Goal: Task Accomplishment & Management: Complete application form

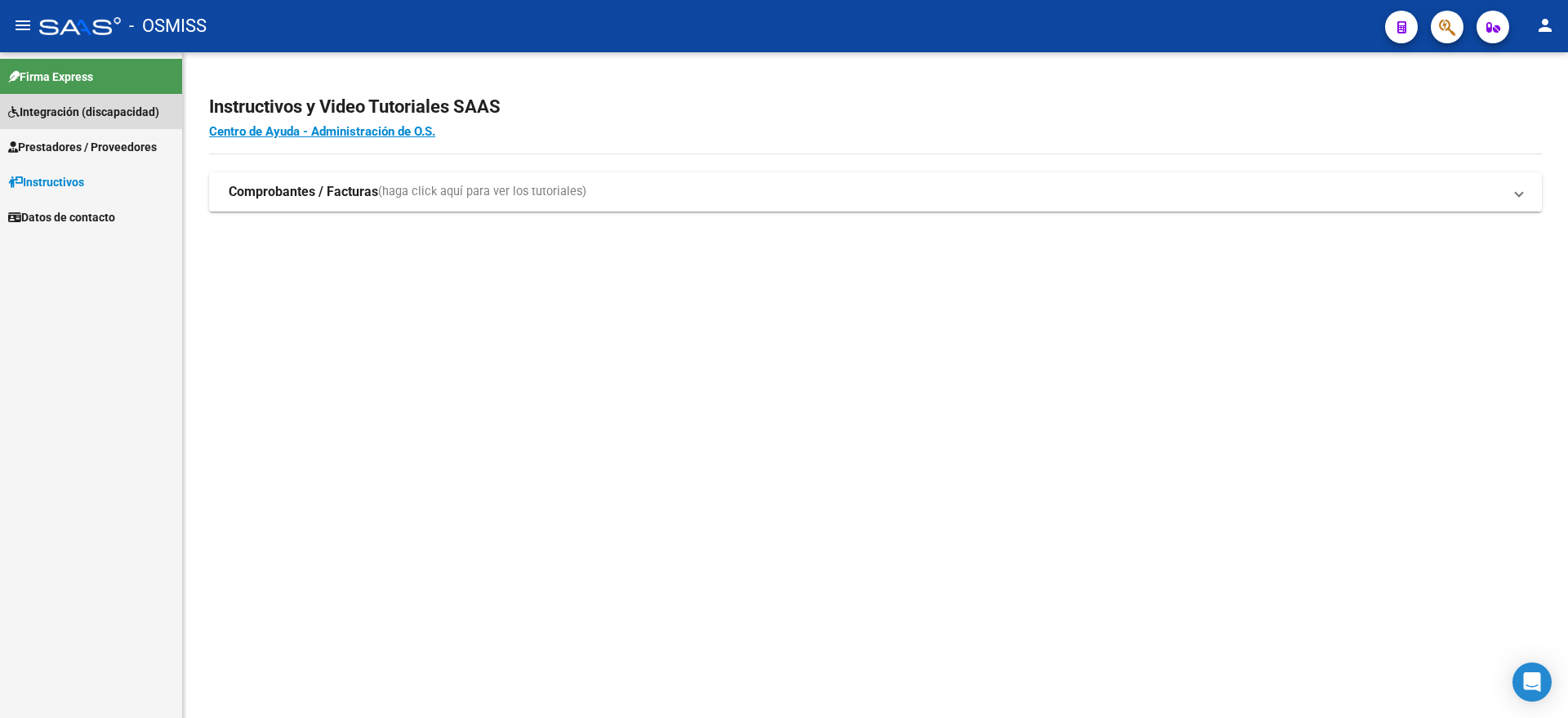
click at [63, 110] on span "Integración (discapacidad)" at bounding box center [83, 112] width 151 height 18
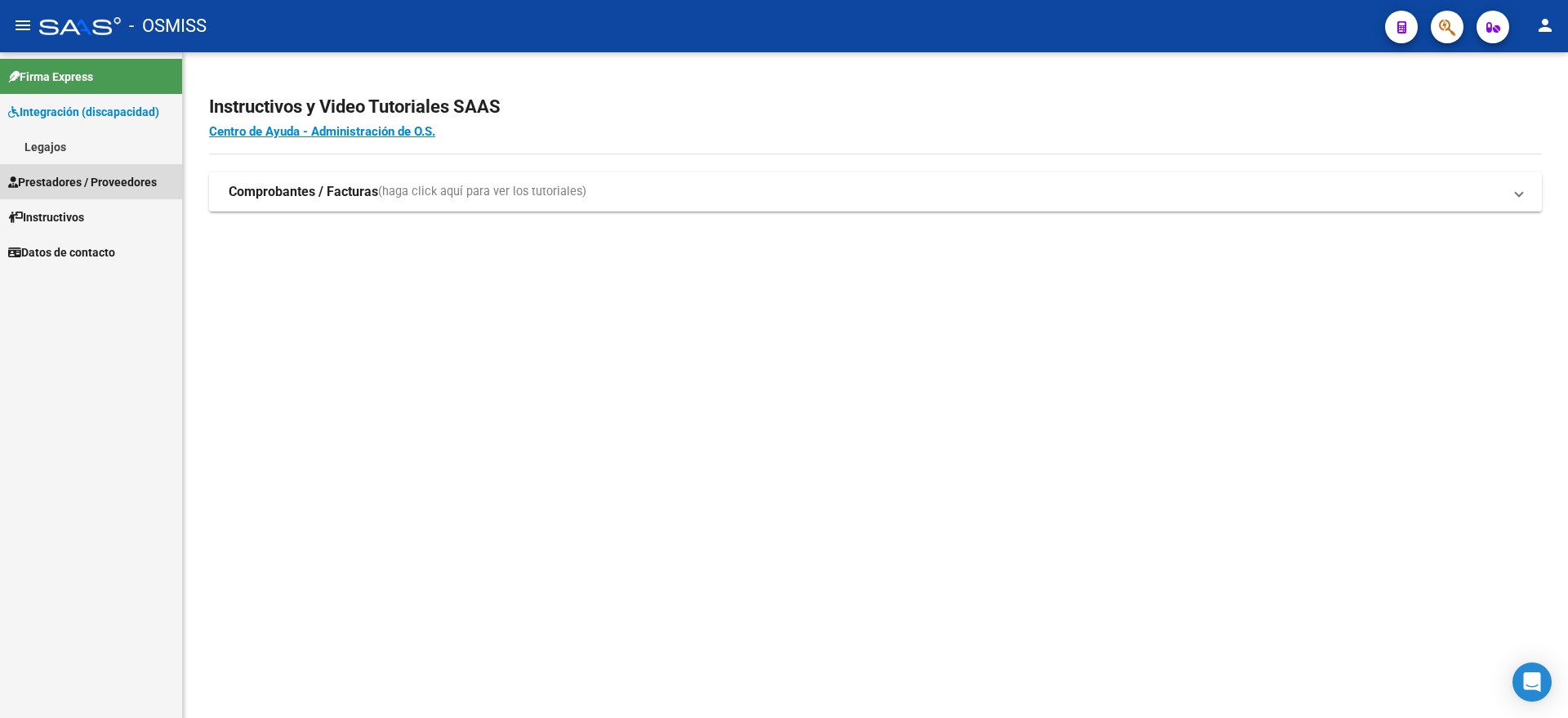
click at [86, 170] on link "Prestadores / Proveedores" at bounding box center [91, 181] width 182 height 35
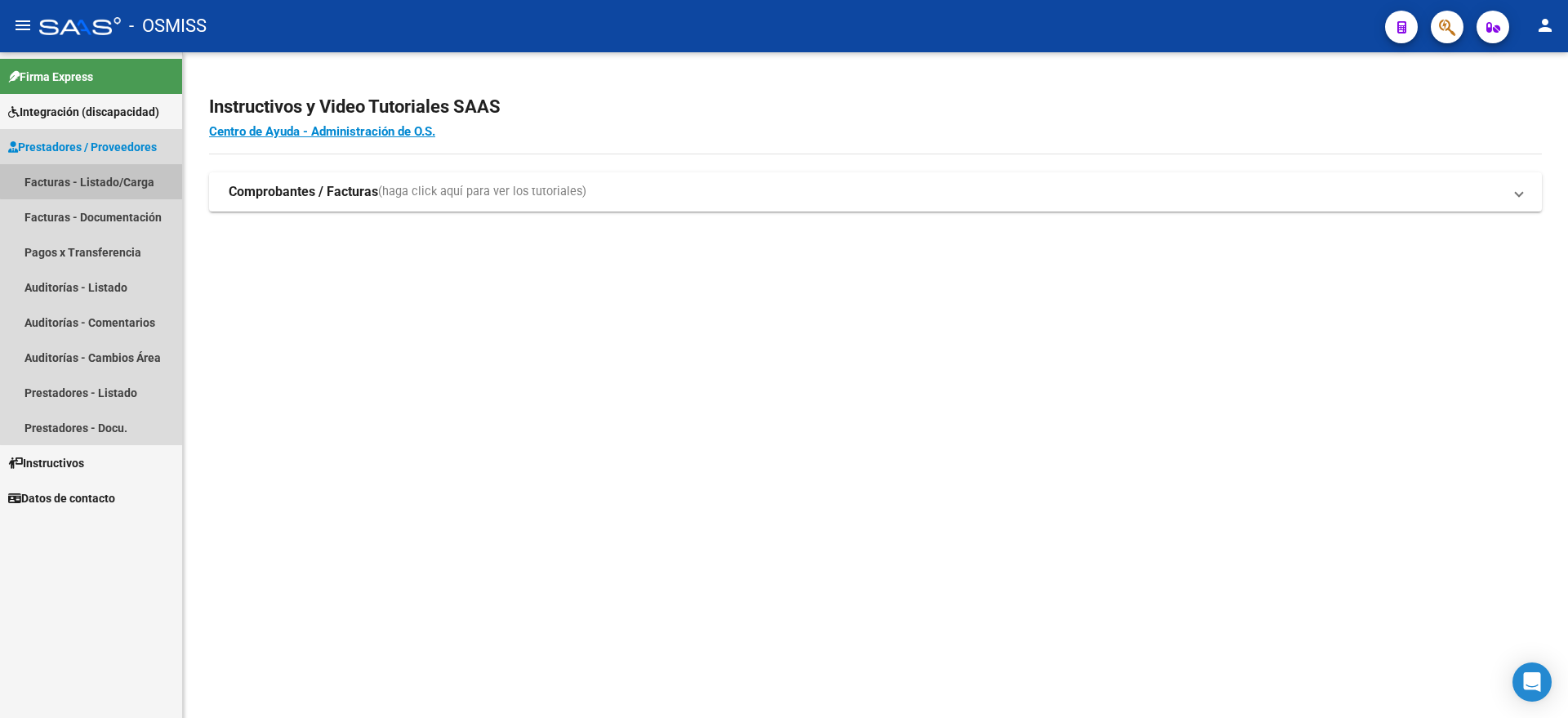
click at [128, 173] on link "Facturas - Listado/Carga" at bounding box center [91, 181] width 182 height 35
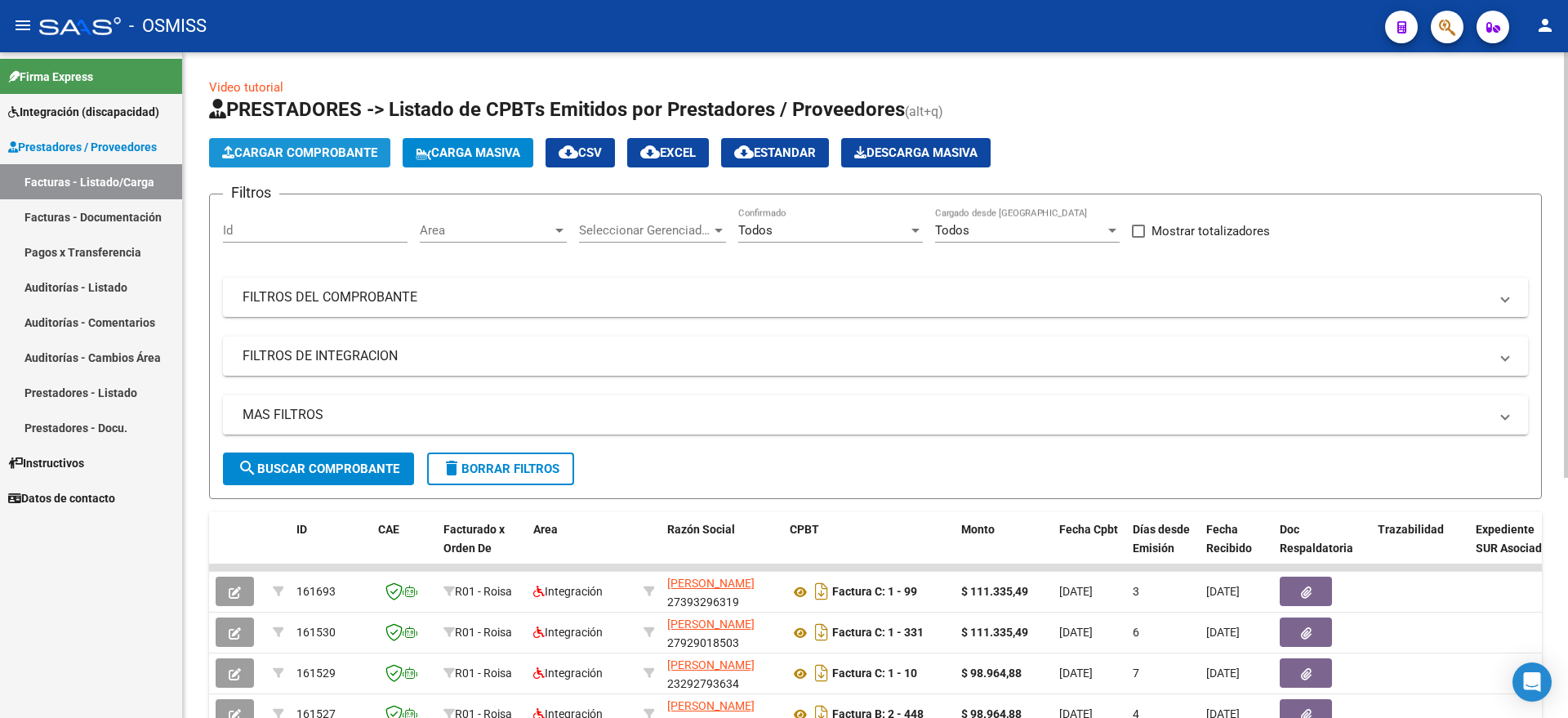
click at [329, 160] on button "Cargar Comprobante" at bounding box center [300, 152] width 181 height 30
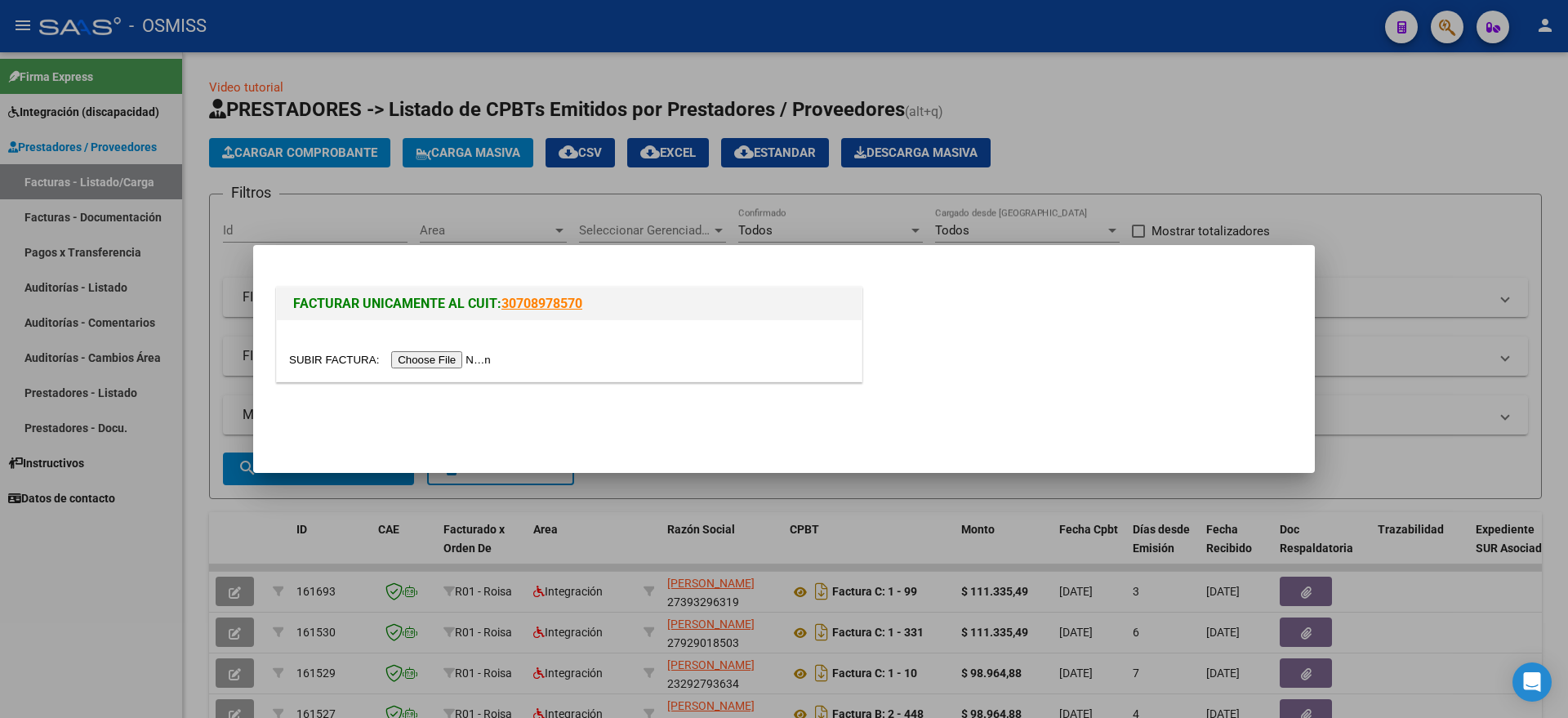
click at [461, 356] on input "file" at bounding box center [392, 359] width 206 height 17
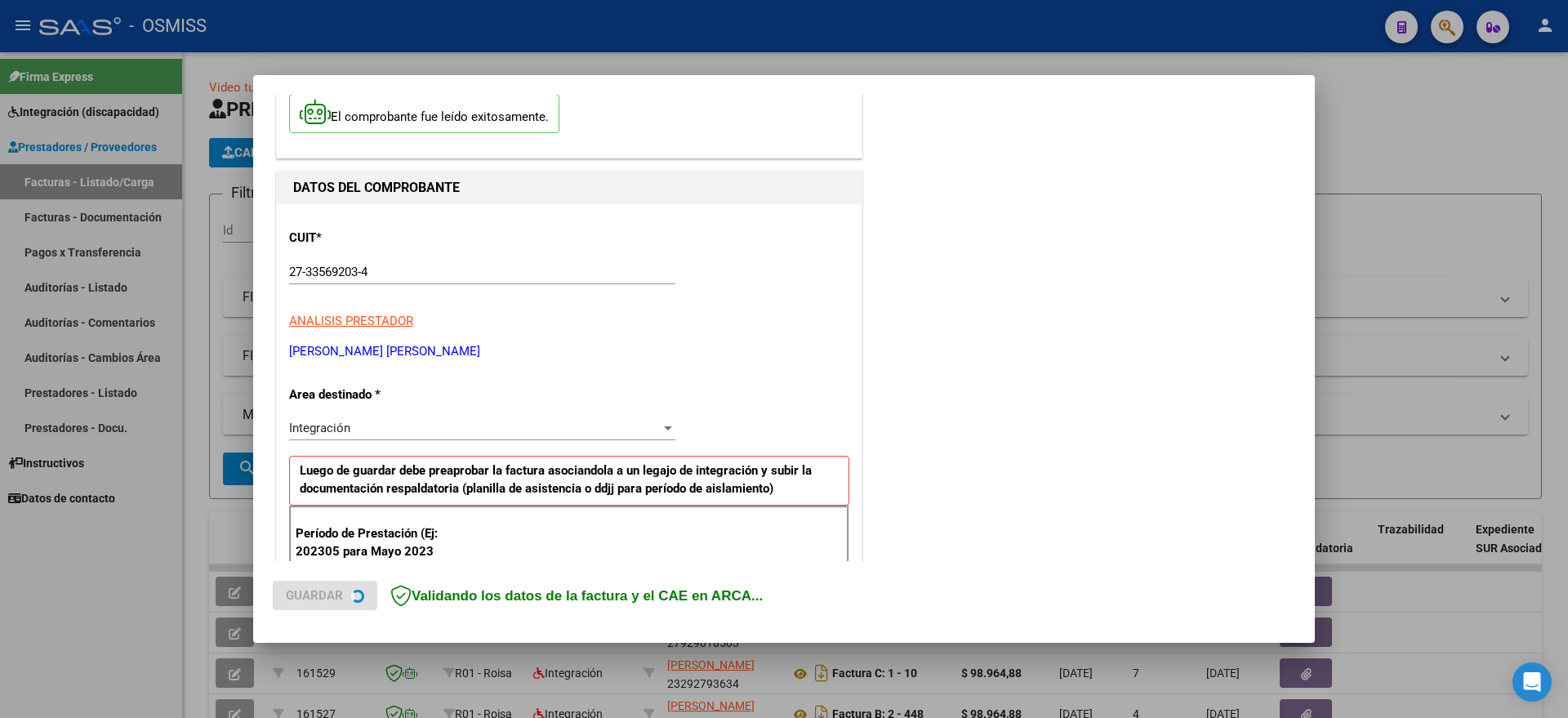
scroll to position [204, 0]
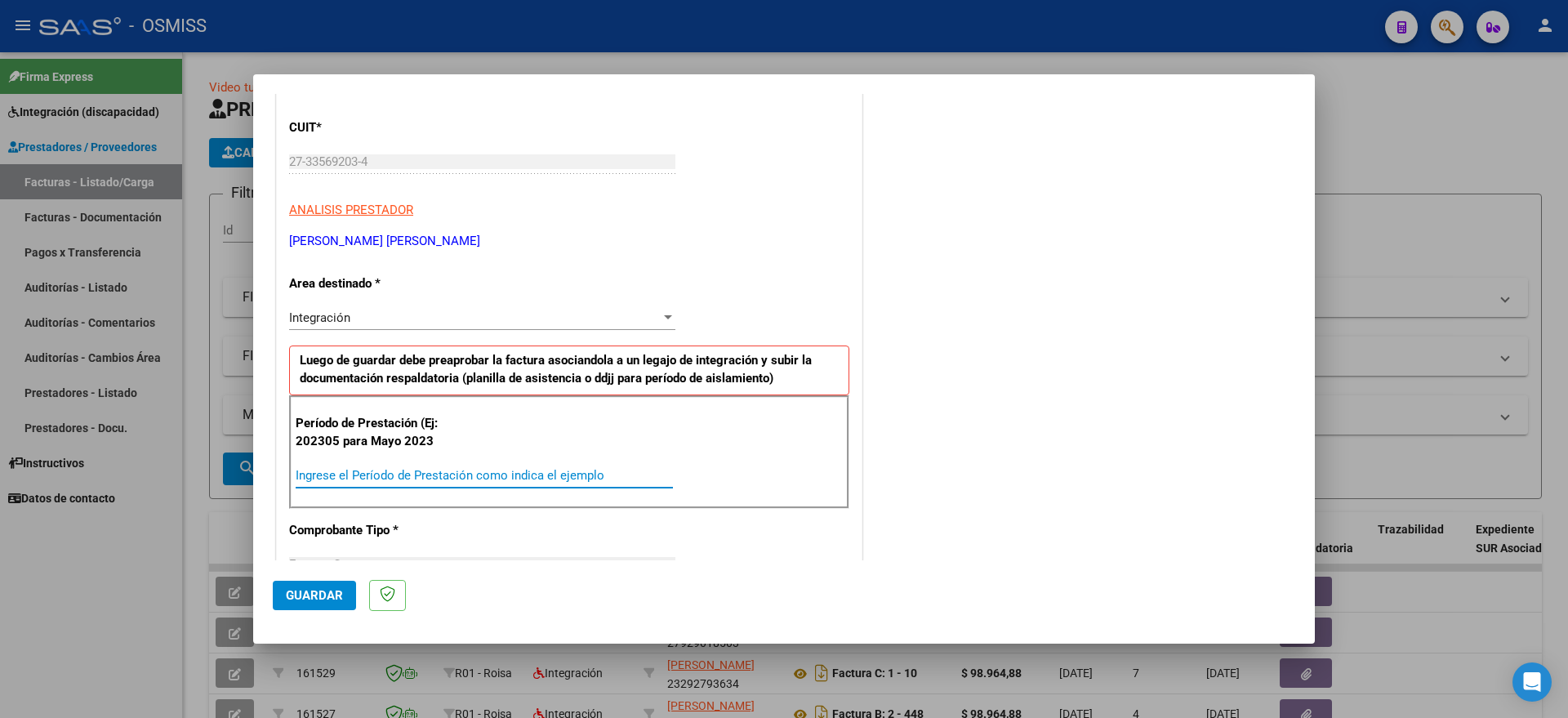
click at [446, 479] on input "Ingrese el Período de Prestación como indica el ejemplo" at bounding box center [484, 475] width 377 height 14
type input "202507"
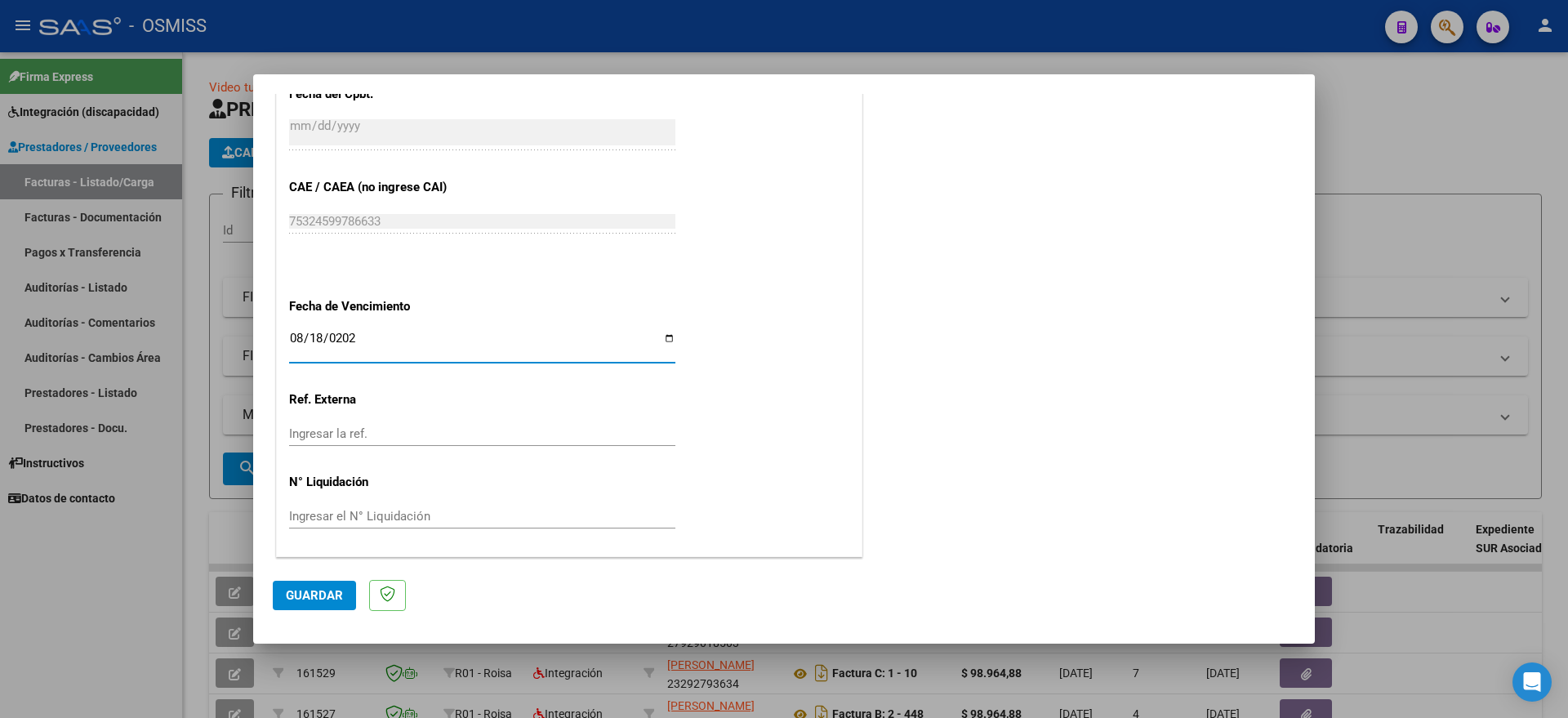
type input "[DATE]"
click at [302, 583] on button "Guardar" at bounding box center [314, 595] width 83 height 30
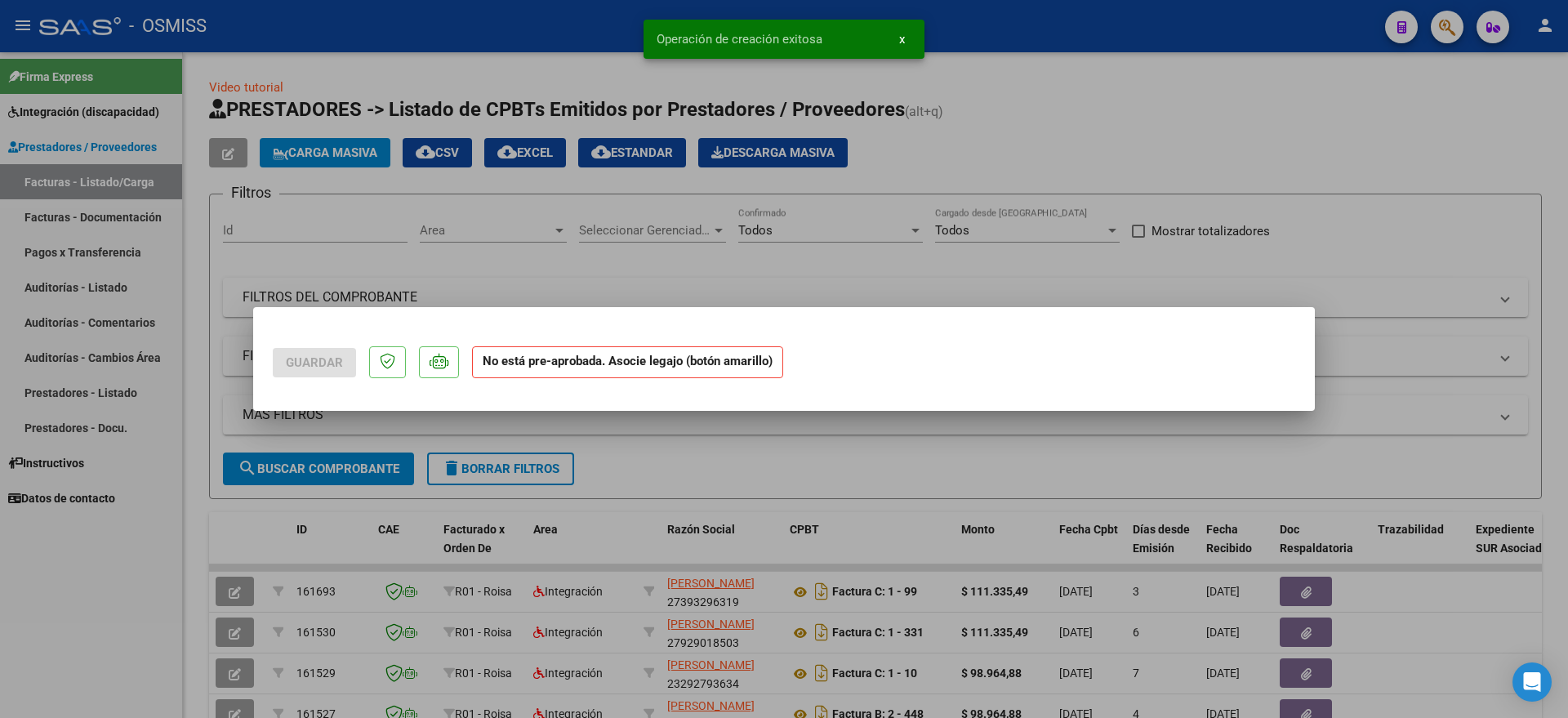
scroll to position [0, 0]
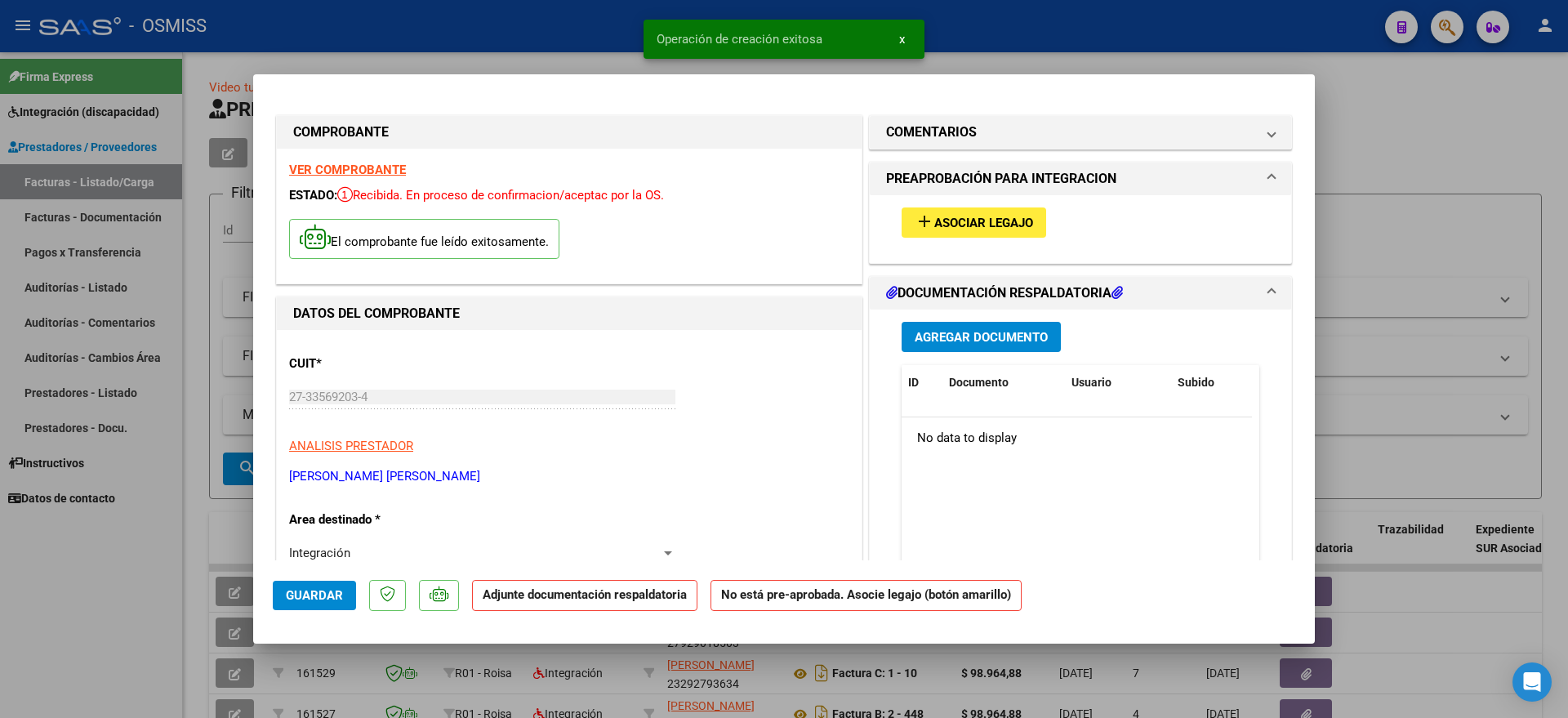
click at [964, 227] on span "Asociar Legajo" at bounding box center [983, 223] width 99 height 14
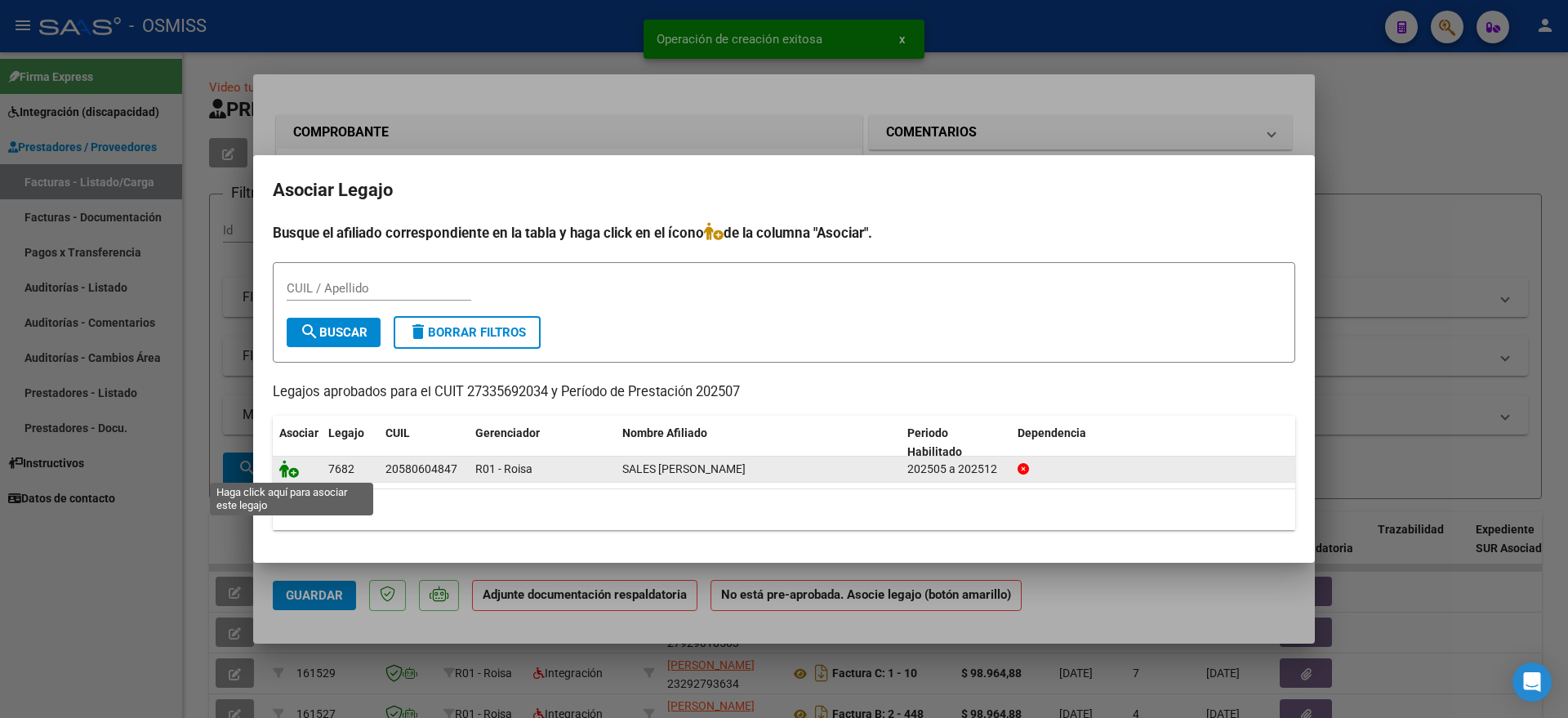
click at [291, 470] on icon at bounding box center [289, 468] width 19 height 18
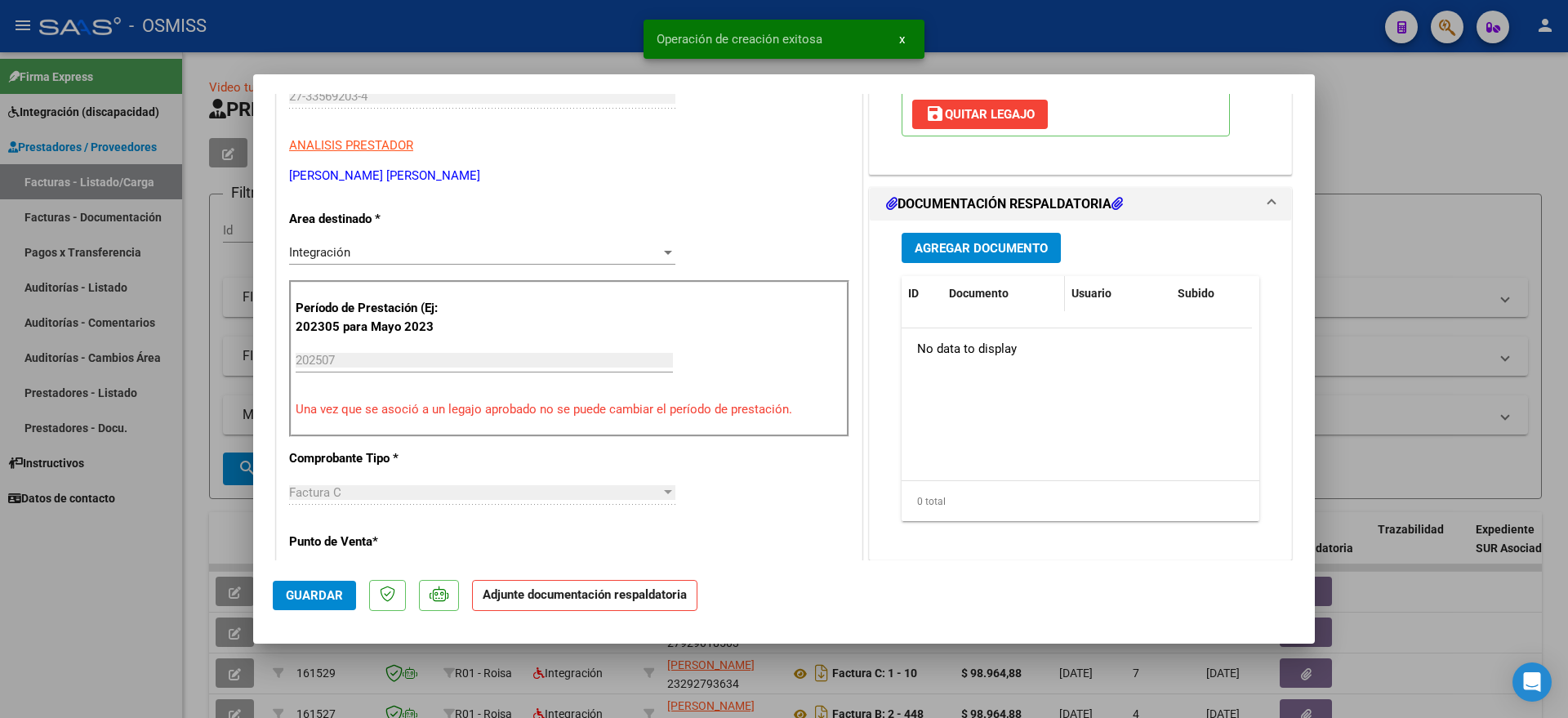
scroll to position [306, 0]
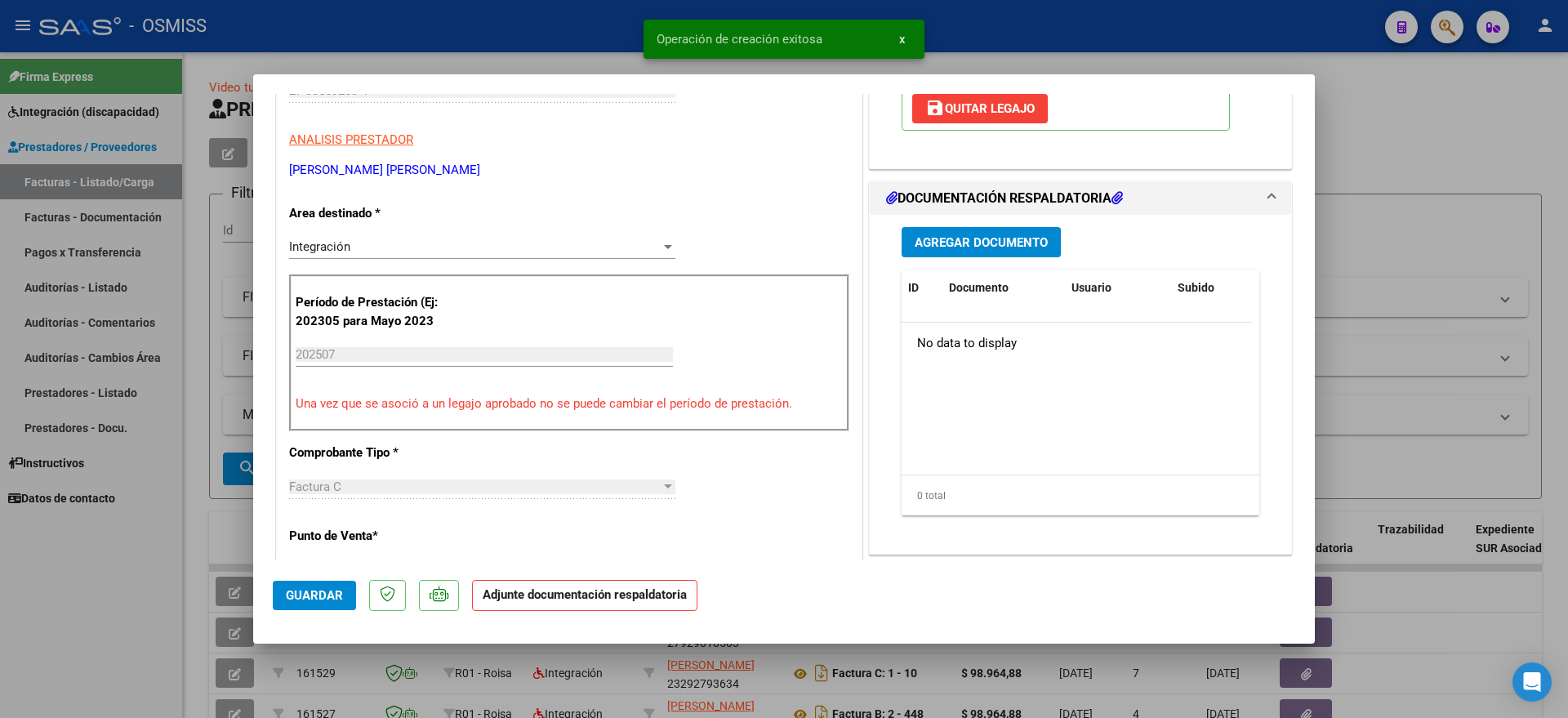
click at [958, 259] on div "Agregar Documento ID Documento Usuario Subido Acción No data to display 0 total…" at bounding box center [1080, 378] width 383 height 326
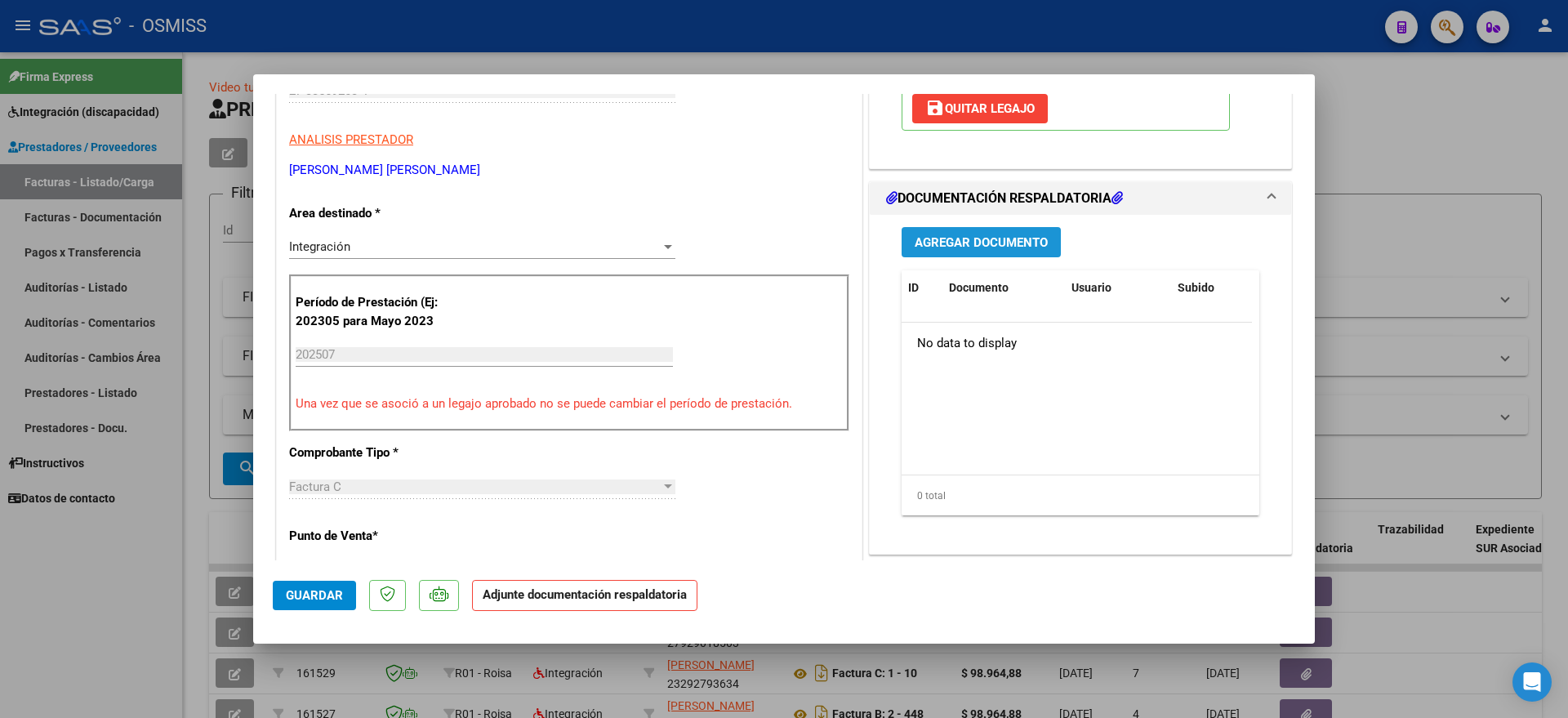
click at [963, 253] on button "Agregar Documento" at bounding box center [980, 242] width 159 height 30
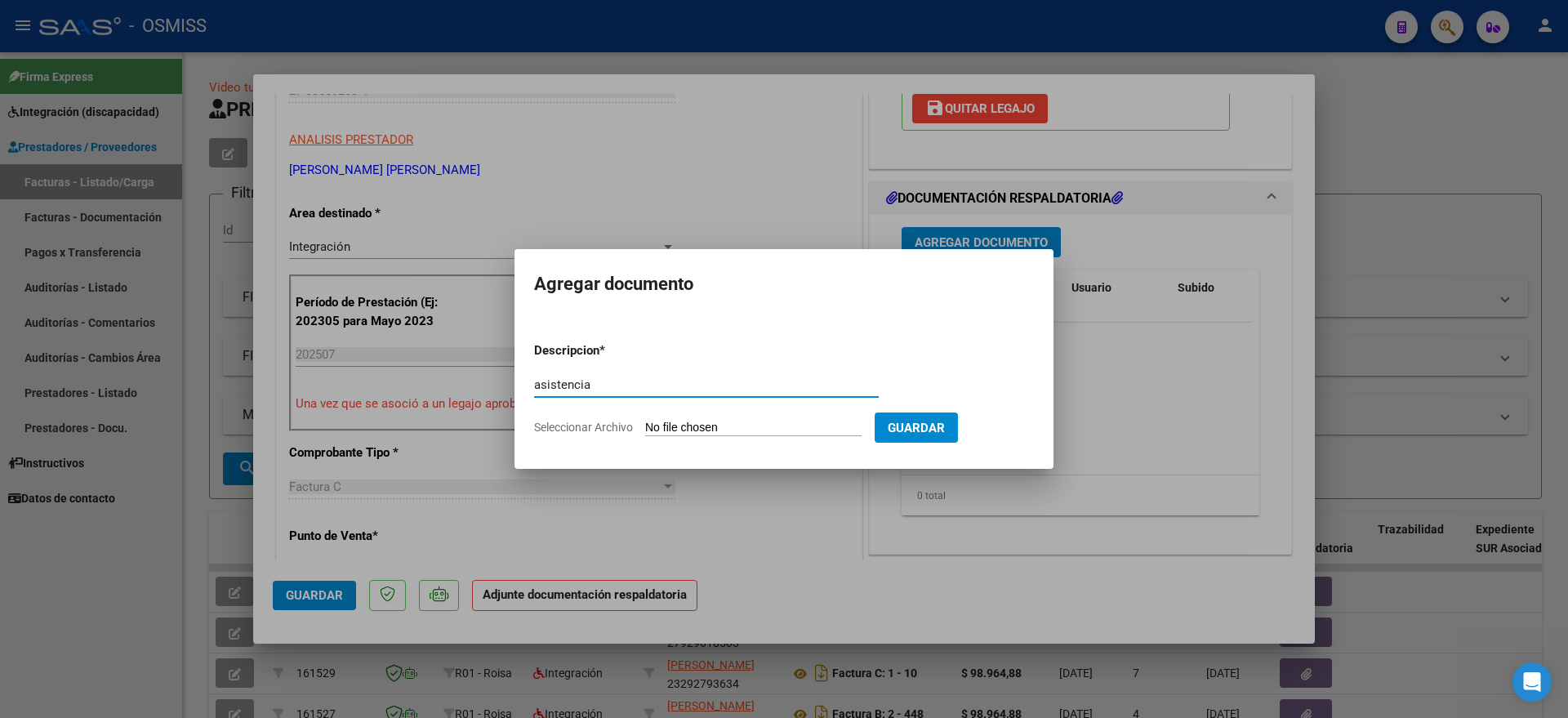
type input "asistencia"
click at [677, 416] on form "Descripcion * asistencia Escriba aquí una descripcion Seleccionar Archivo Guard…" at bounding box center [784, 388] width 500 height 120
click at [680, 436] on form "Descripcion * asistencia Escriba aquí una descripcion Seleccionar Archivo Guard…" at bounding box center [784, 388] width 500 height 120
click at [741, 424] on input "Seleccionar Archivo" at bounding box center [753, 428] width 217 height 15
type input "C:\fakepath\DOC-20250808-WA0026..pdf"
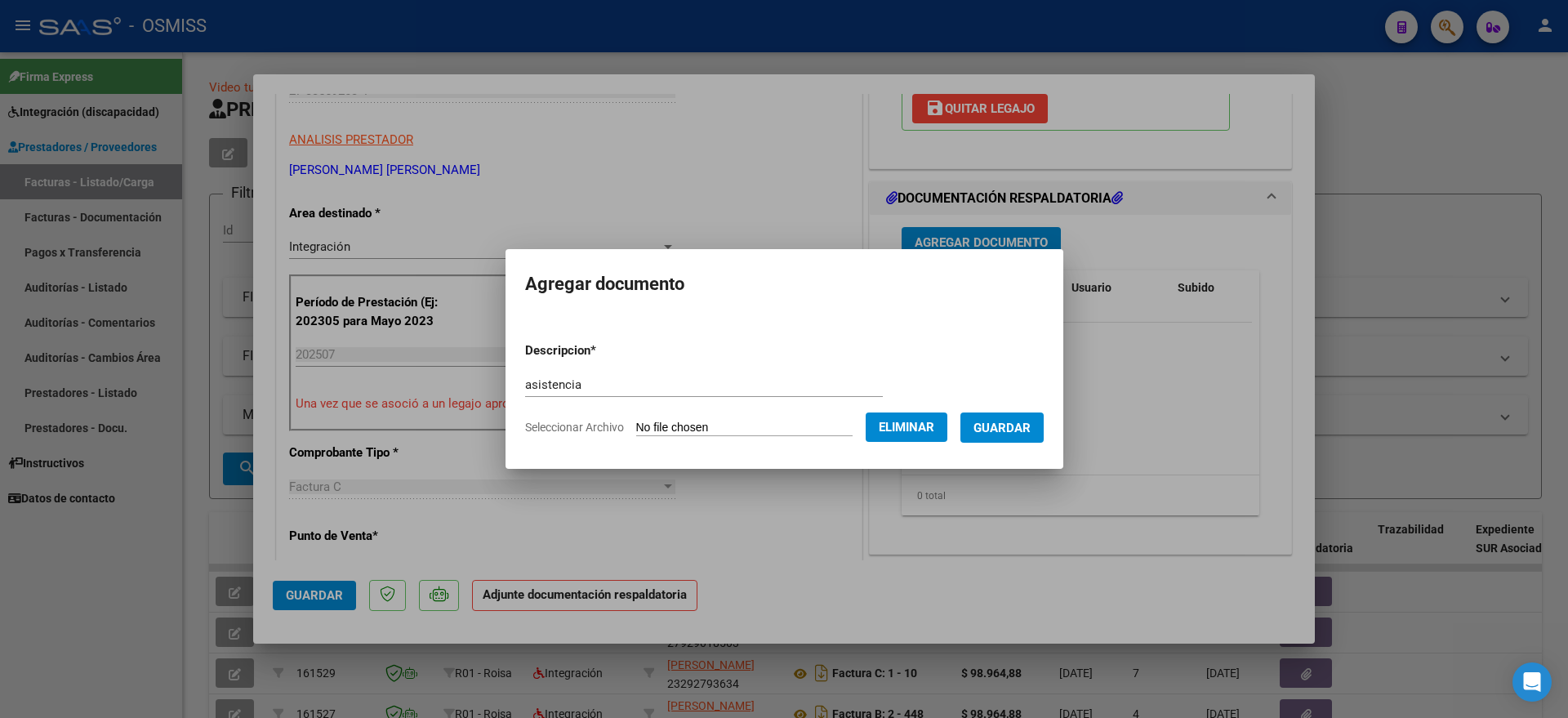
click at [1012, 425] on span "Guardar" at bounding box center [1001, 427] width 57 height 14
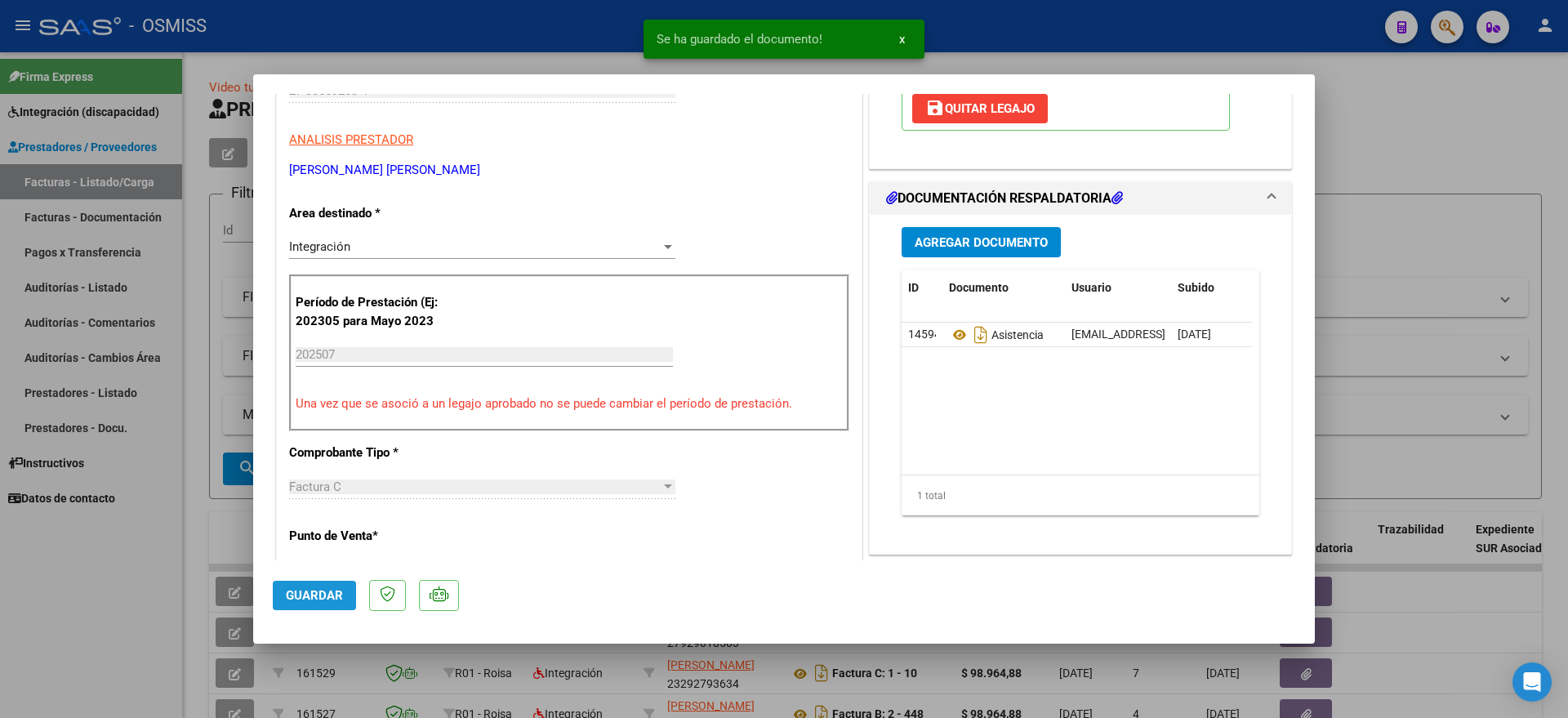
click at [303, 597] on span "Guardar" at bounding box center [314, 595] width 57 height 14
click at [101, 603] on div at bounding box center [784, 359] width 1568 height 718
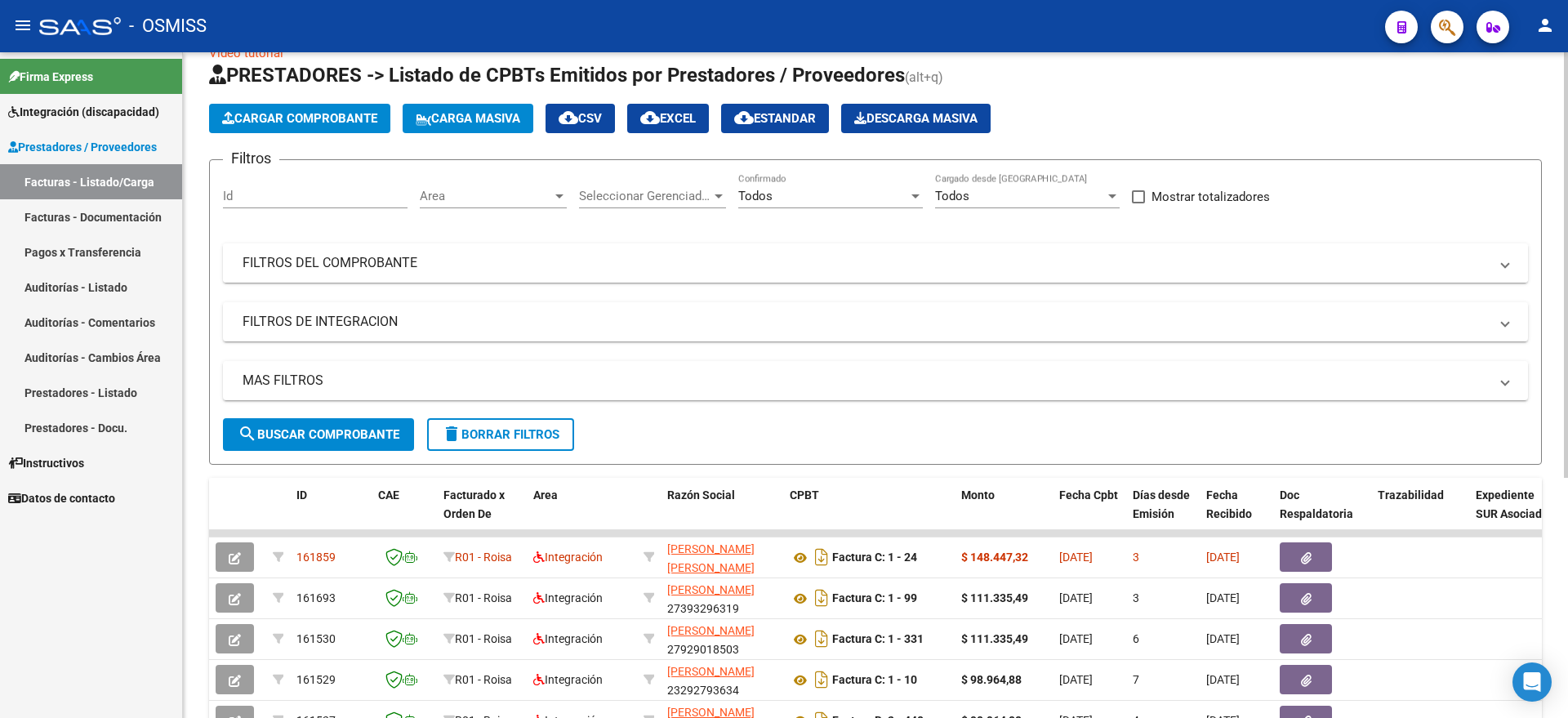
scroll to position [0, 0]
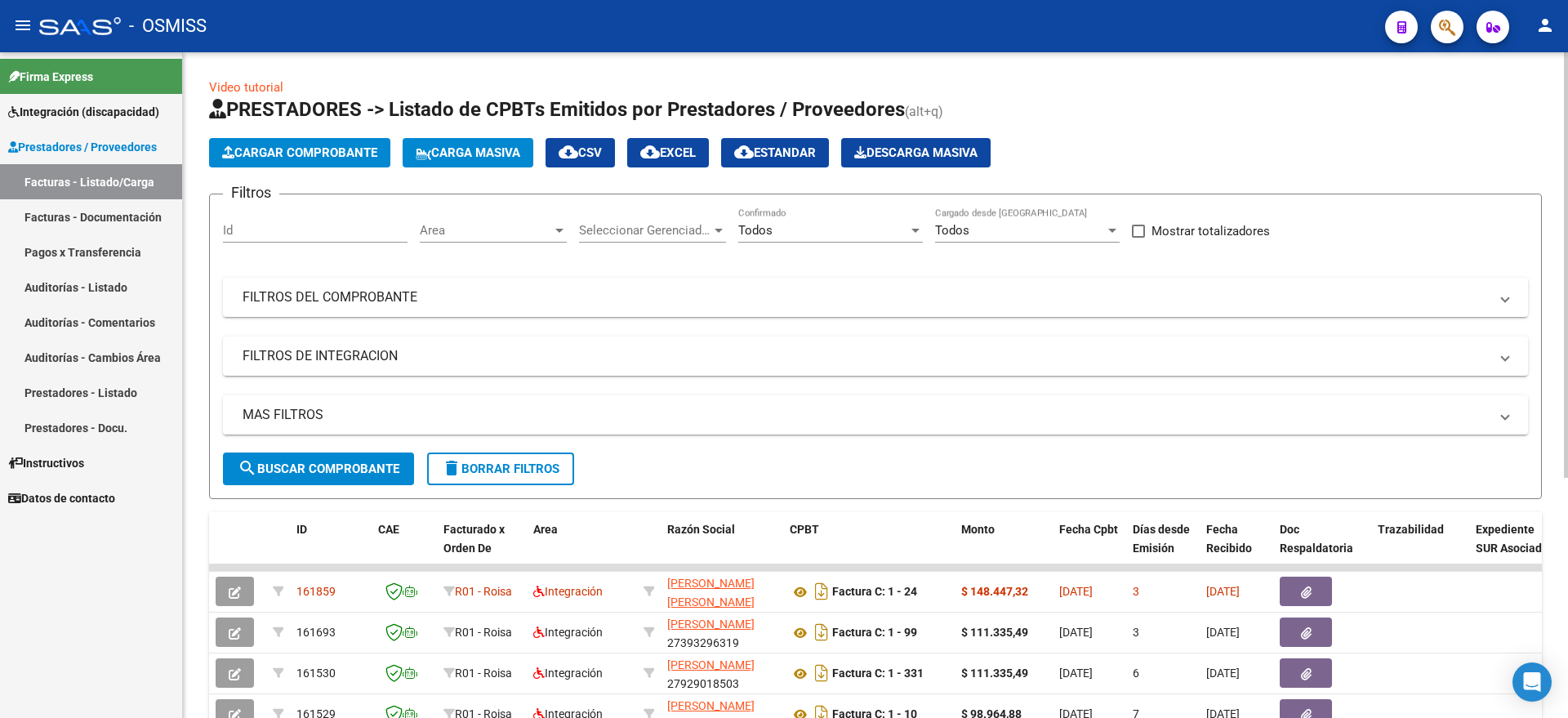
click at [281, 146] on span "Cargar Comprobante" at bounding box center [299, 152] width 155 height 14
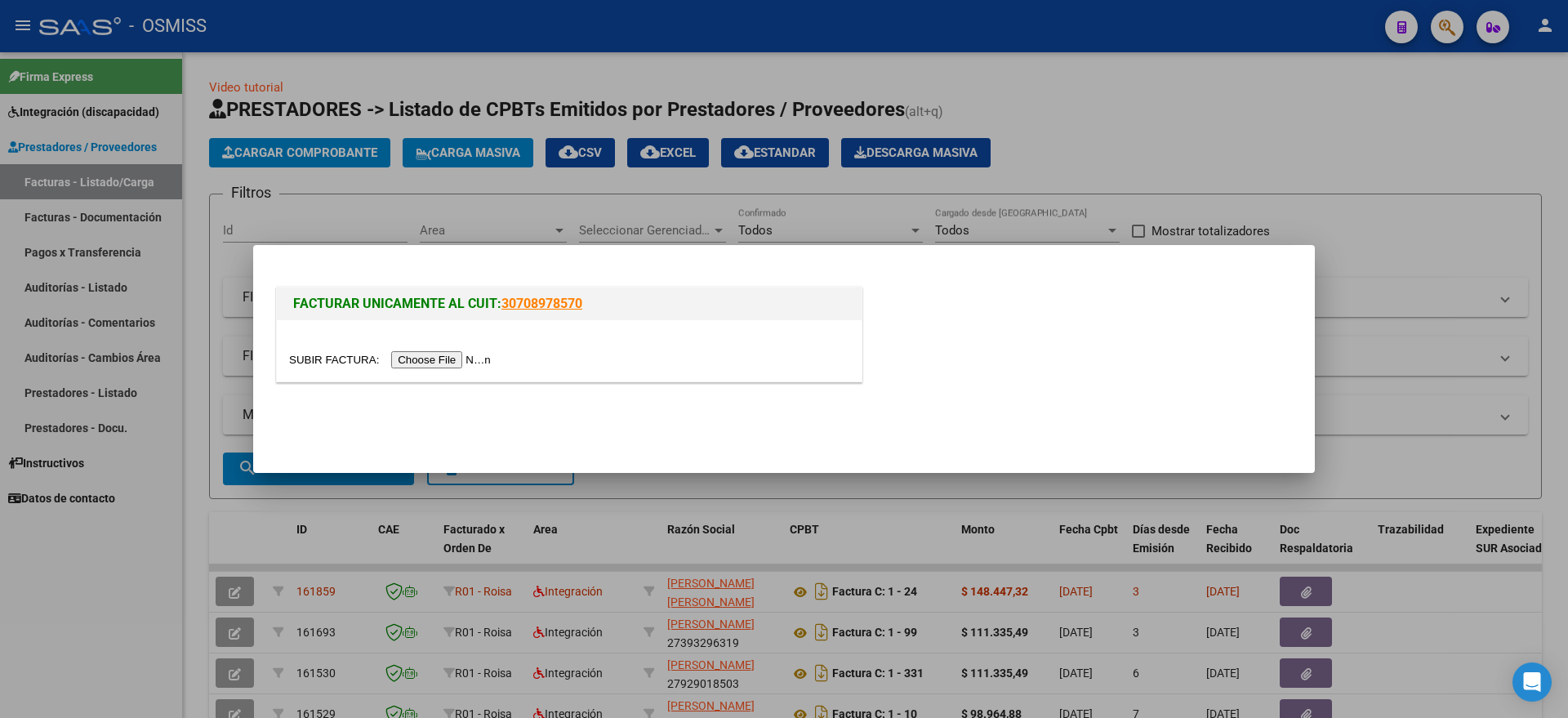
click at [417, 354] on input "file" at bounding box center [392, 359] width 206 height 17
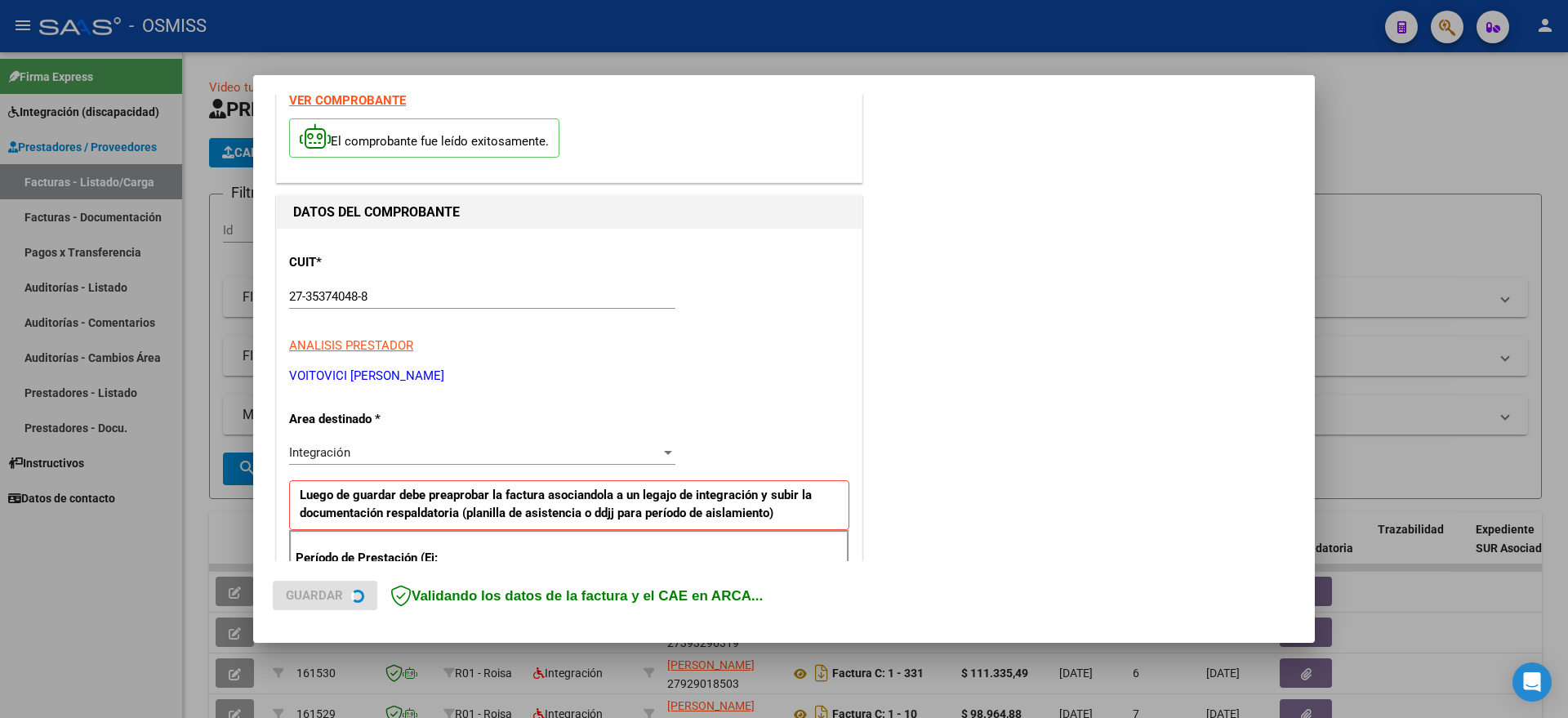
scroll to position [204, 0]
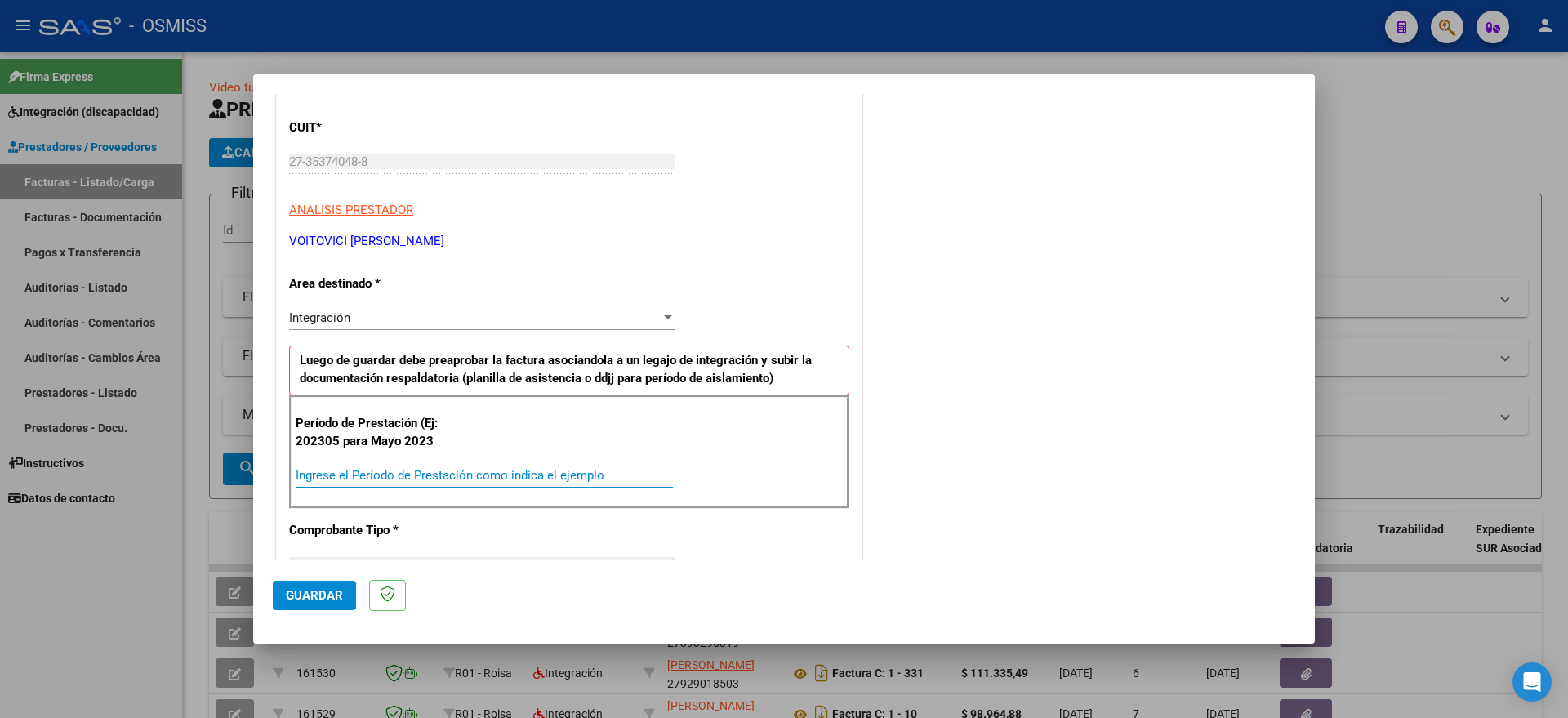
click at [394, 471] on input "Ingrese el Período de Prestación como indica el ejemplo" at bounding box center [484, 475] width 377 height 14
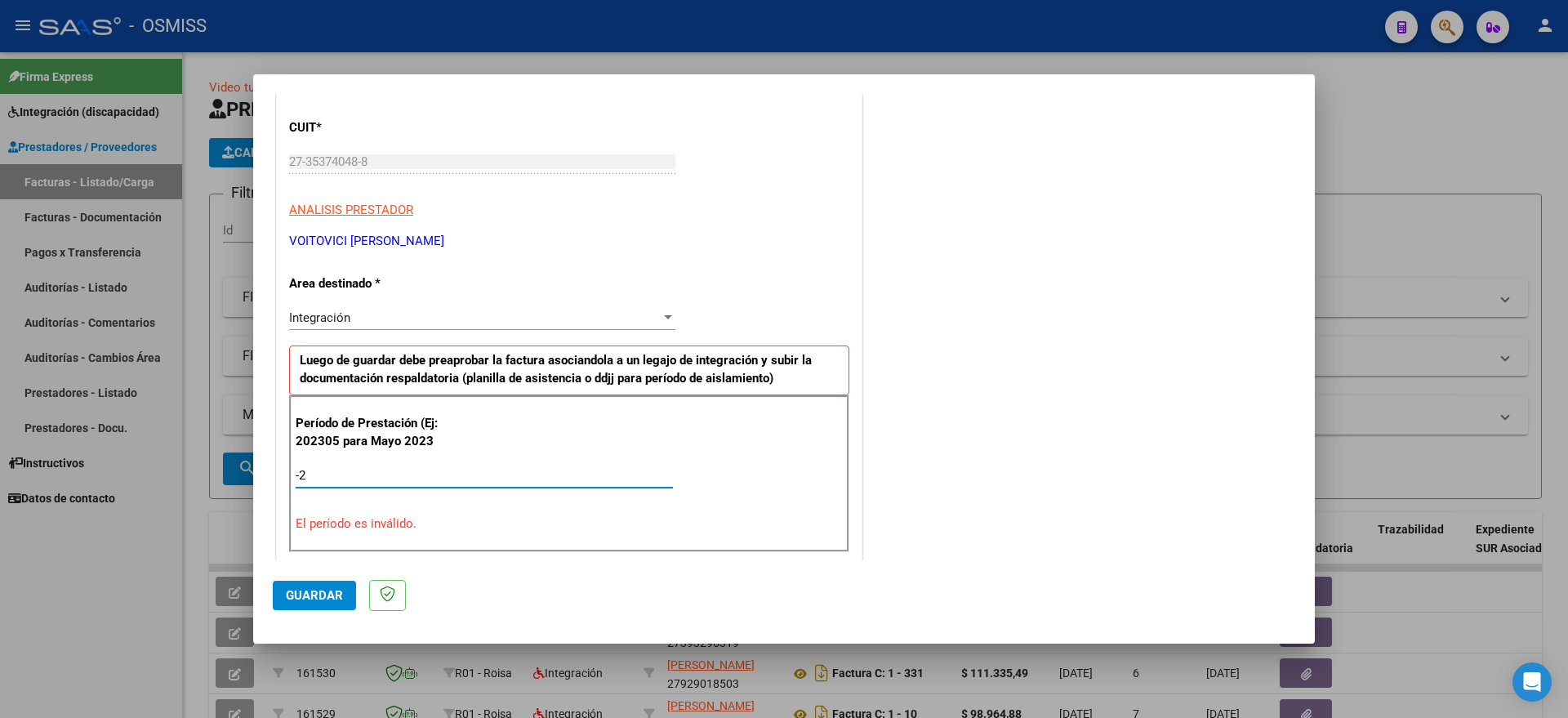
drag, startPoint x: 359, startPoint y: 478, endPoint x: 226, endPoint y: 480, distance: 133.0
click at [226, 479] on div "COMPROBANTE VER COMPROBANTE El comprobante fue leído exitosamente. DATOS DEL CO…" at bounding box center [784, 359] width 1568 height 718
type input "2"
type input "202507"
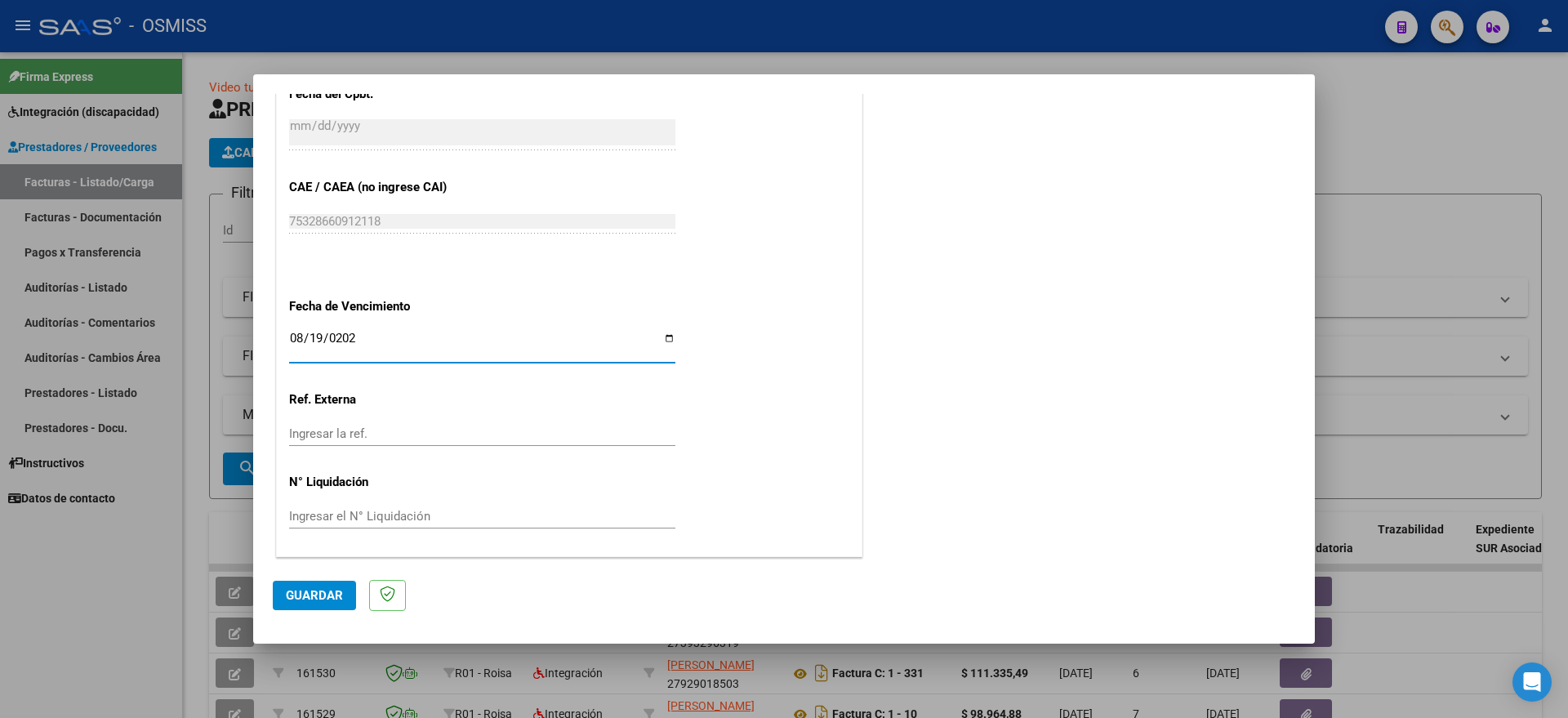
type input "[DATE]"
click at [307, 591] on span "Guardar" at bounding box center [314, 595] width 57 height 14
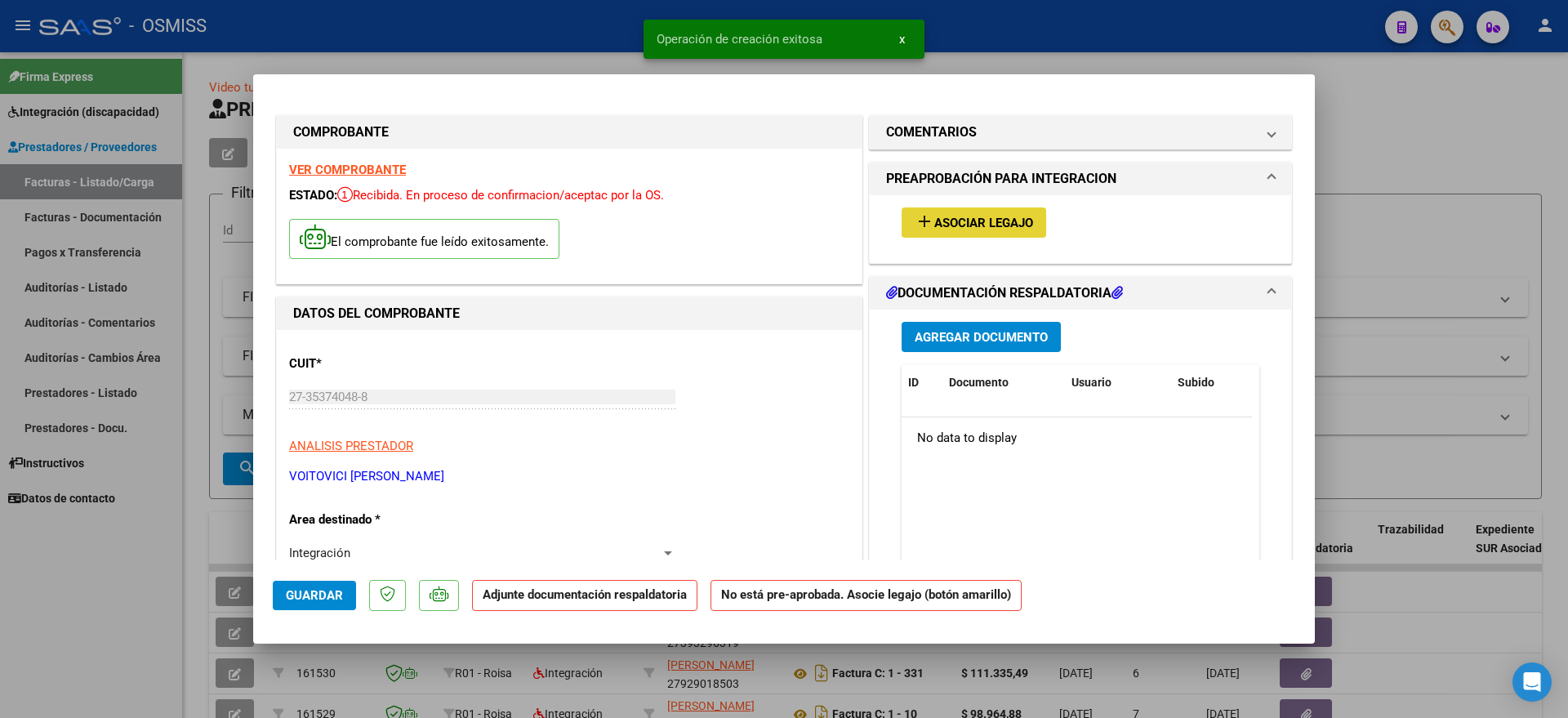
click at [970, 229] on span "Asociar Legajo" at bounding box center [983, 223] width 99 height 14
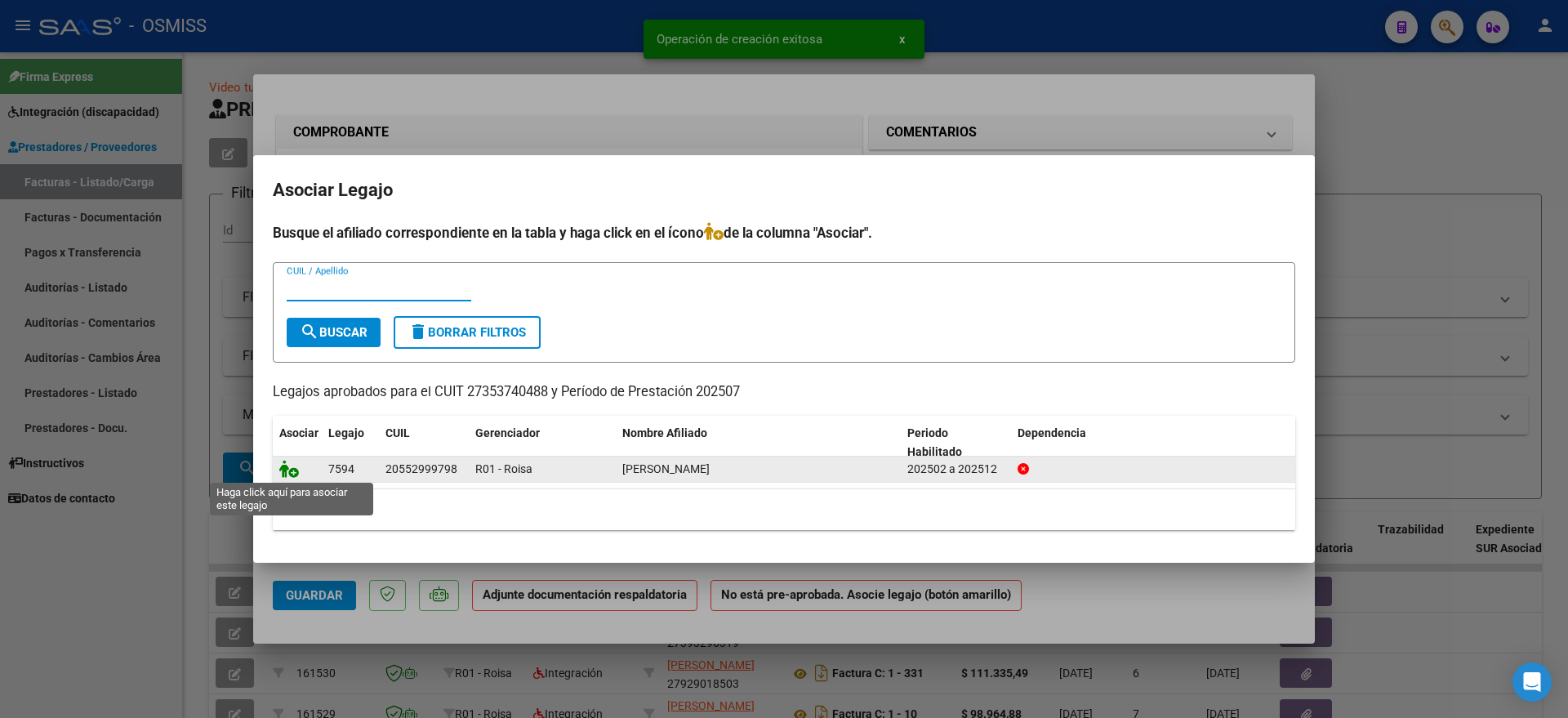
click at [297, 466] on icon at bounding box center [289, 468] width 19 height 18
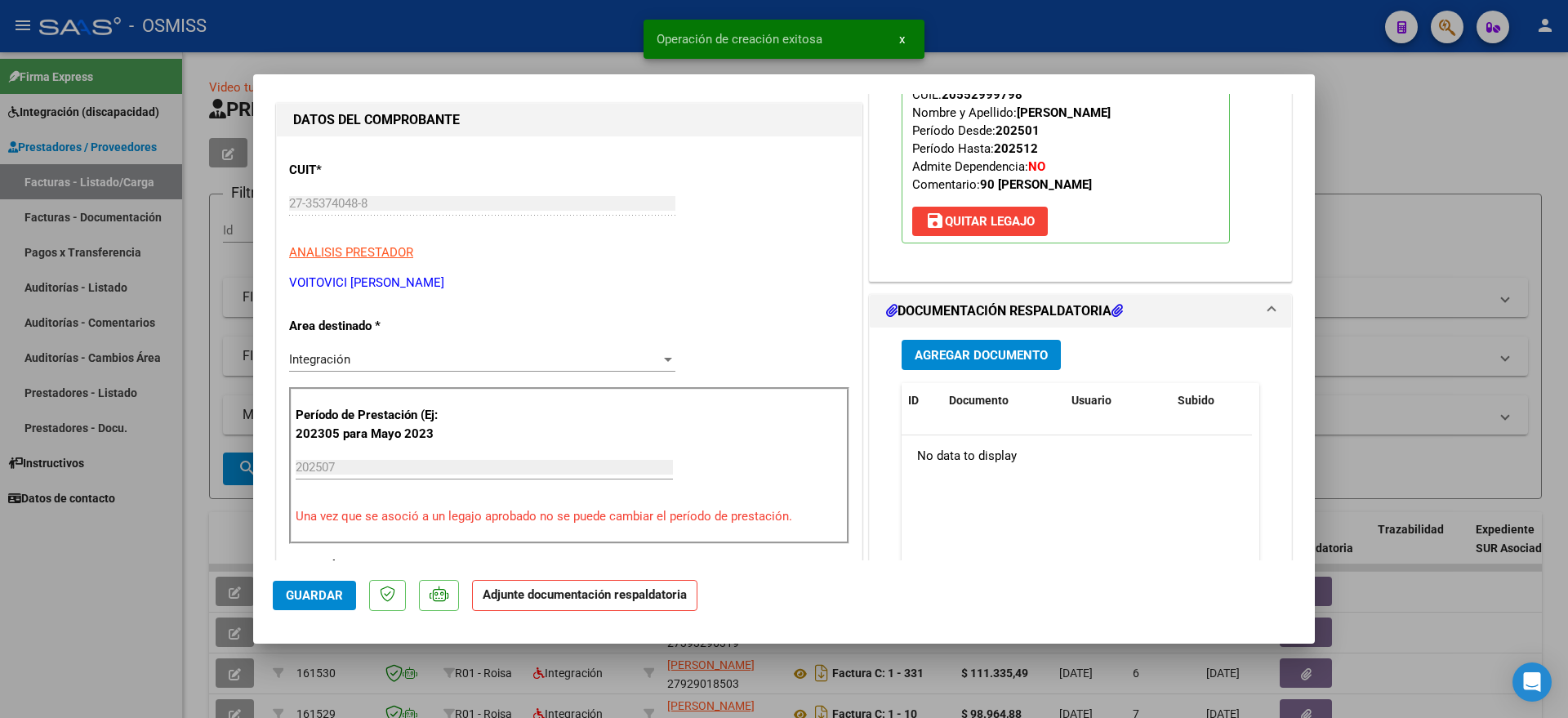
scroll to position [204, 0]
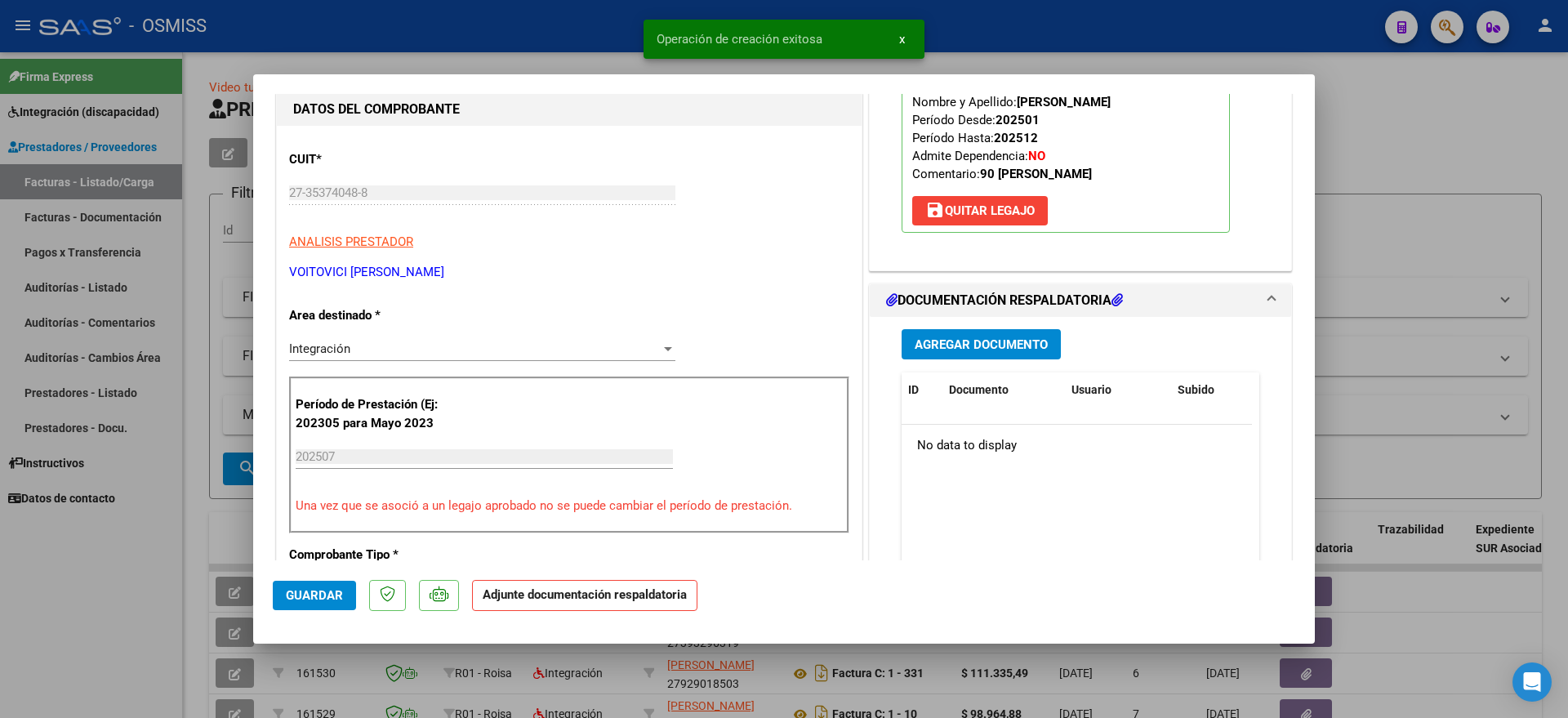
click at [1013, 342] on span "Agregar Documento" at bounding box center [981, 344] width 133 height 14
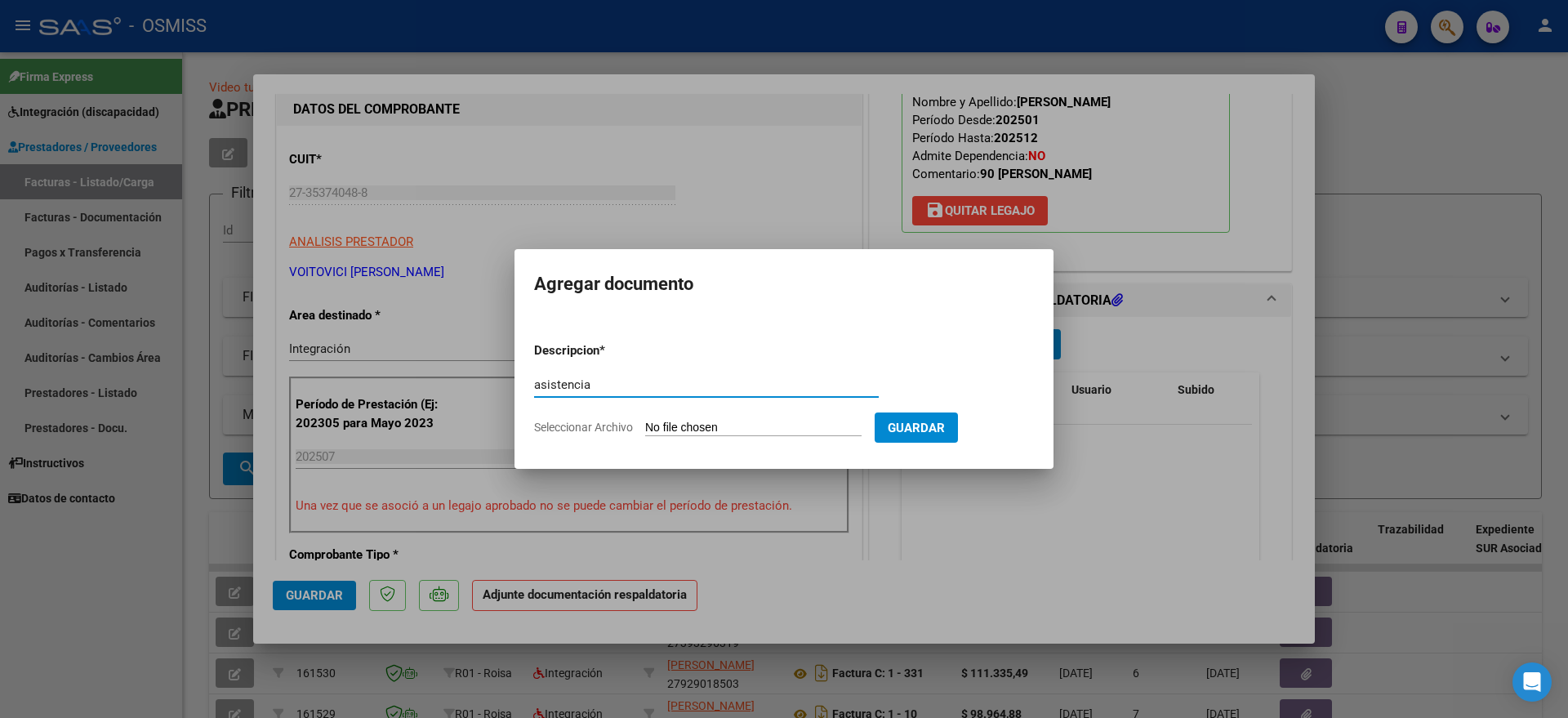
type input "asistencia"
click at [721, 427] on input "Seleccionar Archivo" at bounding box center [753, 428] width 217 height 15
type input "C:\fakepath\Miranda asistencia julio.pdf"
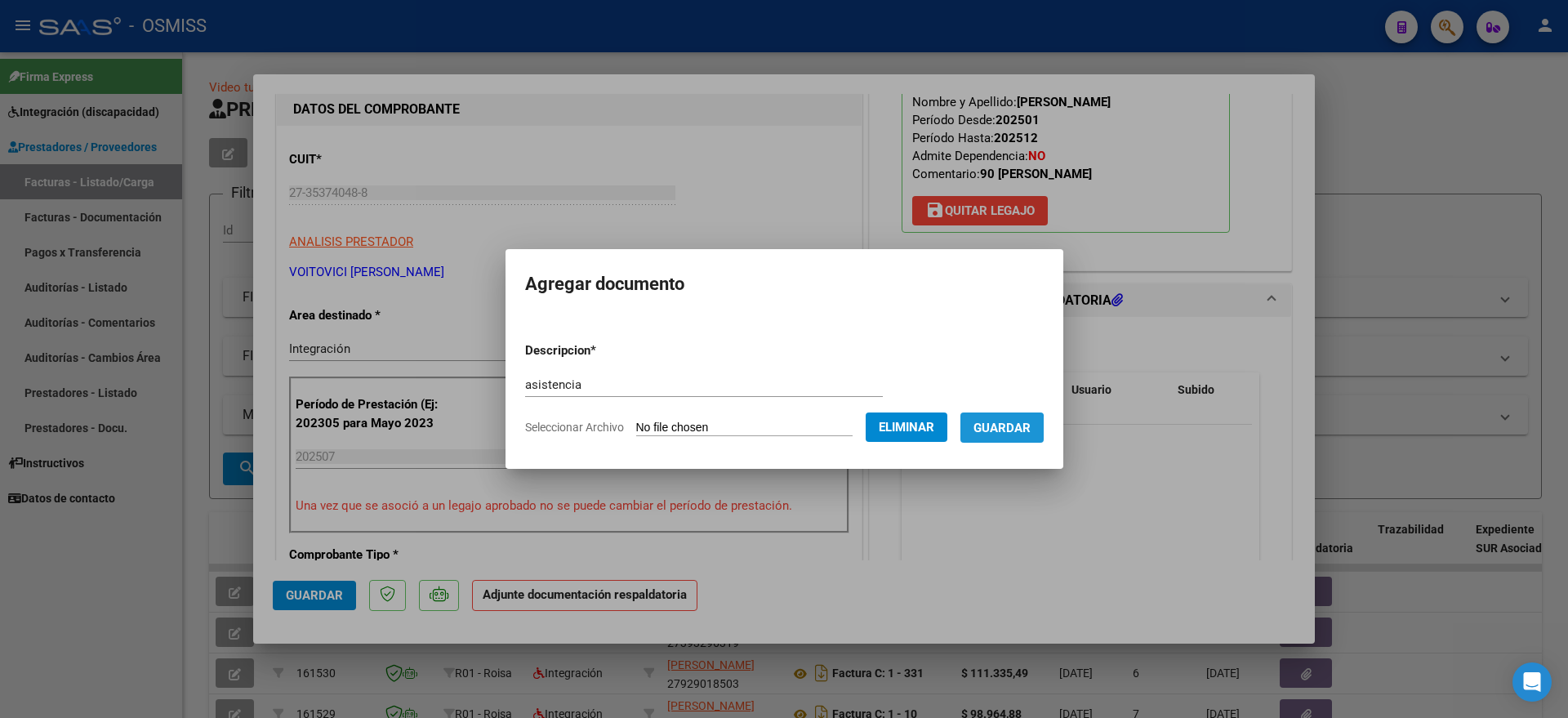
click at [1016, 430] on span "Guardar" at bounding box center [1001, 427] width 57 height 14
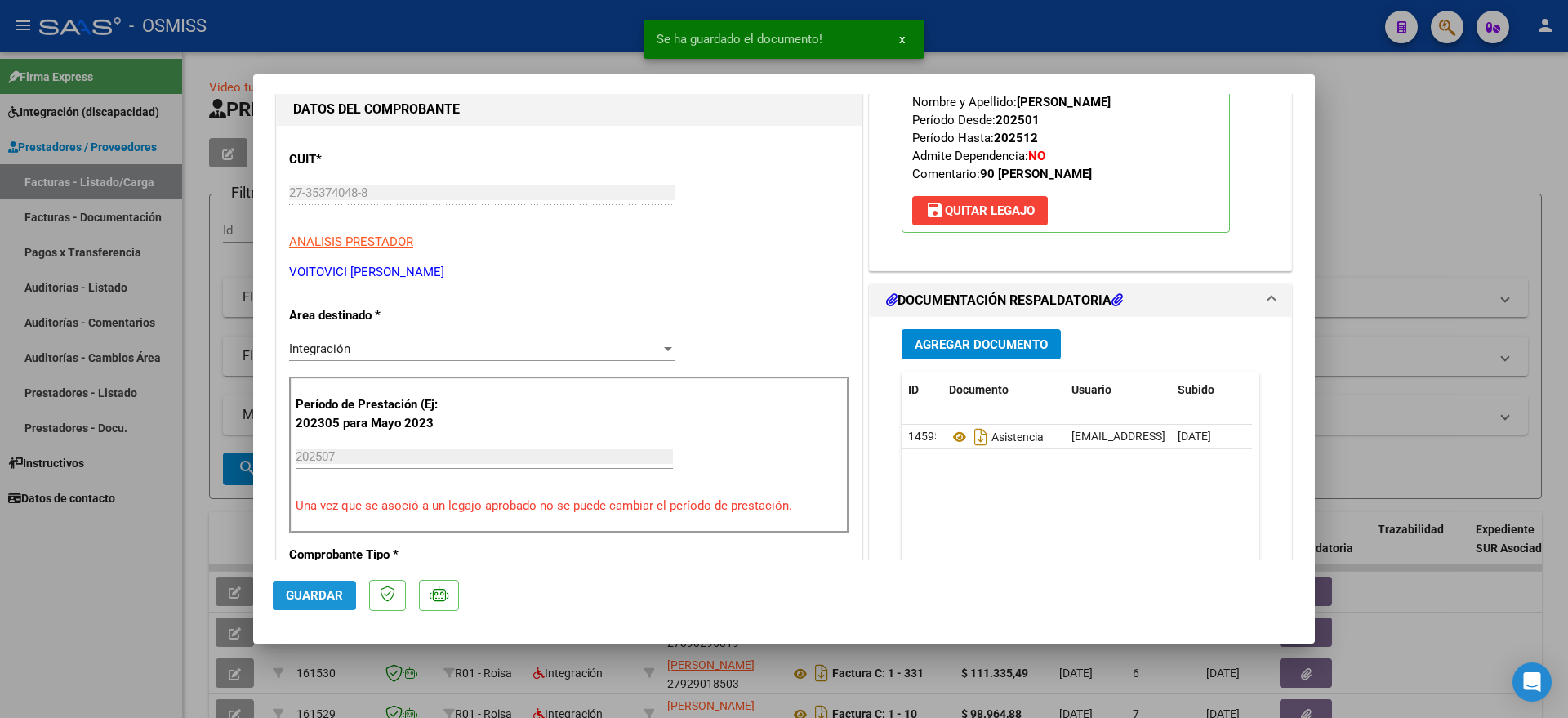
click at [324, 589] on span "Guardar" at bounding box center [314, 595] width 57 height 14
click at [121, 601] on div at bounding box center [784, 359] width 1568 height 718
type input "$ 0,00"
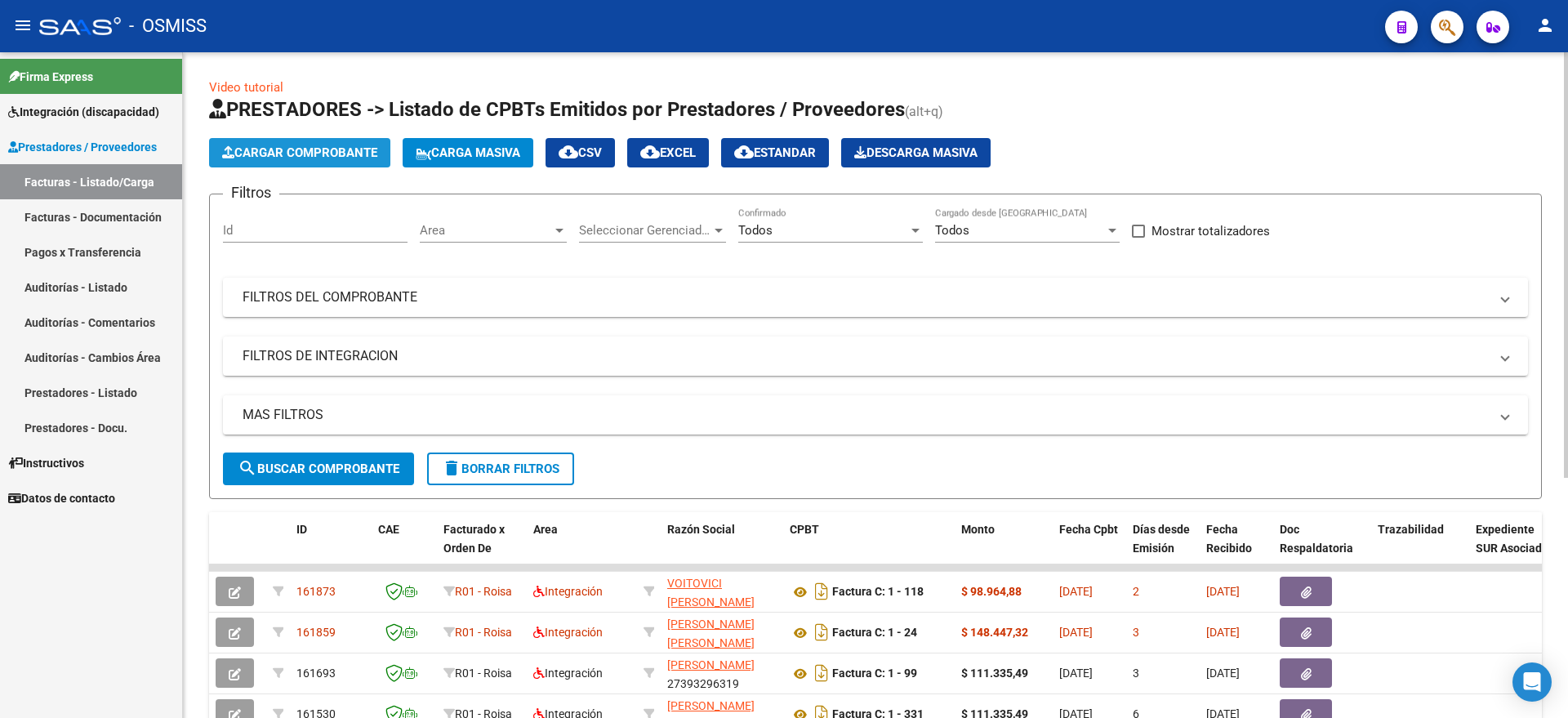
click at [309, 152] on span "Cargar Comprobante" at bounding box center [299, 152] width 155 height 14
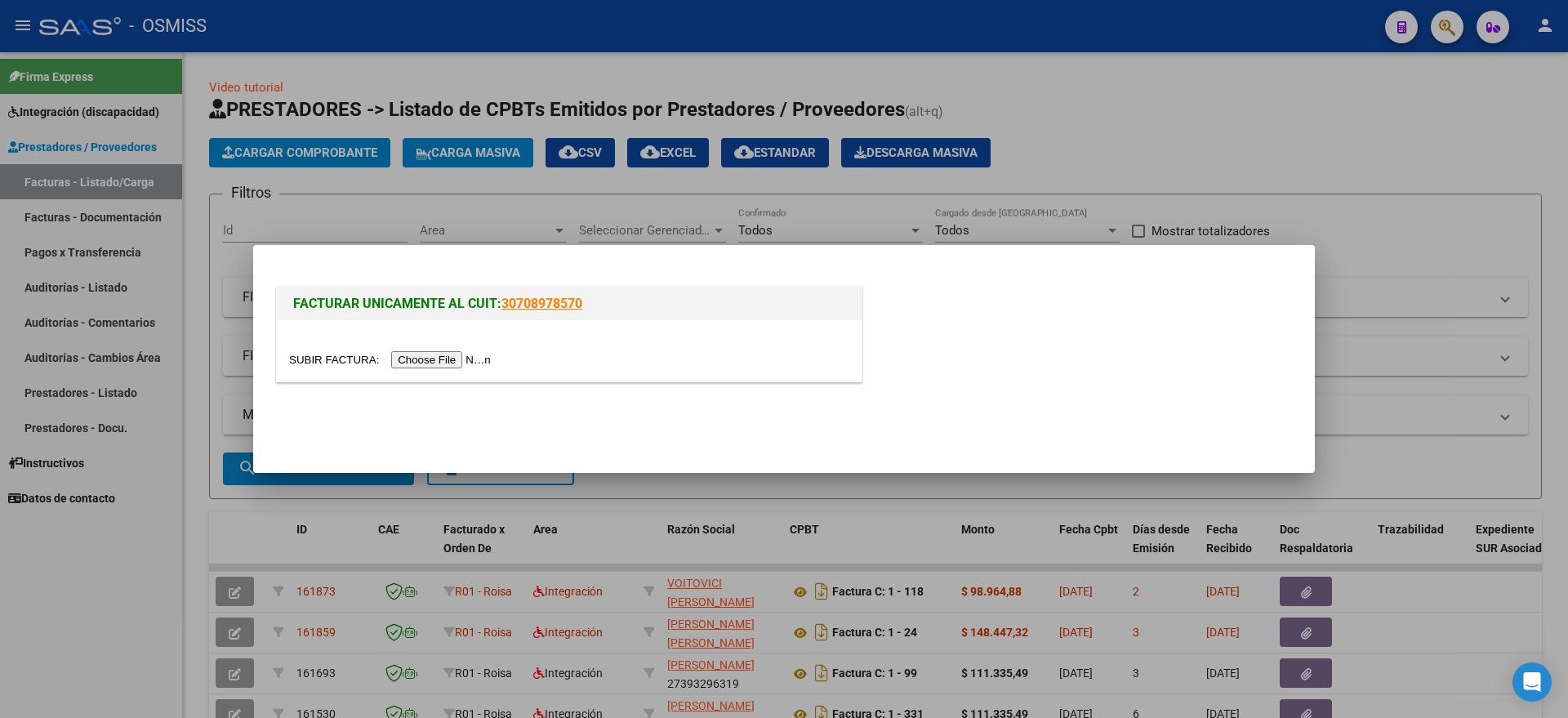
click at [471, 358] on input "file" at bounding box center [392, 359] width 206 height 17
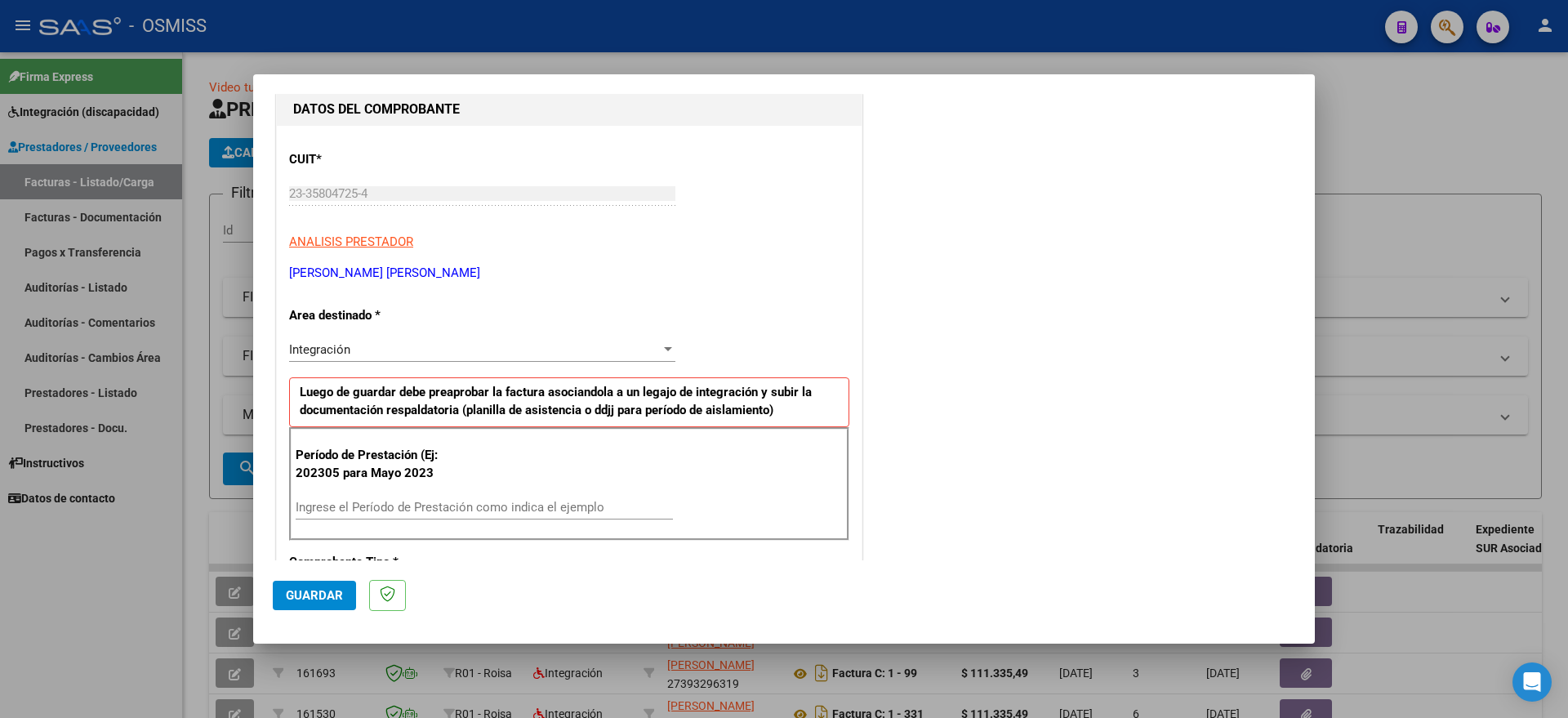
scroll to position [204, 0]
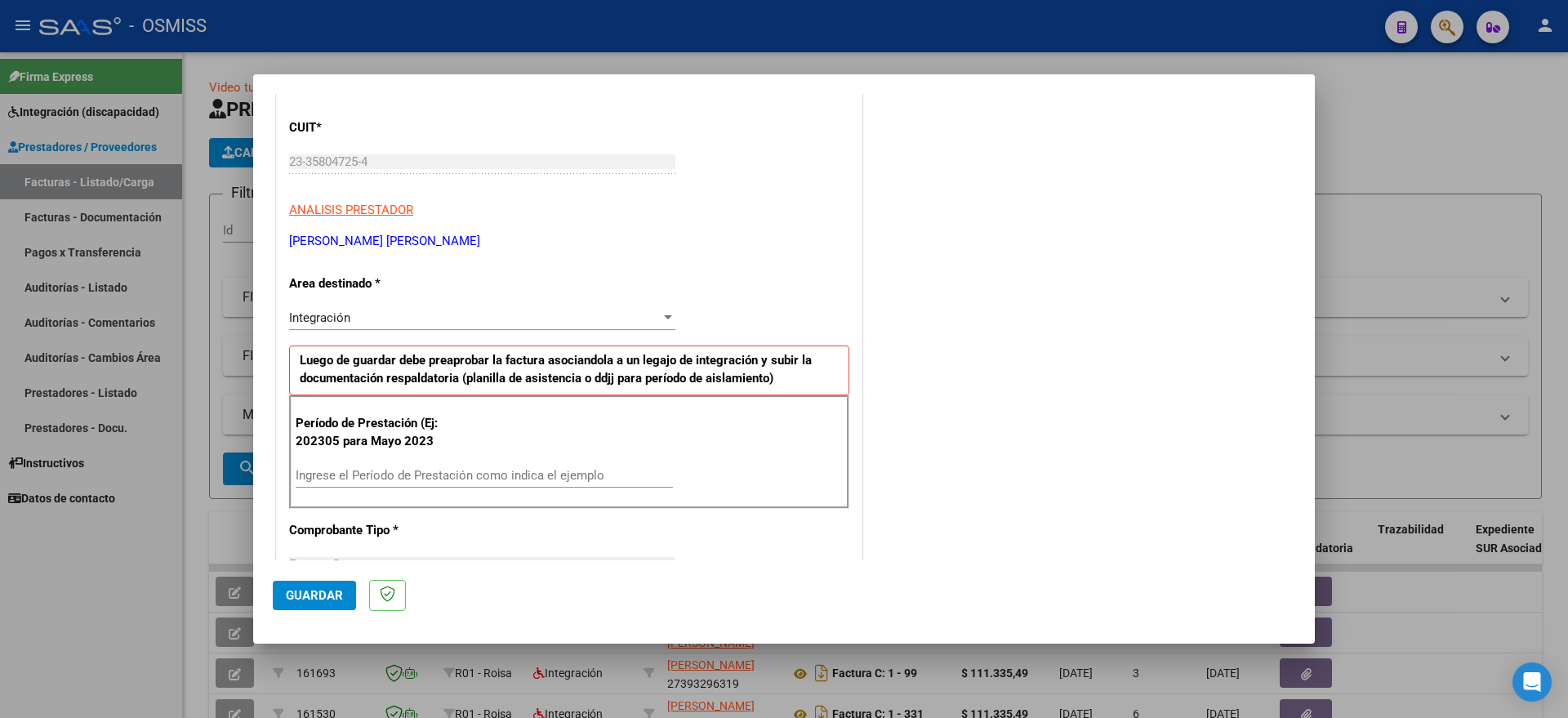
click at [452, 473] on input "Ingrese el Período de Prestación como indica el ejemplo" at bounding box center [484, 475] width 377 height 14
type input "202507"
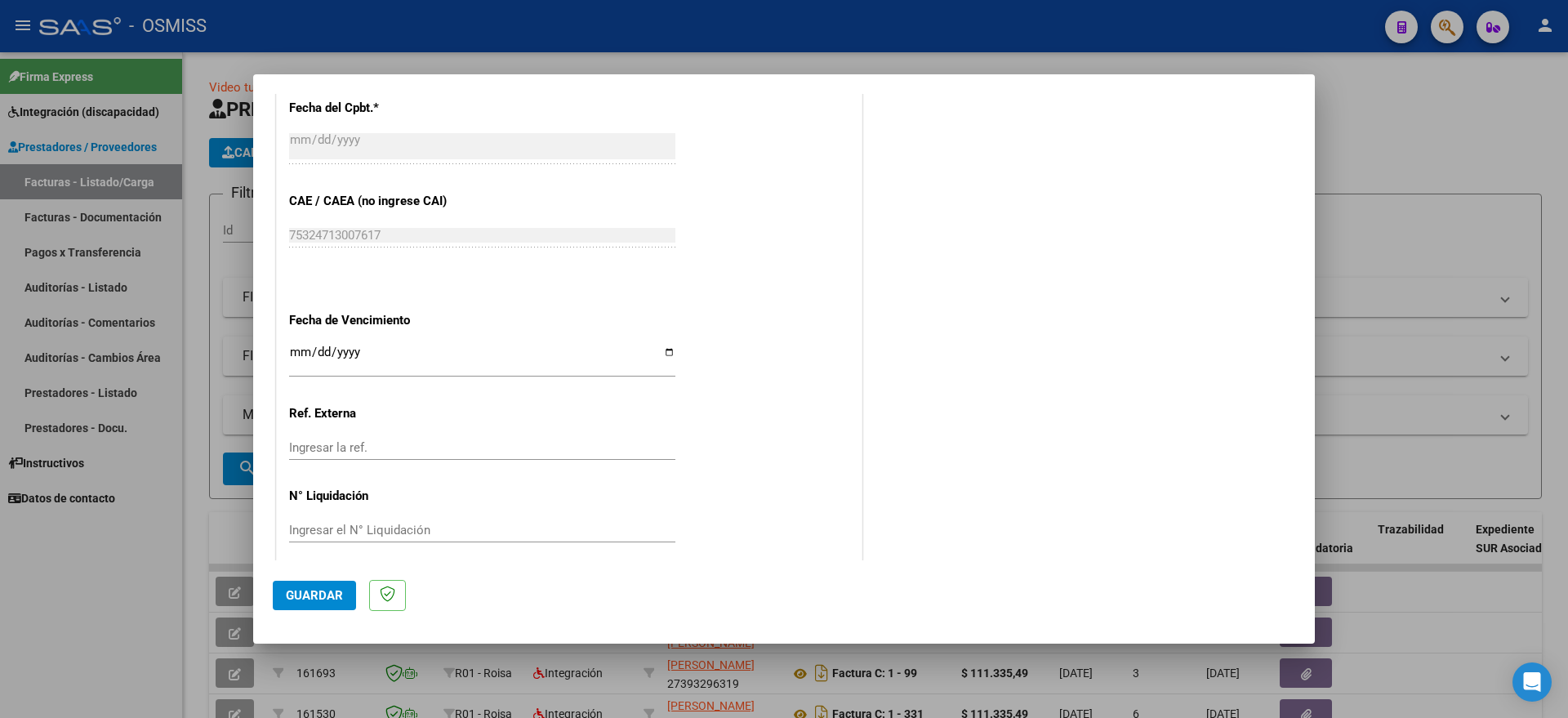
scroll to position [971, 0]
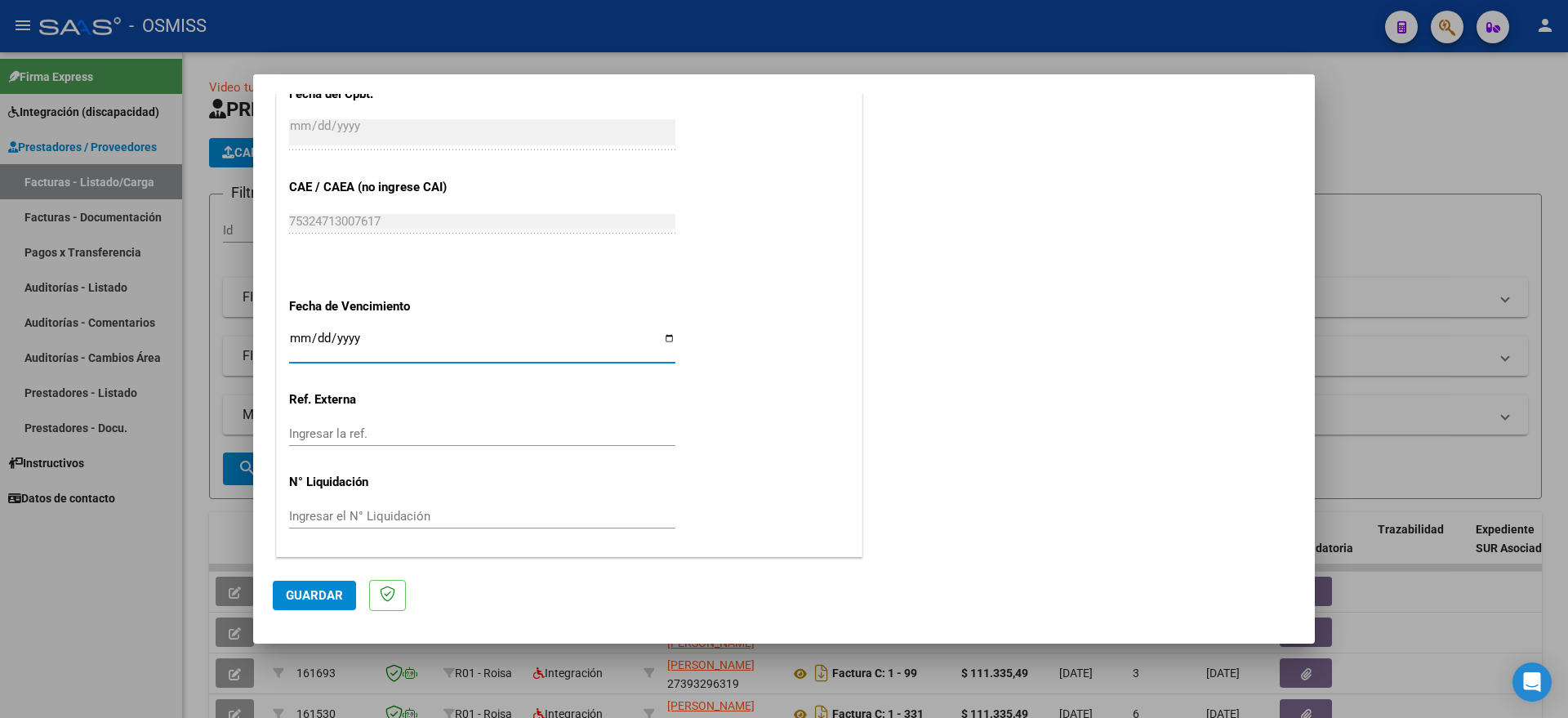
click at [299, 335] on input "Ingresar la fecha" at bounding box center [482, 344] width 386 height 26
type input "[DATE]"
click at [312, 591] on span "Guardar" at bounding box center [314, 595] width 57 height 14
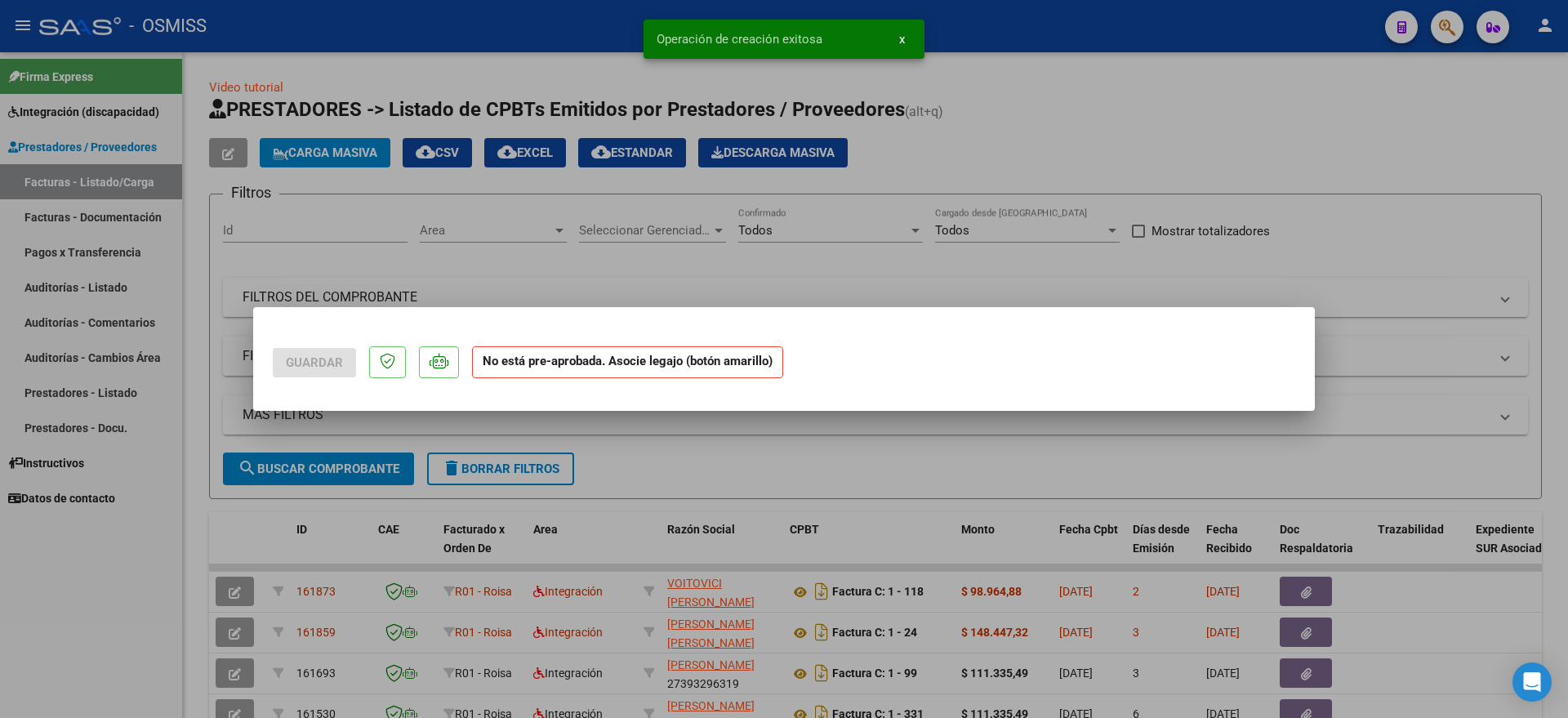
scroll to position [0, 0]
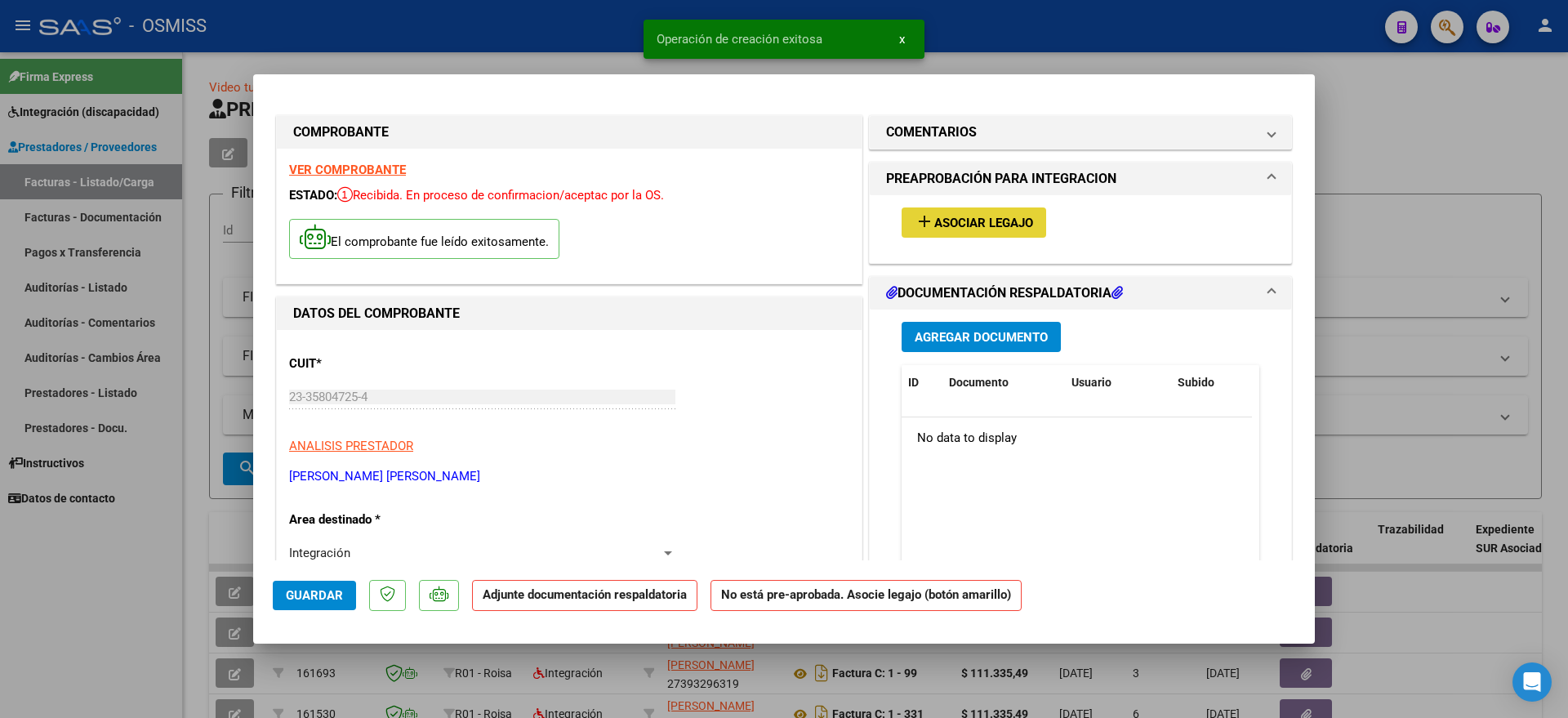
click at [974, 222] on span "Asociar Legajo" at bounding box center [983, 223] width 99 height 14
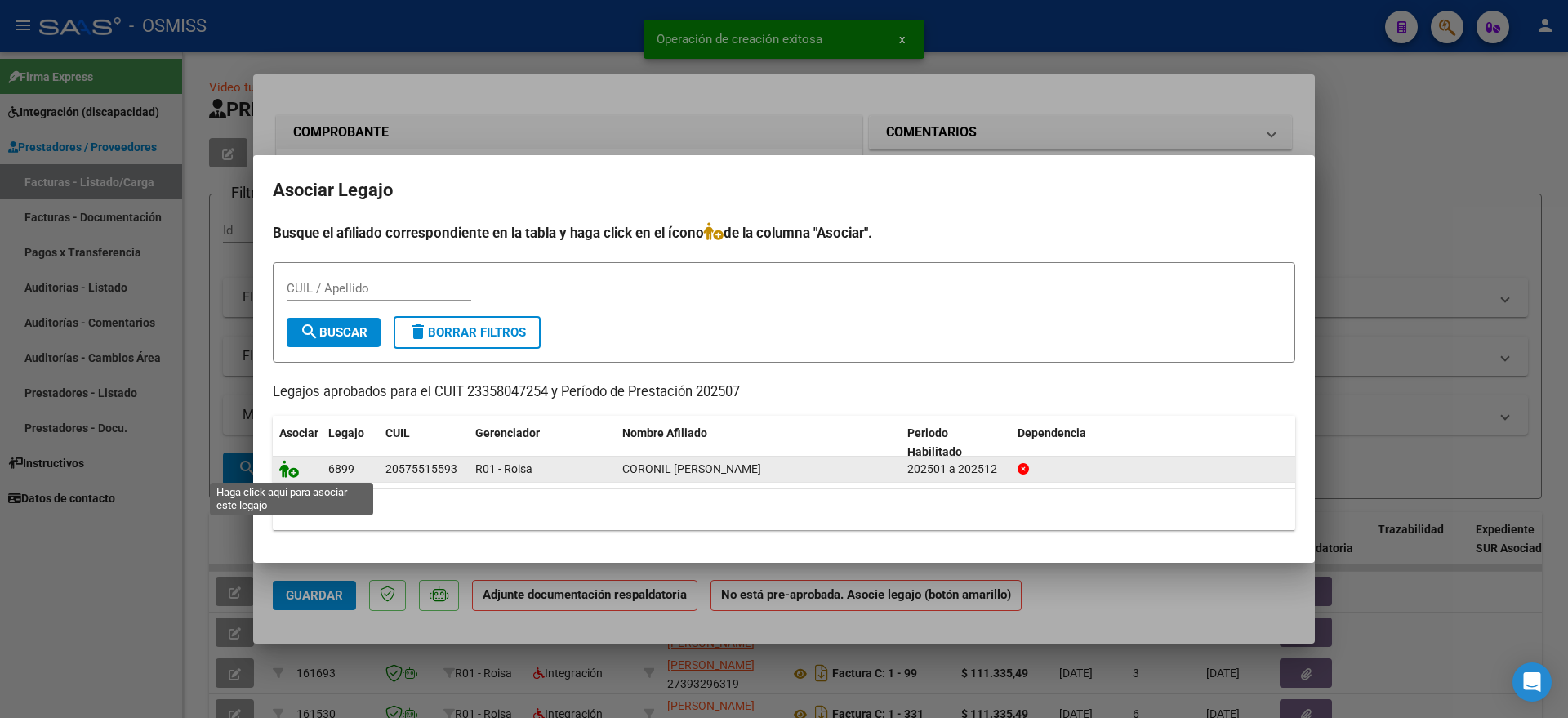
click at [289, 467] on icon at bounding box center [289, 468] width 19 height 18
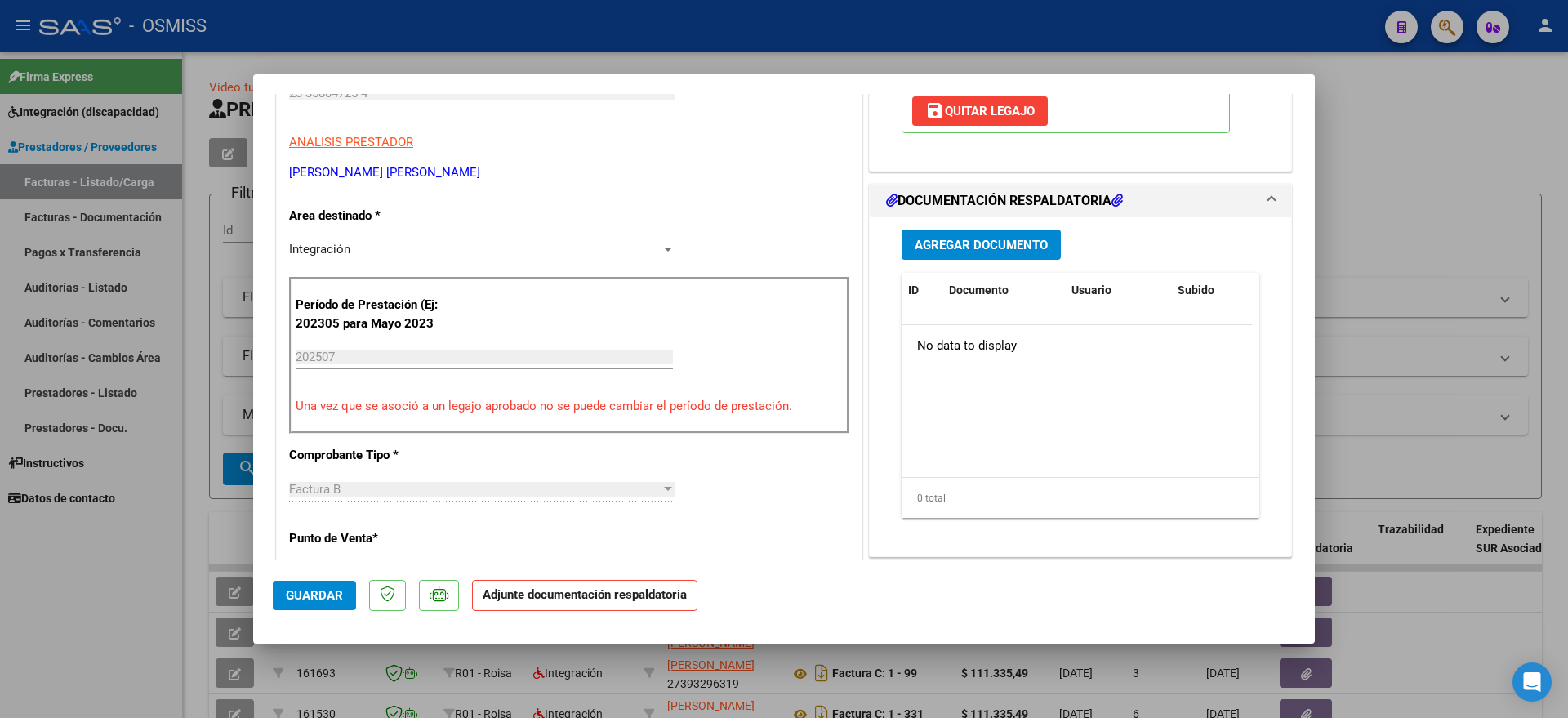
scroll to position [306, 0]
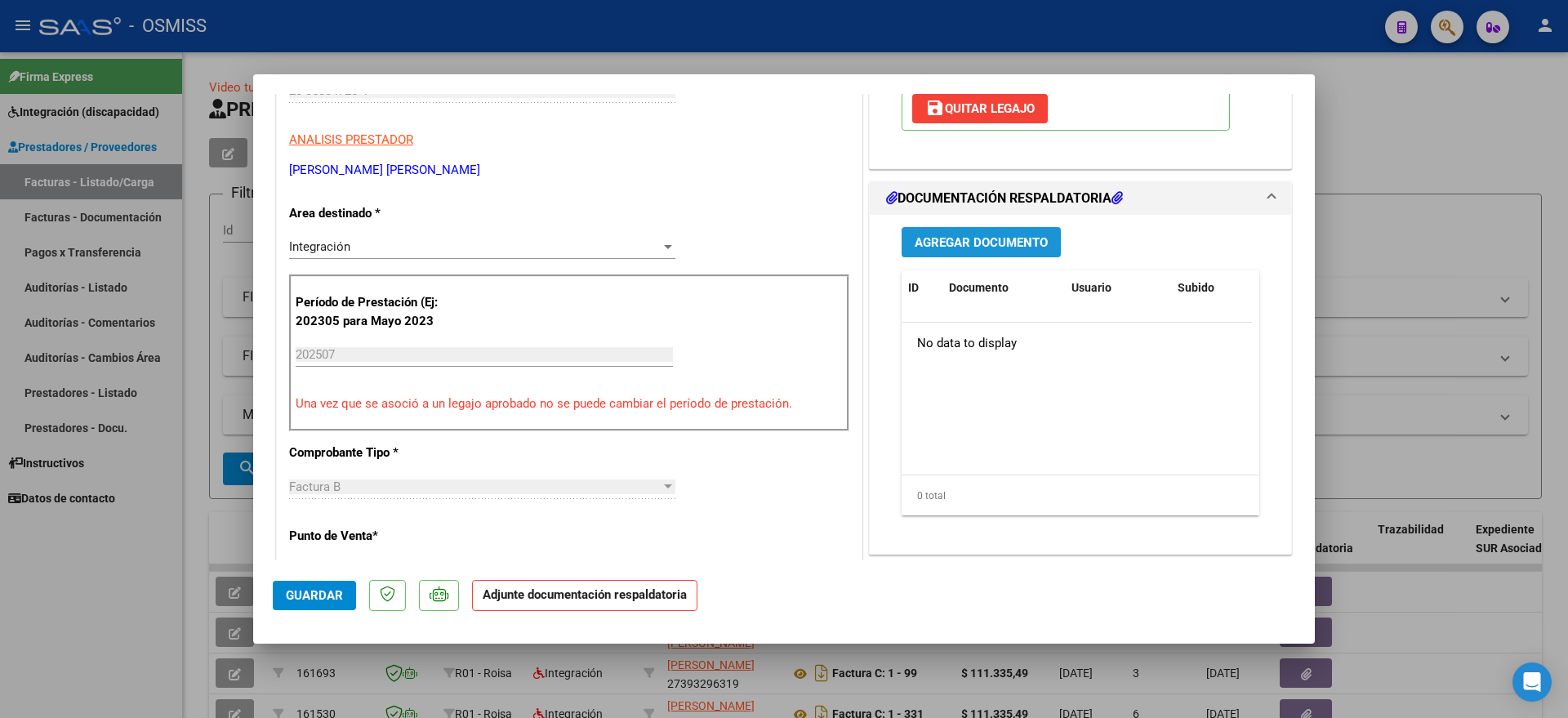
click at [992, 247] on span "Agregar Documento" at bounding box center [981, 242] width 133 height 14
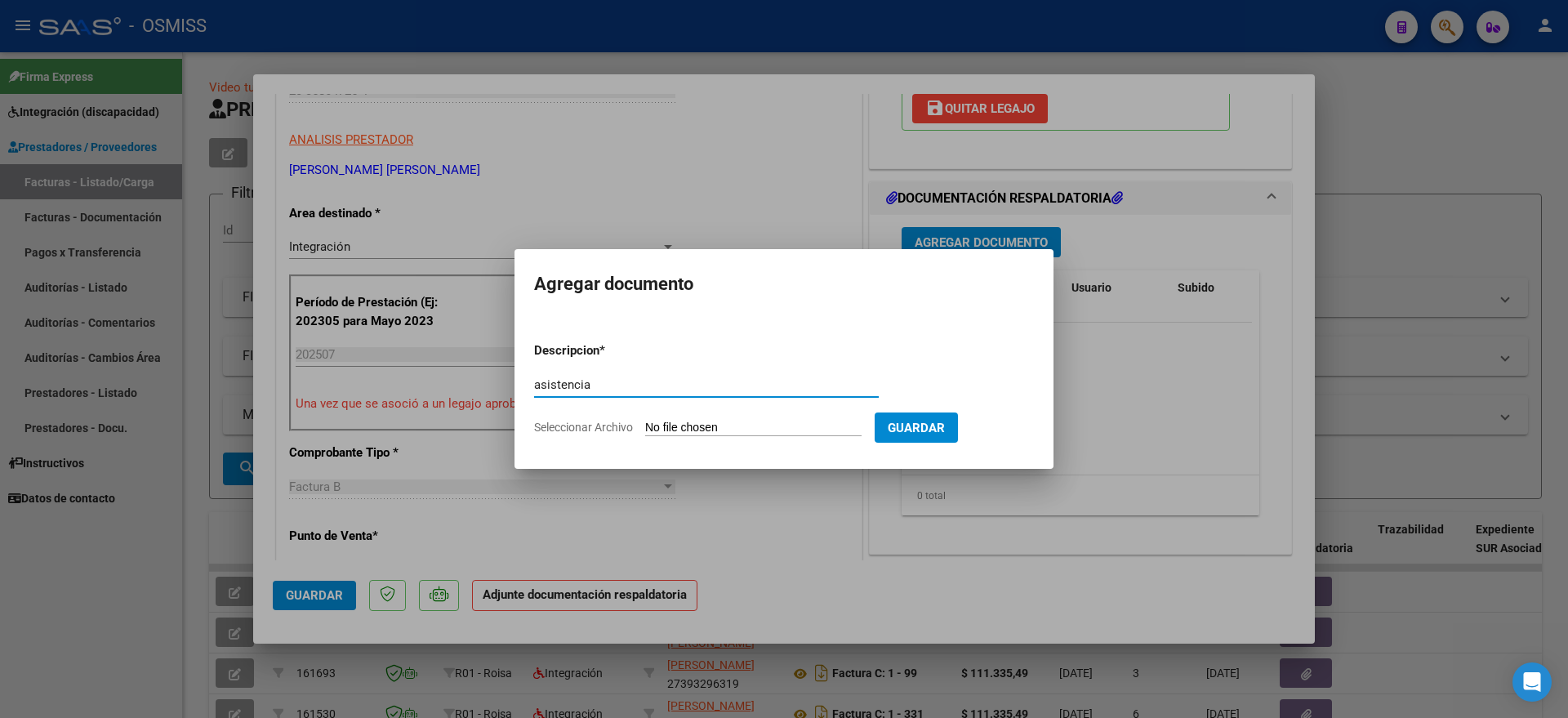
type input "asistencia"
click at [682, 437] on form "Descripcion * asistencia Escriba aquí una descripcion Seleccionar Archivo Guard…" at bounding box center [784, 388] width 500 height 120
click at [683, 431] on input "Seleccionar Archivo" at bounding box center [753, 428] width 217 height 15
type input "C:\fakepath\[PERSON_NAME] - Psicología - Planilla asistencia [DATE].pdf"
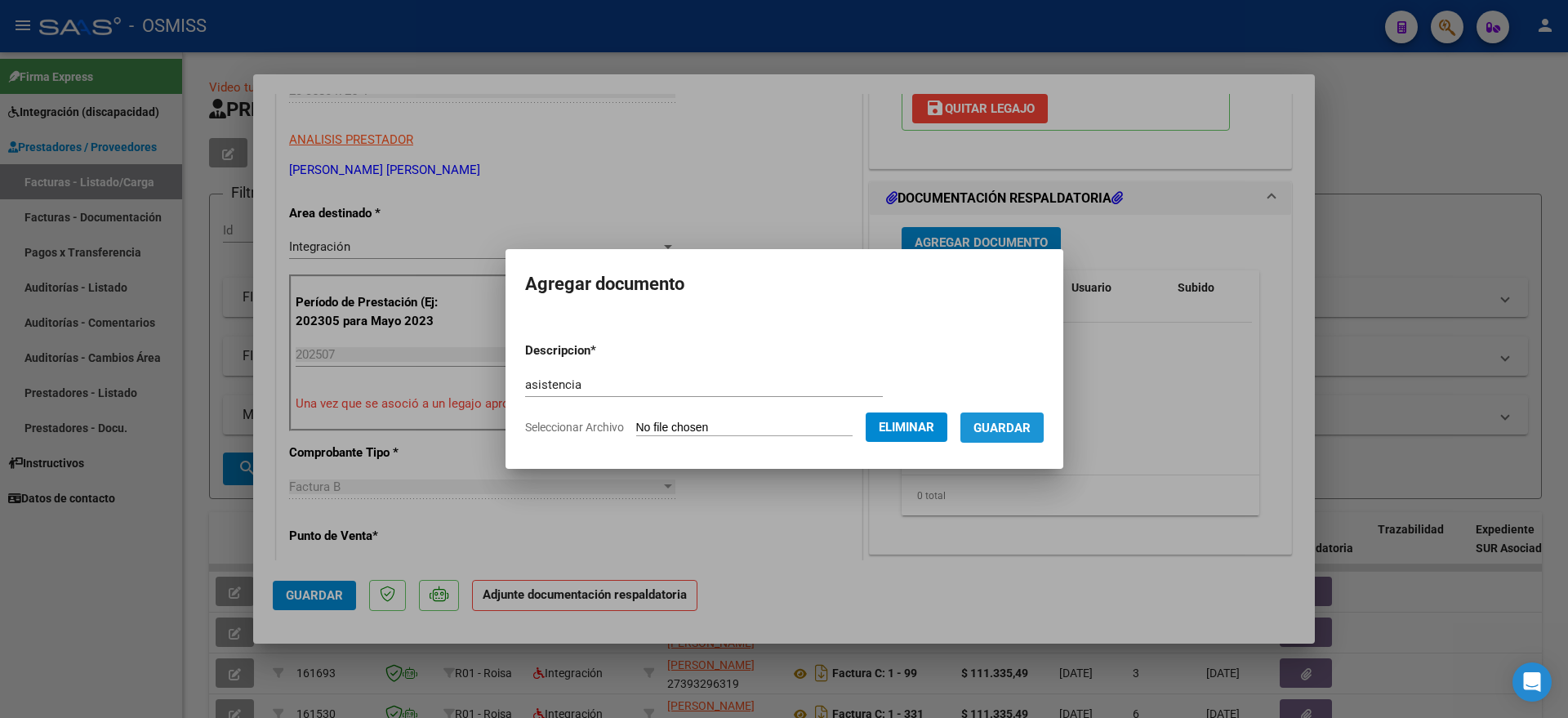
click at [1023, 435] on button "Guardar" at bounding box center [1001, 427] width 83 height 30
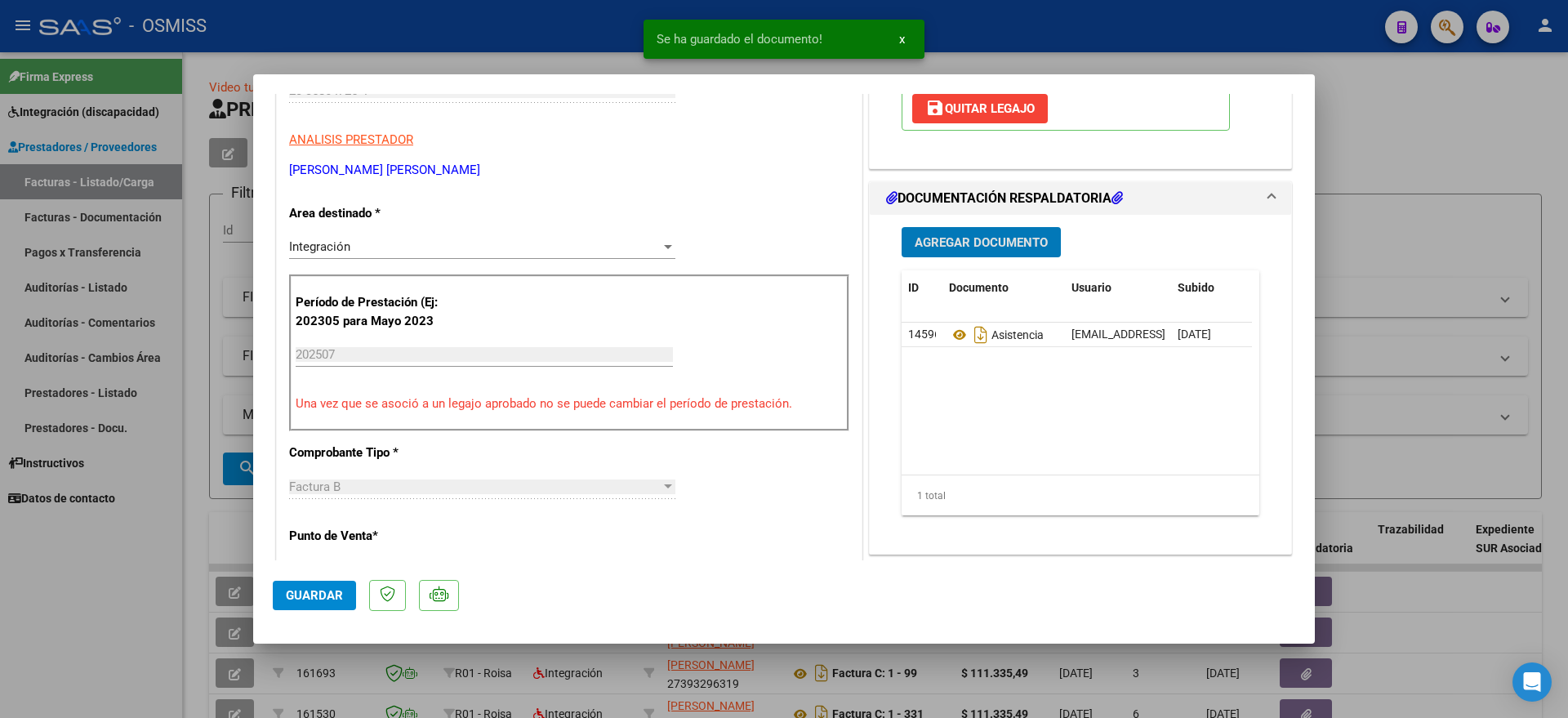
click at [322, 591] on span "Guardar" at bounding box center [314, 595] width 57 height 14
click at [82, 626] on div at bounding box center [784, 359] width 1568 height 718
type input "$ 0,00"
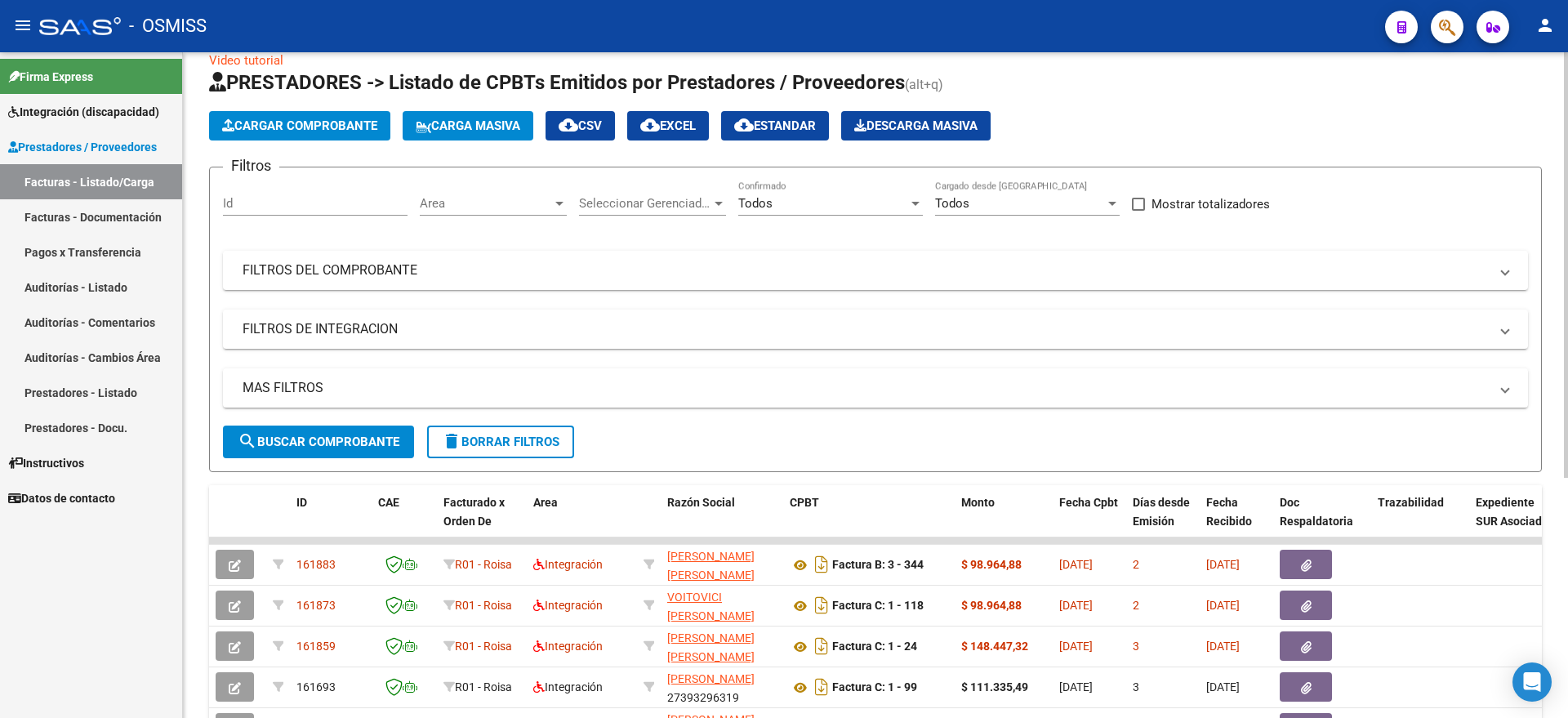
scroll to position [0, 0]
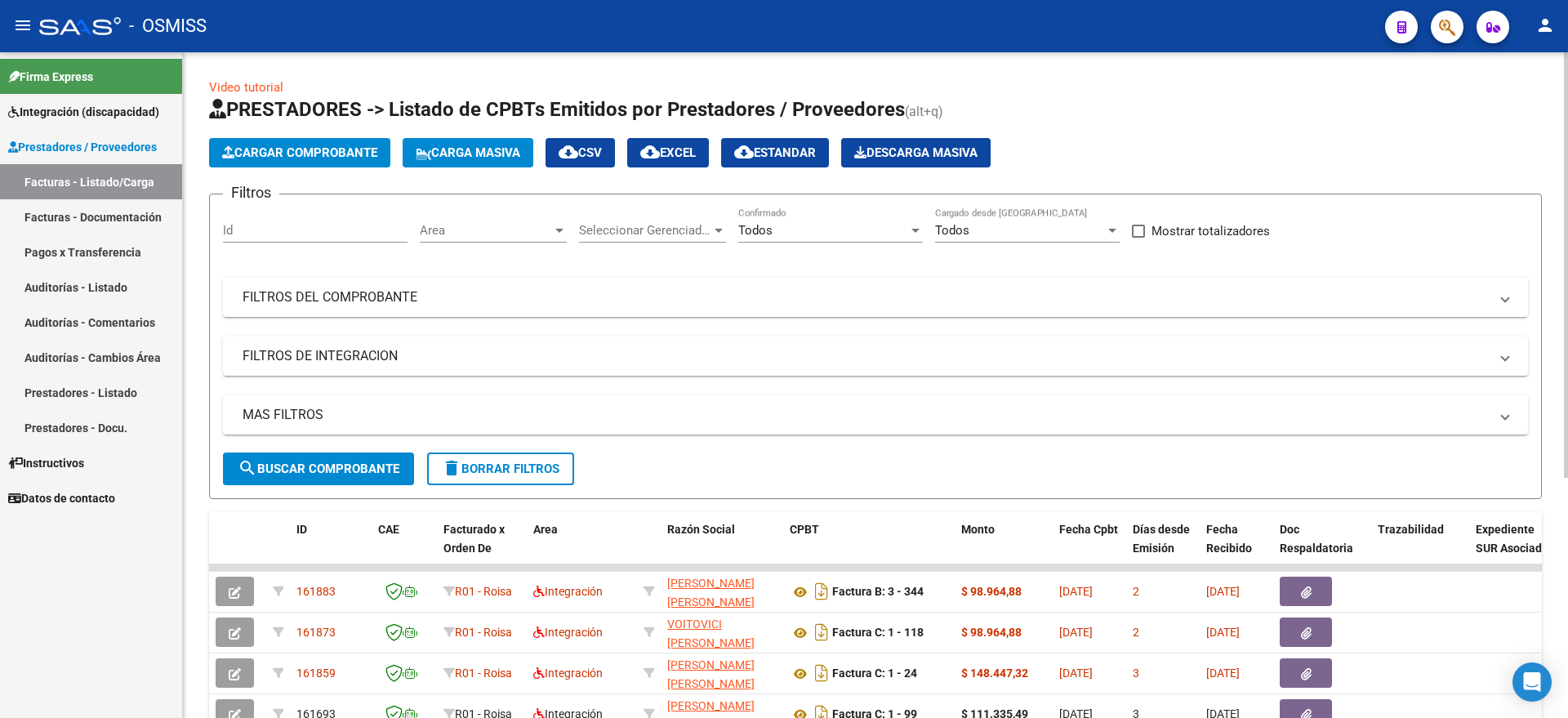
click at [319, 150] on span "Cargar Comprobante" at bounding box center [299, 152] width 155 height 14
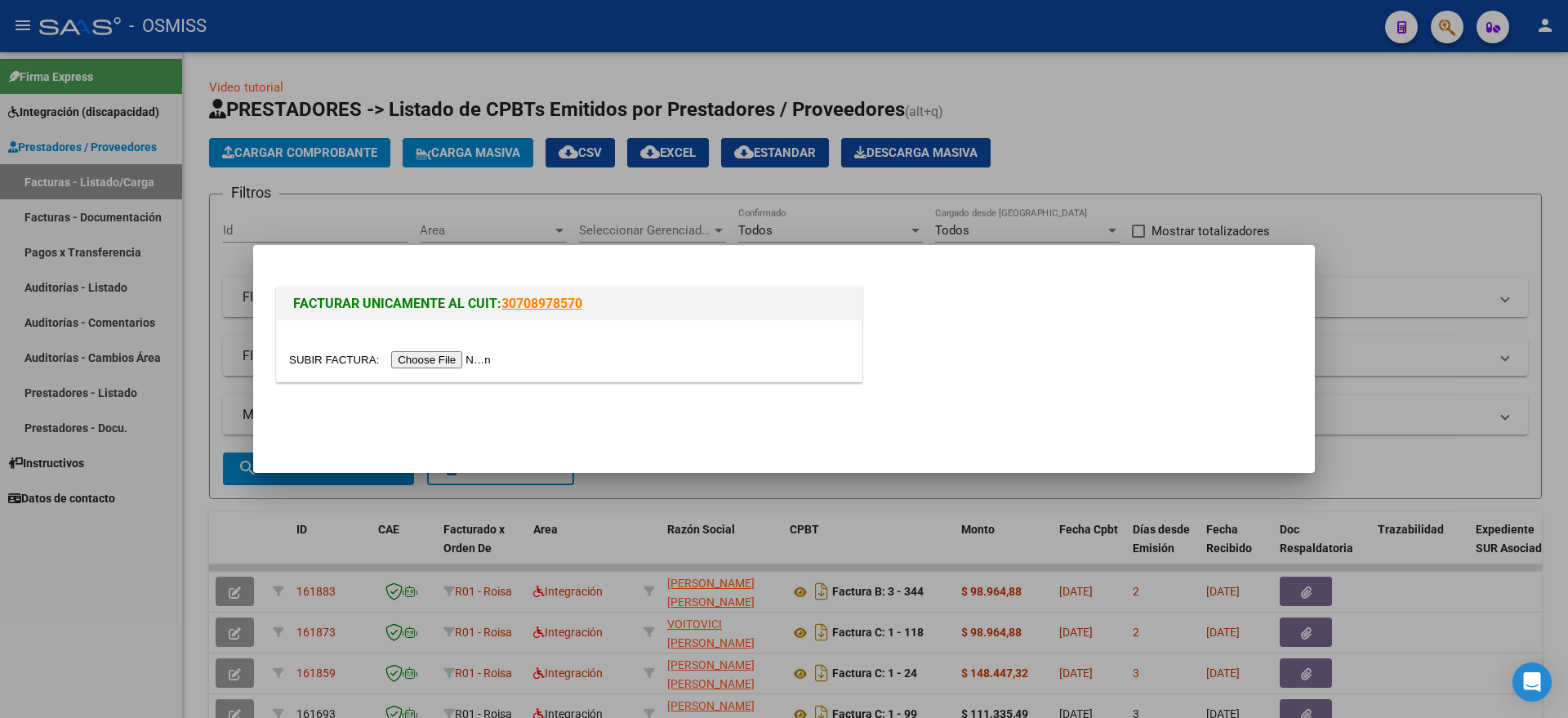
click at [438, 359] on input "file" at bounding box center [392, 359] width 206 height 17
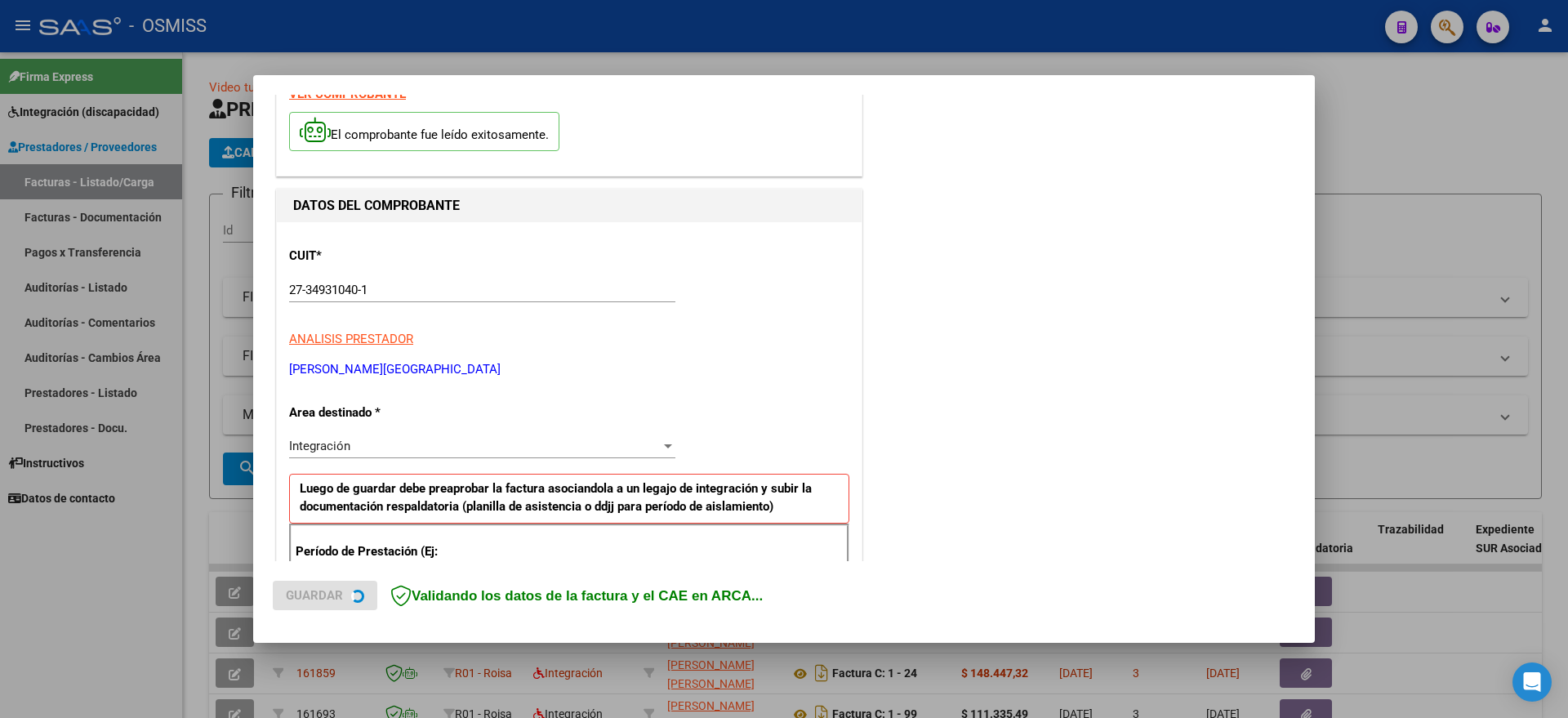
scroll to position [204, 0]
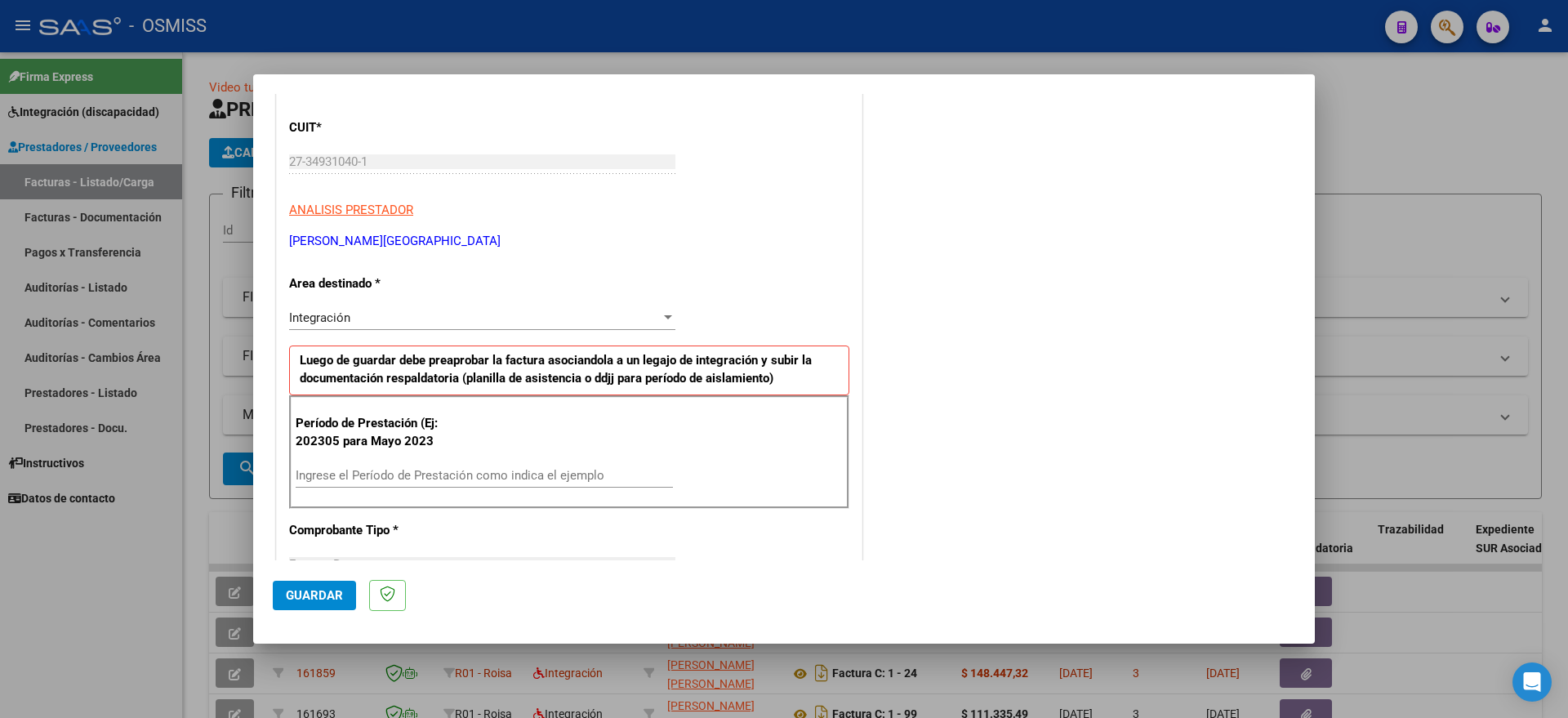
click at [435, 468] on input "Ingrese el Período de Prestación como indica el ejemplo" at bounding box center [484, 475] width 377 height 14
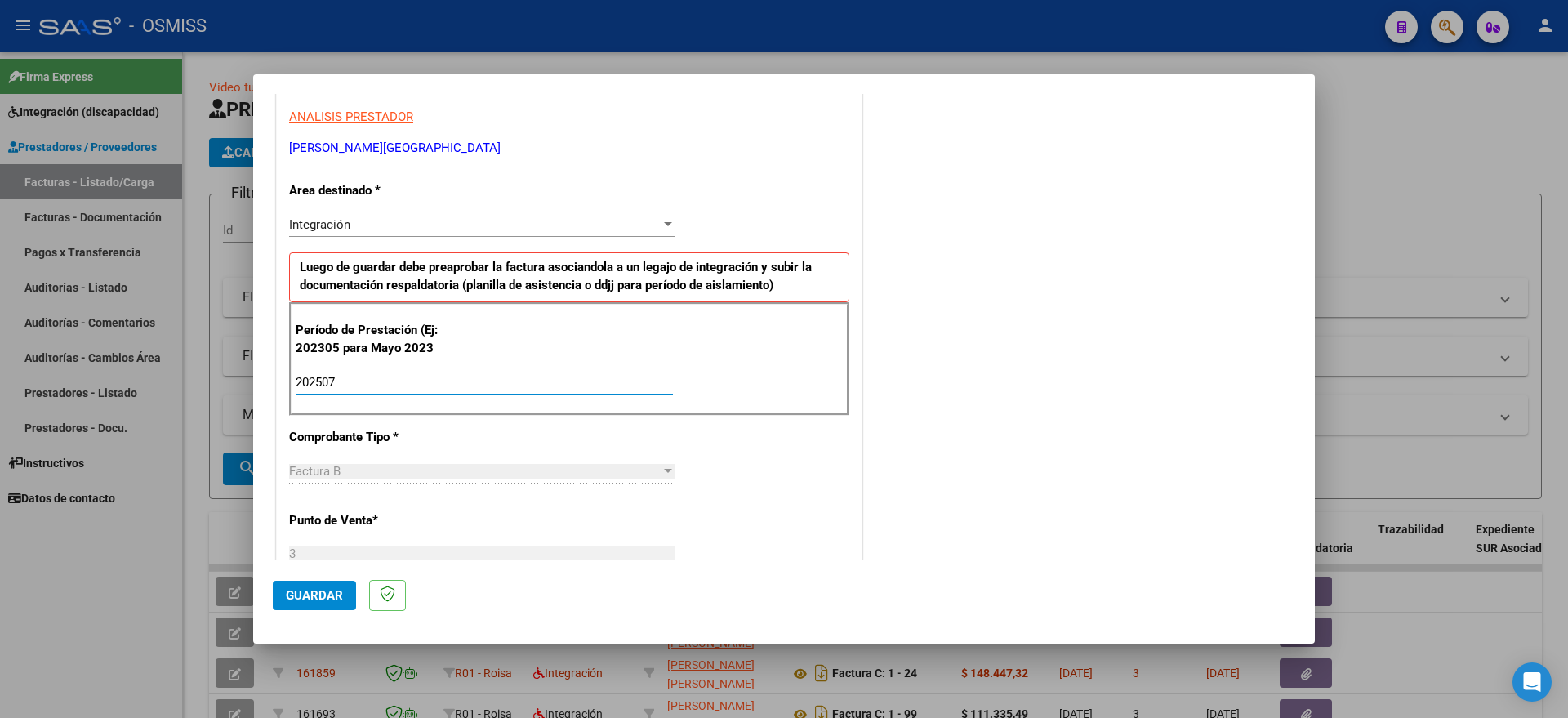
scroll to position [409, 0]
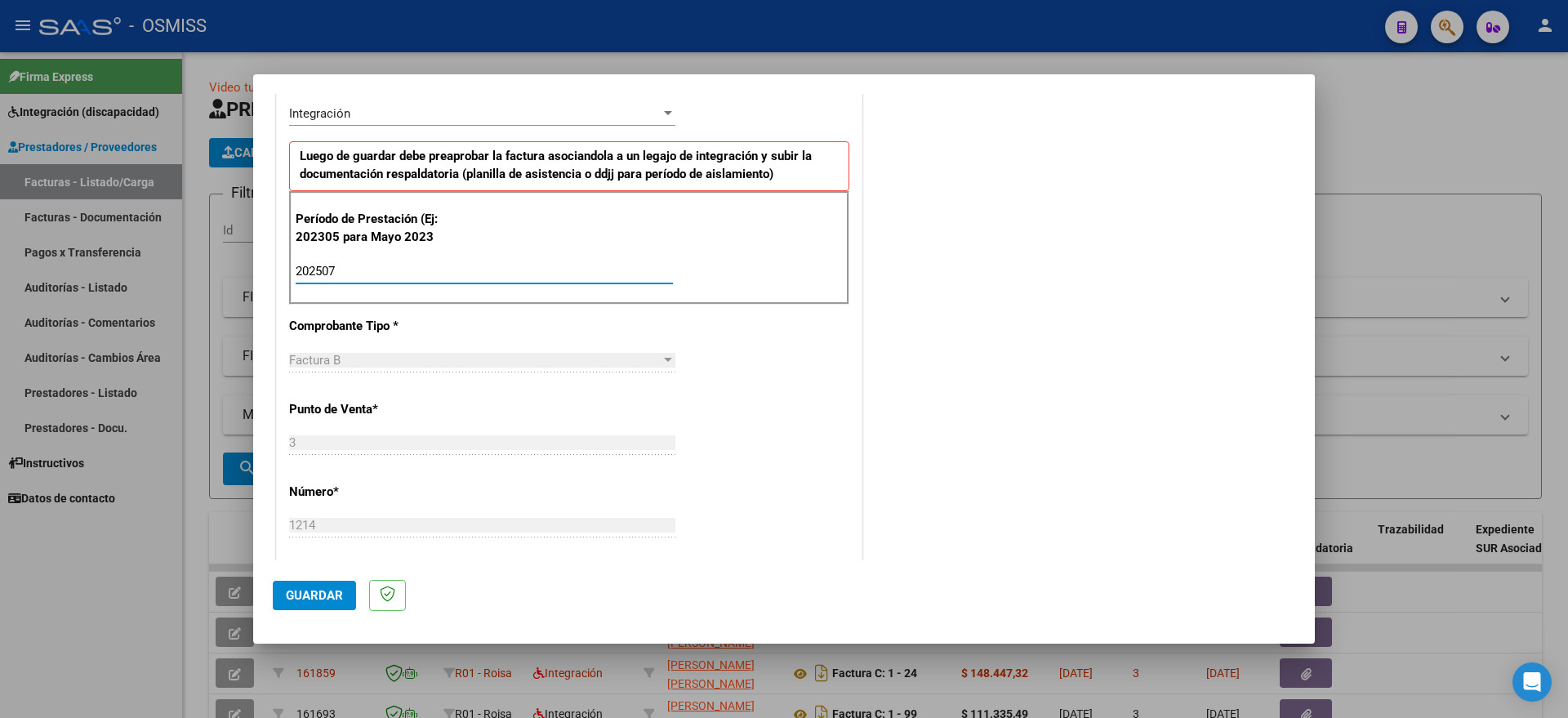
type input "202507"
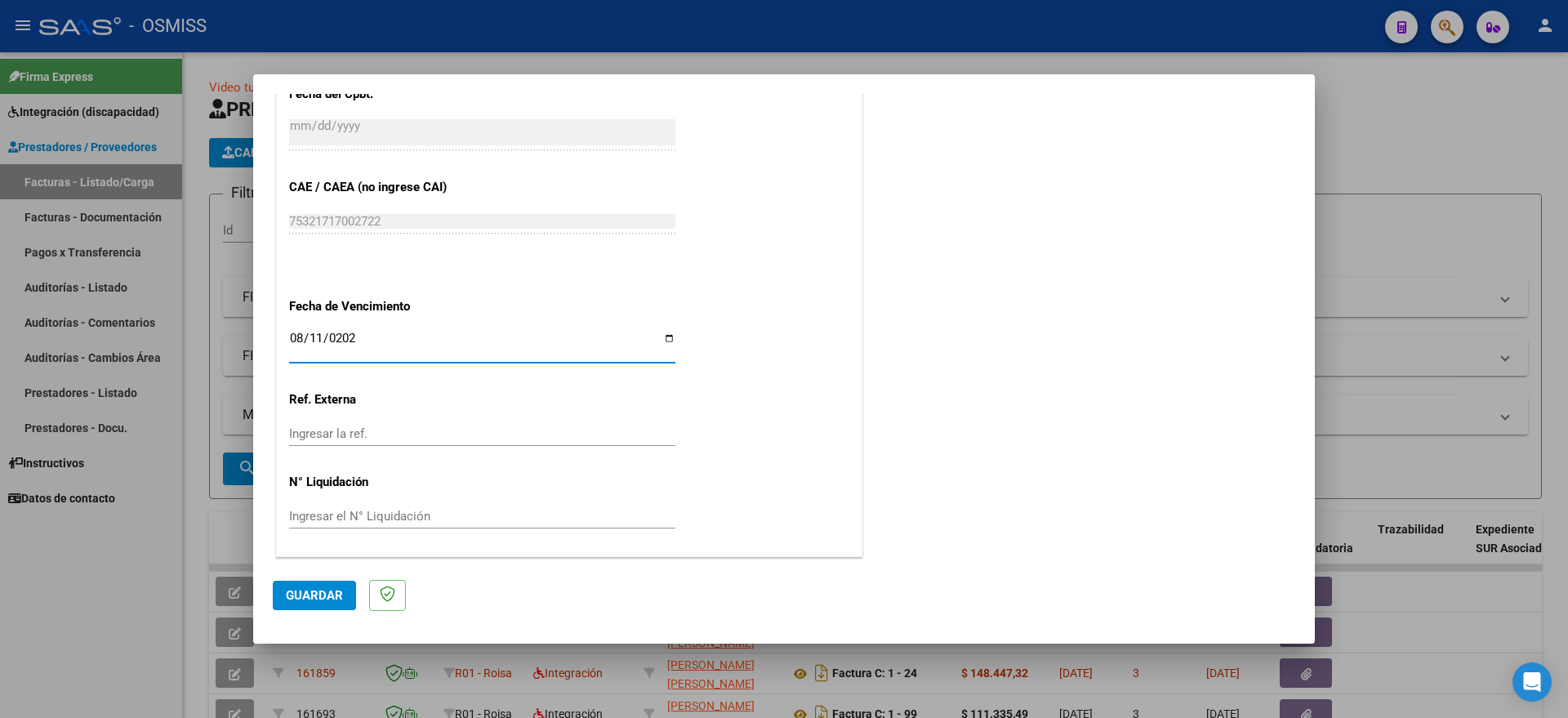
type input "[DATE]"
click at [312, 588] on span "Guardar" at bounding box center [314, 595] width 57 height 14
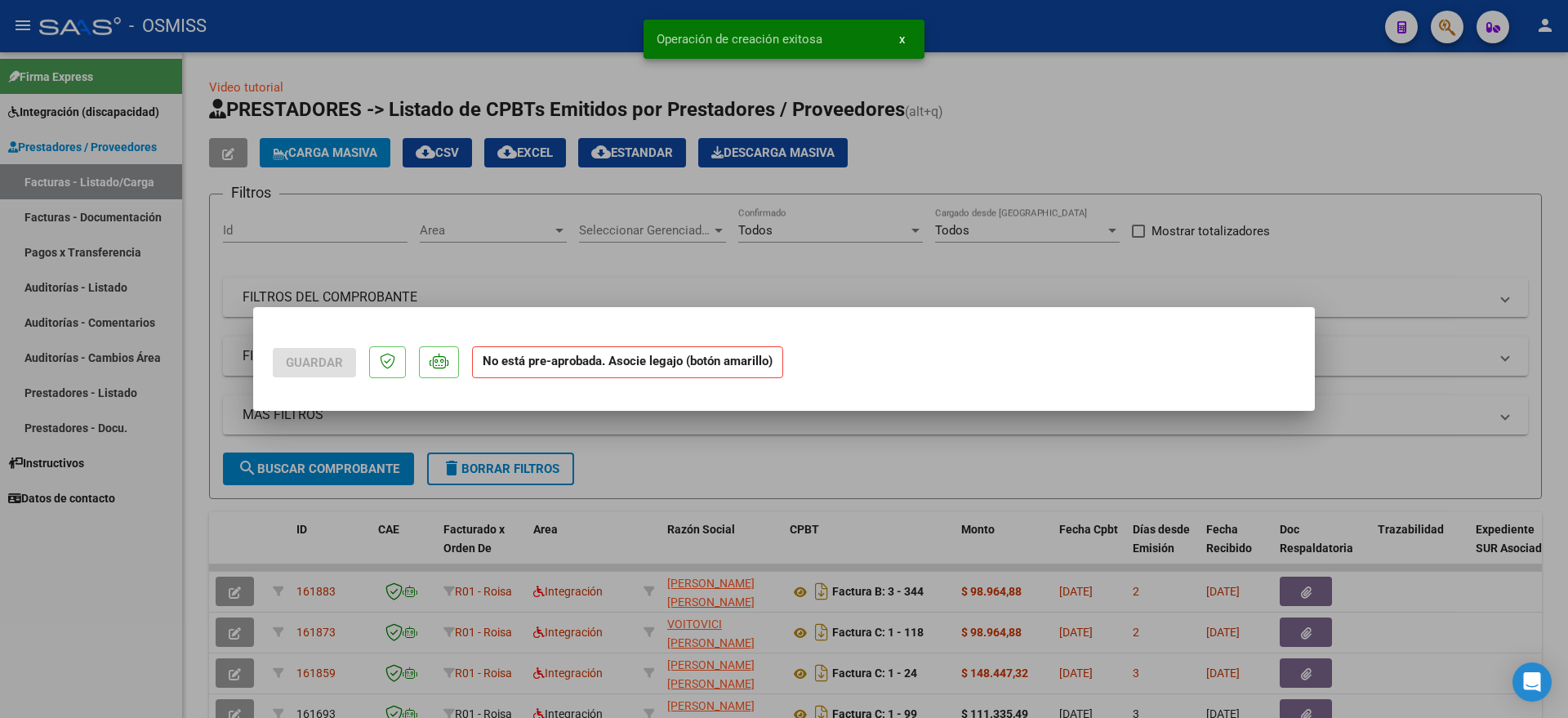
scroll to position [0, 0]
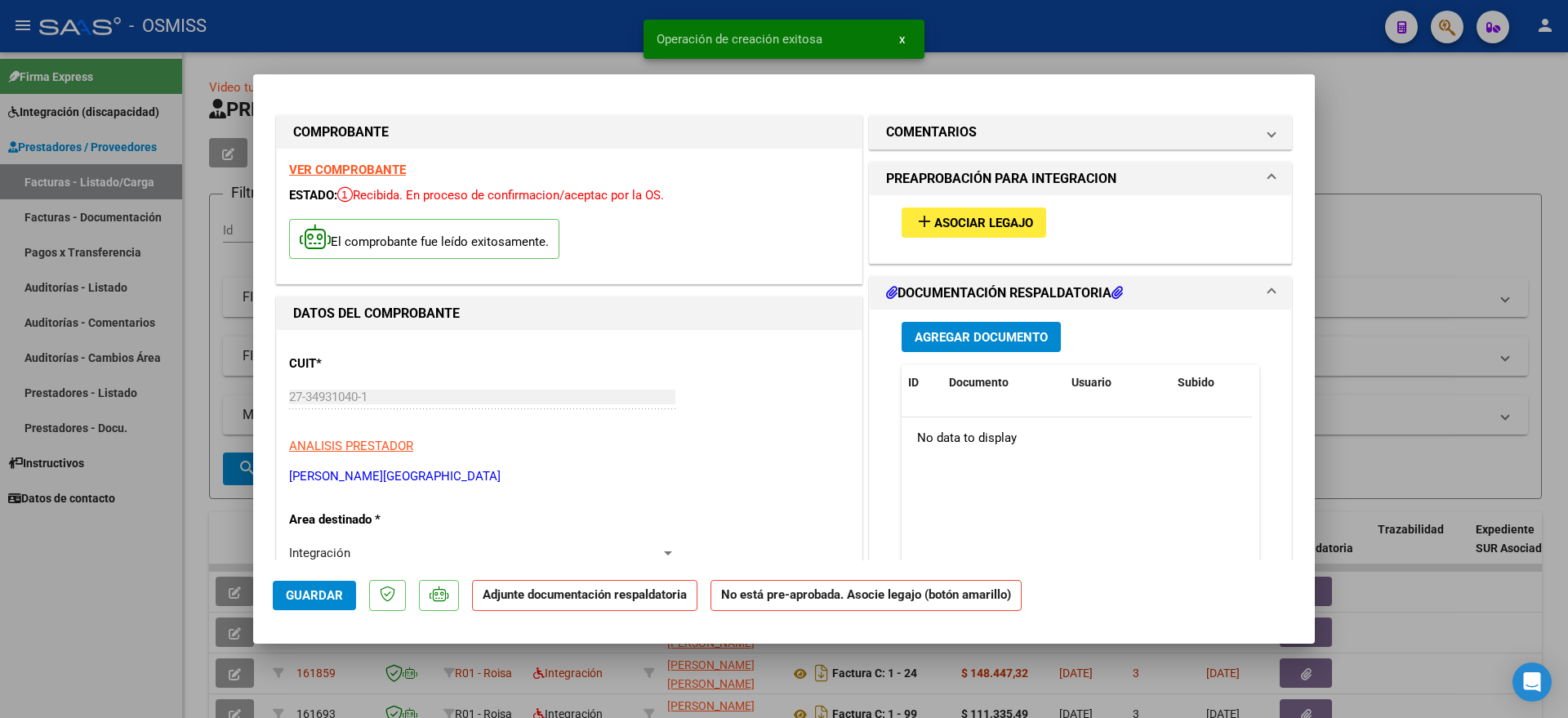
click at [980, 221] on span "Asociar Legajo" at bounding box center [983, 223] width 99 height 14
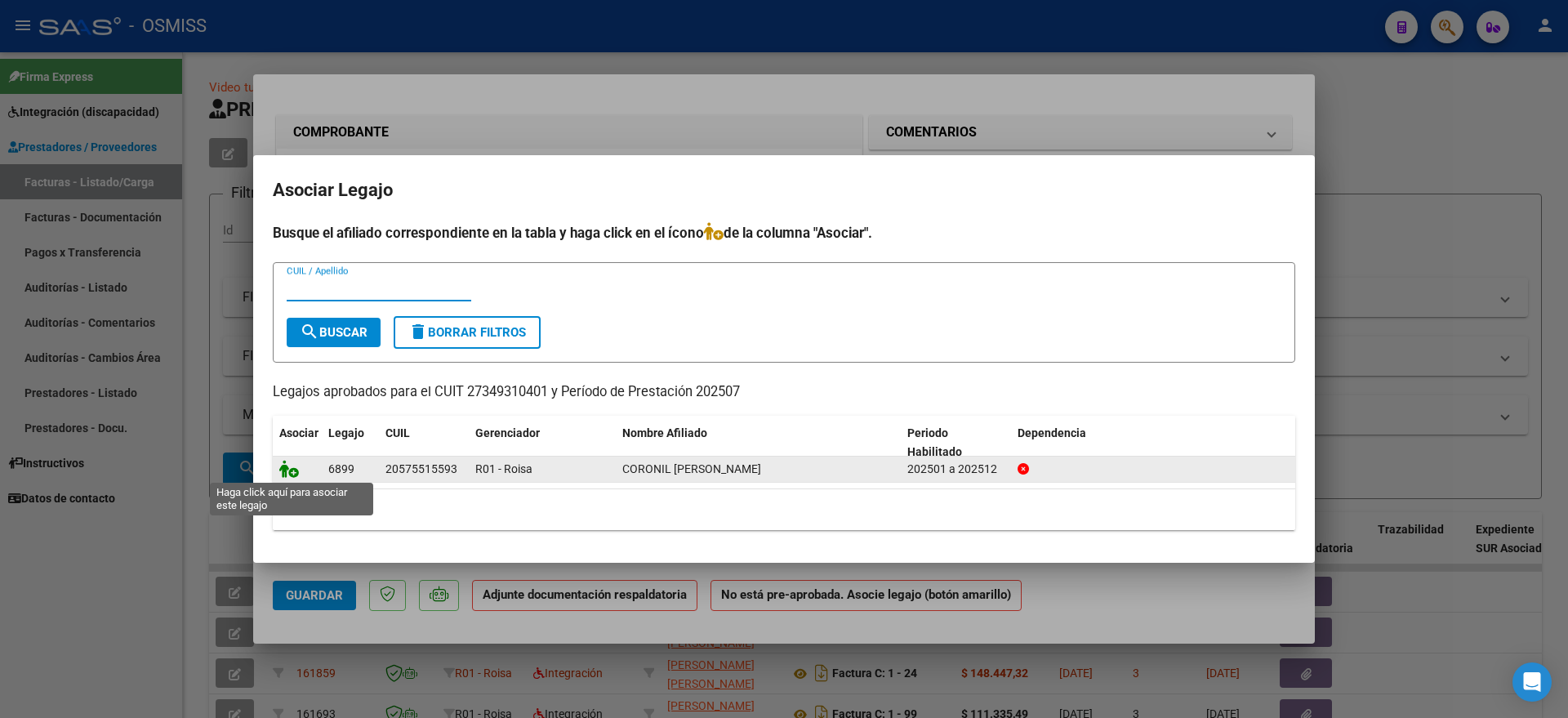
click at [294, 465] on icon at bounding box center [289, 468] width 19 height 18
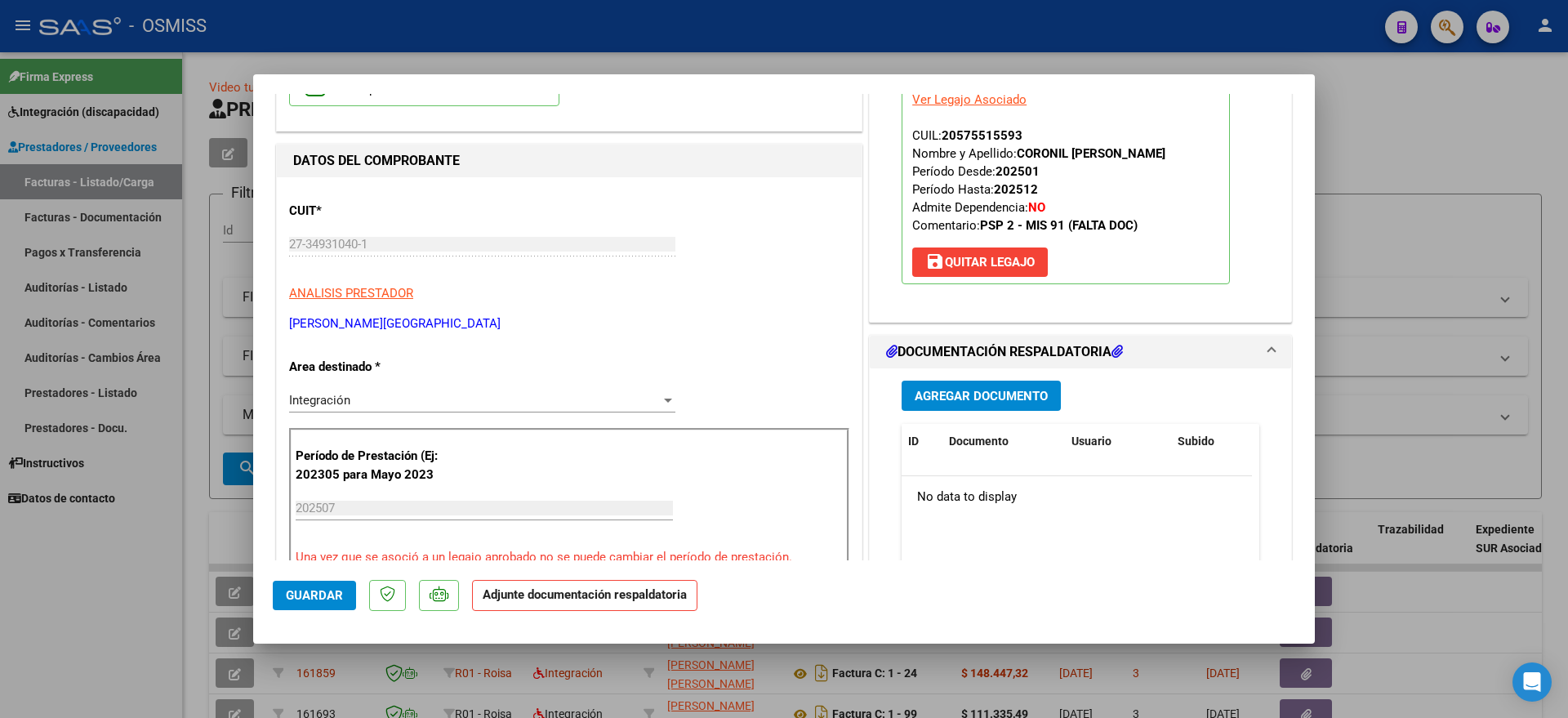
scroll to position [306, 0]
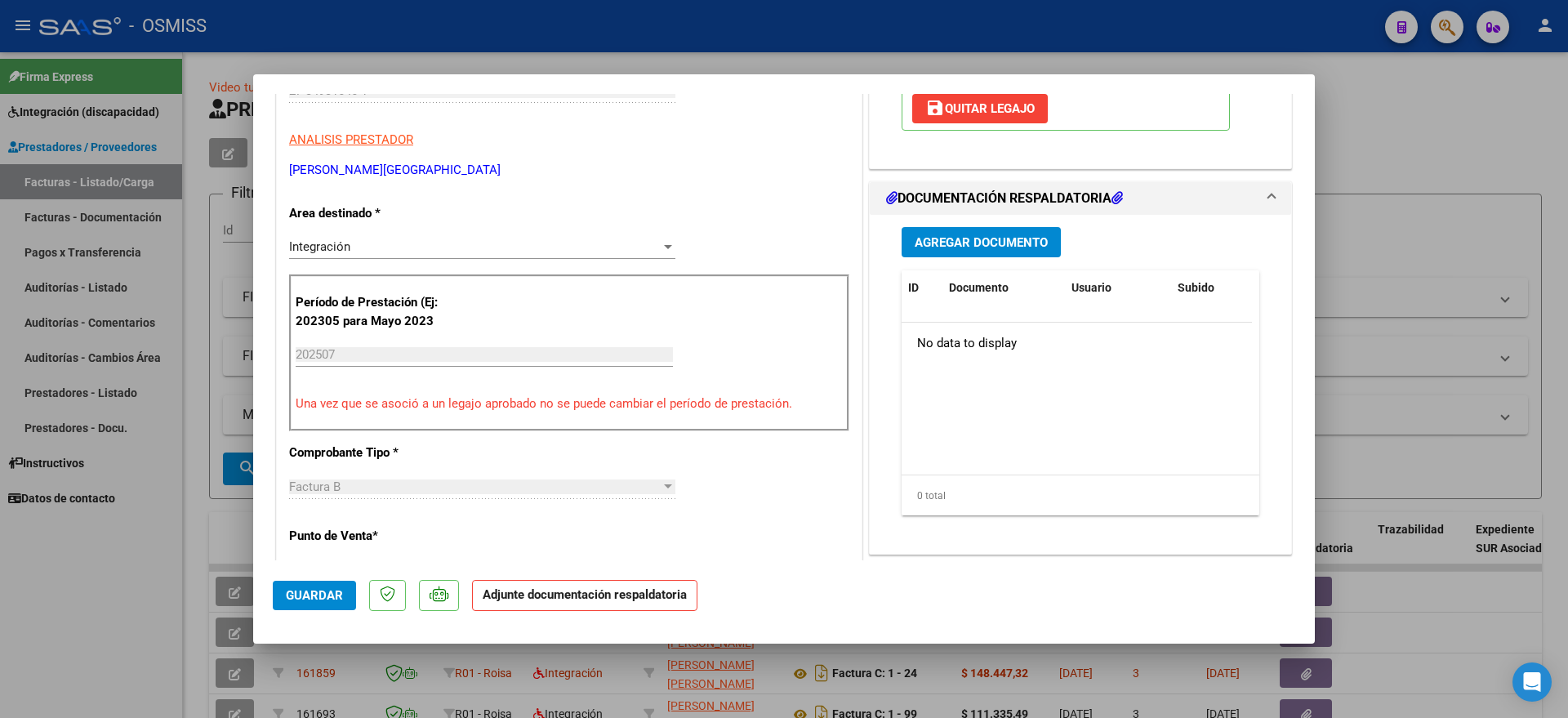
click at [994, 255] on button "Agregar Documento" at bounding box center [980, 242] width 159 height 30
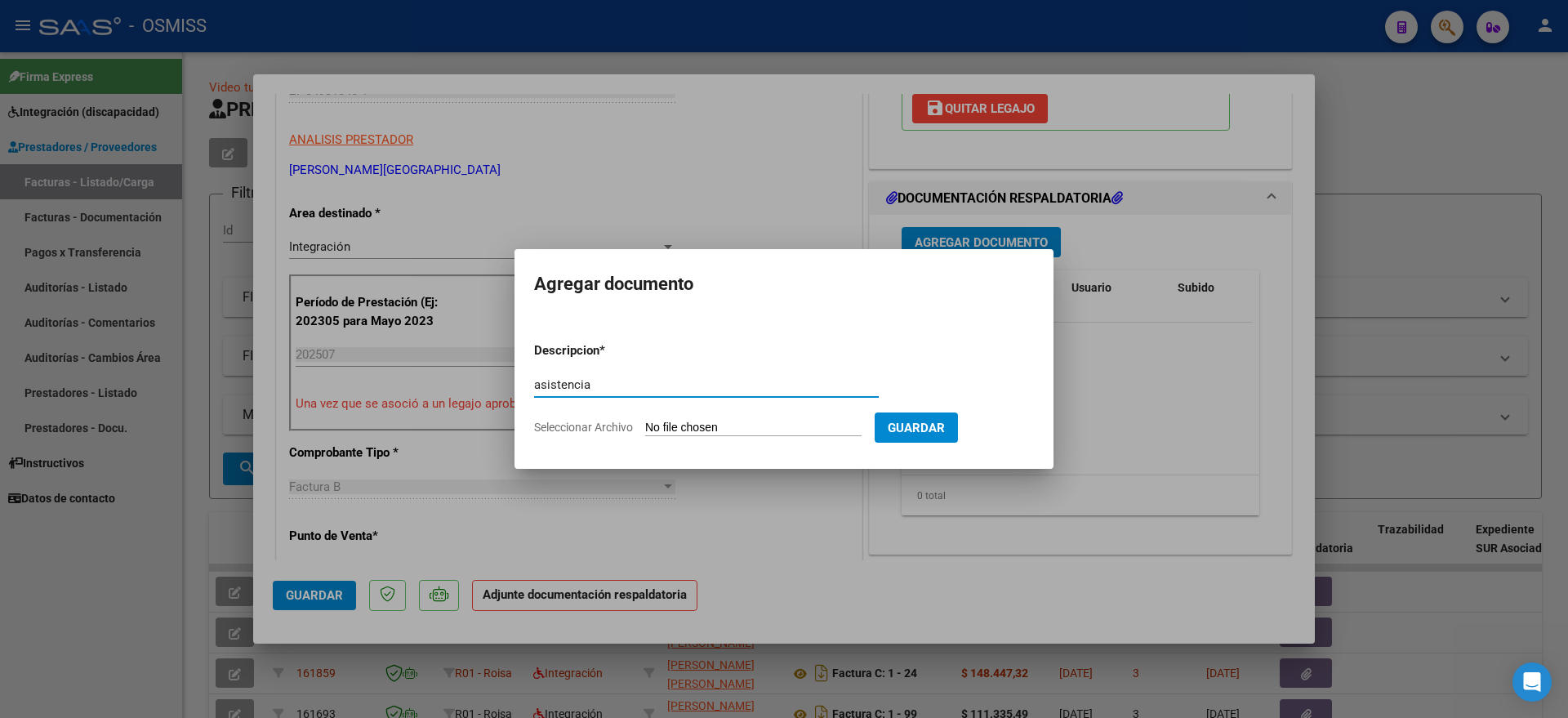
type input "asistencia"
click at [687, 426] on input "Seleccionar Archivo" at bounding box center [753, 428] width 217 height 15
type input "C:\fakepath\[PERSON_NAME] Coronil. [PERSON_NAME].pdf"
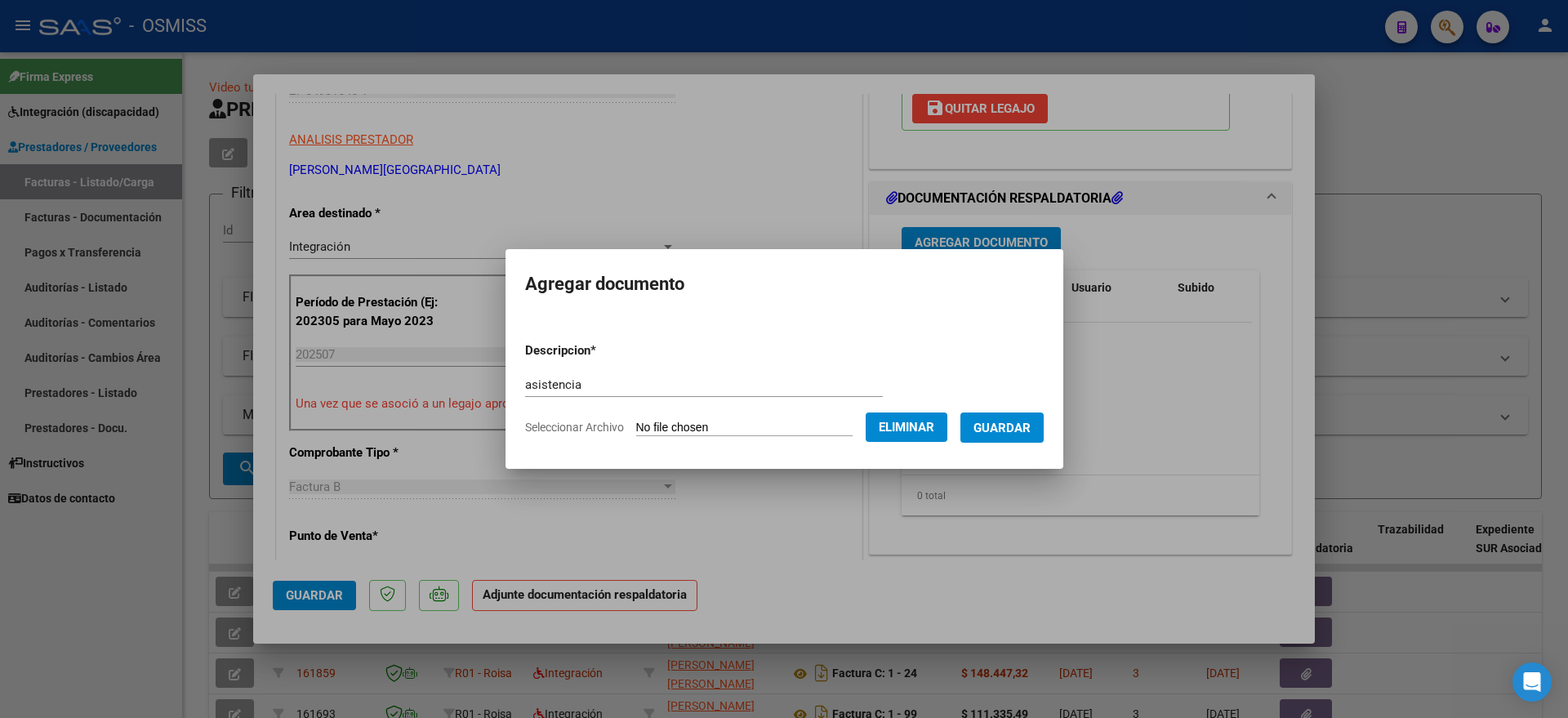
click at [1030, 420] on span "Guardar" at bounding box center [1001, 427] width 57 height 14
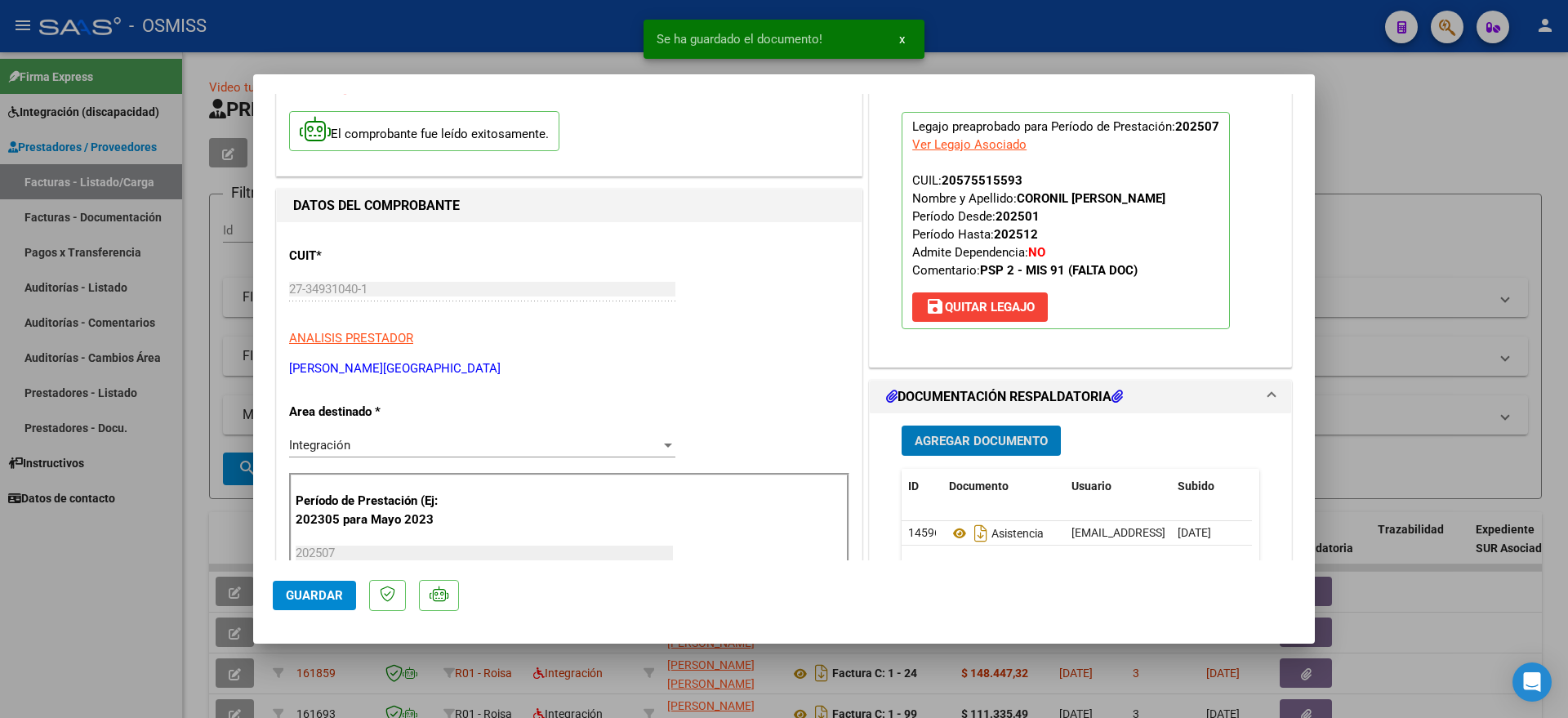
scroll to position [102, 0]
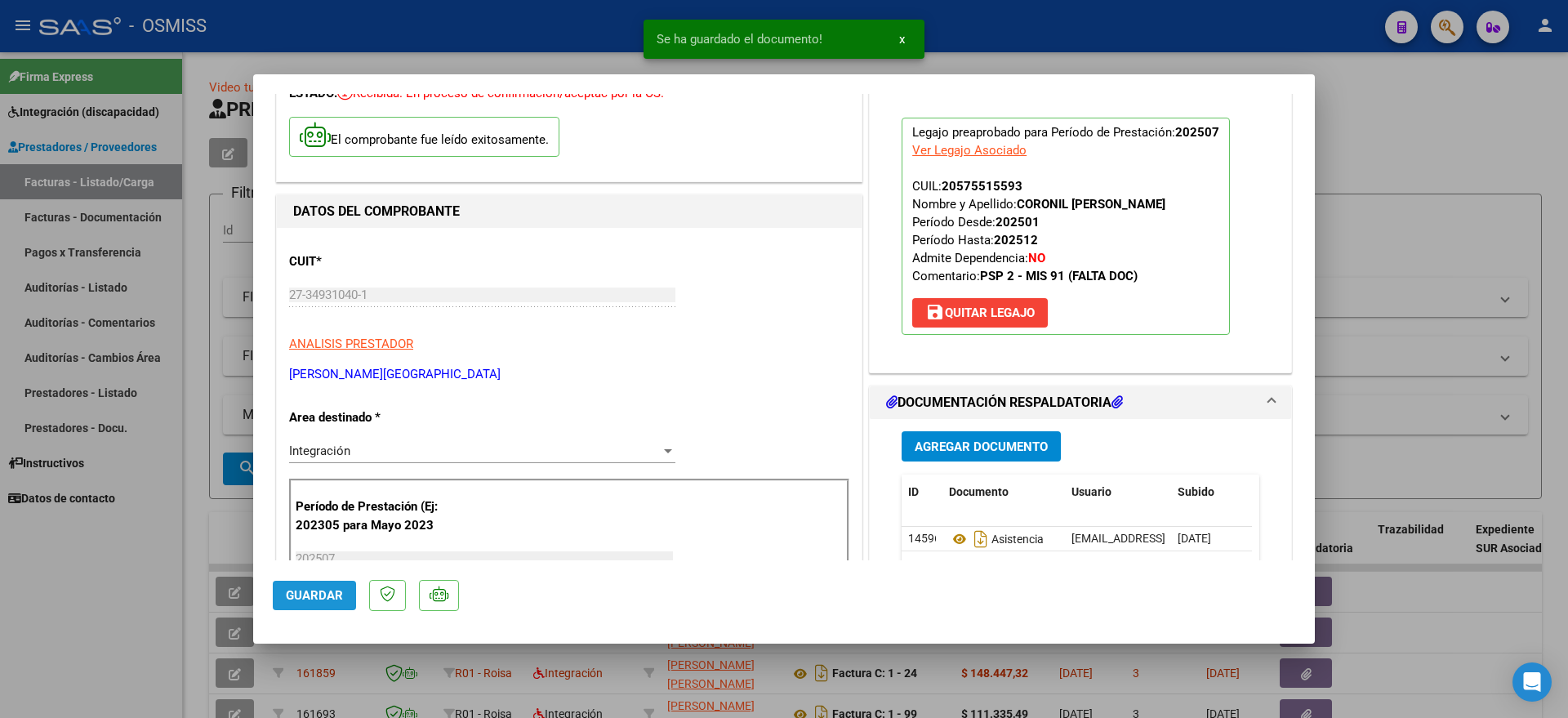
click at [306, 592] on span "Guardar" at bounding box center [314, 595] width 57 height 14
click at [125, 628] on div at bounding box center [784, 359] width 1568 height 718
type input "$ 0,00"
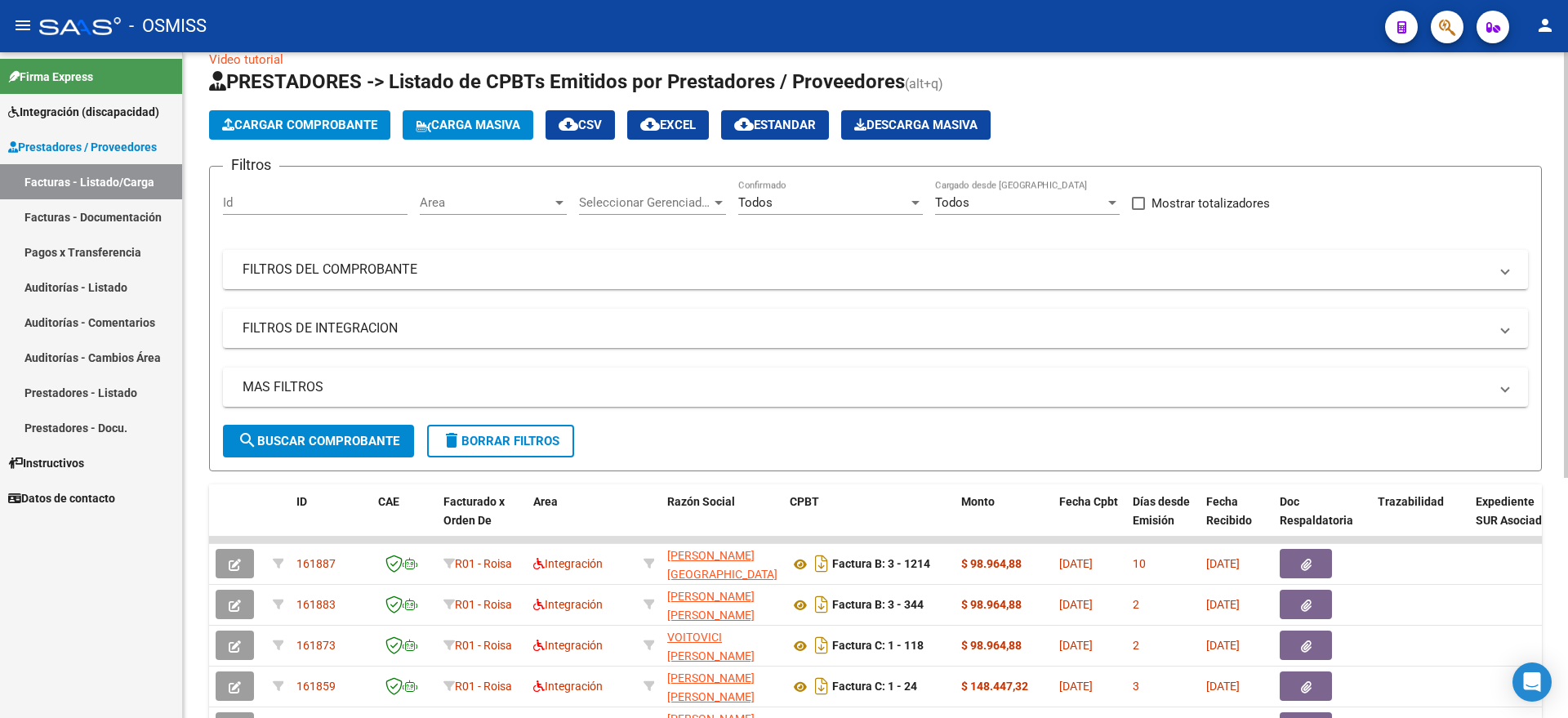
scroll to position [0, 0]
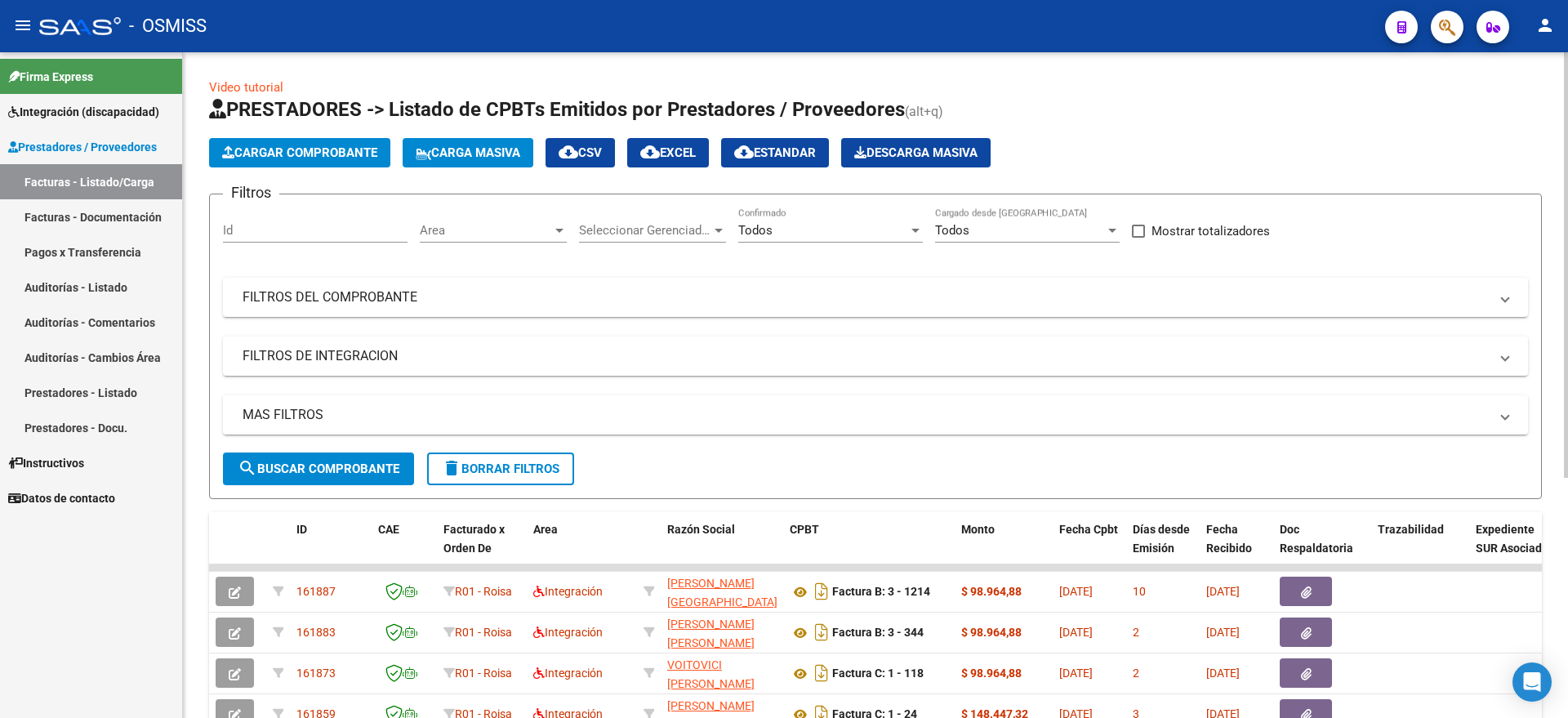
click at [306, 144] on button "Cargar Comprobante" at bounding box center [300, 152] width 181 height 30
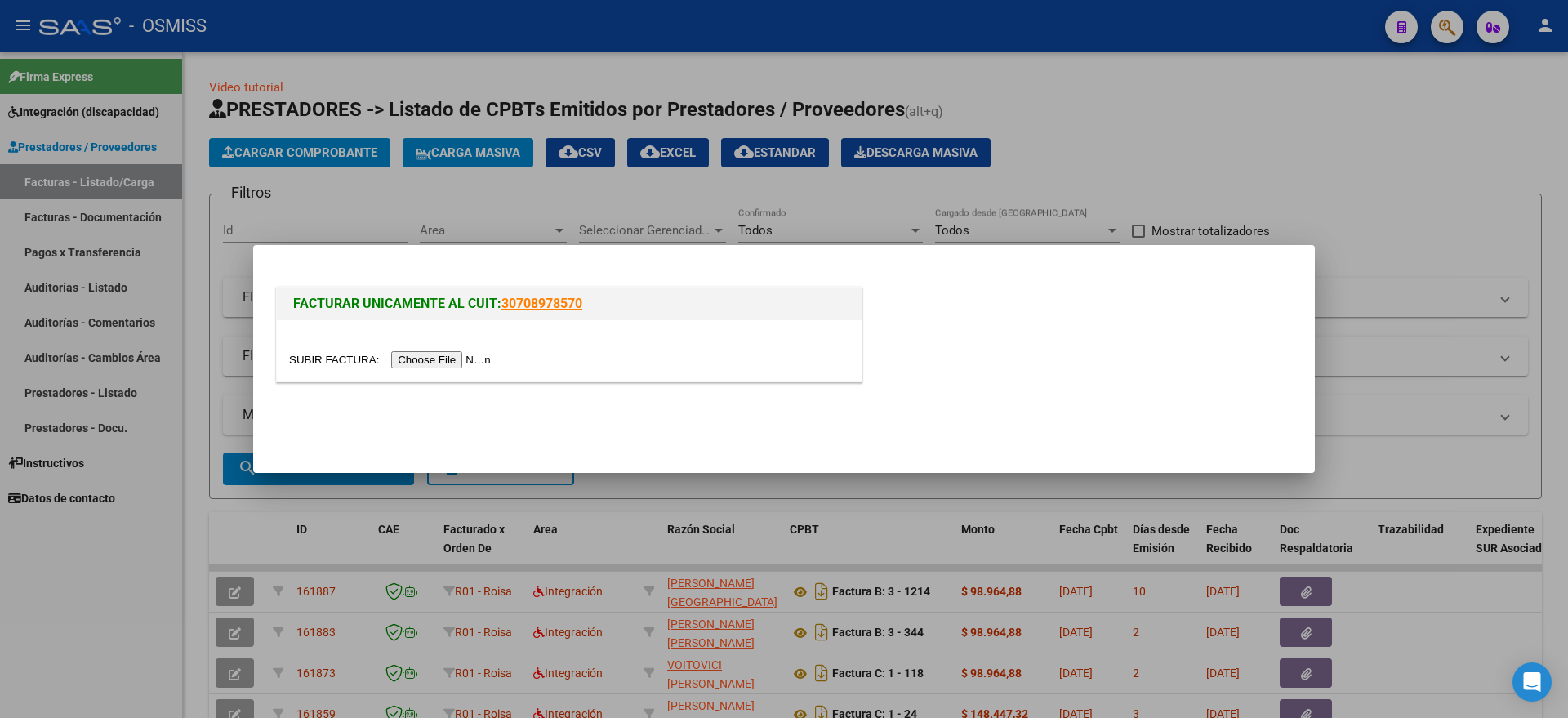
click at [458, 359] on input "file" at bounding box center [392, 359] width 206 height 17
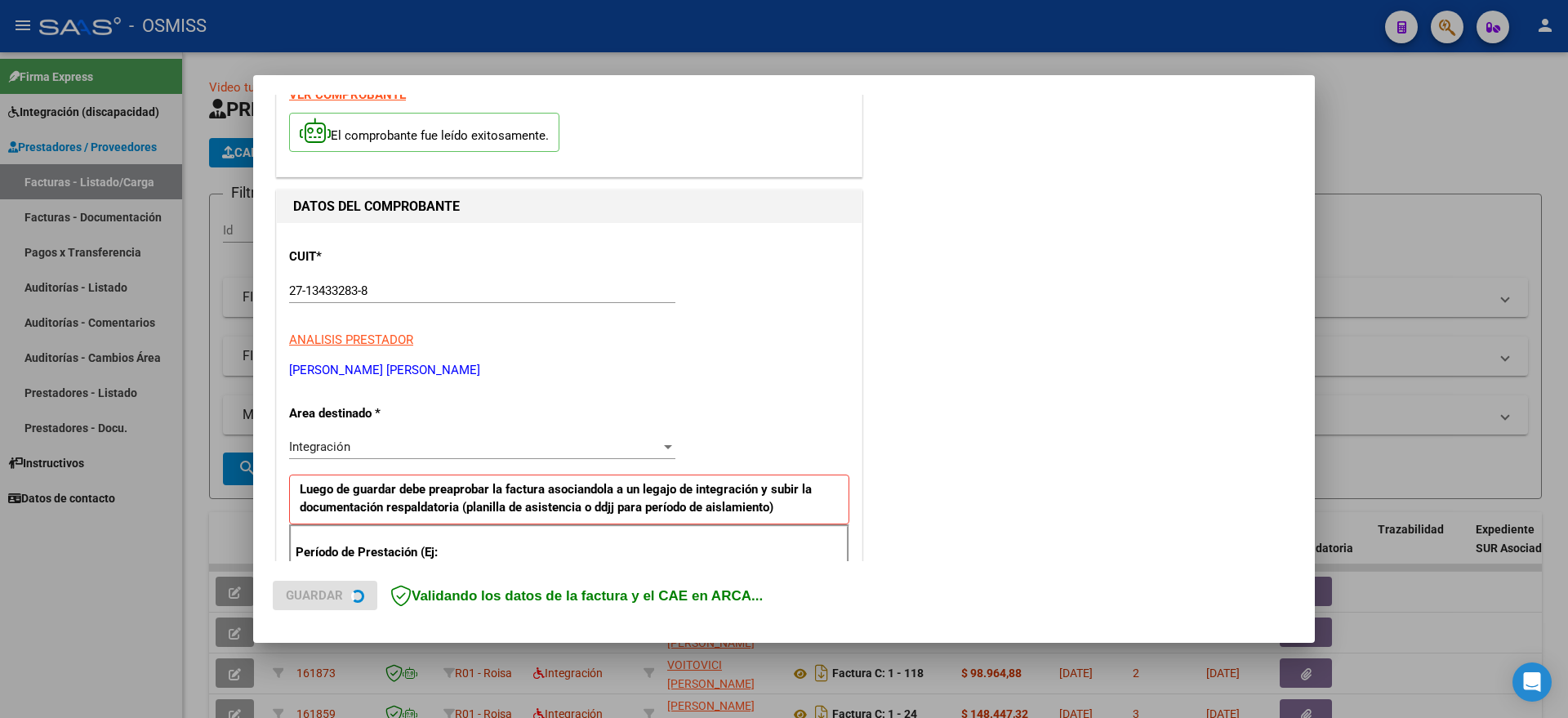
scroll to position [204, 0]
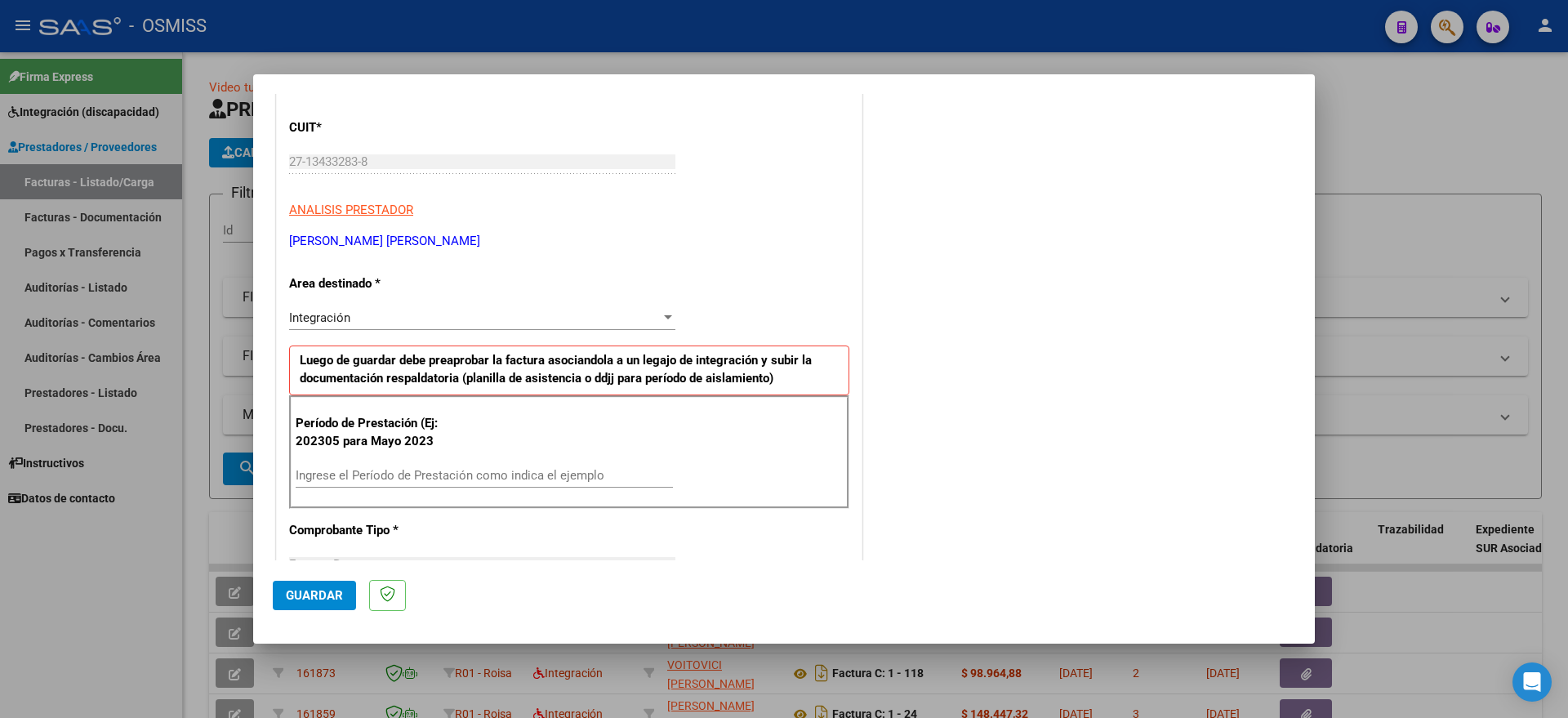
click at [432, 462] on div "Período de Prestación (Ej: 202305 para Mayo 2023 Ingrese el Período de Prestaci…" at bounding box center [569, 452] width 560 height 115
click at [446, 476] on input "Ingrese el Período de Prestación como indica el ejemplo" at bounding box center [484, 475] width 377 height 14
type input "202507"
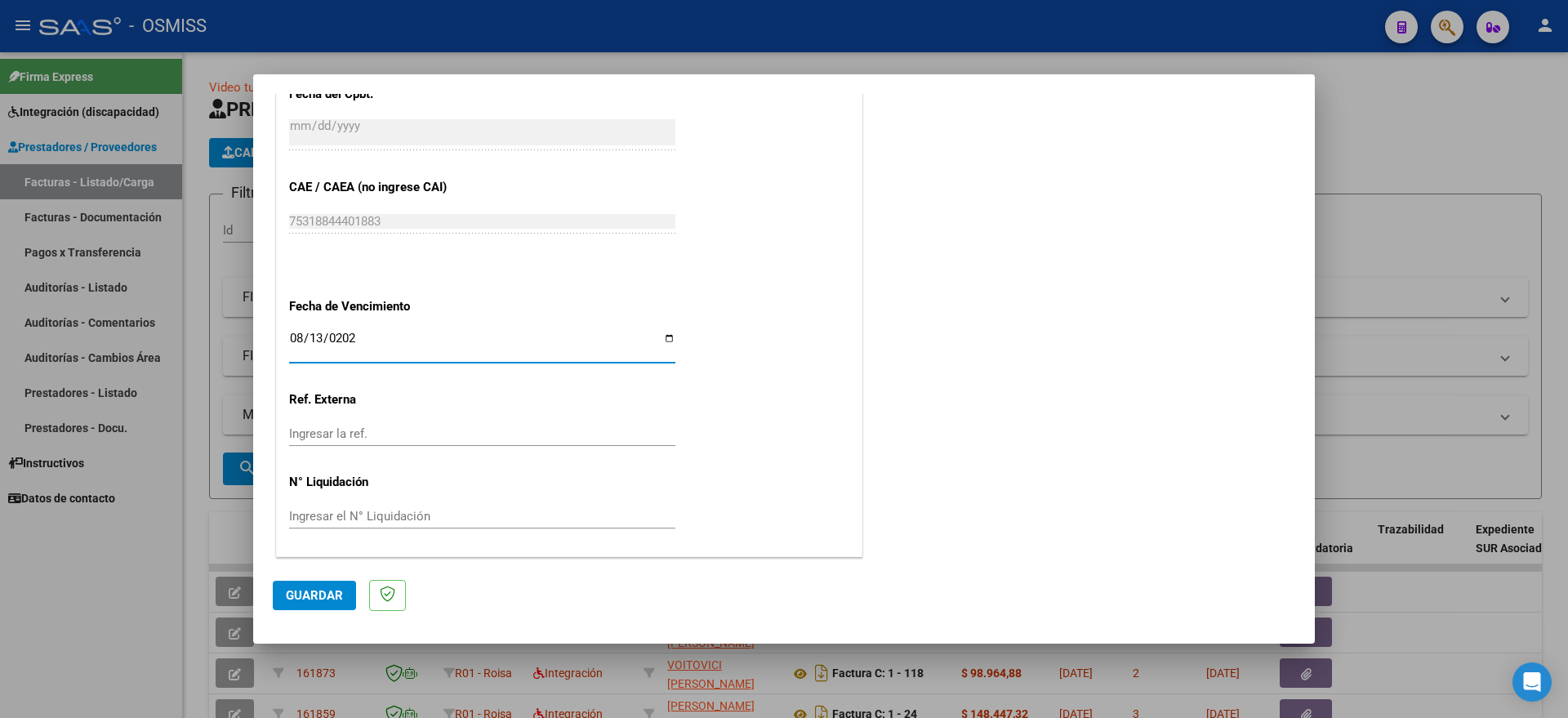
type input "[DATE]"
click at [313, 603] on button "Guardar" at bounding box center [314, 595] width 83 height 30
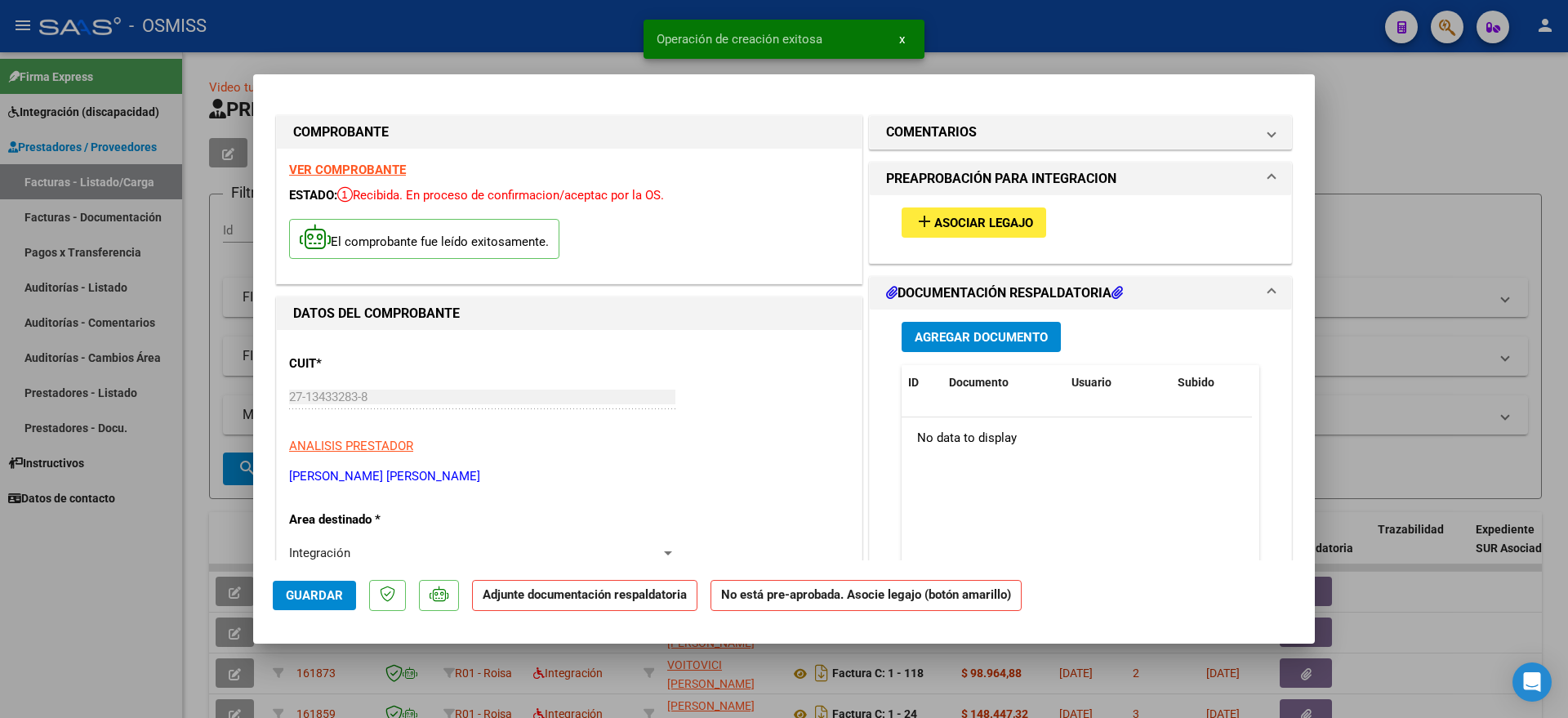
click at [995, 216] on span "Asociar Legajo" at bounding box center [983, 223] width 99 height 14
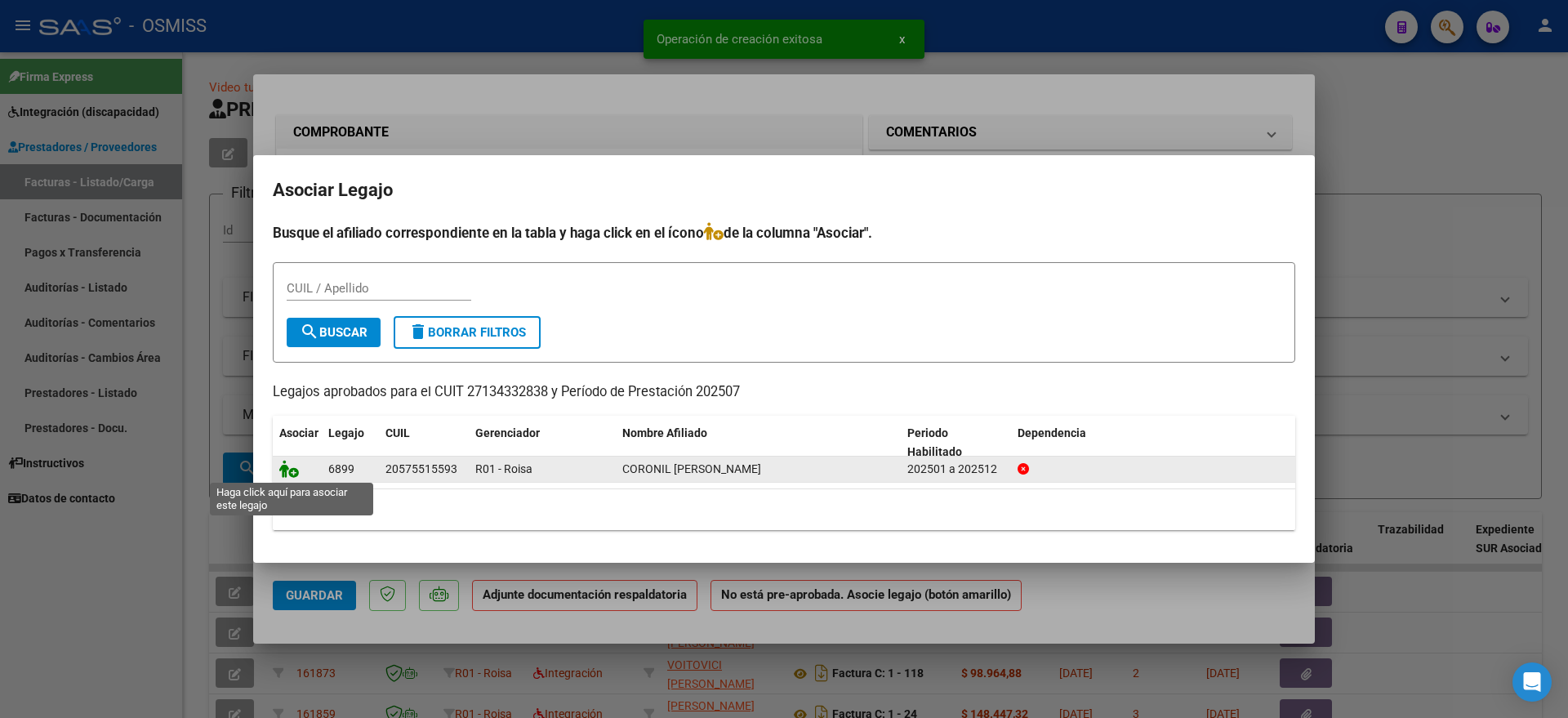
click at [286, 465] on icon at bounding box center [289, 468] width 19 height 18
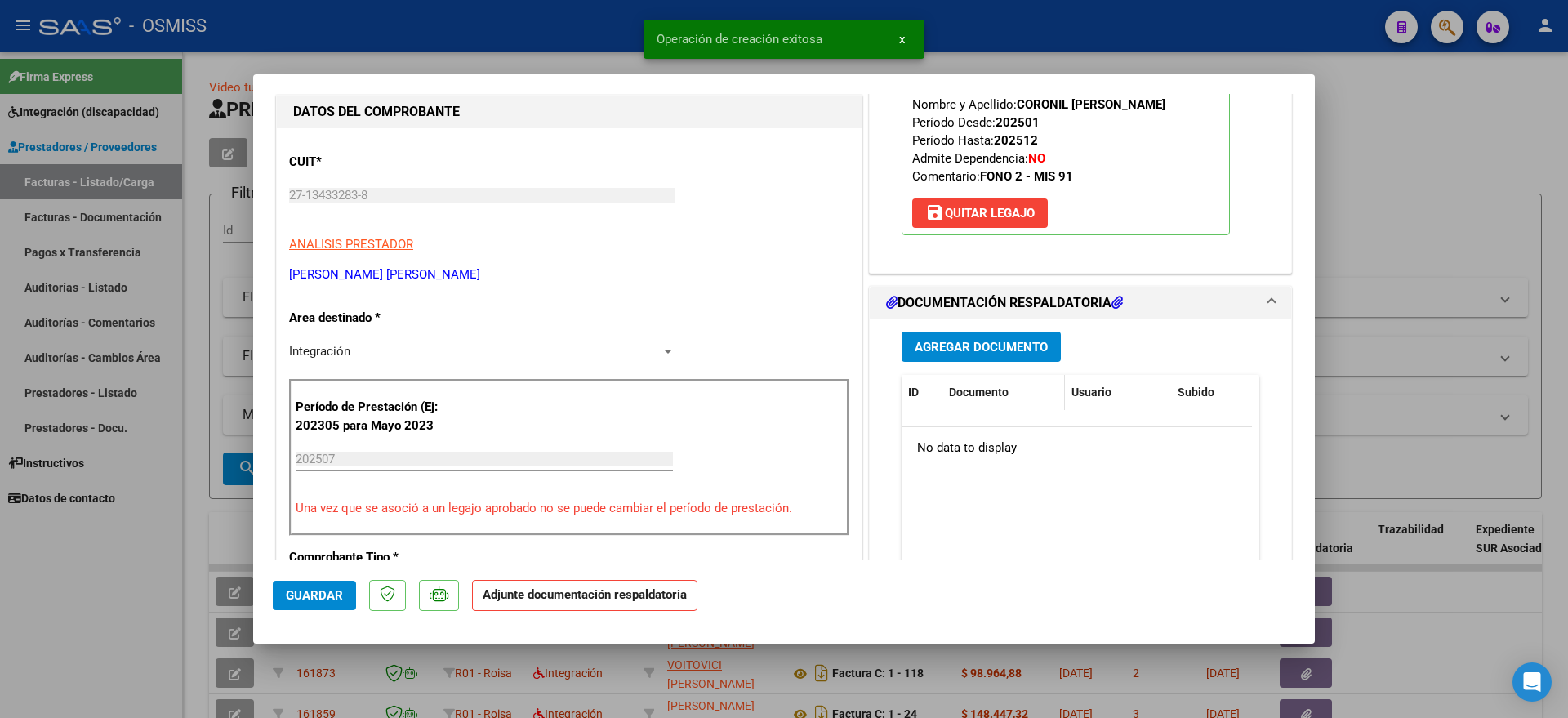
scroll to position [204, 0]
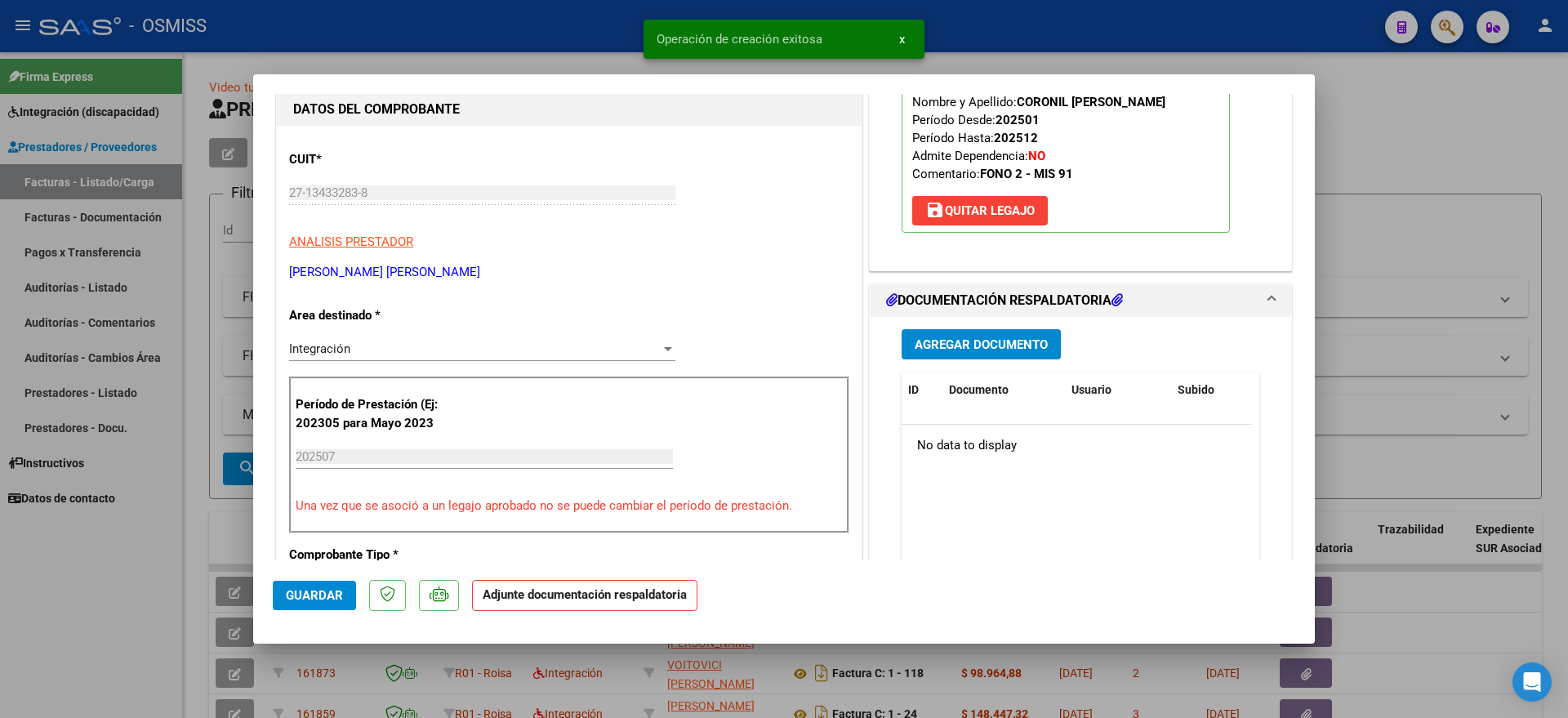
click at [956, 345] on span "Agregar Documento" at bounding box center [981, 344] width 133 height 14
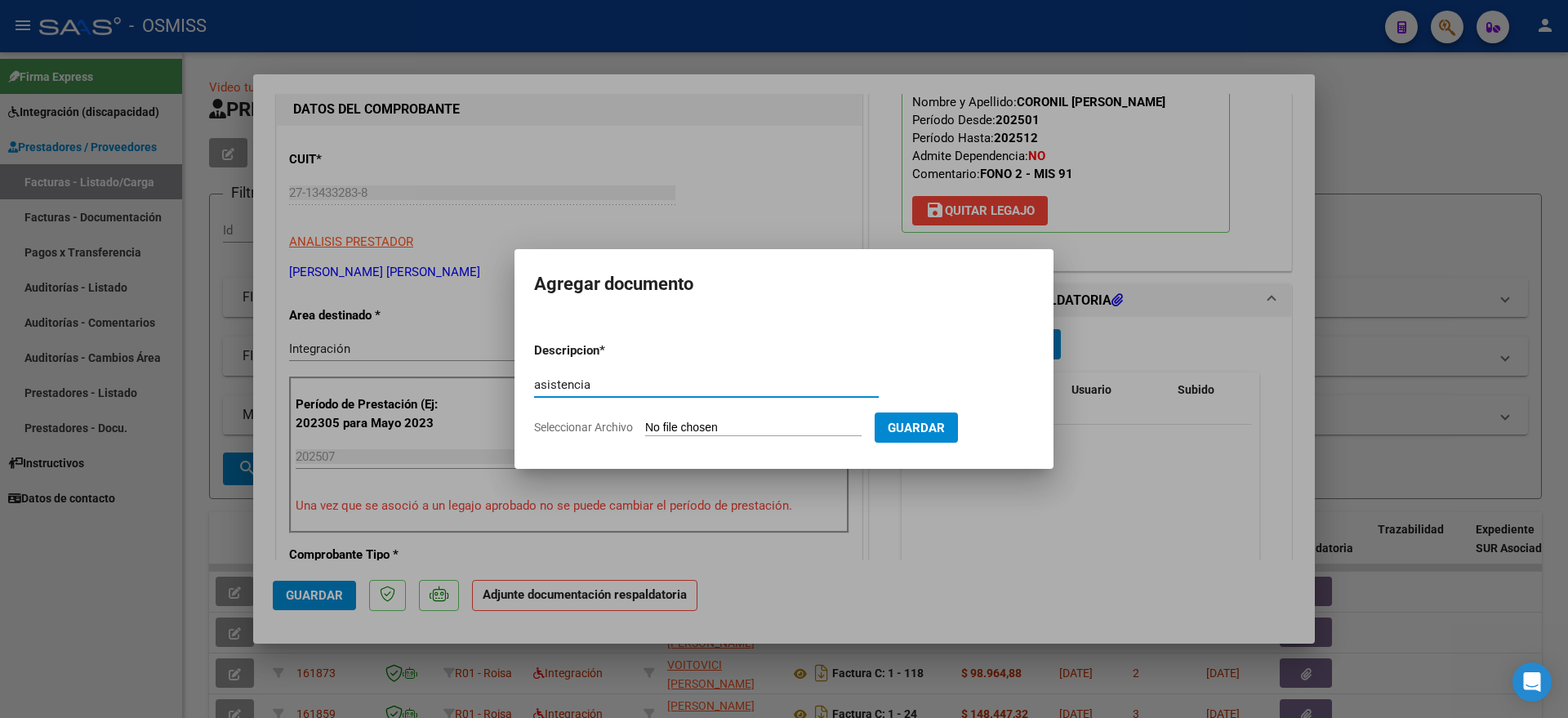
type input "asistencia"
drag, startPoint x: 742, startPoint y: 414, endPoint x: 738, endPoint y: 422, distance: 8.9
click at [740, 420] on form "Descripcion * asistencia Escriba aquí una descripcion Seleccionar Archivo Guard…" at bounding box center [784, 388] width 500 height 120
click at [733, 426] on input "Seleccionar Archivo" at bounding box center [753, 428] width 217 height 15
type input "C:\fakepath\CORONIL FONOAUDIOLOGIA PLANILLA.pdf"
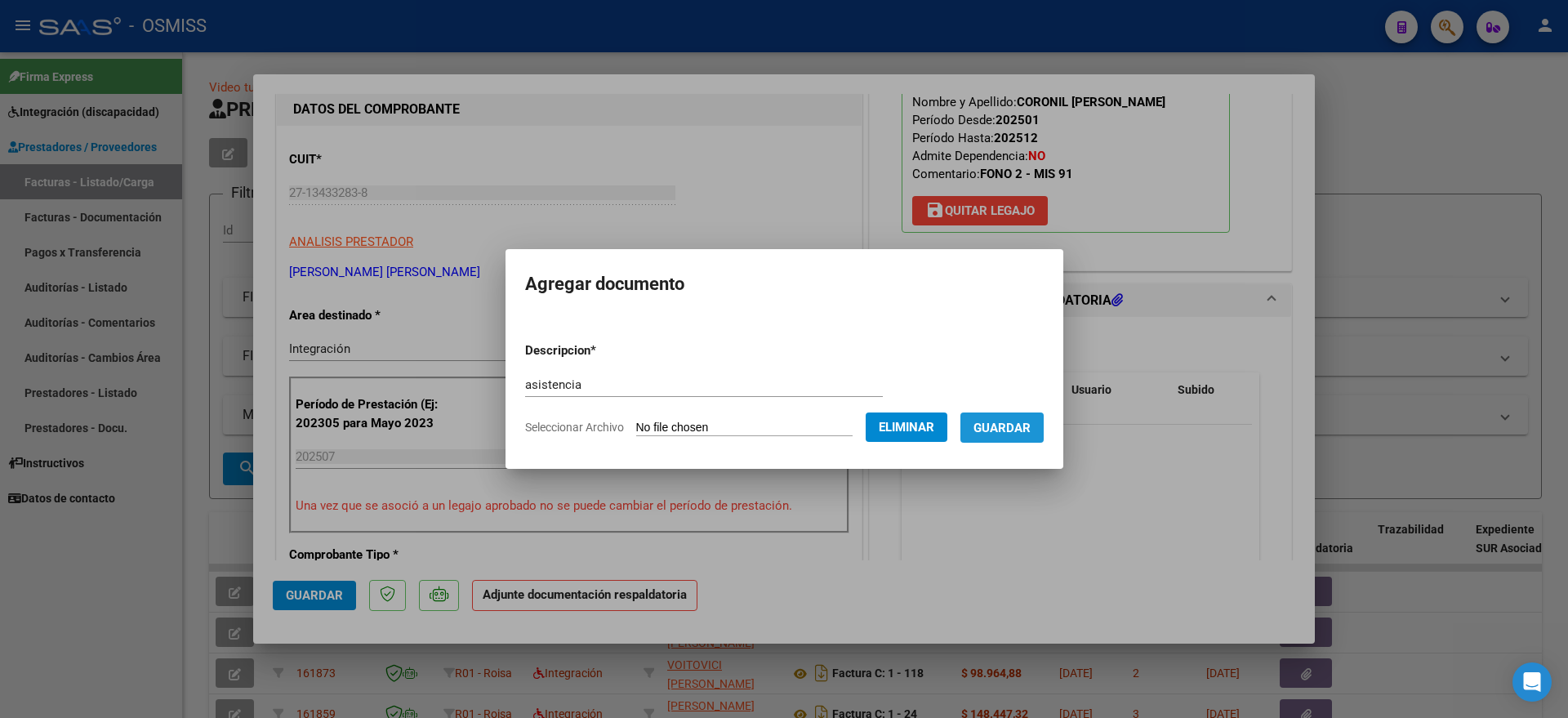
click at [1030, 425] on span "Guardar" at bounding box center [1001, 427] width 57 height 14
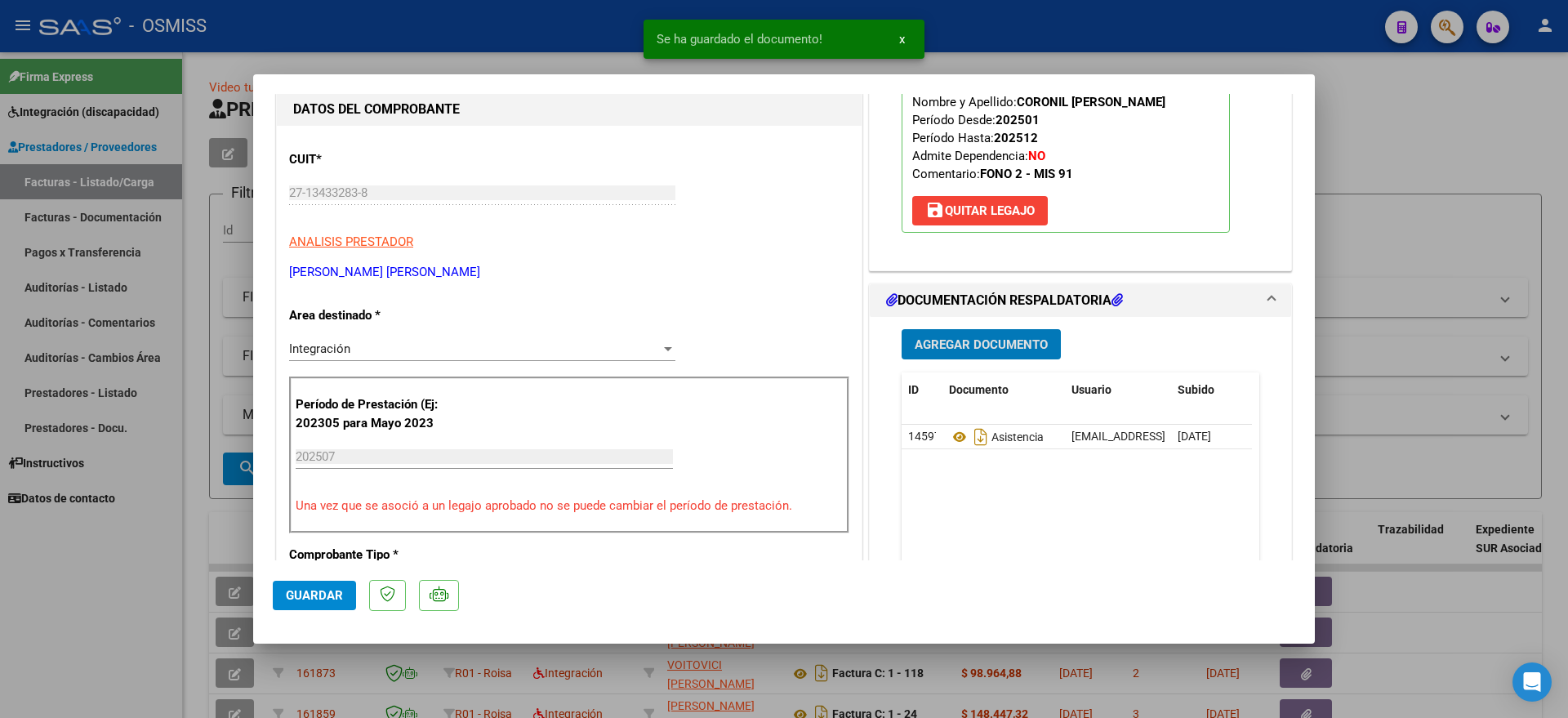
click at [351, 597] on button "Guardar" at bounding box center [314, 595] width 83 height 30
click at [14, 575] on div at bounding box center [784, 359] width 1568 height 718
type input "$ 0,00"
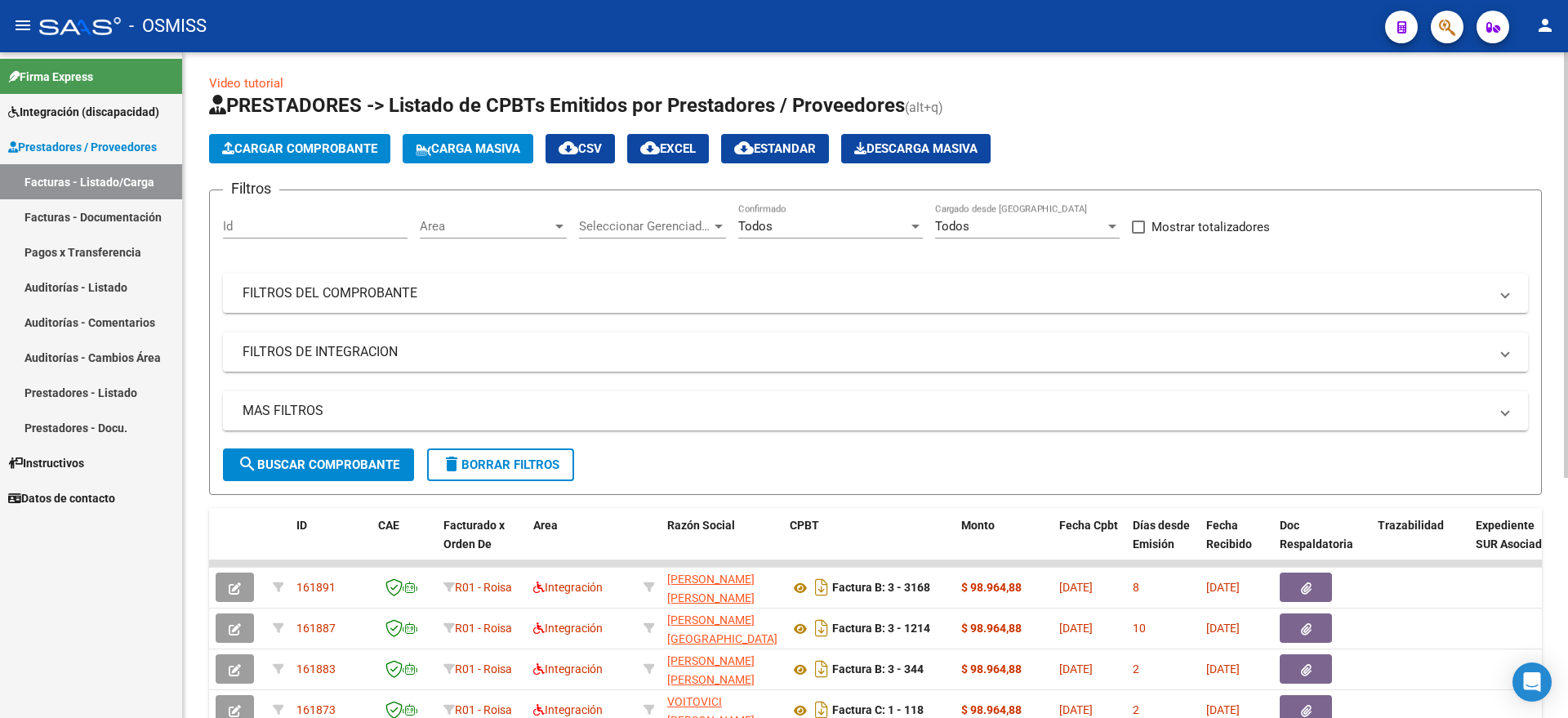
scroll to position [0, 0]
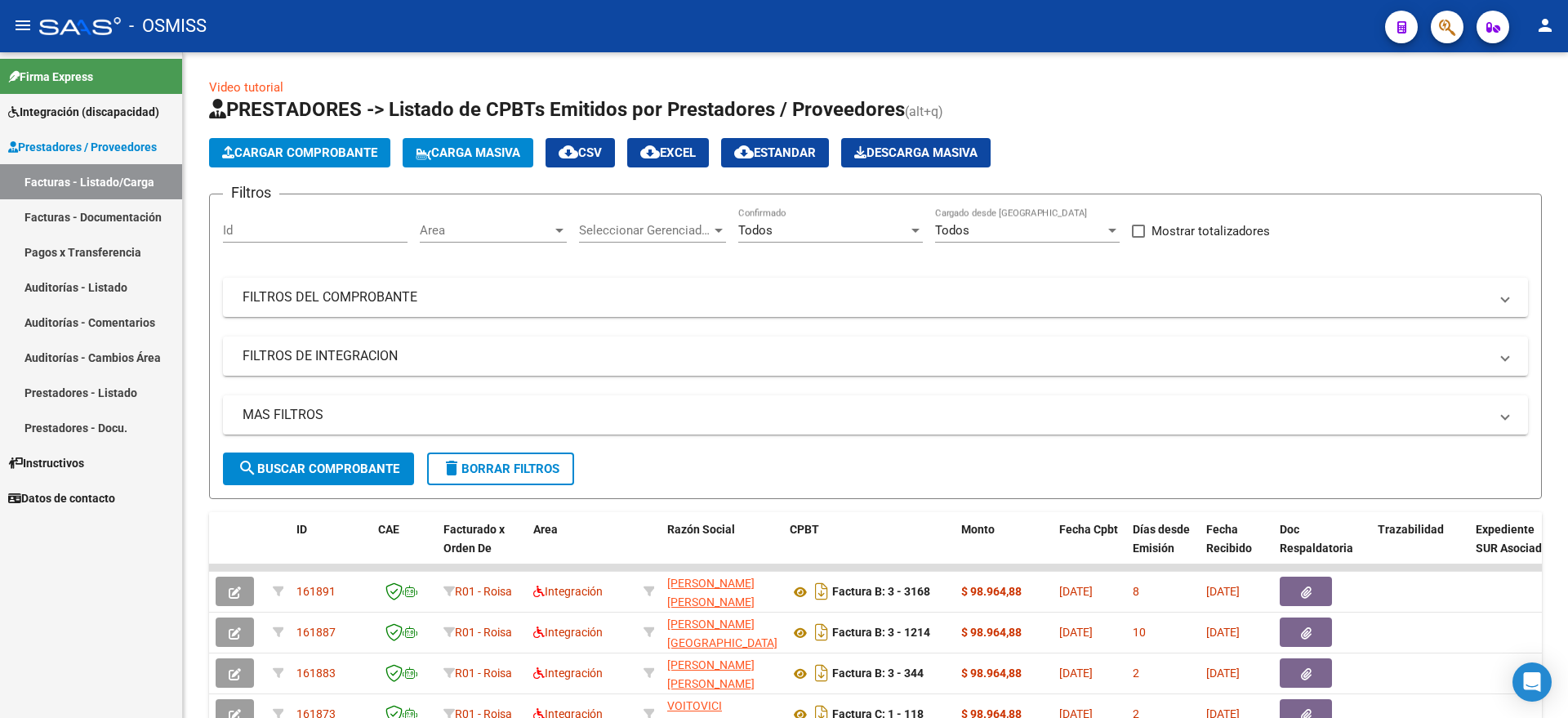
click at [318, 162] on button "Cargar Comprobante" at bounding box center [300, 152] width 181 height 30
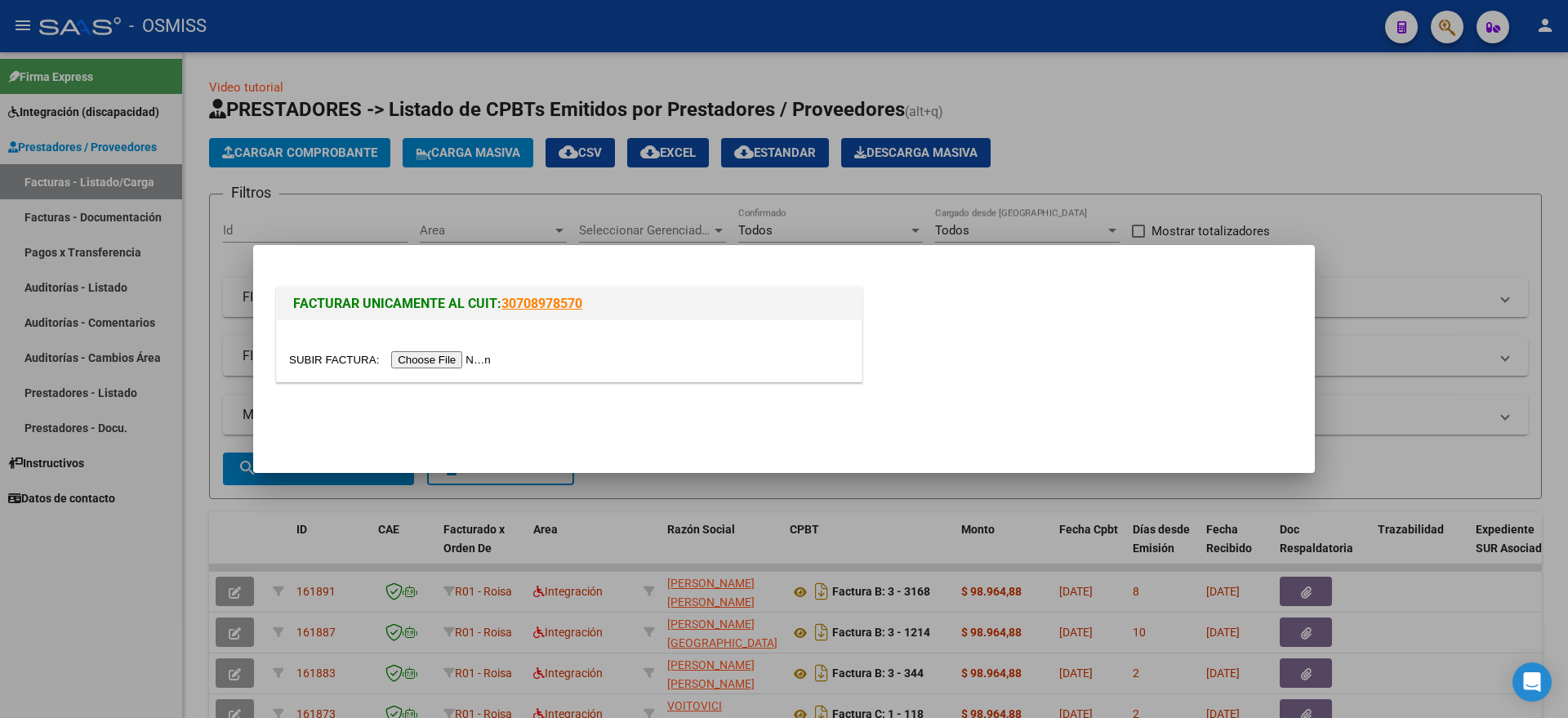
click at [453, 360] on input "file" at bounding box center [392, 359] width 206 height 17
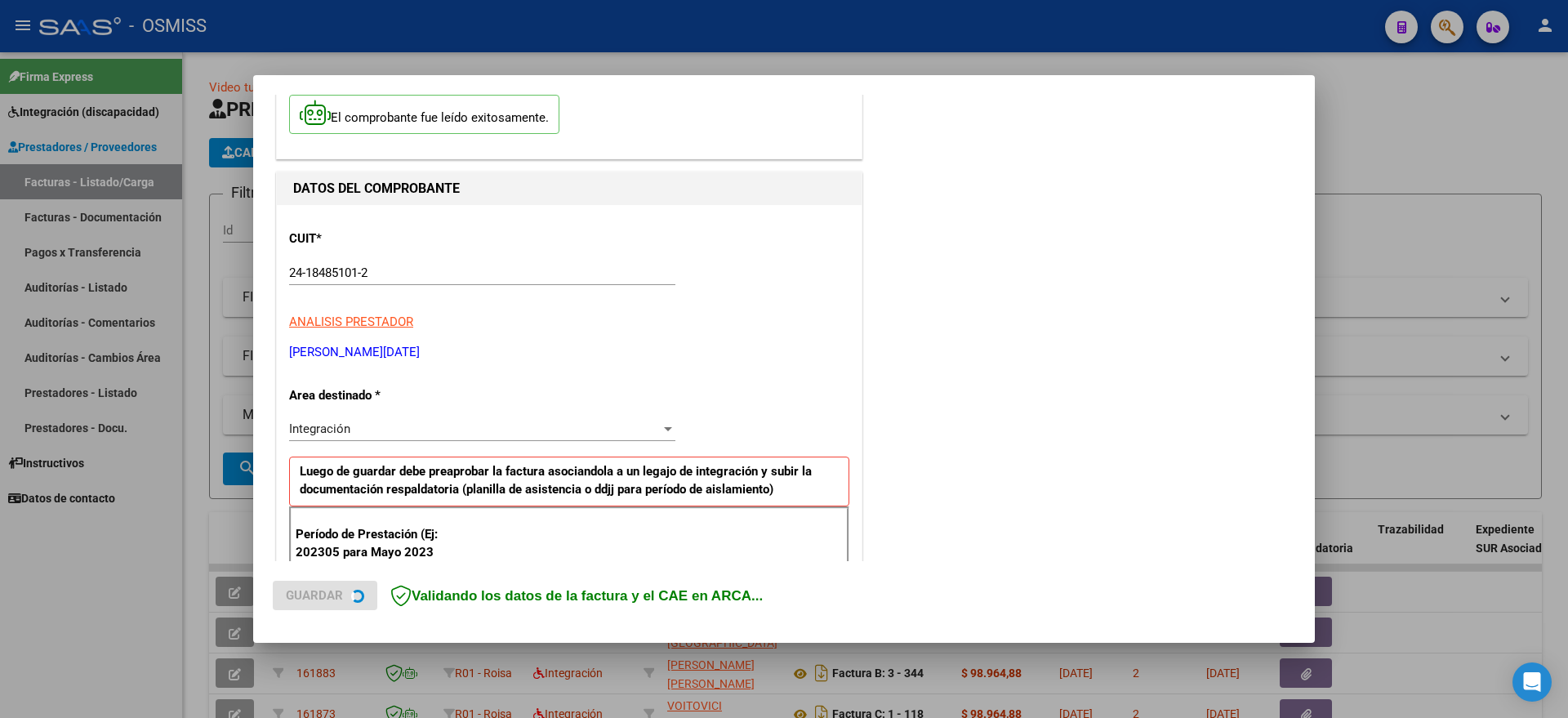
scroll to position [204, 0]
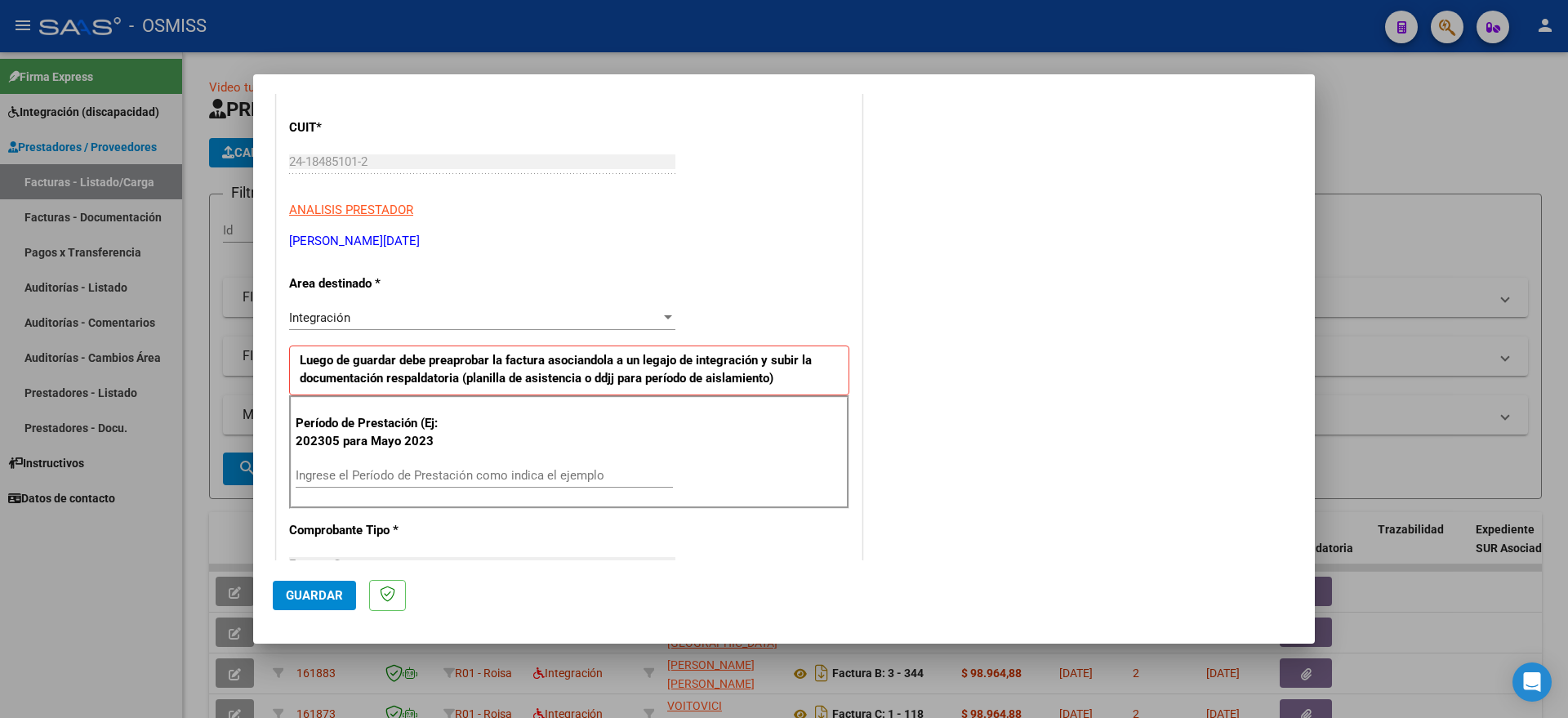
click at [413, 452] on div "Período de Prestación (Ej: 202305 para Mayo 2023 Ingrese el Período de Prestaci…" at bounding box center [569, 452] width 560 height 115
click at [419, 473] on input "Ingrese el Período de Prestación como indica el ejemplo" at bounding box center [484, 475] width 377 height 14
type input "202507"
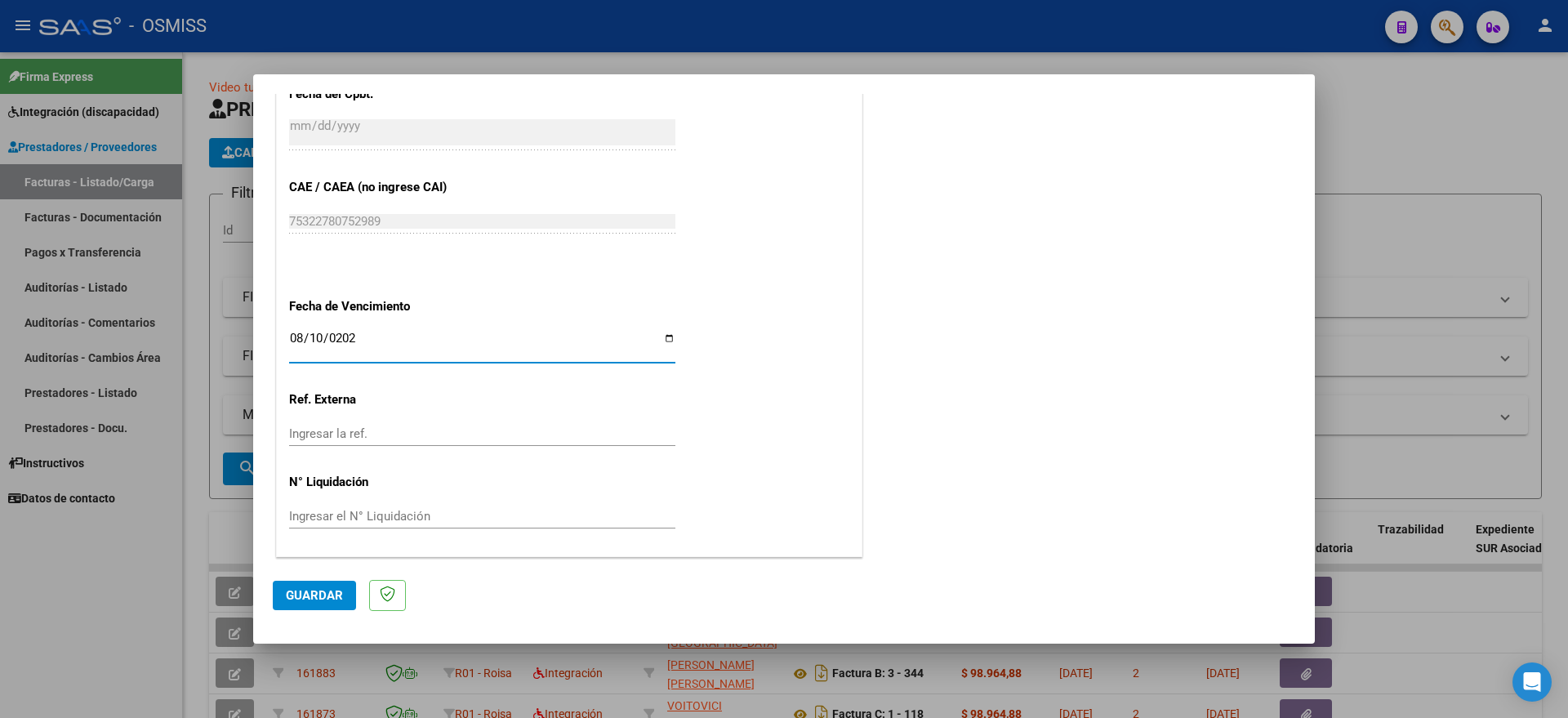
type input "[DATE]"
click at [320, 589] on span "Guardar" at bounding box center [314, 595] width 57 height 14
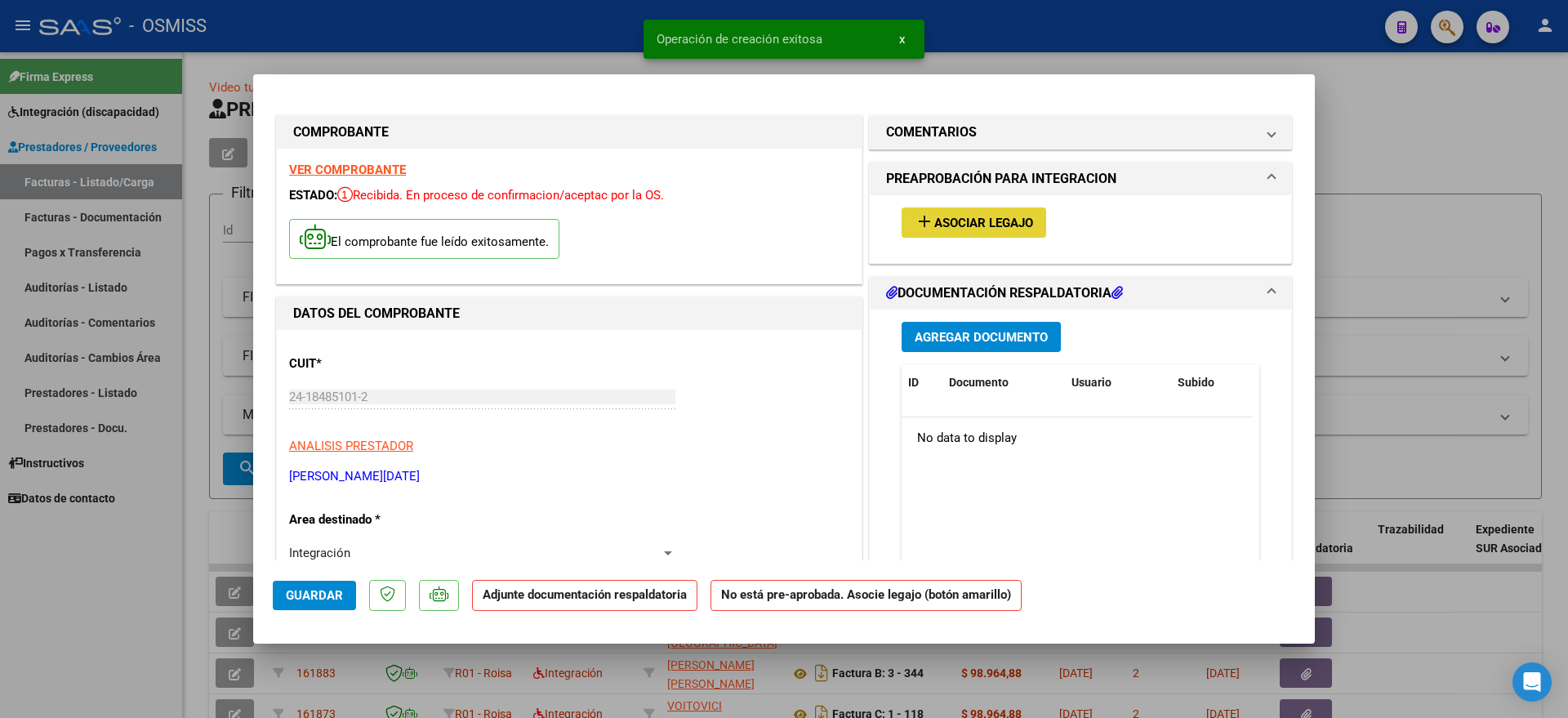
click at [977, 224] on span "Asociar Legajo" at bounding box center [983, 223] width 99 height 14
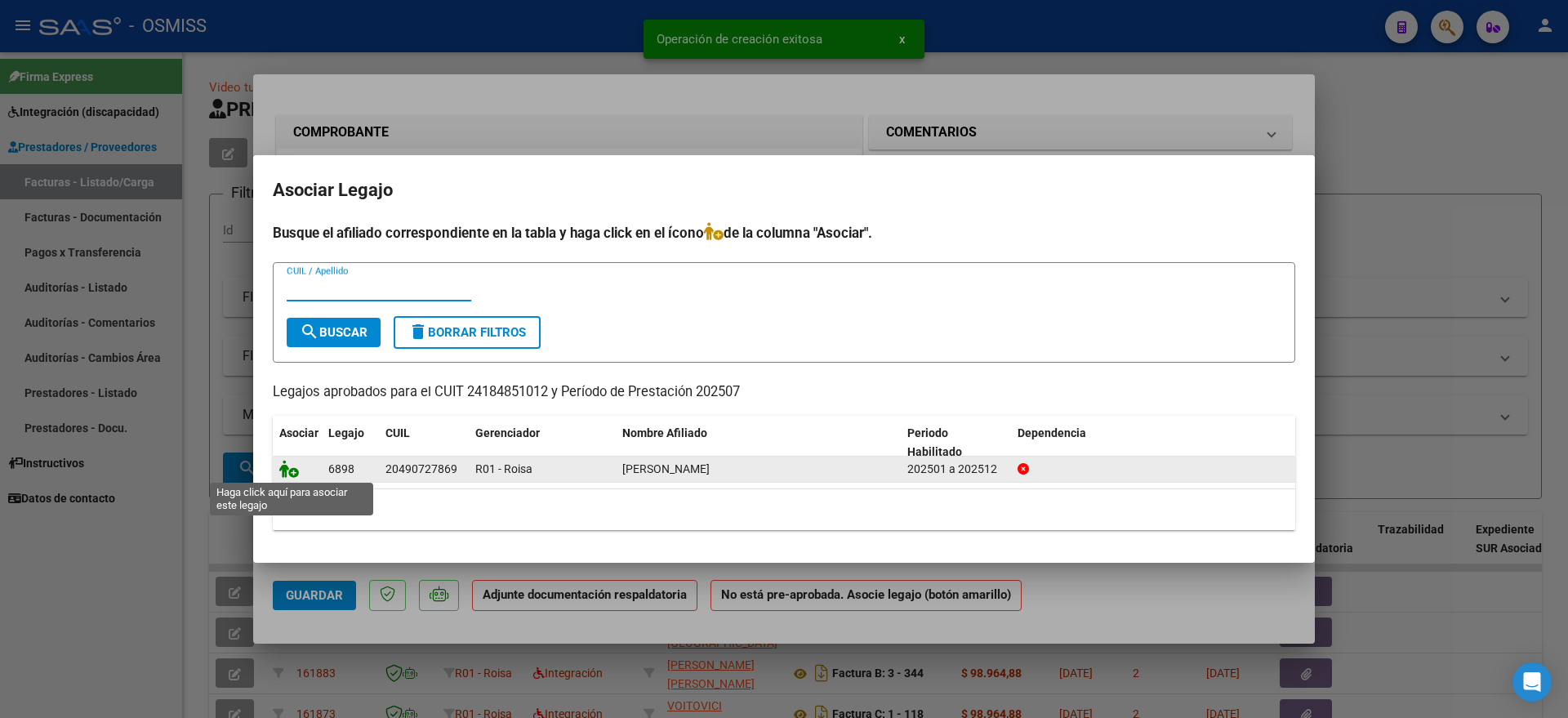
click at [288, 468] on icon at bounding box center [289, 468] width 19 height 18
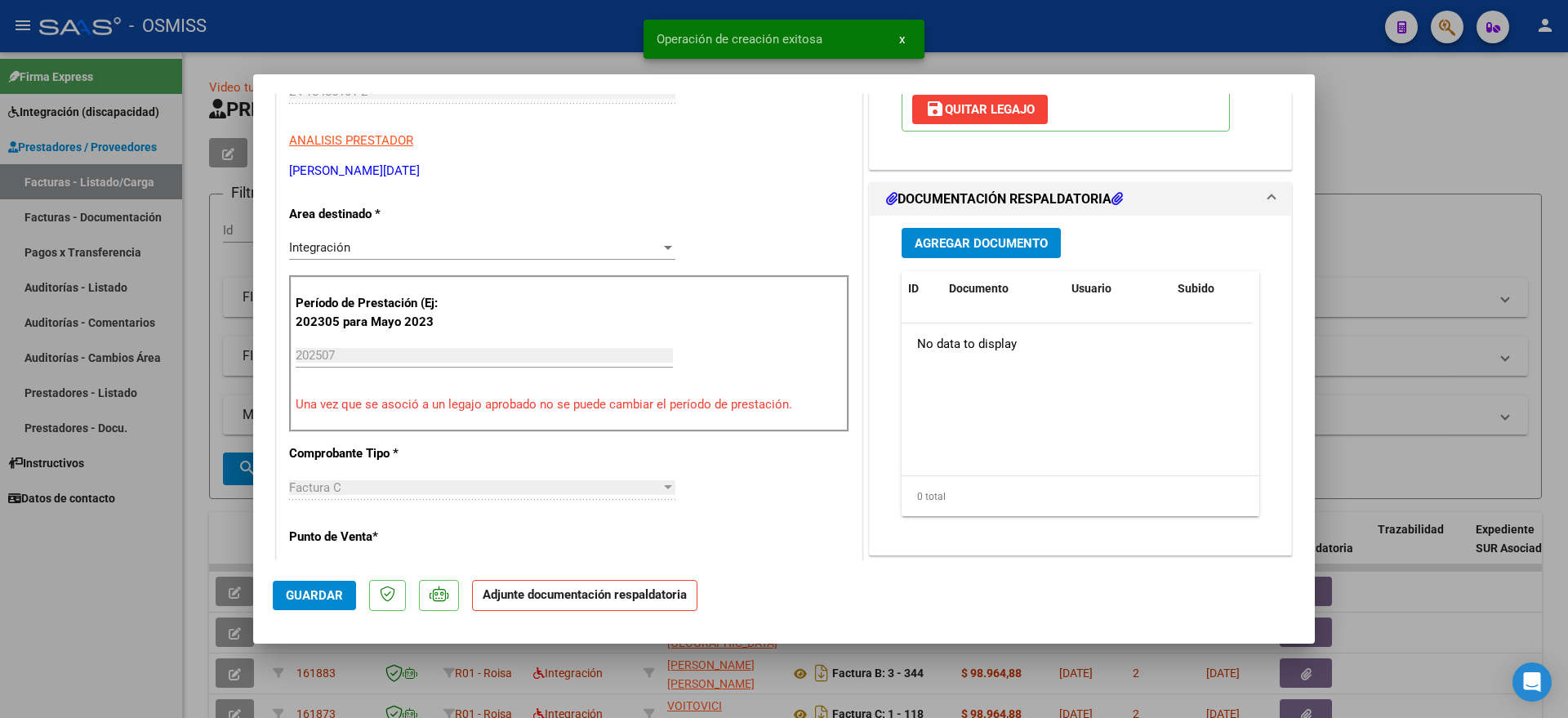
scroll to position [306, 0]
click at [981, 242] on span "Agregar Documento" at bounding box center [981, 242] width 133 height 14
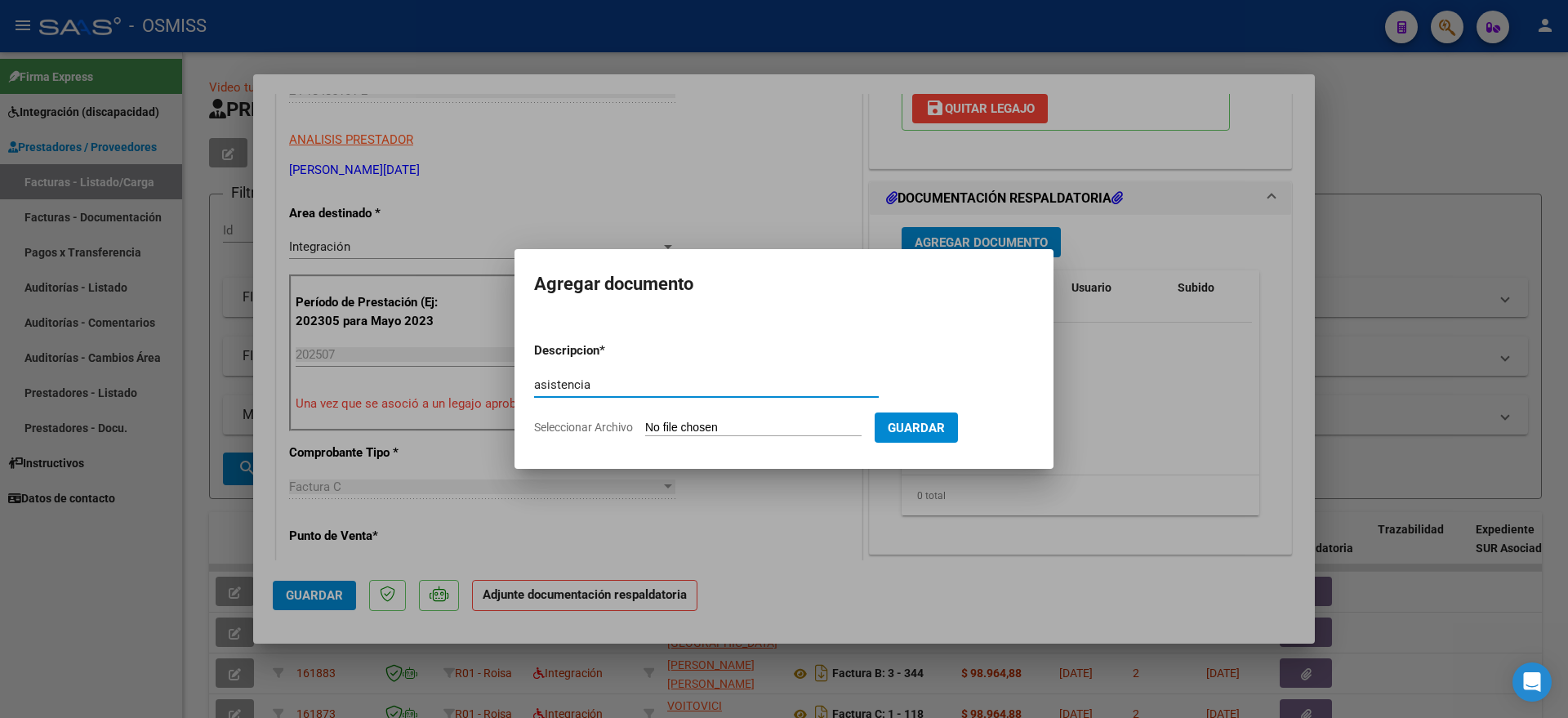
type input "asistencia"
click at [678, 428] on input "Seleccionar Archivo" at bounding box center [753, 428] width 217 height 15
type input "C:\fakepath\[PERSON_NAME] - PSICOLOGIA - Planilla asistencia.pdf"
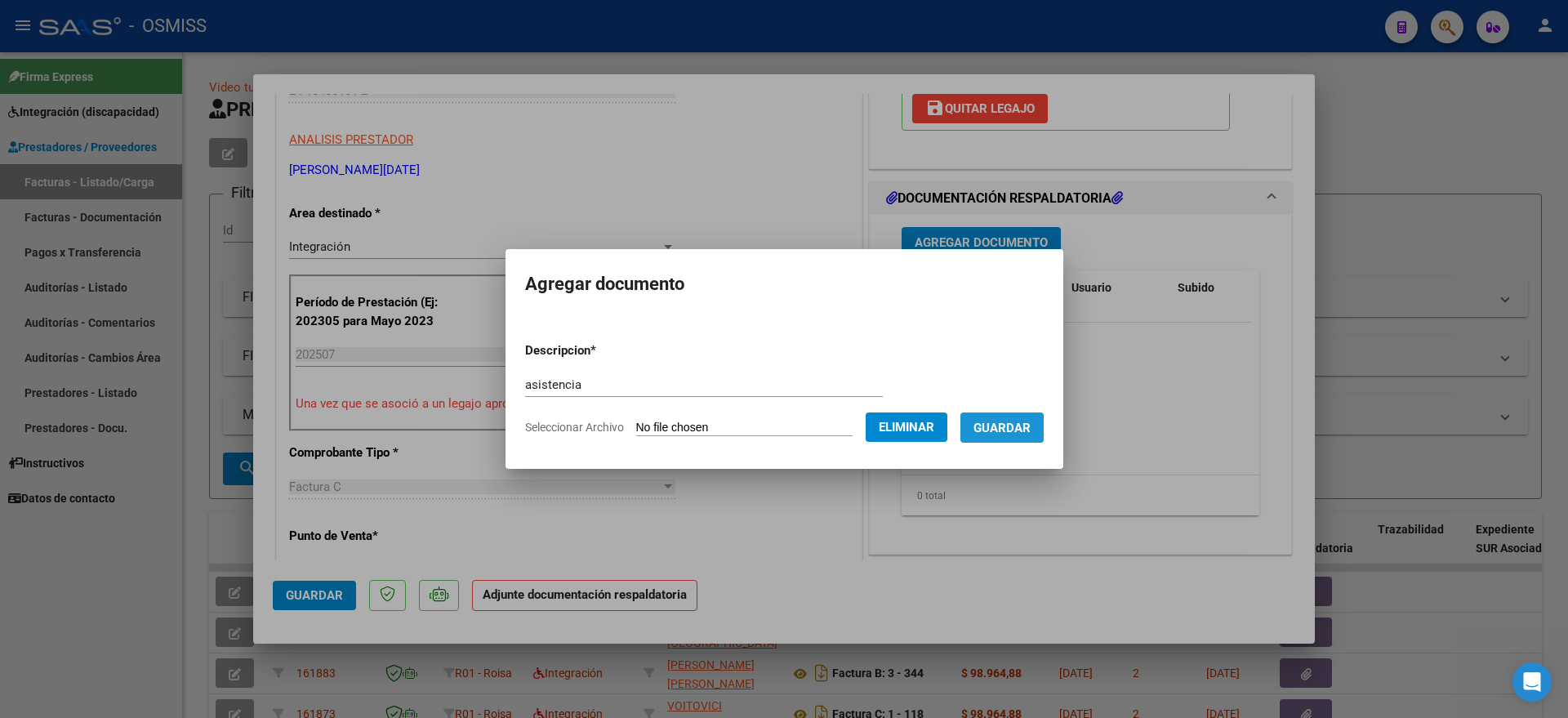
click at [1030, 431] on span "Guardar" at bounding box center [1001, 427] width 57 height 14
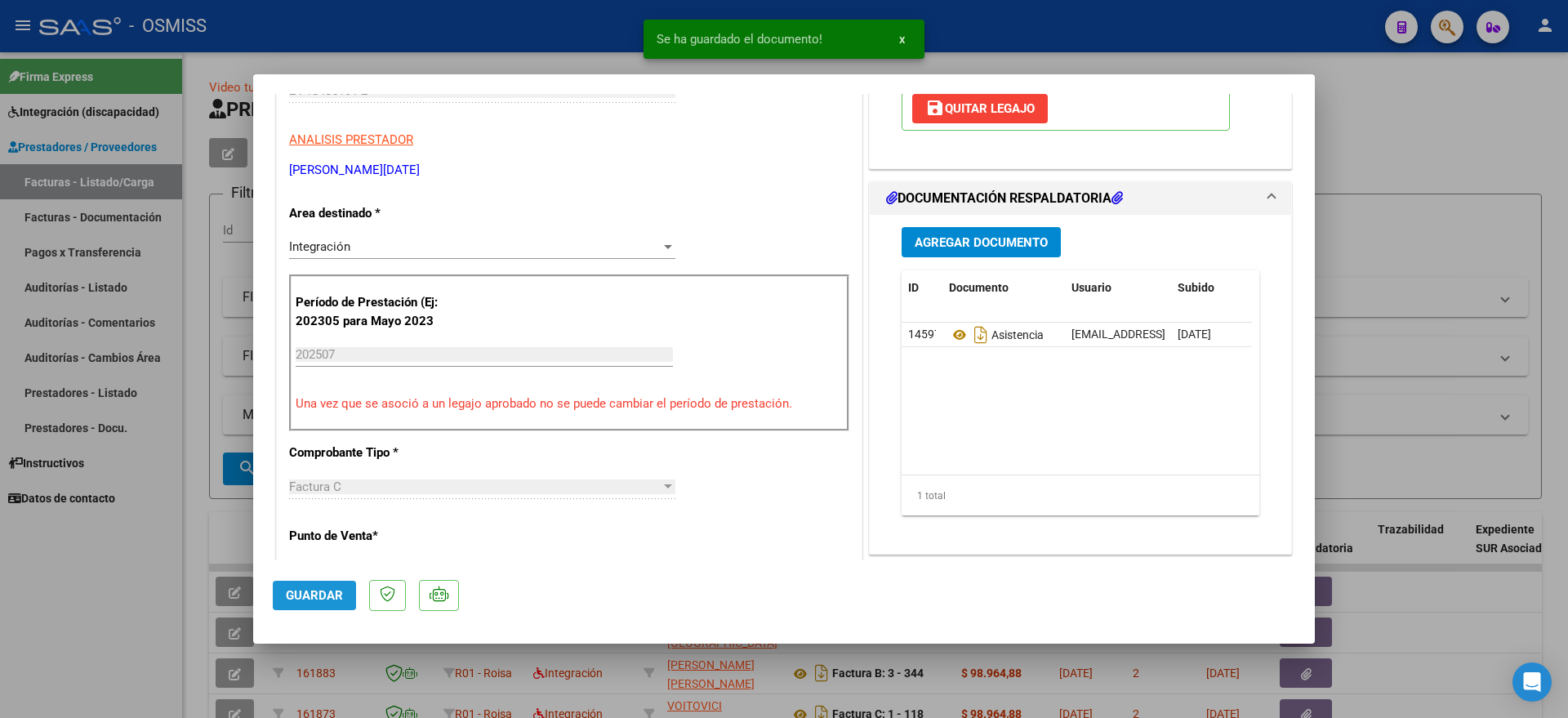
drag, startPoint x: 312, startPoint y: 598, endPoint x: 65, endPoint y: 598, distance: 247.0
click at [312, 597] on span "Guardar" at bounding box center [314, 595] width 57 height 14
click at [53, 603] on div at bounding box center [784, 359] width 1568 height 718
type input "$ 0,00"
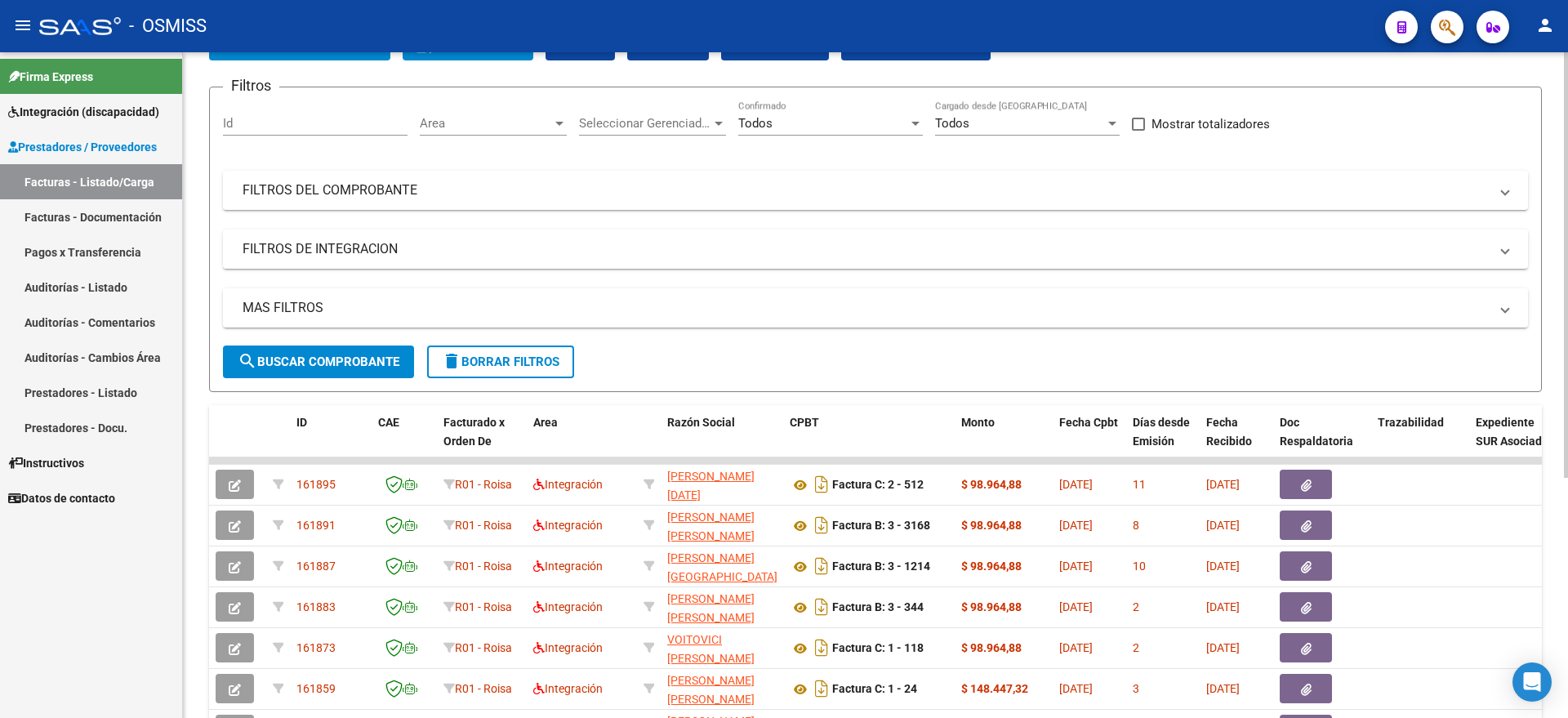
scroll to position [0, 0]
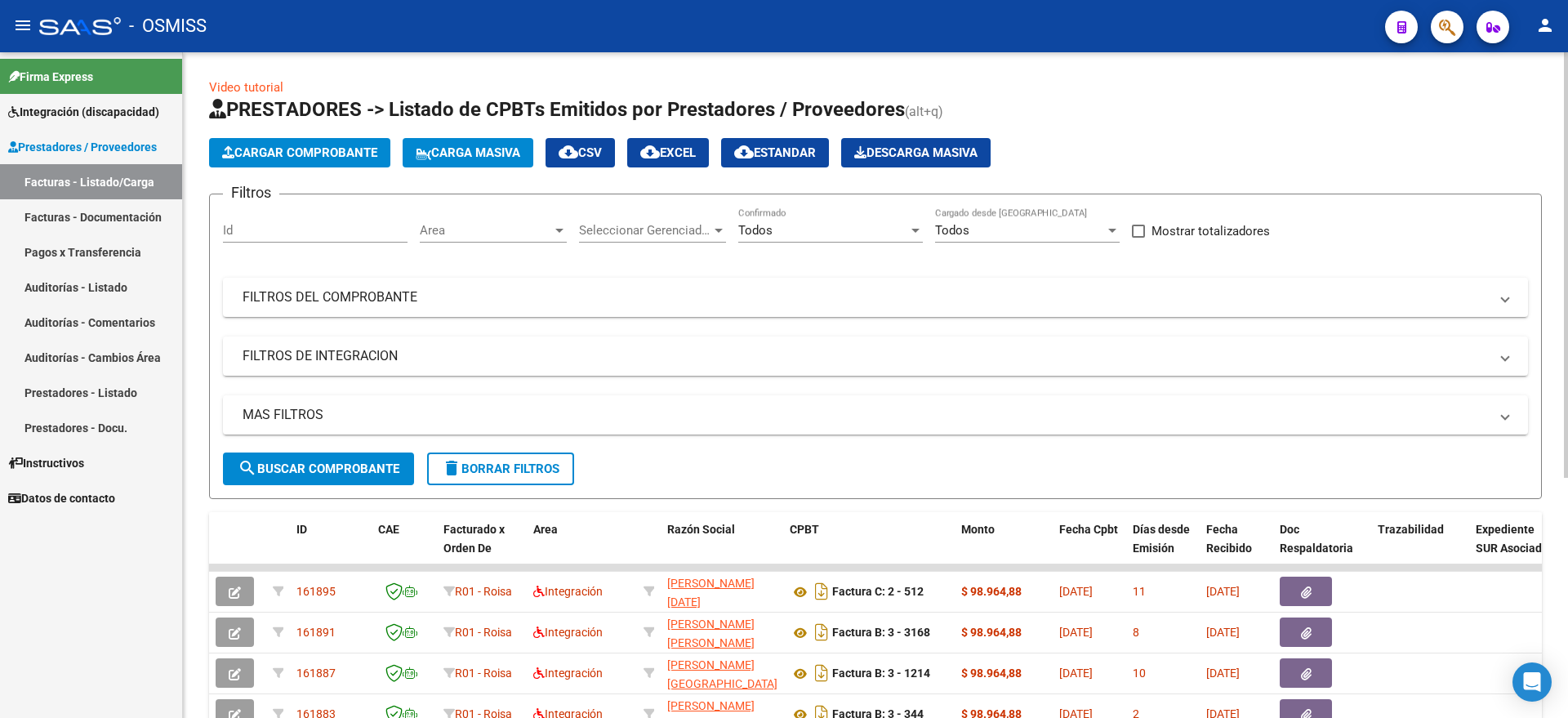
click at [350, 140] on button "Cargar Comprobante" at bounding box center [300, 152] width 181 height 30
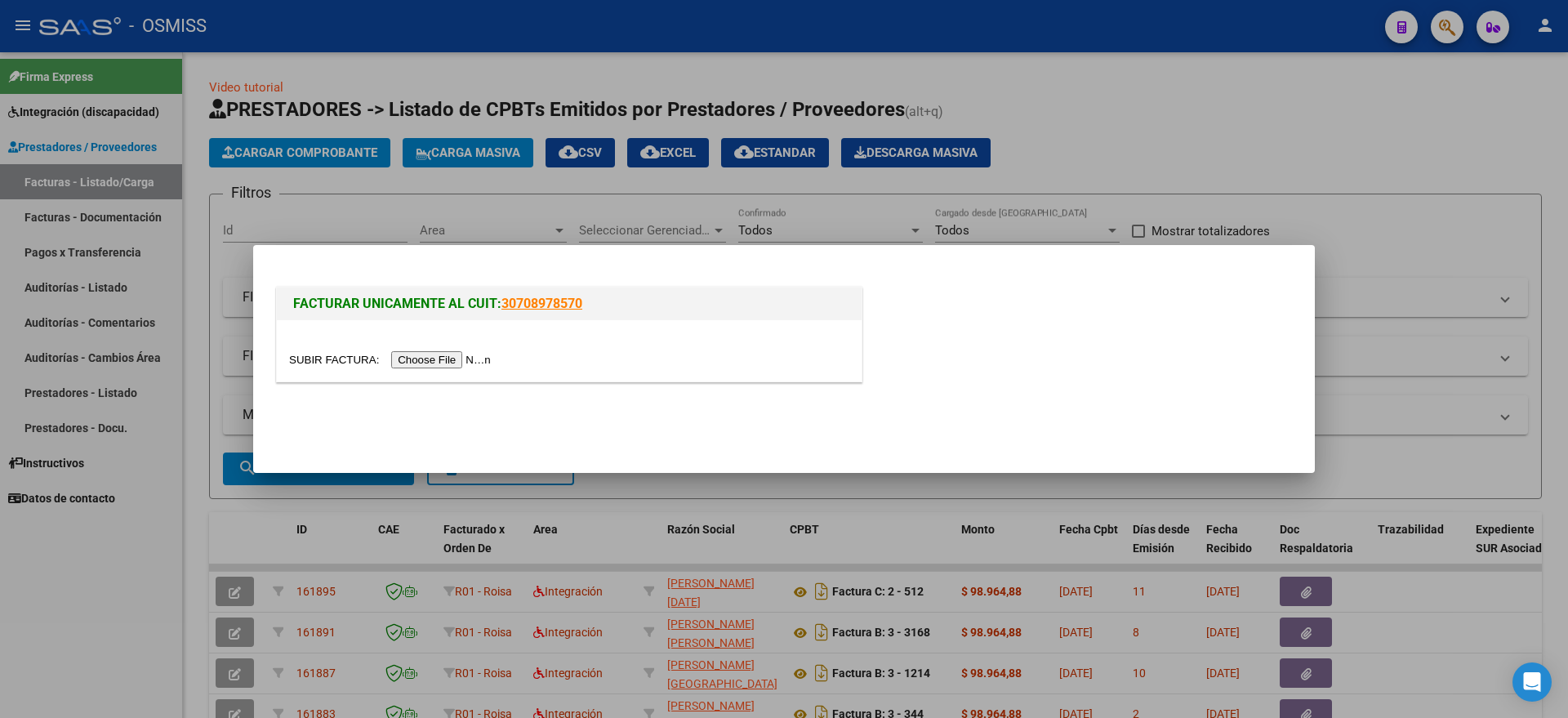
click at [450, 366] on input "file" at bounding box center [392, 359] width 206 height 17
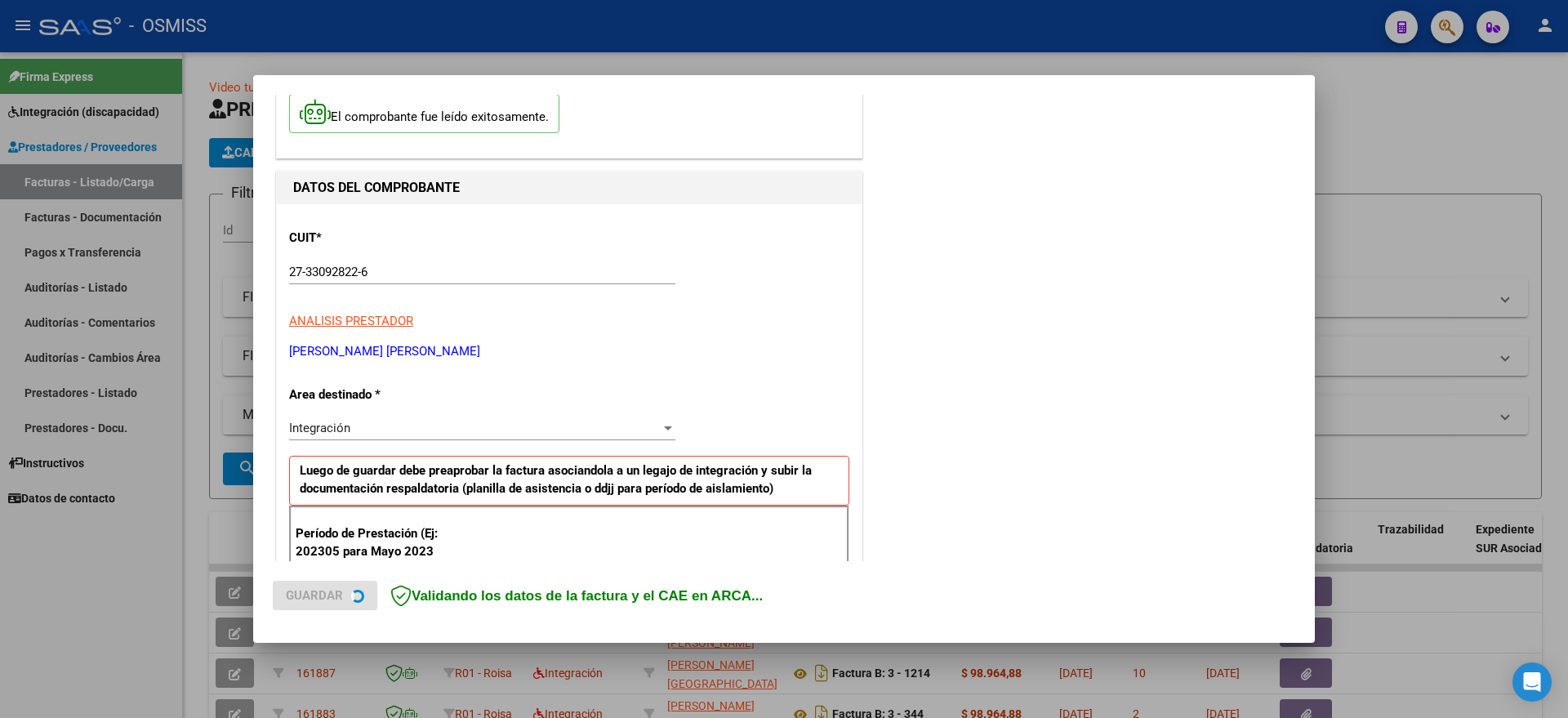
scroll to position [204, 0]
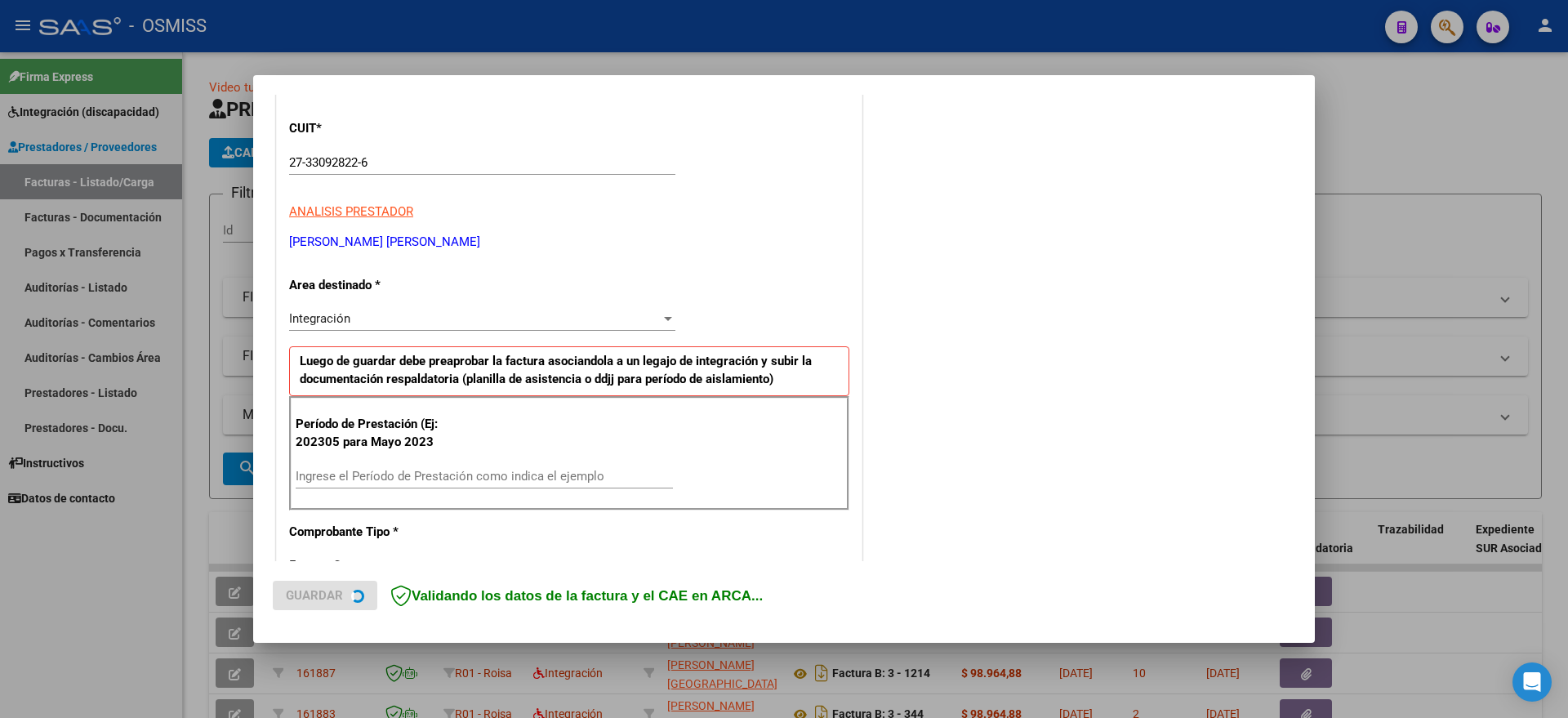
click at [436, 468] on input "Ingrese el Período de Prestación como indica el ejemplo" at bounding box center [484, 475] width 377 height 14
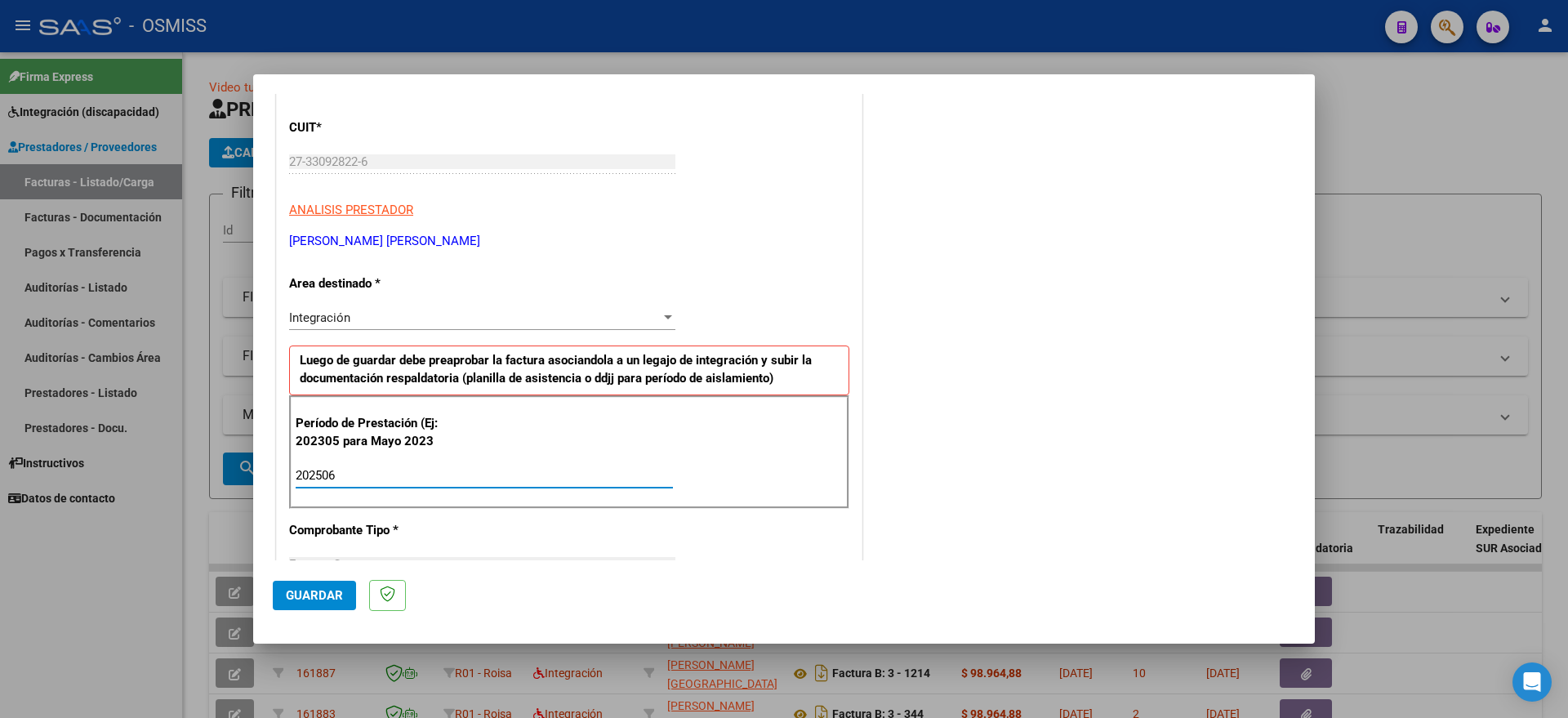
type input "202506"
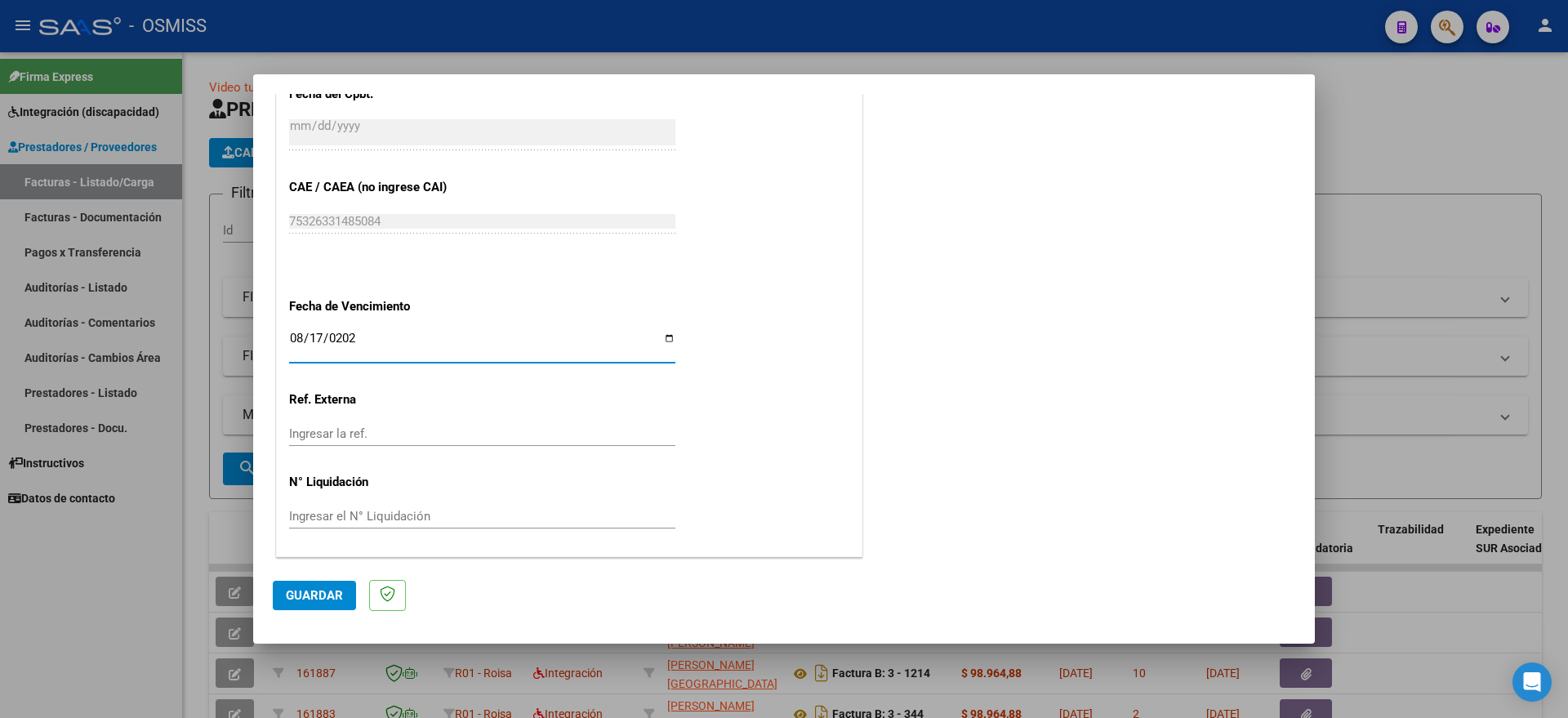
type input "[DATE]"
click at [318, 588] on span "Guardar" at bounding box center [314, 595] width 57 height 14
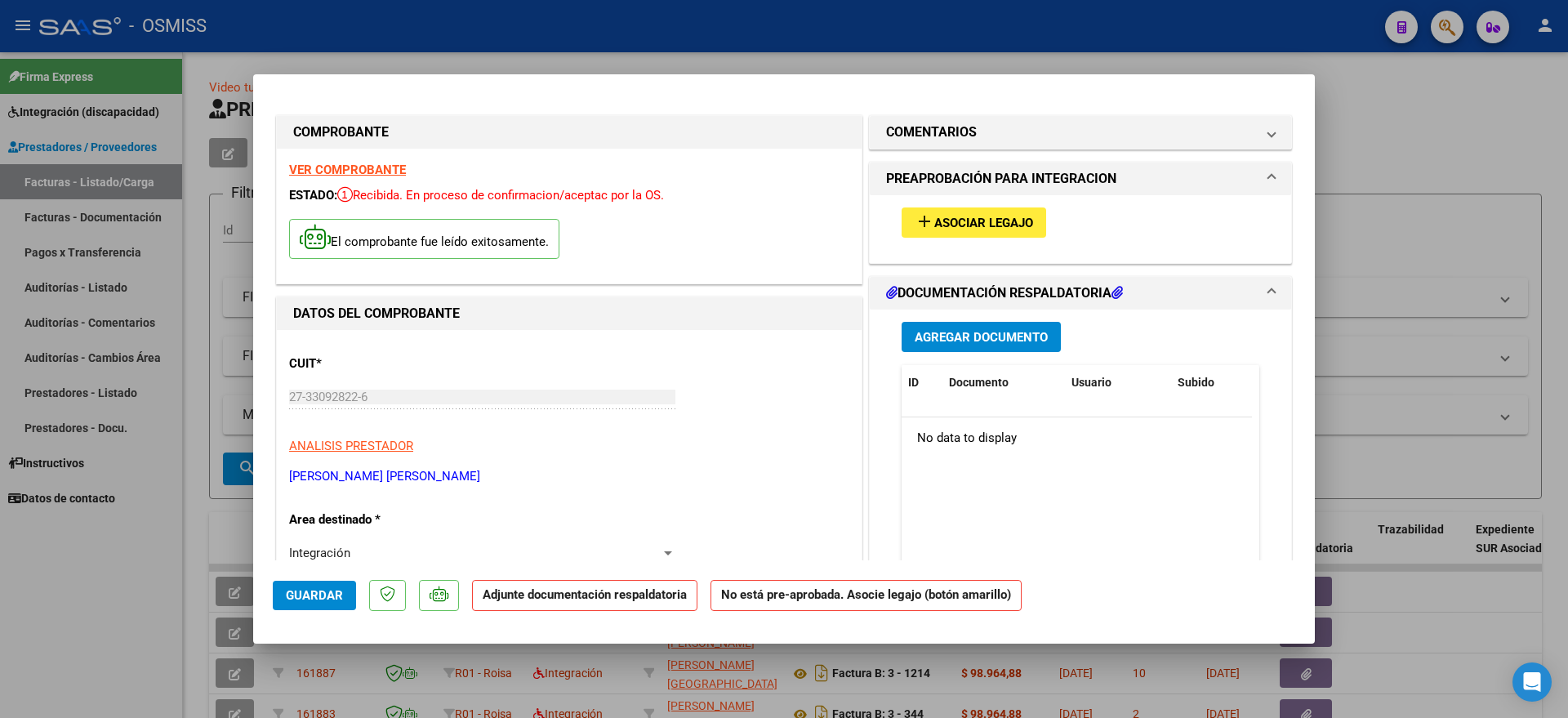
click at [941, 224] on span "Asociar Legajo" at bounding box center [983, 223] width 99 height 14
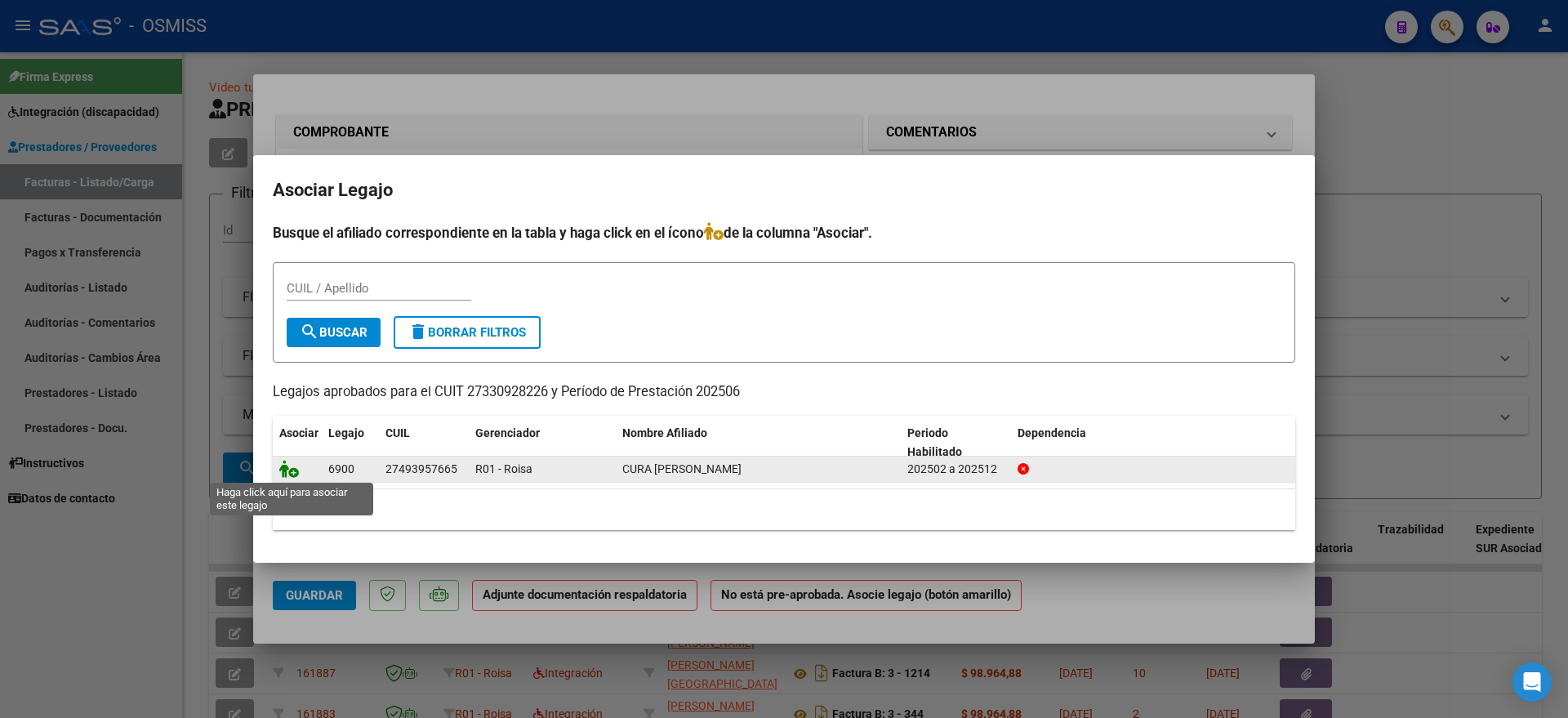
click at [286, 467] on icon at bounding box center [289, 468] width 19 height 18
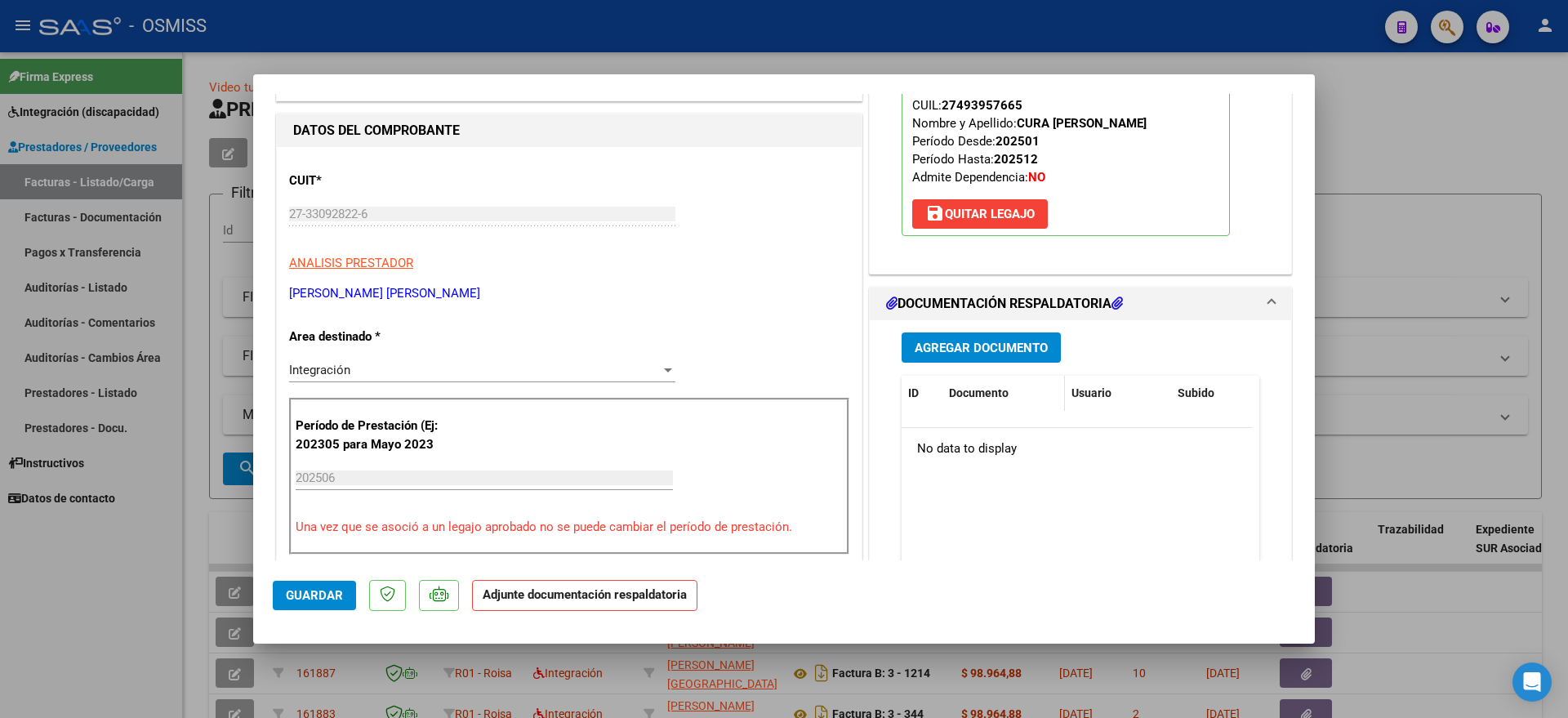
scroll to position [204, 0]
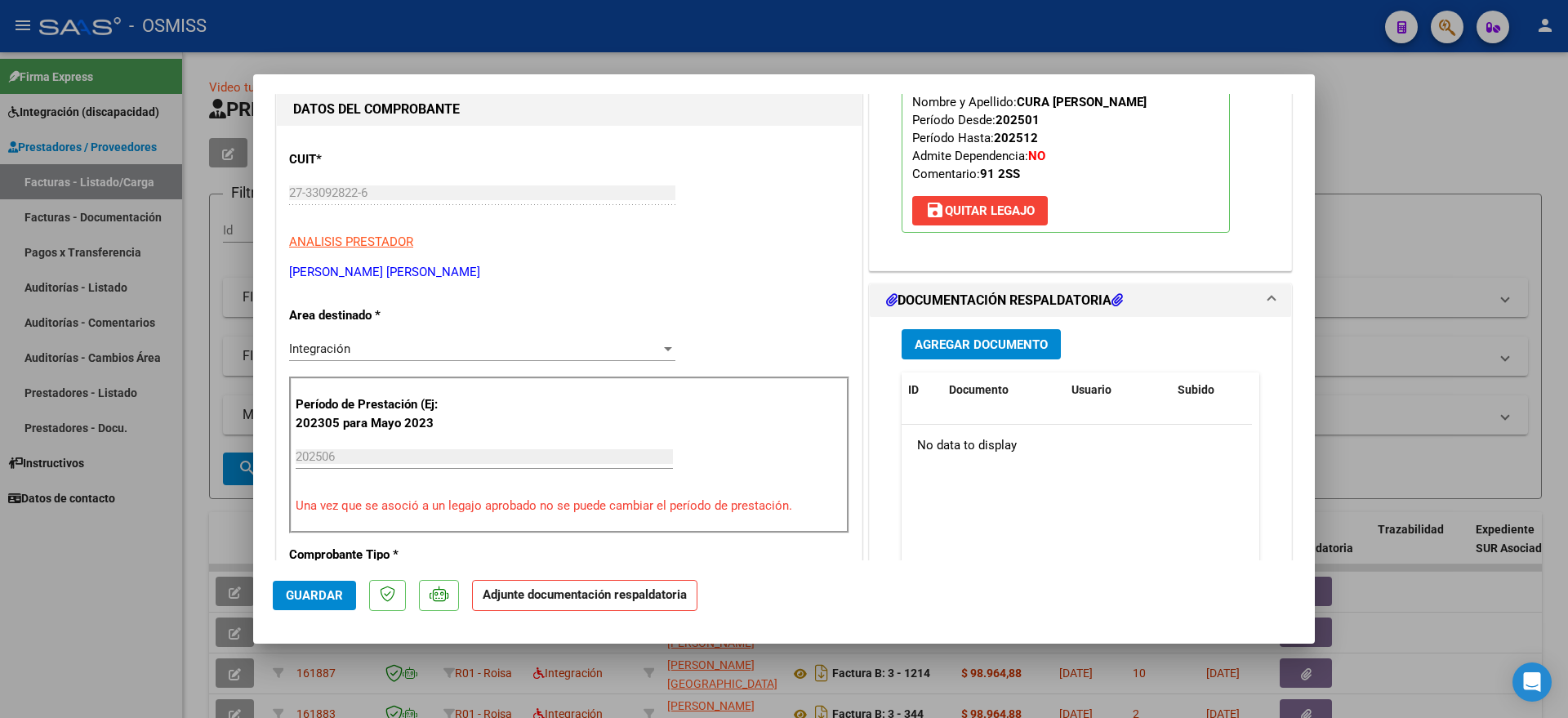
click at [997, 341] on span "Agregar Documento" at bounding box center [981, 344] width 133 height 14
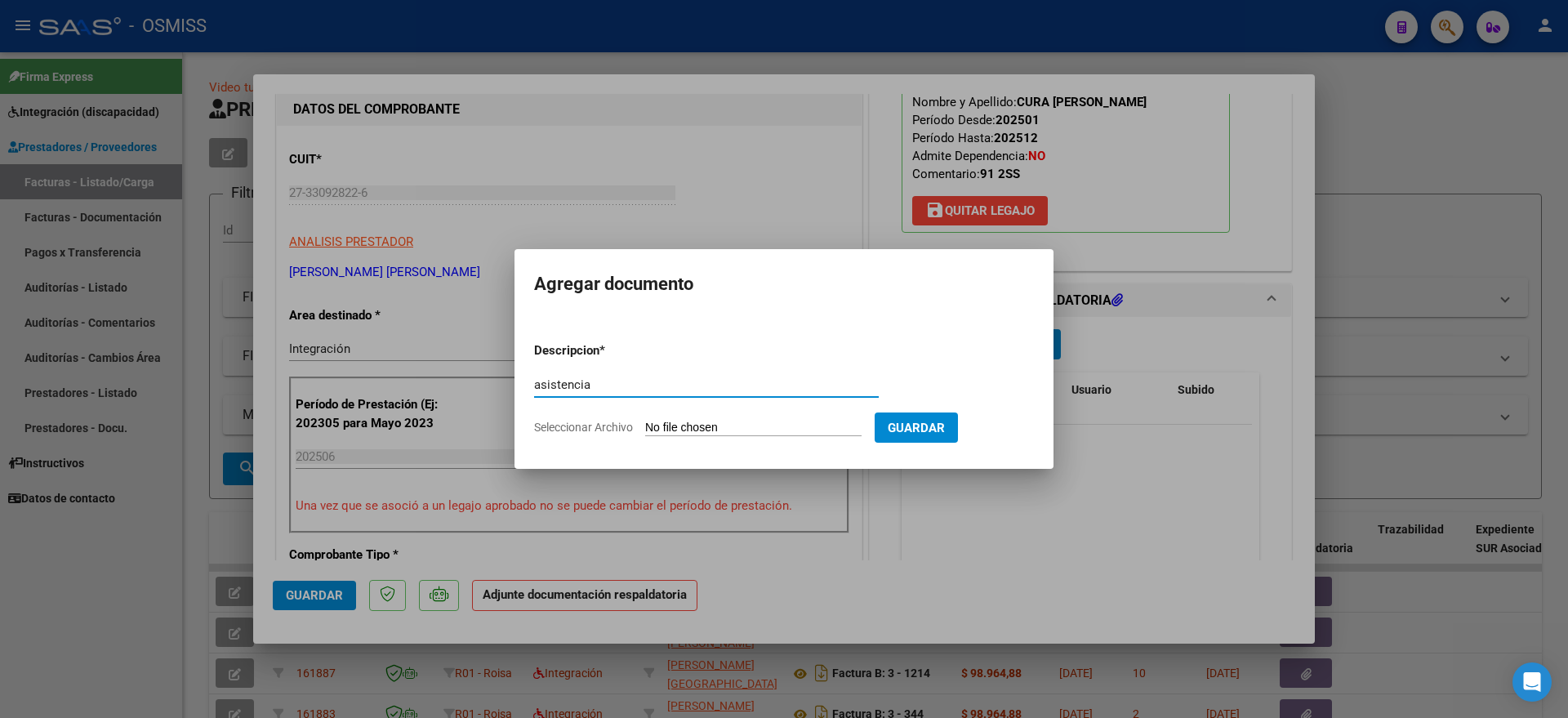
type input "asistencia"
click at [718, 424] on input "Seleccionar Archivo" at bounding box center [753, 428] width 217 height 15
type input "C:\fakepath\Asistencia Zami [DATE].pdf"
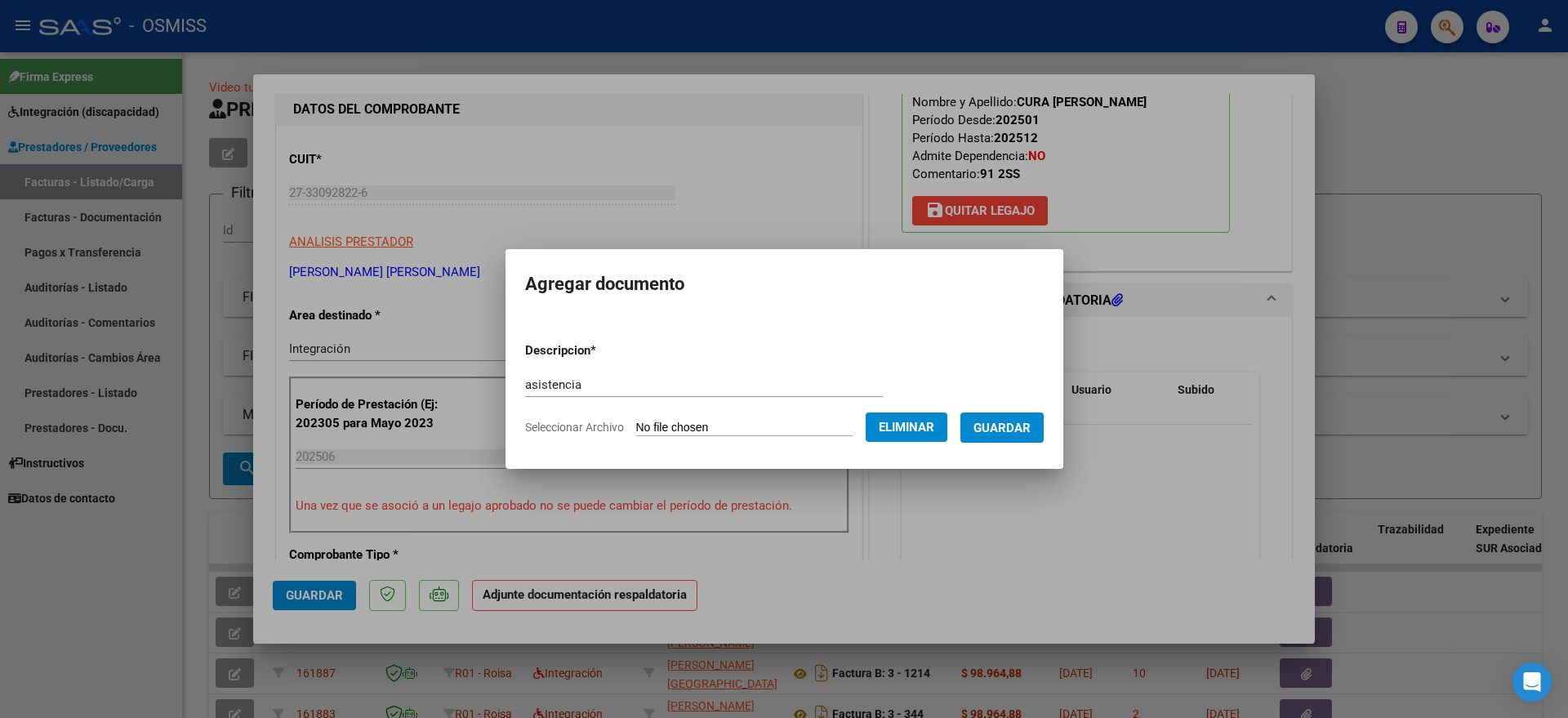
click at [1019, 425] on span "Guardar" at bounding box center [1001, 427] width 57 height 14
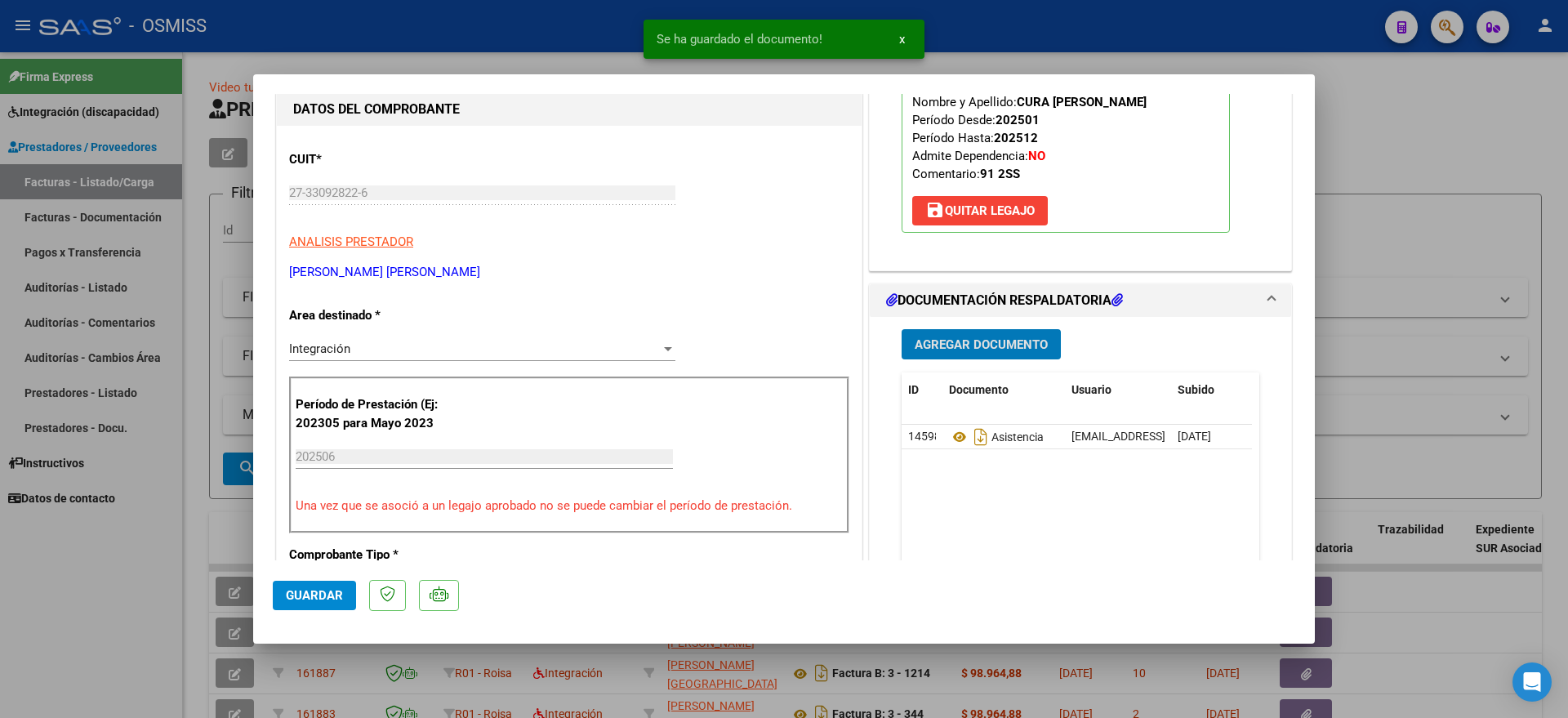
click at [313, 589] on span "Guardar" at bounding box center [314, 595] width 57 height 14
click at [96, 606] on div at bounding box center [784, 359] width 1568 height 718
type input "$ 0,00"
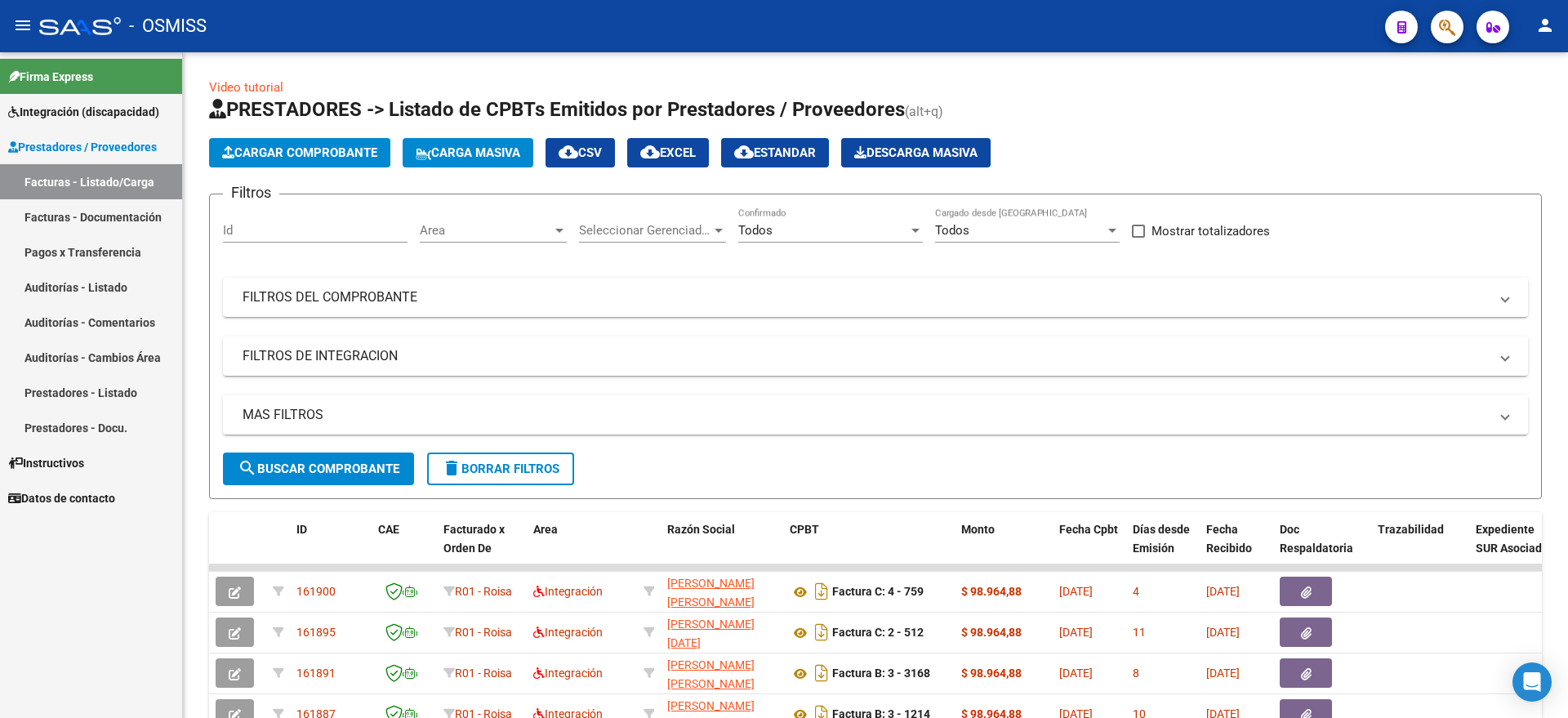
click at [285, 152] on span "Cargar Comprobante" at bounding box center [299, 152] width 155 height 14
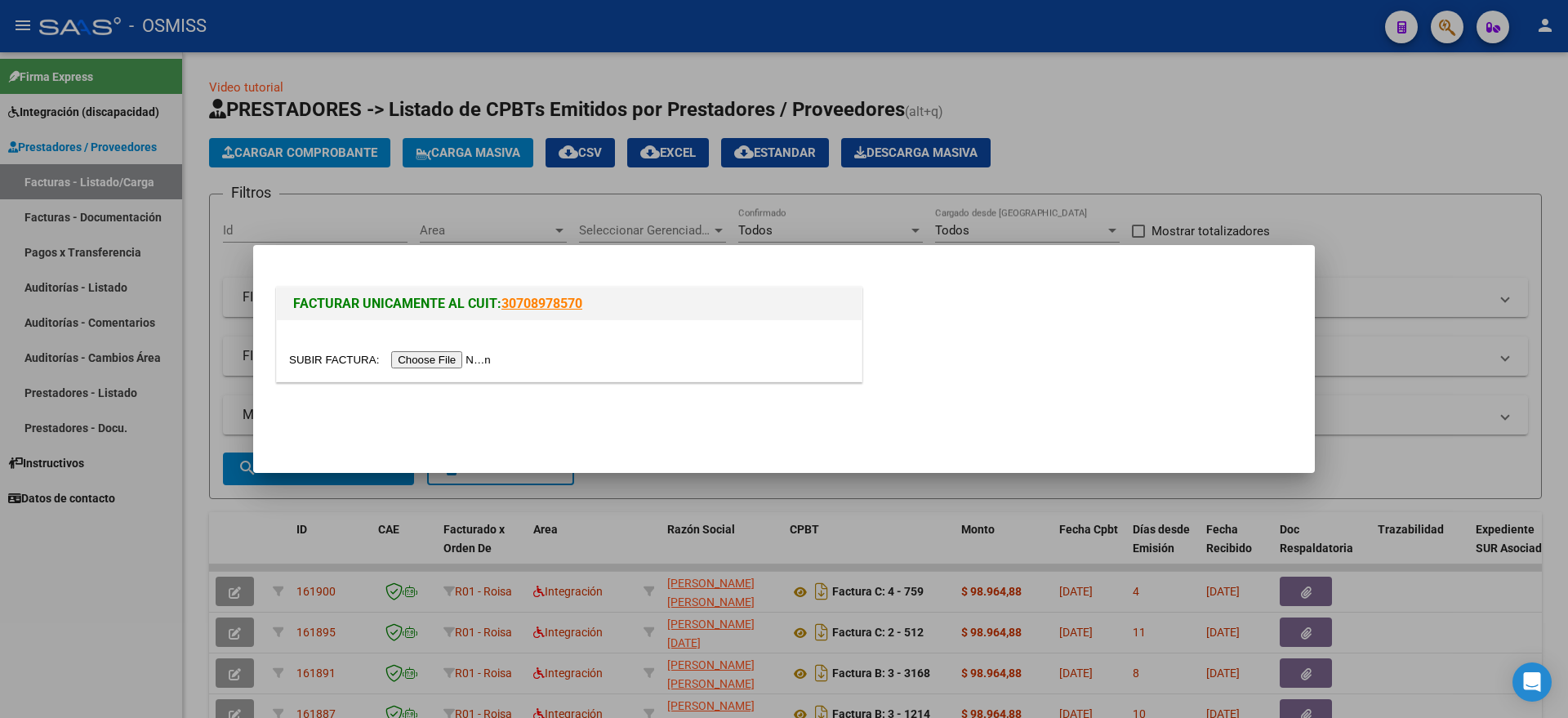
click at [469, 360] on input "file" at bounding box center [392, 359] width 206 height 17
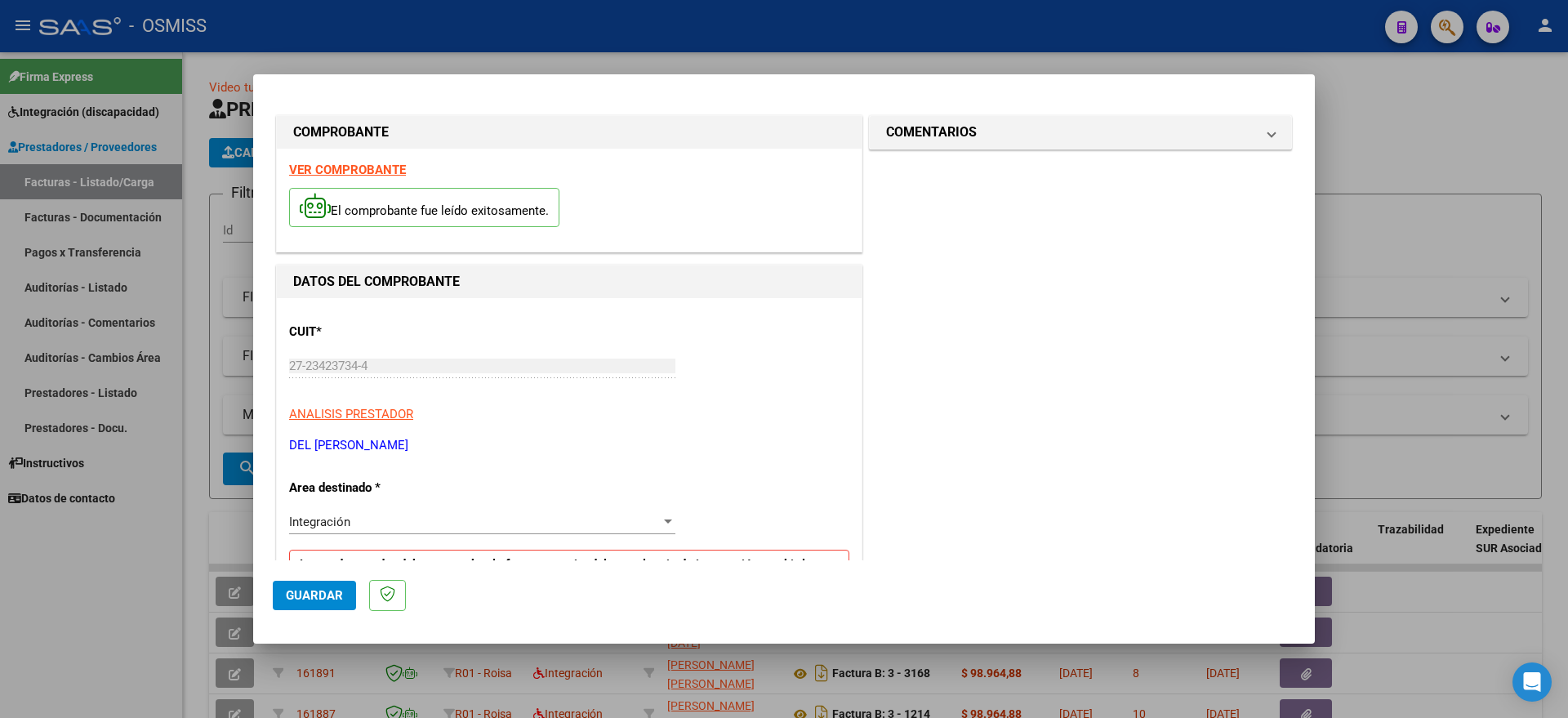
click at [809, 439] on p "DEL [PERSON_NAME]" at bounding box center [569, 444] width 560 height 18
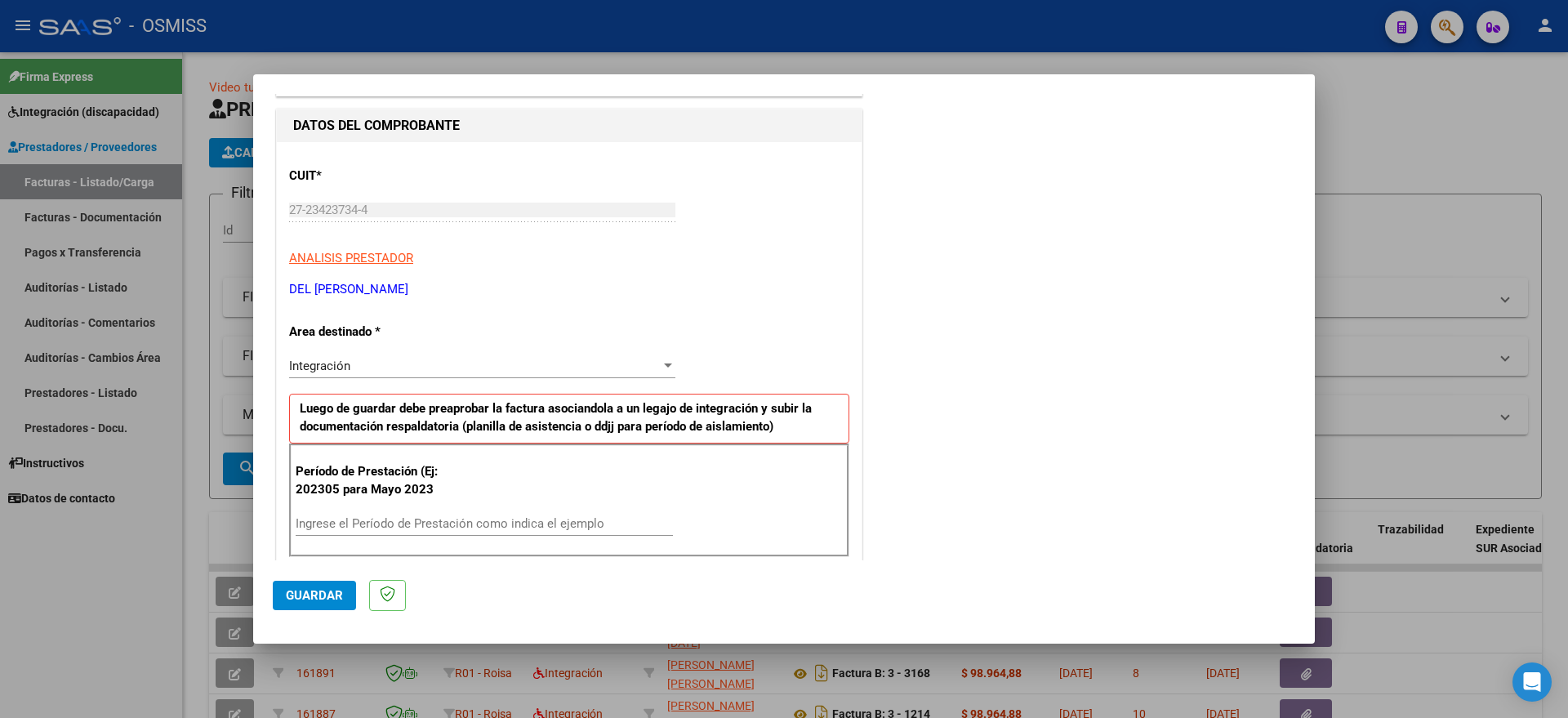
scroll to position [204, 0]
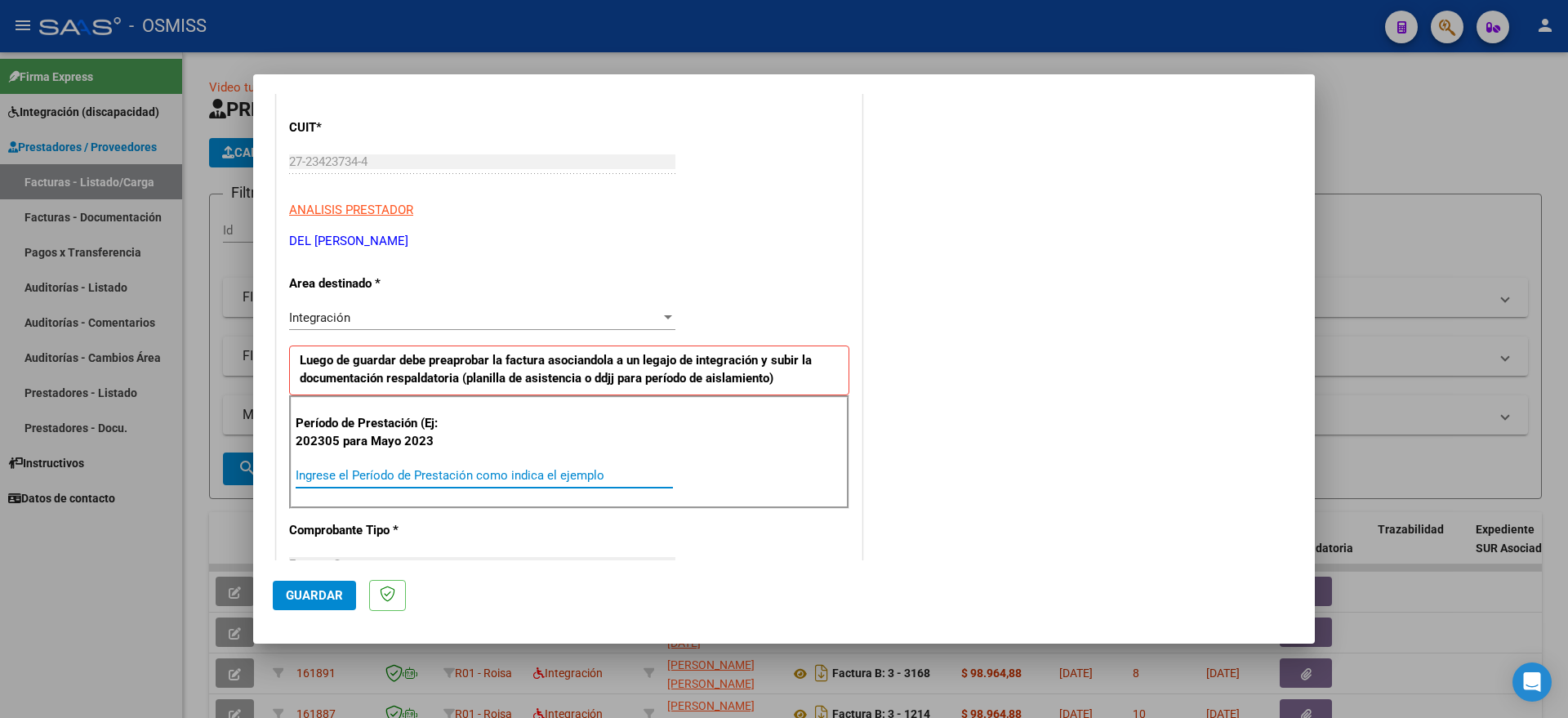
click at [452, 480] on input "Ingrese el Período de Prestación como indica el ejemplo" at bounding box center [484, 475] width 377 height 14
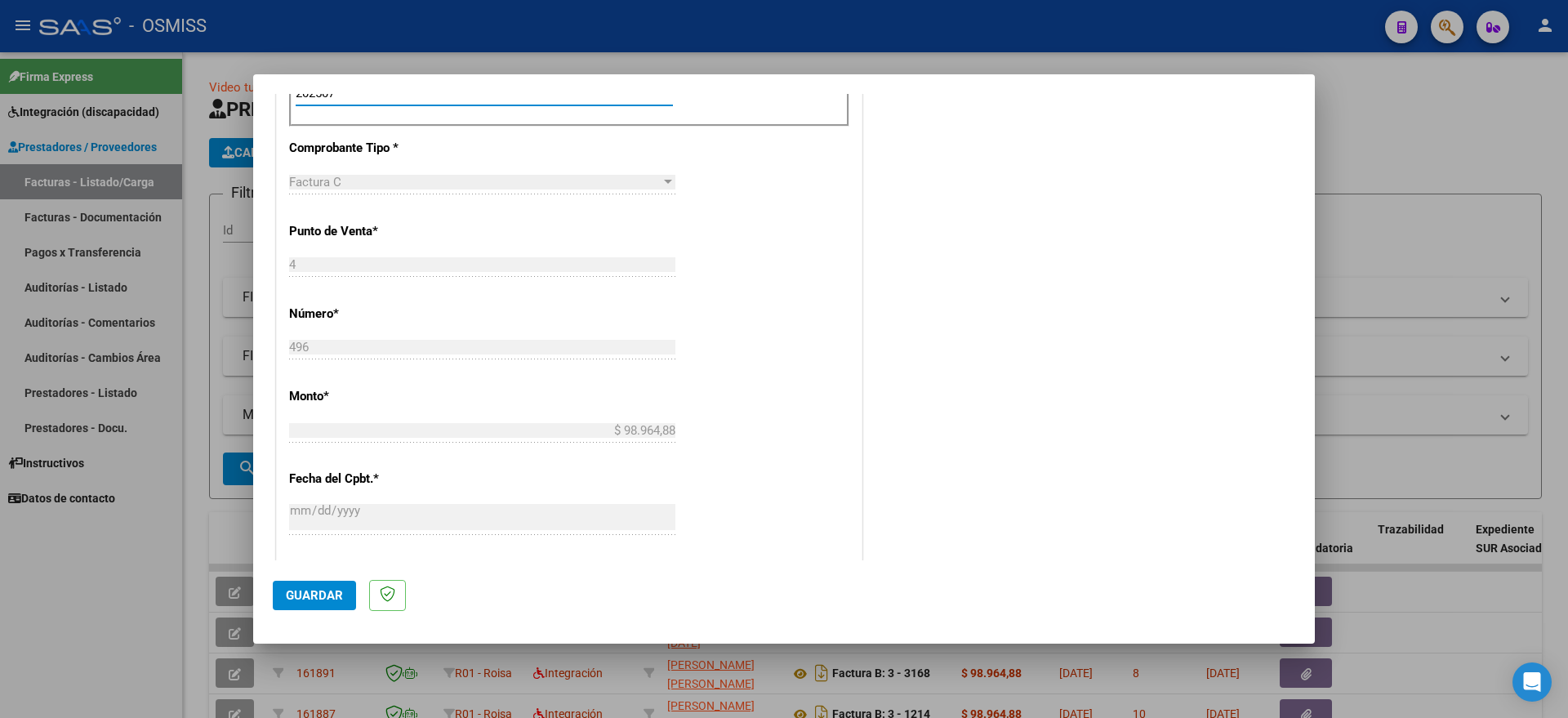
scroll to position [612, 0]
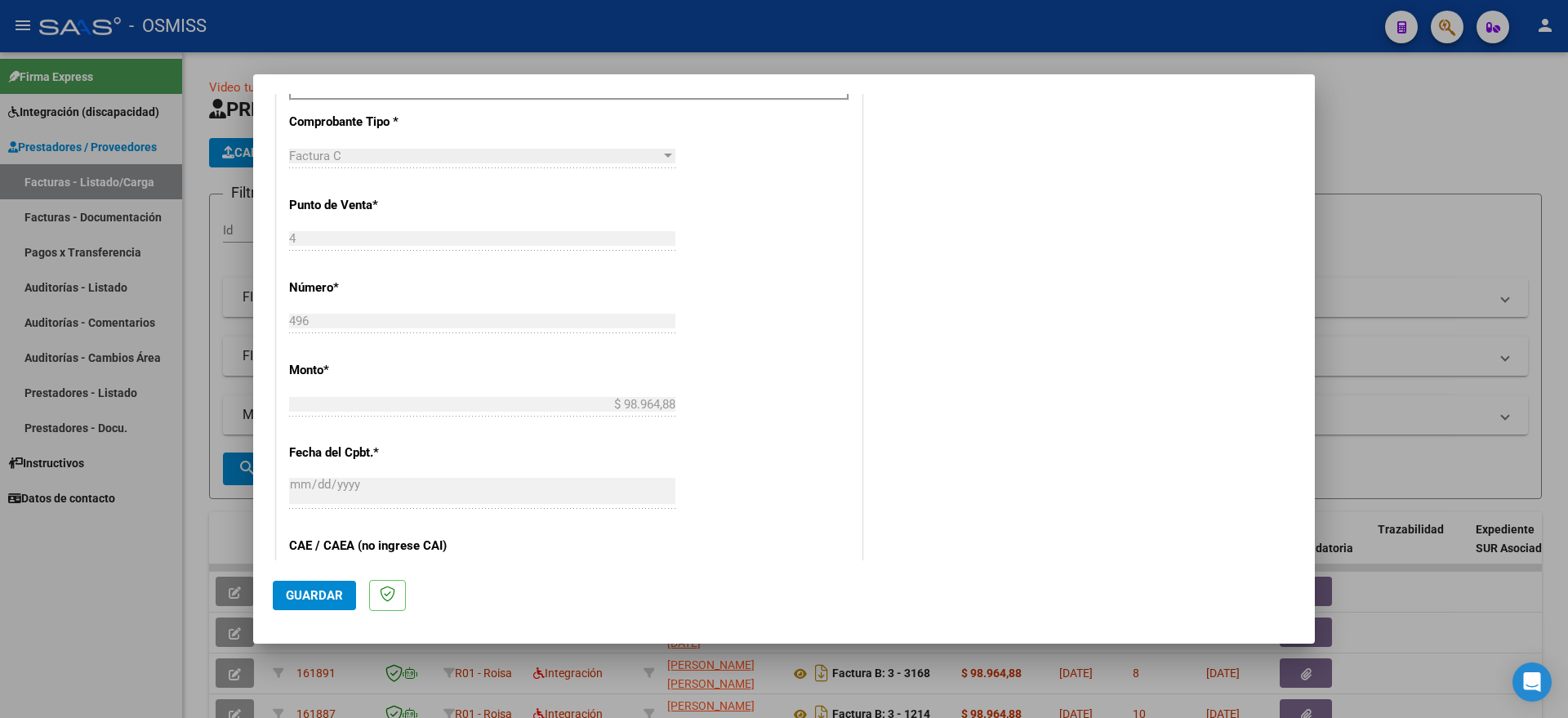
type input "202507"
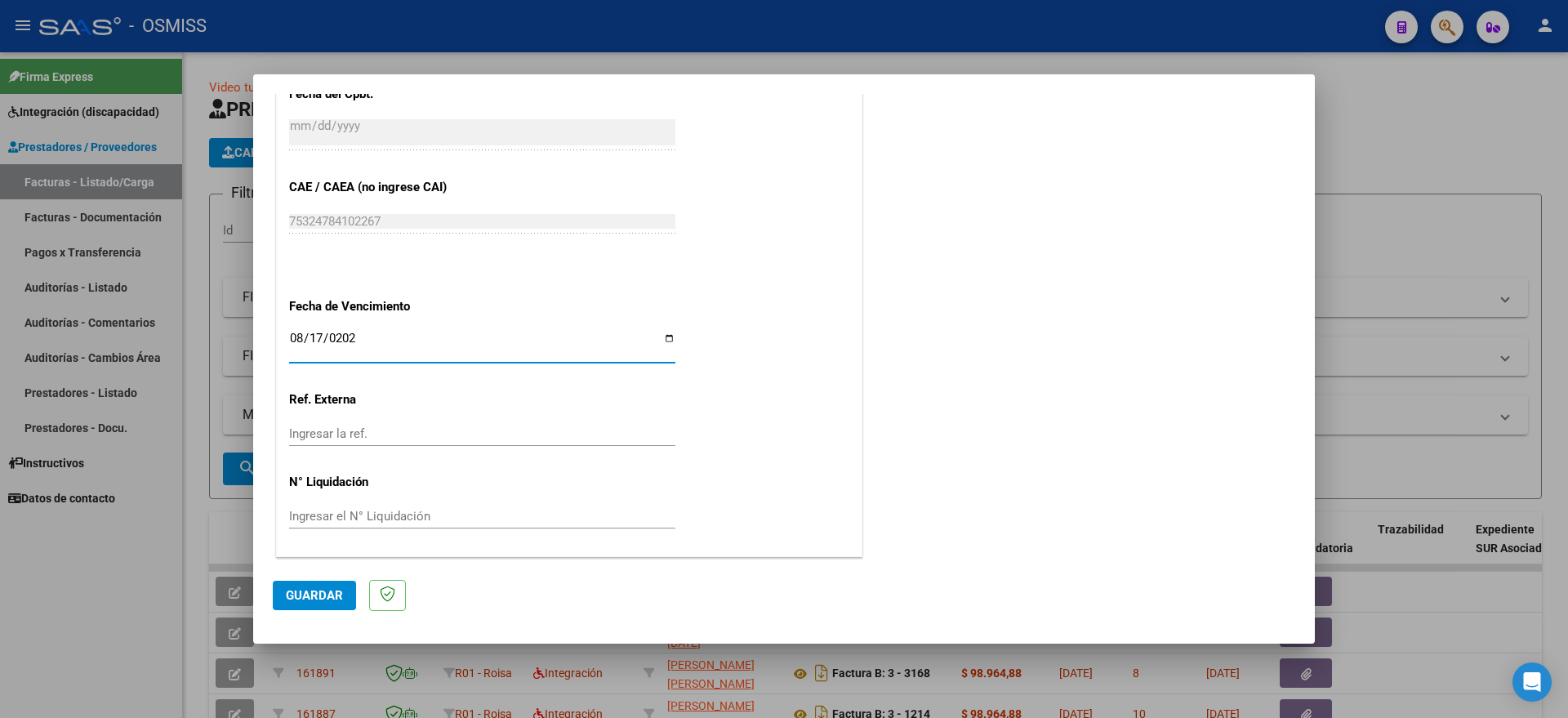
type input "[DATE]"
click at [329, 592] on span "Guardar" at bounding box center [314, 595] width 57 height 14
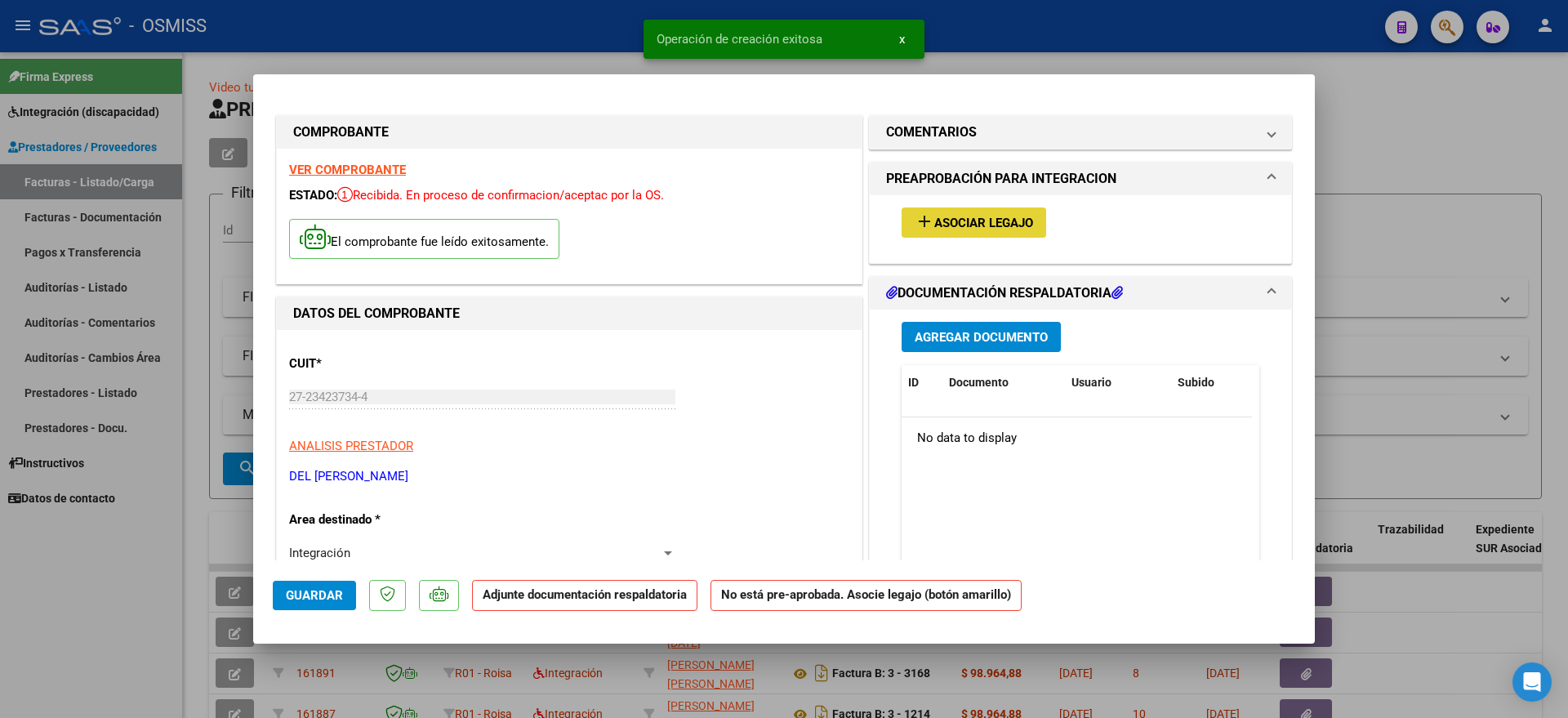
click at [973, 218] on span "Asociar Legajo" at bounding box center [983, 223] width 99 height 14
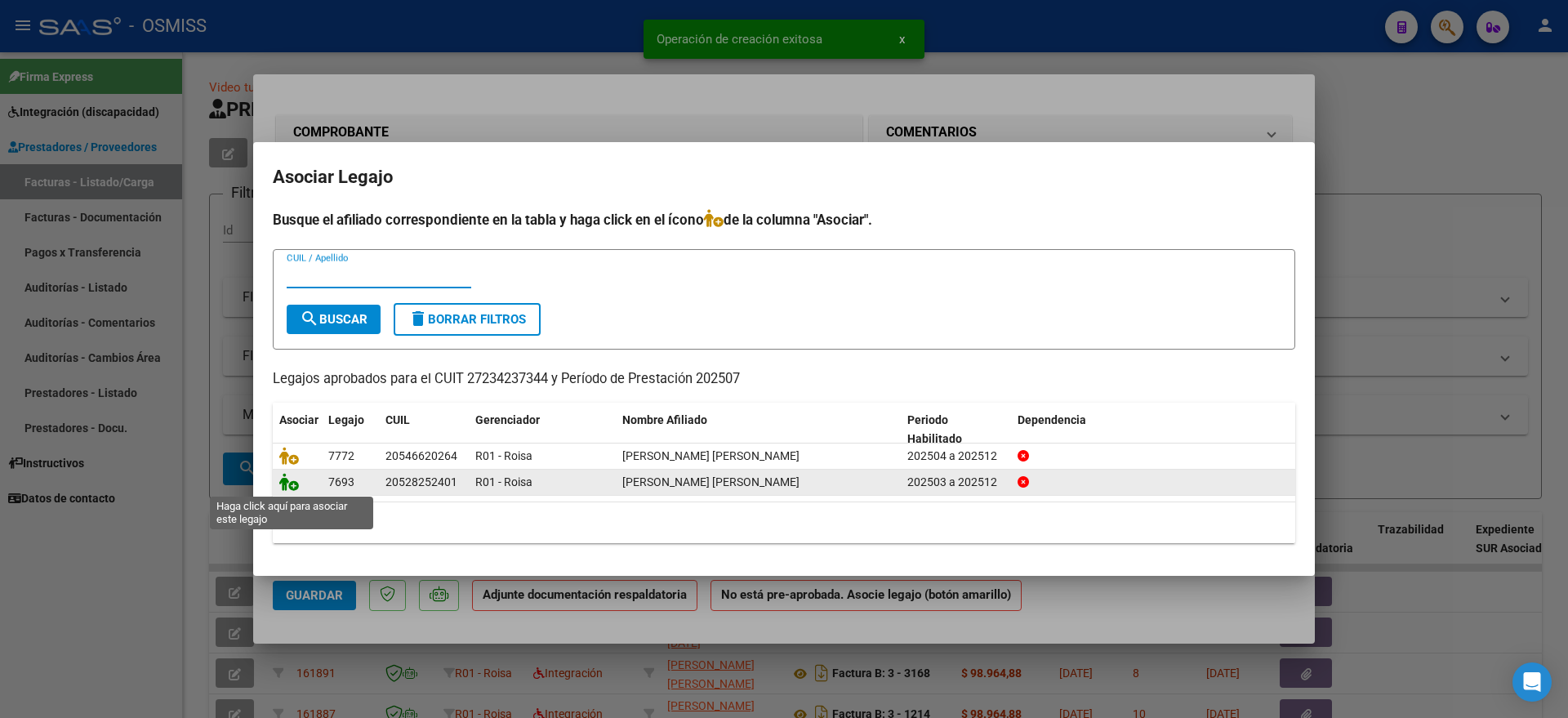
click at [287, 488] on icon at bounding box center [289, 482] width 19 height 18
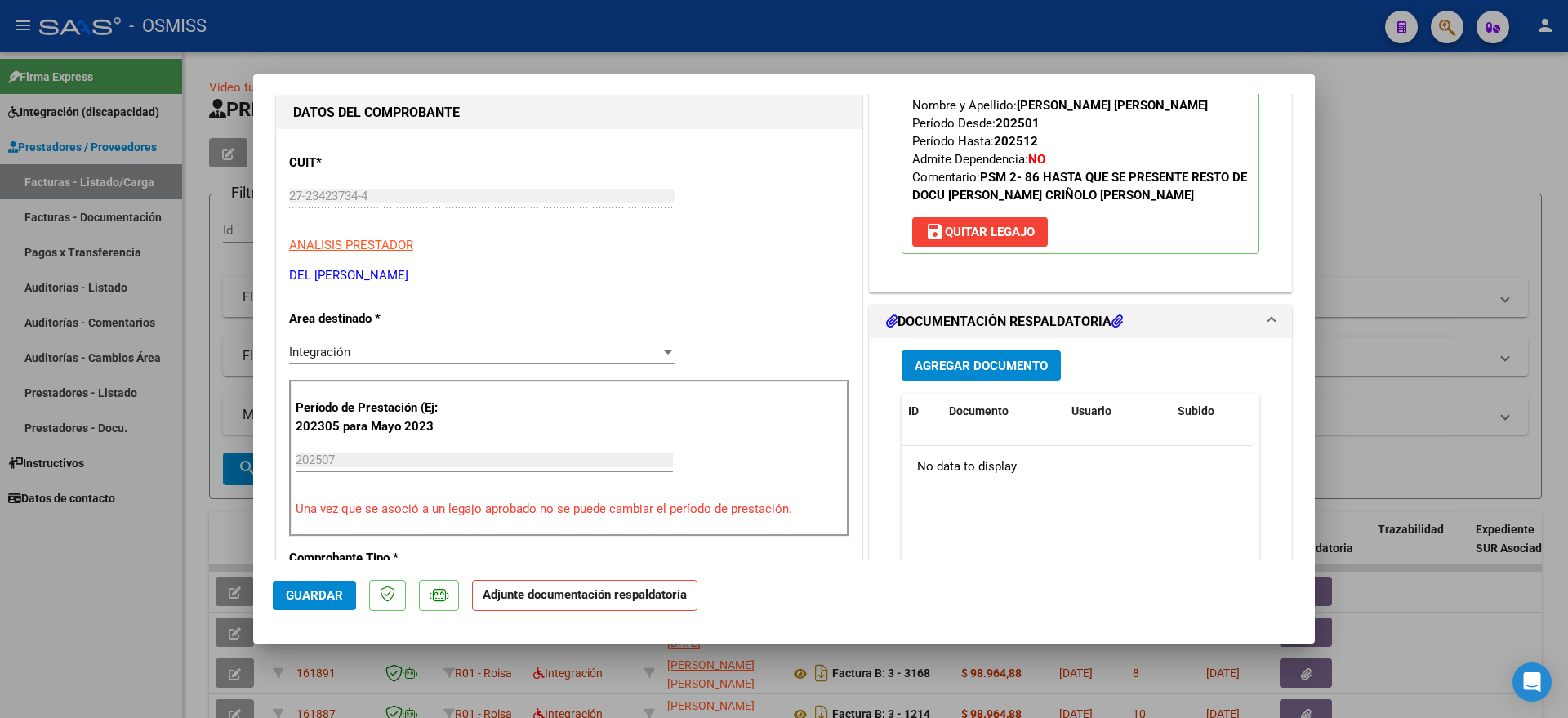
scroll to position [204, 0]
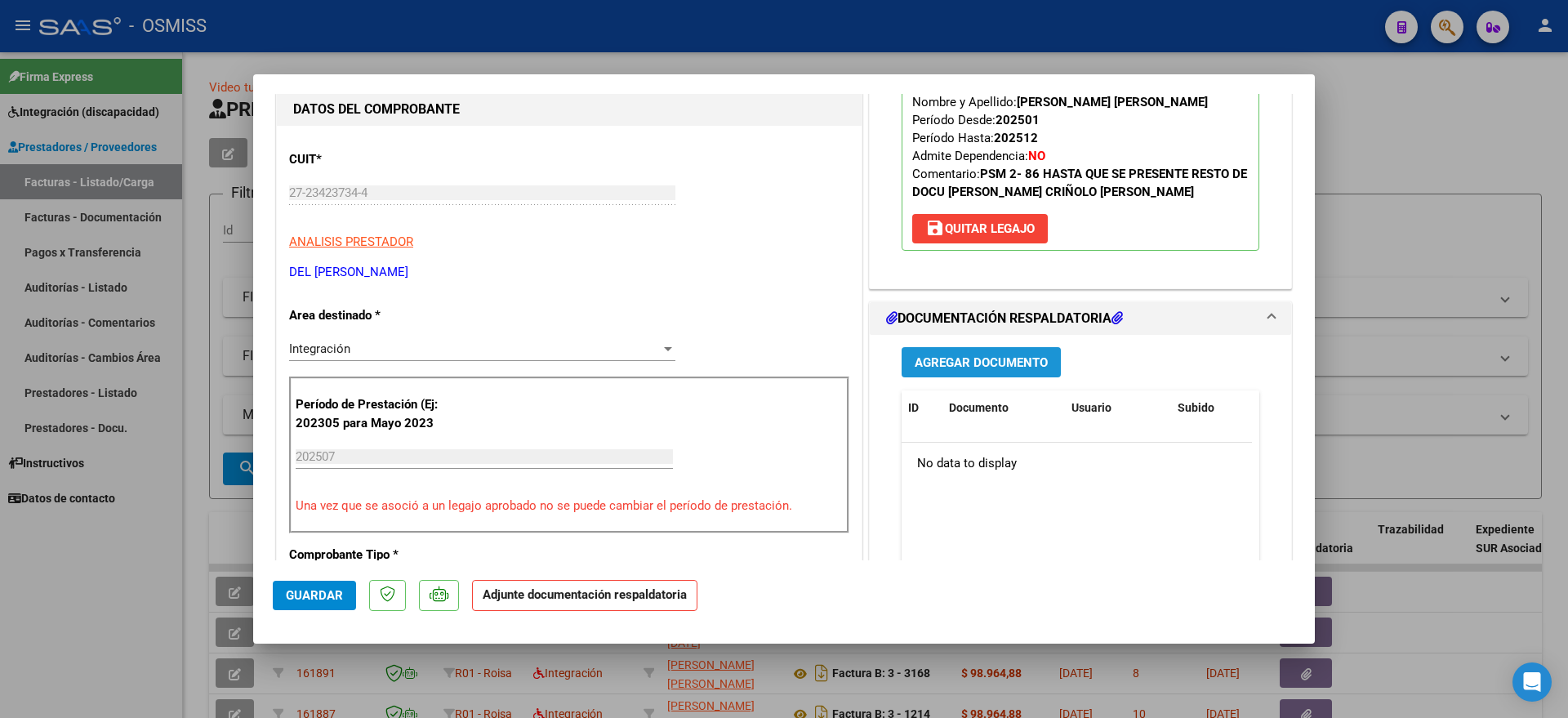
click at [944, 370] on button "Agregar Documento" at bounding box center [980, 361] width 159 height 30
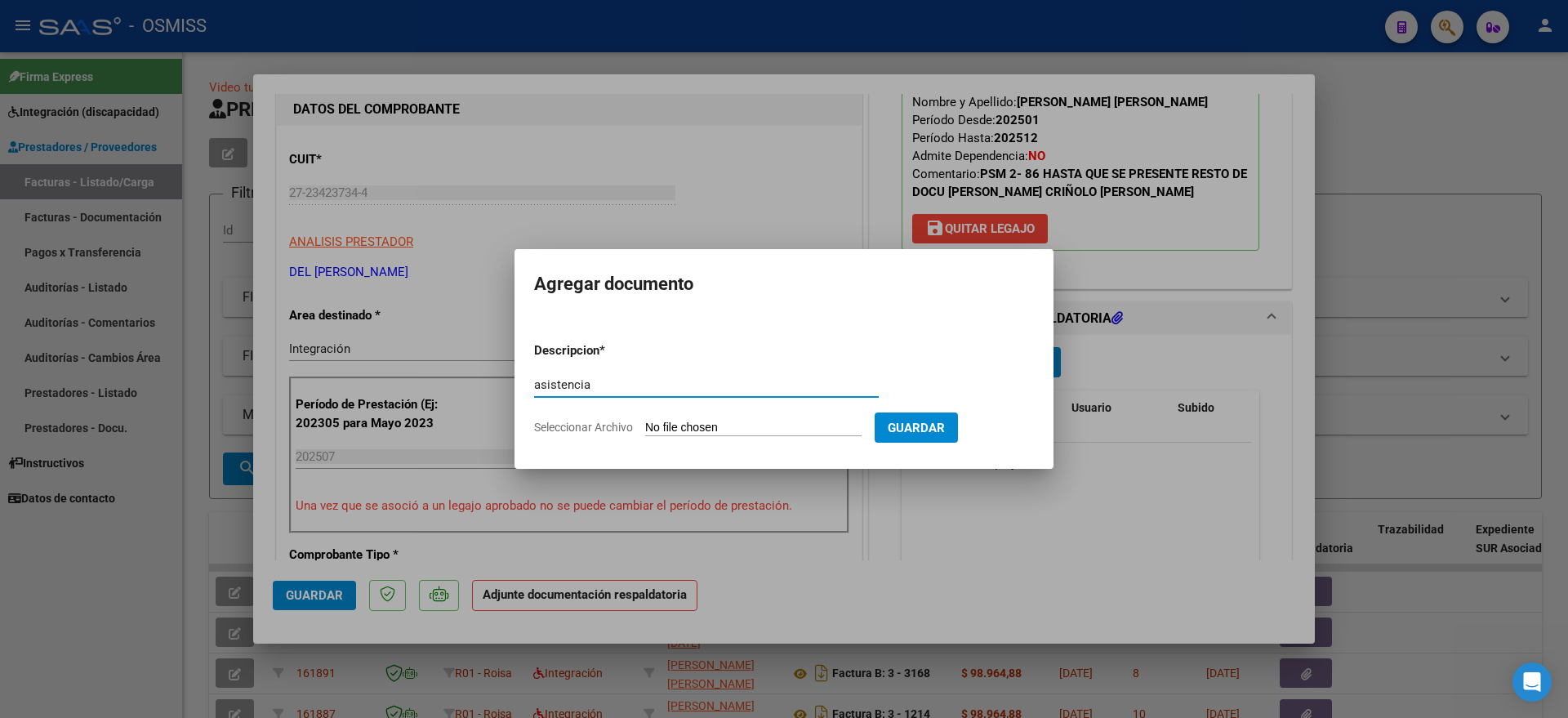
type input "asistencia"
click at [692, 426] on input "Seleccionar Archivo" at bounding box center [753, 428] width 217 height 15
type input "C:\fakepath\Asist [PERSON_NAME] [DATE].pdf"
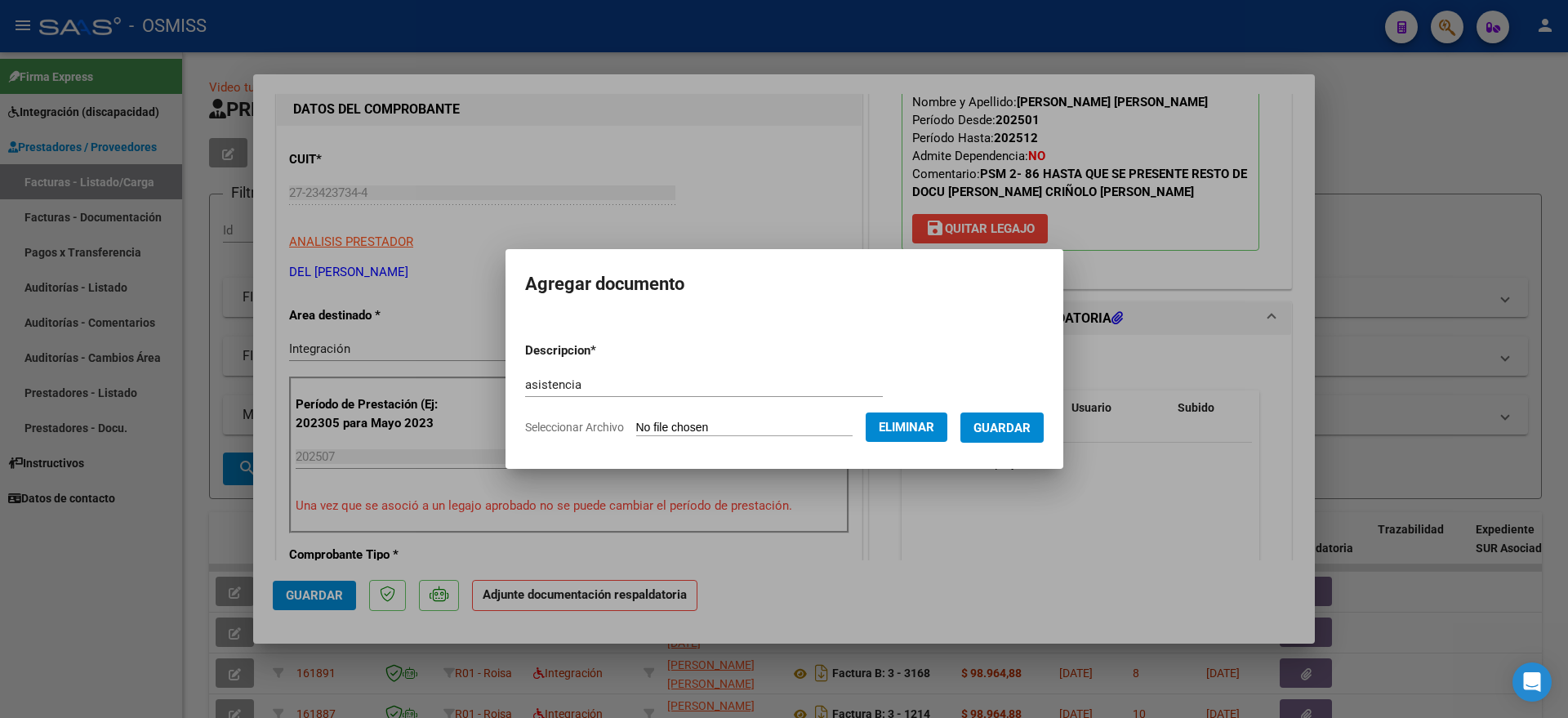
click at [1025, 427] on span "Guardar" at bounding box center [1001, 427] width 57 height 14
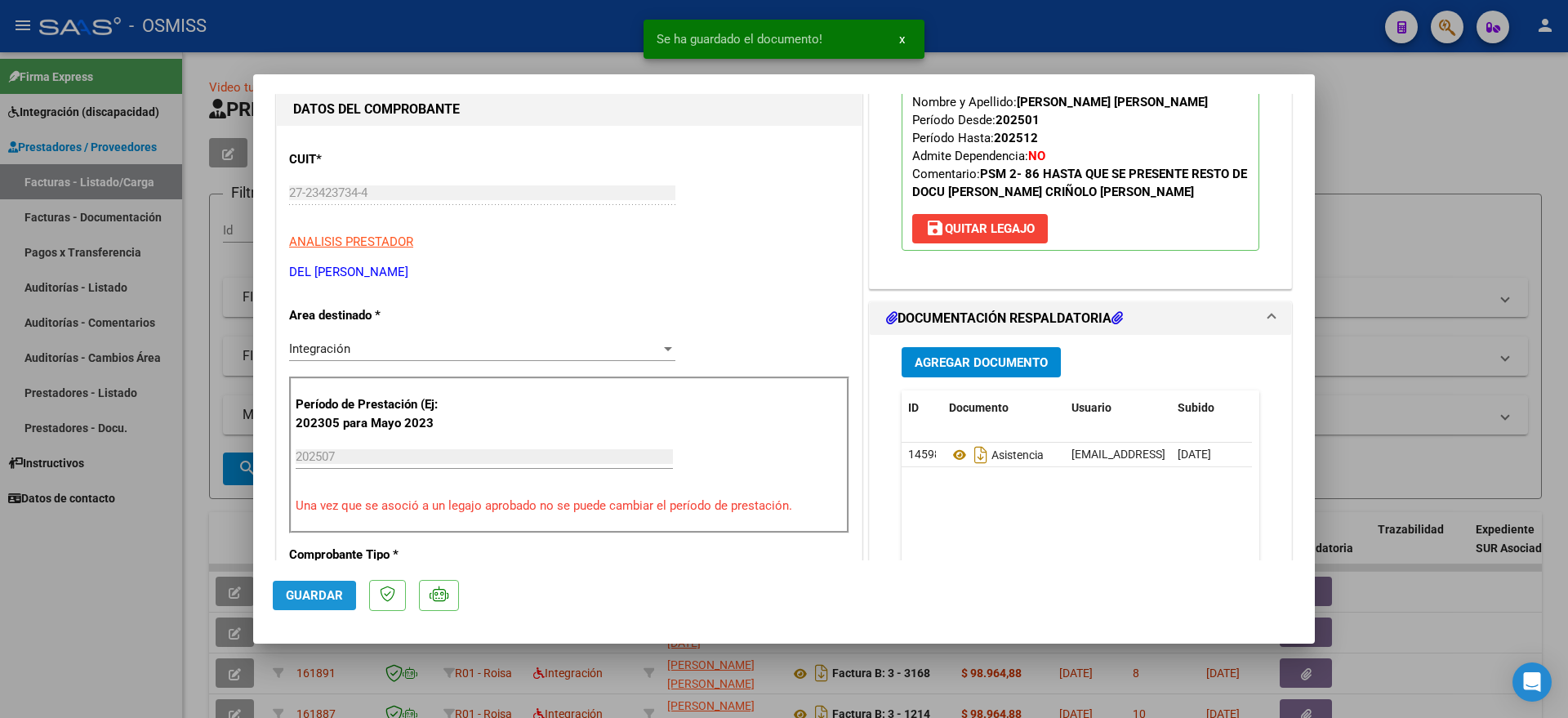
click at [293, 597] on span "Guardar" at bounding box center [314, 595] width 57 height 14
click at [108, 617] on div at bounding box center [784, 359] width 1568 height 718
type input "$ 0,00"
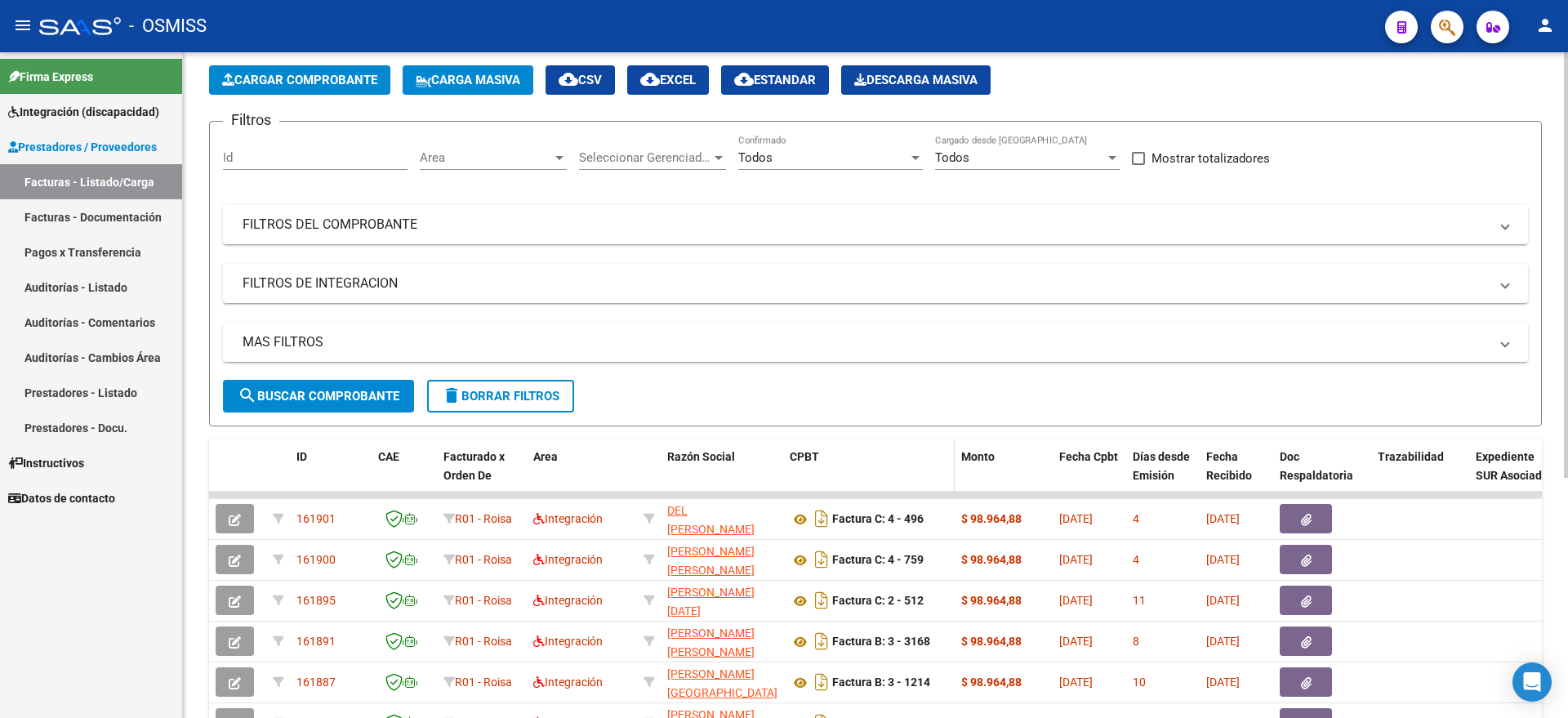
scroll to position [102, 0]
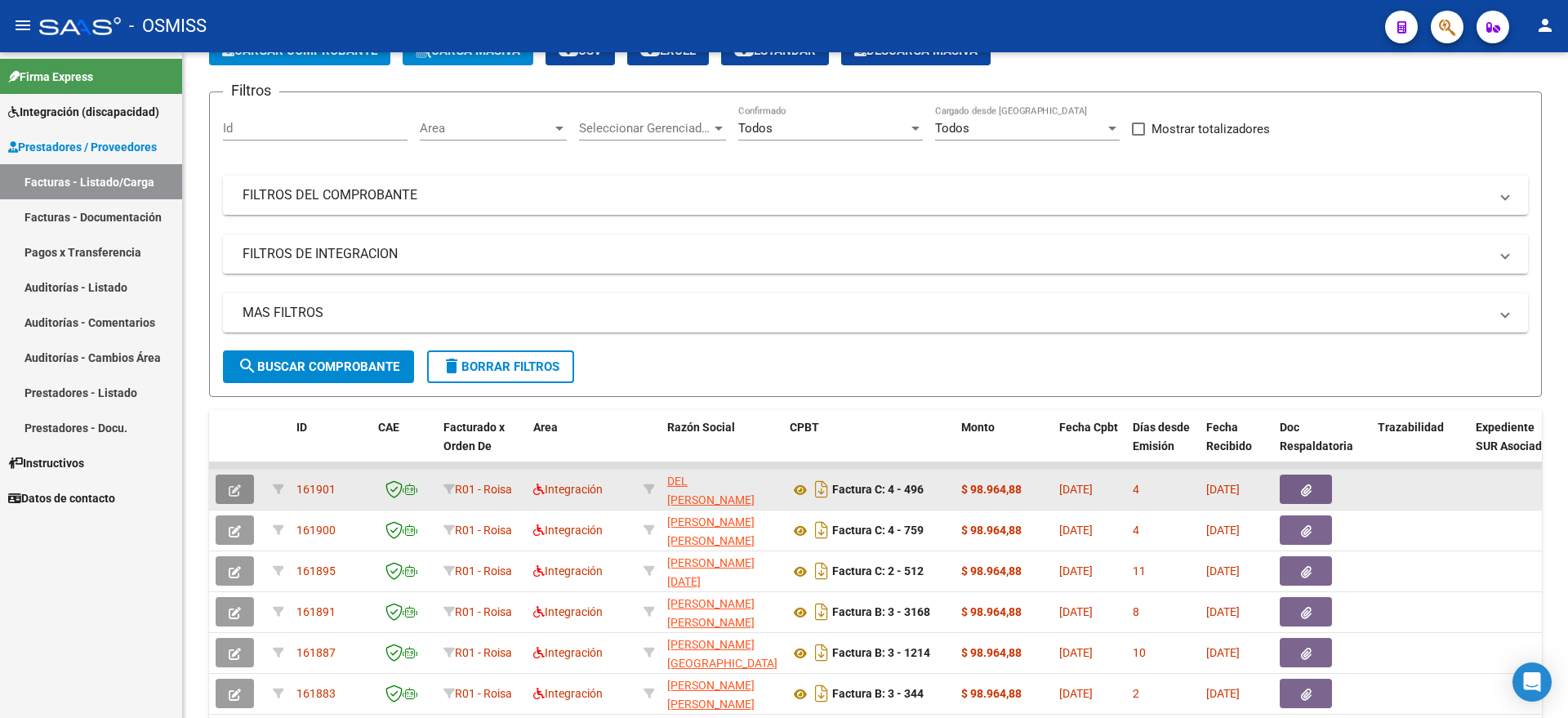
click at [244, 485] on button "button" at bounding box center [235, 489] width 39 height 30
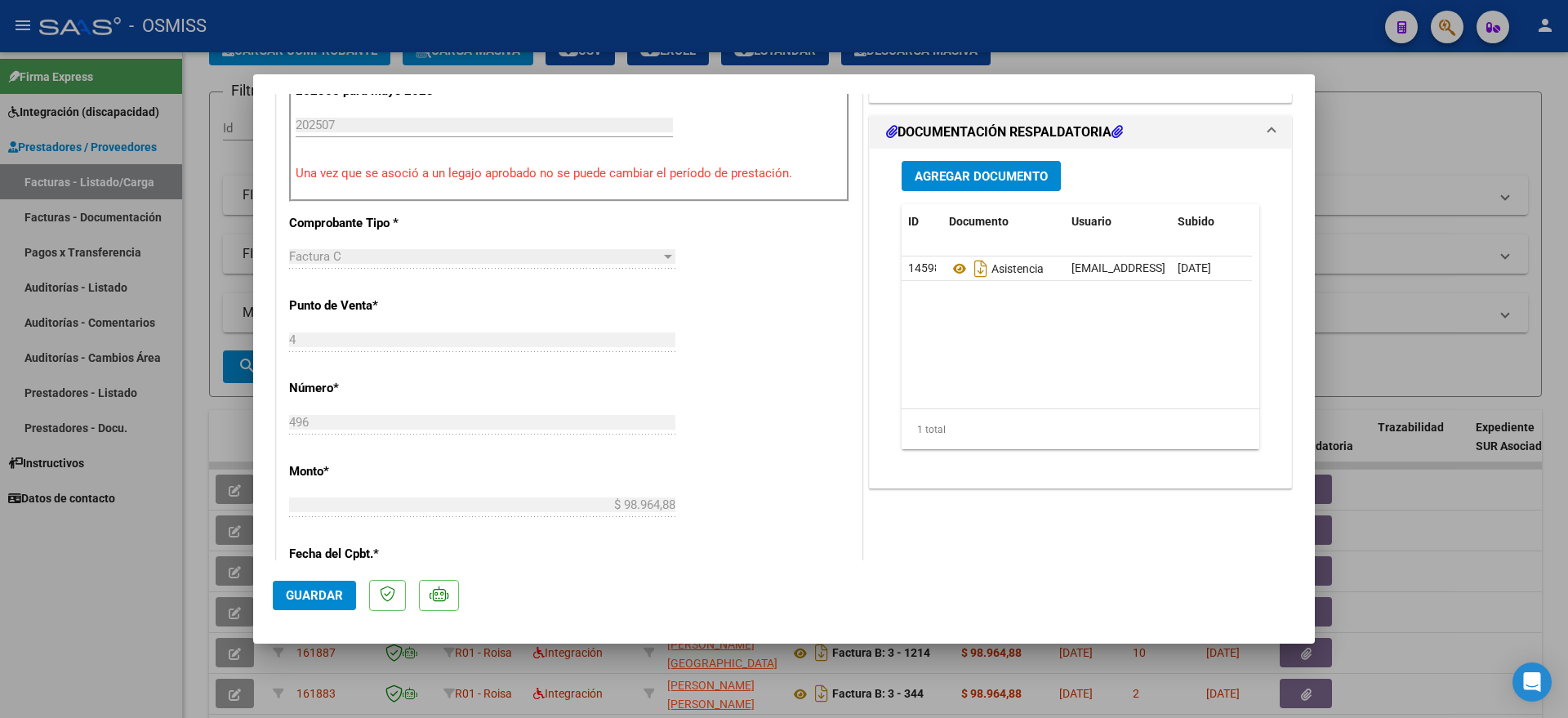
scroll to position [511, 0]
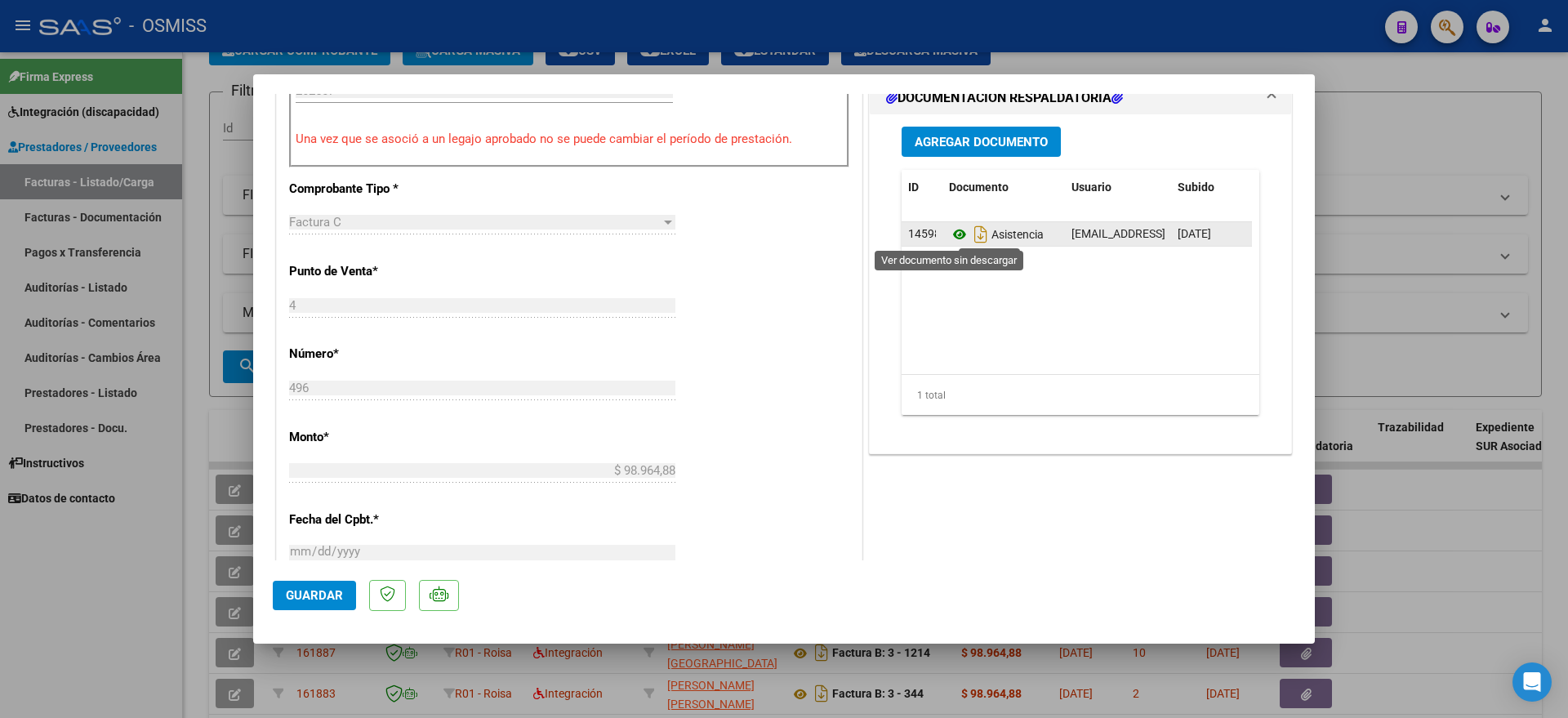
click at [954, 232] on icon at bounding box center [960, 234] width 21 height 19
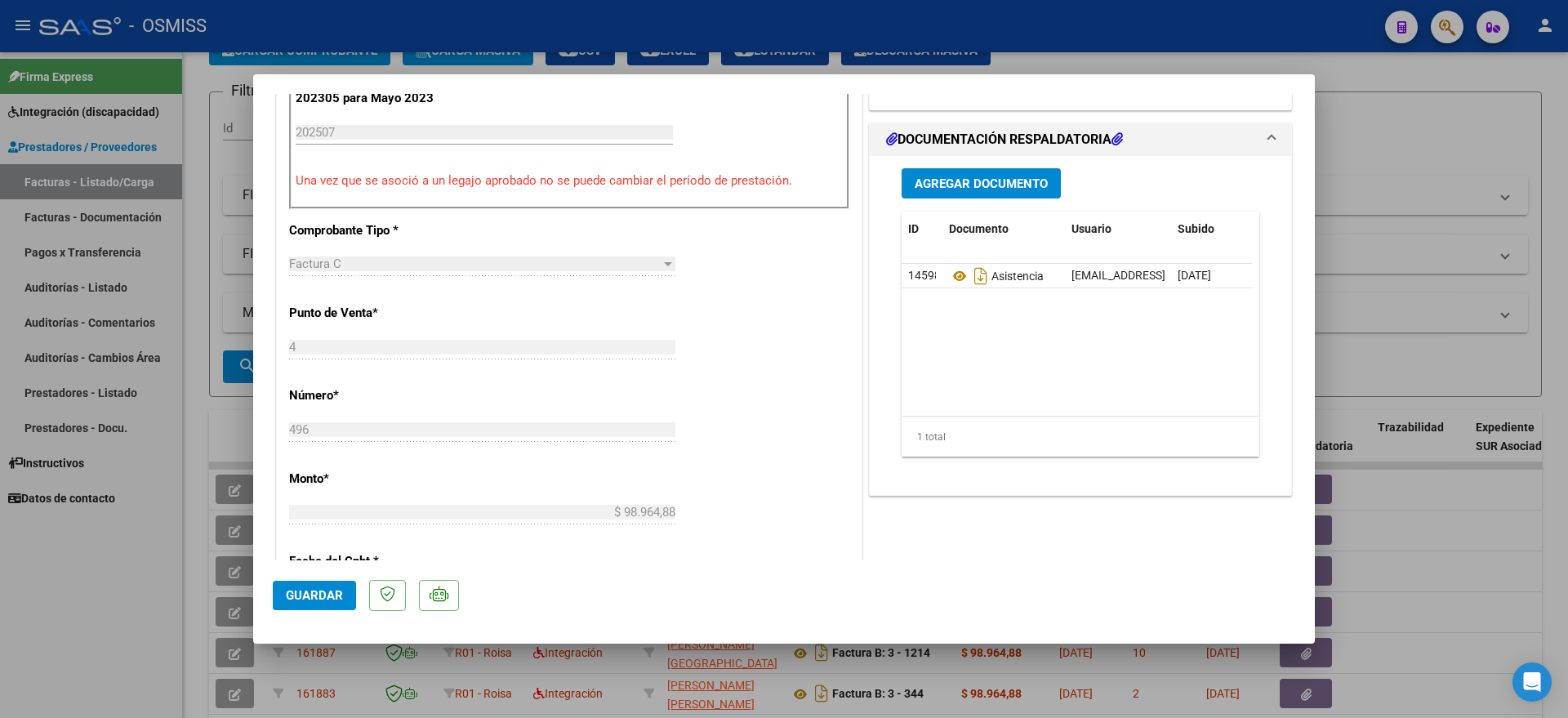
scroll to position [612, 0]
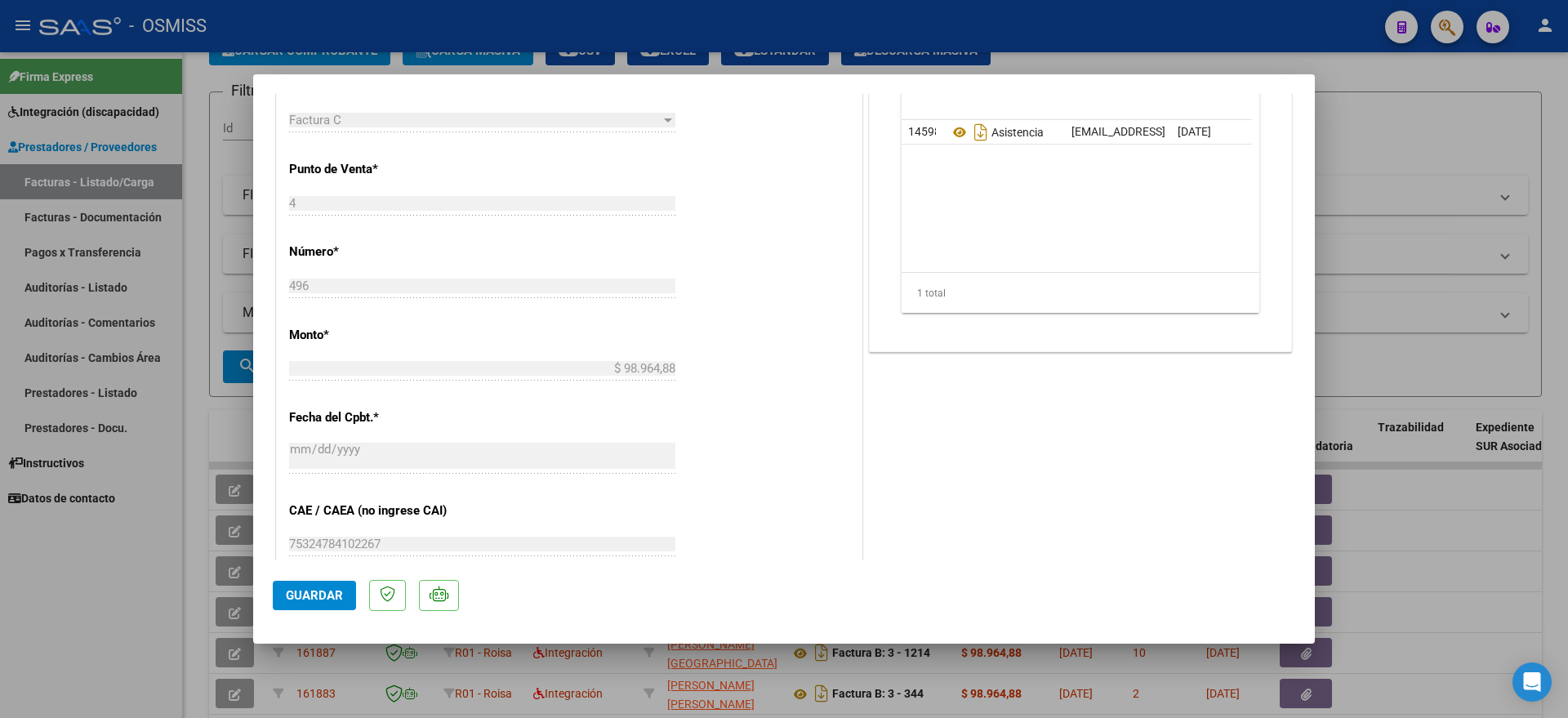
drag, startPoint x: 96, startPoint y: 642, endPoint x: 115, endPoint y: 628, distance: 23.6
click at [98, 642] on div at bounding box center [784, 359] width 1568 height 718
type input "$ 0,00"
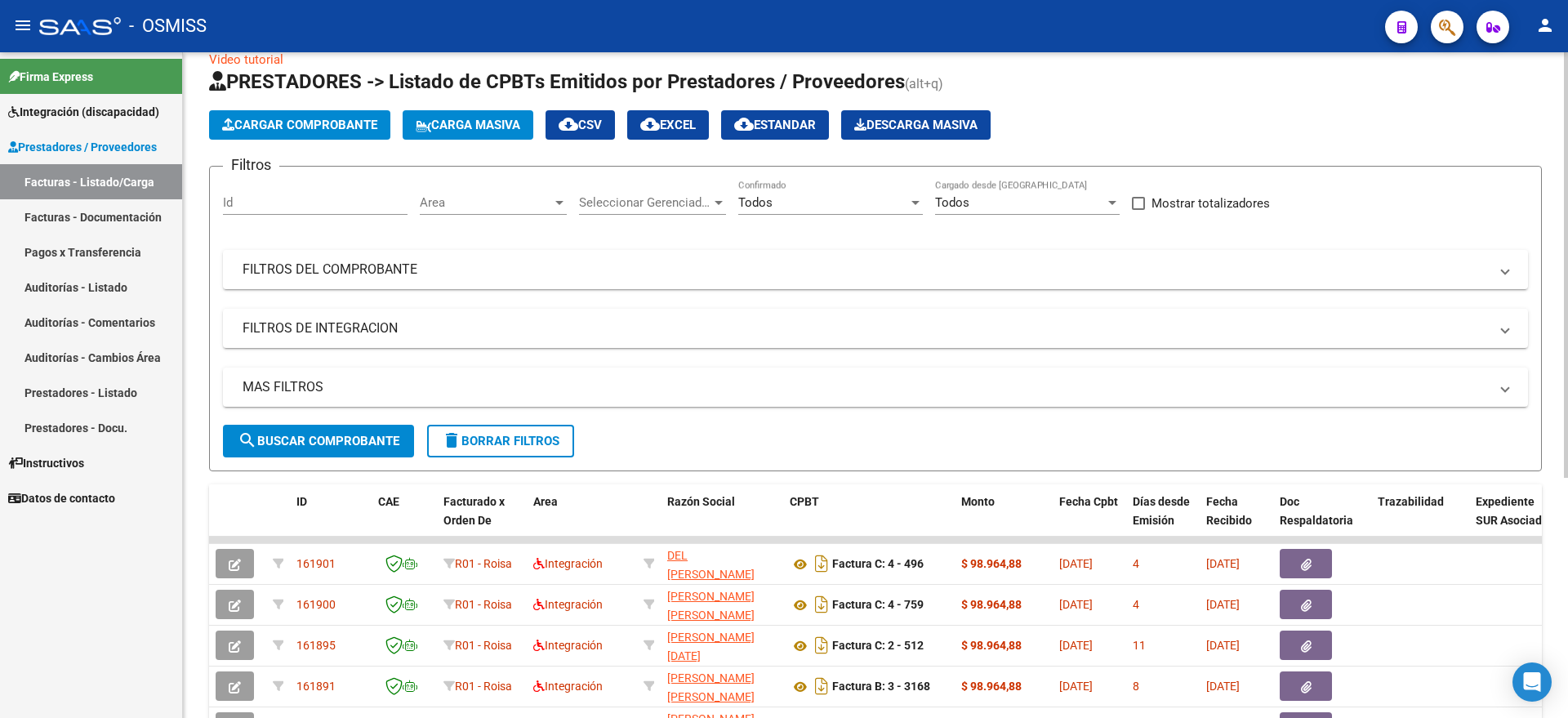
scroll to position [0, 0]
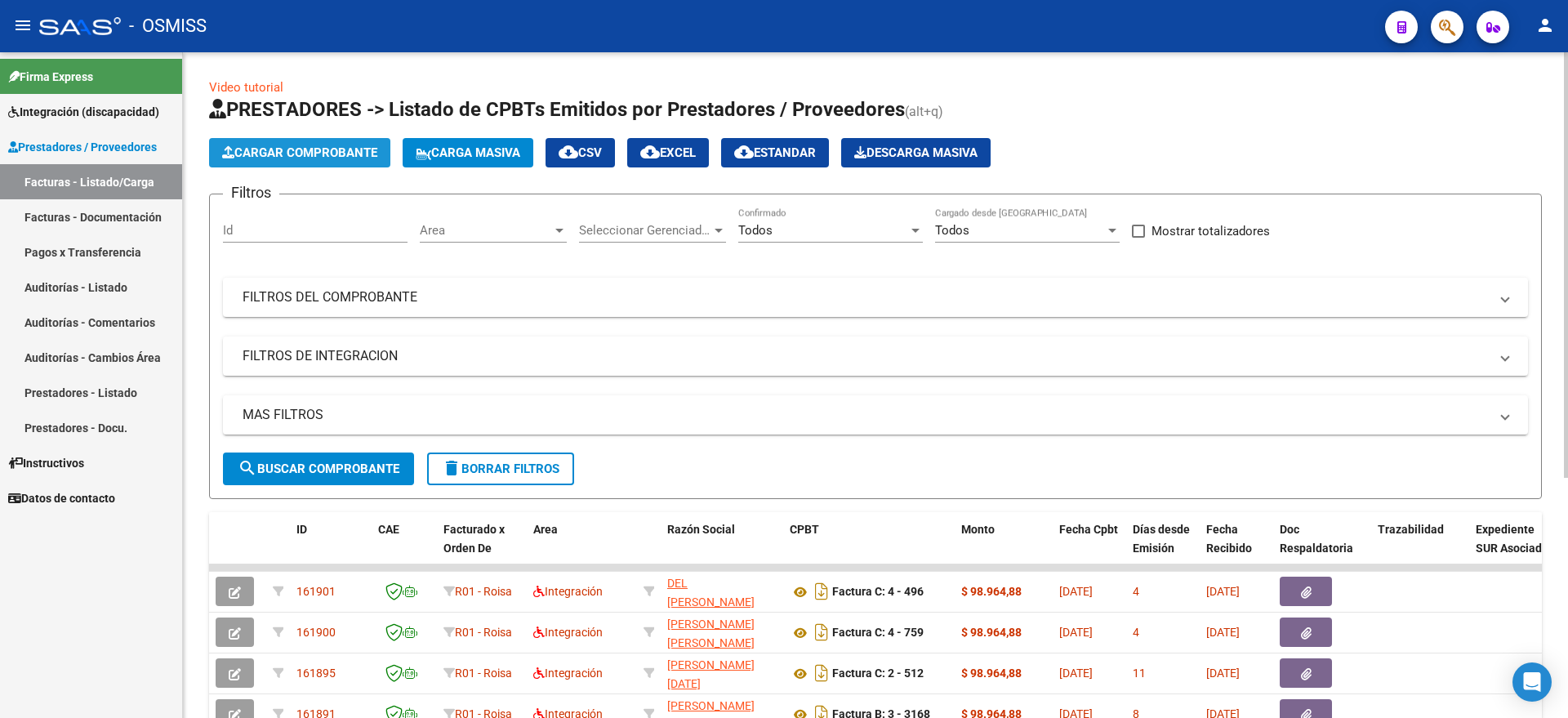
click at [306, 159] on span "Cargar Comprobante" at bounding box center [299, 152] width 155 height 14
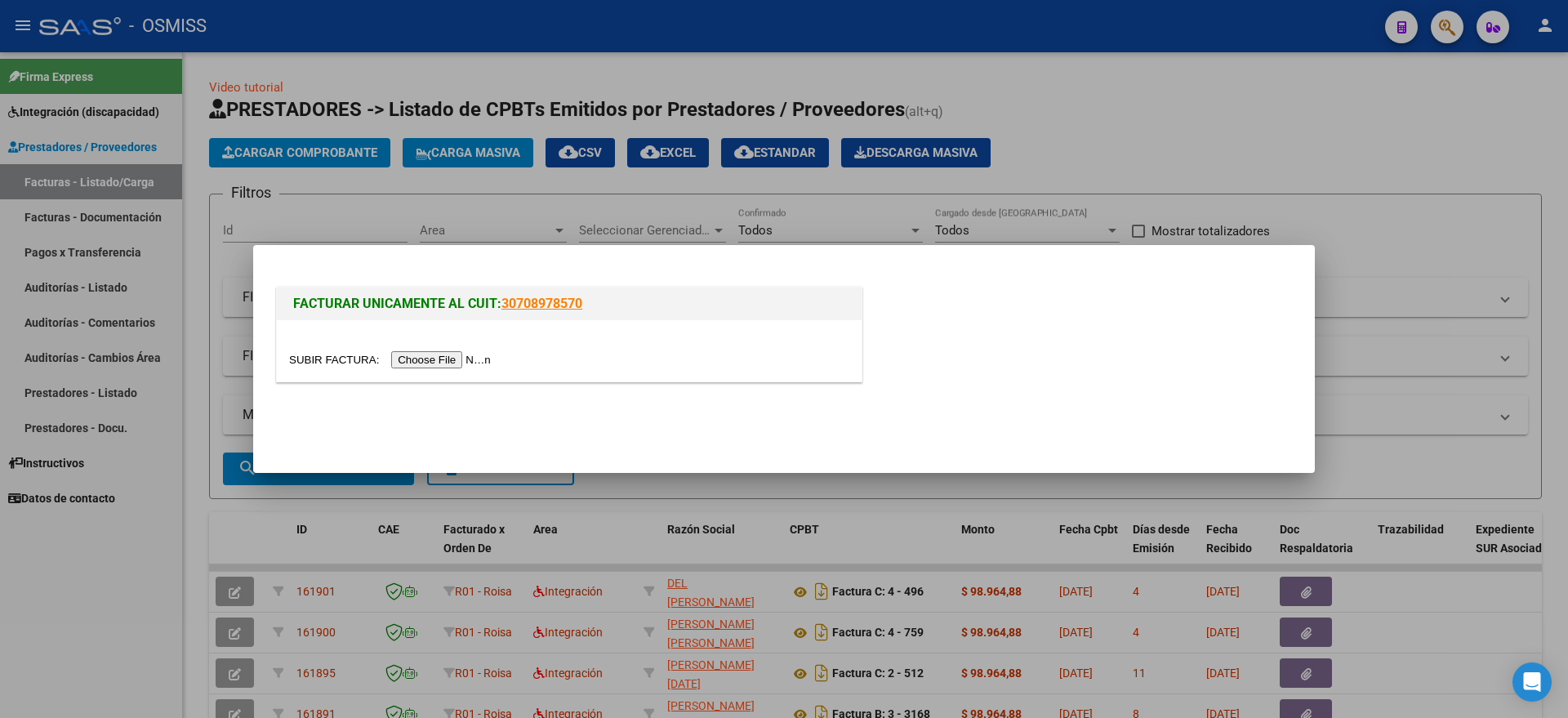
click at [434, 356] on input "file" at bounding box center [392, 359] width 206 height 17
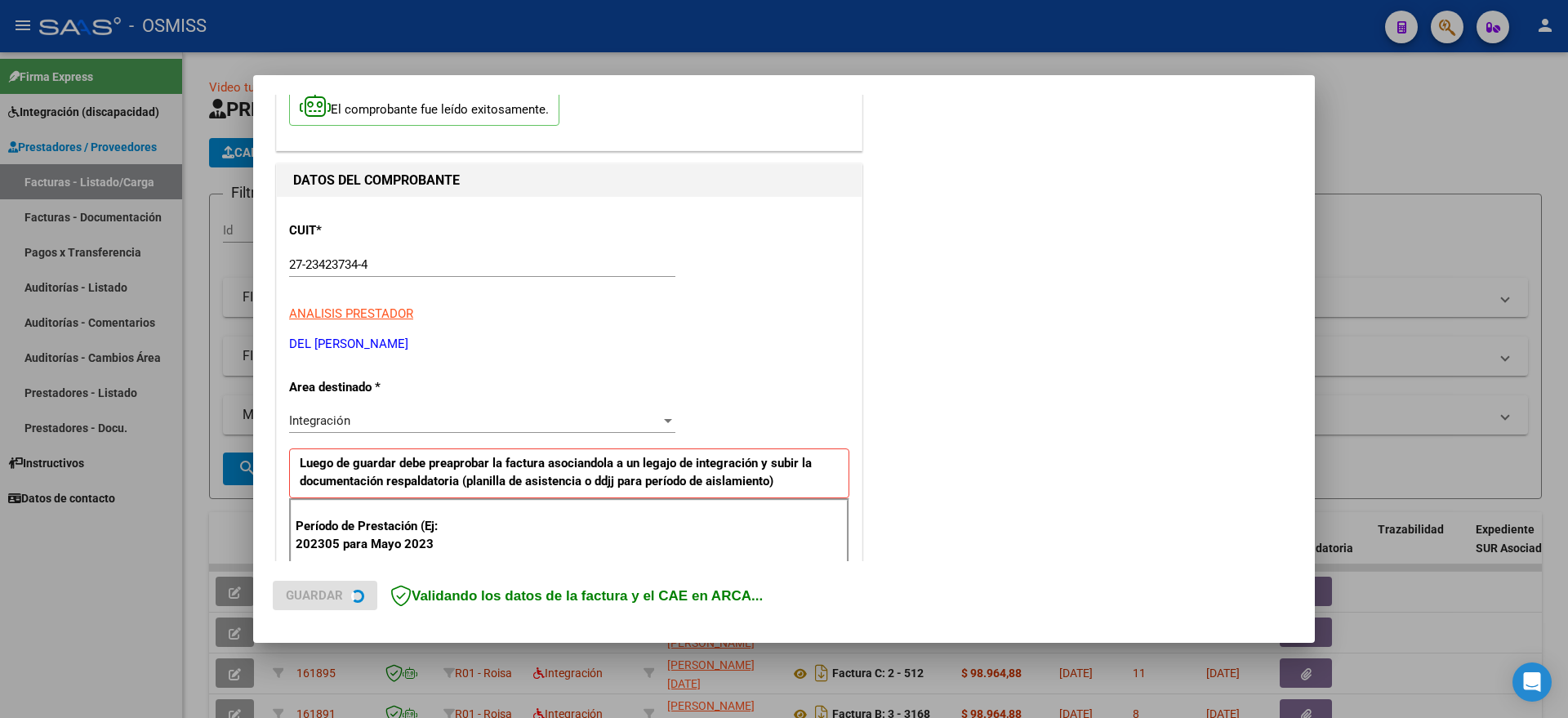
scroll to position [204, 0]
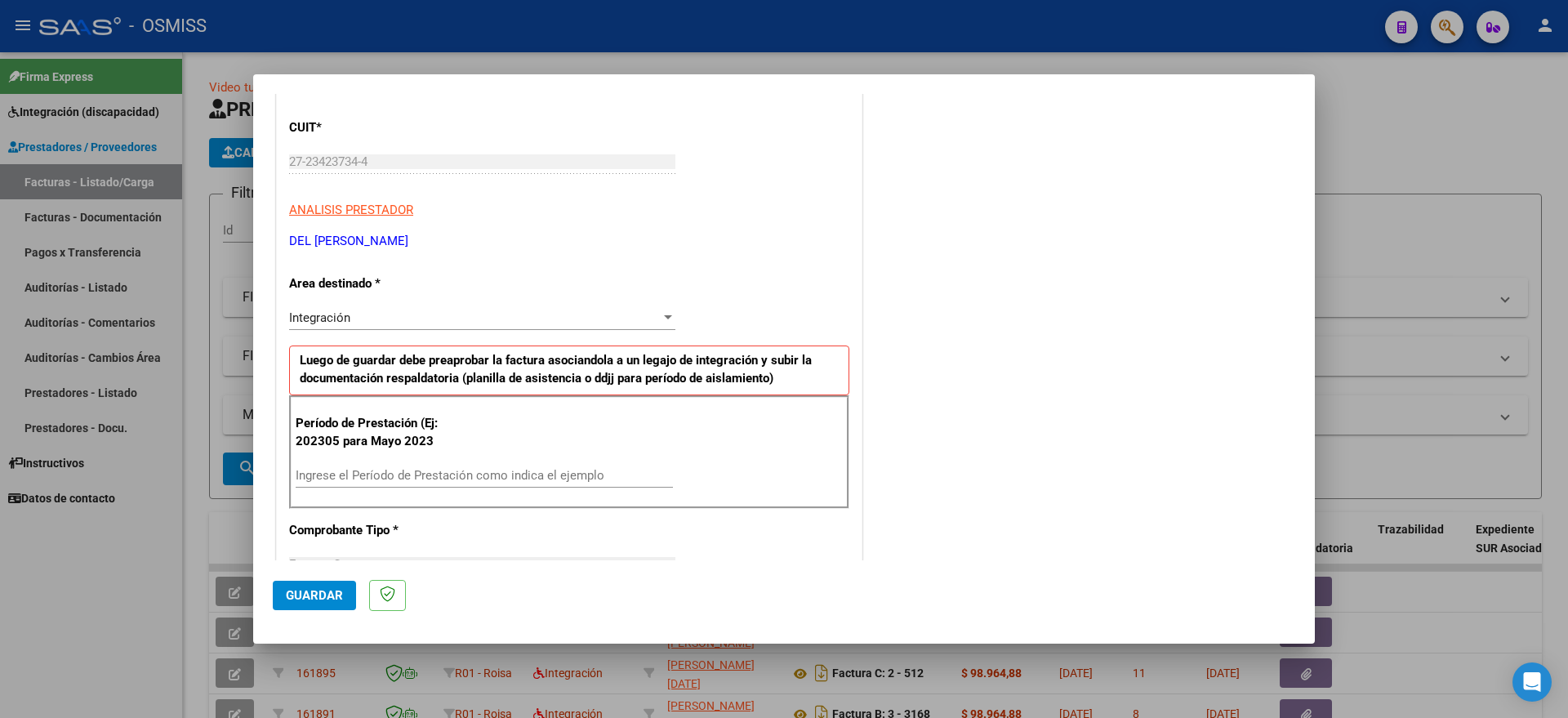
click at [453, 479] on input "Ingrese el Período de Prestación como indica el ejemplo" at bounding box center [484, 475] width 377 height 14
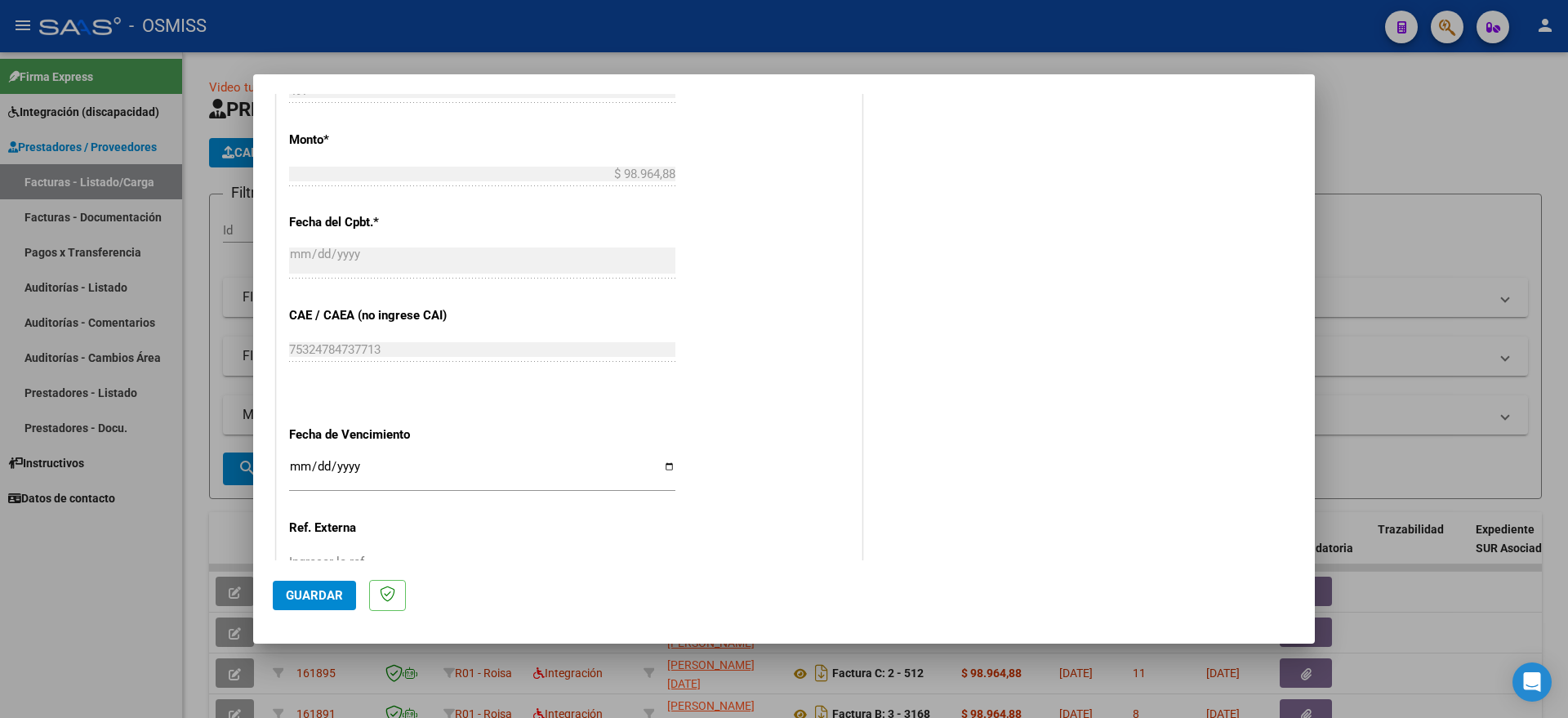
scroll to position [971, 0]
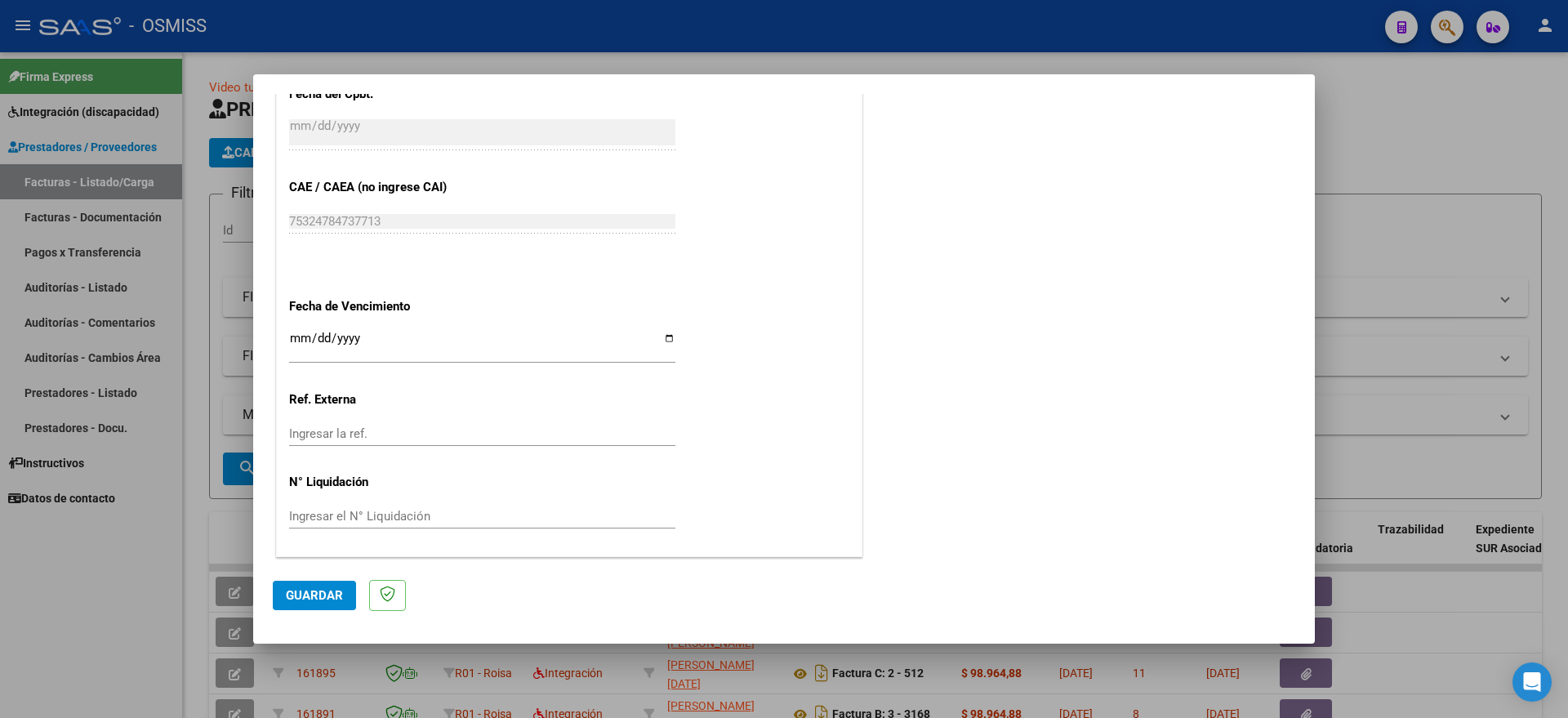
type input "202507"
click at [304, 338] on input "Ingresar la fecha" at bounding box center [482, 344] width 386 height 26
type input "[DATE]"
click at [306, 601] on span "Guardar" at bounding box center [314, 595] width 57 height 14
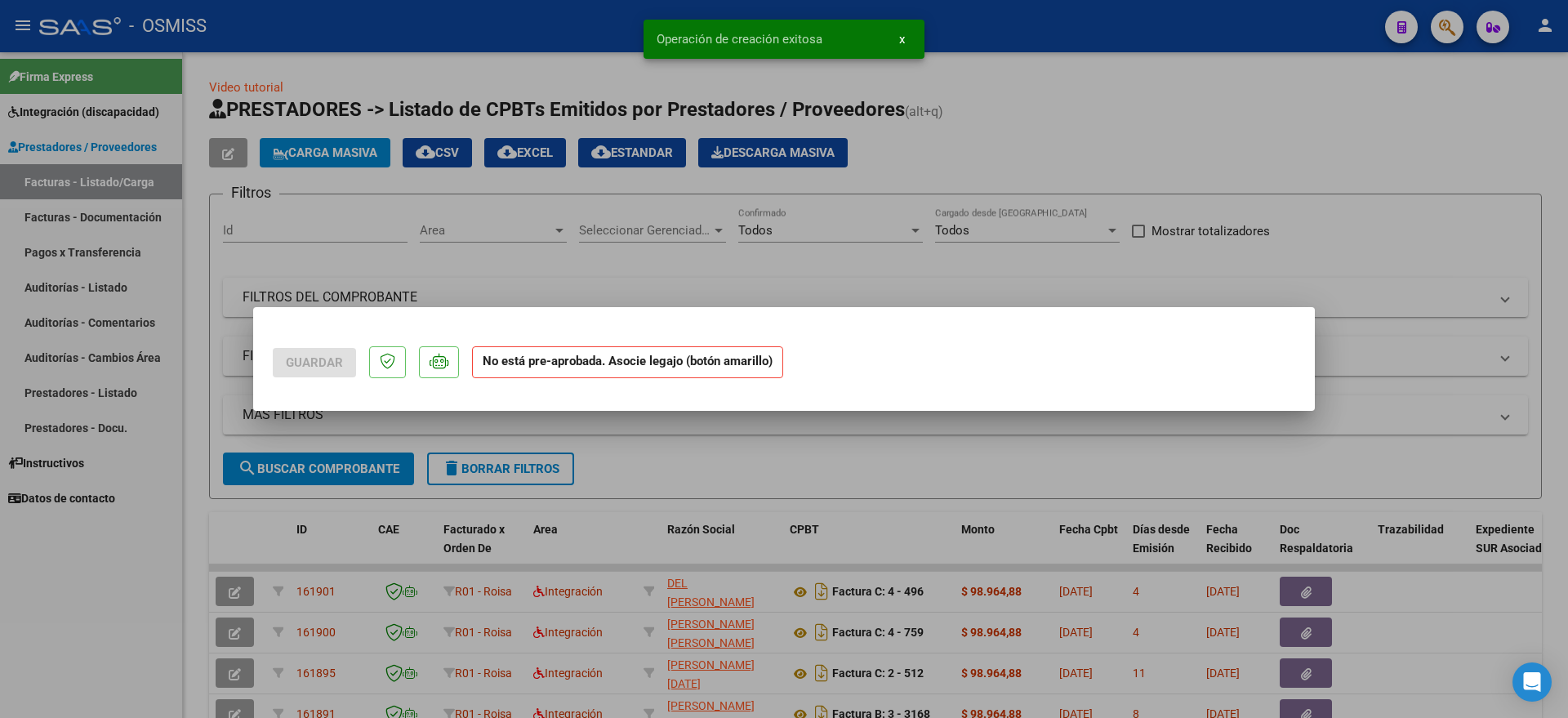
scroll to position [0, 0]
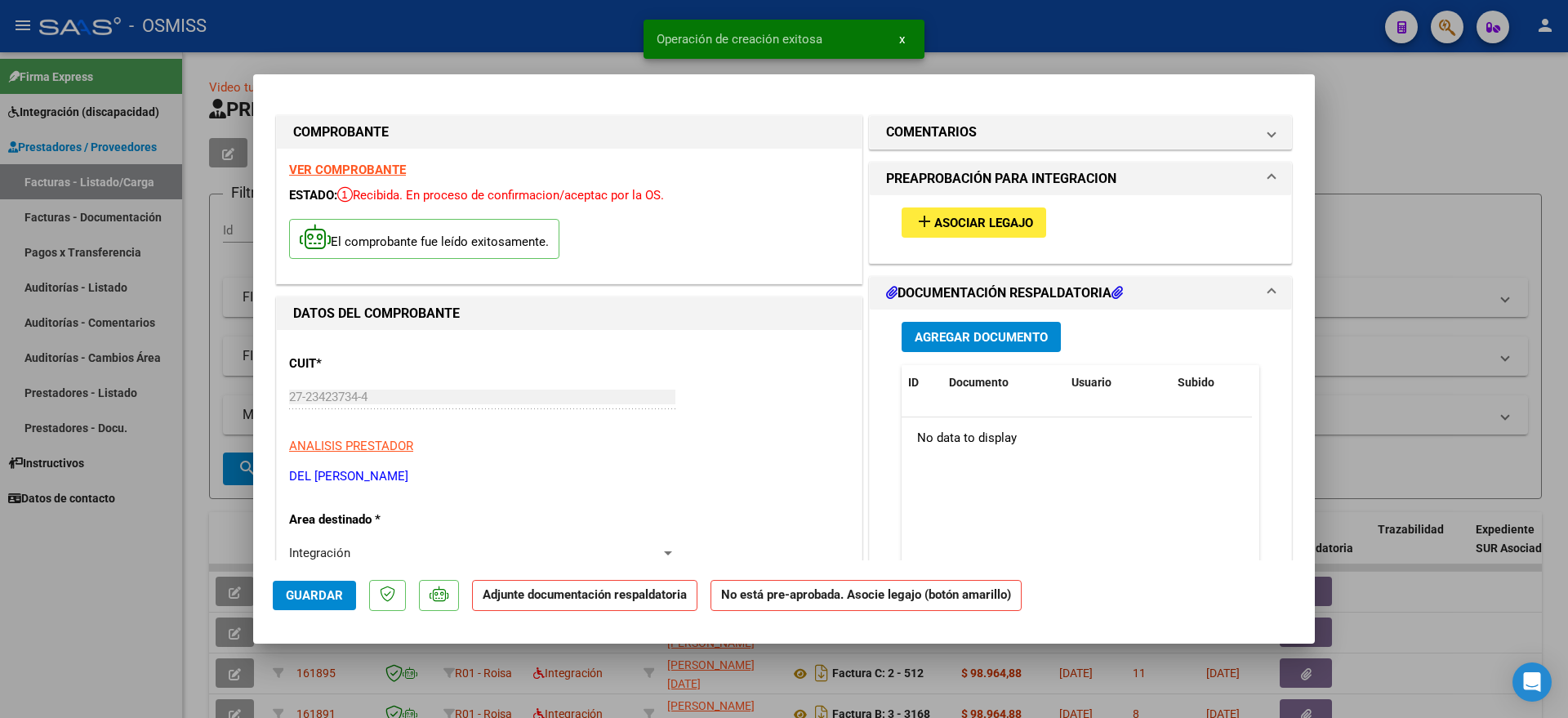
click at [991, 234] on button "add Asociar Legajo" at bounding box center [973, 222] width 145 height 30
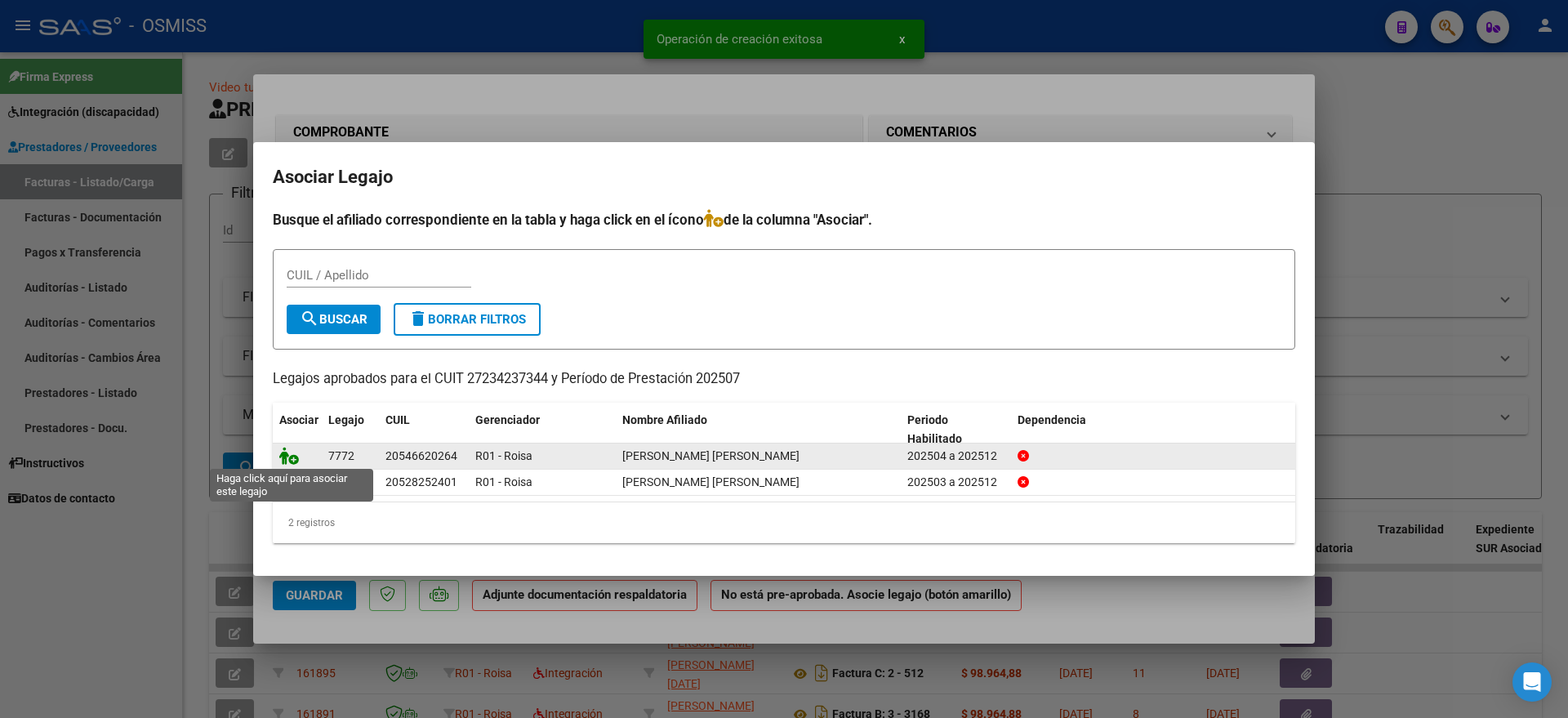
click at [291, 454] on icon at bounding box center [289, 455] width 19 height 18
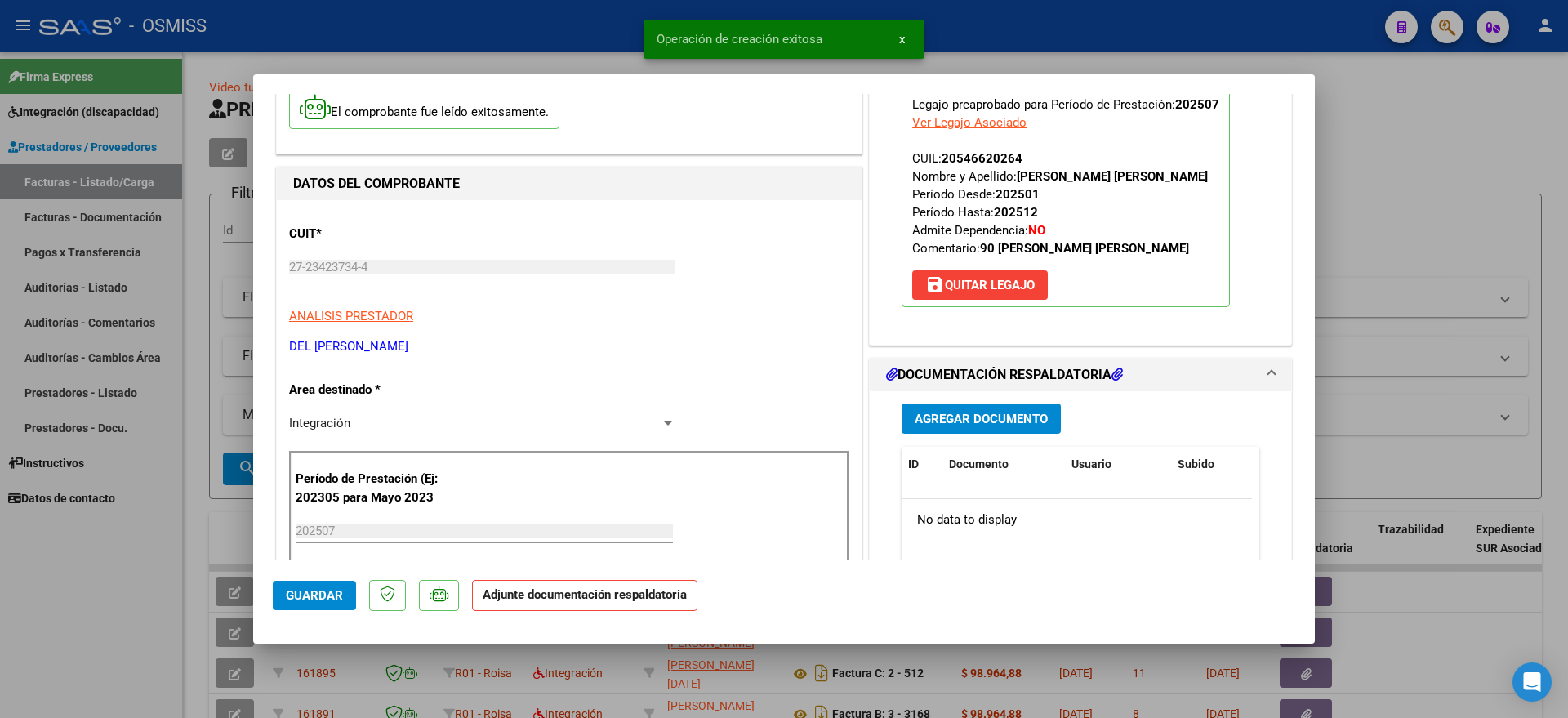
scroll to position [306, 0]
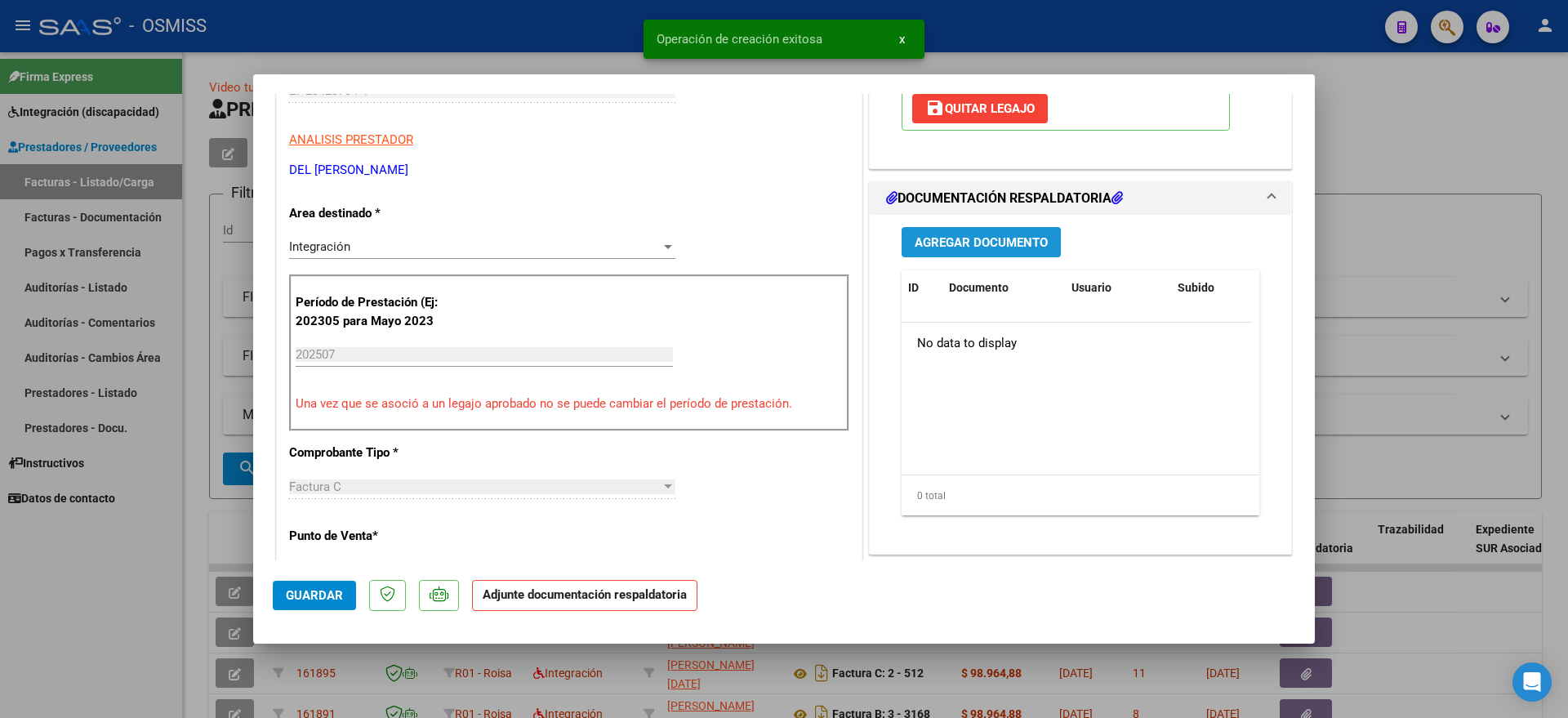
click at [956, 243] on span "Agregar Documento" at bounding box center [981, 242] width 133 height 14
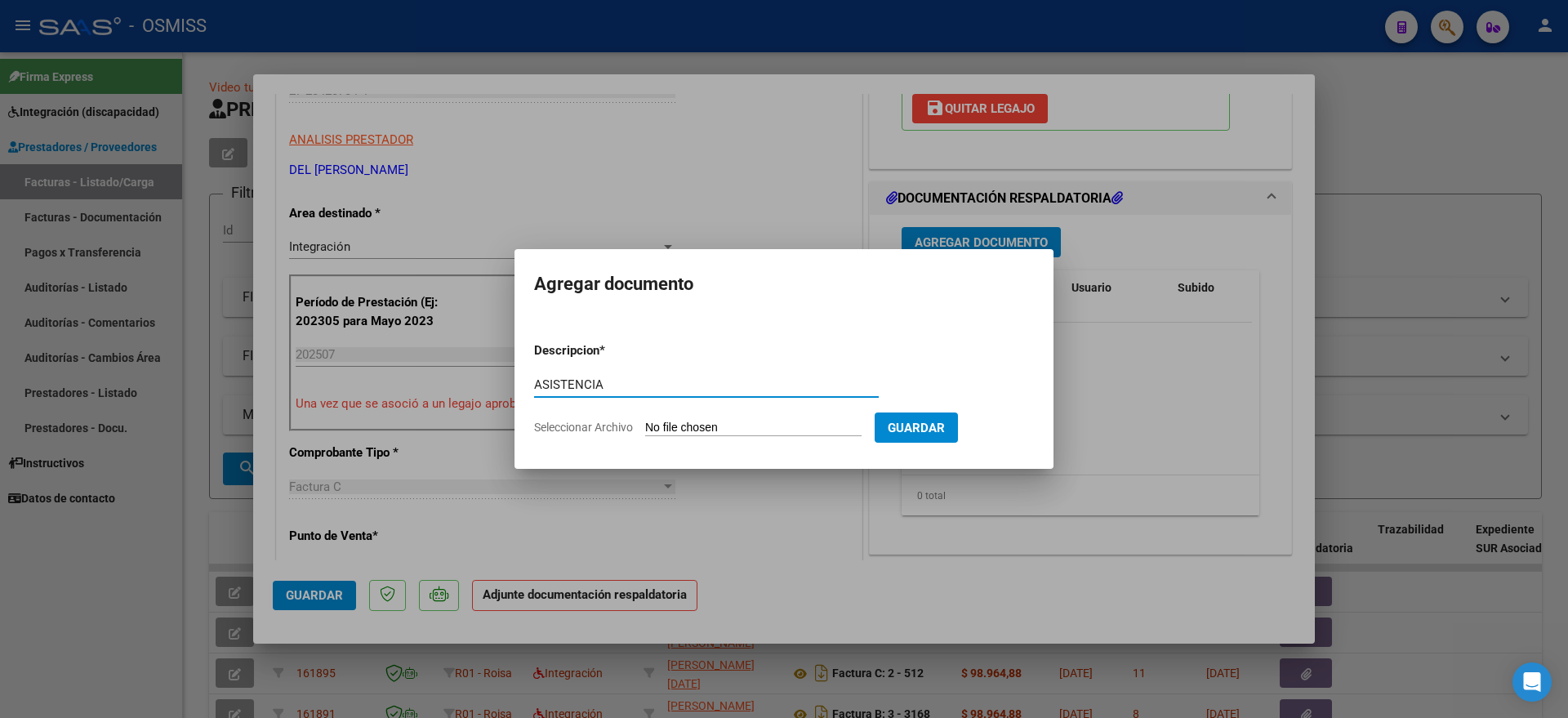
type input "ASISTENCIA"
click at [736, 433] on input "Seleccionar Archivo" at bounding box center [753, 428] width 217 height 15
type input "C:\fakepath\Asist [PERSON_NAME] [DATE].pdf"
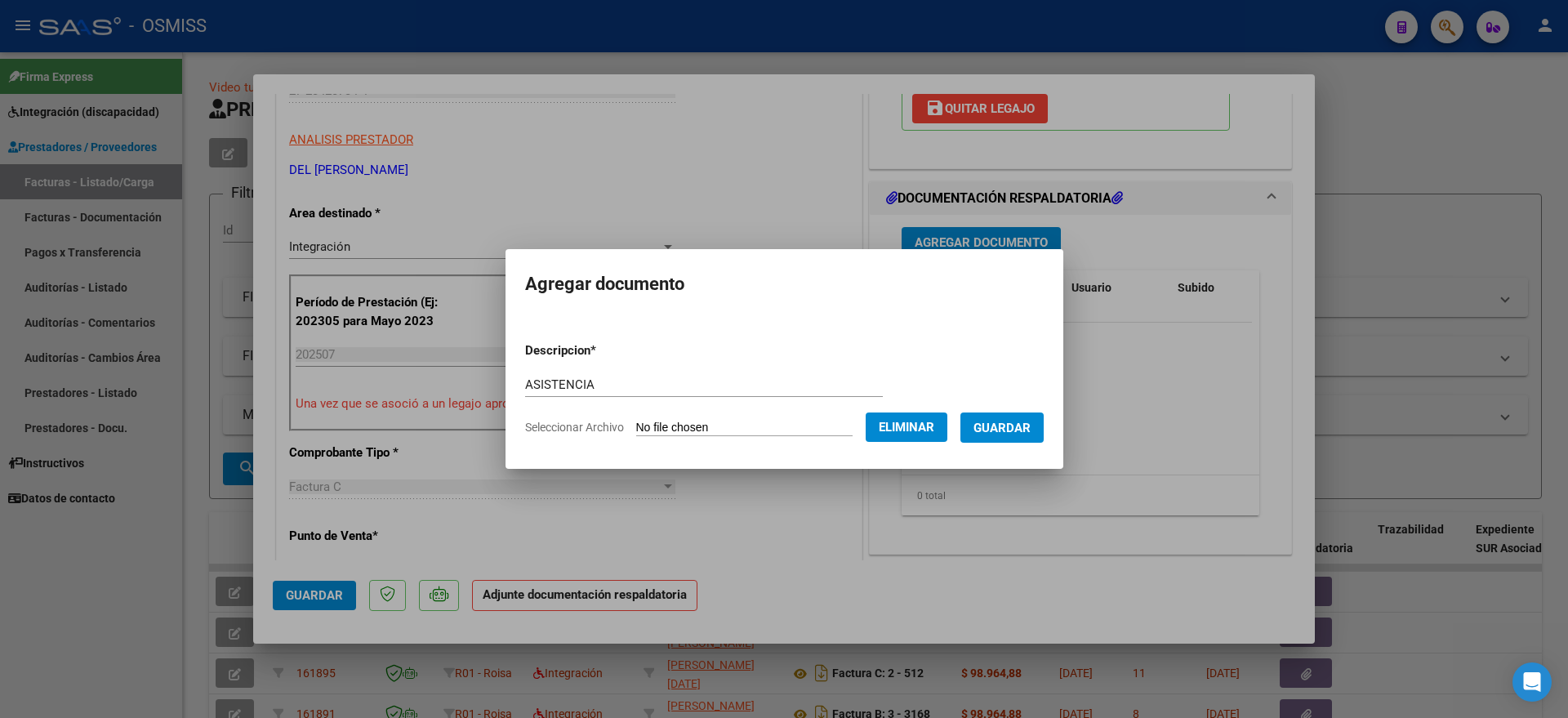
click at [1025, 432] on span "Guardar" at bounding box center [1001, 427] width 57 height 14
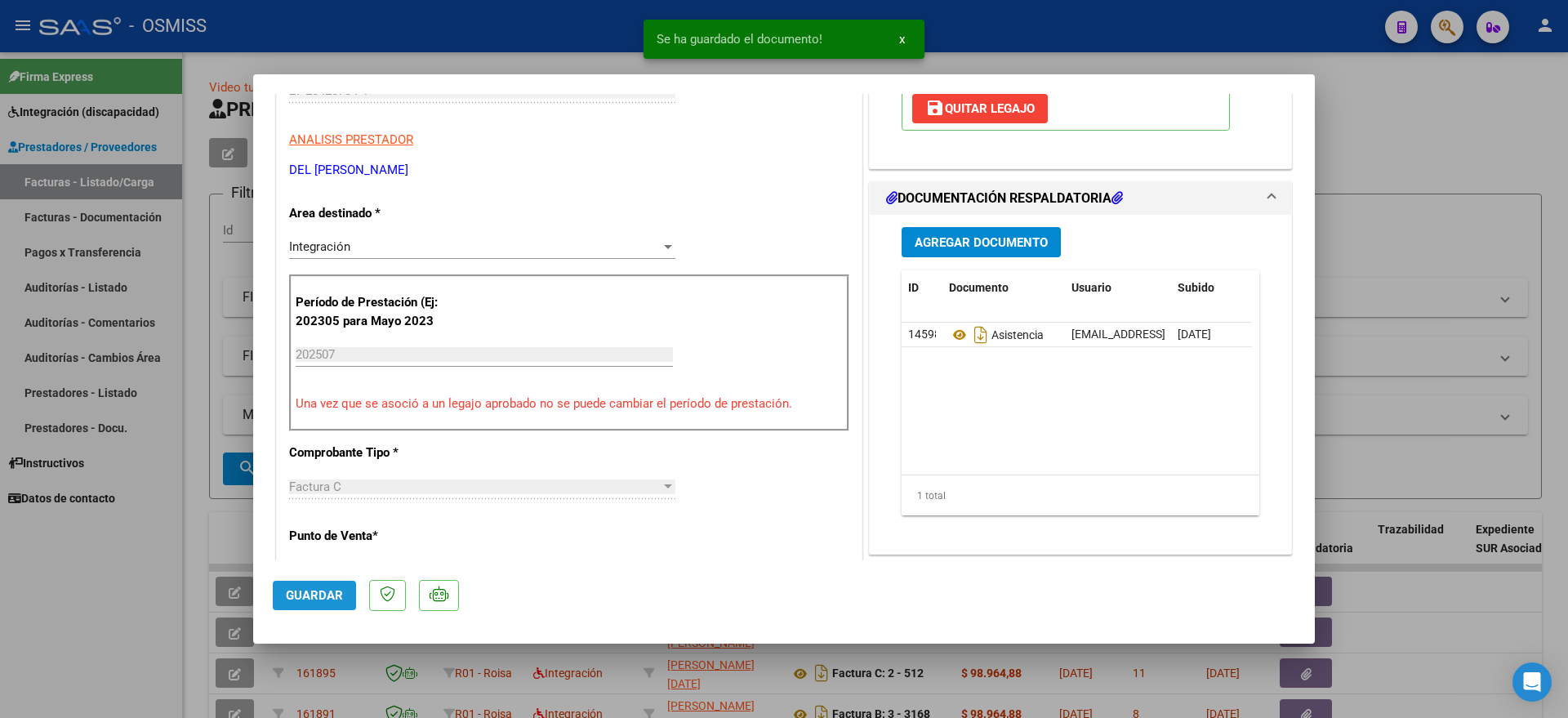
drag, startPoint x: 314, startPoint y: 585, endPoint x: 0, endPoint y: 629, distance: 317.1
click at [310, 585] on button "Guardar" at bounding box center [314, 595] width 83 height 30
click at [0, 633] on div at bounding box center [784, 359] width 1568 height 718
type input "$ 0,00"
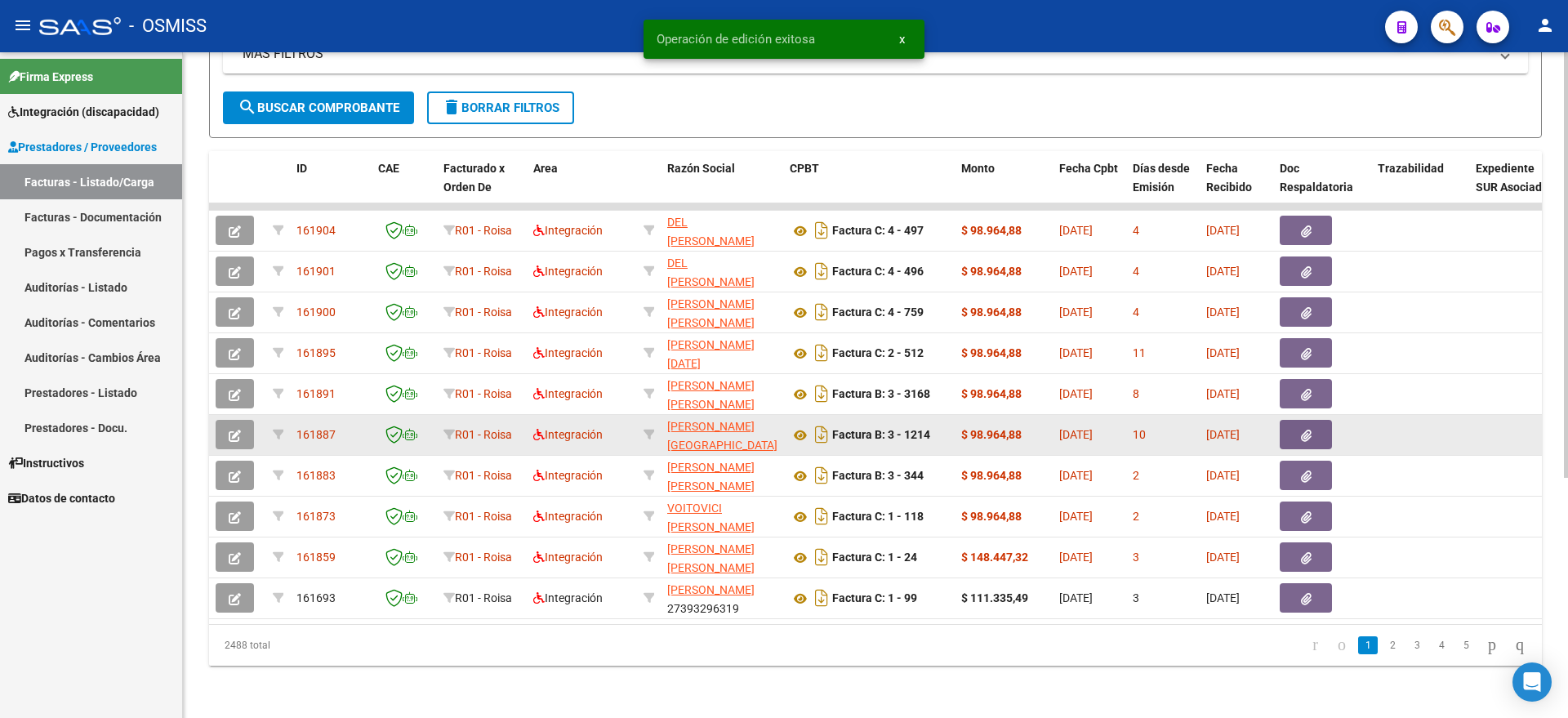
scroll to position [377, 0]
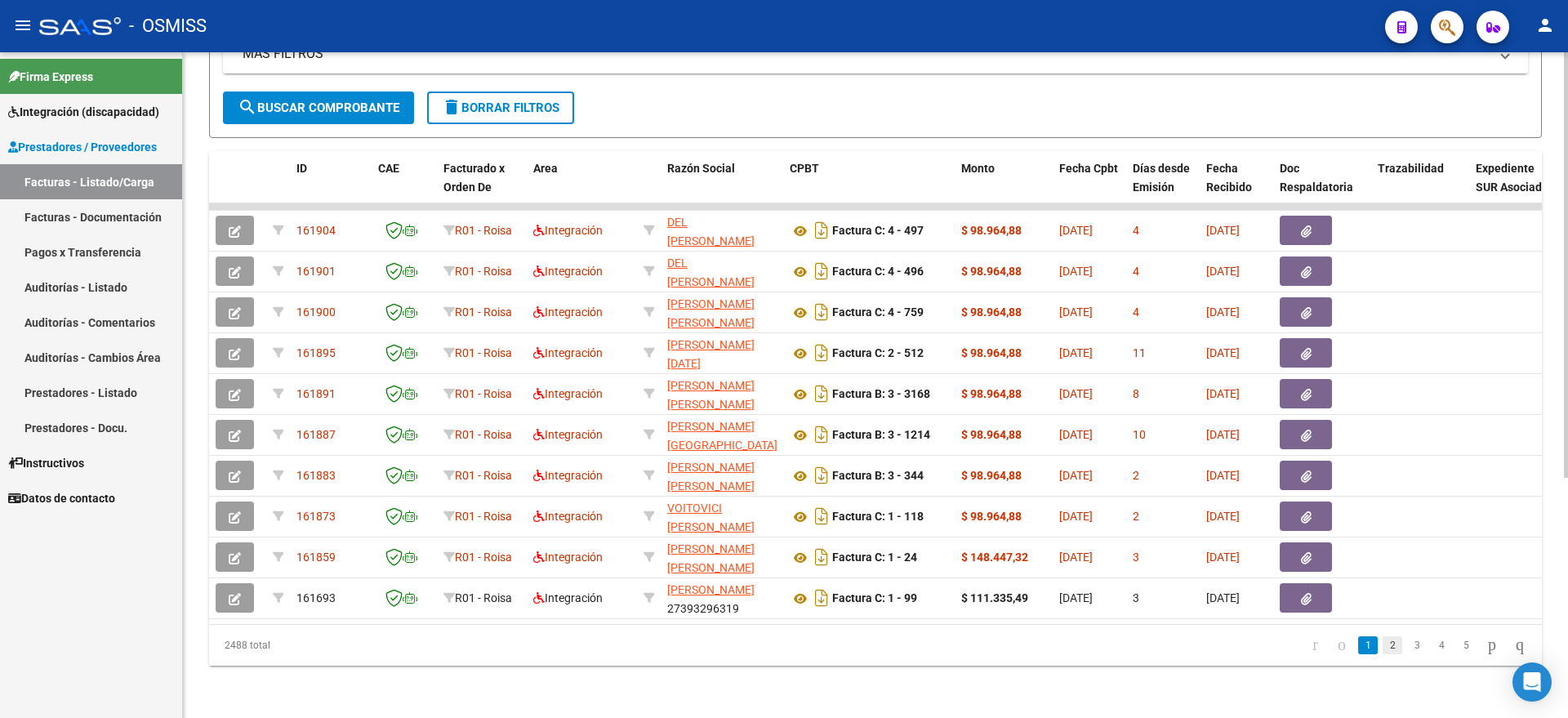
click at [1383, 645] on link "2" at bounding box center [1393, 645] width 19 height 18
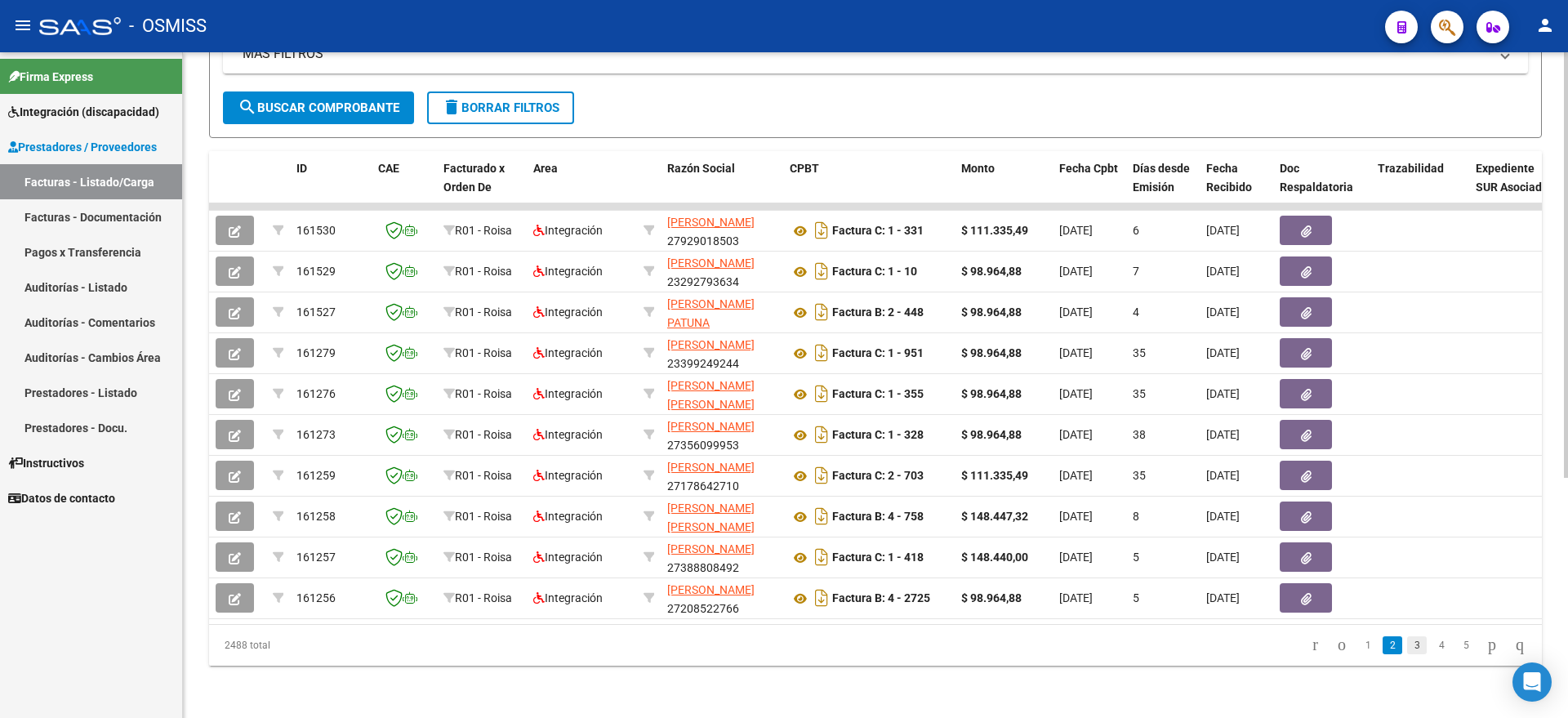
click at [1407, 645] on link "3" at bounding box center [1417, 645] width 19 height 18
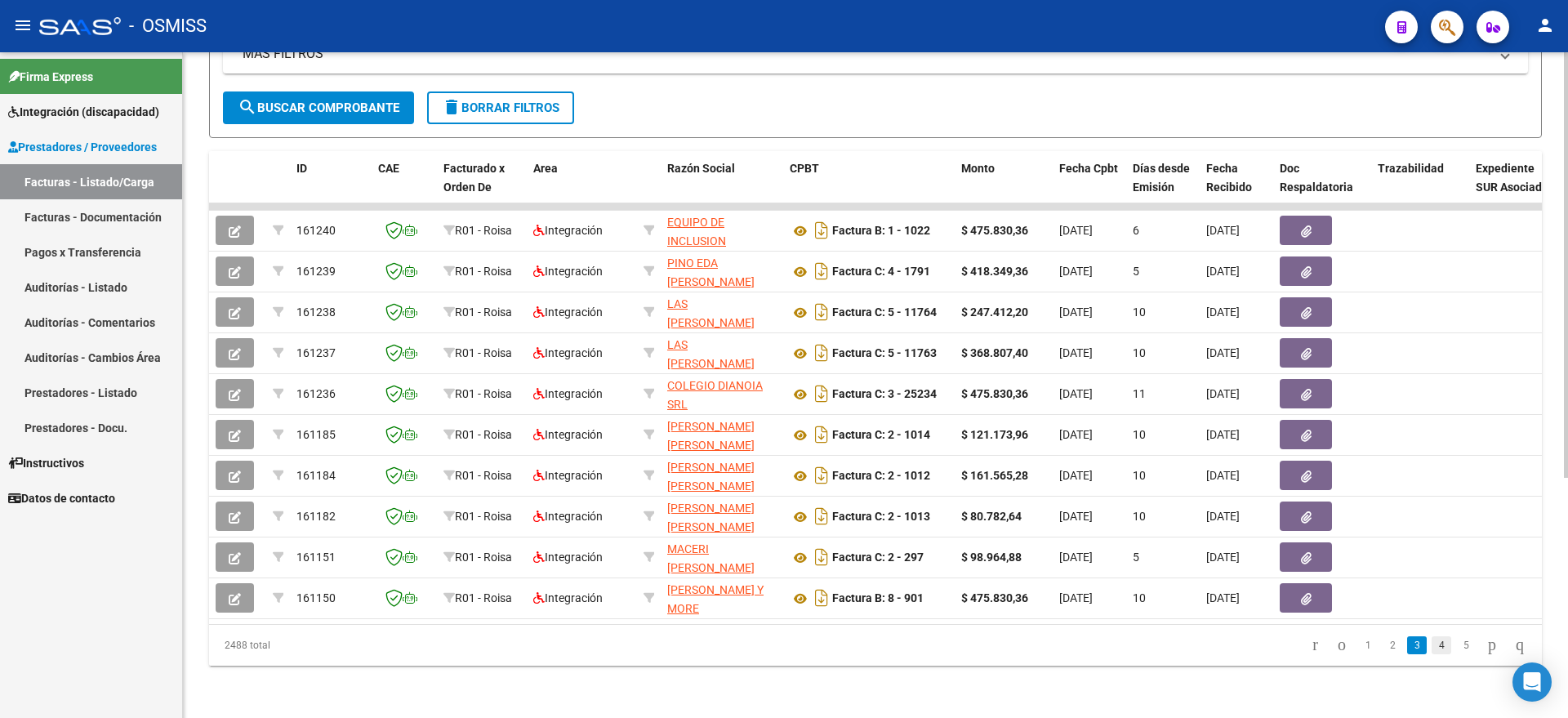
click at [1431, 645] on link "4" at bounding box center [1441, 645] width 19 height 18
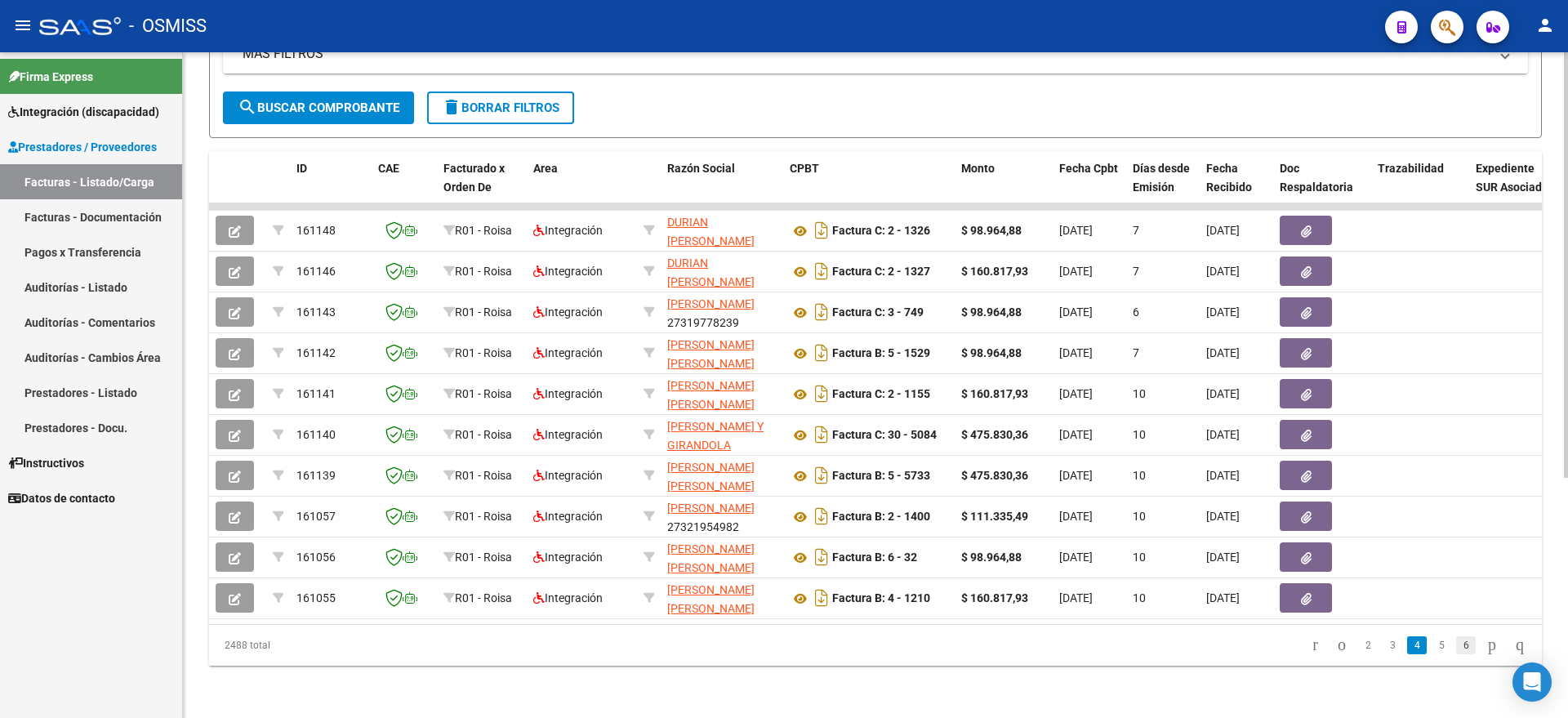
click at [1456, 643] on link "6" at bounding box center [1466, 645] width 19 height 18
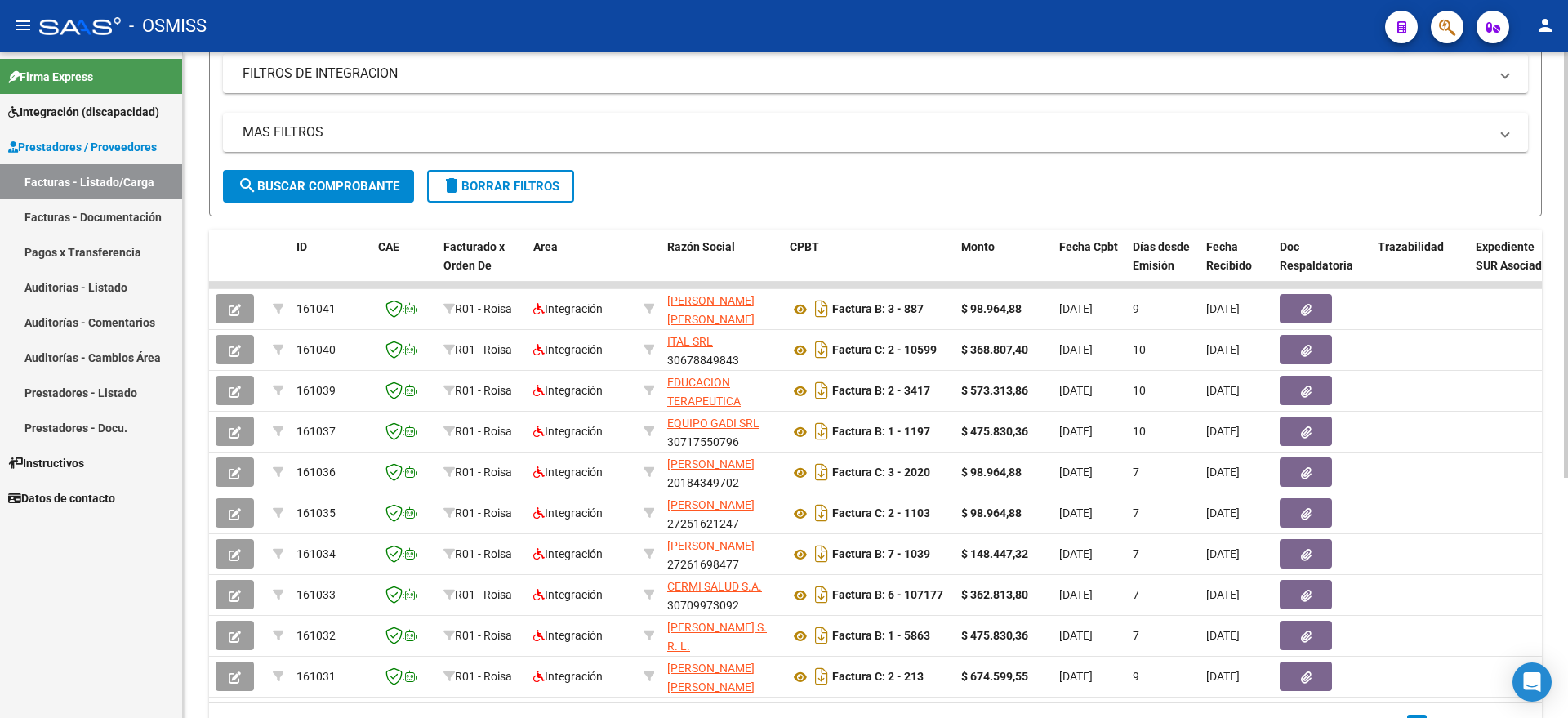
scroll to position [70, 0]
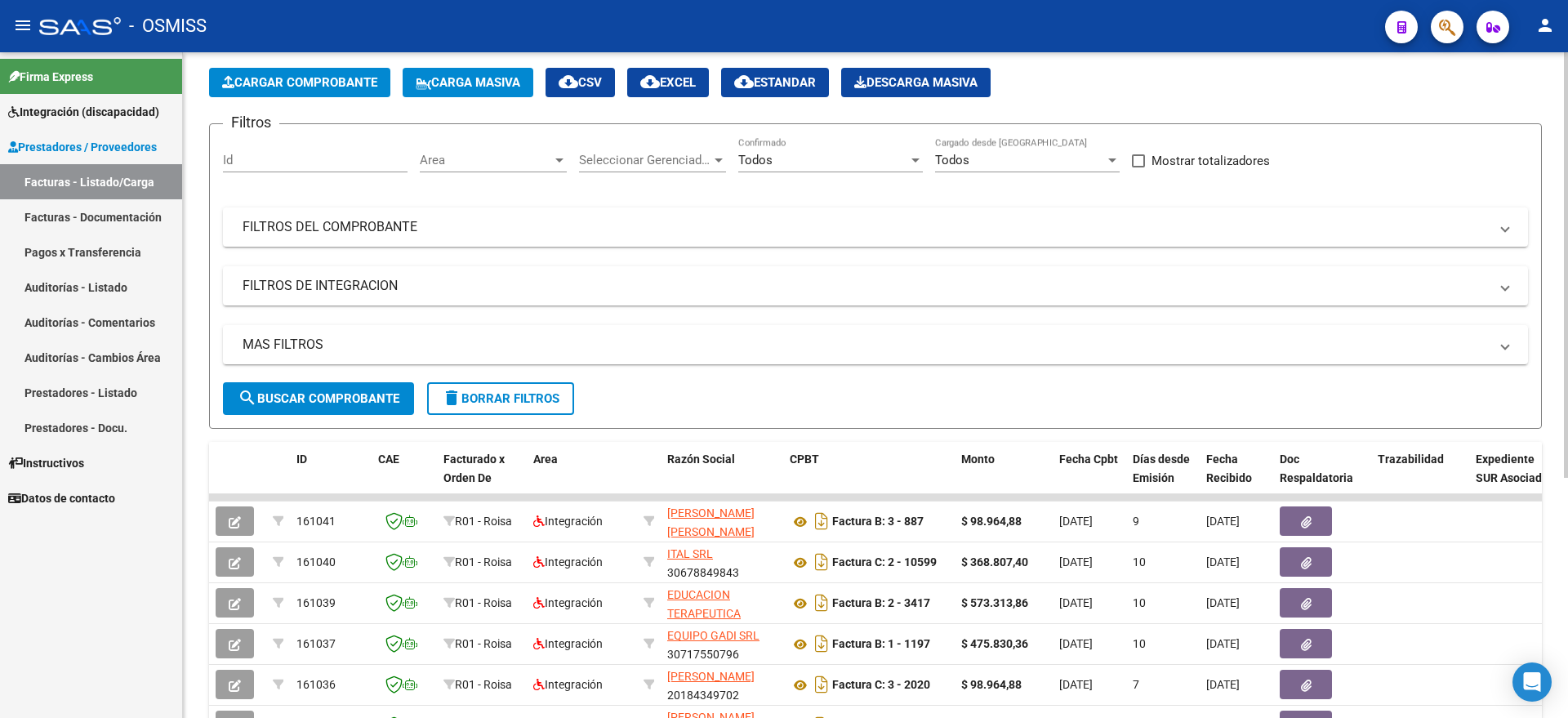
click at [324, 398] on span "search Buscar Comprobante" at bounding box center [319, 398] width 162 height 14
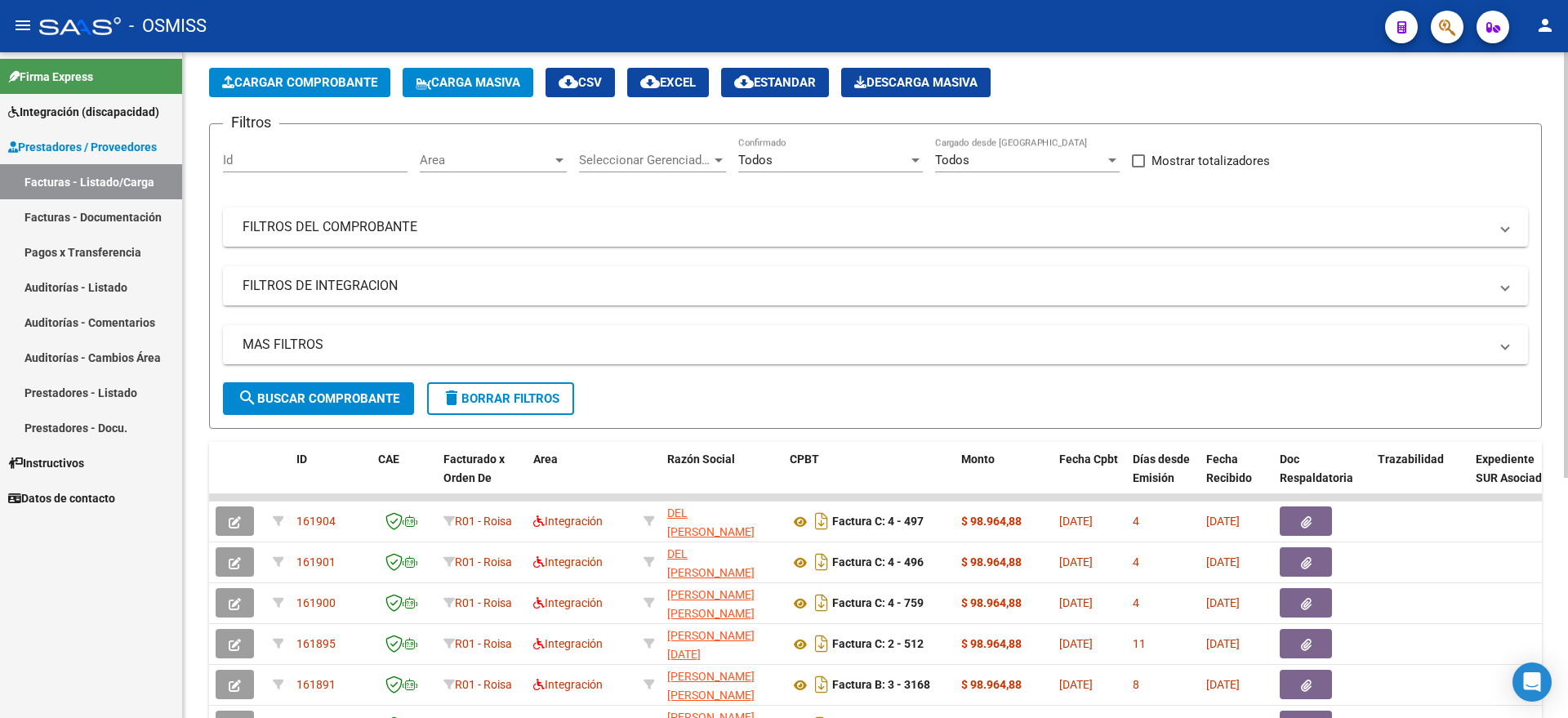
click at [296, 78] on span "Cargar Comprobante" at bounding box center [299, 82] width 155 height 14
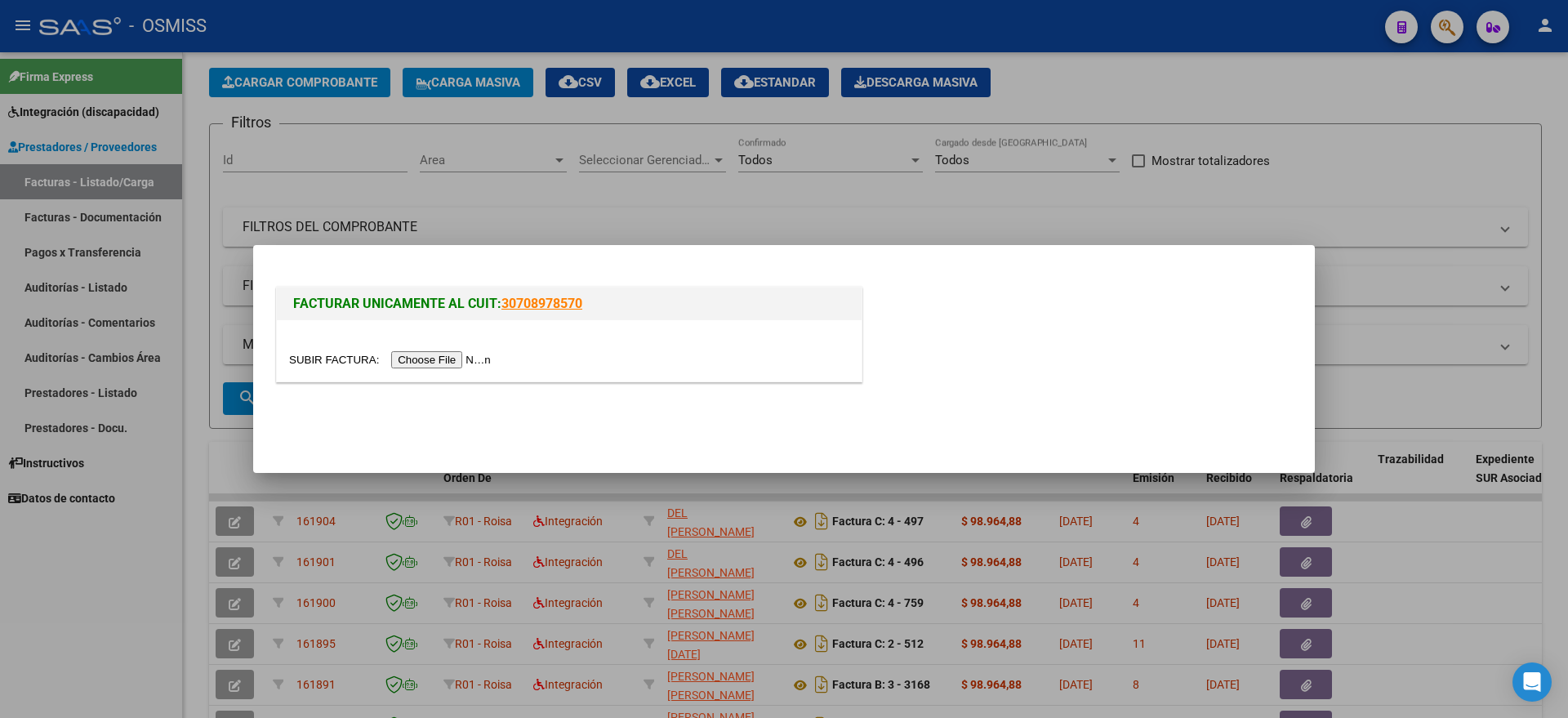
click at [458, 362] on input "file" at bounding box center [392, 359] width 206 height 17
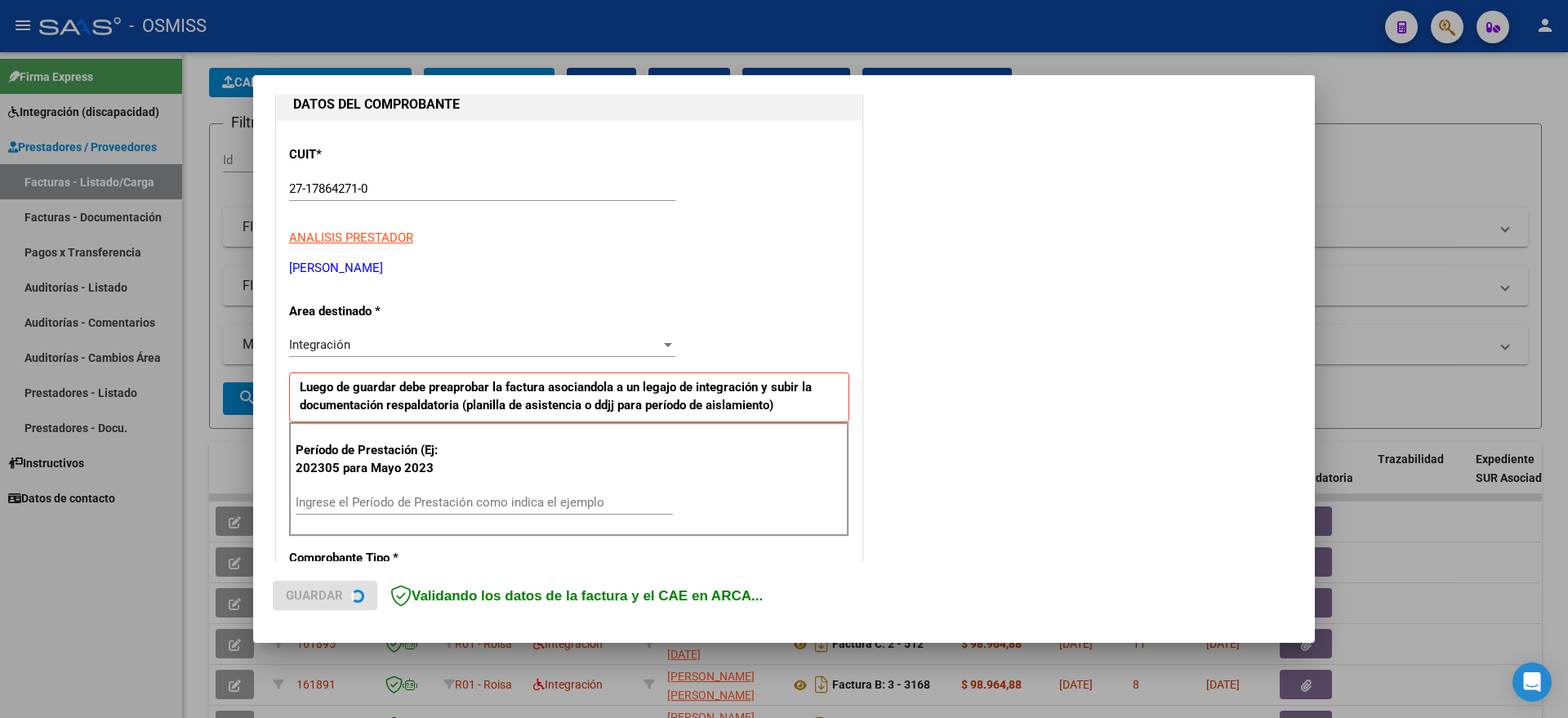
scroll to position [204, 0]
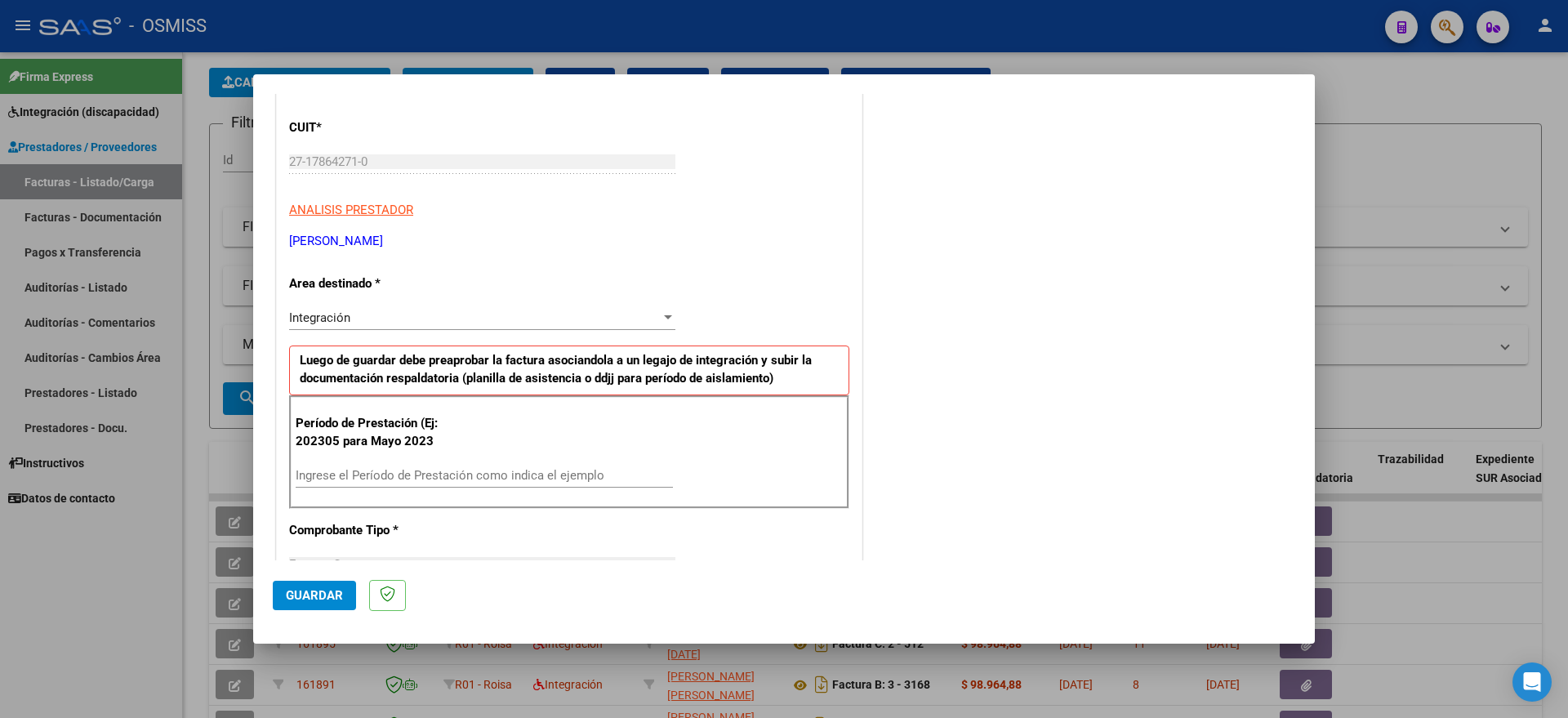
click at [389, 480] on input "Ingrese el Período de Prestación como indica el ejemplo" at bounding box center [484, 475] width 377 height 14
type input "202507"
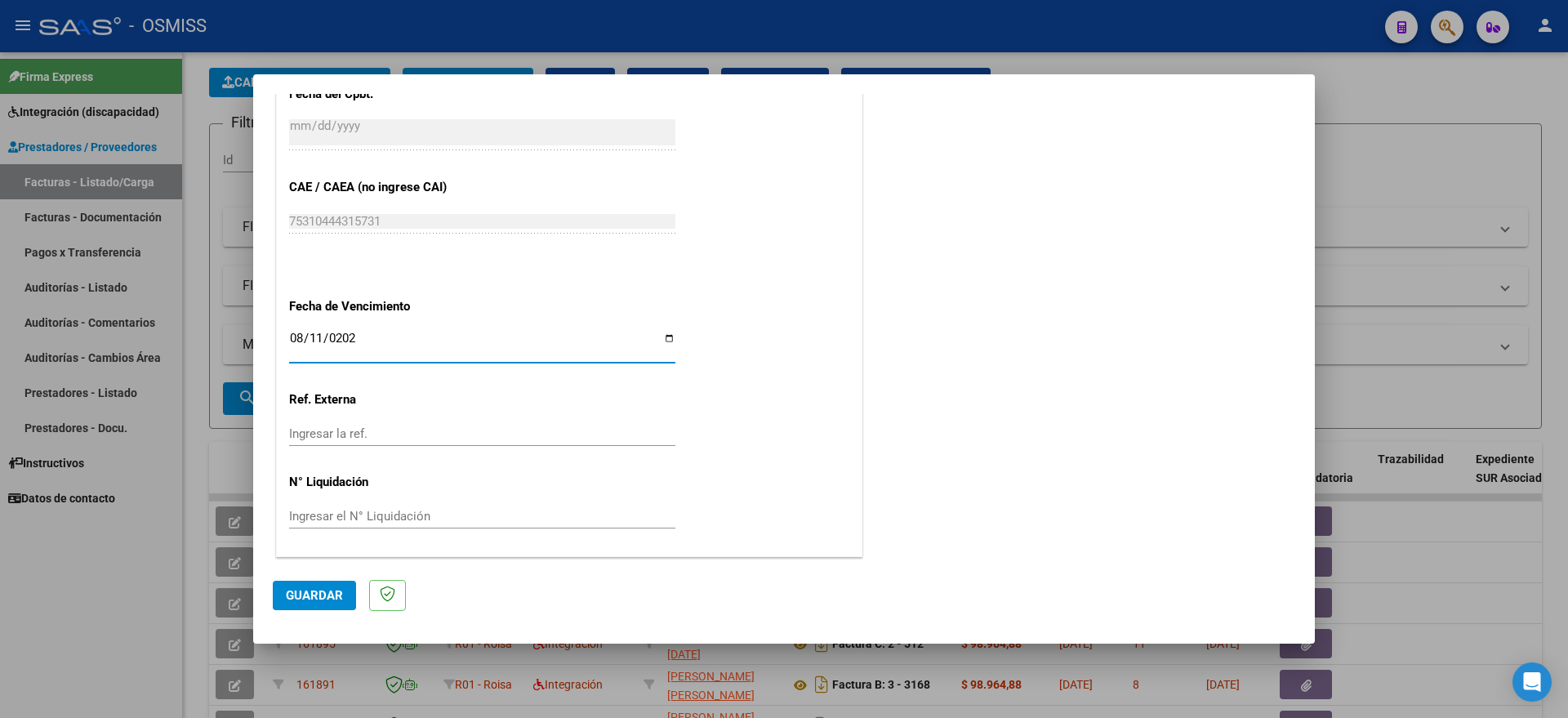
type input "[DATE]"
click at [308, 603] on button "Guardar" at bounding box center [314, 595] width 83 height 30
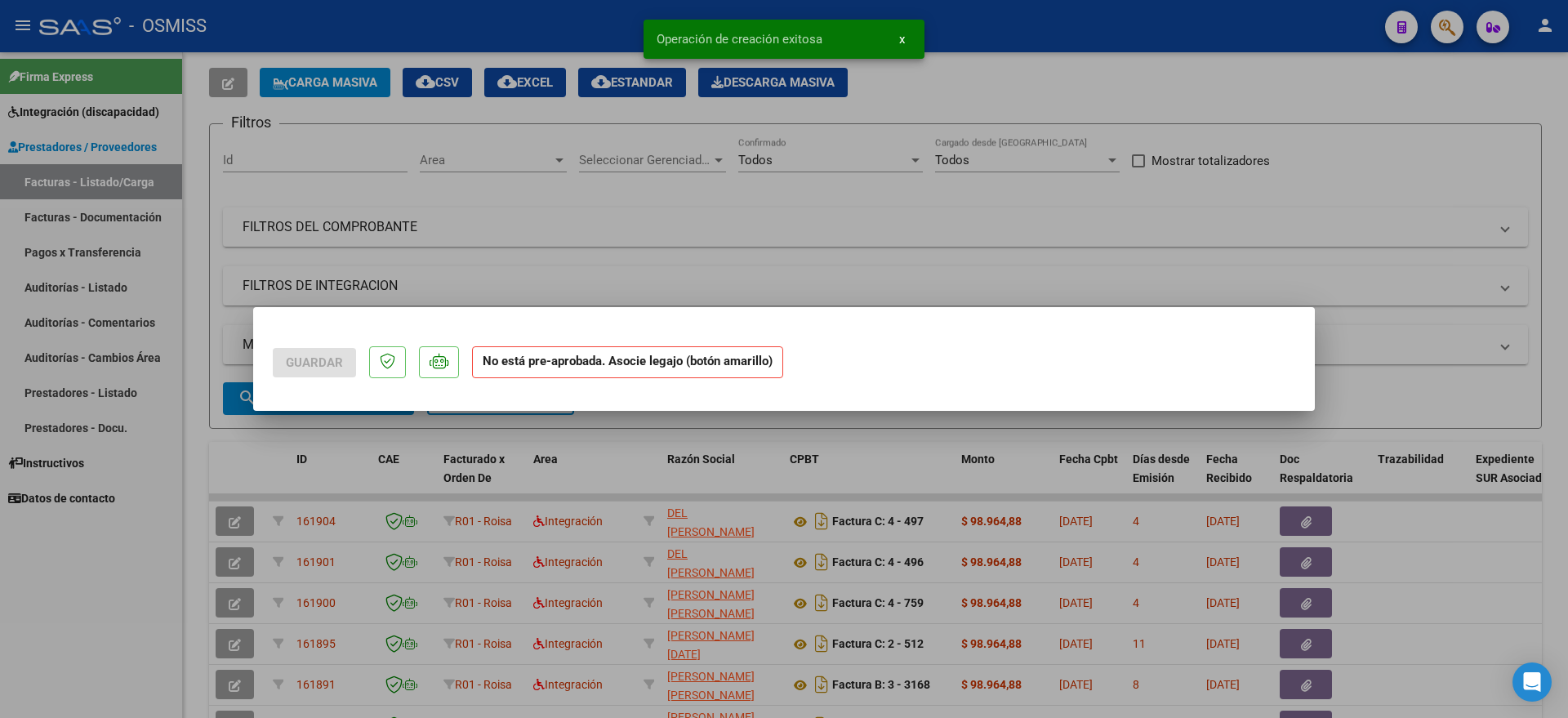
scroll to position [0, 0]
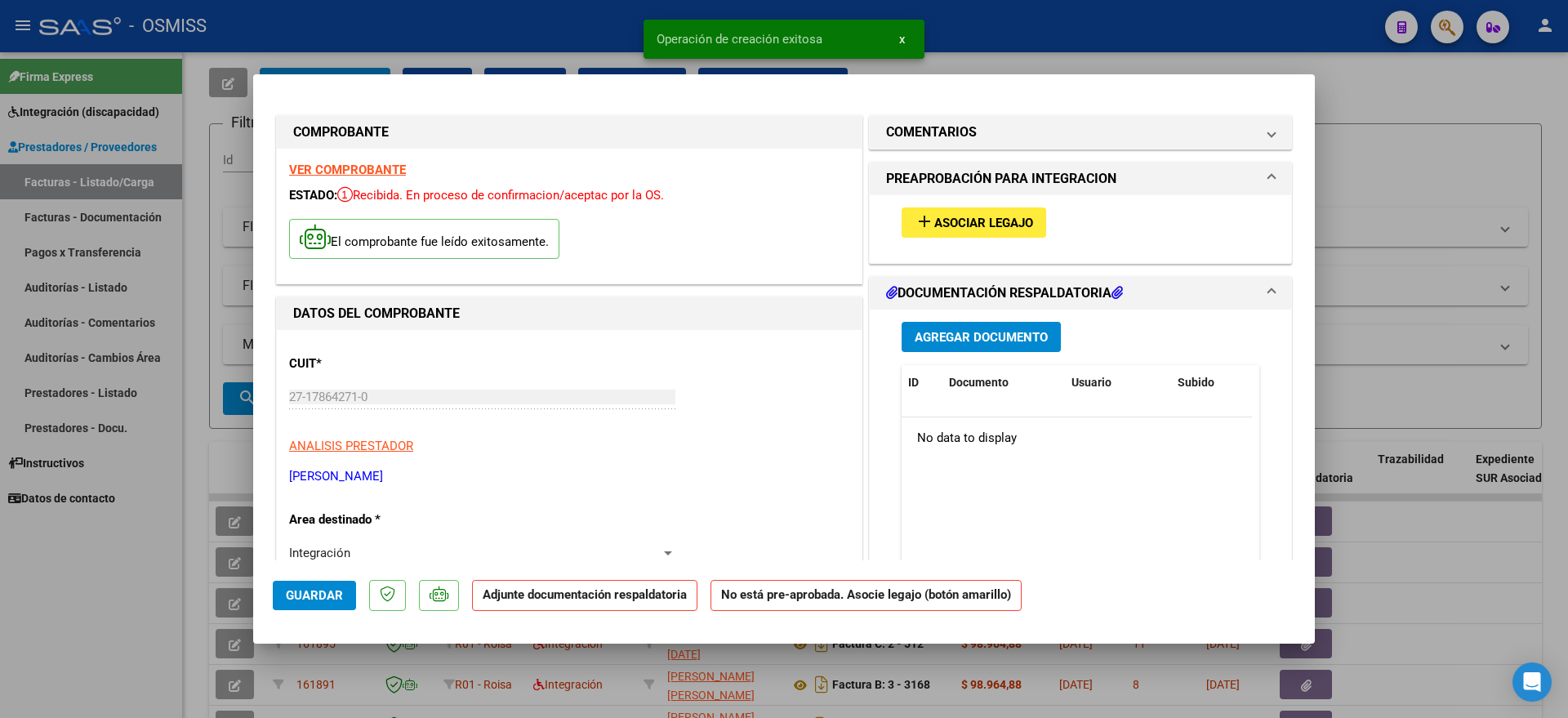
click at [968, 217] on span "Asociar Legajo" at bounding box center [983, 223] width 99 height 14
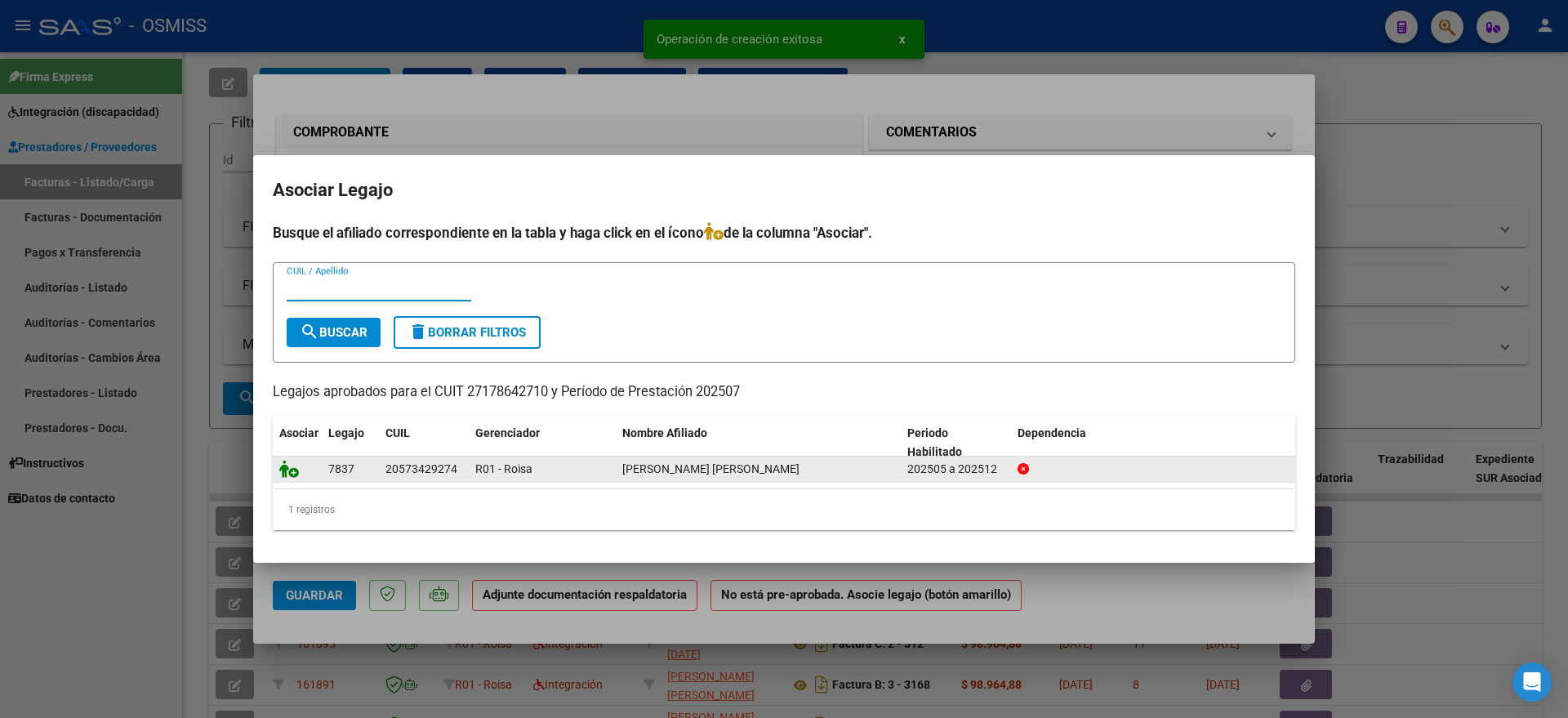
click at [291, 473] on icon at bounding box center [289, 468] width 19 height 18
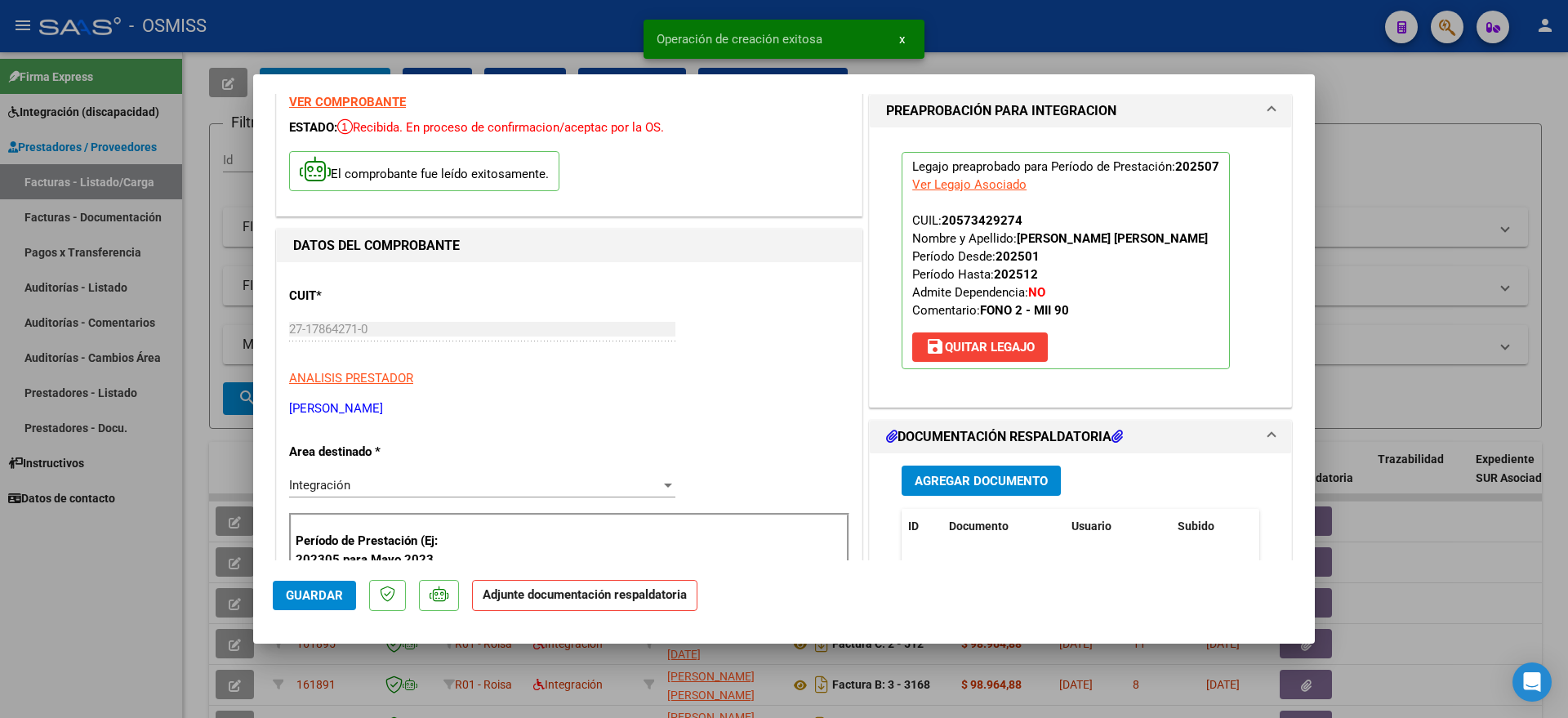
scroll to position [204, 0]
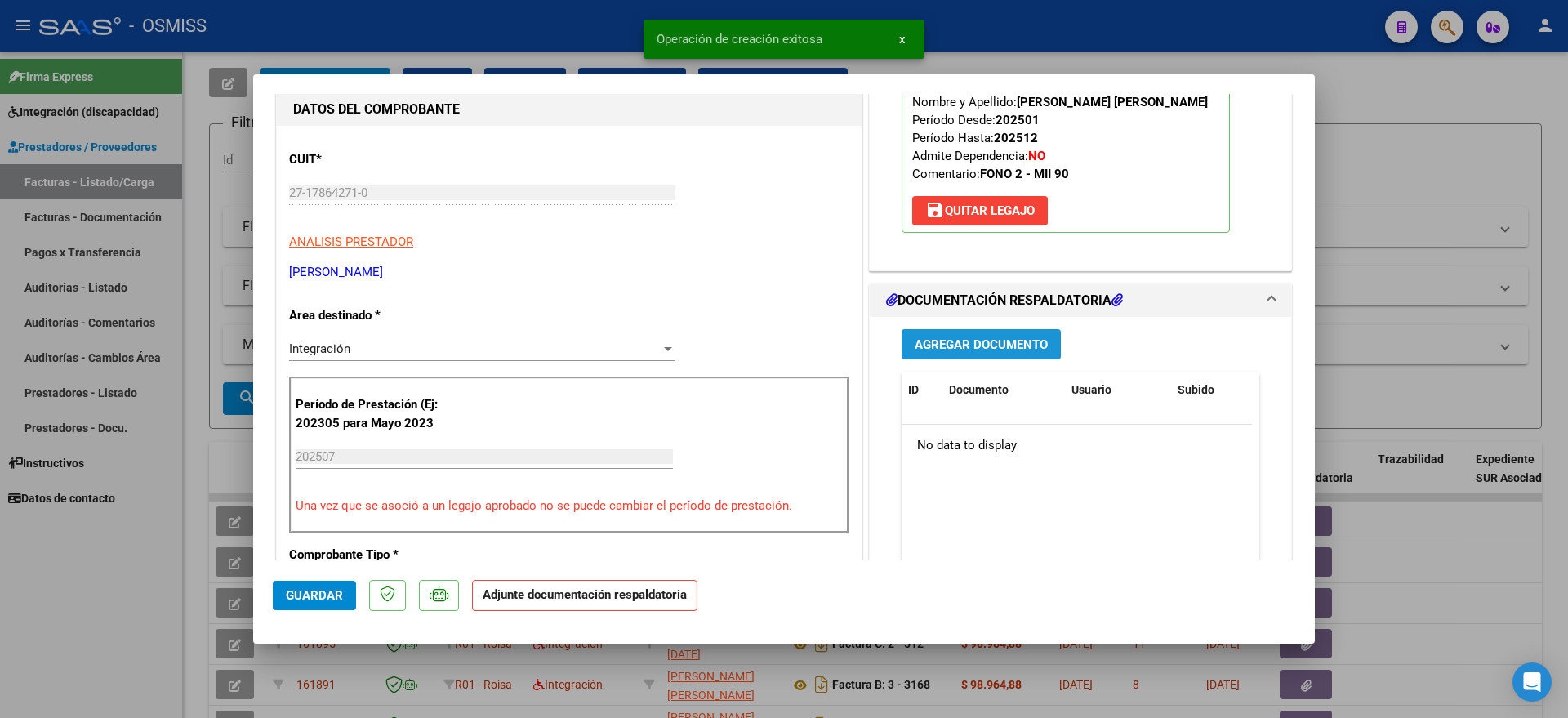
click at [1017, 351] on span "Agregar Documento" at bounding box center [981, 344] width 133 height 14
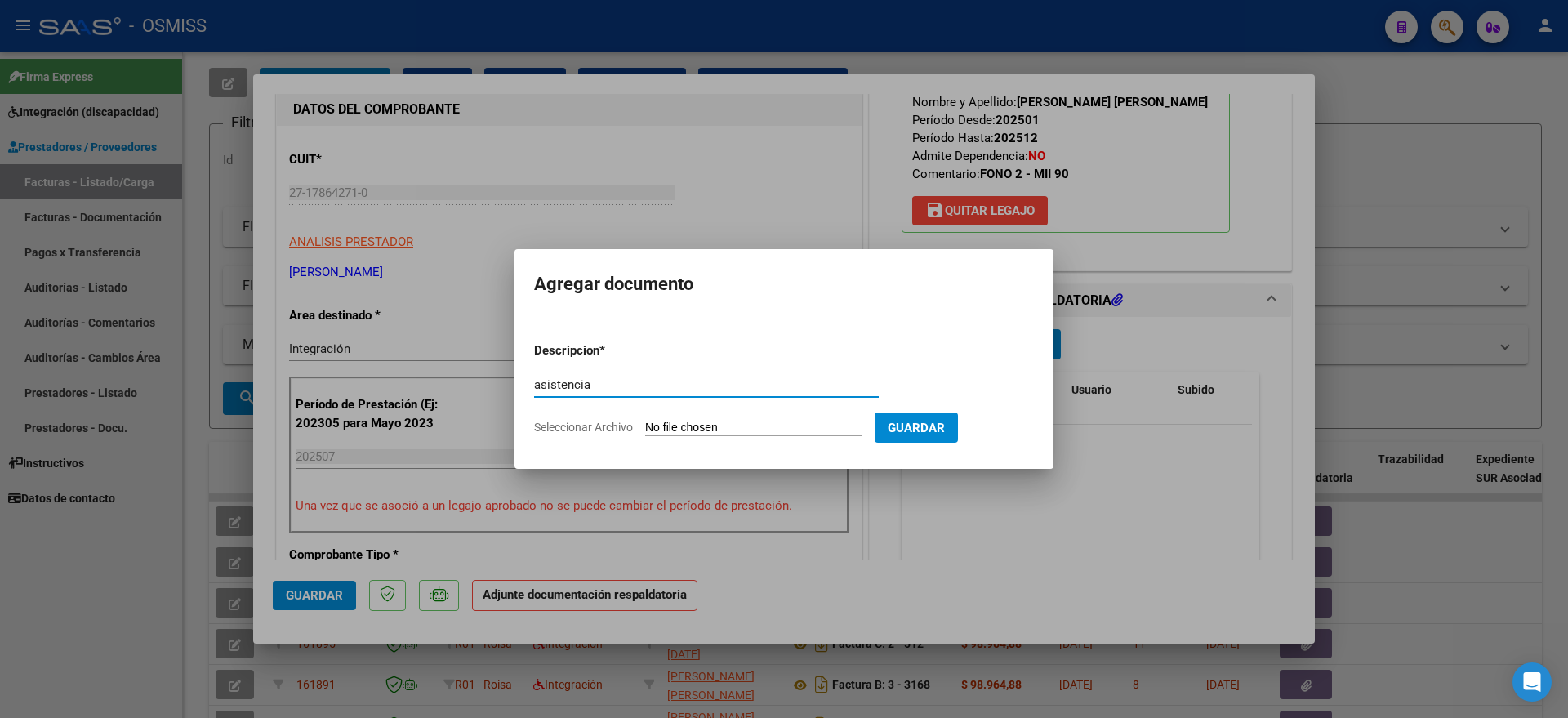
type input "asistencia"
click at [725, 434] on input "Seleccionar Archivo" at bounding box center [753, 428] width 217 height 15
type input "C:\fakepath\[PERSON_NAME] - FONOAUDIOLOGIA - PRESENTISMO.pdf"
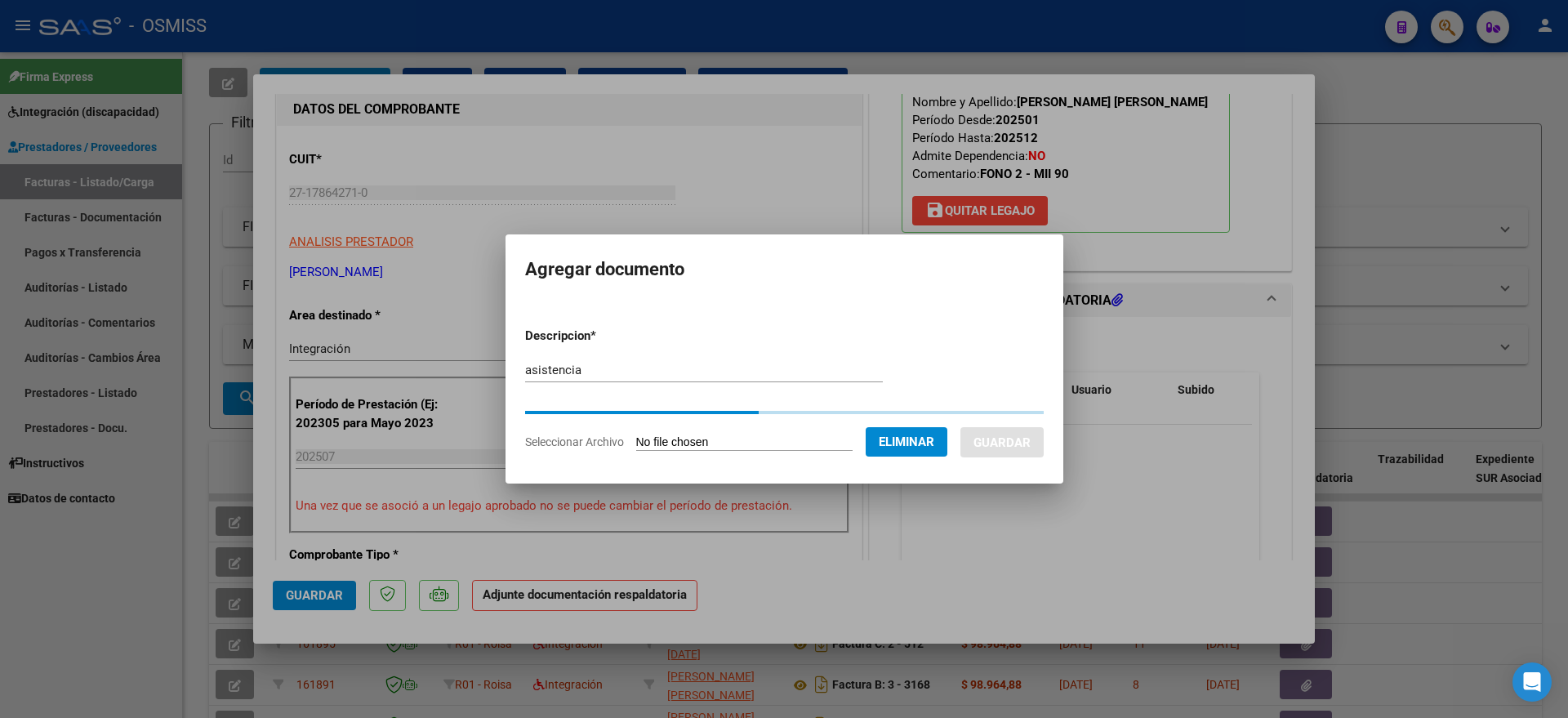
click at [1023, 432] on button "Guardar" at bounding box center [1001, 441] width 83 height 30
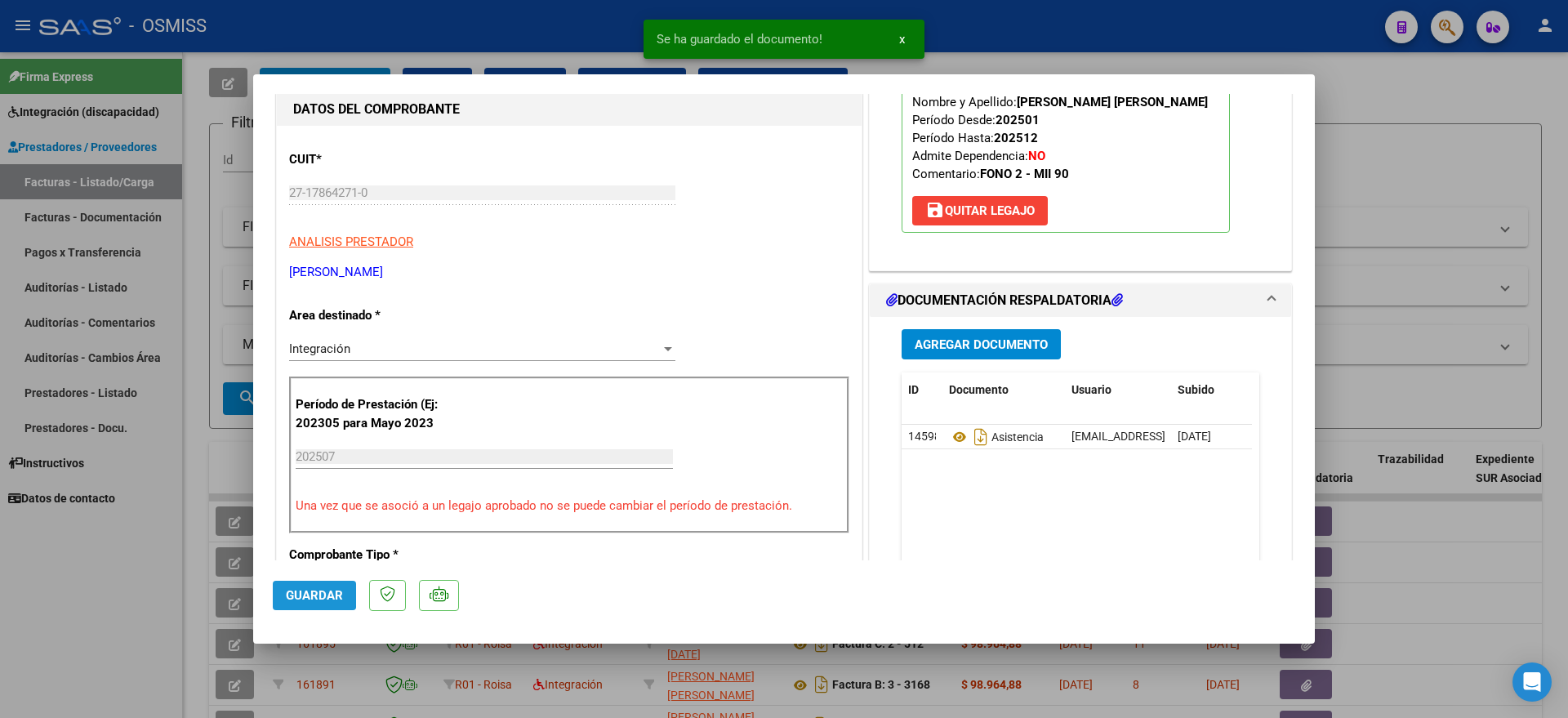
click at [309, 595] on span "Guardar" at bounding box center [314, 595] width 57 height 14
click at [54, 642] on div at bounding box center [784, 359] width 1568 height 718
type input "$ 0,00"
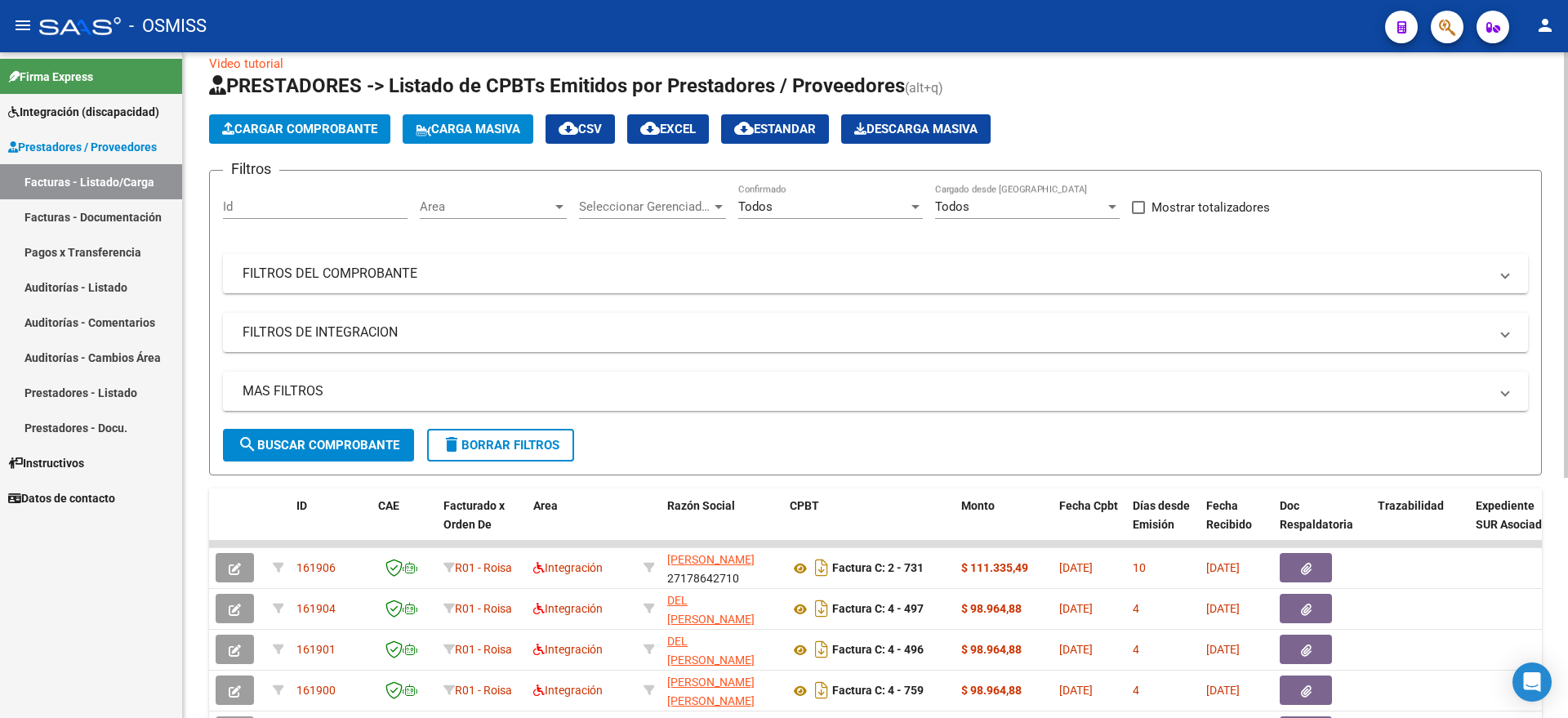
scroll to position [0, 0]
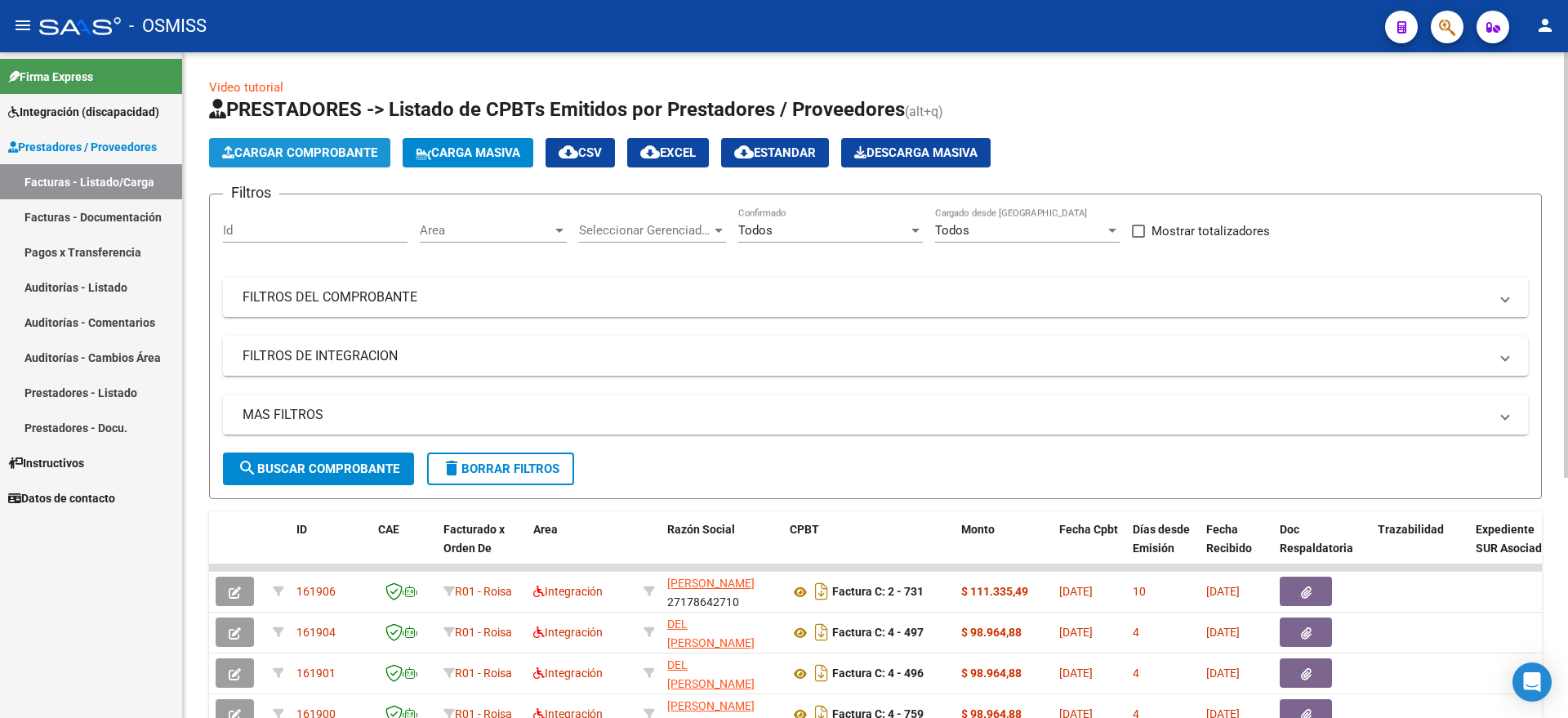
click at [306, 147] on span "Cargar Comprobante" at bounding box center [299, 152] width 155 height 14
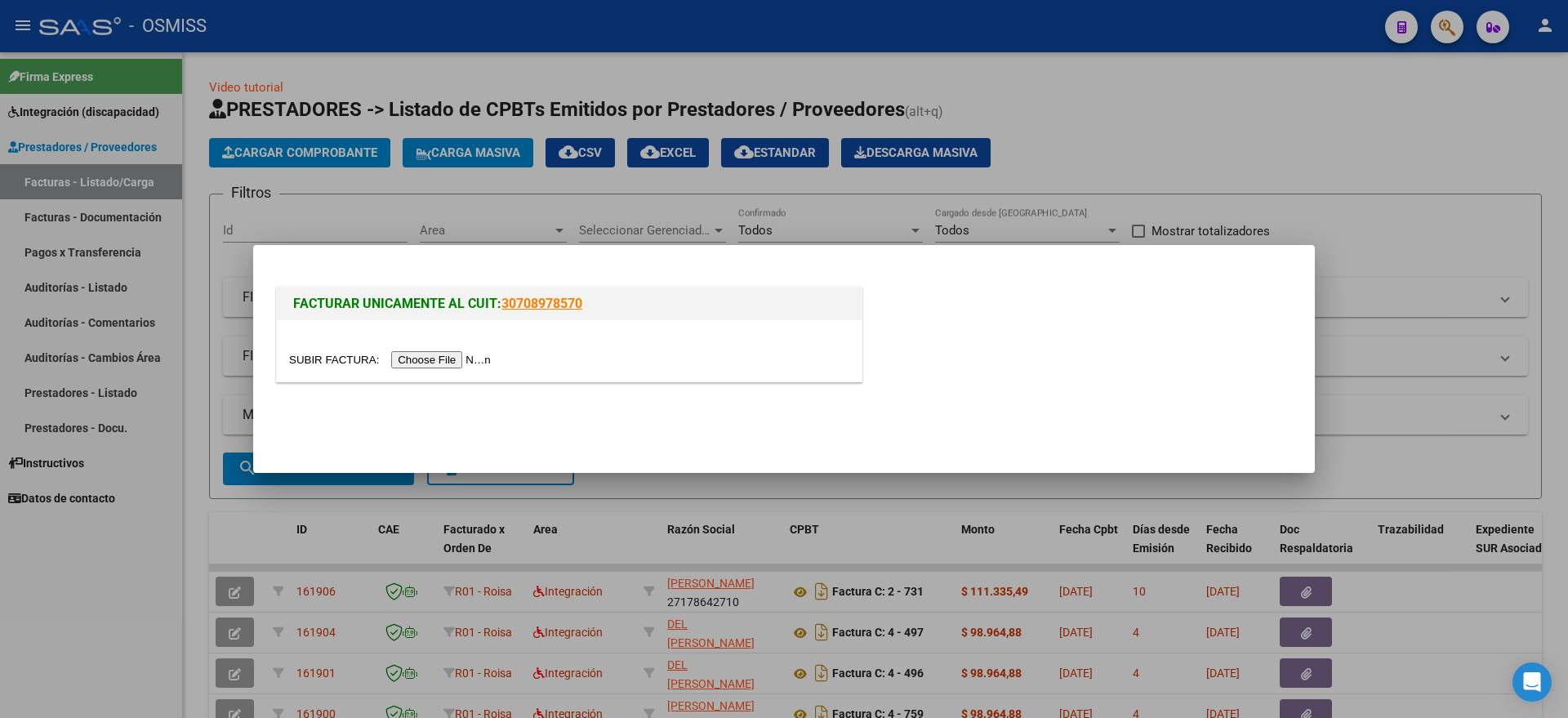
click at [431, 366] on input "file" at bounding box center [392, 359] width 206 height 17
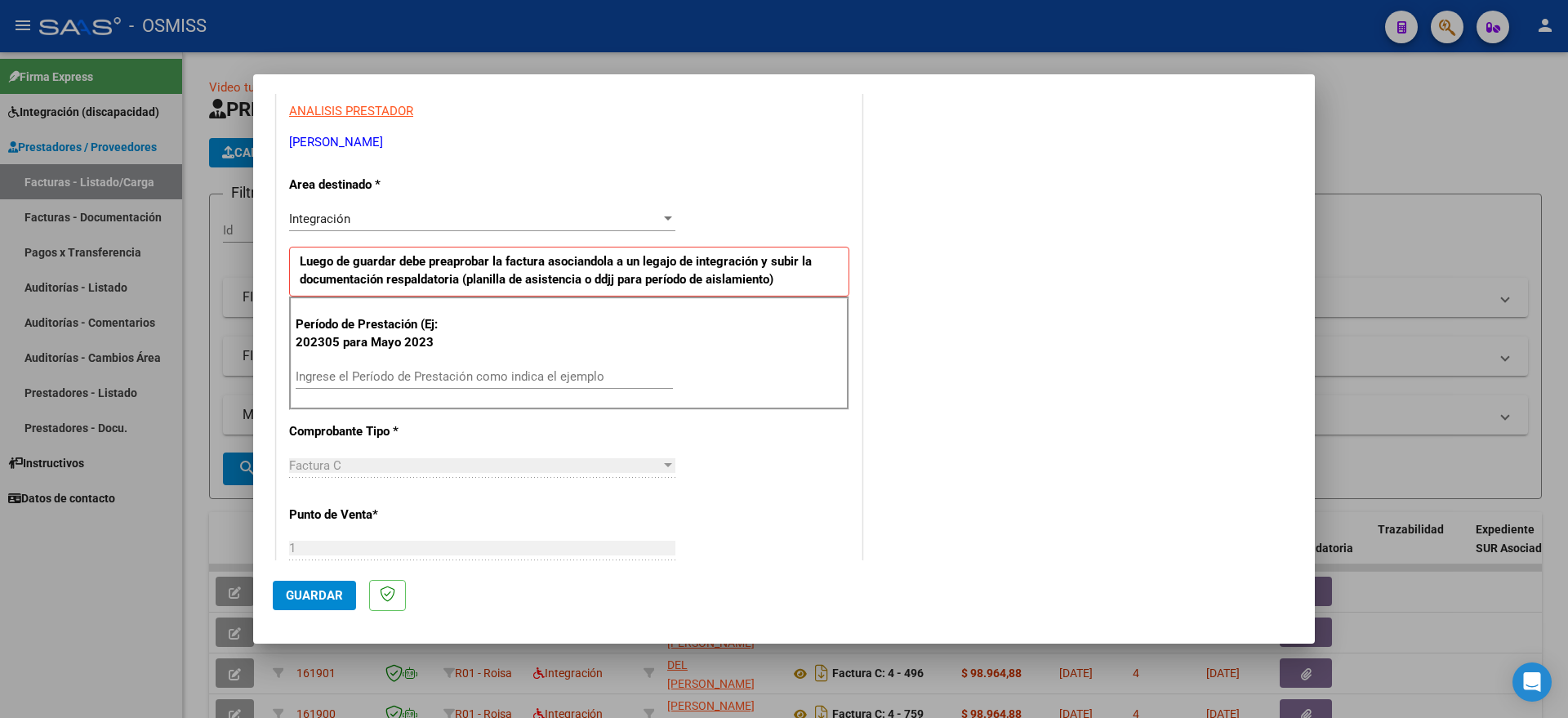
scroll to position [306, 0]
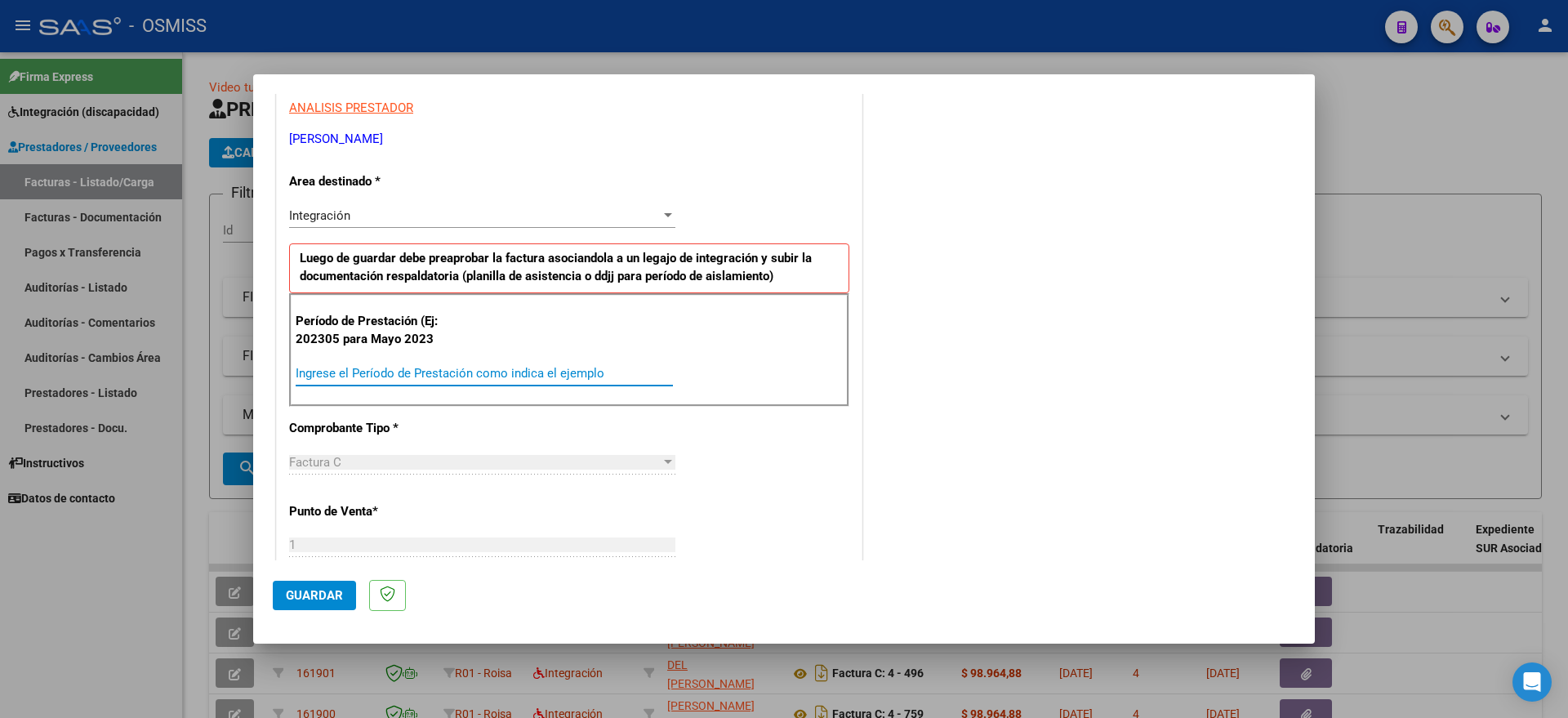
click at [435, 372] on input "Ingrese el Período de Prestación como indica el ejemplo" at bounding box center [484, 373] width 377 height 14
click at [523, 367] on input "Ingrese el Período de Prestación como indica el ejemplo" at bounding box center [484, 373] width 377 height 14
type input "202507"
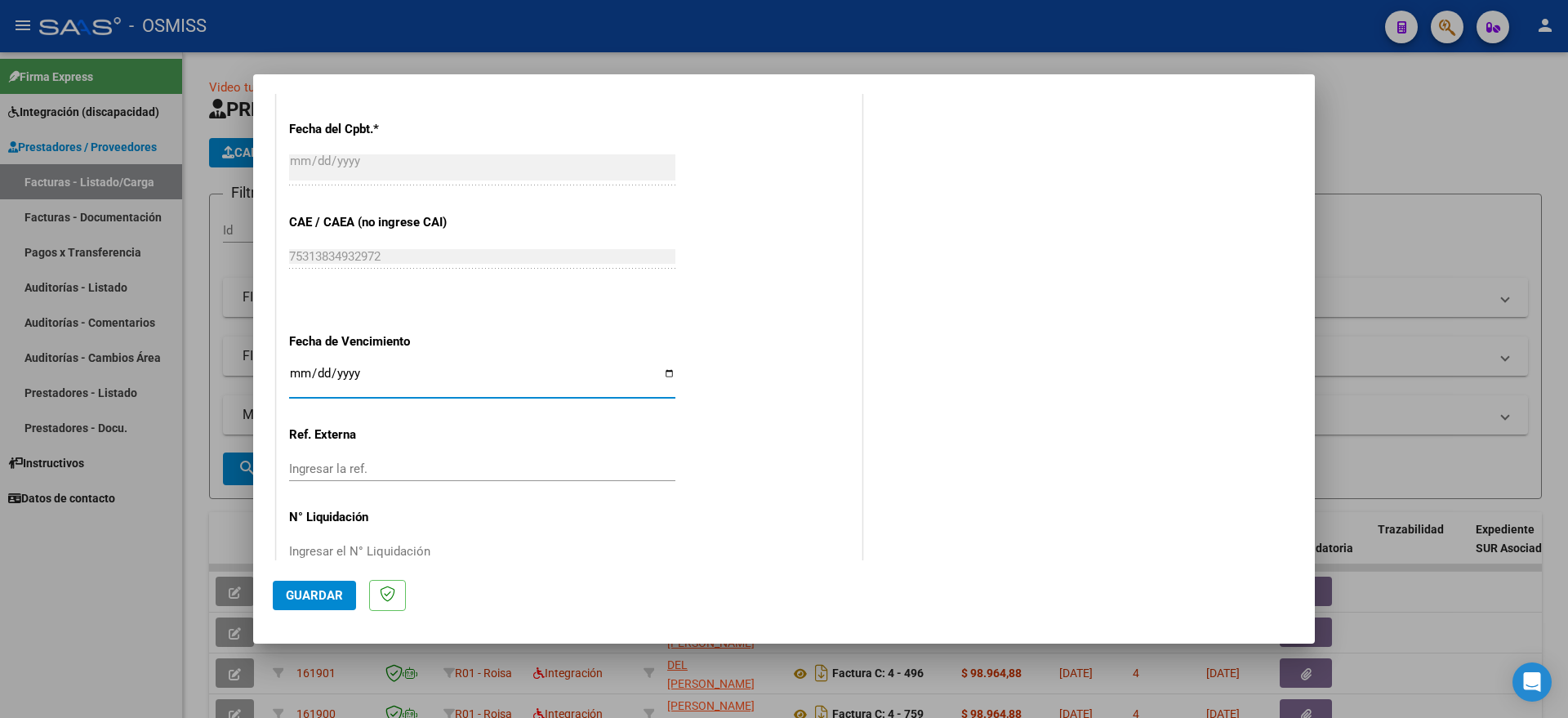
scroll to position [971, 0]
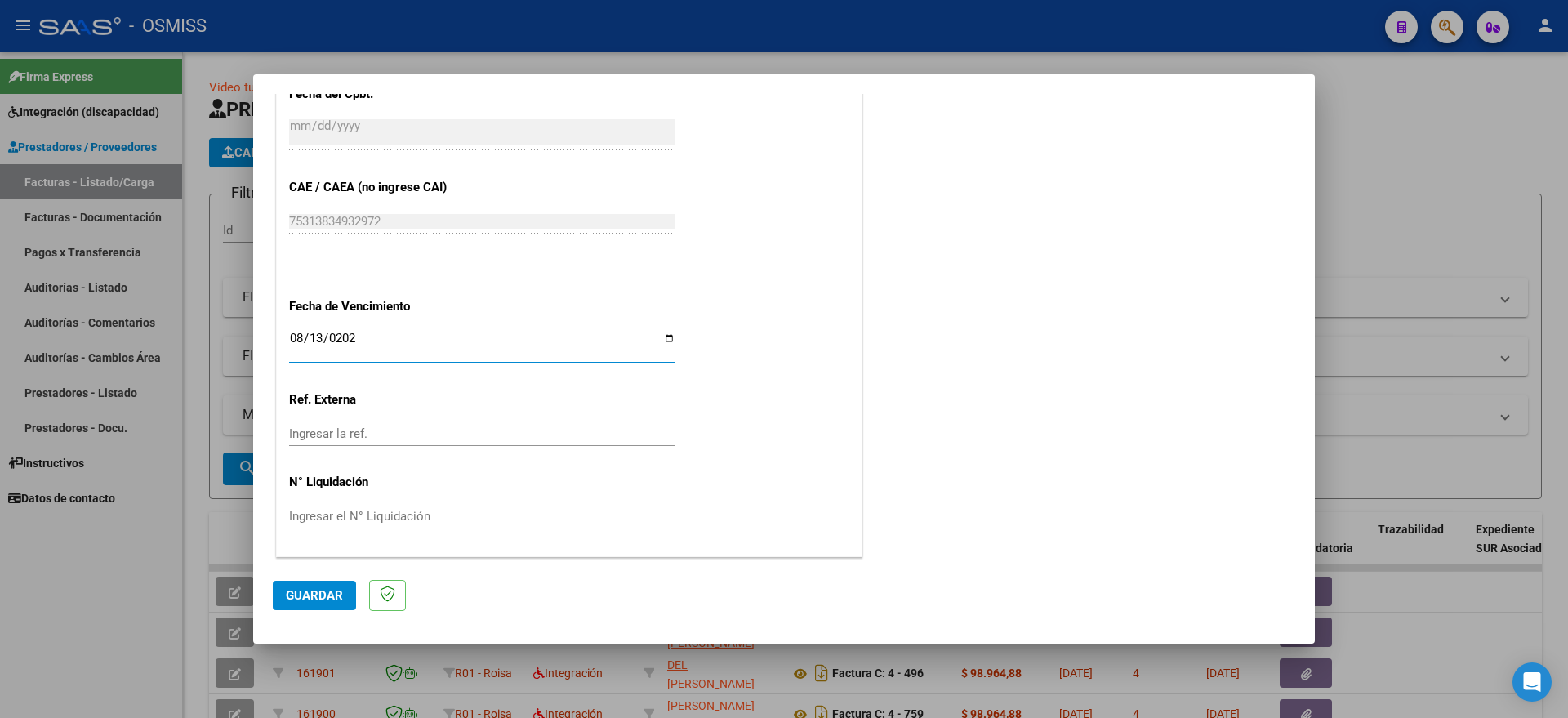
type input "[DATE]"
click at [339, 586] on button "Guardar" at bounding box center [314, 595] width 83 height 30
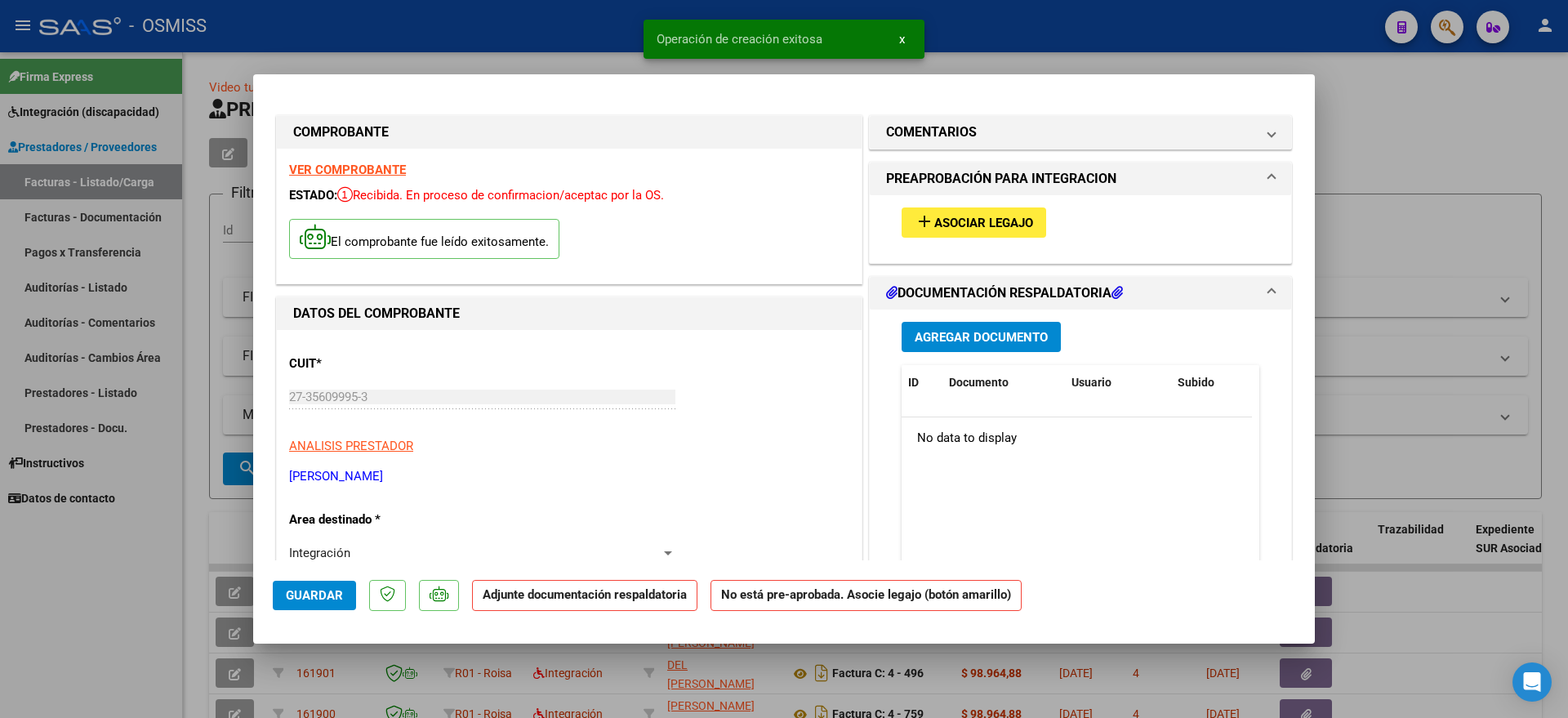
click at [960, 224] on span "Asociar Legajo" at bounding box center [983, 223] width 99 height 14
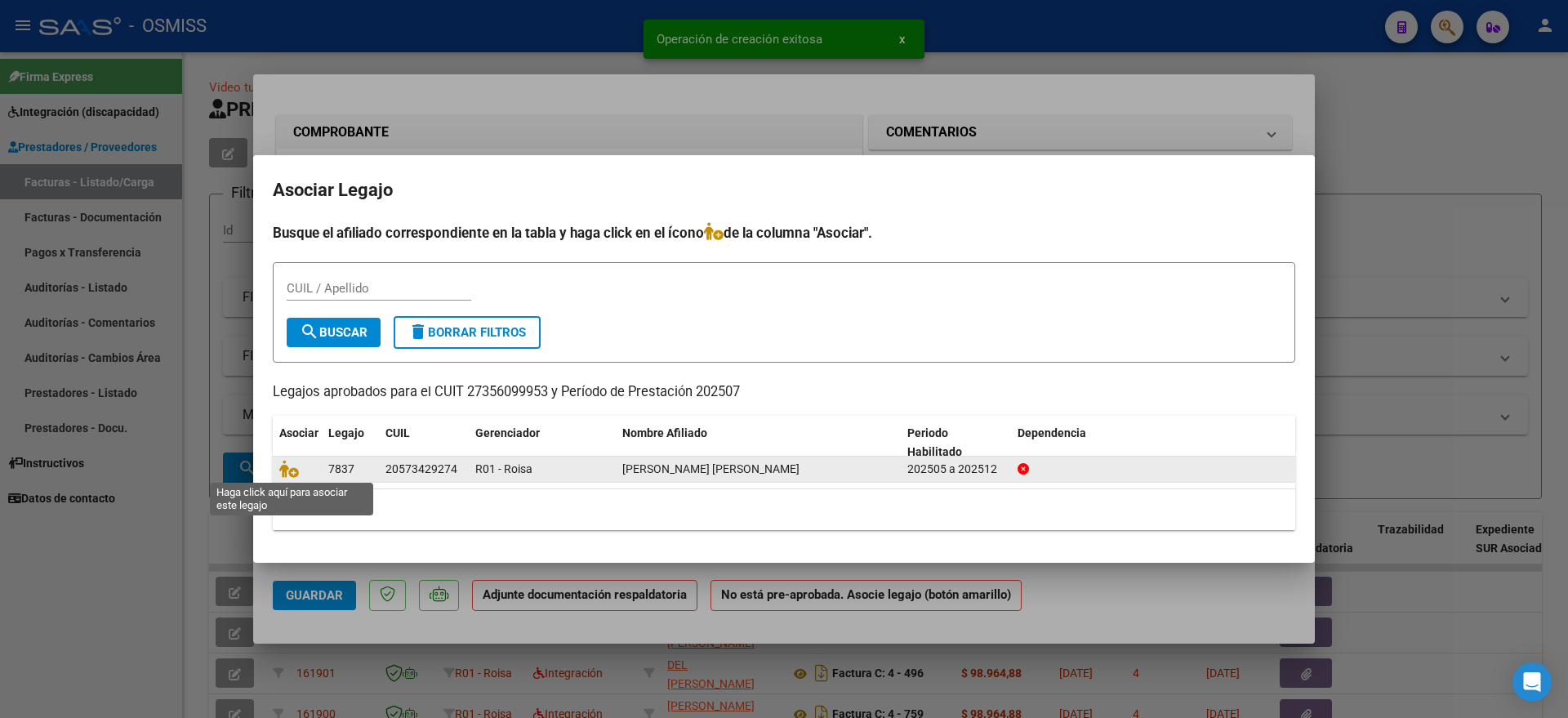
drag, startPoint x: 297, startPoint y: 468, endPoint x: 430, endPoint y: 465, distance: 133.0
click at [297, 469] on icon at bounding box center [289, 468] width 19 height 18
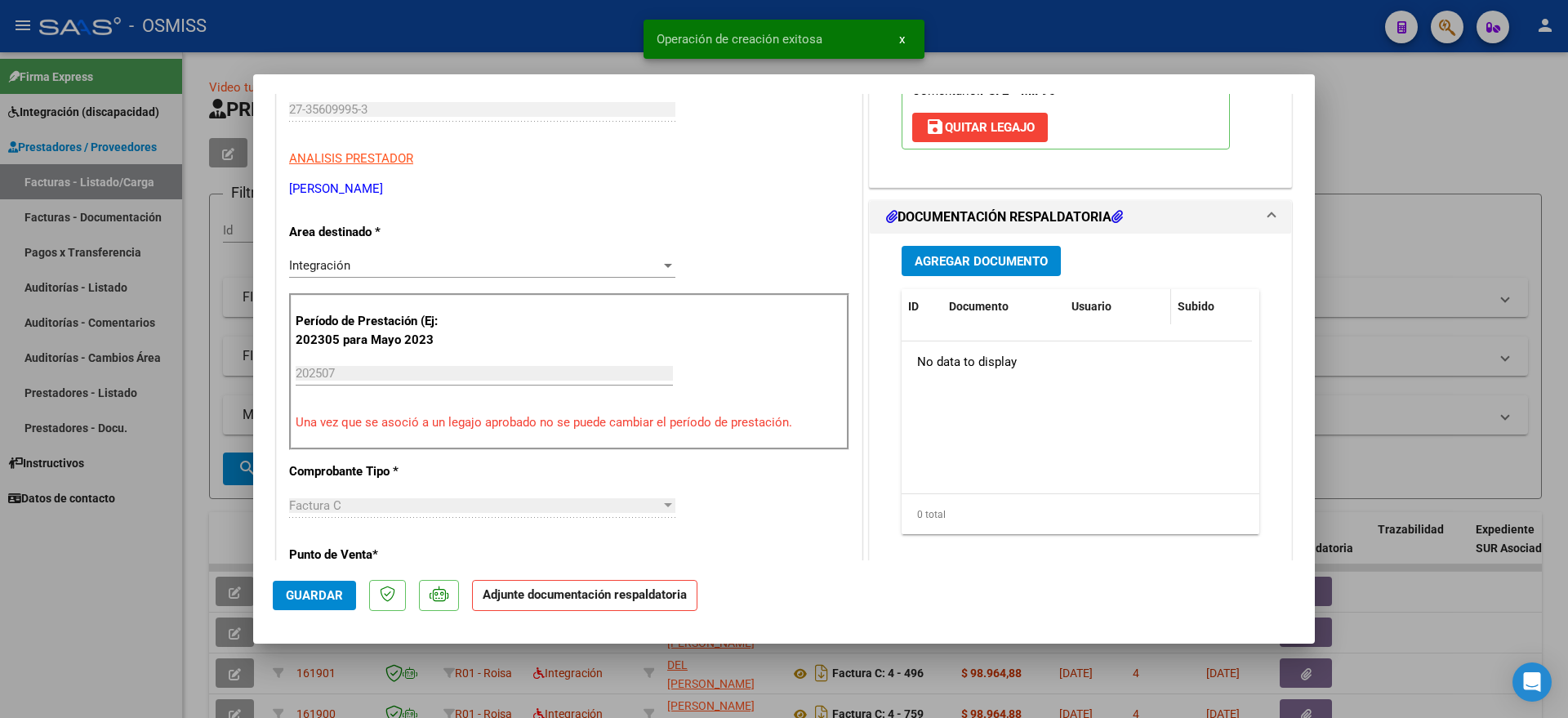
scroll to position [306, 0]
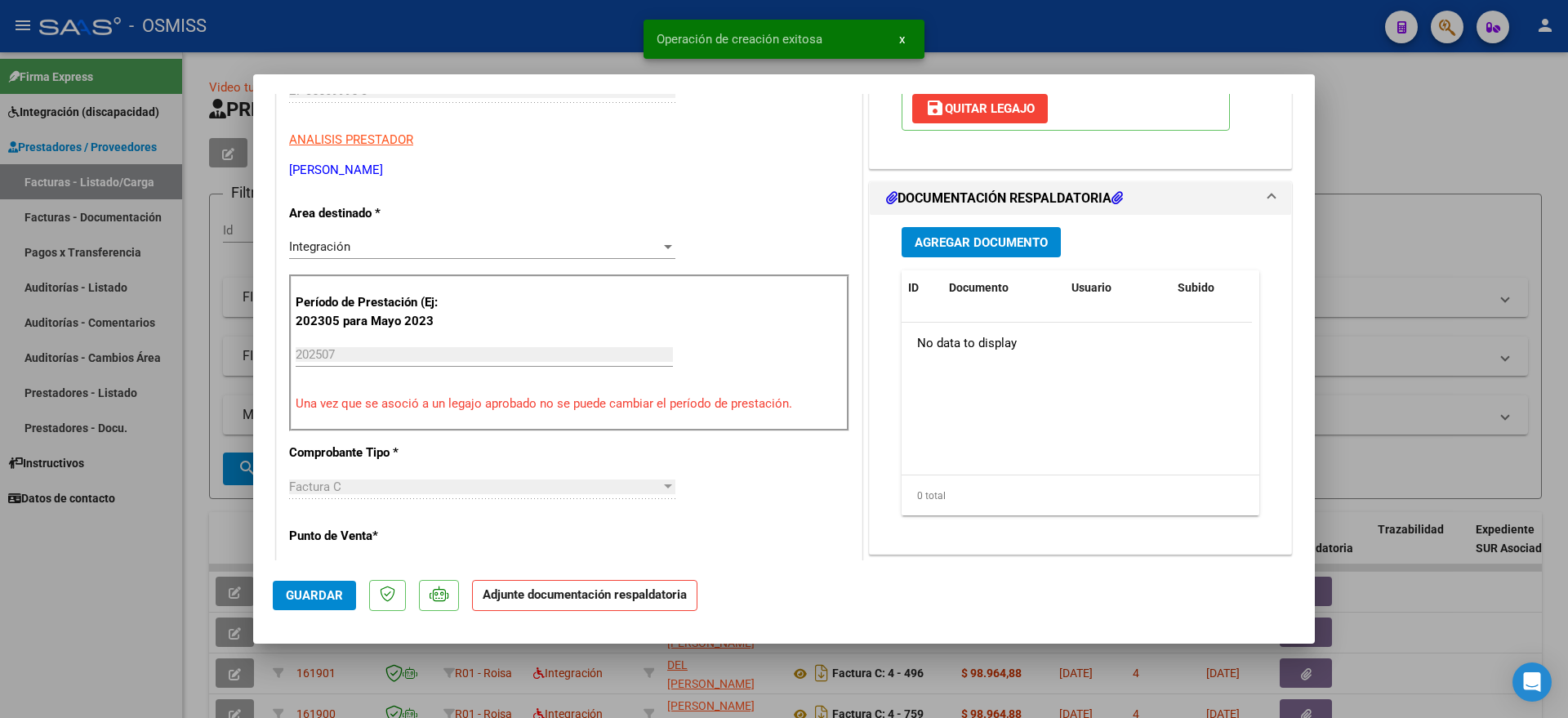
click at [1005, 247] on span "Agregar Documento" at bounding box center [981, 242] width 133 height 14
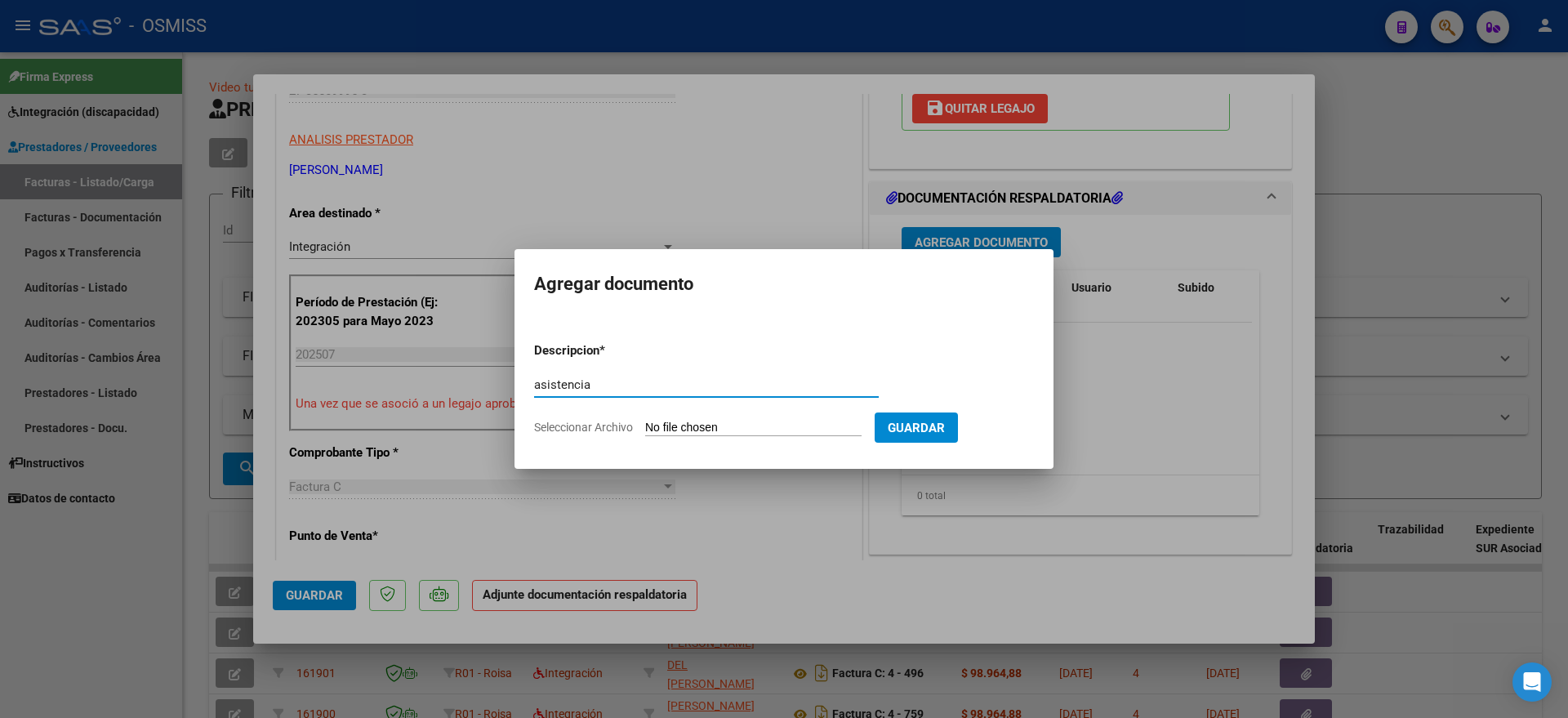
type input "asistencia"
click at [733, 429] on input "Seleccionar Archivo" at bounding box center [753, 428] width 217 height 15
type input "C:\fakepath\[PERSON_NAME] - PSICOLOGIA - PRESENTISMO.pdf"
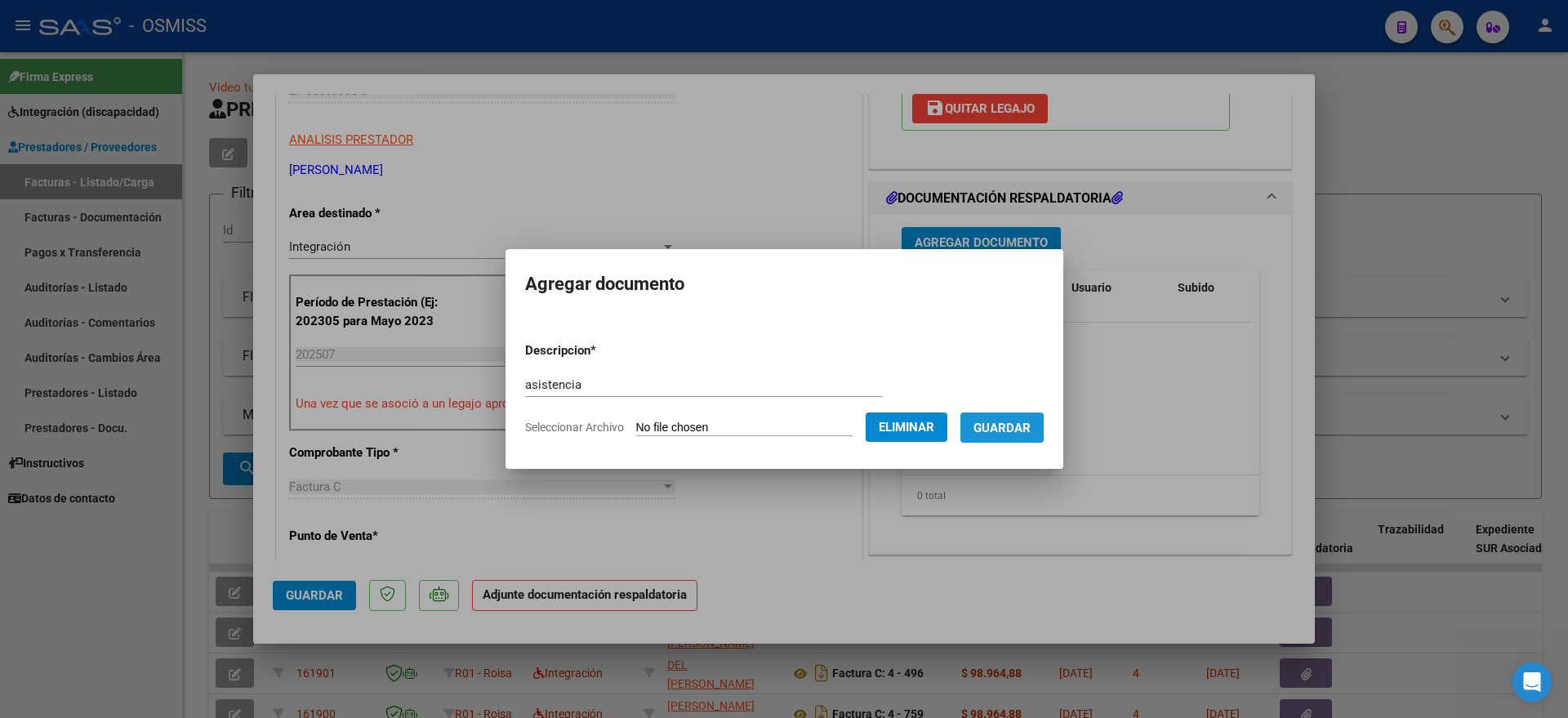
click at [1030, 420] on span "Guardar" at bounding box center [1001, 427] width 57 height 14
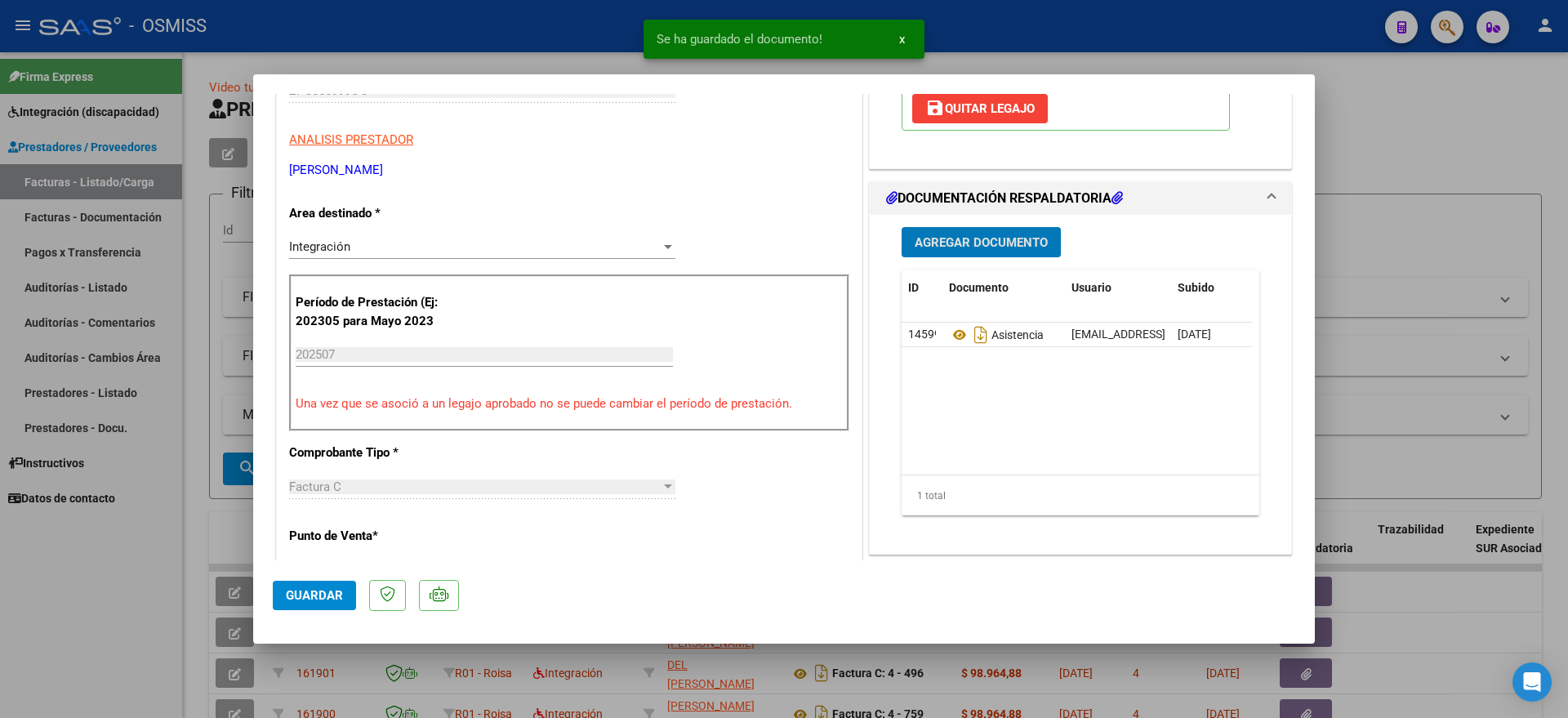
click at [305, 586] on button "Guardar" at bounding box center [314, 595] width 83 height 30
click at [126, 588] on div at bounding box center [784, 359] width 1568 height 718
type input "$ 0,00"
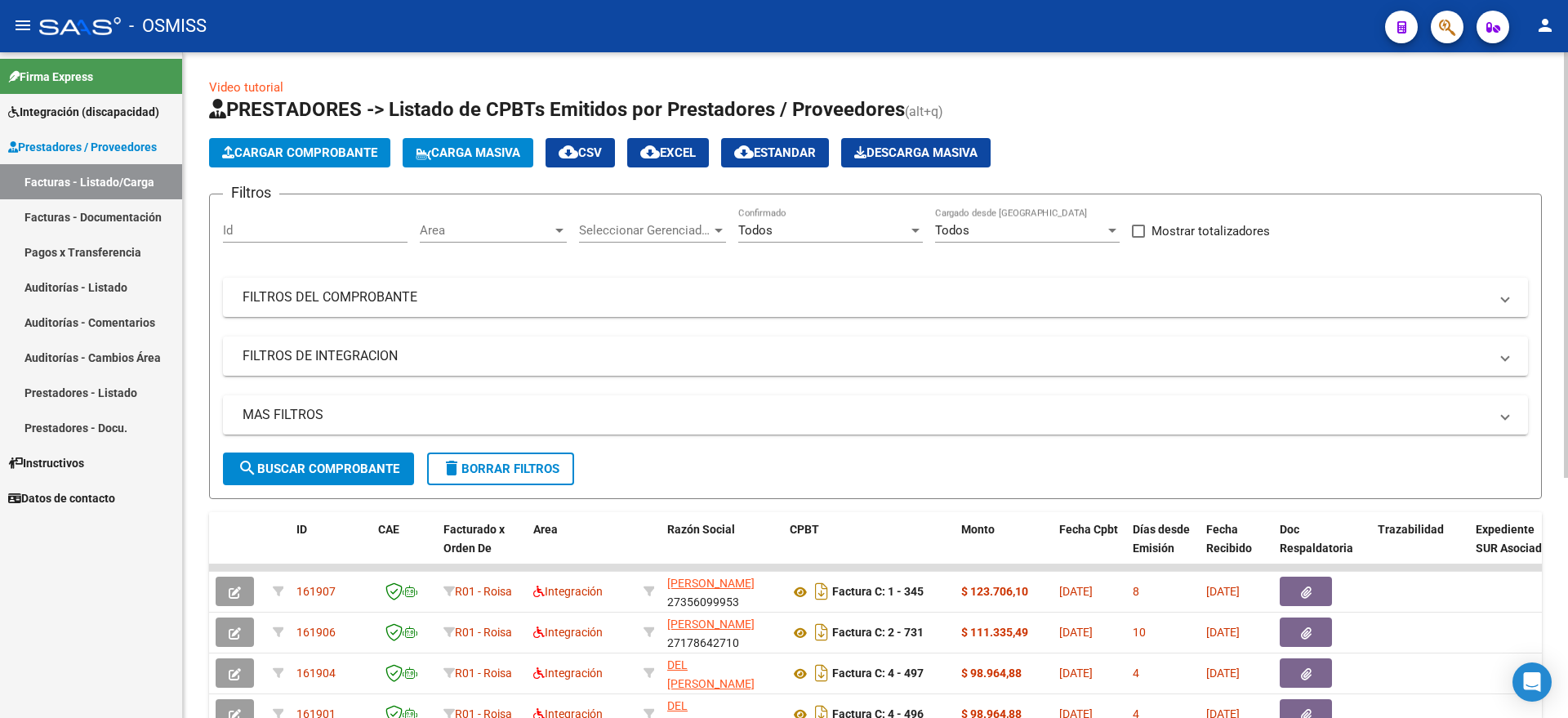
click at [324, 160] on button "Cargar Comprobante" at bounding box center [300, 152] width 181 height 30
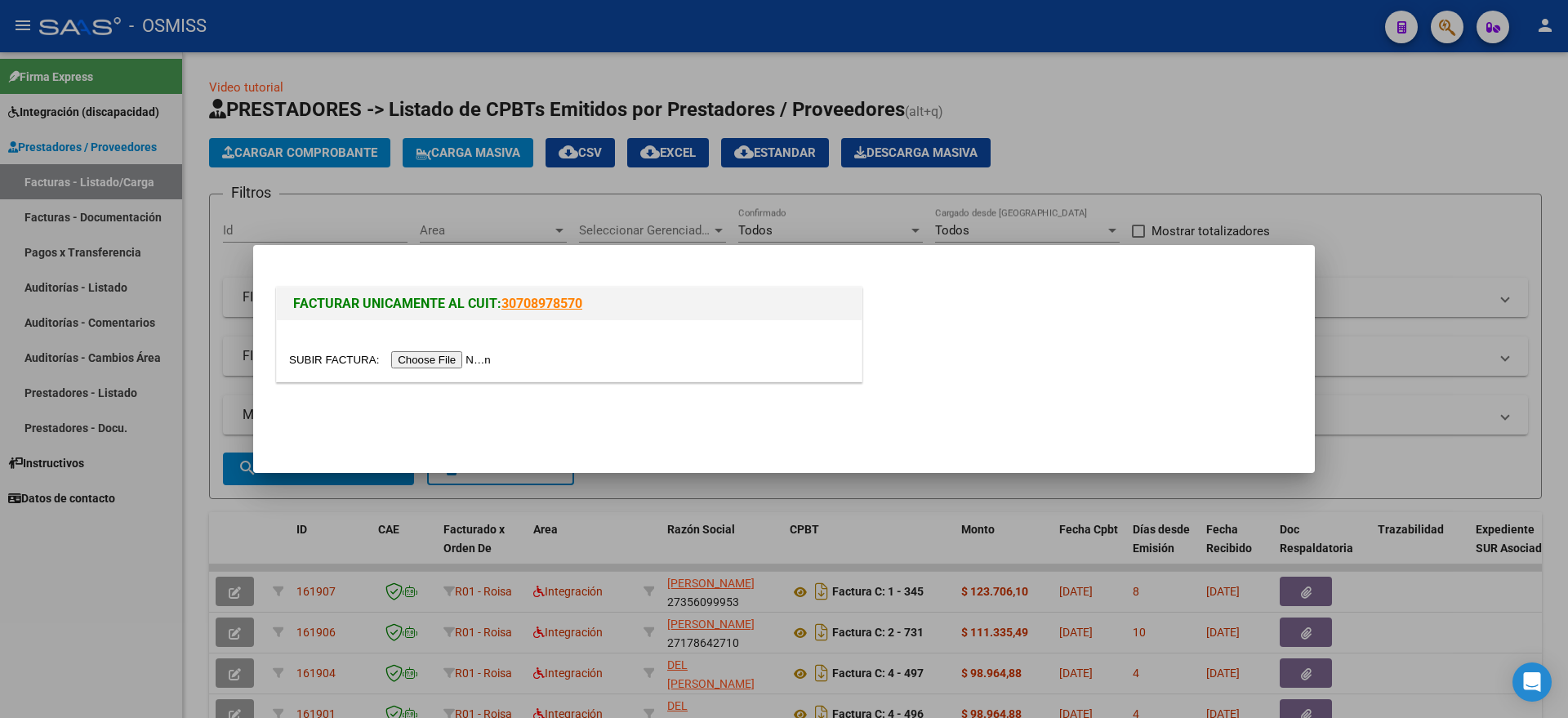
click at [453, 356] on input "file" at bounding box center [392, 359] width 206 height 17
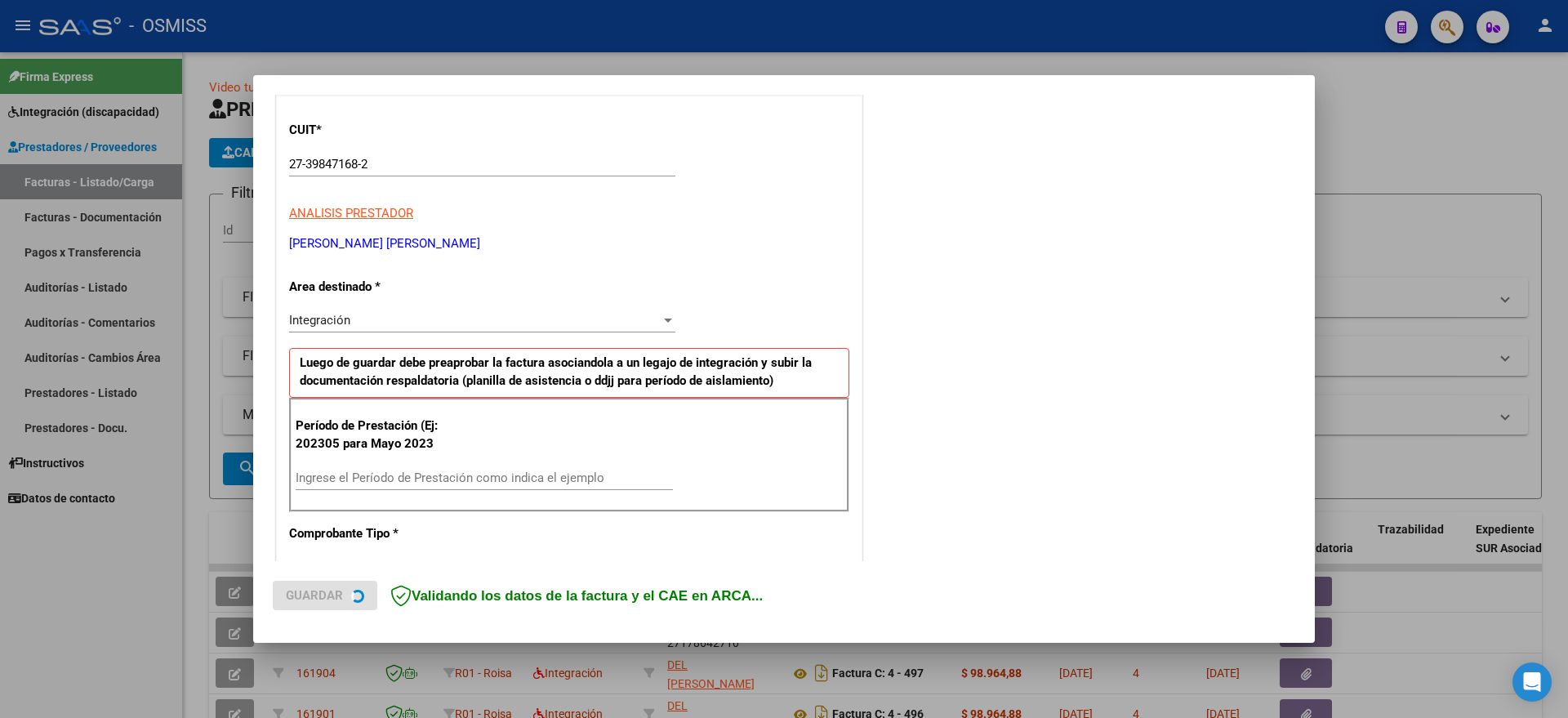
scroll to position [204, 0]
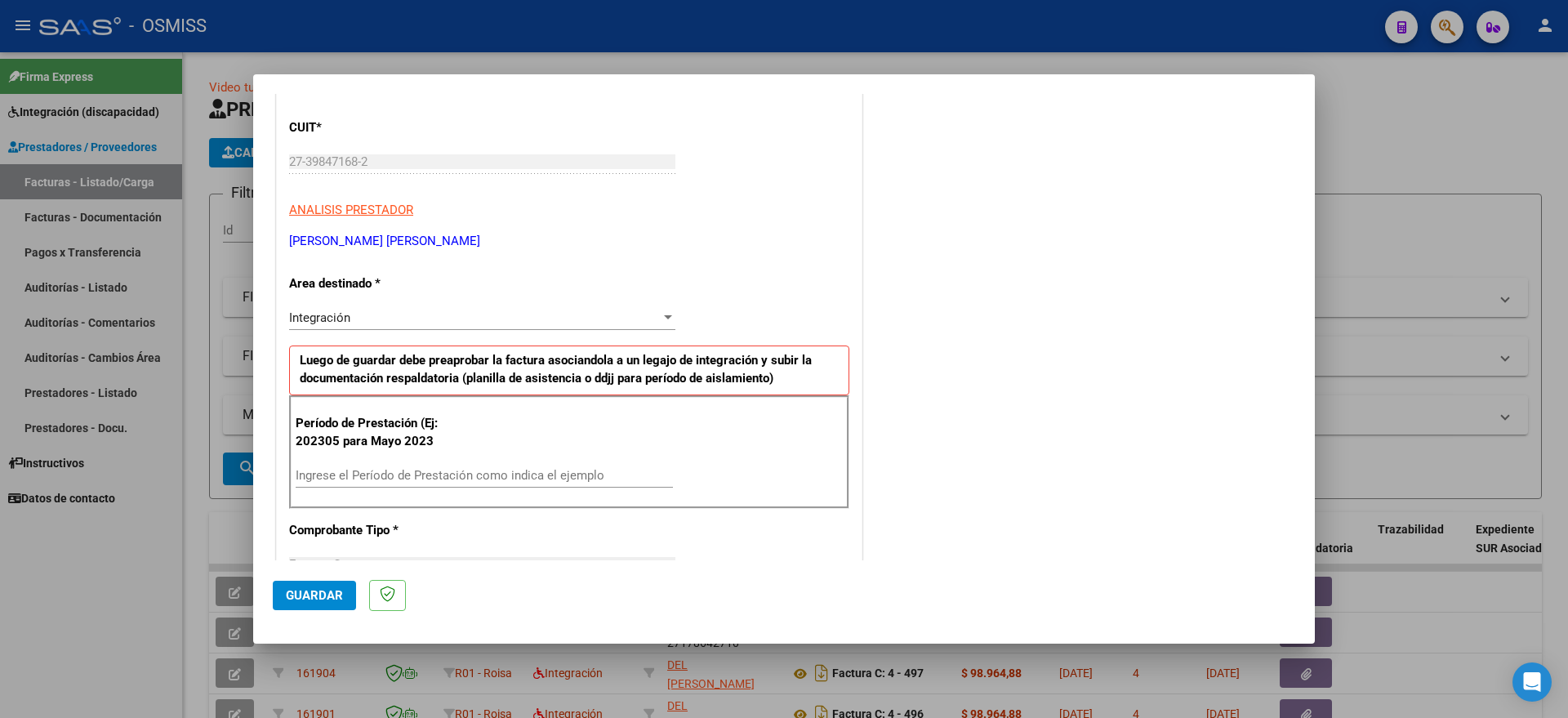
click at [427, 464] on div "Ingrese el Período de Prestación como indica el ejemplo" at bounding box center [484, 474] width 377 height 24
type input "202507"
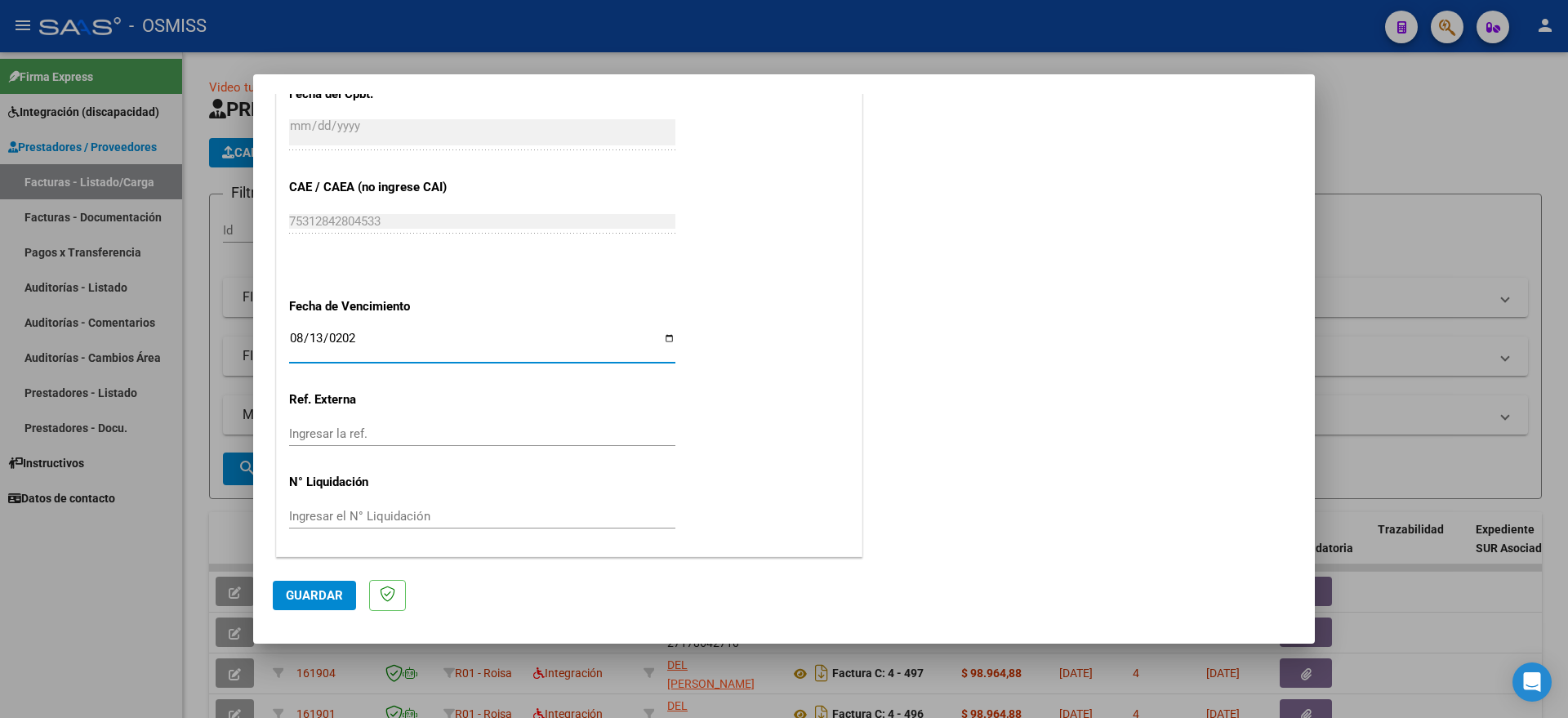
type input "[DATE]"
click at [317, 600] on span "Guardar" at bounding box center [314, 595] width 57 height 14
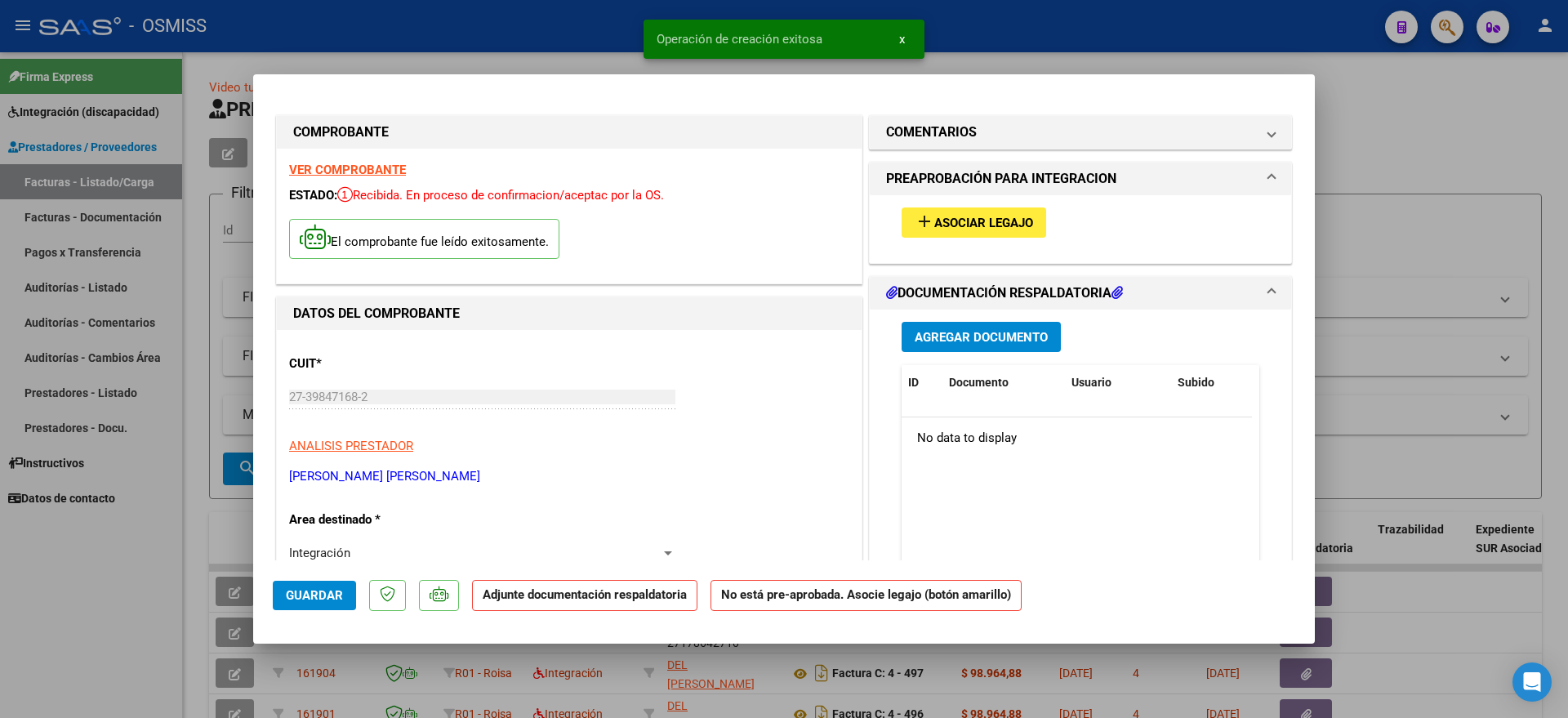
click at [943, 216] on span "Asociar Legajo" at bounding box center [983, 223] width 99 height 14
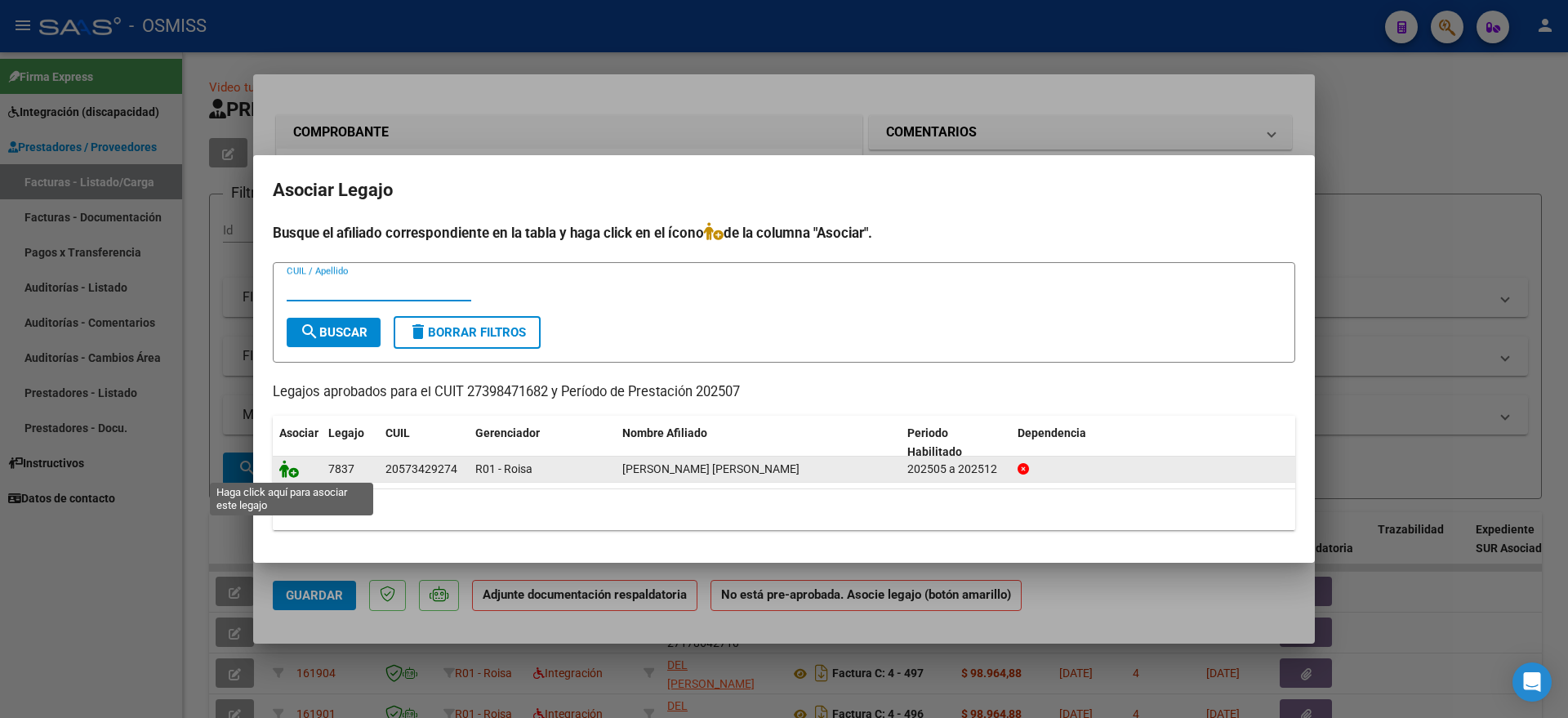
click at [297, 465] on icon at bounding box center [289, 468] width 19 height 18
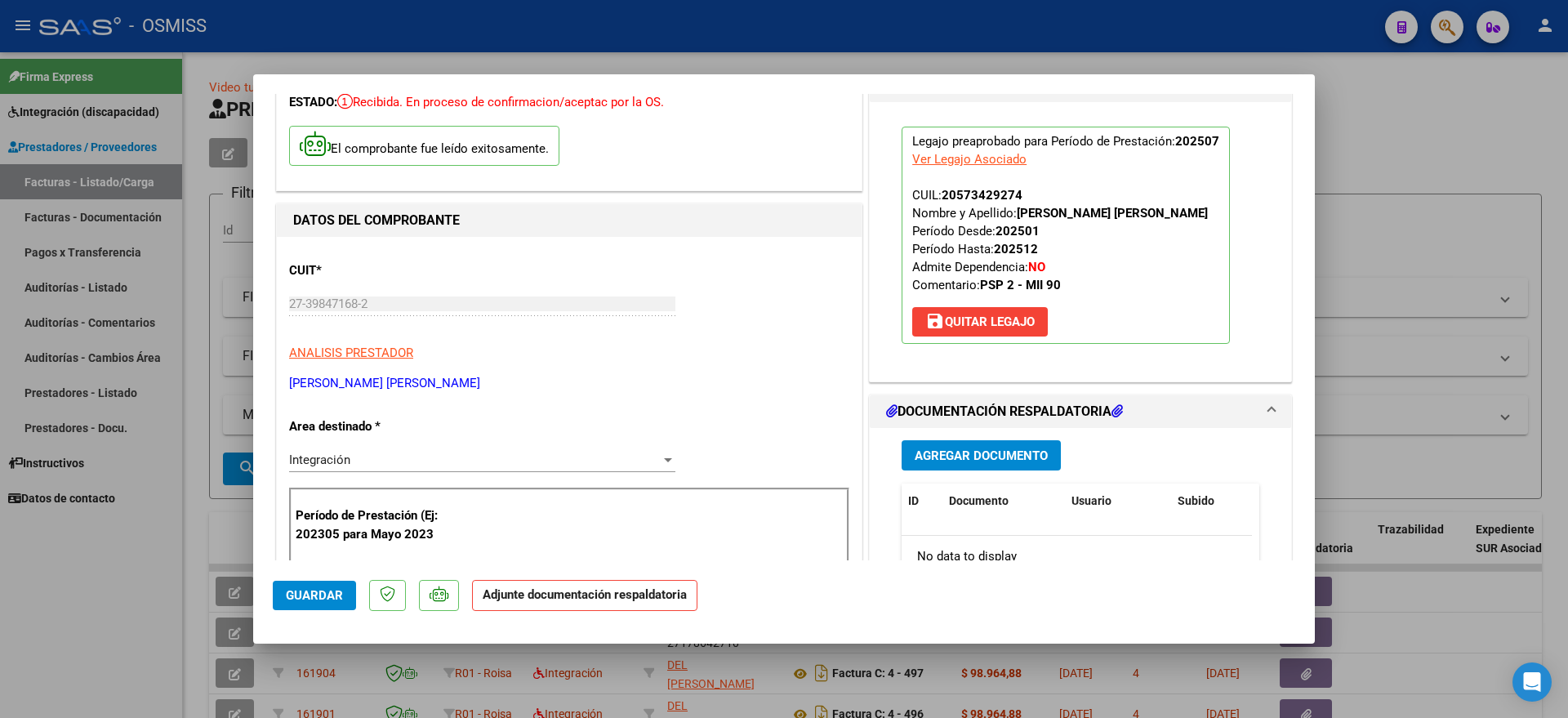
scroll to position [204, 0]
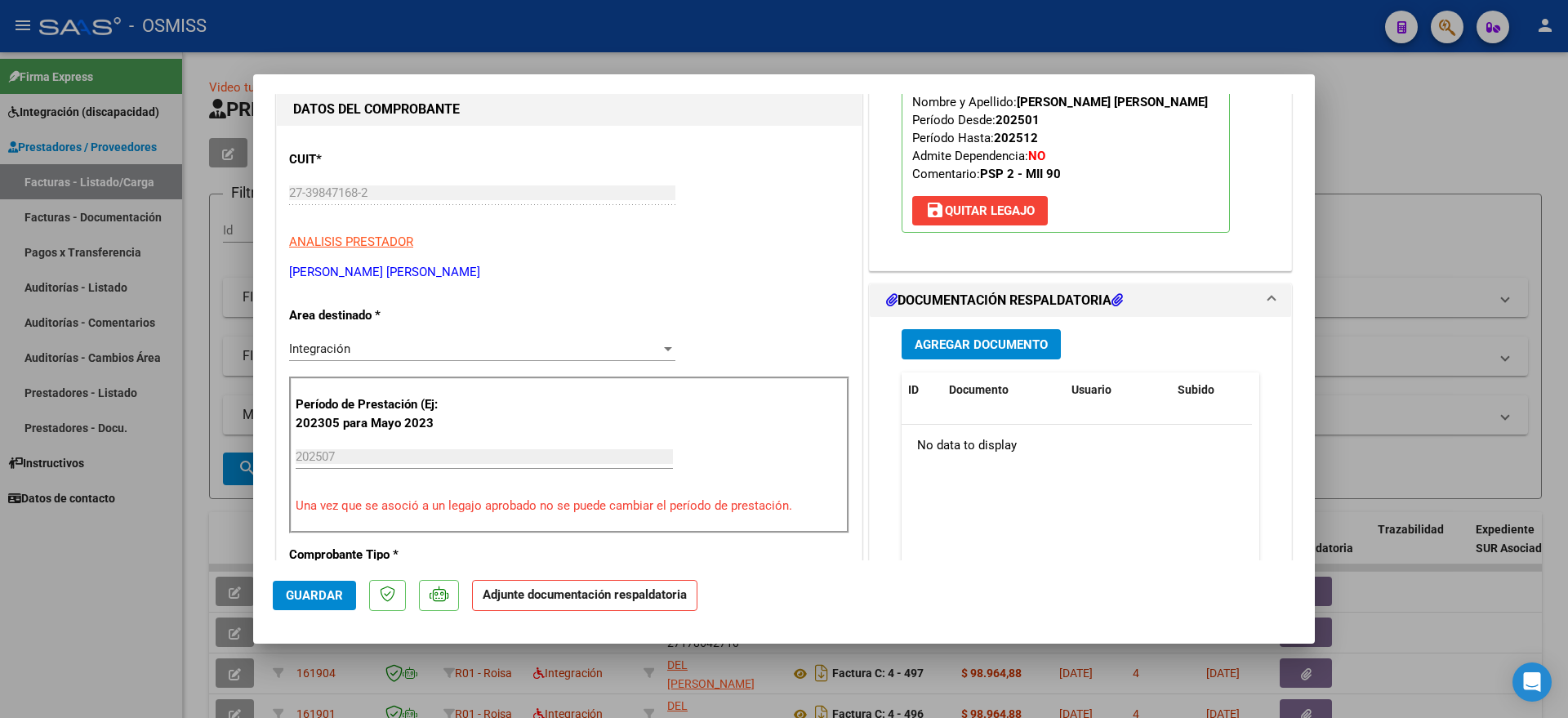
click at [1009, 344] on span "Agregar Documento" at bounding box center [981, 344] width 133 height 14
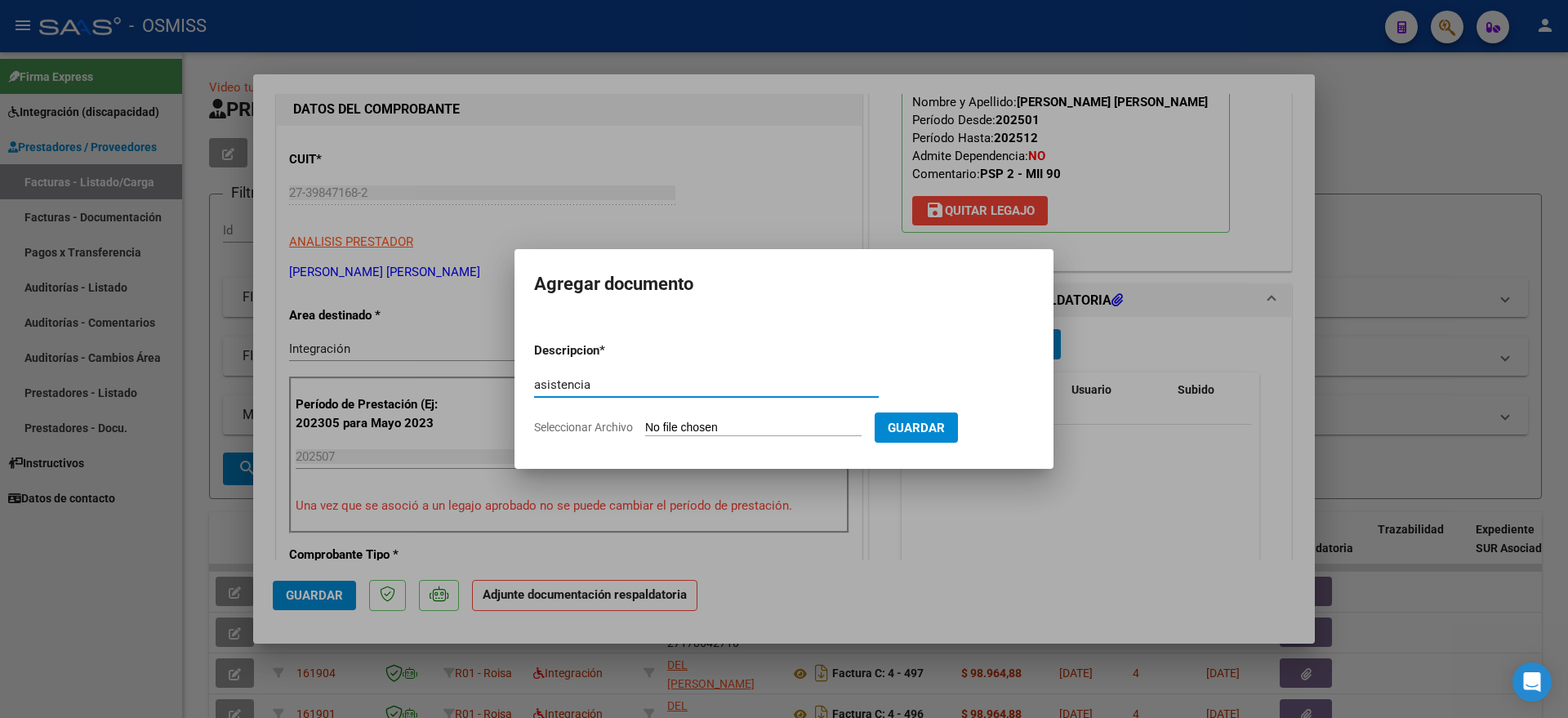
type input "asistencia"
click at [729, 430] on input "Seleccionar Archivo" at bounding box center [753, 428] width 217 height 15
click at [767, 529] on div at bounding box center [784, 359] width 1568 height 718
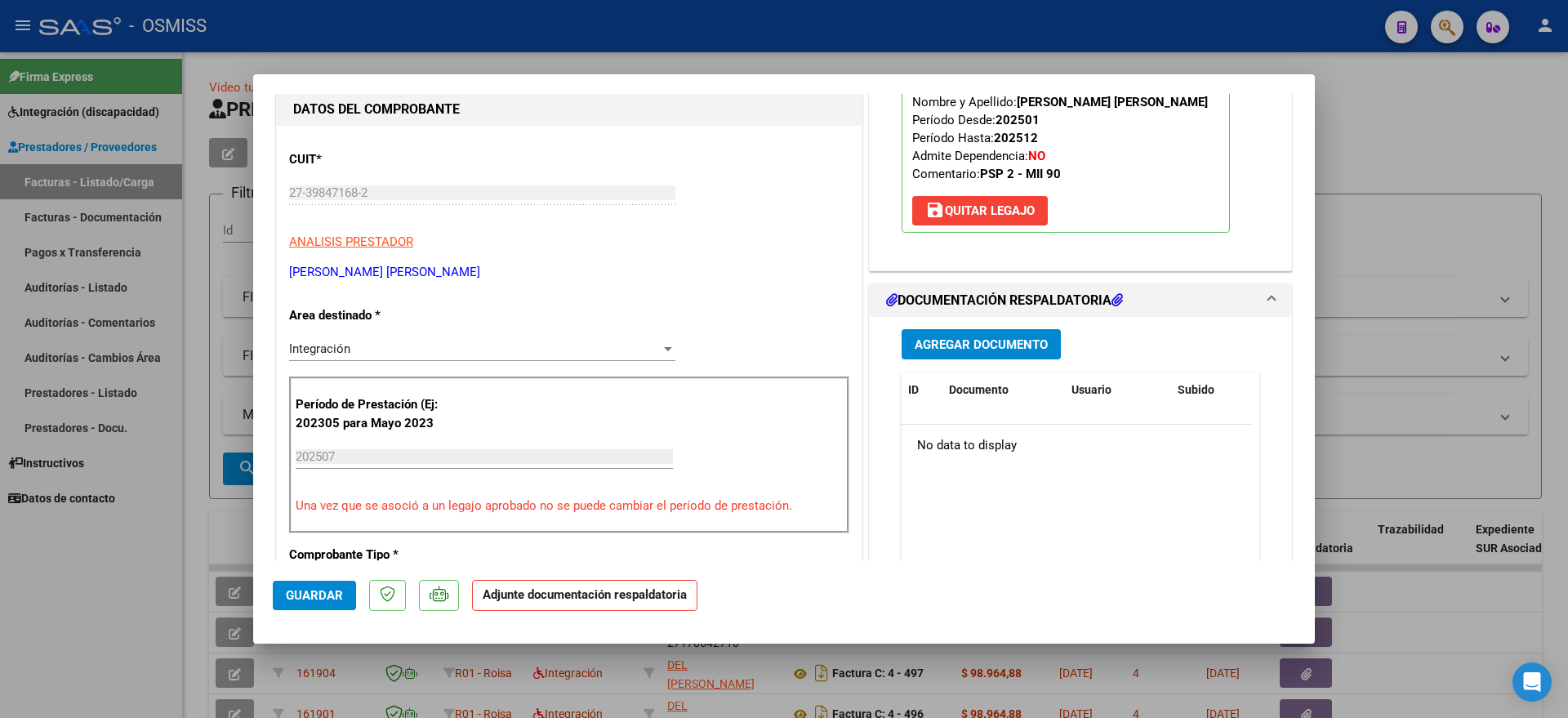
click at [86, 639] on div at bounding box center [784, 359] width 1568 height 718
type input "$ 0,00"
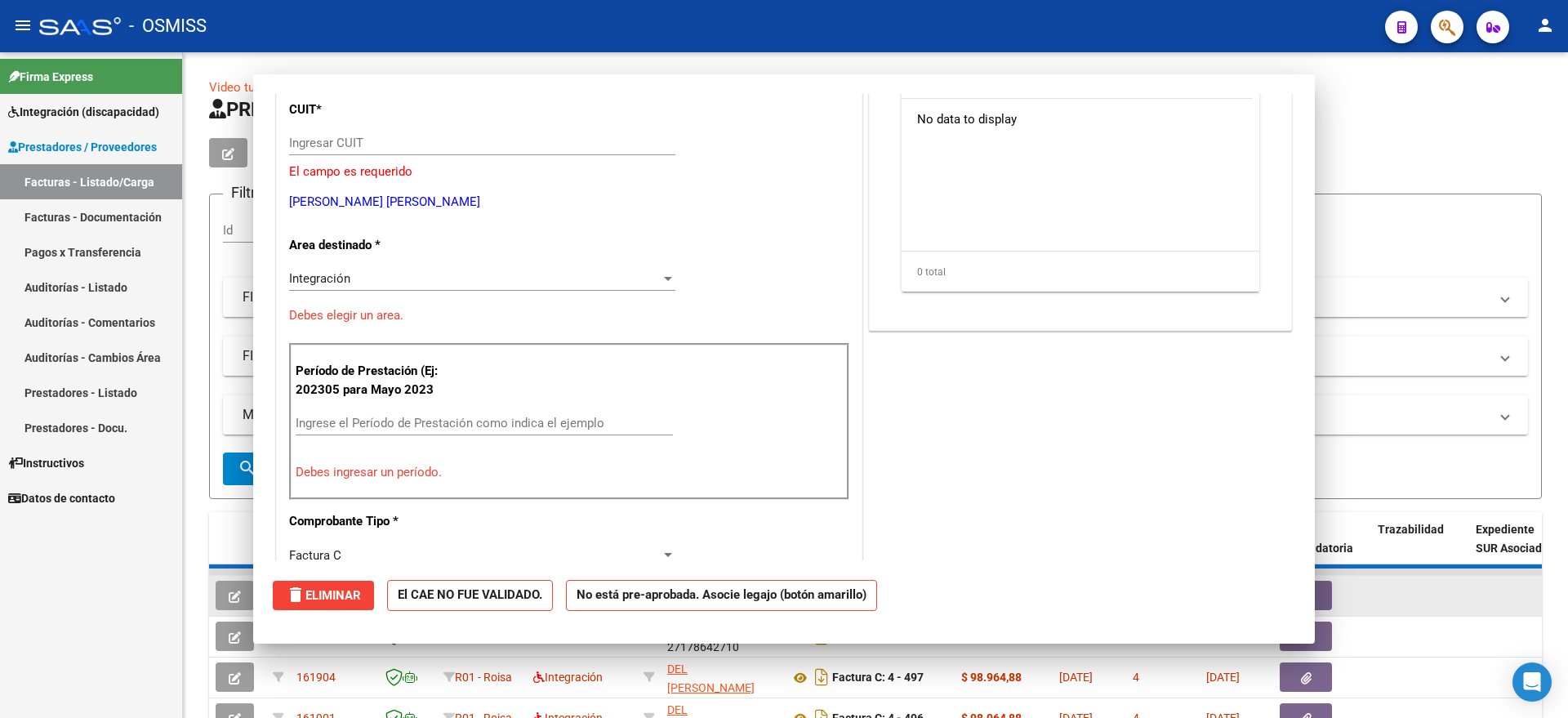
scroll to position [154, 0]
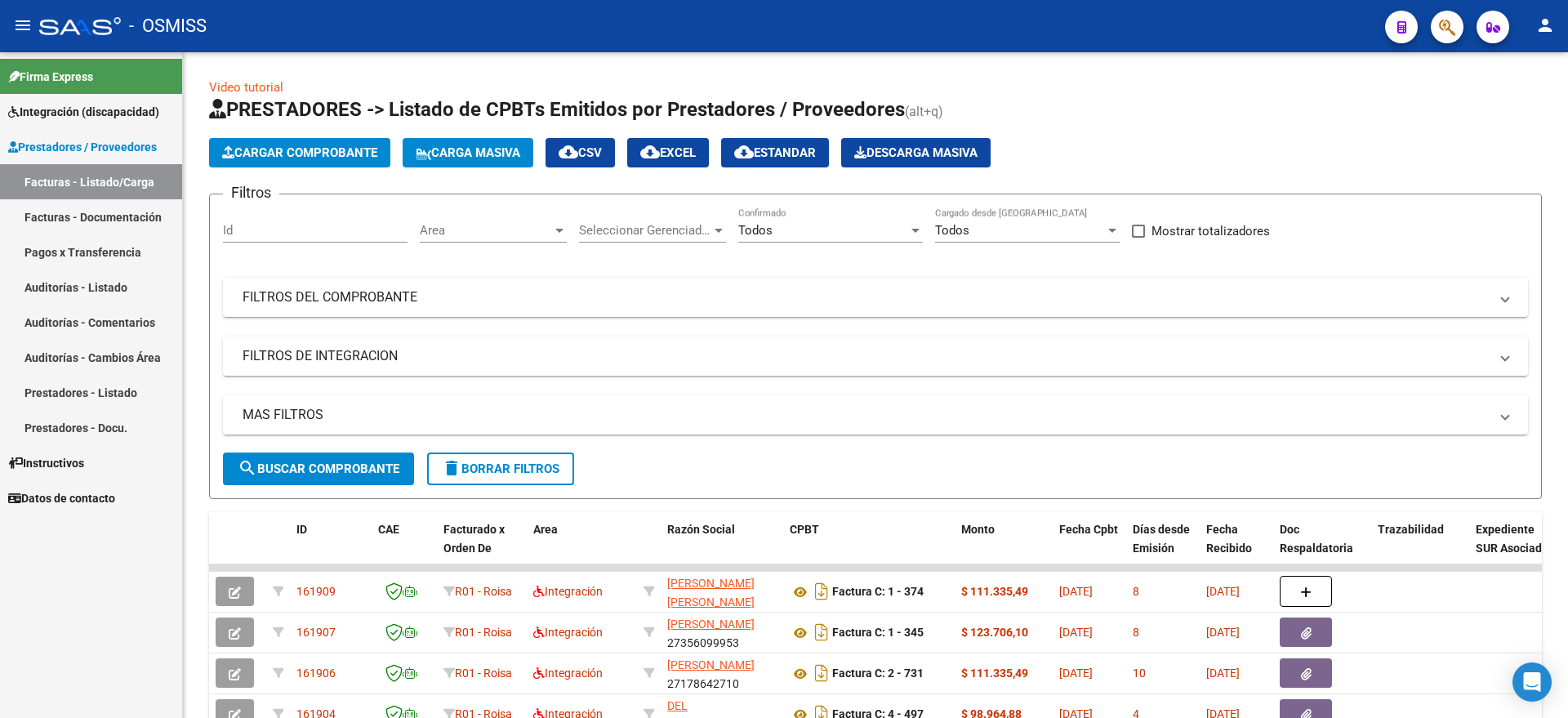
click at [299, 147] on span "Cargar Comprobante" at bounding box center [299, 152] width 155 height 14
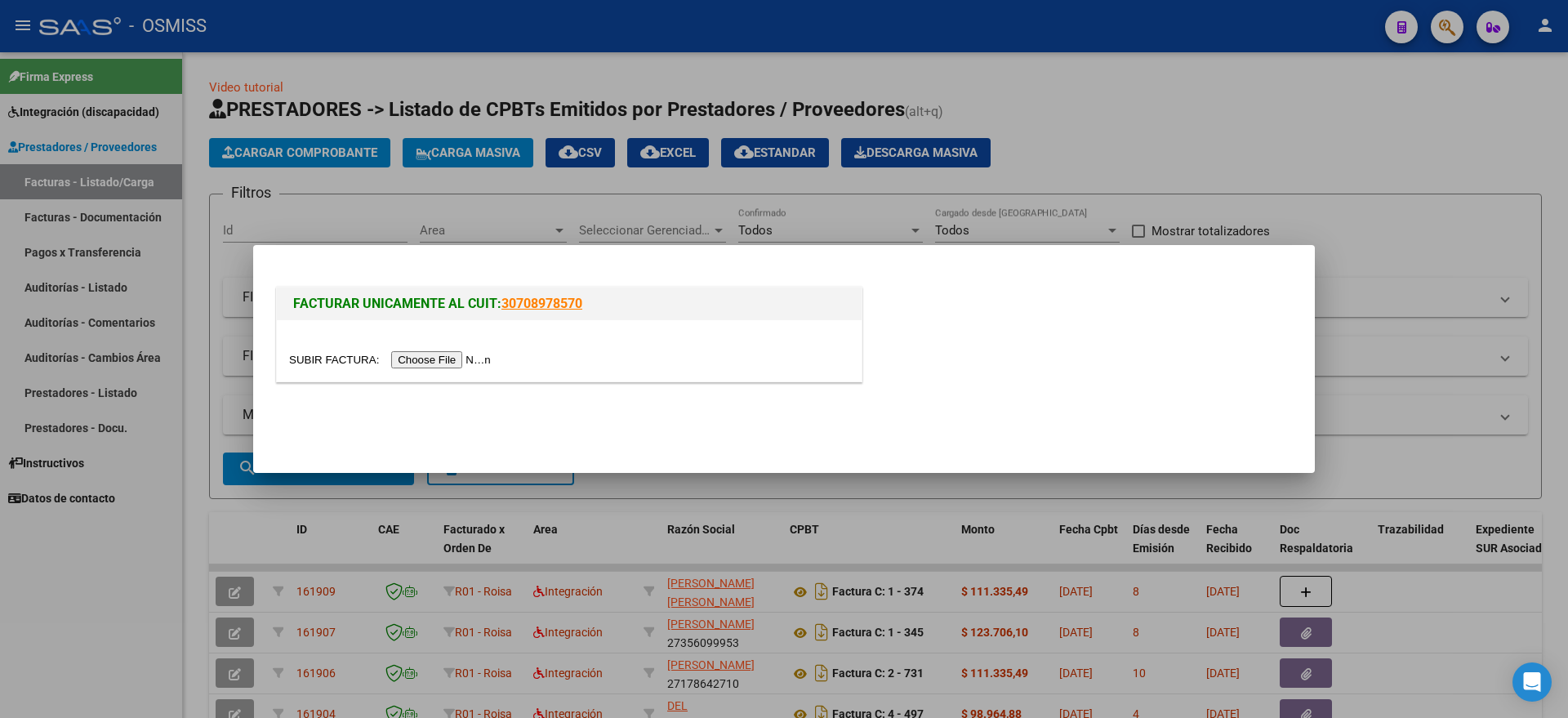
click at [454, 357] on input "file" at bounding box center [392, 359] width 206 height 17
click at [1312, 548] on div at bounding box center [784, 359] width 1568 height 718
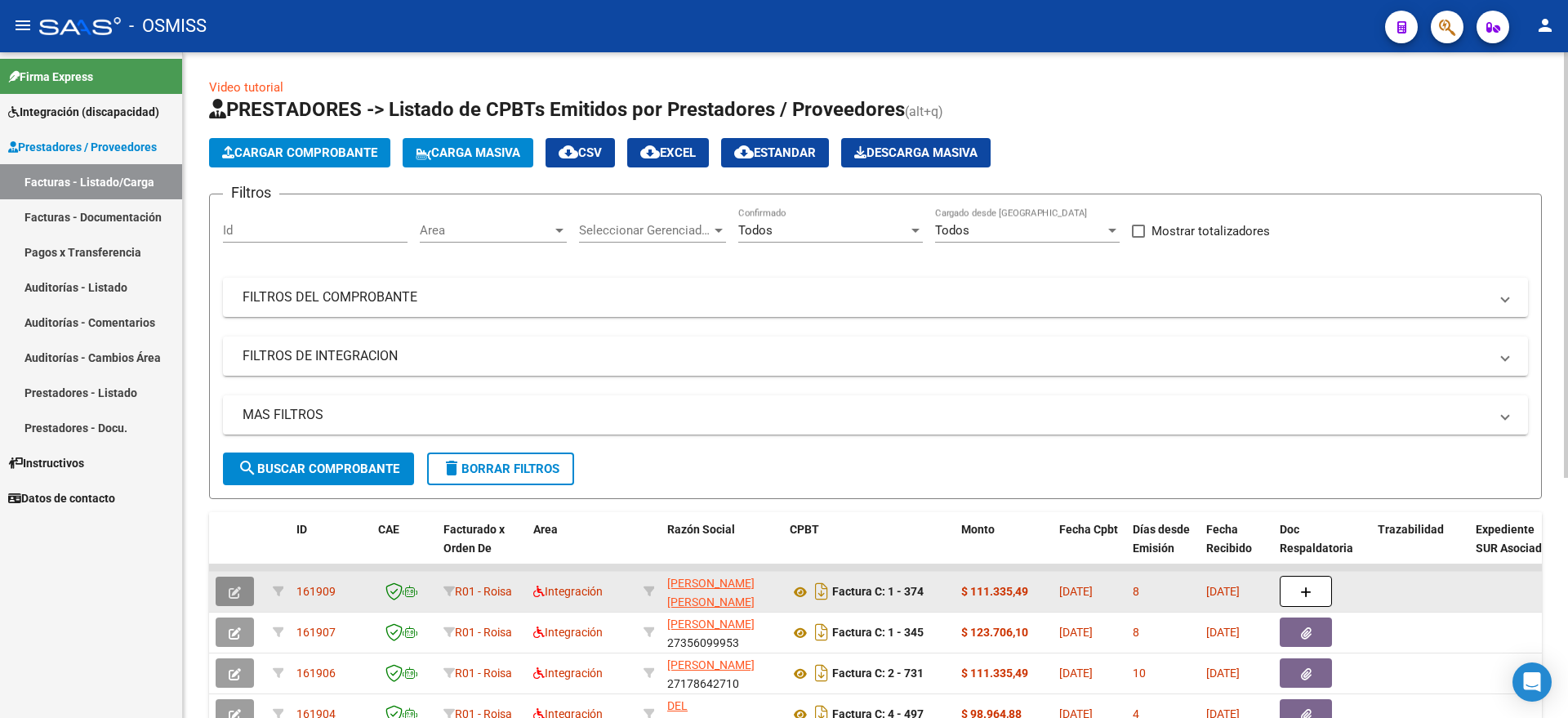
click at [220, 588] on button "button" at bounding box center [235, 591] width 39 height 30
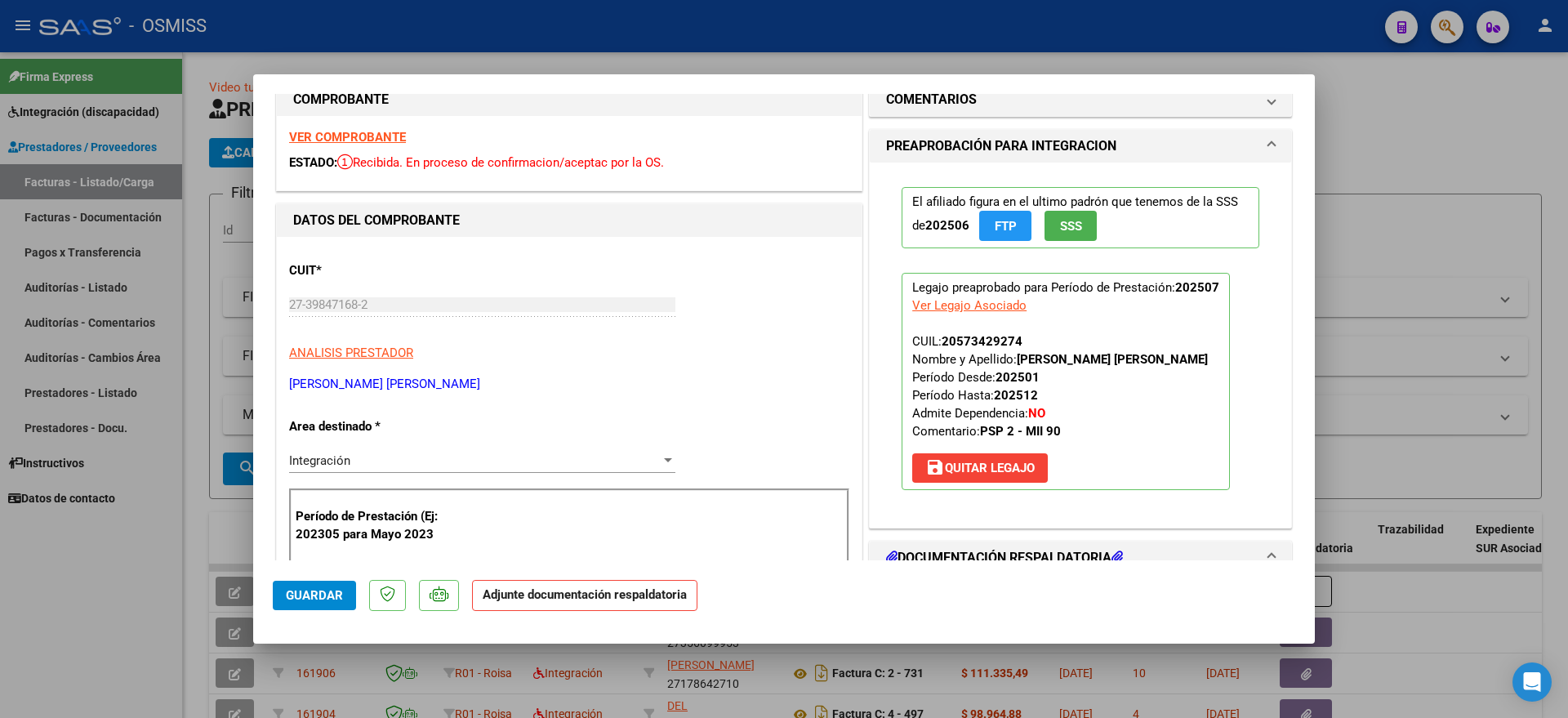
scroll to position [0, 0]
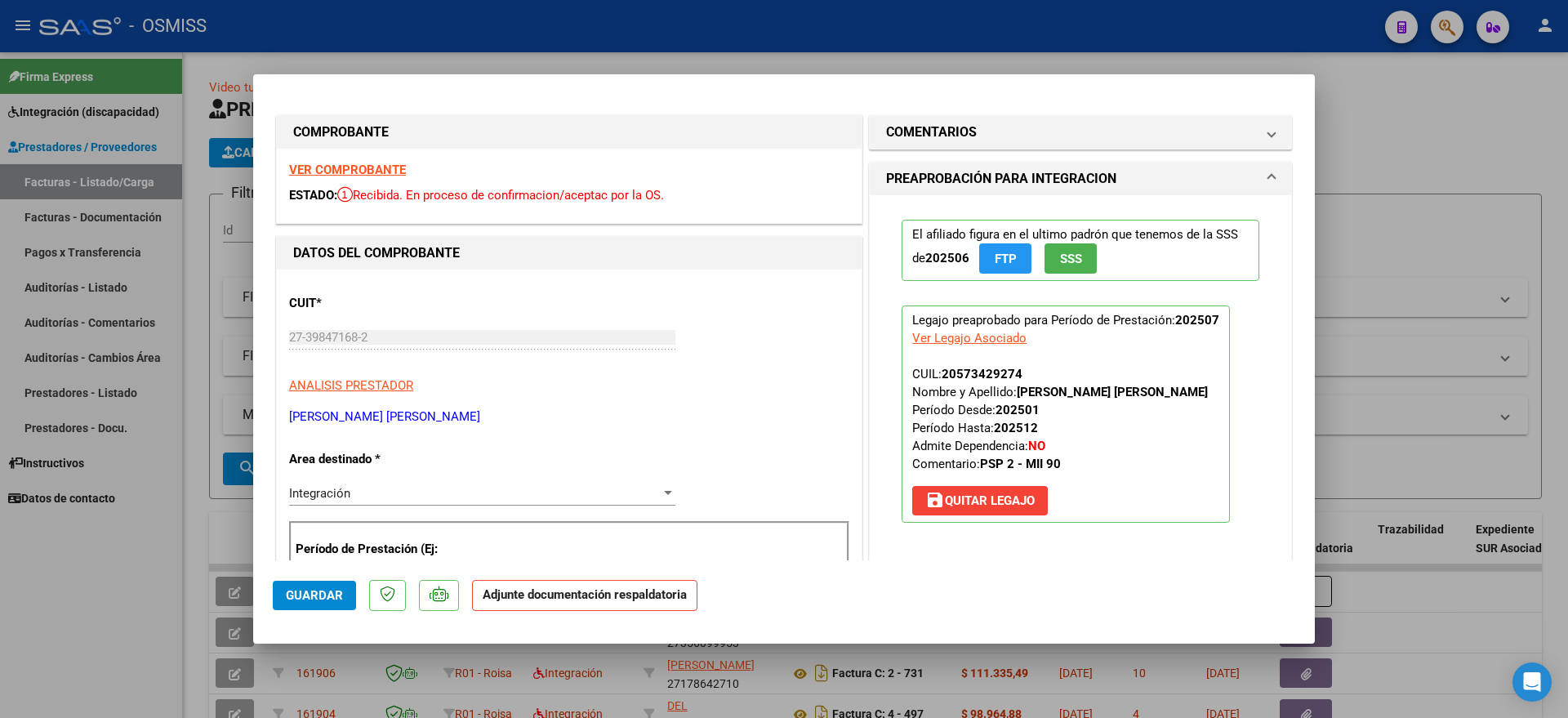
drag, startPoint x: 112, startPoint y: 650, endPoint x: 135, endPoint y: 636, distance: 26.9
click at [112, 650] on div at bounding box center [784, 359] width 1568 height 718
type input "$ 0,00"
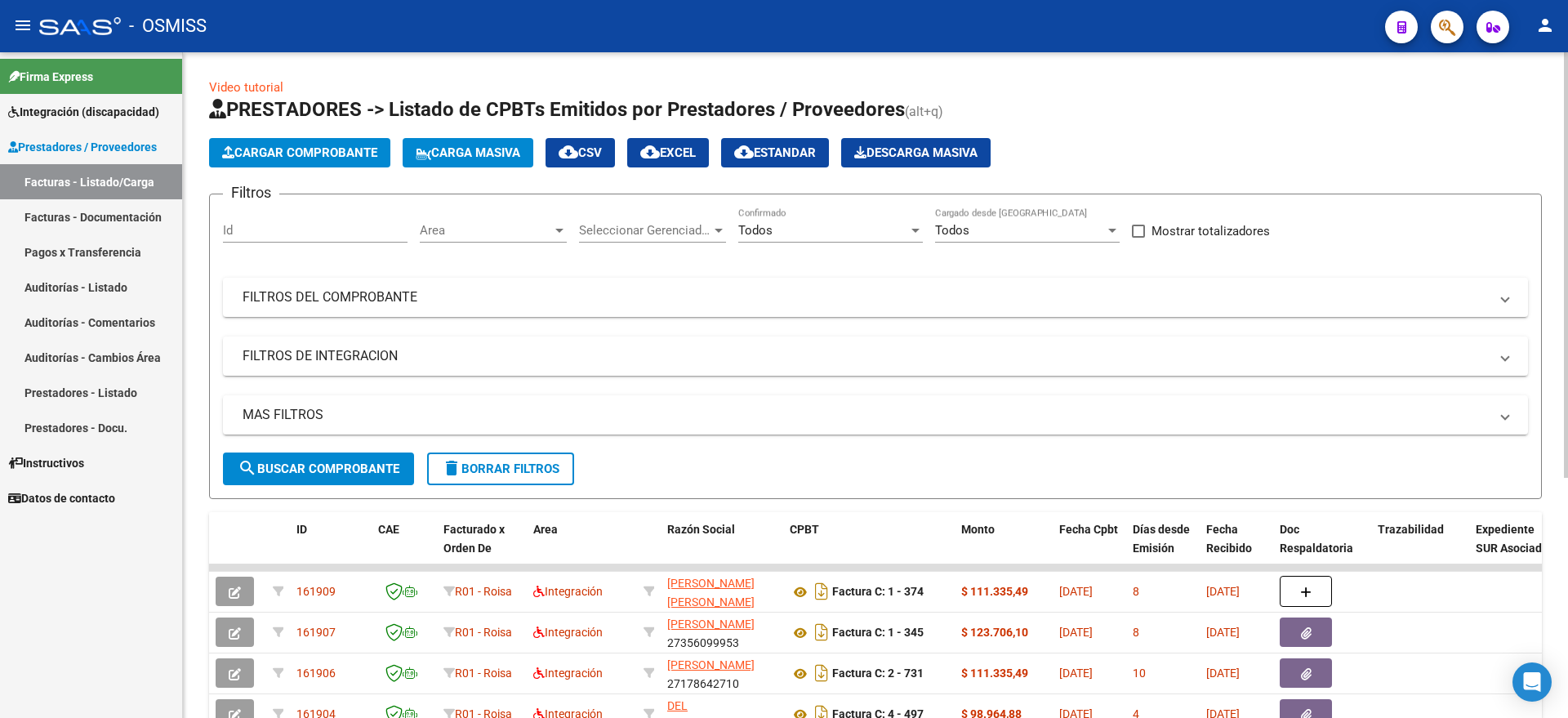
click at [266, 167] on button "Cargar Comprobante" at bounding box center [300, 152] width 181 height 30
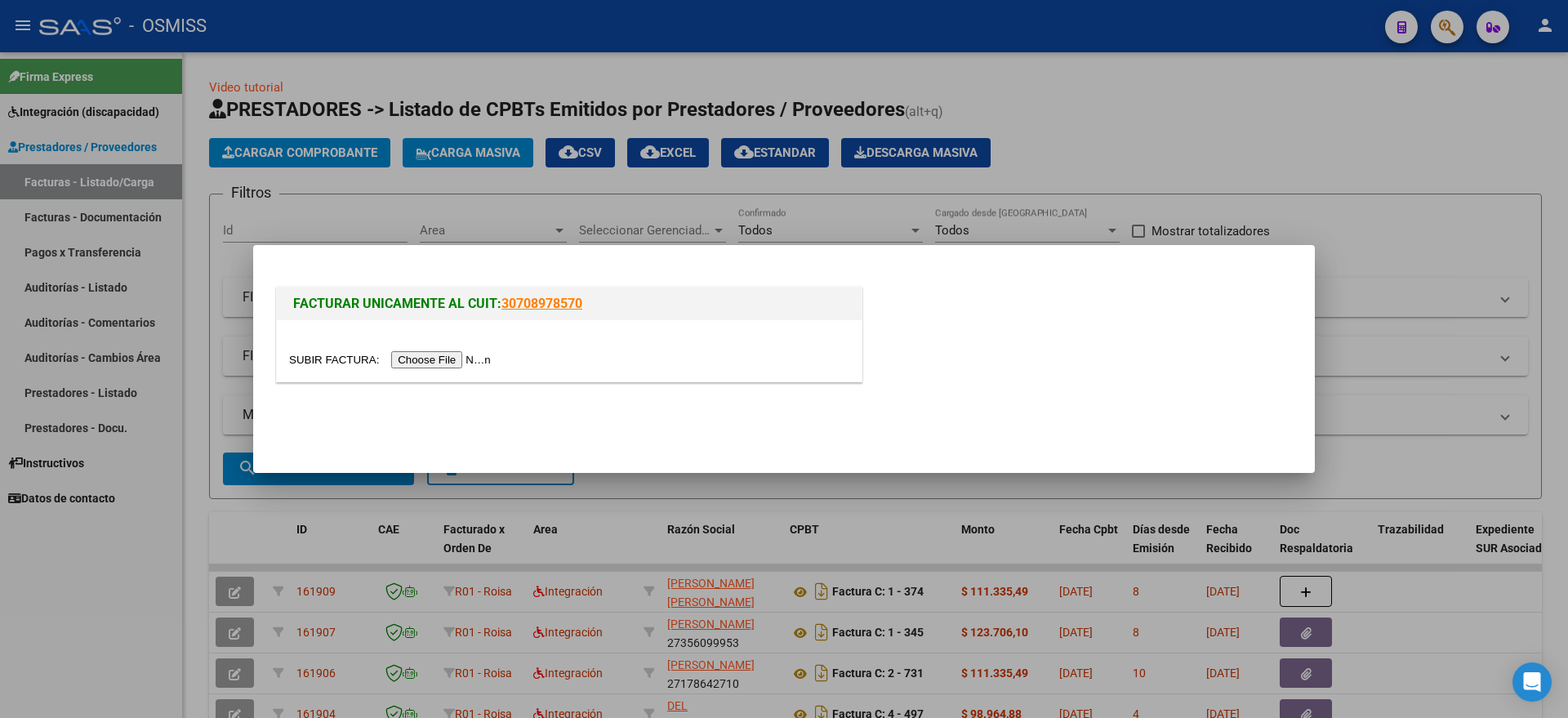
click at [439, 360] on input "file" at bounding box center [392, 359] width 206 height 17
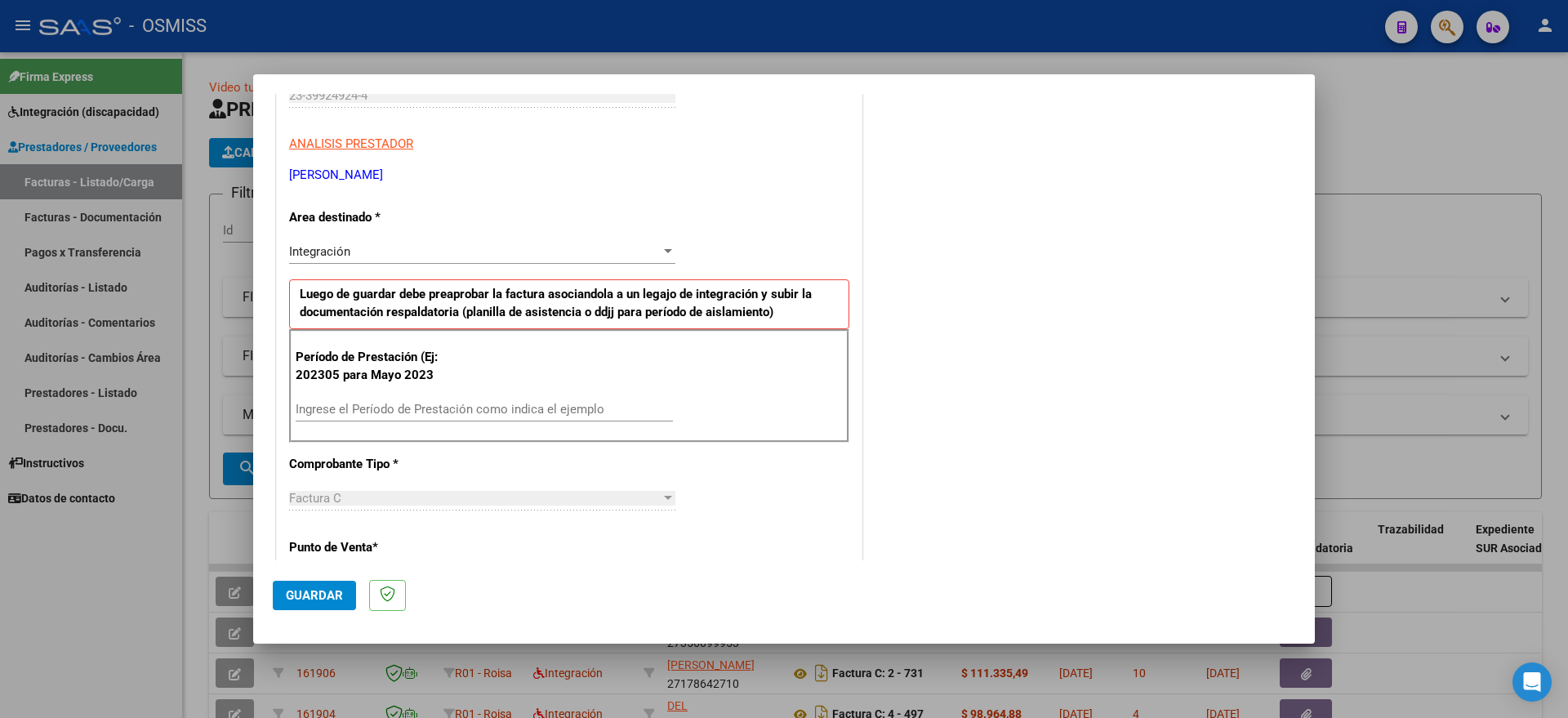
scroll to position [306, 0]
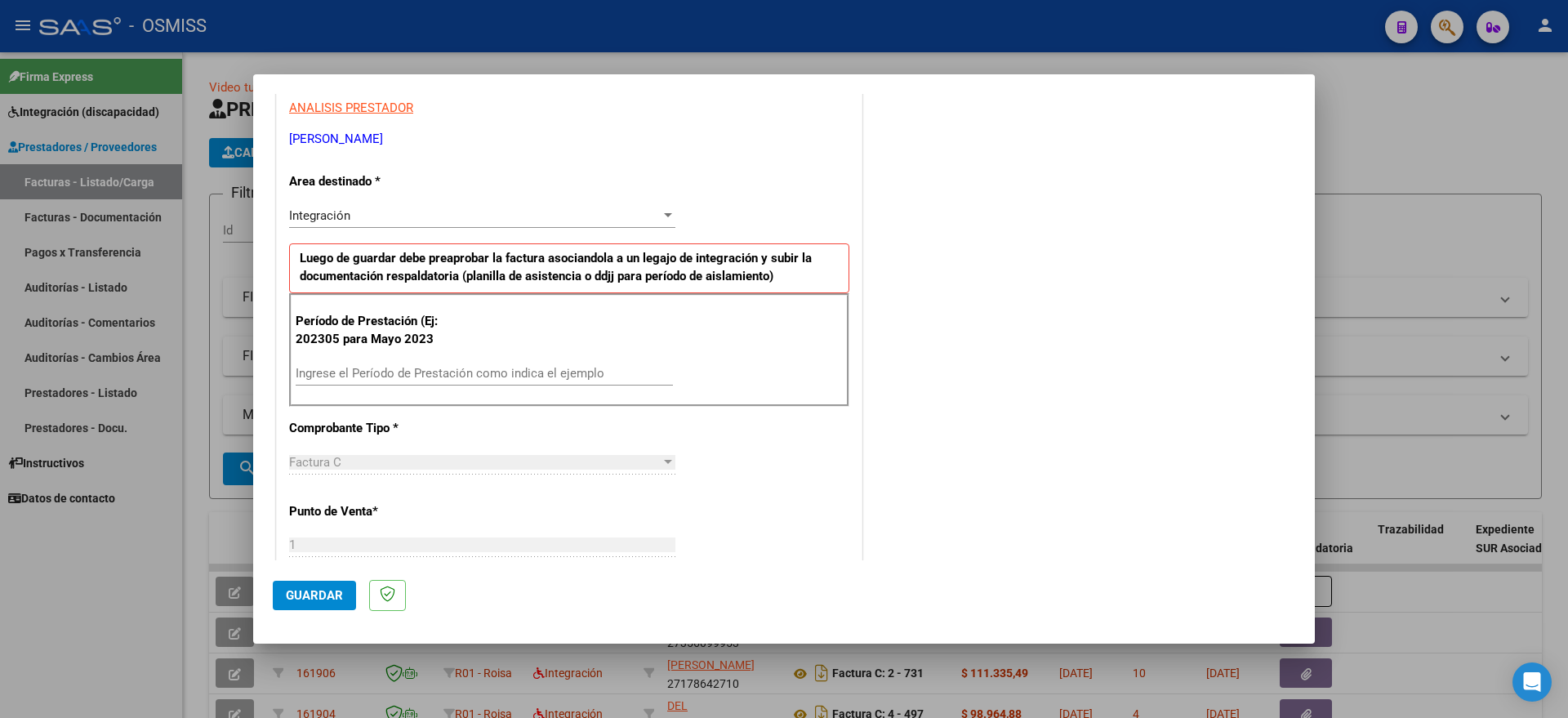
drag, startPoint x: 490, startPoint y: 363, endPoint x: 521, endPoint y: 356, distance: 31.8
click at [490, 363] on div "Ingrese el Período de Prestación como indica el ejemplo" at bounding box center [484, 373] width 377 height 24
type input "202507"
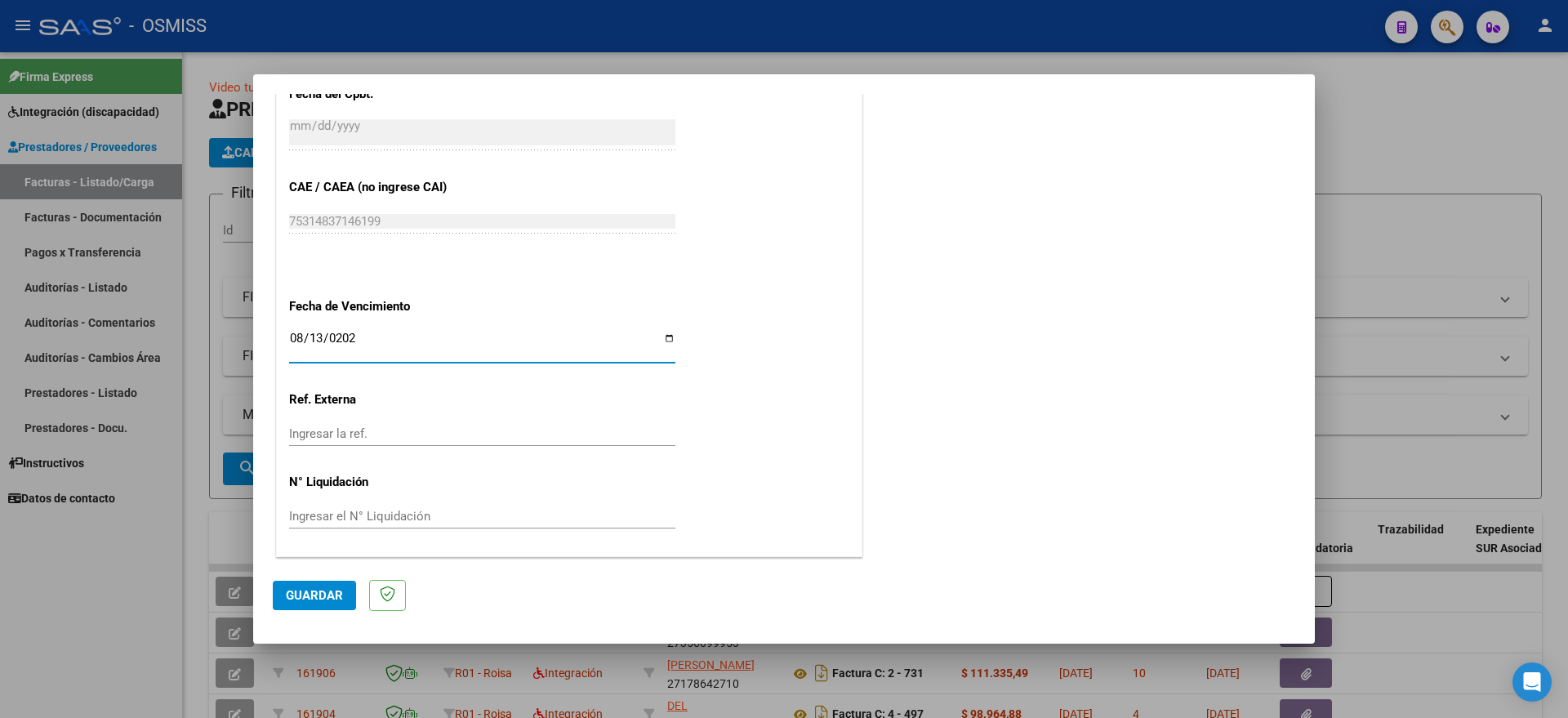
type input "[DATE]"
click at [324, 599] on span "Guardar" at bounding box center [314, 595] width 57 height 14
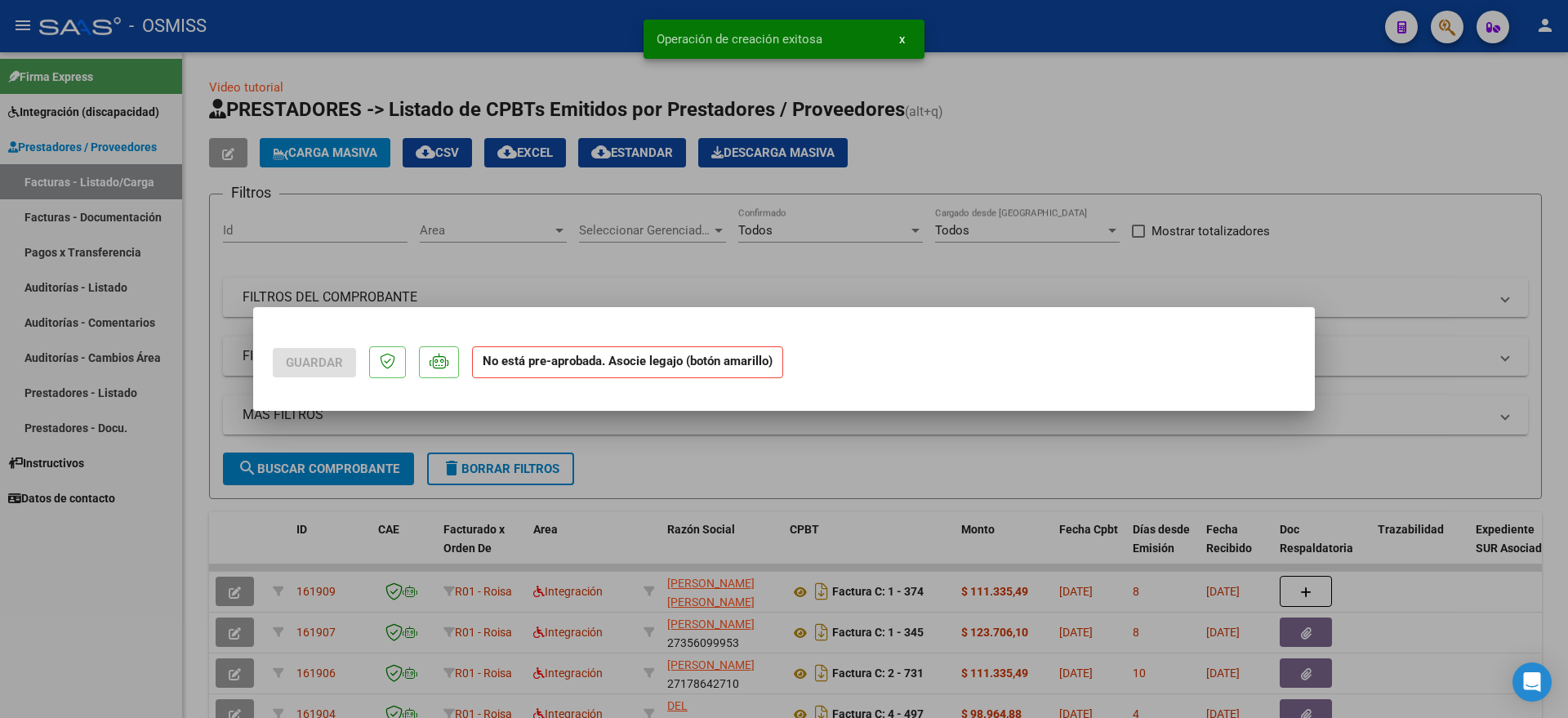
scroll to position [0, 0]
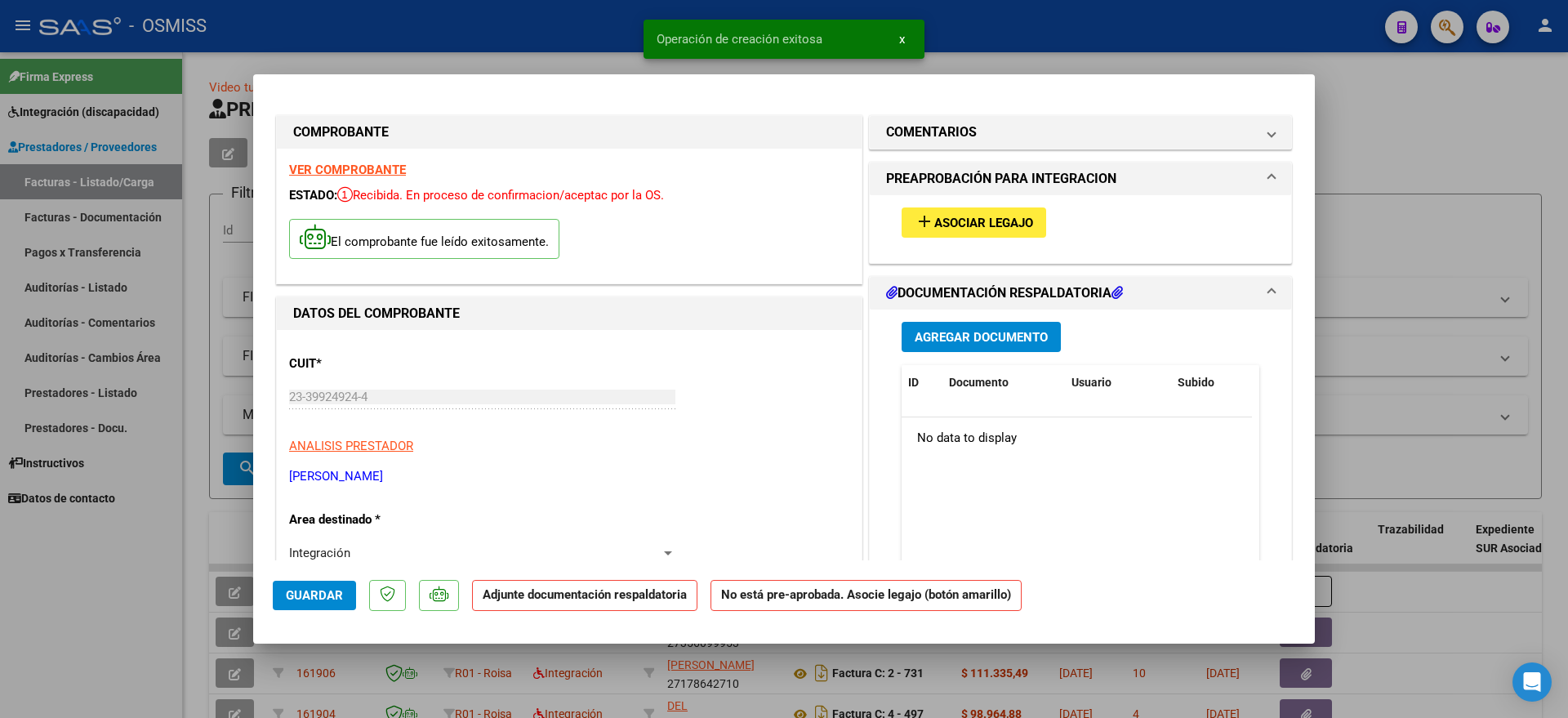
click at [922, 203] on div "add Asociar Legajo" at bounding box center [1080, 223] width 383 height 55
click at [922, 226] on mat-icon "add" at bounding box center [924, 221] width 19 height 19
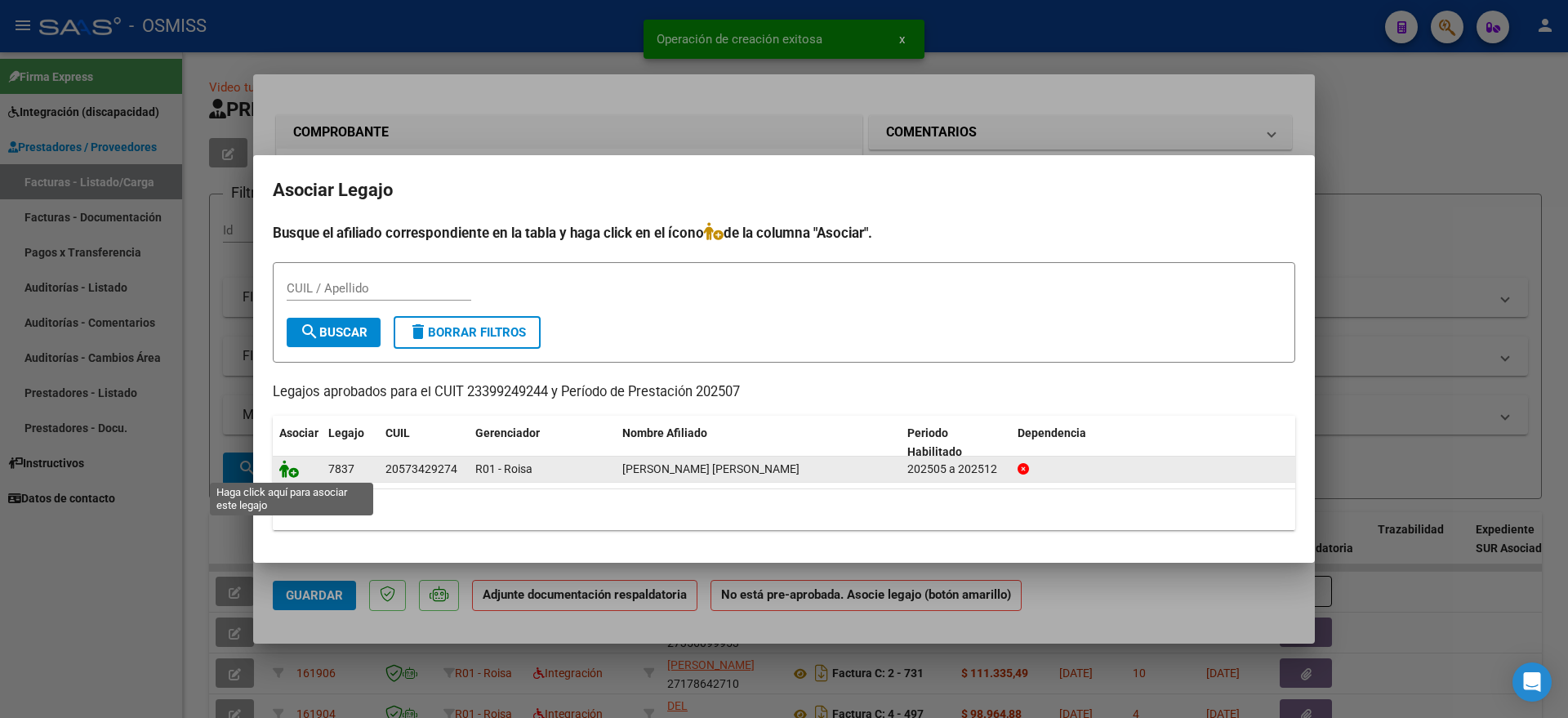
click at [291, 474] on icon at bounding box center [289, 468] width 19 height 18
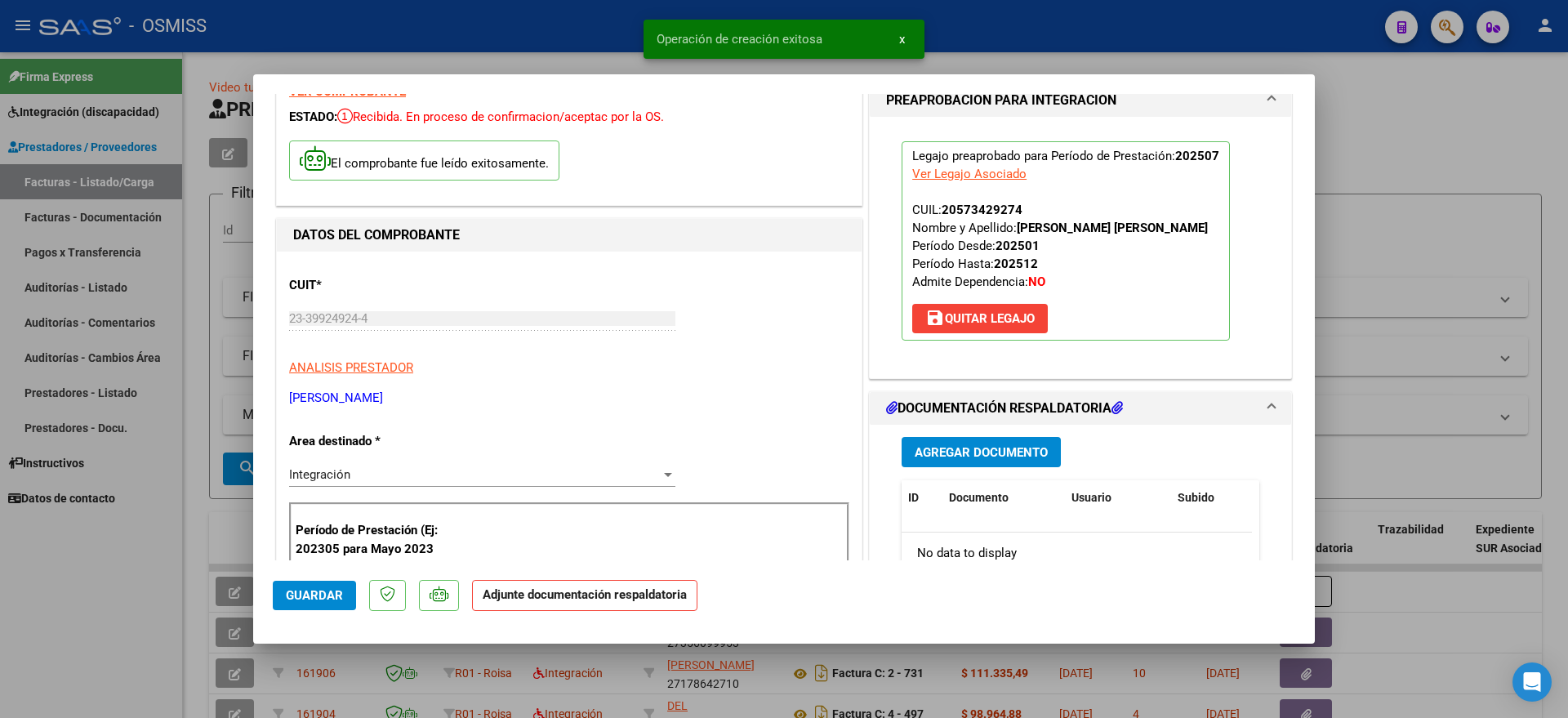
scroll to position [204, 0]
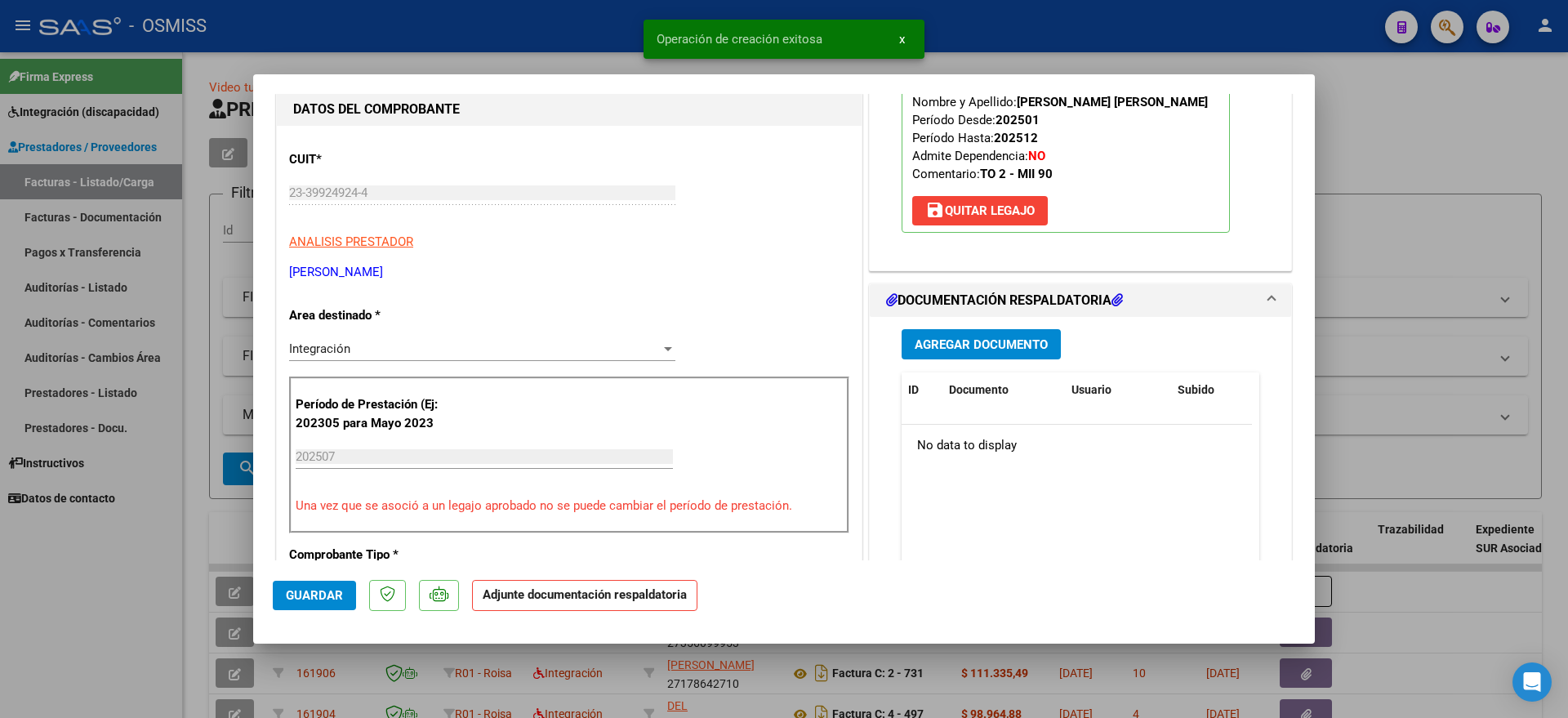
click at [991, 346] on span "Agregar Documento" at bounding box center [981, 344] width 133 height 14
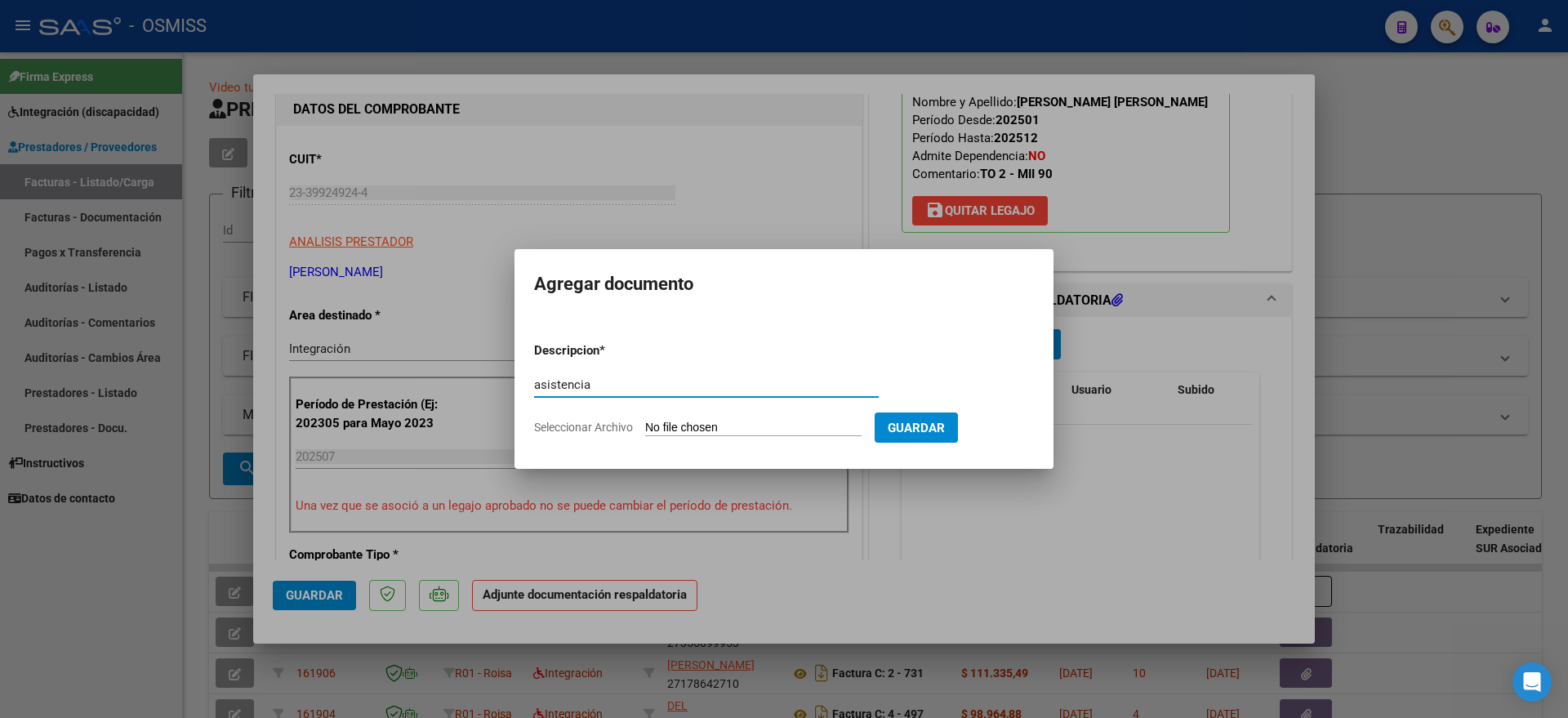
type input "asistencia"
click at [731, 425] on input "Seleccionar Archivo" at bounding box center [753, 428] width 217 height 15
type input "C:\fakepath\[PERSON_NAME] - TERAPIA OCUPACIONAL - PRESENTISMO.pdf"
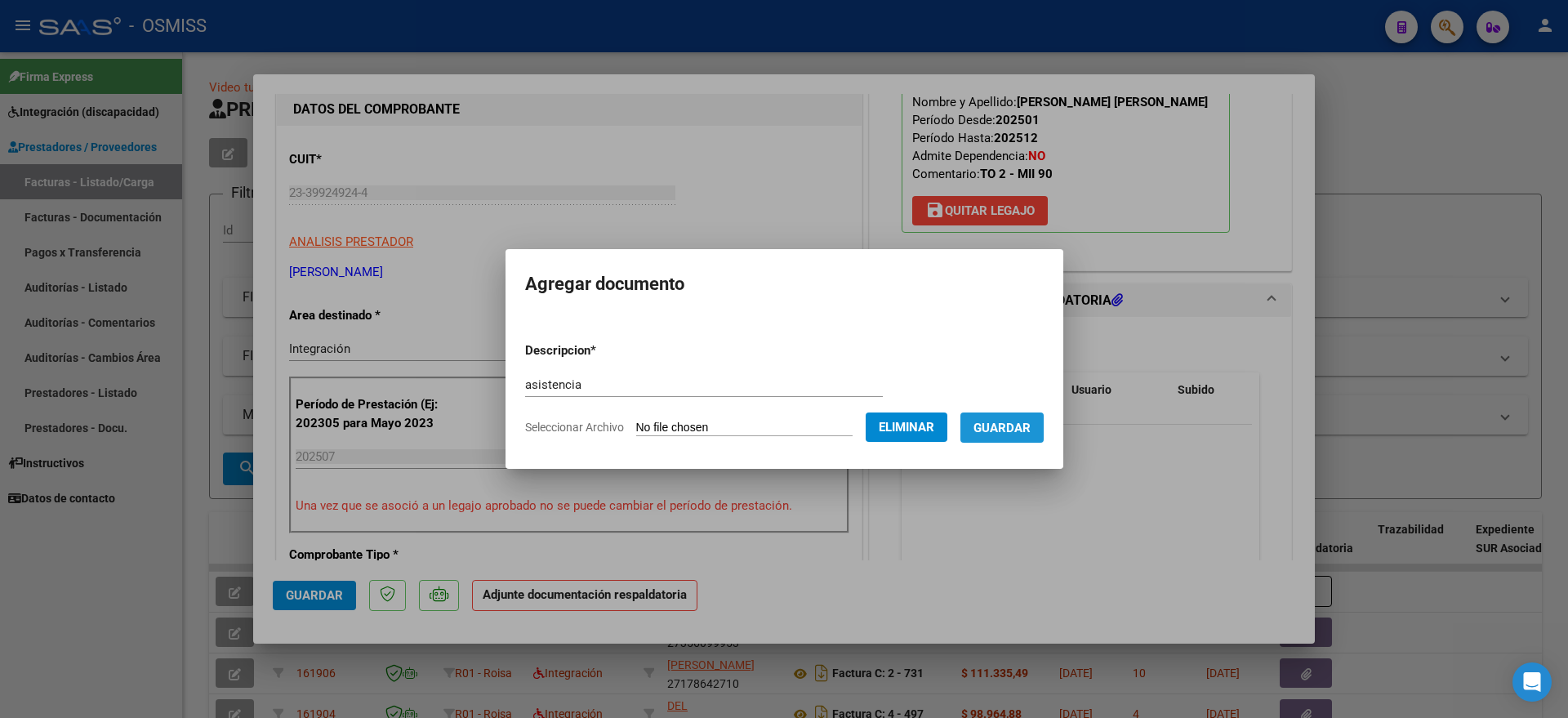
click at [1030, 428] on span "Guardar" at bounding box center [1001, 427] width 57 height 14
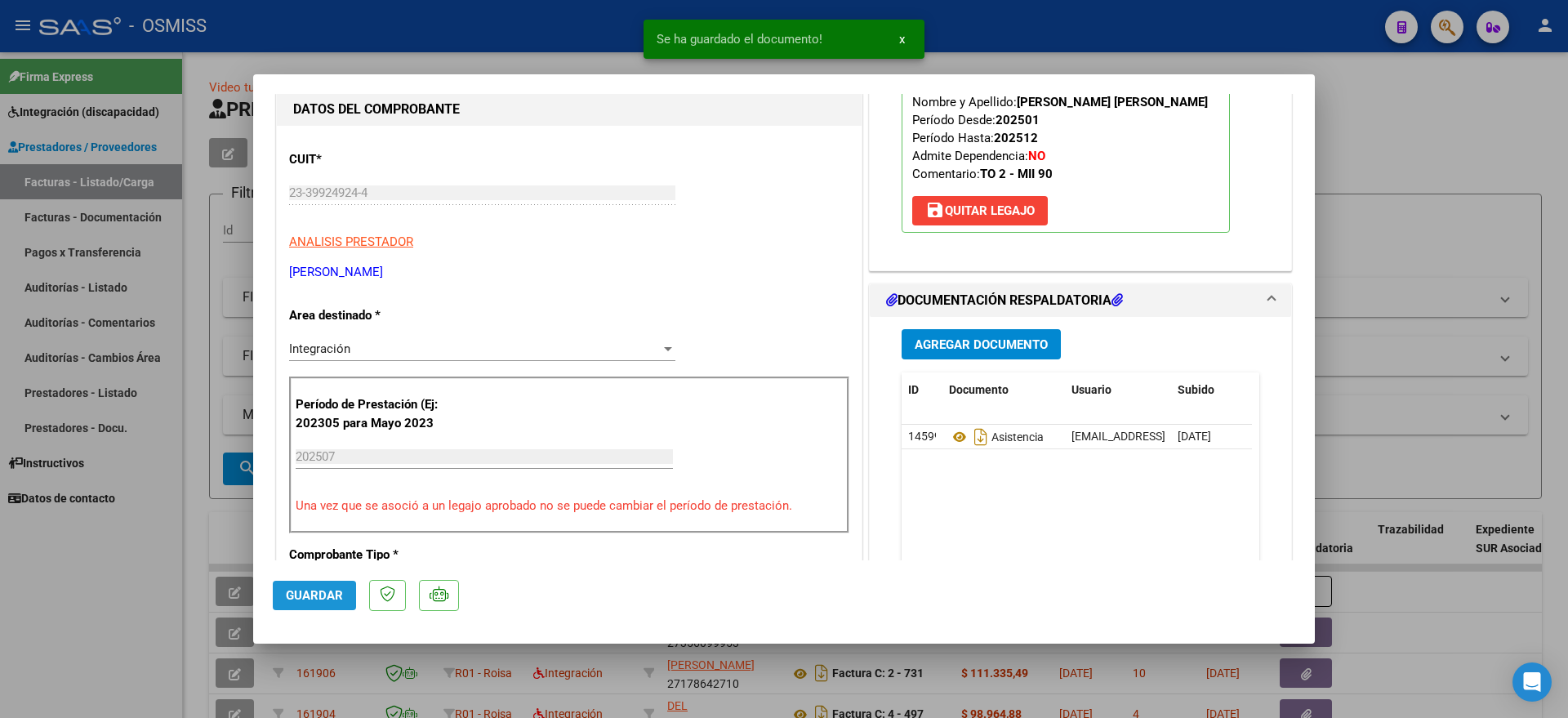
click at [311, 601] on span "Guardar" at bounding box center [314, 595] width 57 height 14
click at [88, 599] on div at bounding box center [784, 359] width 1568 height 718
type input "$ 0,00"
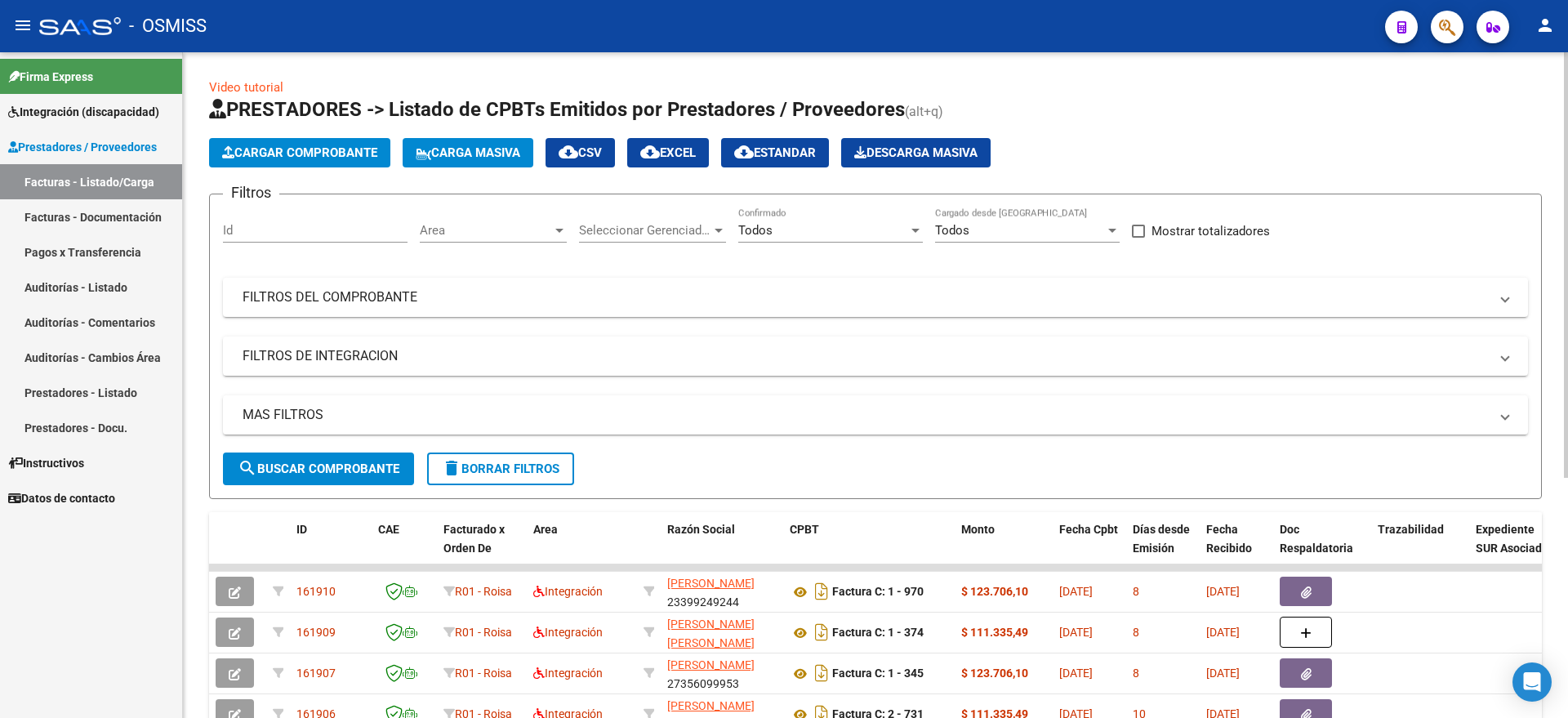
click at [291, 152] on span "Cargar Comprobante" at bounding box center [299, 152] width 155 height 14
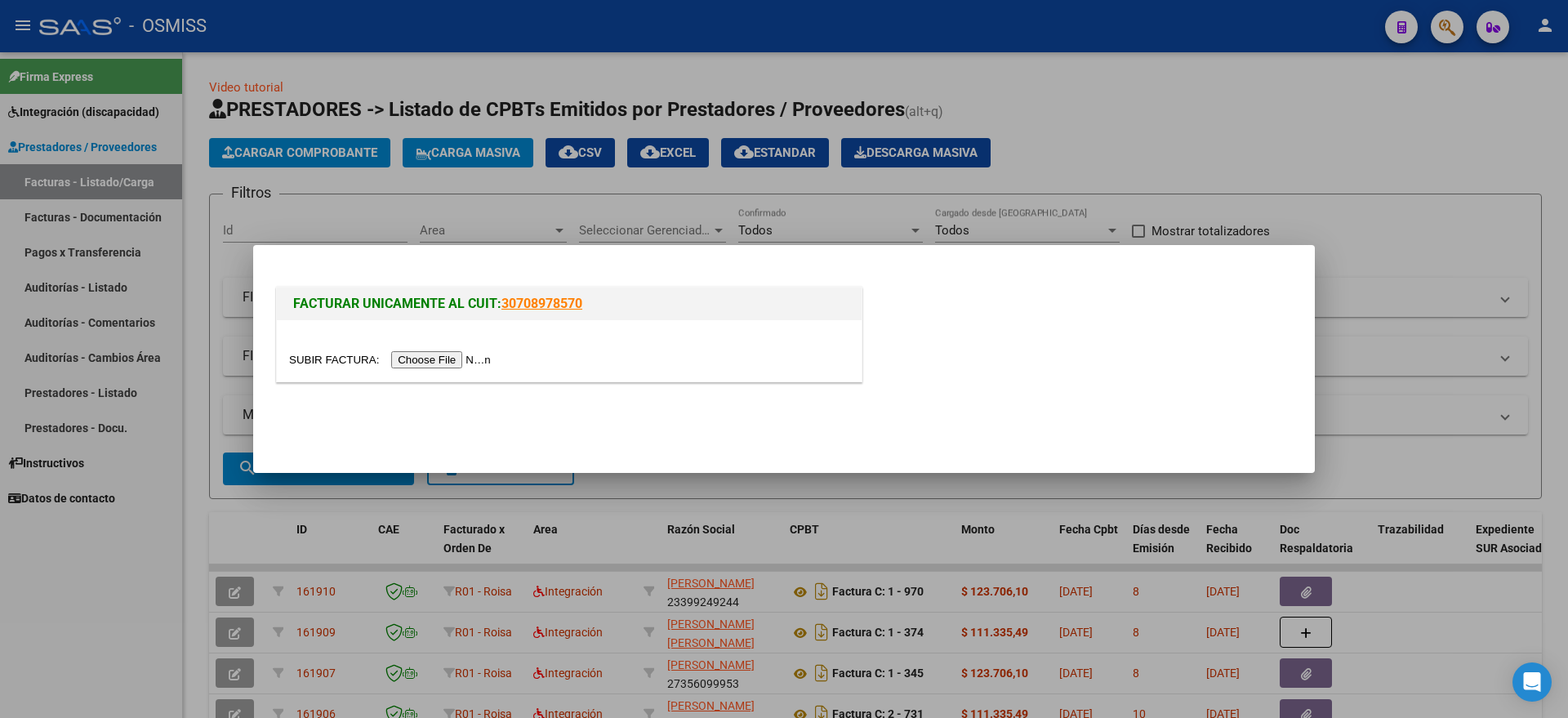
click at [431, 364] on input "file" at bounding box center [392, 359] width 206 height 17
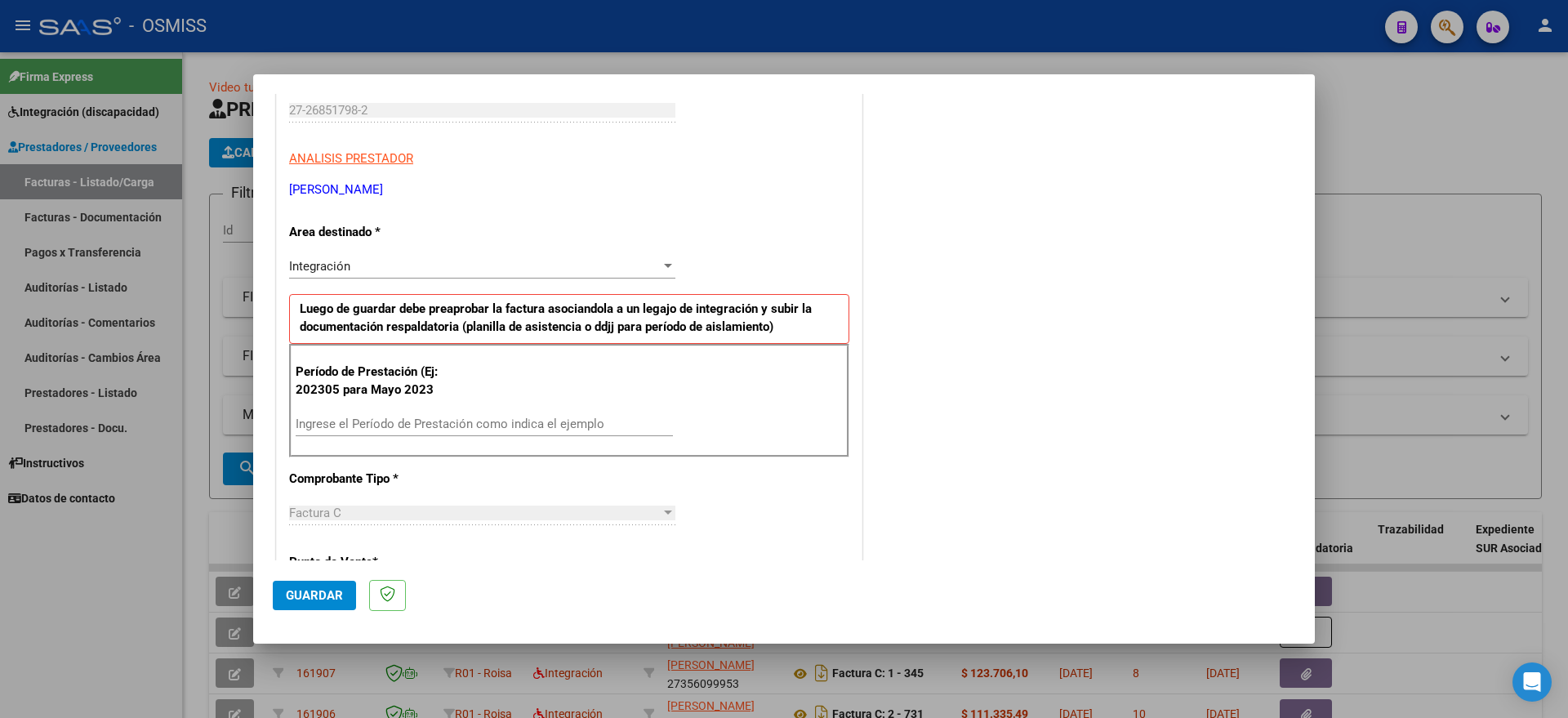
scroll to position [306, 0]
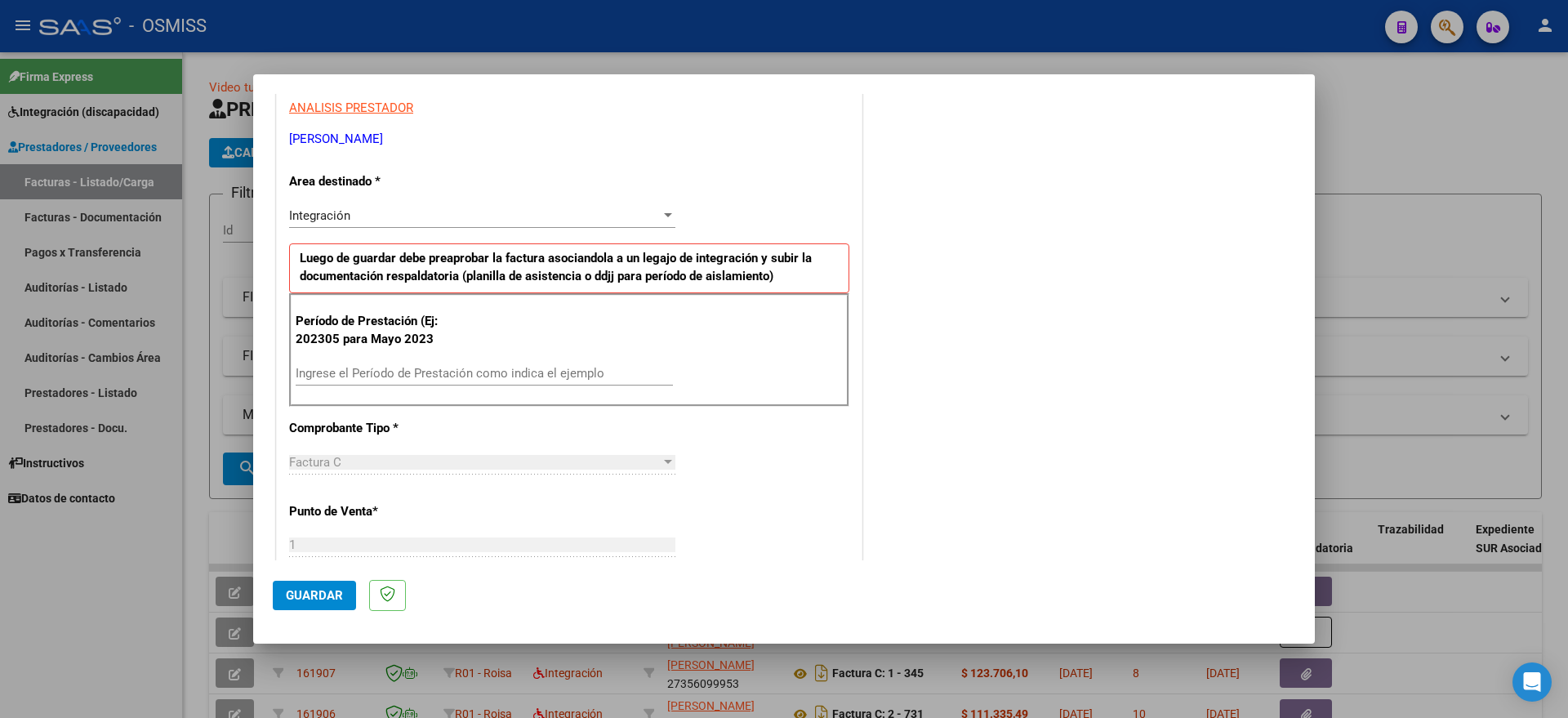
click at [430, 371] on input "Ingrese el Período de Prestación como indica el ejemplo" at bounding box center [484, 373] width 377 height 14
type input "202507"
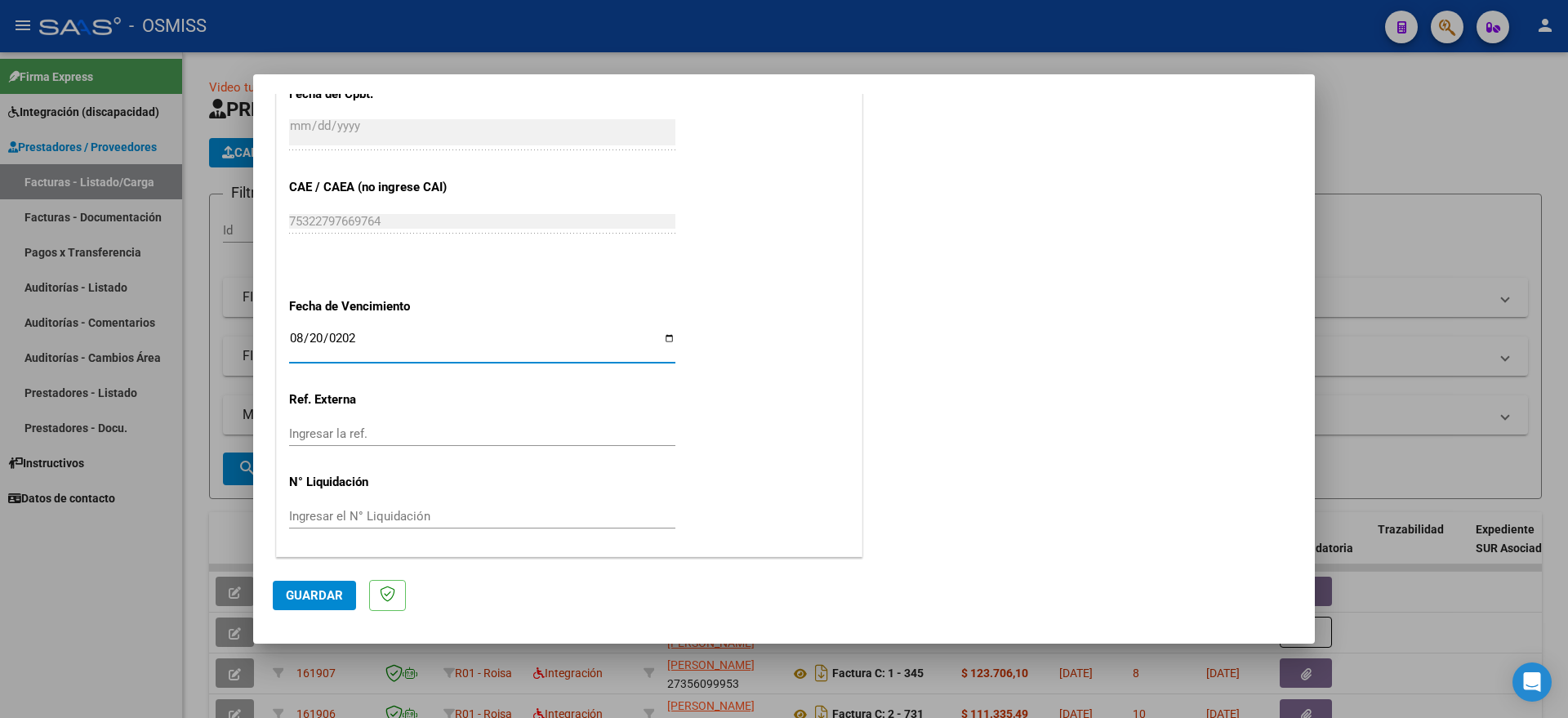
type input "[DATE]"
click at [303, 588] on span "Guardar" at bounding box center [314, 595] width 57 height 14
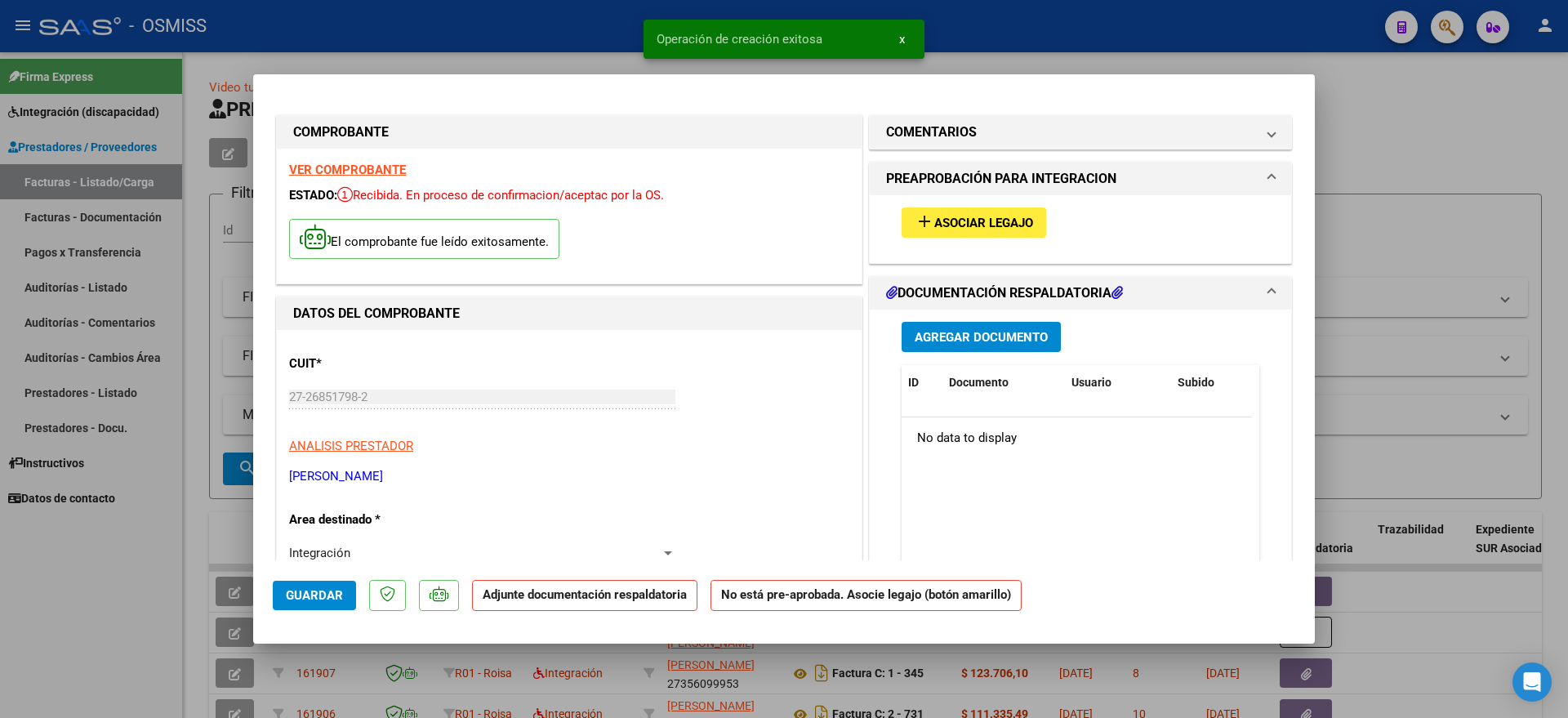
click at [982, 218] on span "Asociar Legajo" at bounding box center [983, 223] width 99 height 14
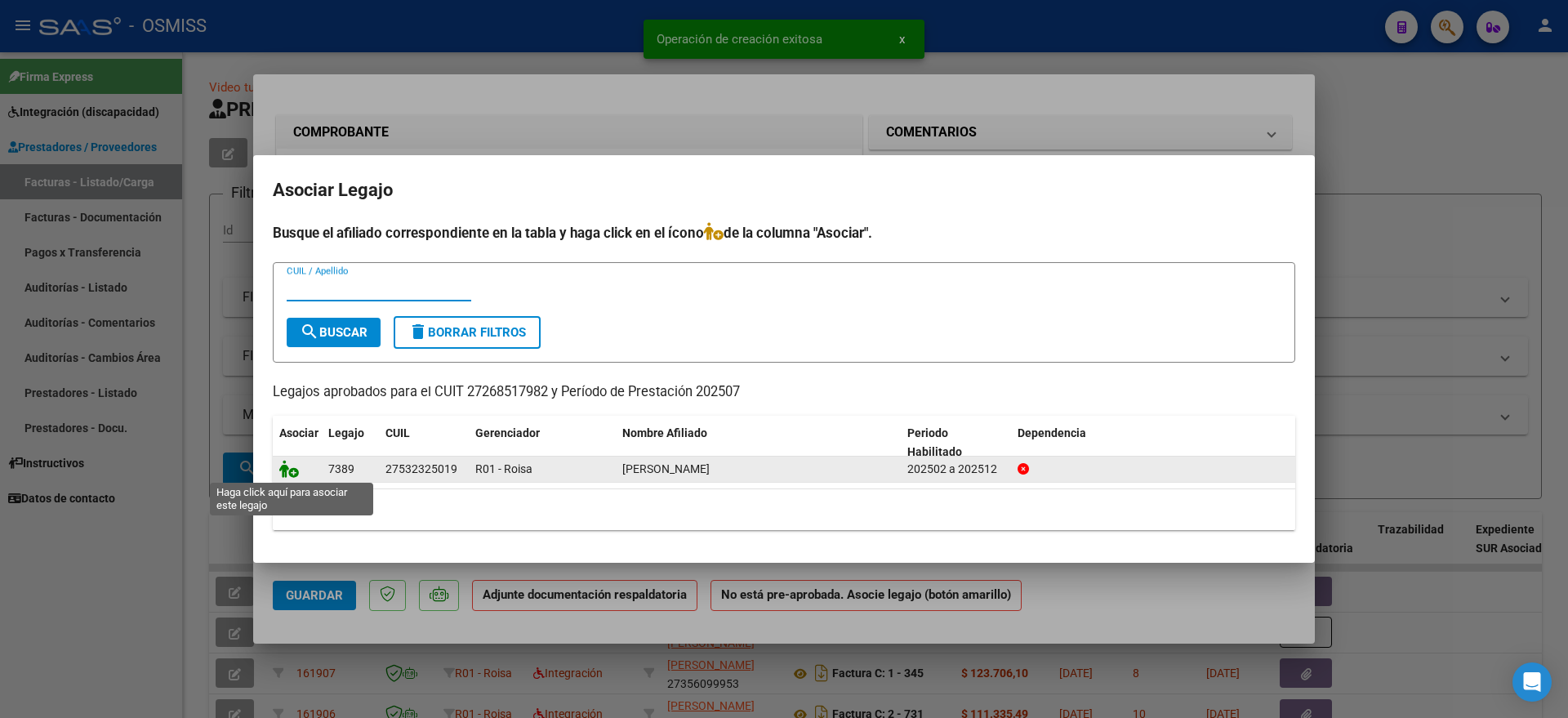
click at [287, 468] on icon at bounding box center [289, 468] width 19 height 18
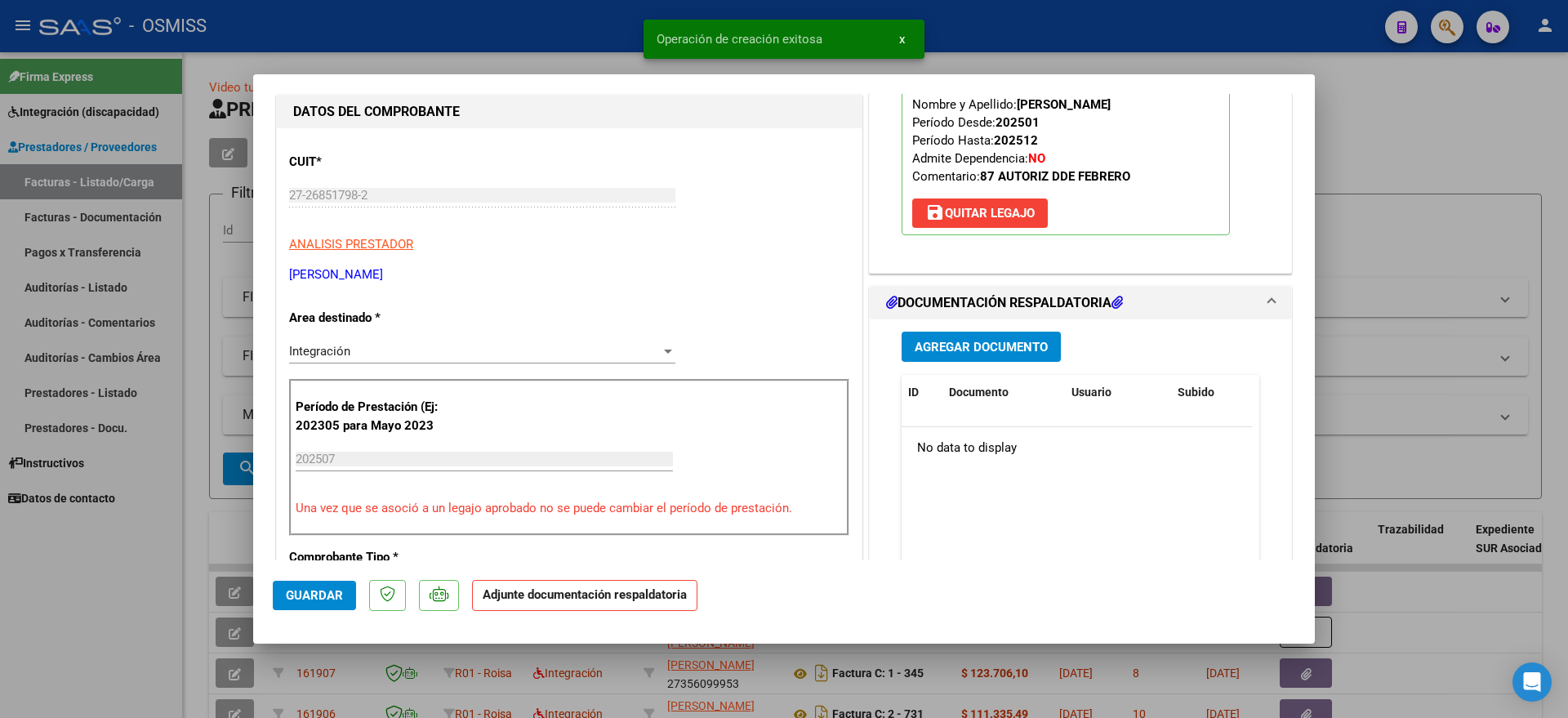
scroll to position [204, 0]
click at [944, 345] on span "Agregar Documento" at bounding box center [981, 344] width 133 height 14
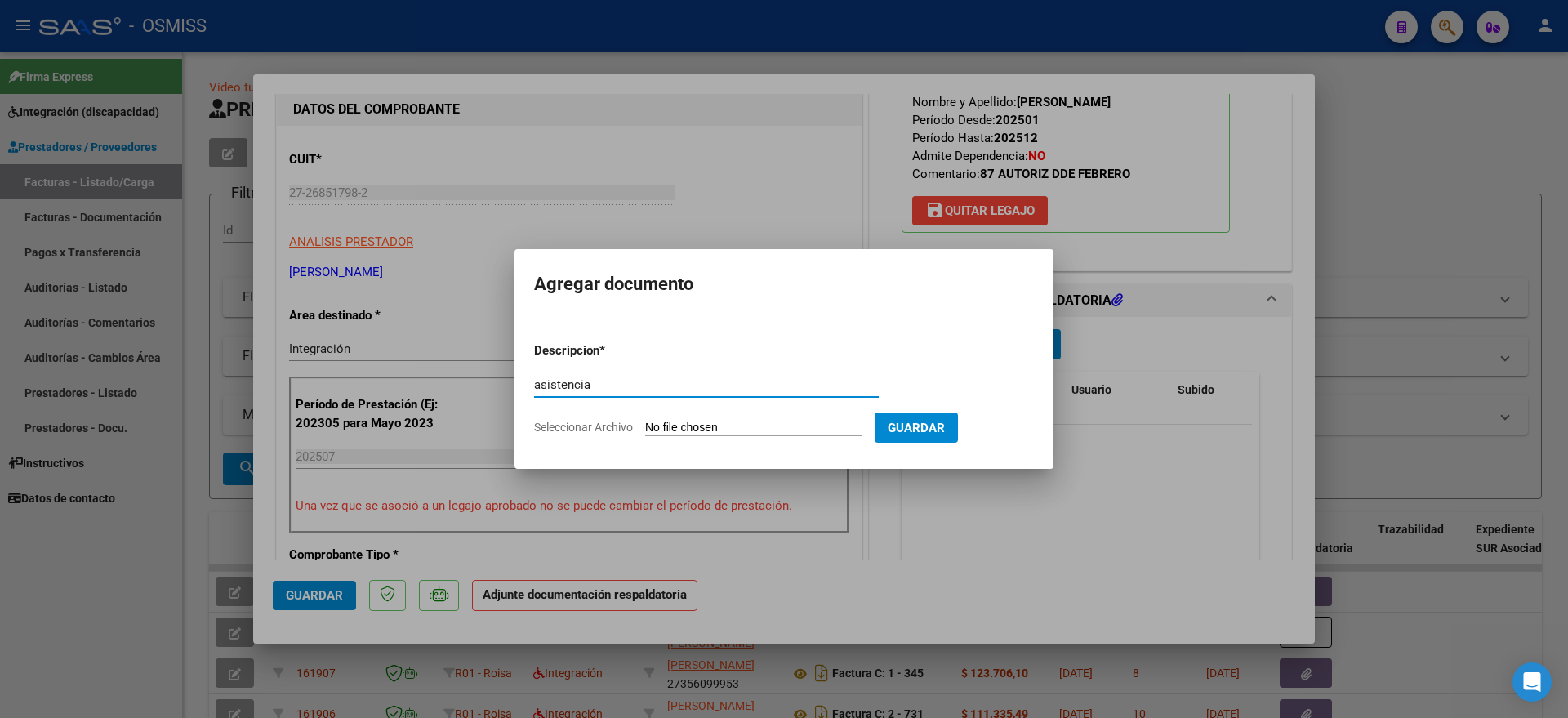
type input "asistencia"
click at [702, 431] on input "Seleccionar Archivo" at bounding box center [753, 428] width 217 height 15
type input "C:\fakepath\EspinolaLuzmilaAsisJulio25ModMaeApoyo.pdf"
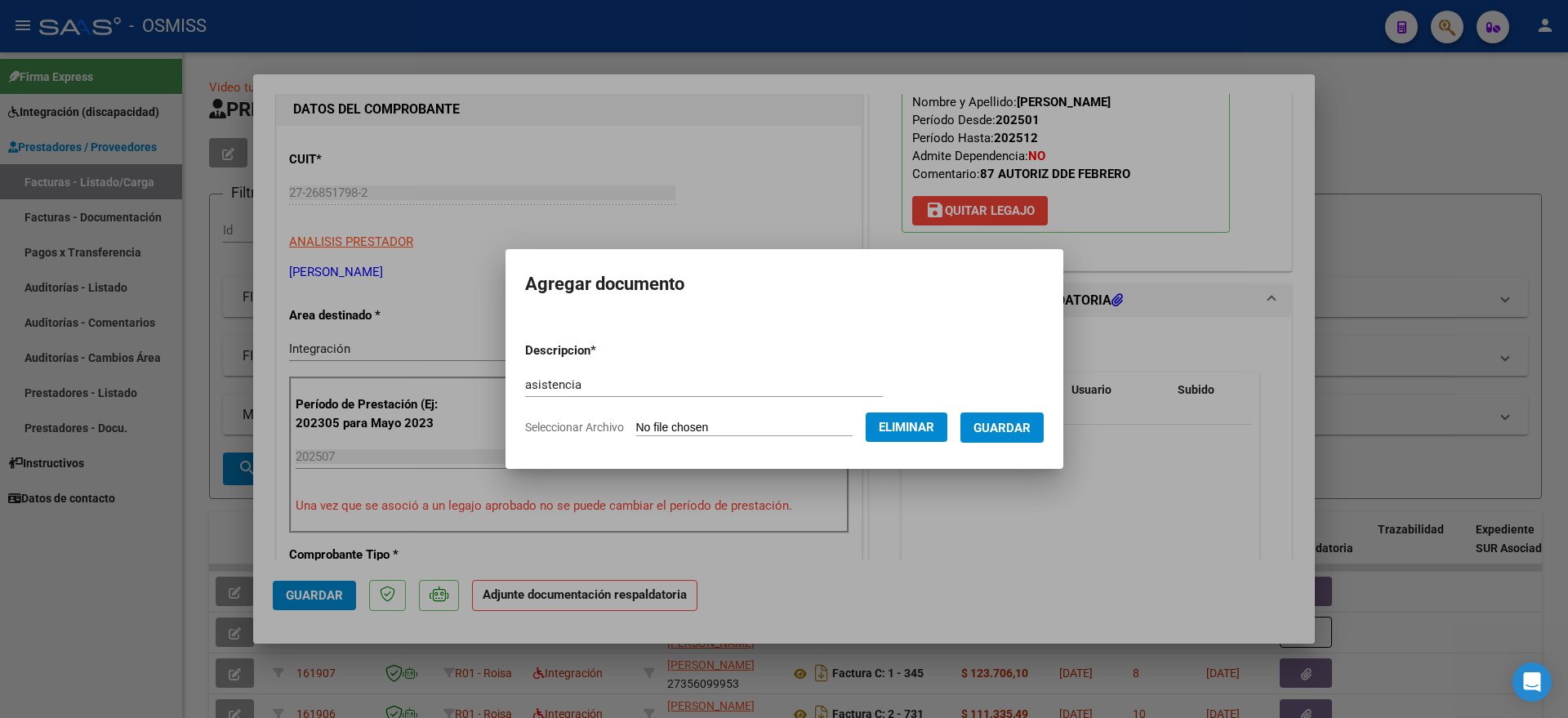
click at [1018, 426] on span "Guardar" at bounding box center [1001, 427] width 57 height 14
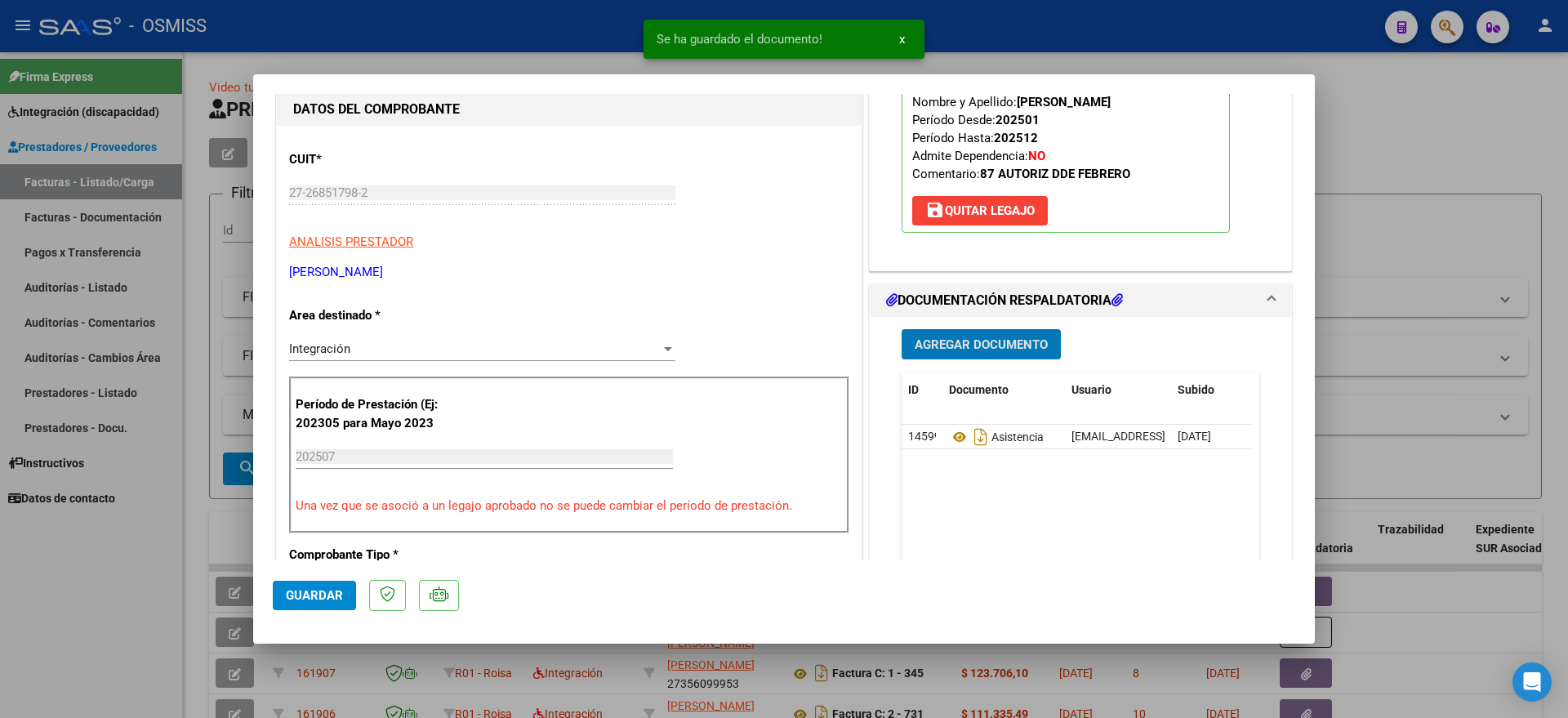
click at [315, 594] on span "Guardar" at bounding box center [314, 595] width 57 height 14
click at [55, 616] on div at bounding box center [784, 359] width 1568 height 718
type input "$ 0,00"
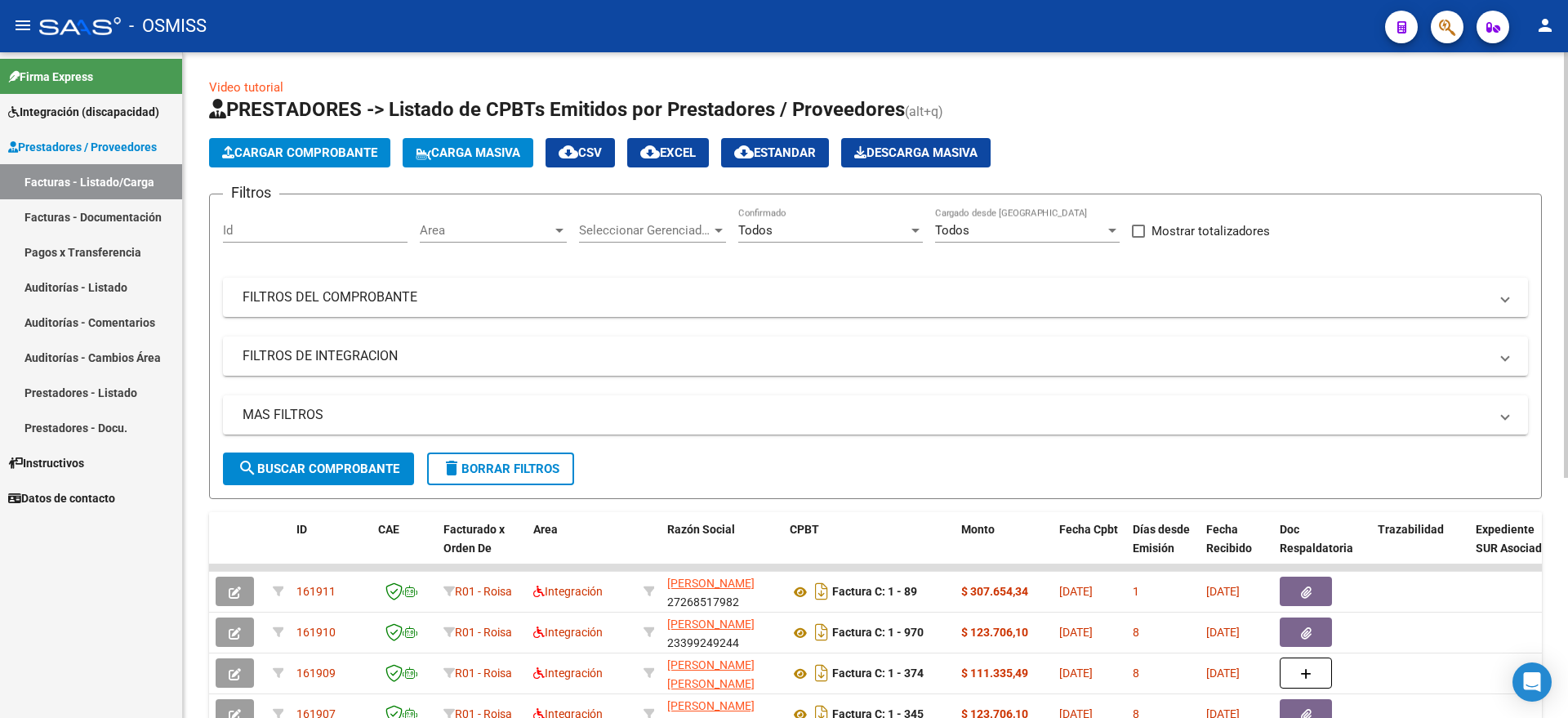
click at [339, 153] on span "Cargar Comprobante" at bounding box center [299, 152] width 155 height 14
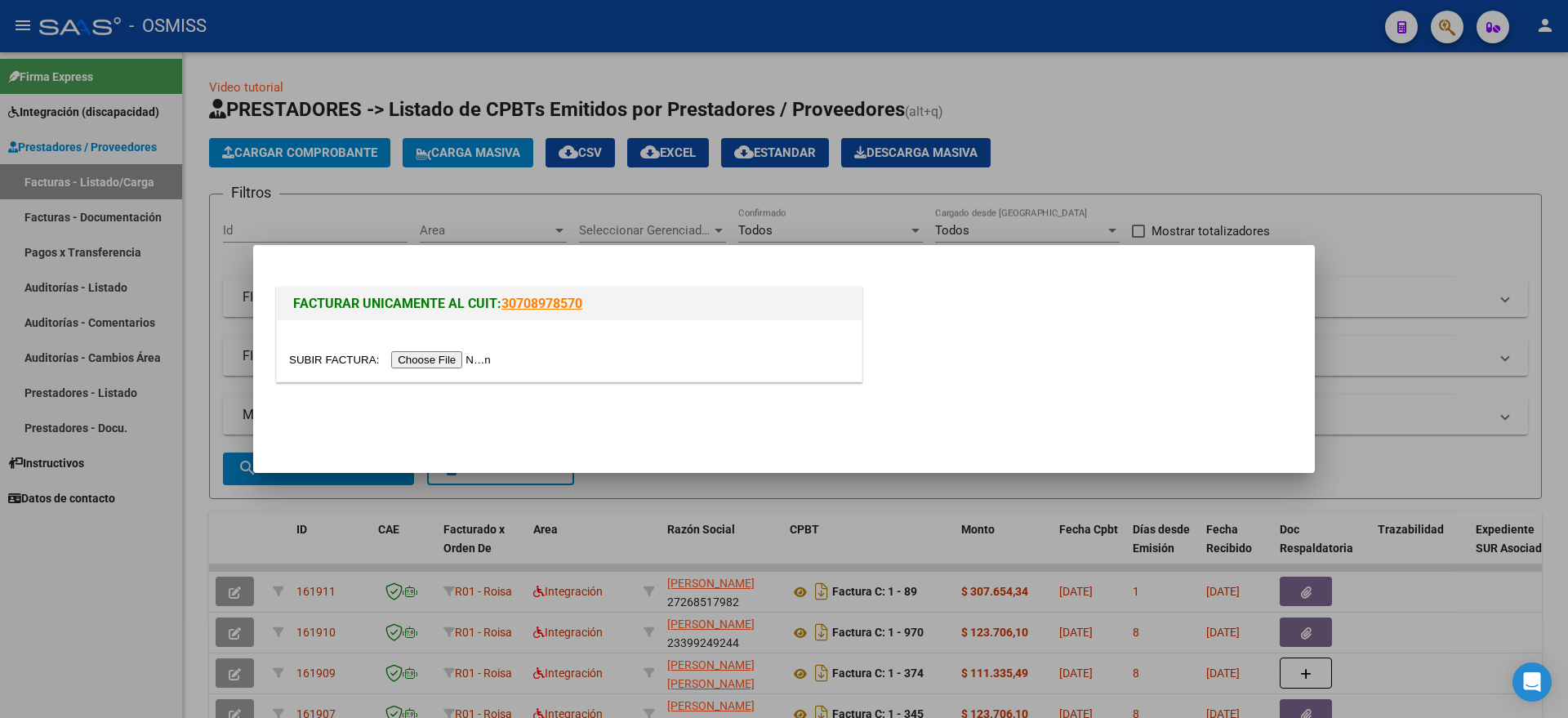
click at [479, 365] on input "file" at bounding box center [392, 359] width 206 height 17
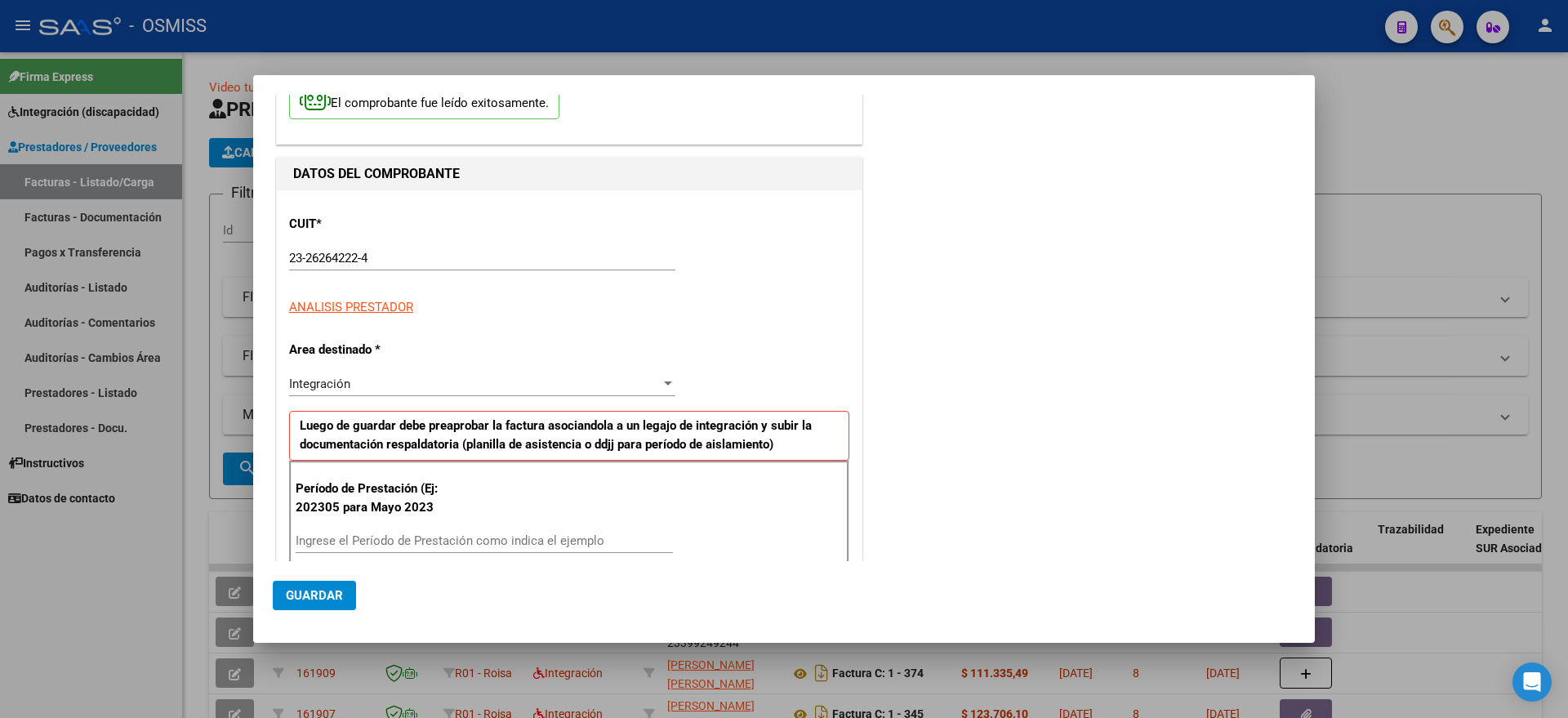
scroll to position [306, 0]
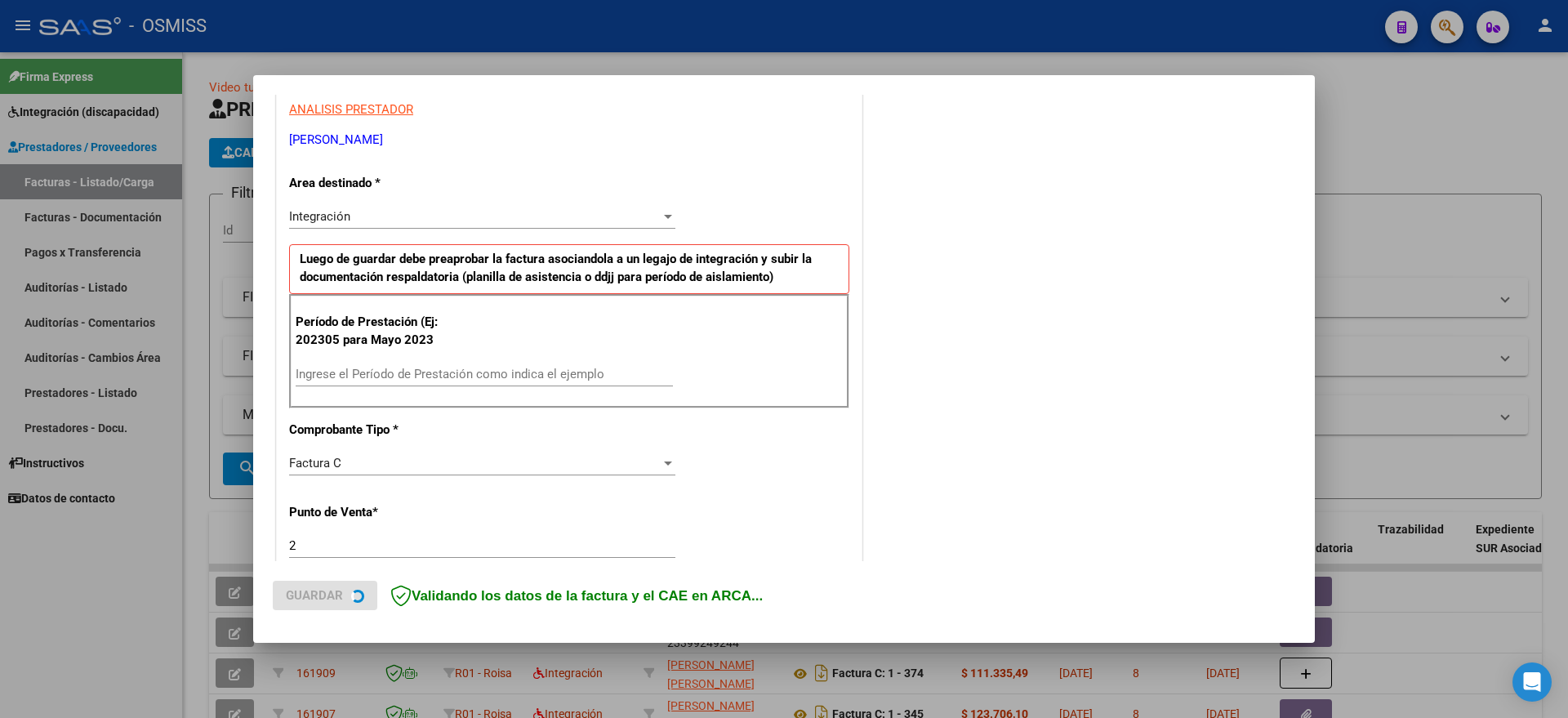
click at [417, 364] on div "Ingrese el Período de Prestación como indica el ejemplo" at bounding box center [484, 373] width 377 height 24
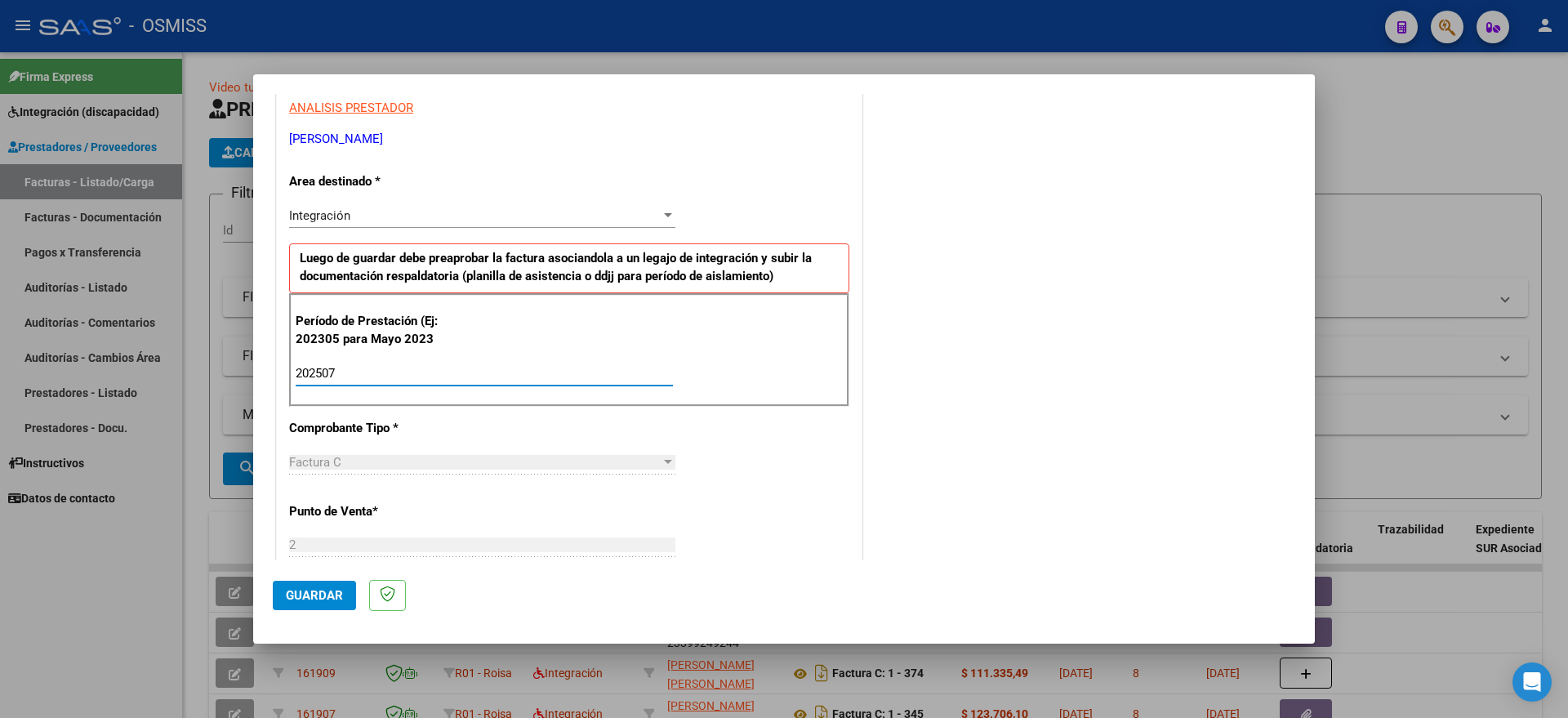
type input "202507"
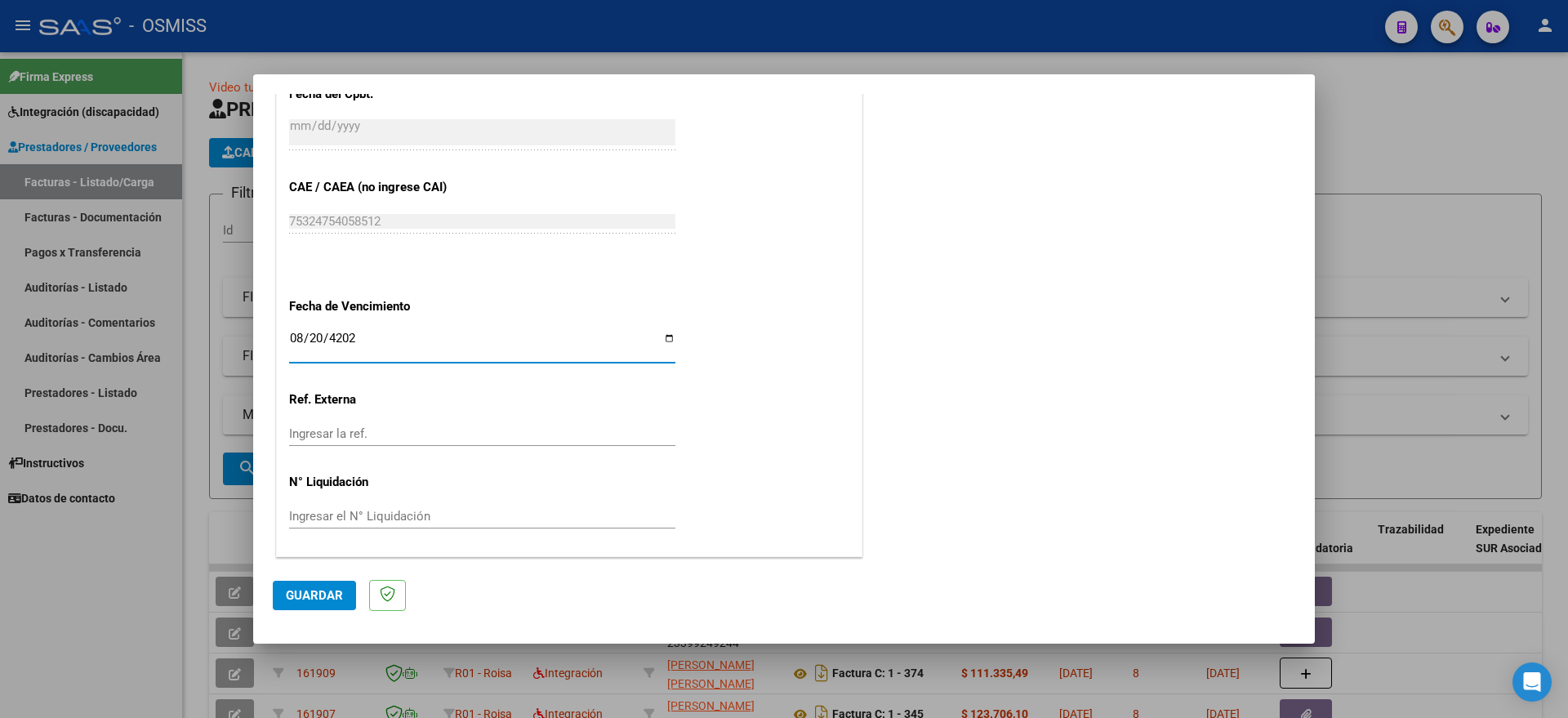
type input "[DATE]"
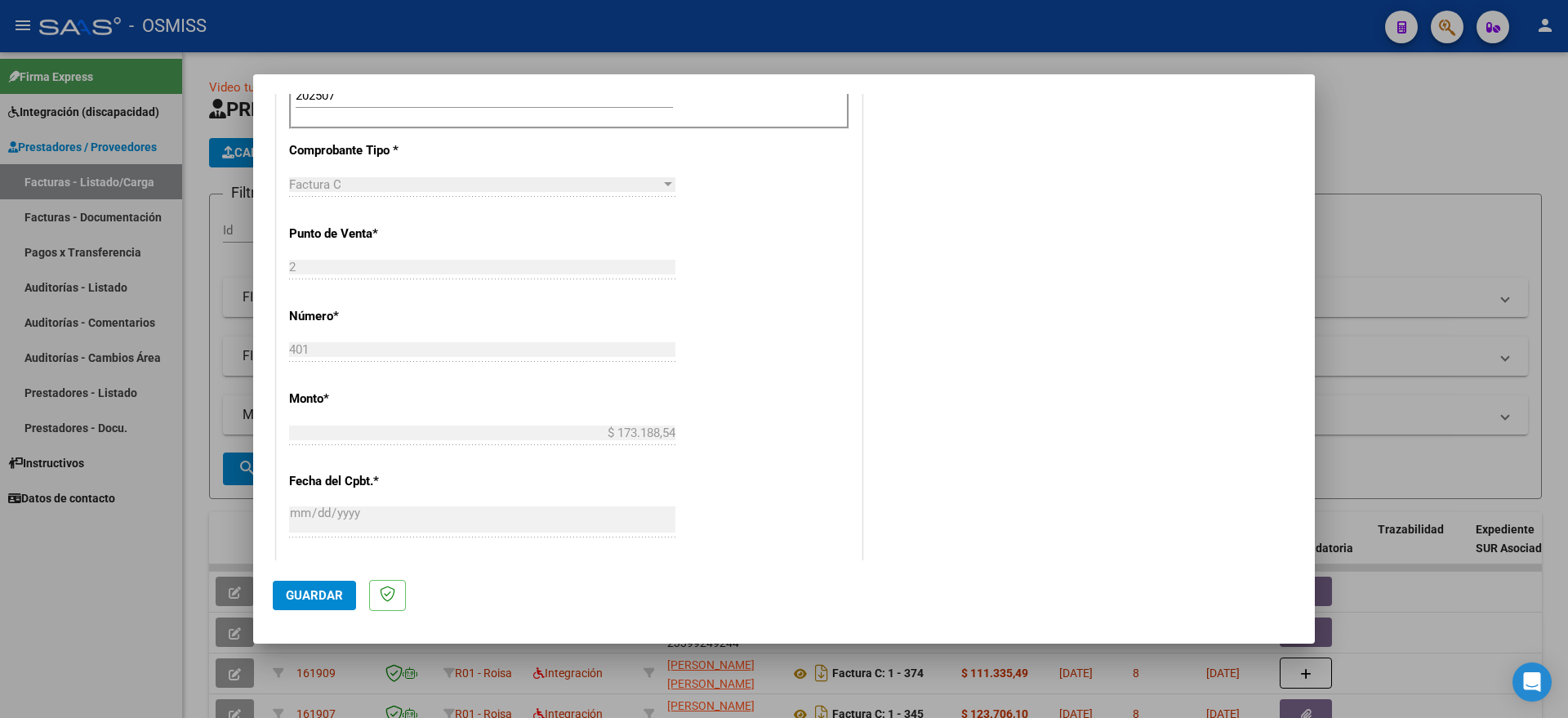
scroll to position [461, 0]
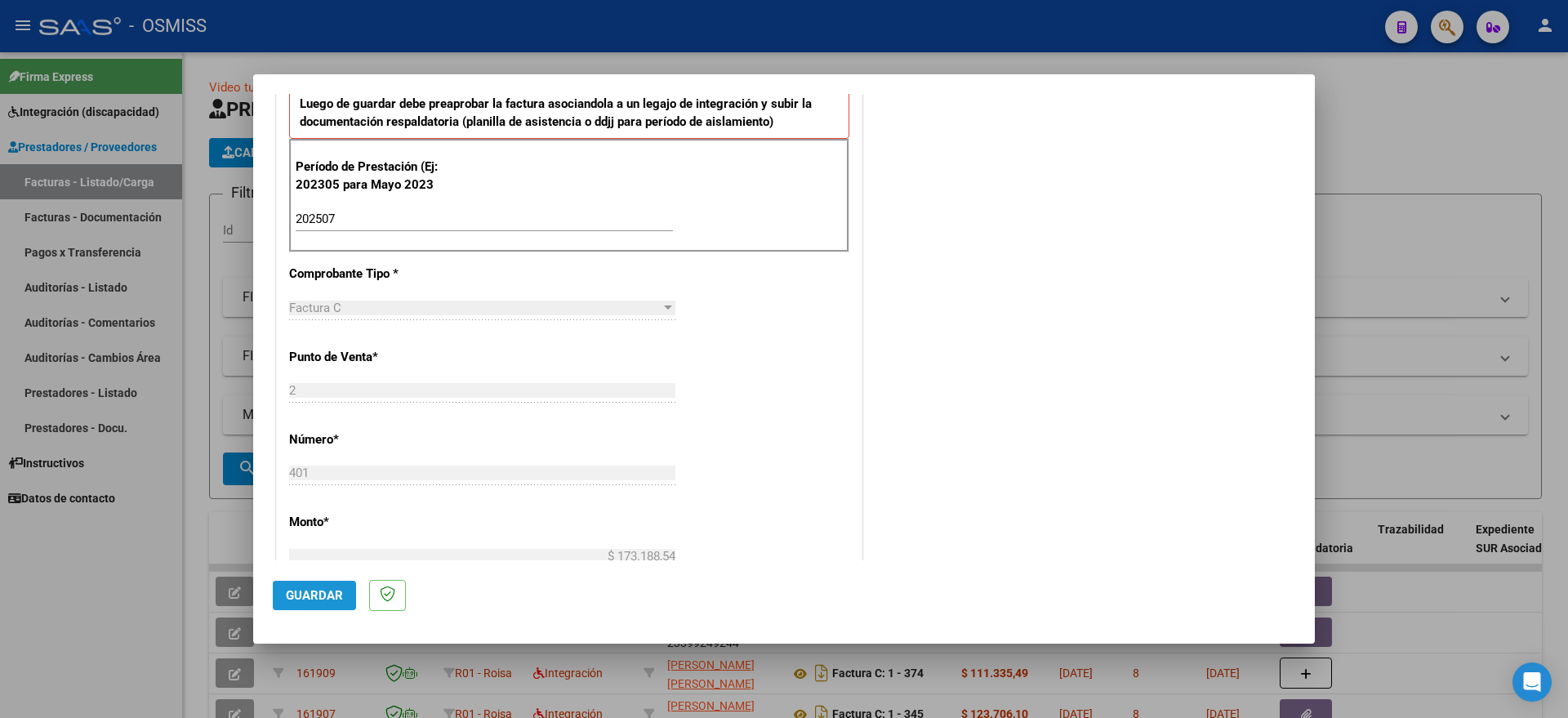
click at [320, 588] on span "Guardar" at bounding box center [314, 595] width 57 height 14
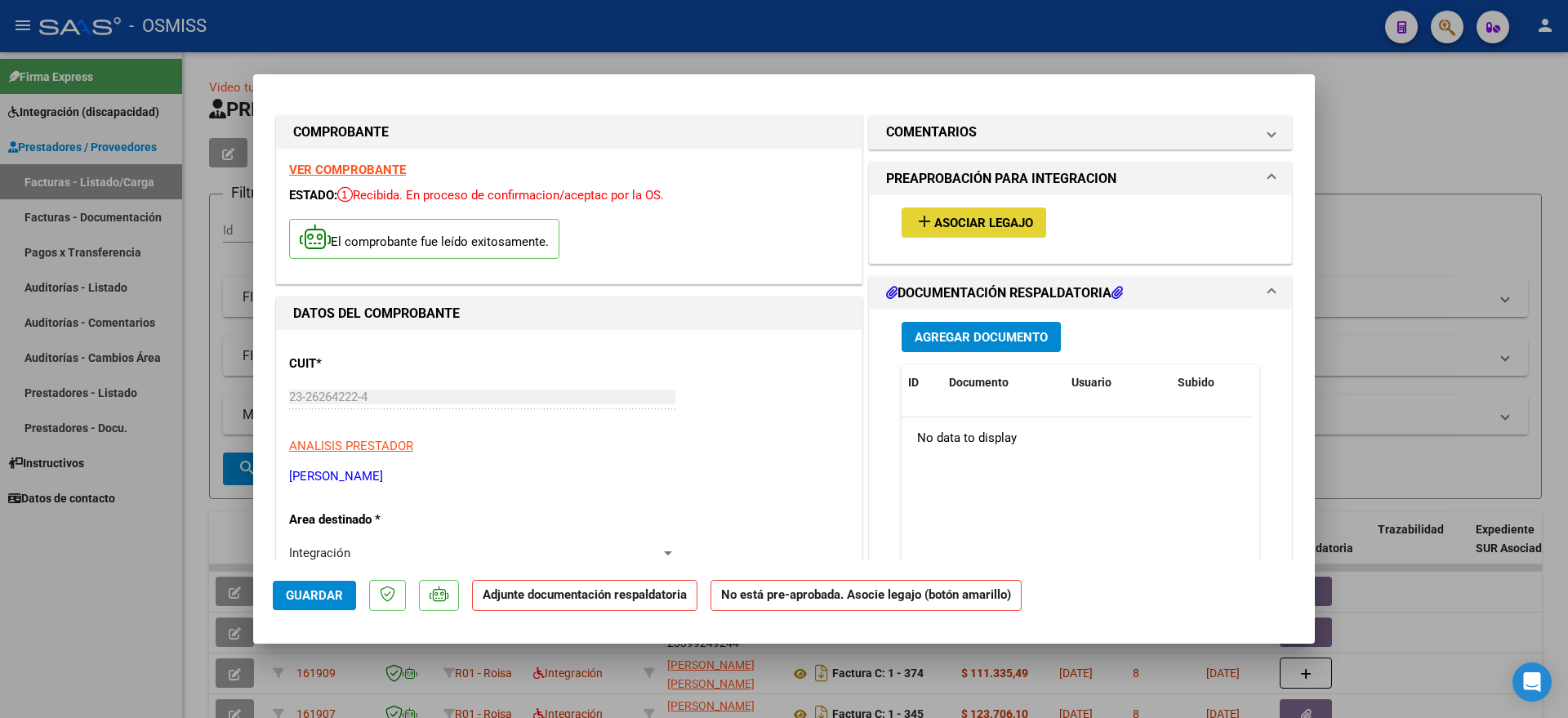
click at [968, 226] on span "Asociar Legajo" at bounding box center [983, 223] width 99 height 14
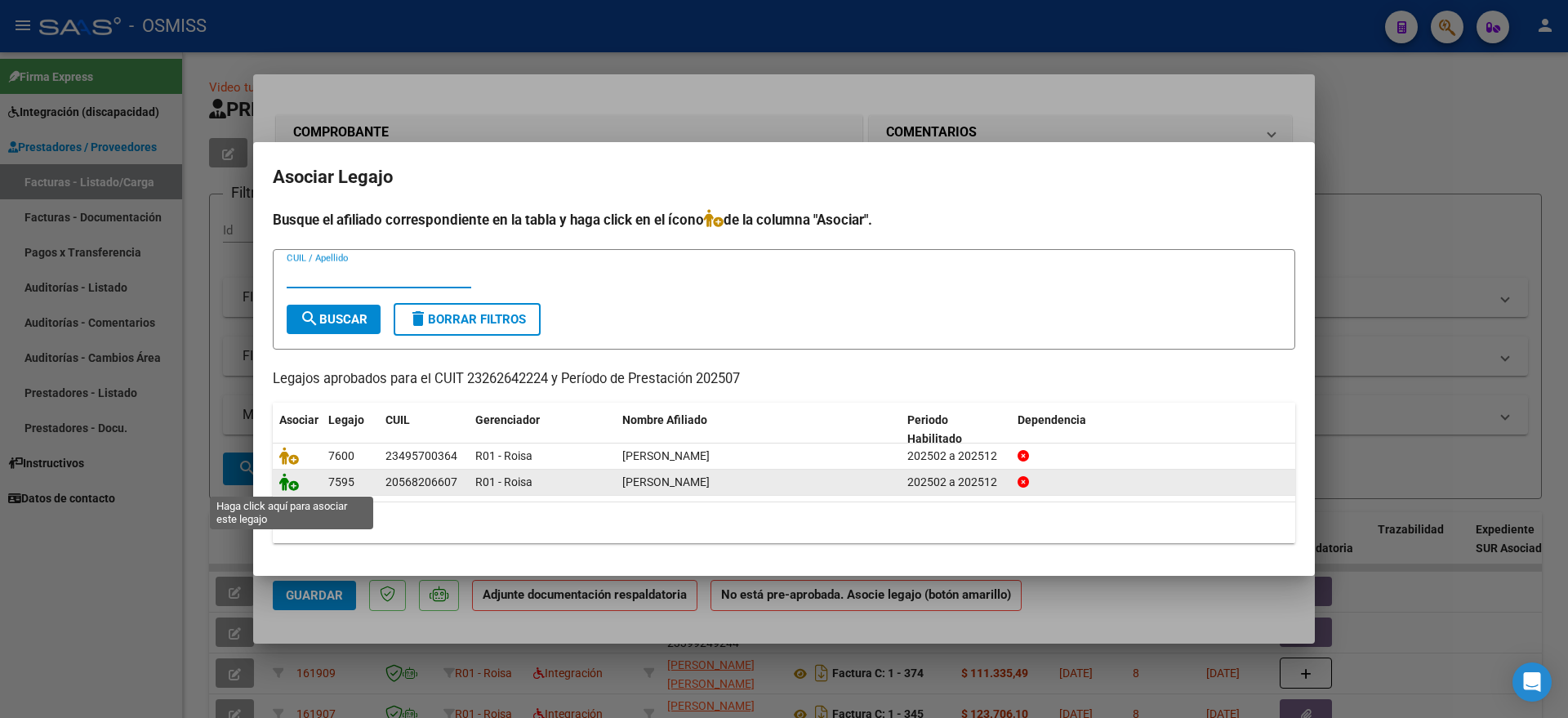
click at [294, 484] on icon at bounding box center [289, 482] width 19 height 18
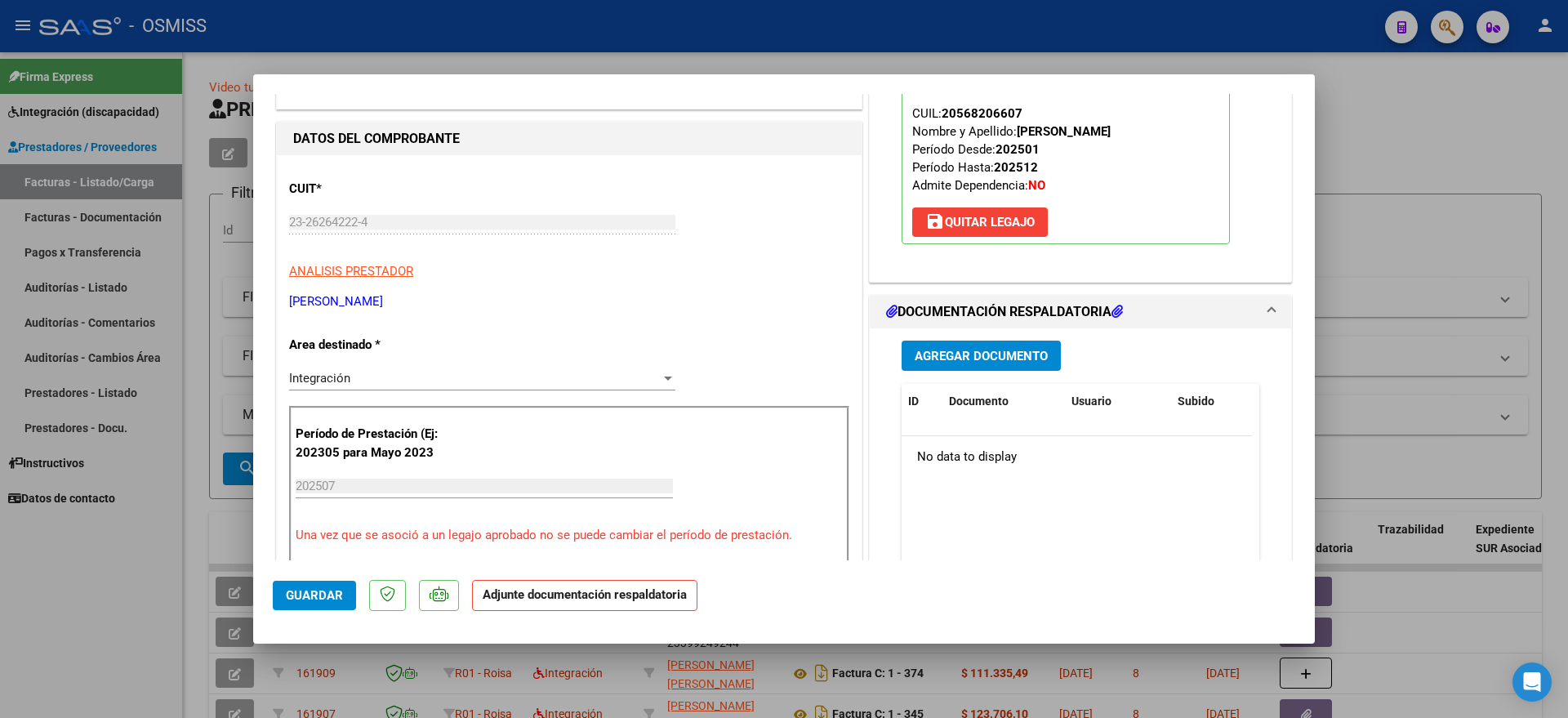
scroll to position [204, 0]
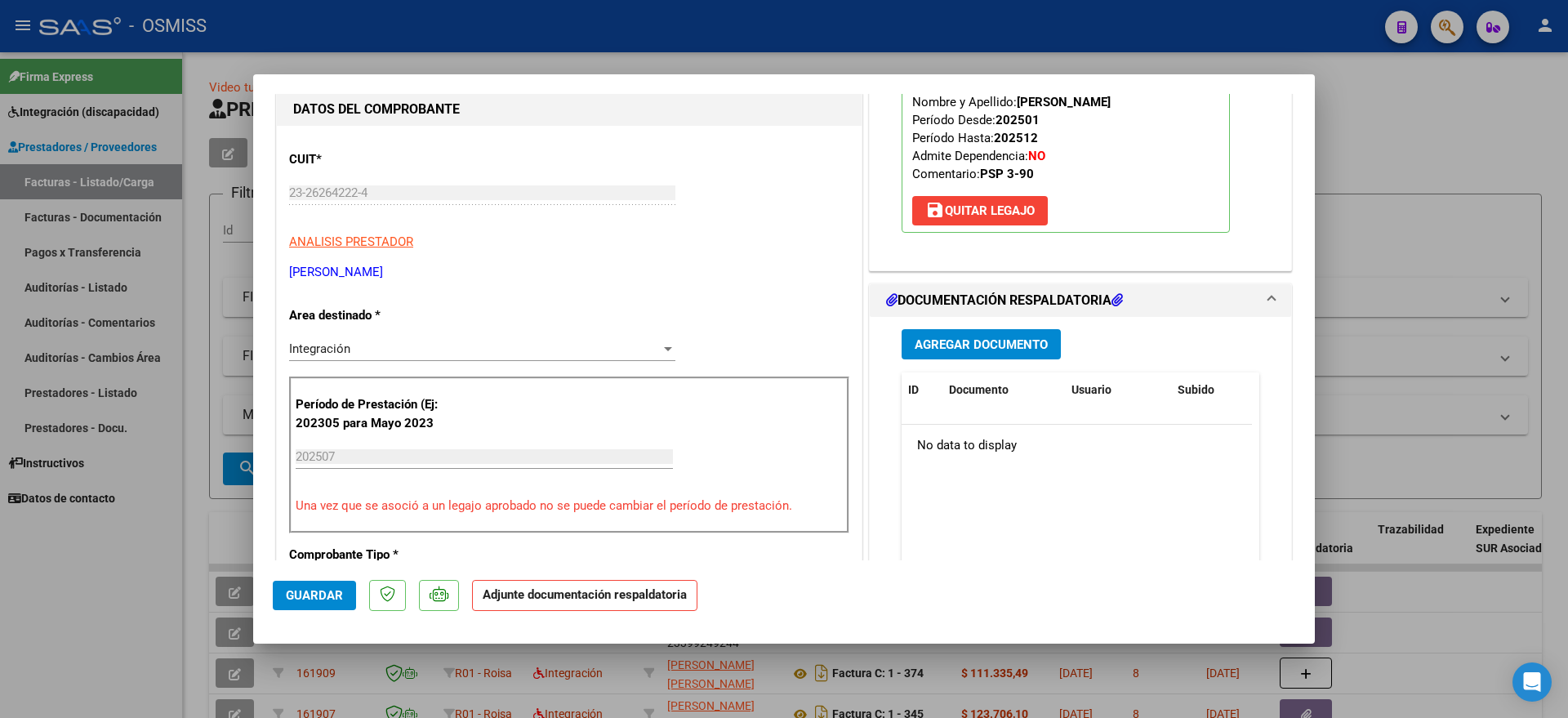
click at [996, 339] on span "Agregar Documento" at bounding box center [981, 344] width 133 height 14
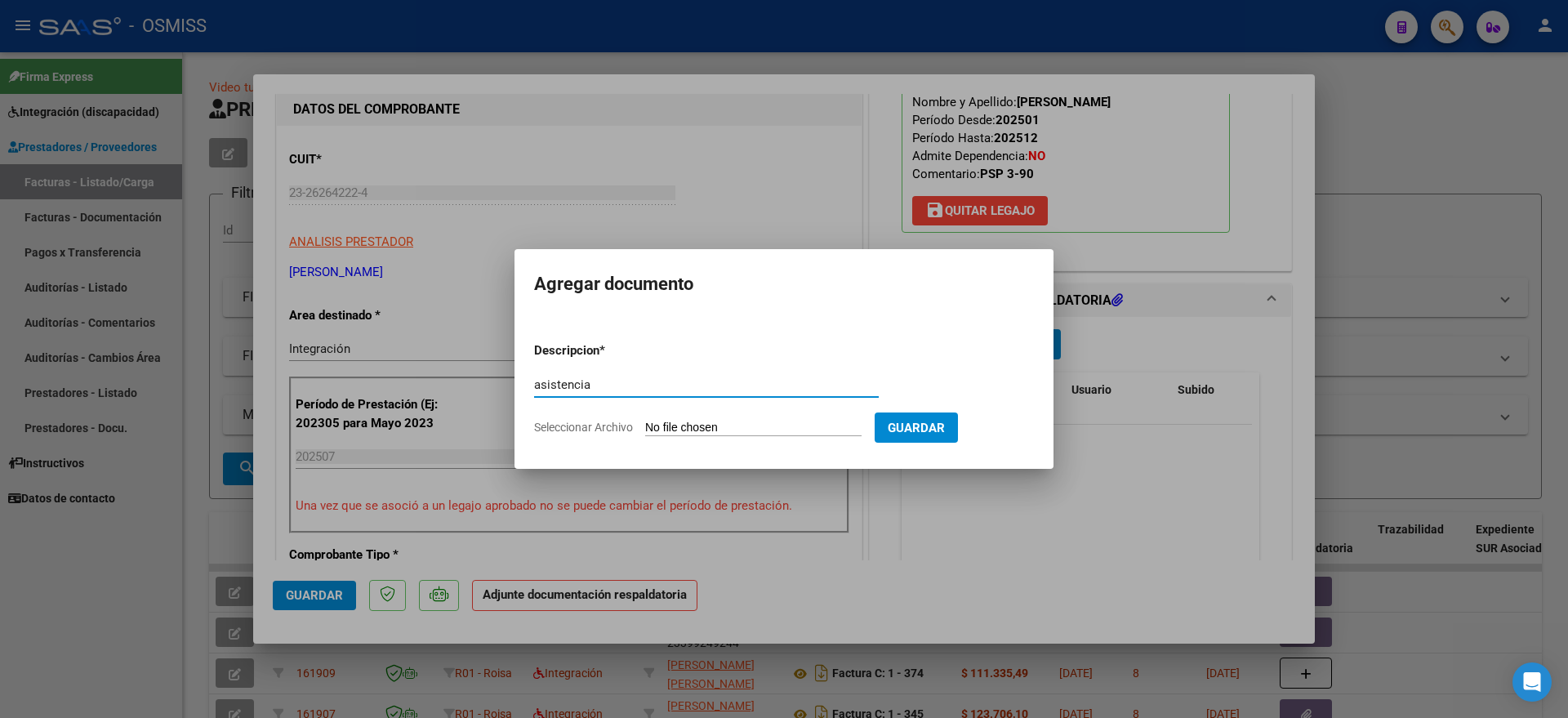
type input "asistencia"
drag, startPoint x: 752, startPoint y: 420, endPoint x: 748, endPoint y: 428, distance: 8.9
click at [748, 428] on input "Seleccionar Archivo" at bounding box center [753, 428] width 217 height 15
type input "C:\fakepath\ASIST [PERSON_NAME][DATE].pdf"
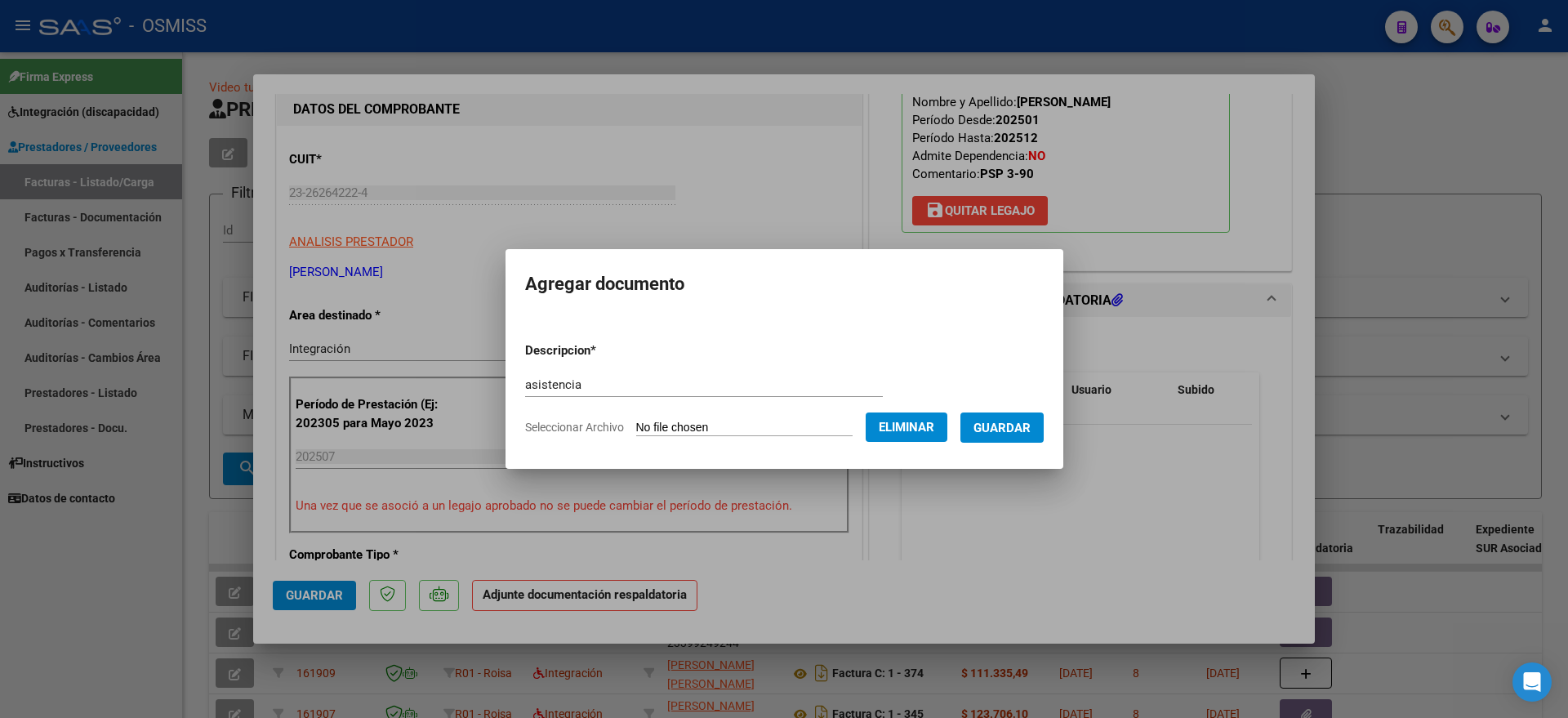
click at [1030, 431] on span "Guardar" at bounding box center [1001, 427] width 57 height 14
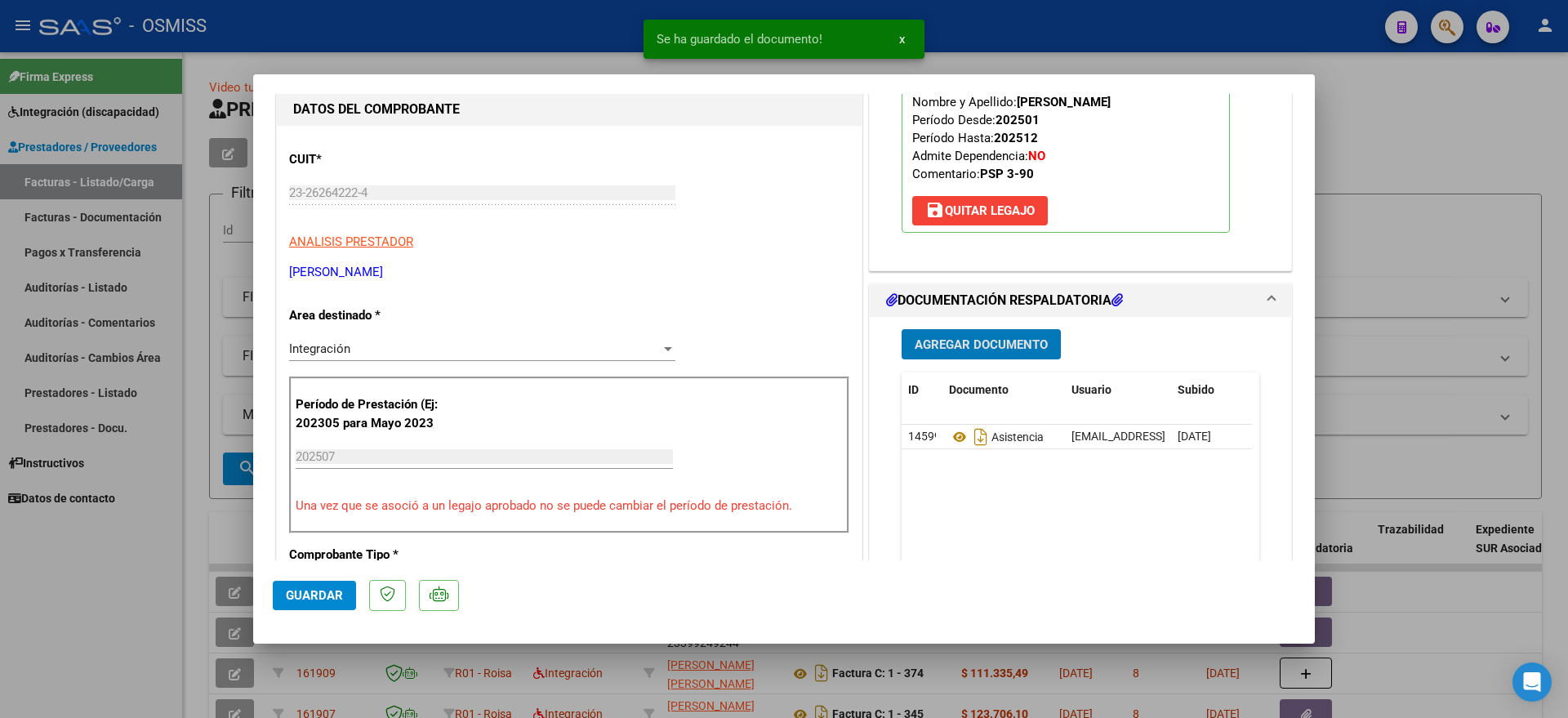
click at [306, 595] on span "Guardar" at bounding box center [314, 595] width 57 height 14
click at [115, 617] on div at bounding box center [784, 359] width 1568 height 718
type input "$ 0,00"
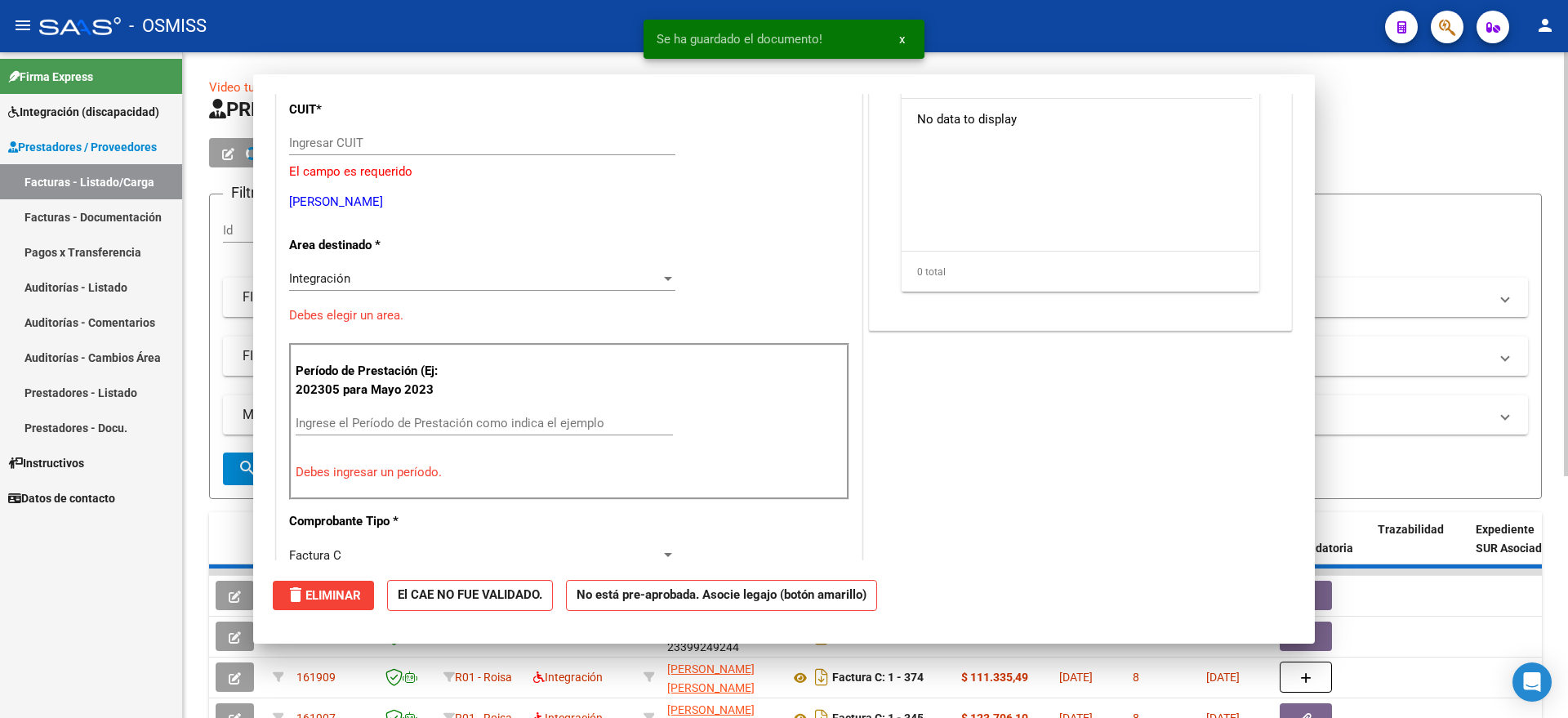
scroll to position [154, 0]
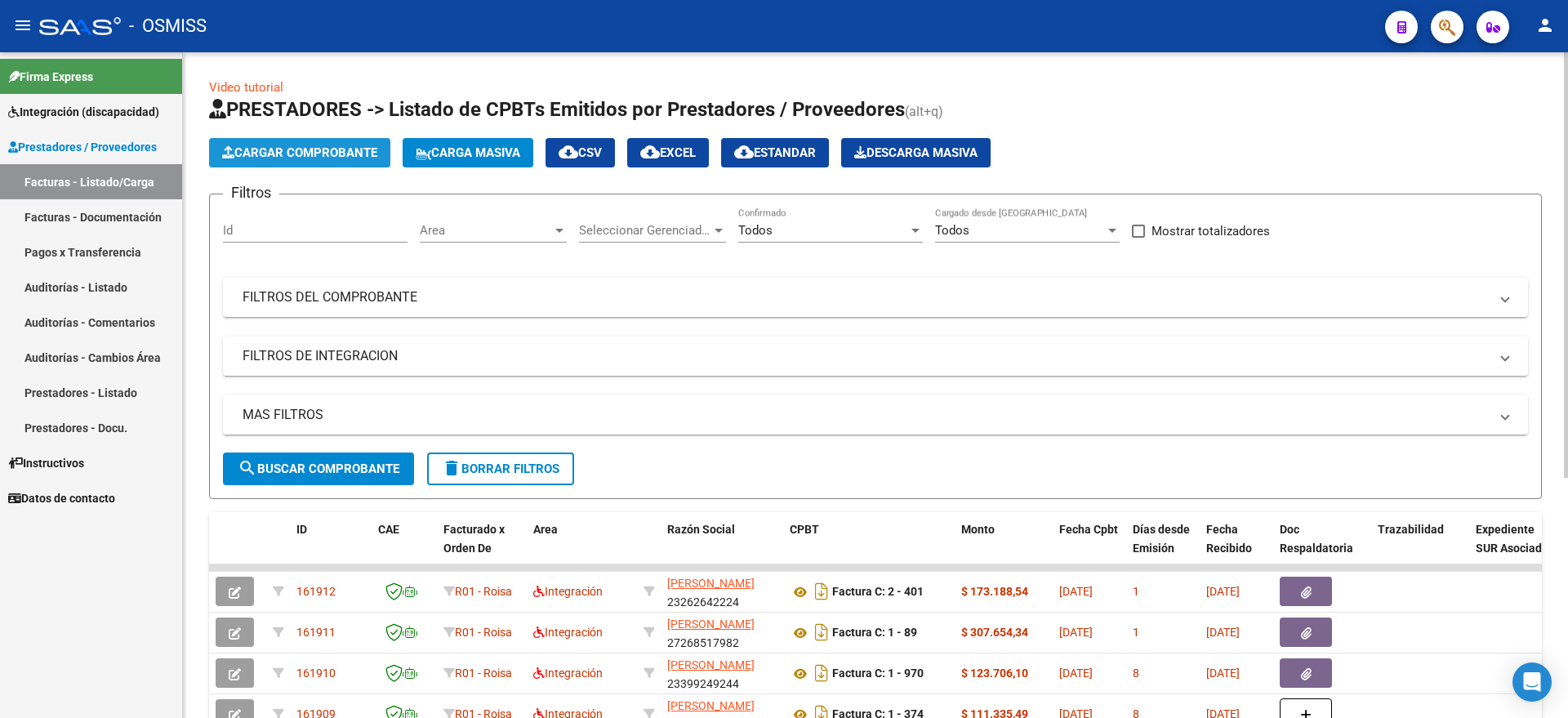
click at [284, 149] on span "Cargar Comprobante" at bounding box center [299, 152] width 155 height 14
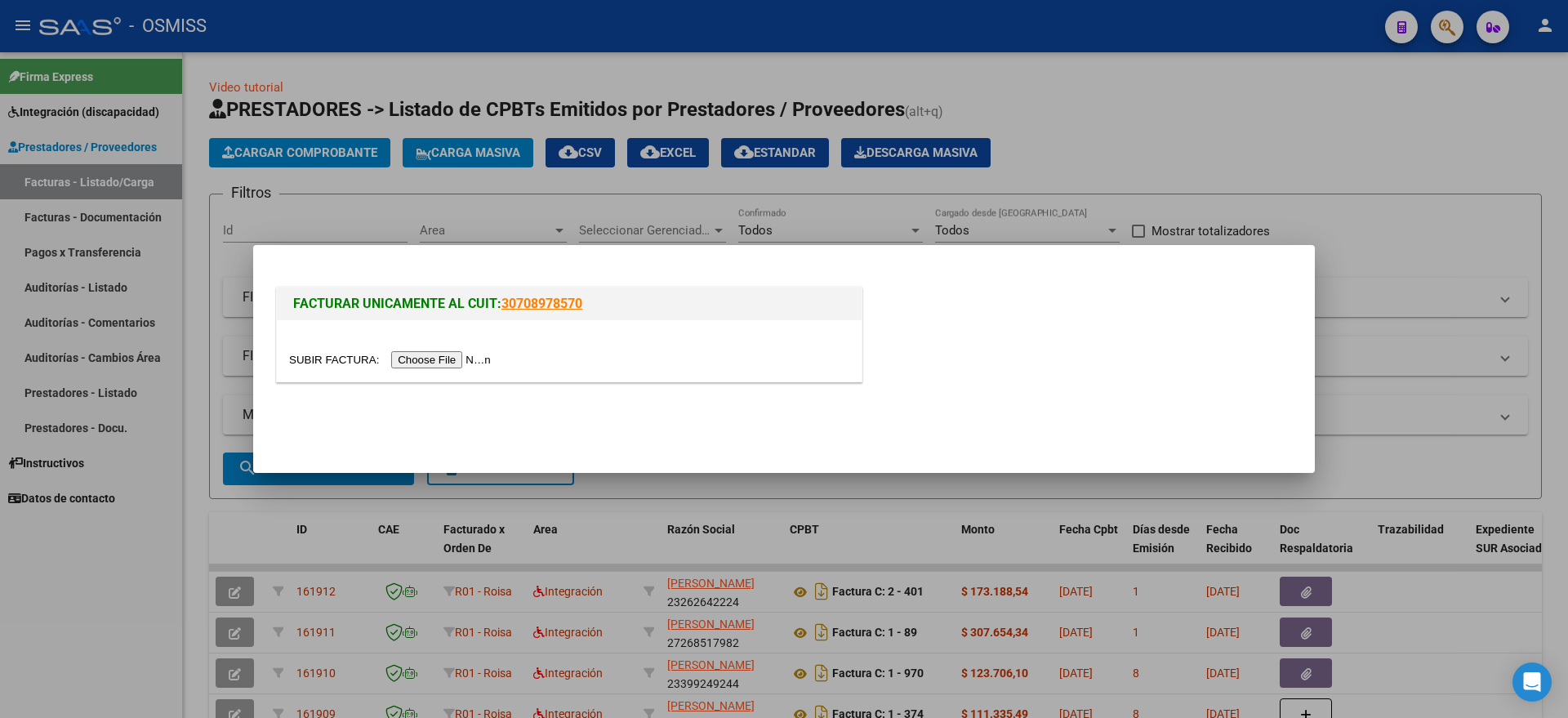
click at [425, 367] on input "file" at bounding box center [392, 359] width 206 height 17
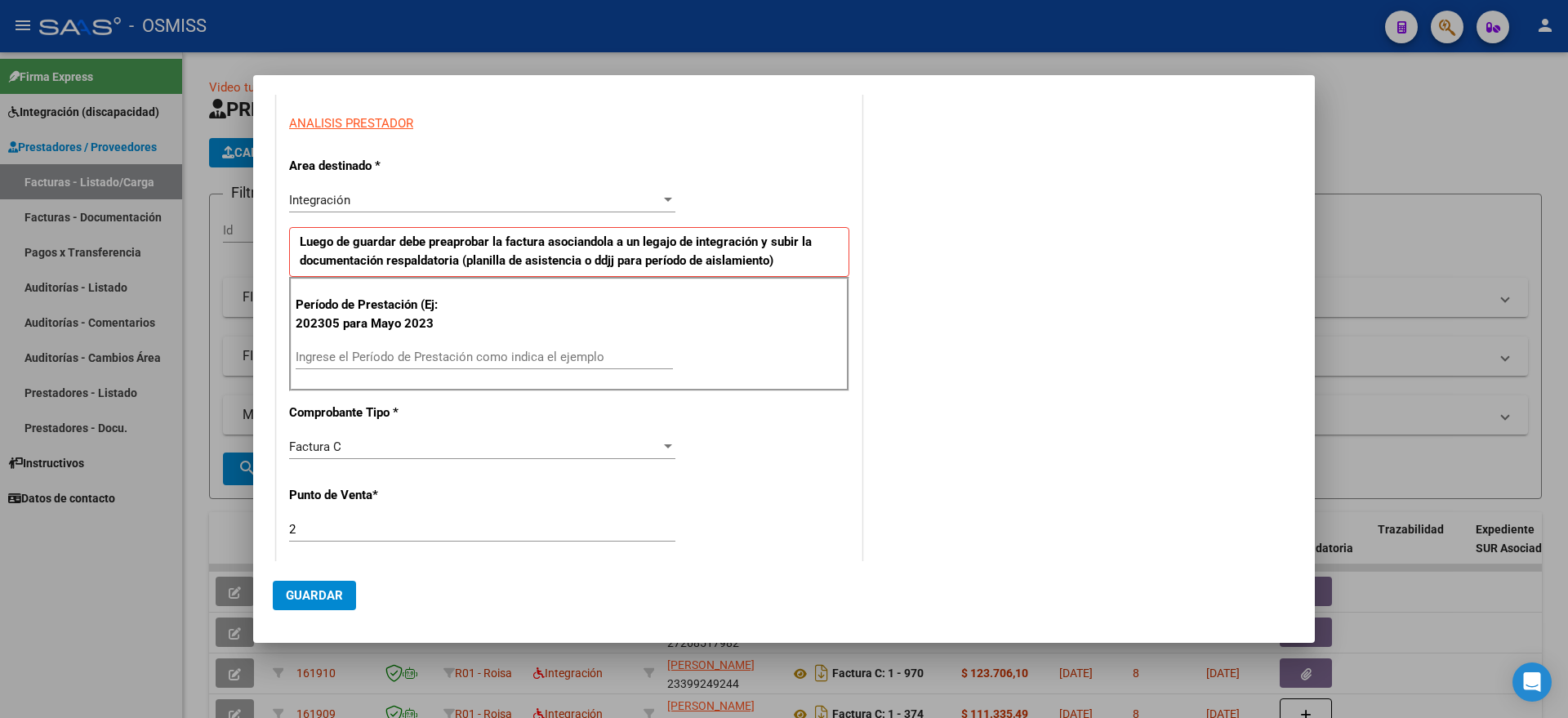
scroll to position [306, 0]
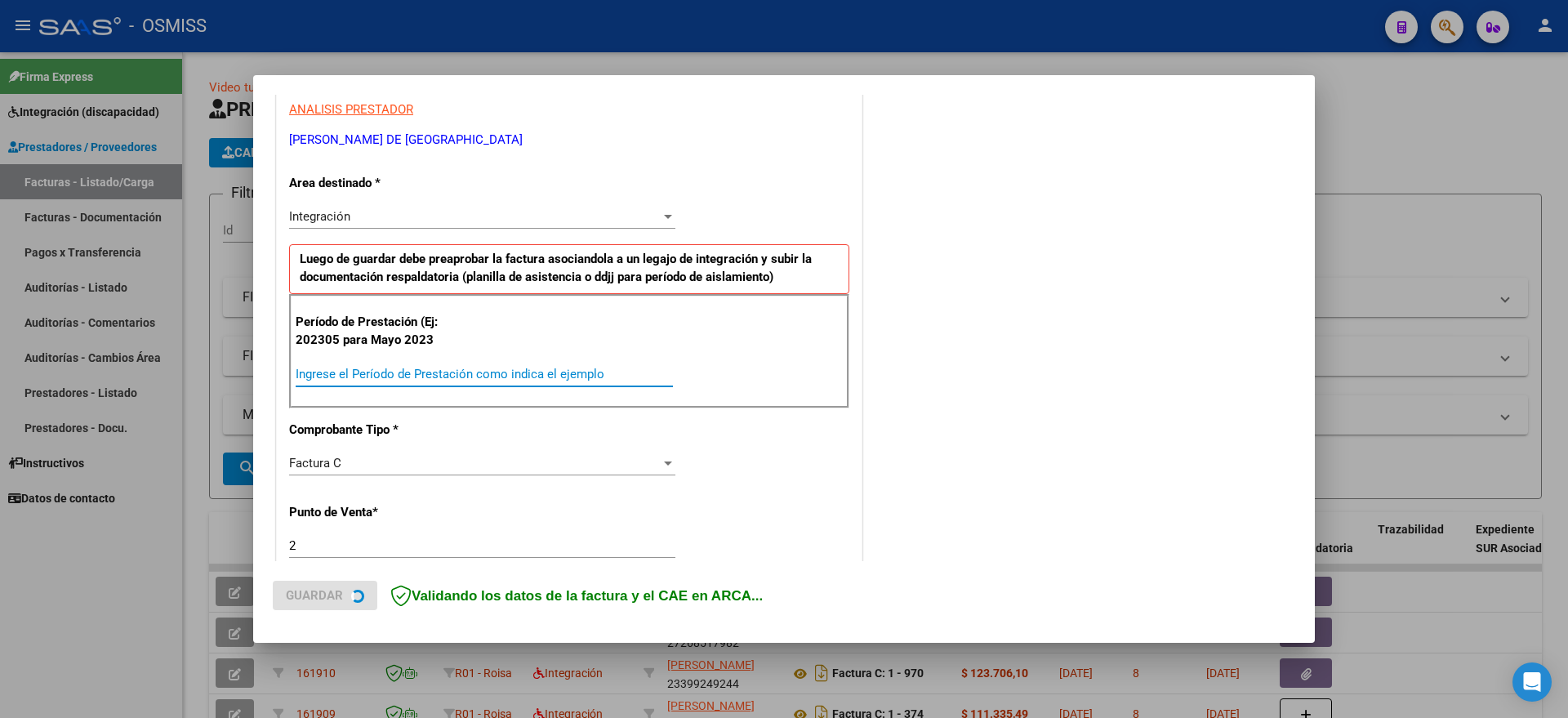
click at [442, 372] on input "Ingrese el Período de Prestación como indica el ejemplo" at bounding box center [484, 373] width 377 height 14
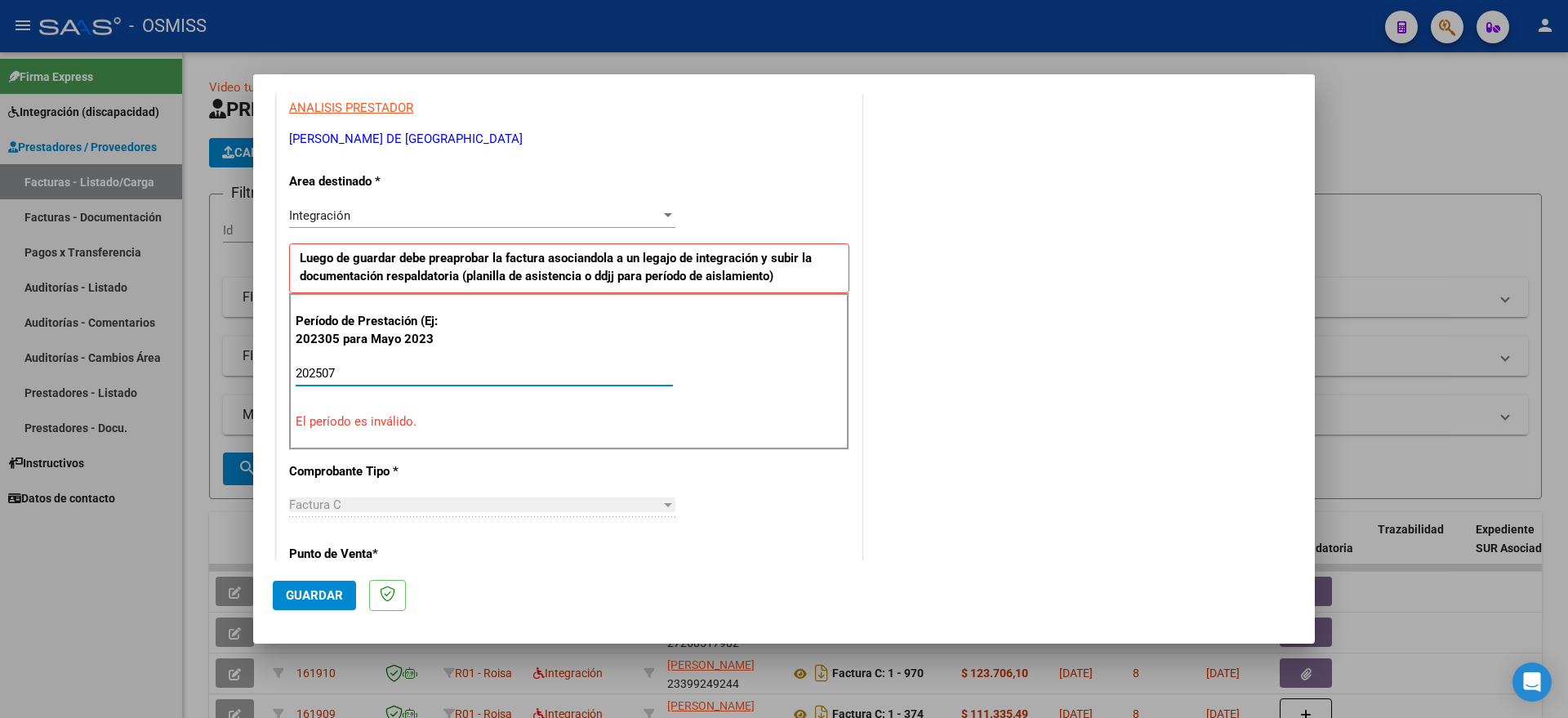
type input "202507"
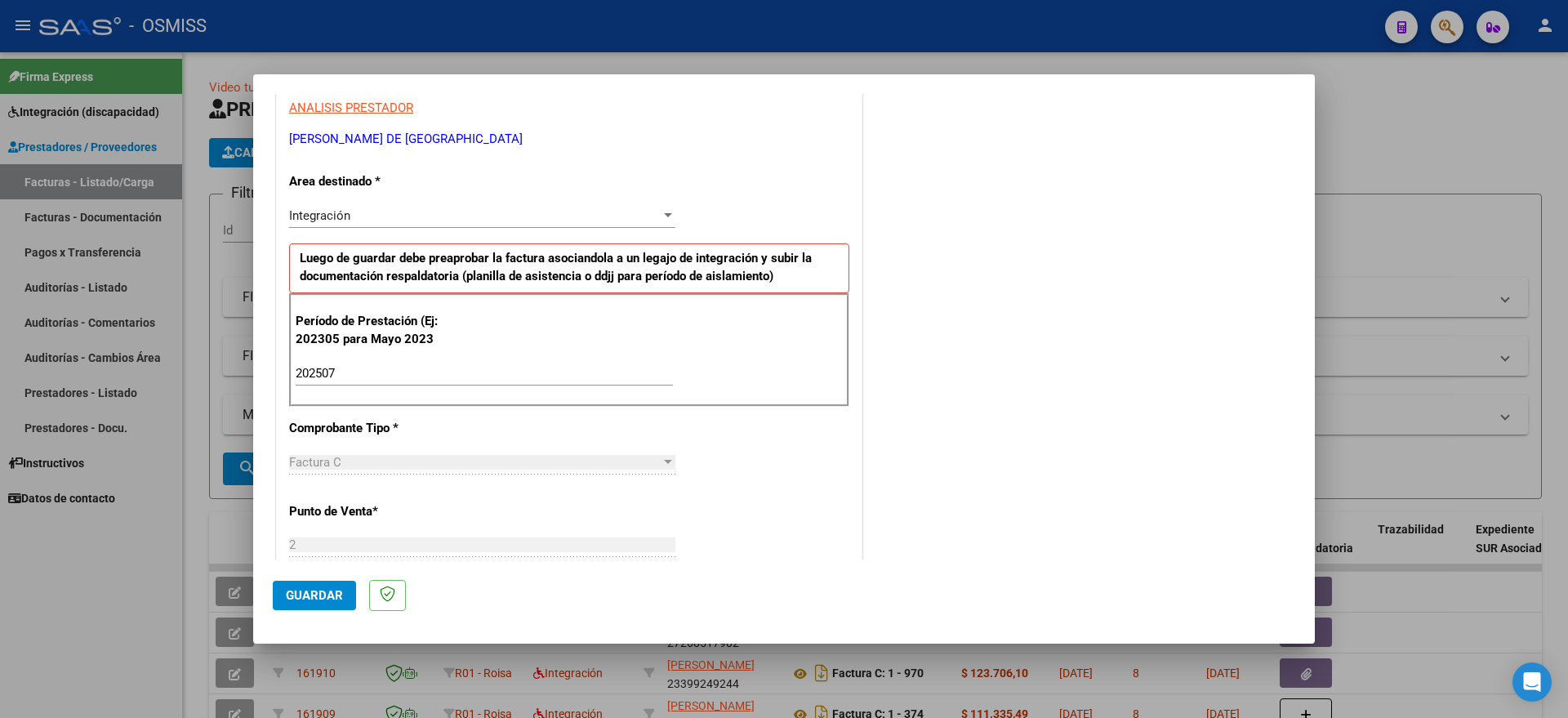
scroll to position [971, 0]
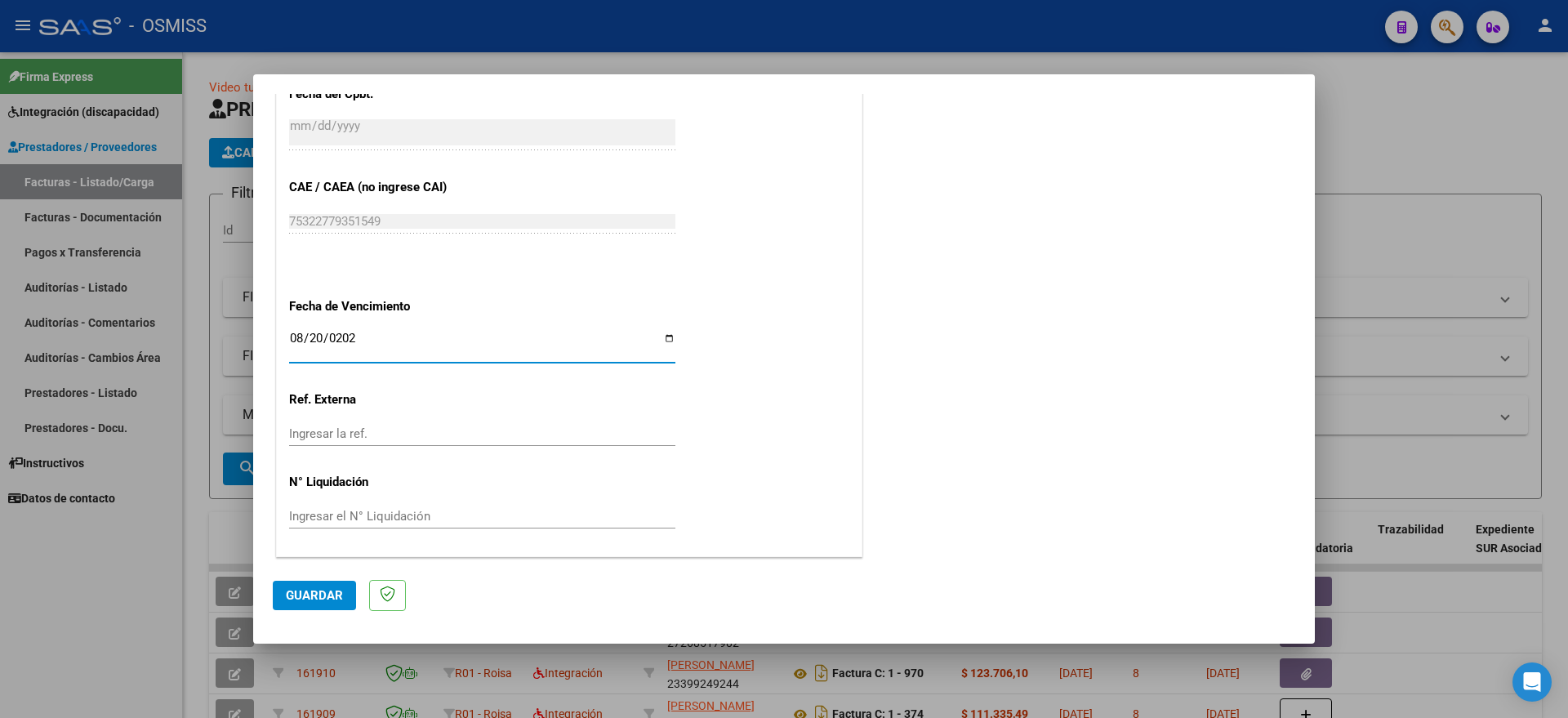
type input "[DATE]"
click at [318, 602] on button "Guardar" at bounding box center [314, 595] width 83 height 30
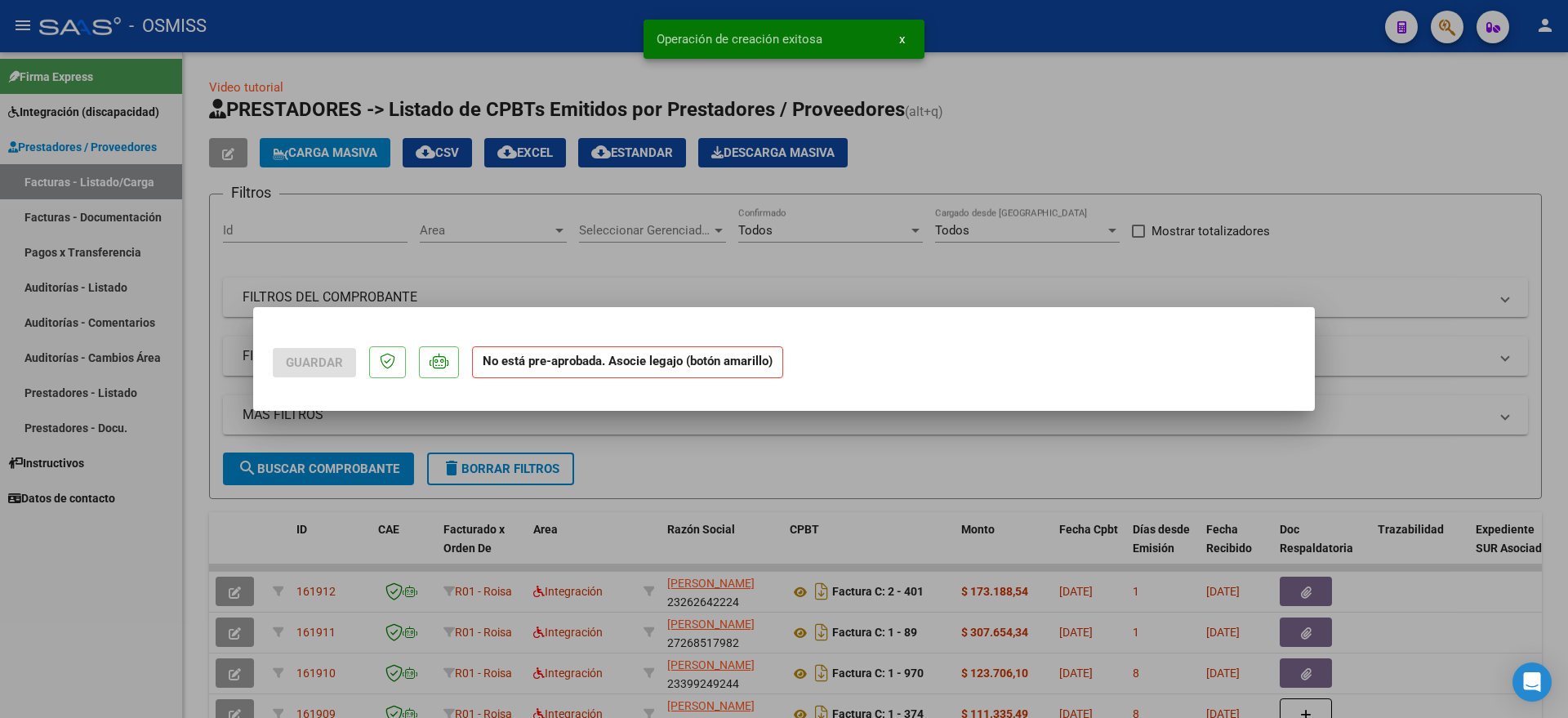
scroll to position [0, 0]
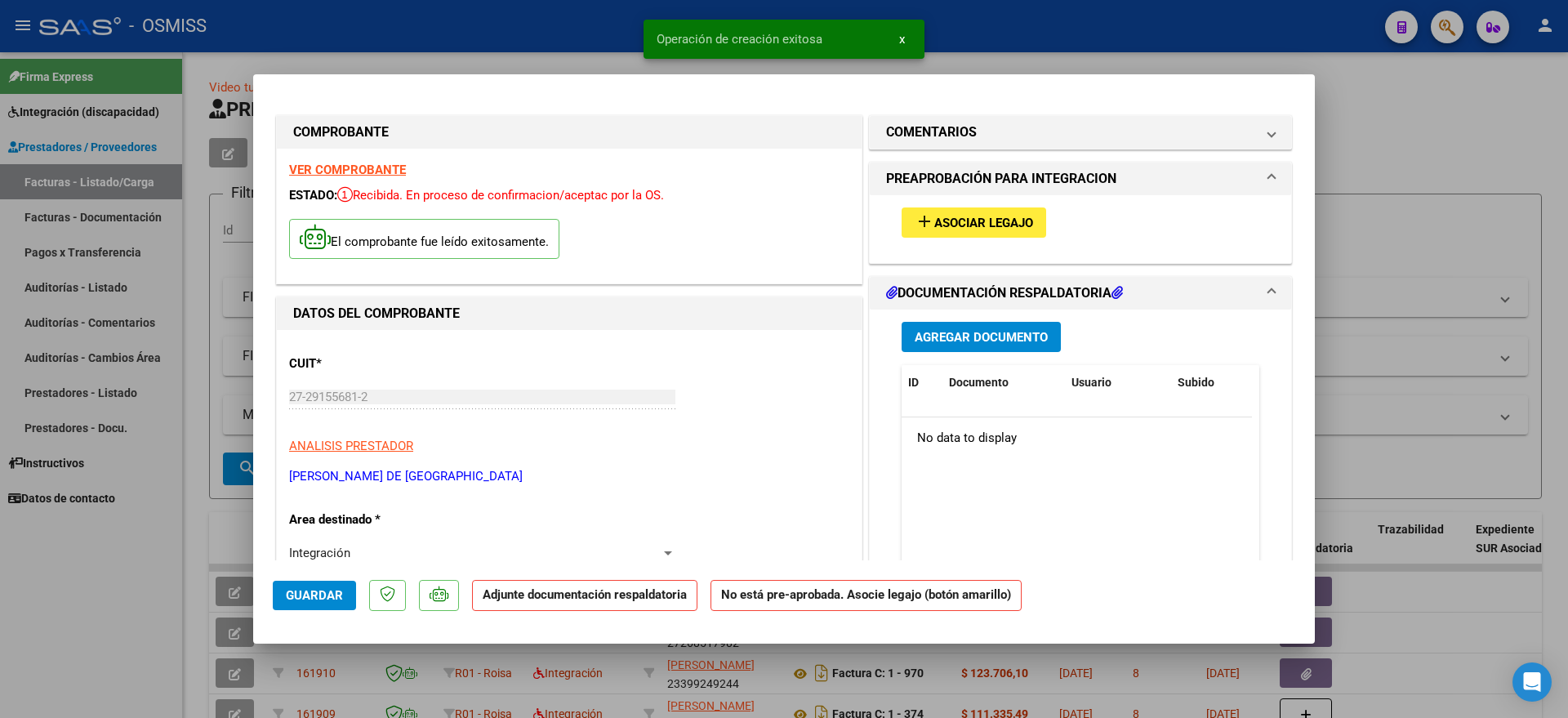
click at [946, 227] on span "Asociar Legajo" at bounding box center [983, 223] width 99 height 14
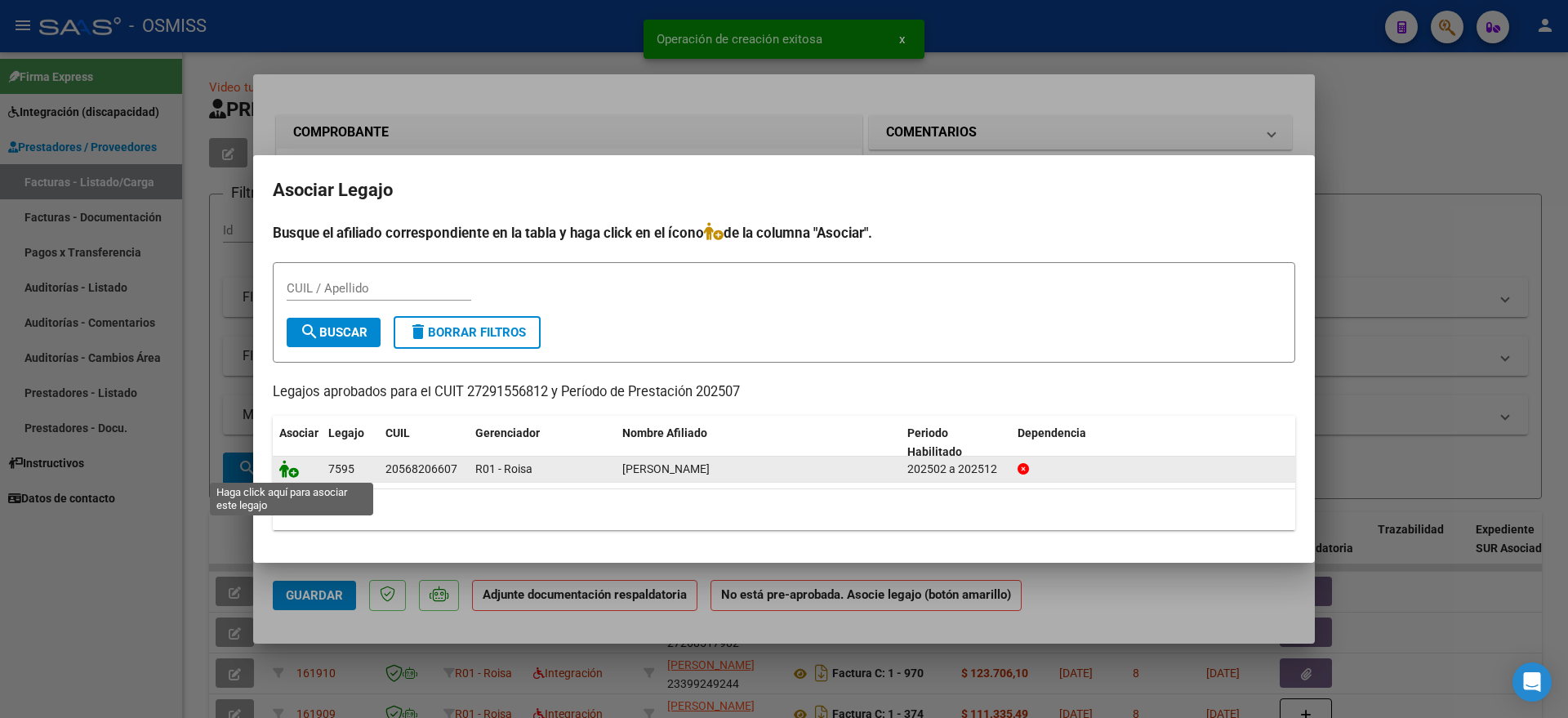
click at [294, 465] on icon at bounding box center [289, 468] width 19 height 18
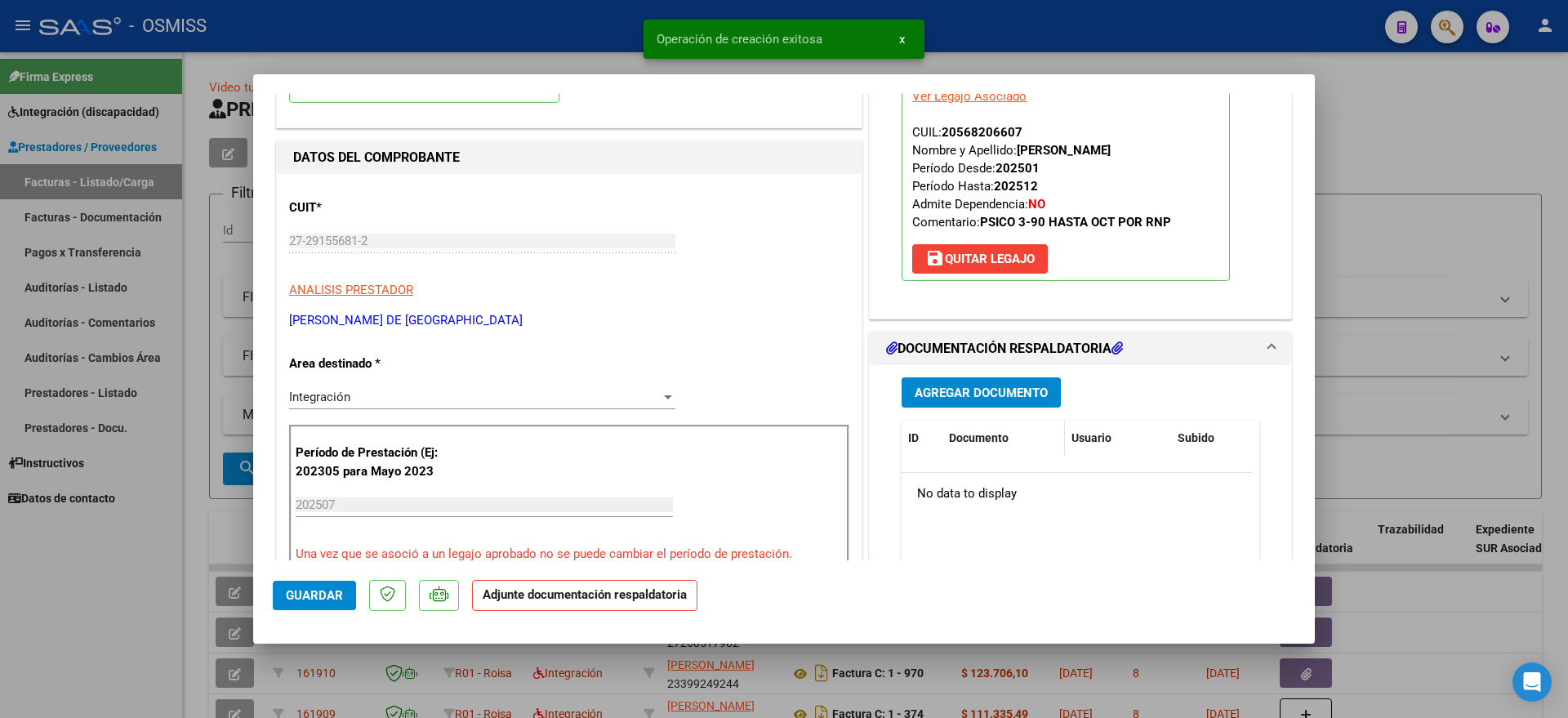
scroll to position [204, 0]
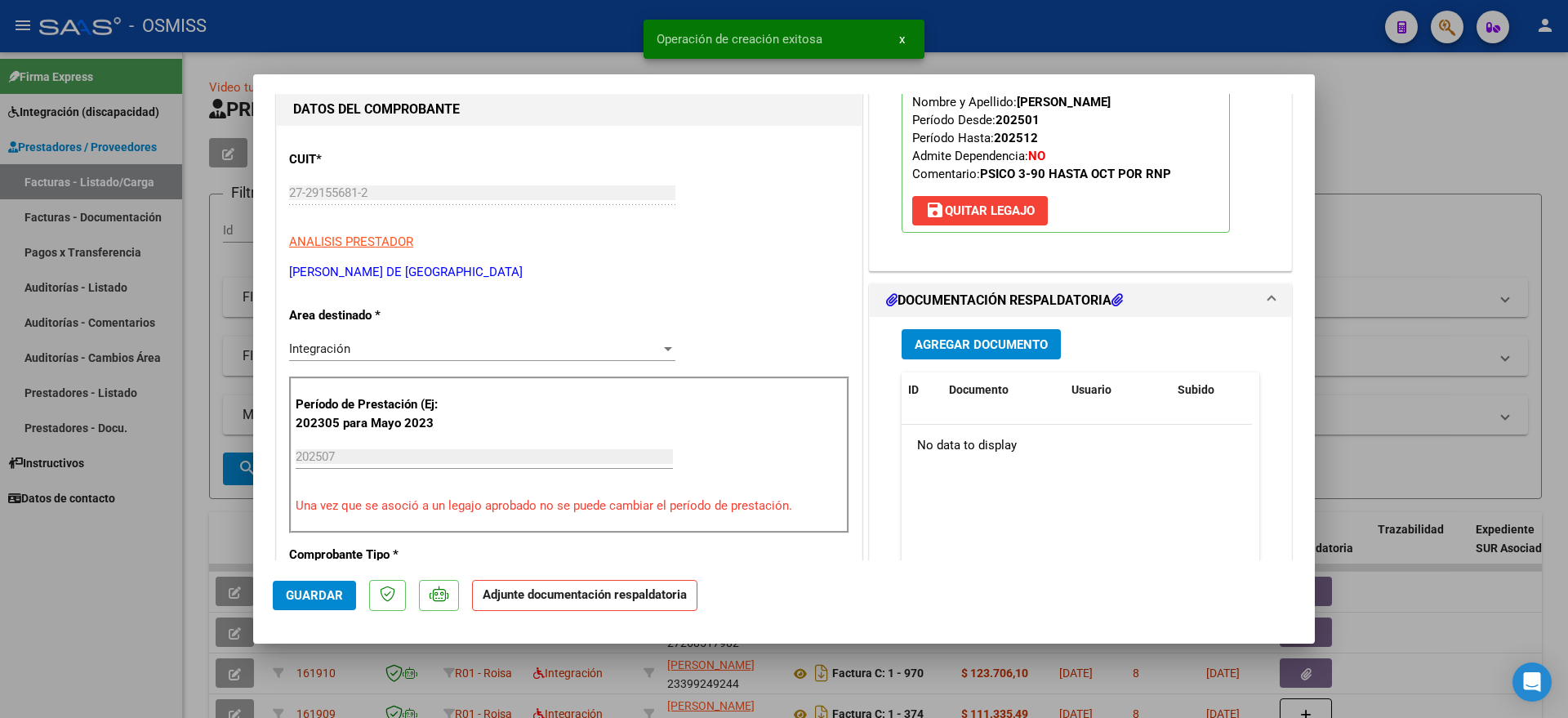
click at [987, 344] on span "Agregar Documento" at bounding box center [981, 344] width 133 height 14
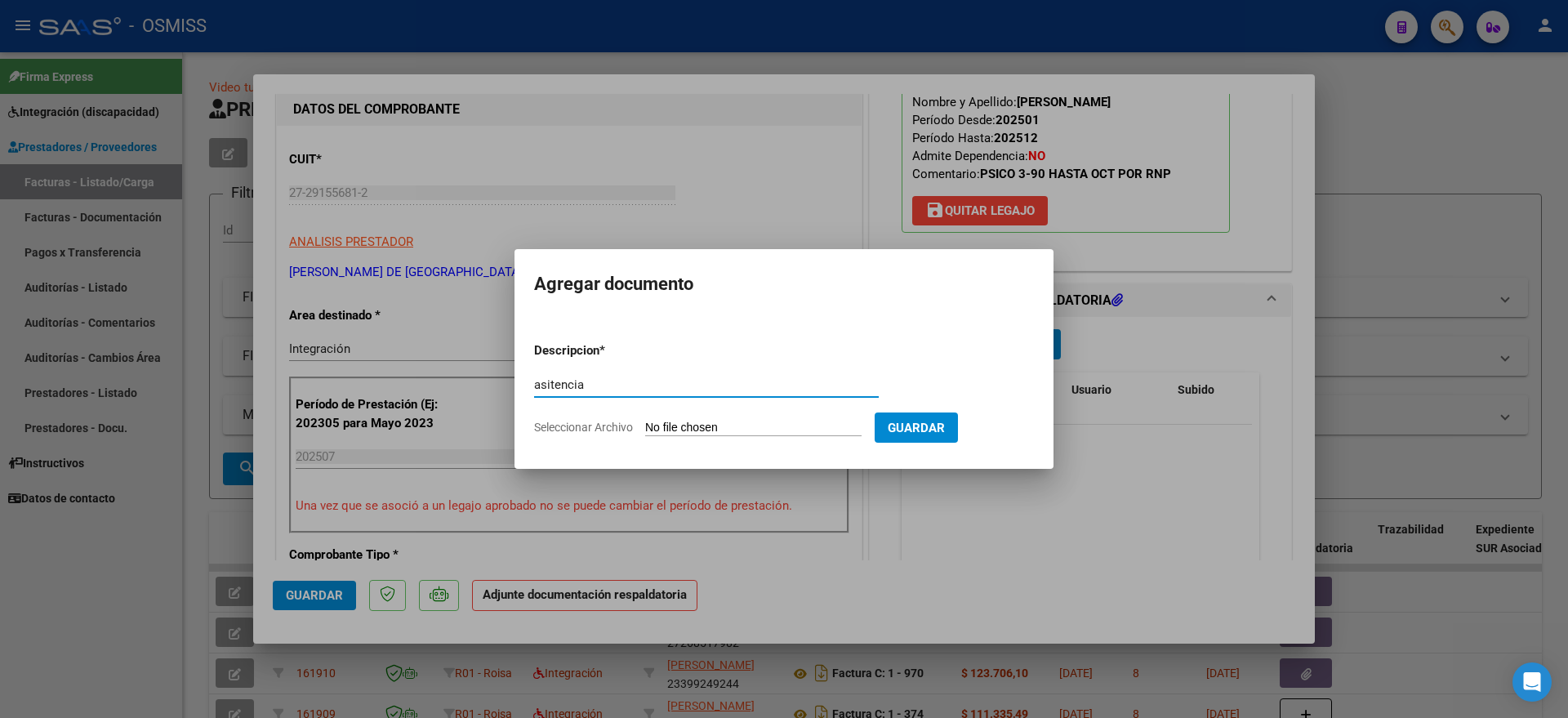
click at [549, 378] on input "asitencia" at bounding box center [706, 384] width 345 height 14
type input "asistencia"
click at [735, 433] on input "Seleccionar Archivo" at bounding box center [753, 428] width 217 height 15
type input "C:\fakepath\CamScanner [DATE] 19.53.pdf"
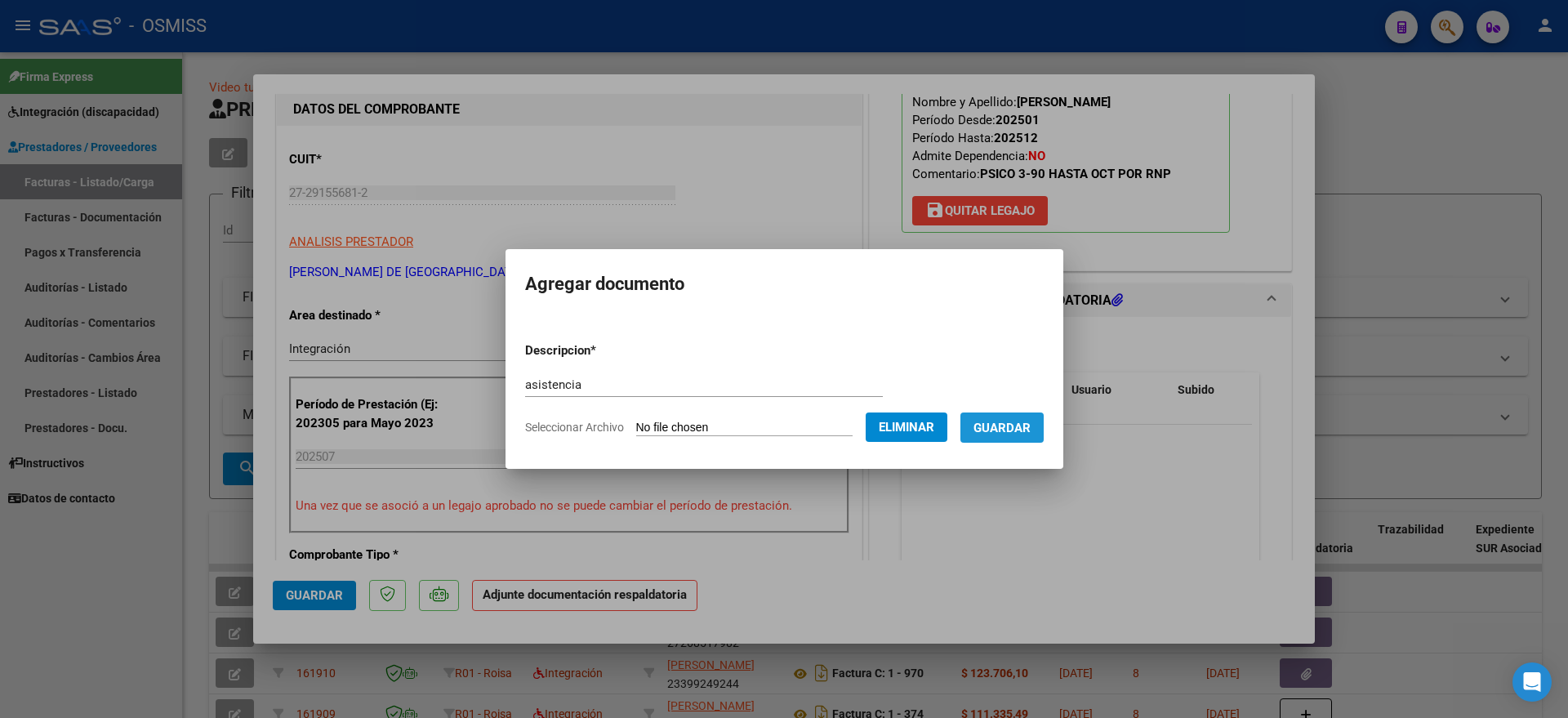
click at [1024, 429] on span "Guardar" at bounding box center [1001, 427] width 57 height 14
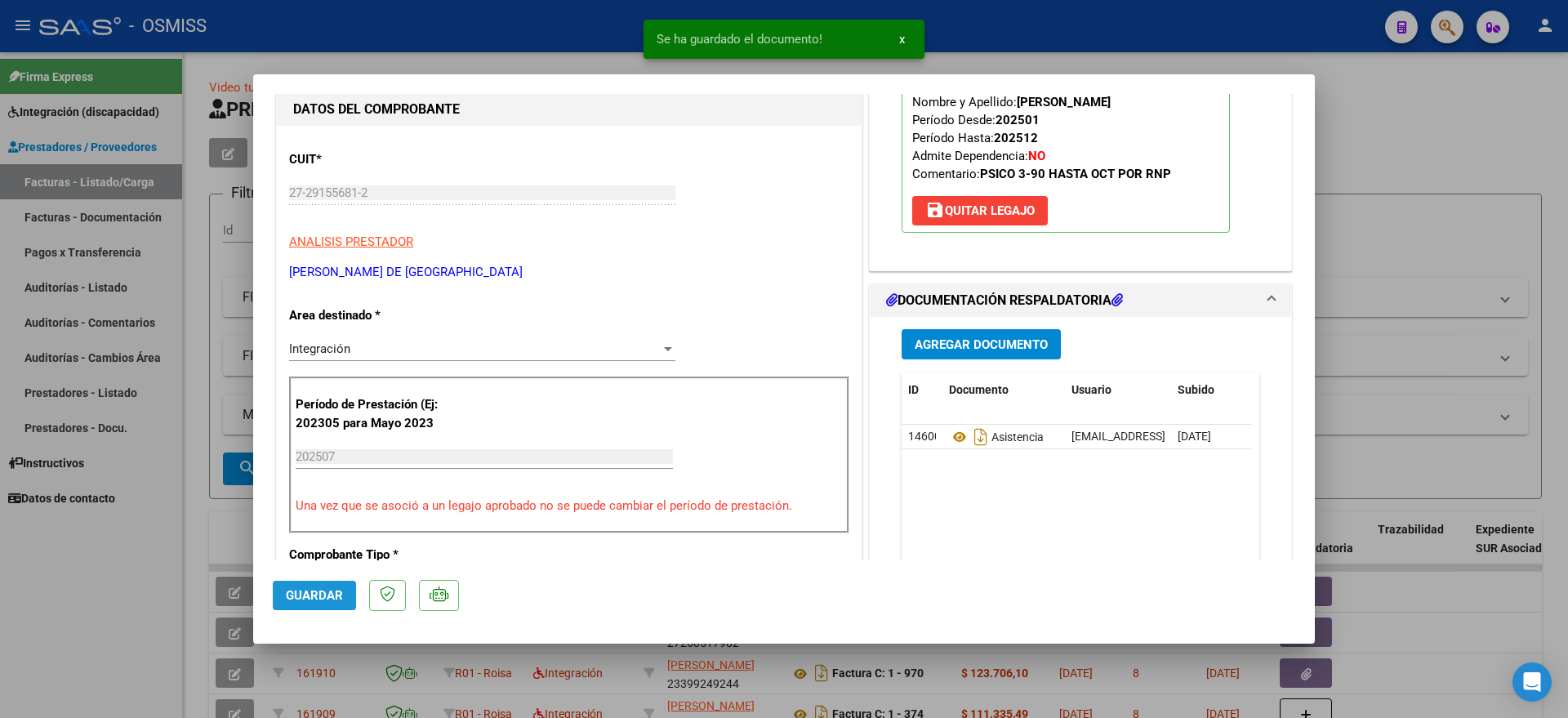
drag, startPoint x: 321, startPoint y: 599, endPoint x: 179, endPoint y: 619, distance: 143.4
click at [319, 599] on span "Guardar" at bounding box center [314, 595] width 57 height 14
click at [138, 628] on div at bounding box center [784, 359] width 1568 height 718
type input "$ 0,00"
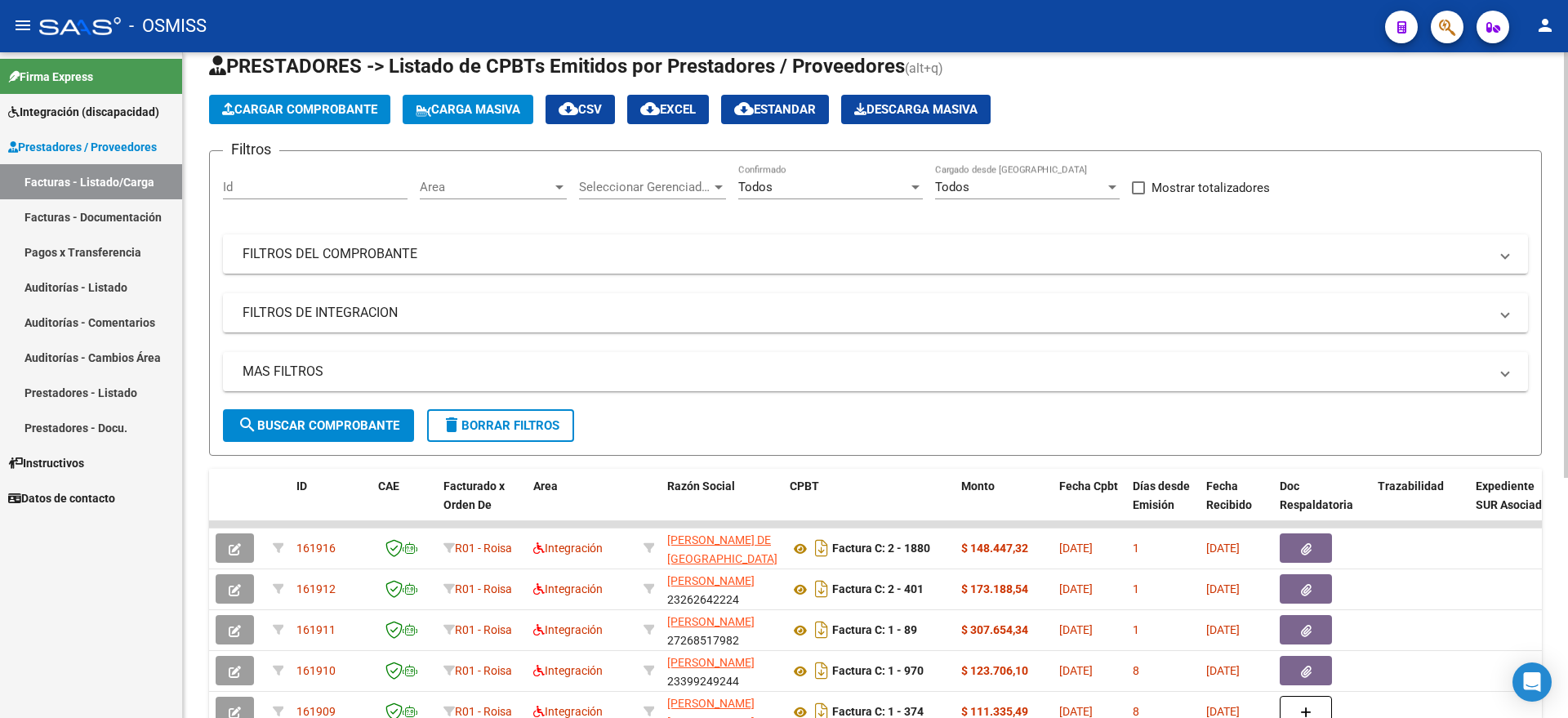
scroll to position [0, 0]
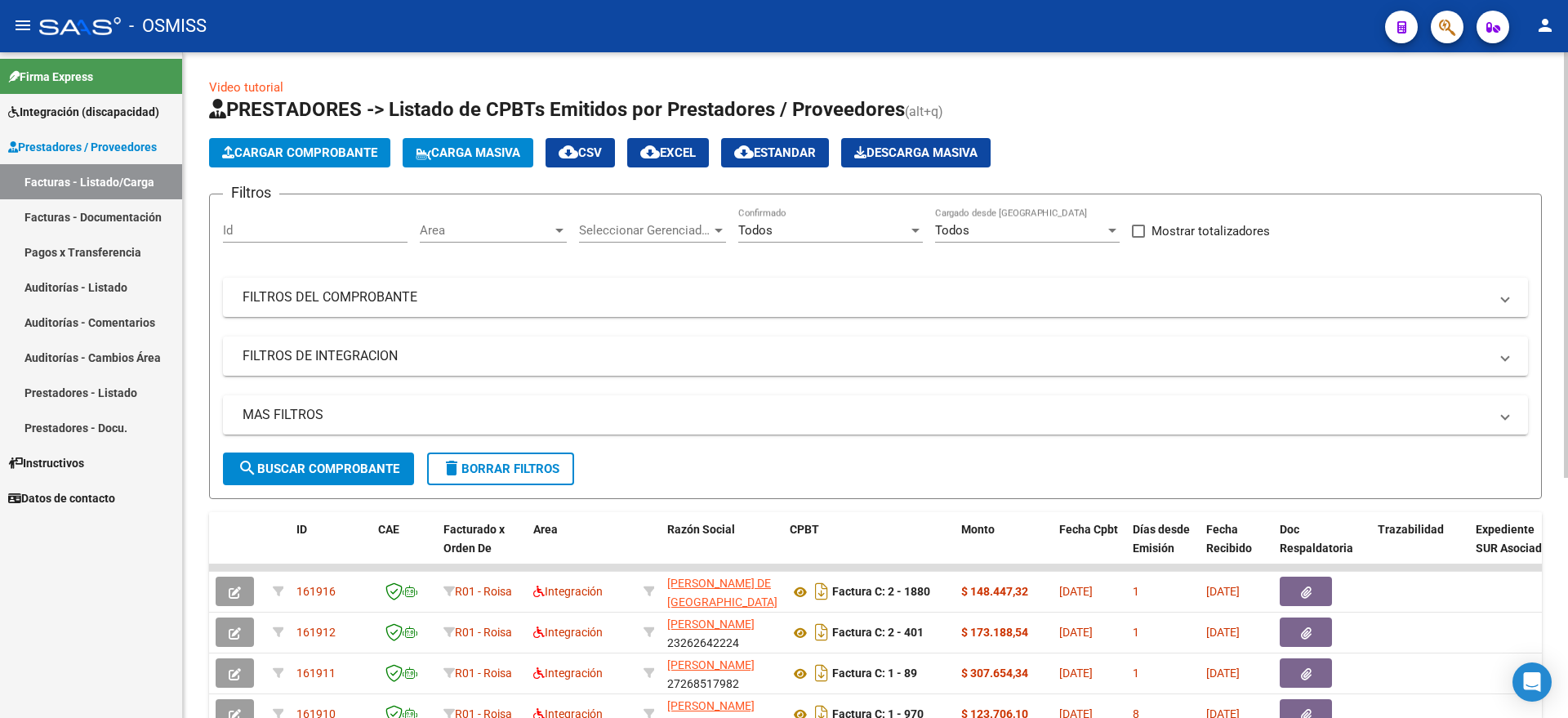
drag, startPoint x: 241, startPoint y: 152, endPoint x: 356, endPoint y: 251, distance: 151.7
click at [353, 250] on app-list-header "PRESTADORES -> Listado de CPBTs Emitidos por Prestadores / Proveedores (alt+q) …" at bounding box center [875, 298] width 1333 height 403
click at [93, 111] on span "Integración (discapacidad)" at bounding box center [83, 112] width 151 height 18
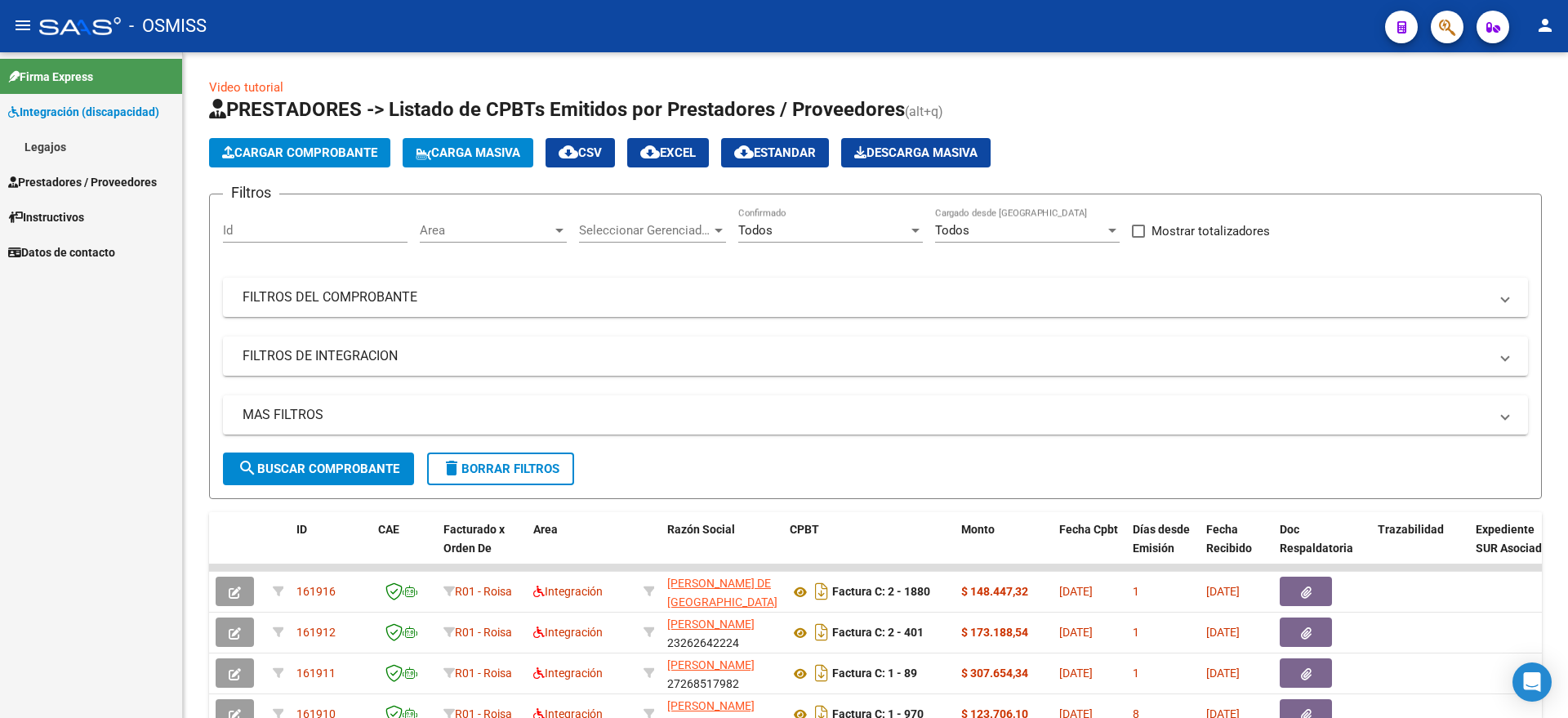
click at [89, 149] on link "Legajos" at bounding box center [91, 146] width 182 height 35
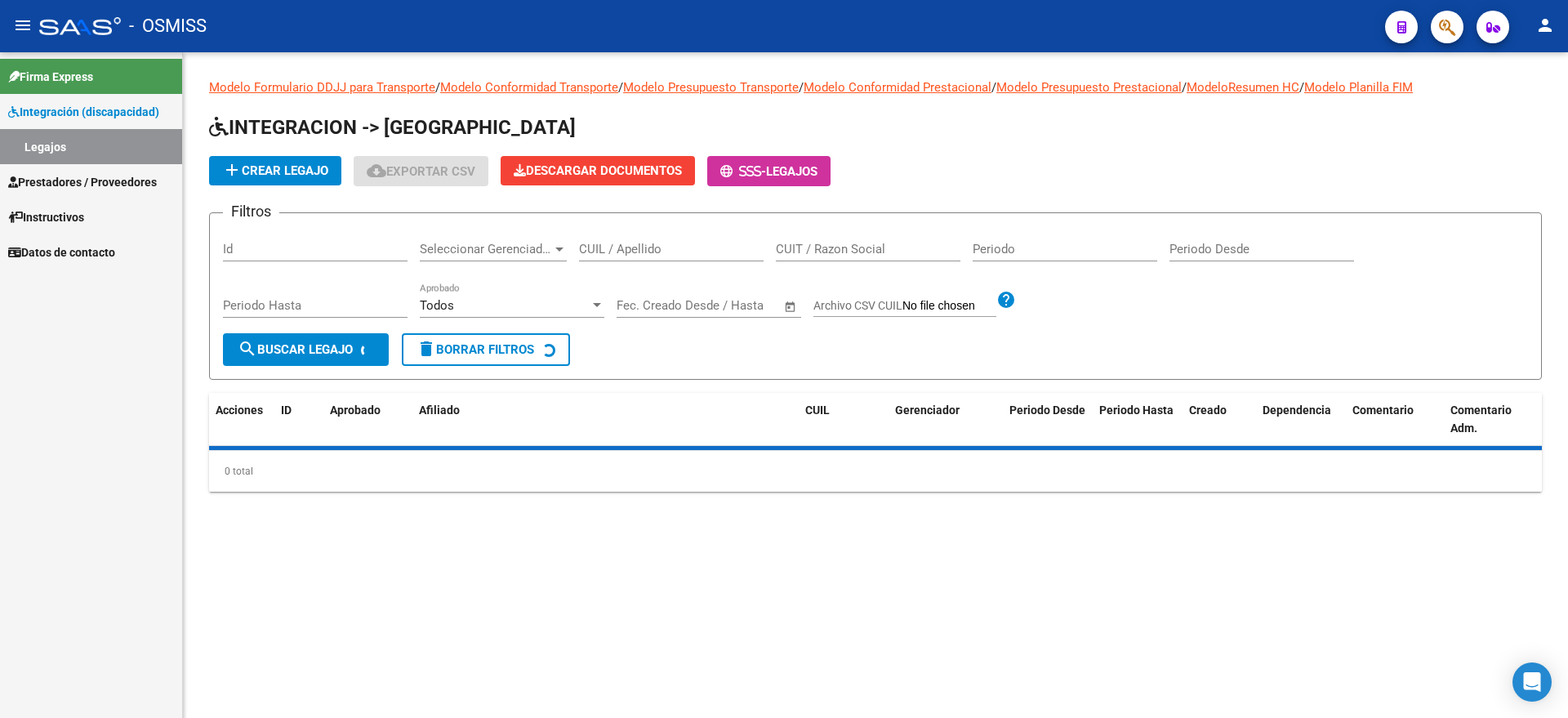
click at [286, 169] on span "add Crear Legajo" at bounding box center [275, 170] width 106 height 14
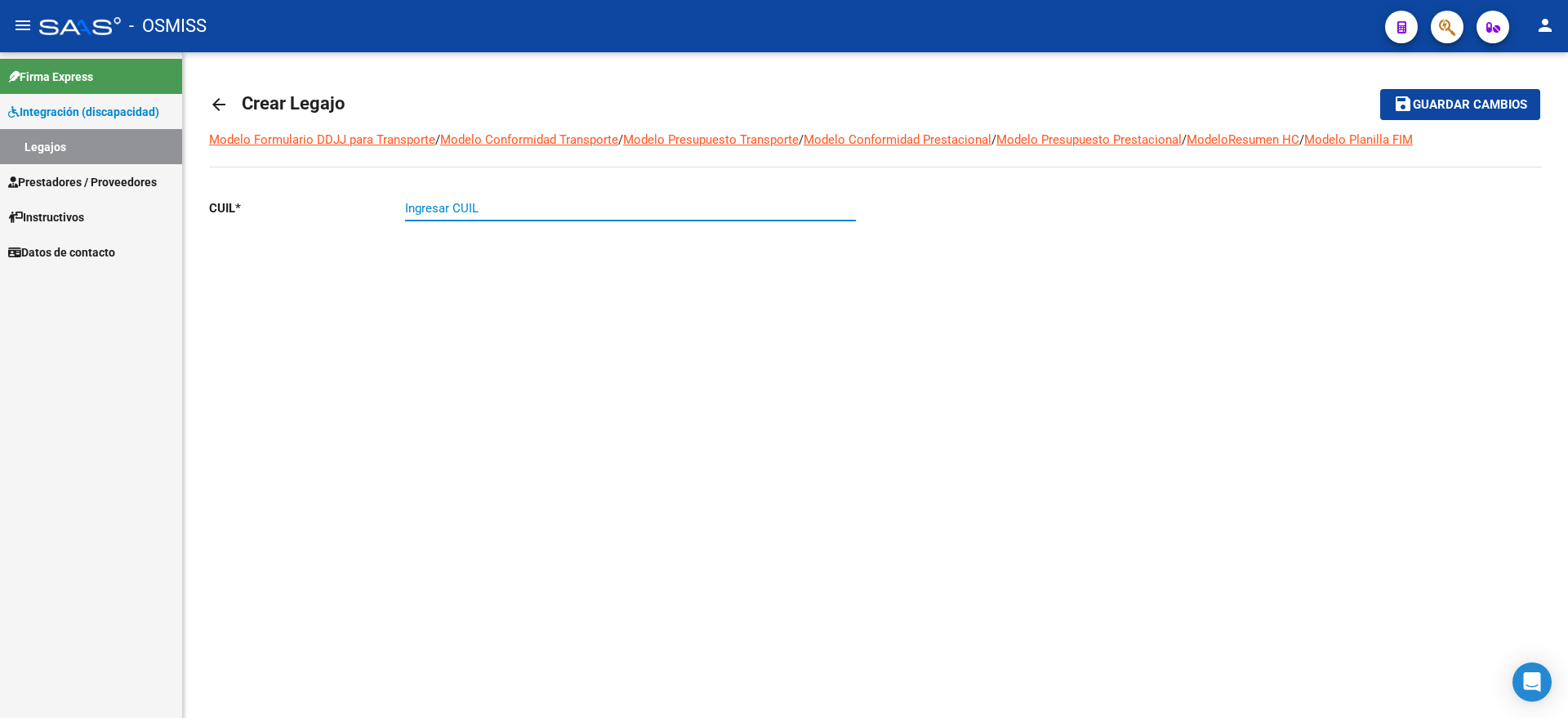
click at [490, 208] on input "Ingresar CUIL" at bounding box center [630, 207] width 451 height 14
paste input "27-57818365-0"
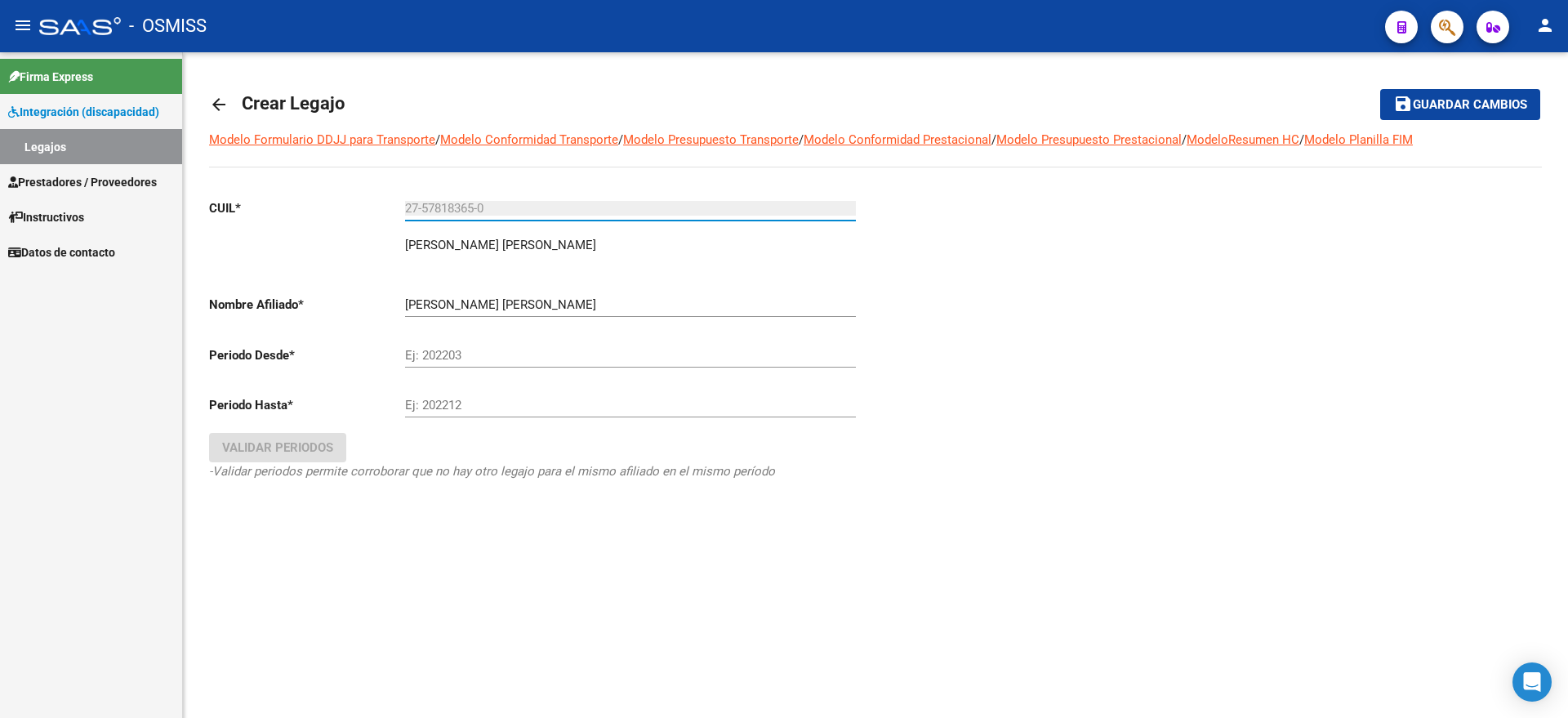
click at [507, 341] on div "Ej: 202203" at bounding box center [630, 350] width 451 height 35
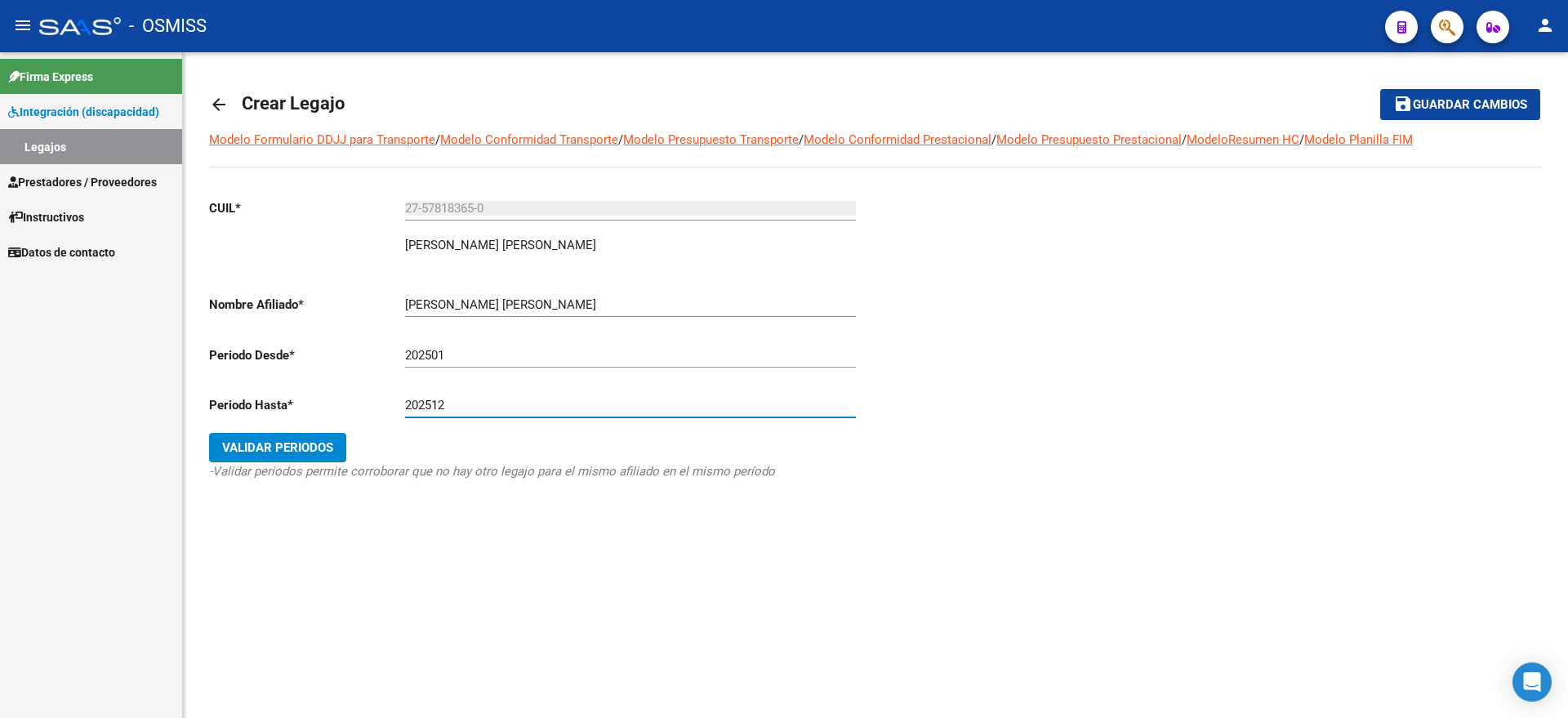
click at [251, 452] on span "Validar Periodos" at bounding box center [277, 447] width 111 height 14
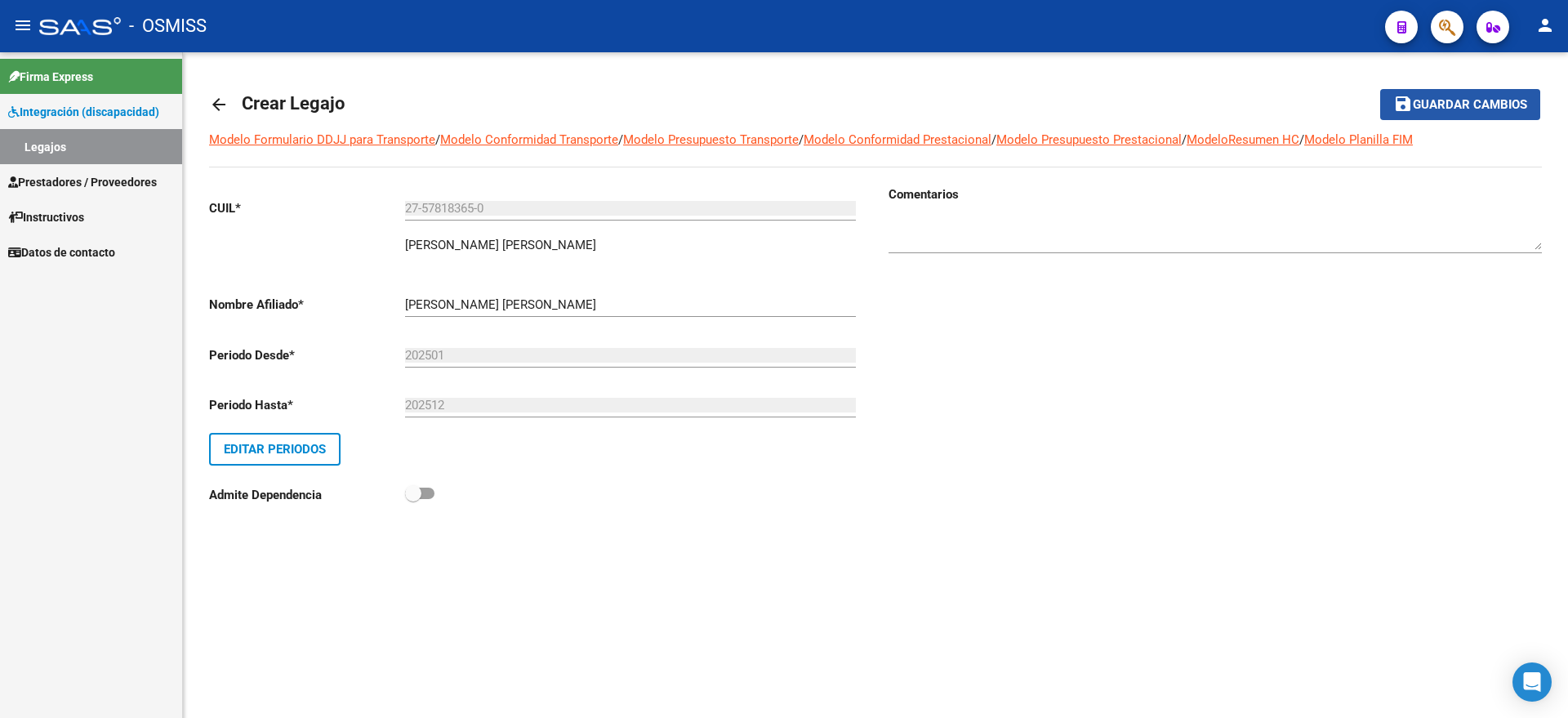
click at [1436, 106] on span "Guardar cambios" at bounding box center [1470, 105] width 115 height 14
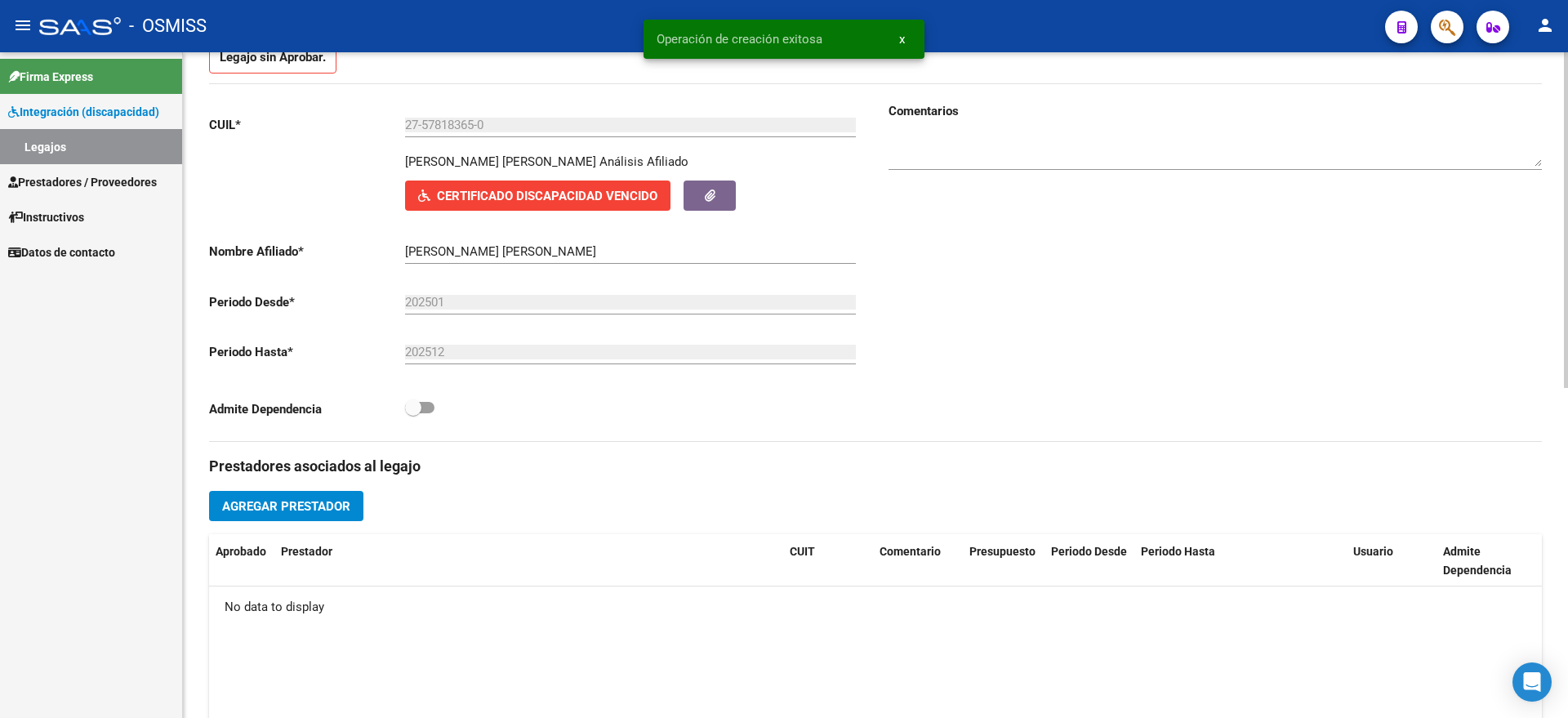
scroll to position [204, 0]
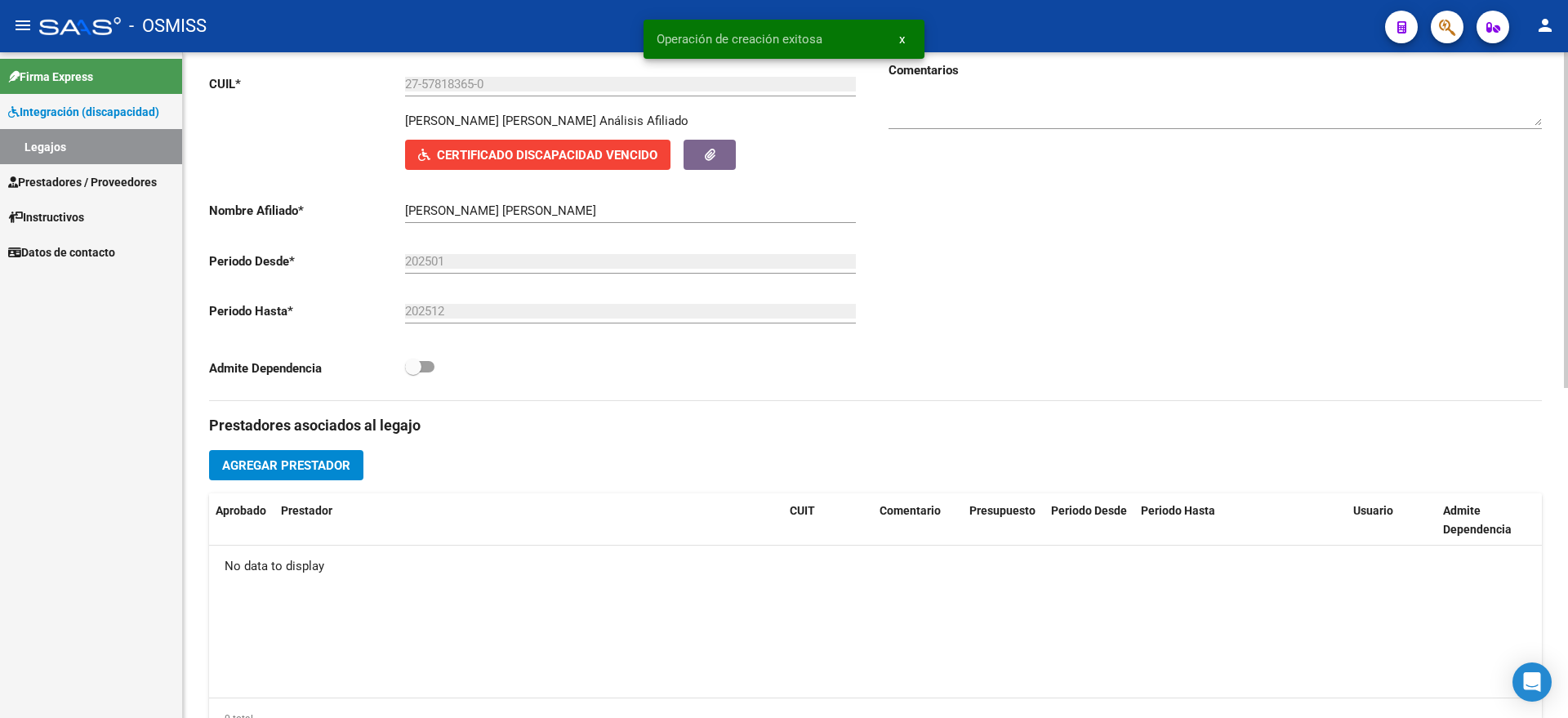
click at [279, 466] on span "Agregar Prestador" at bounding box center [285, 465] width 128 height 14
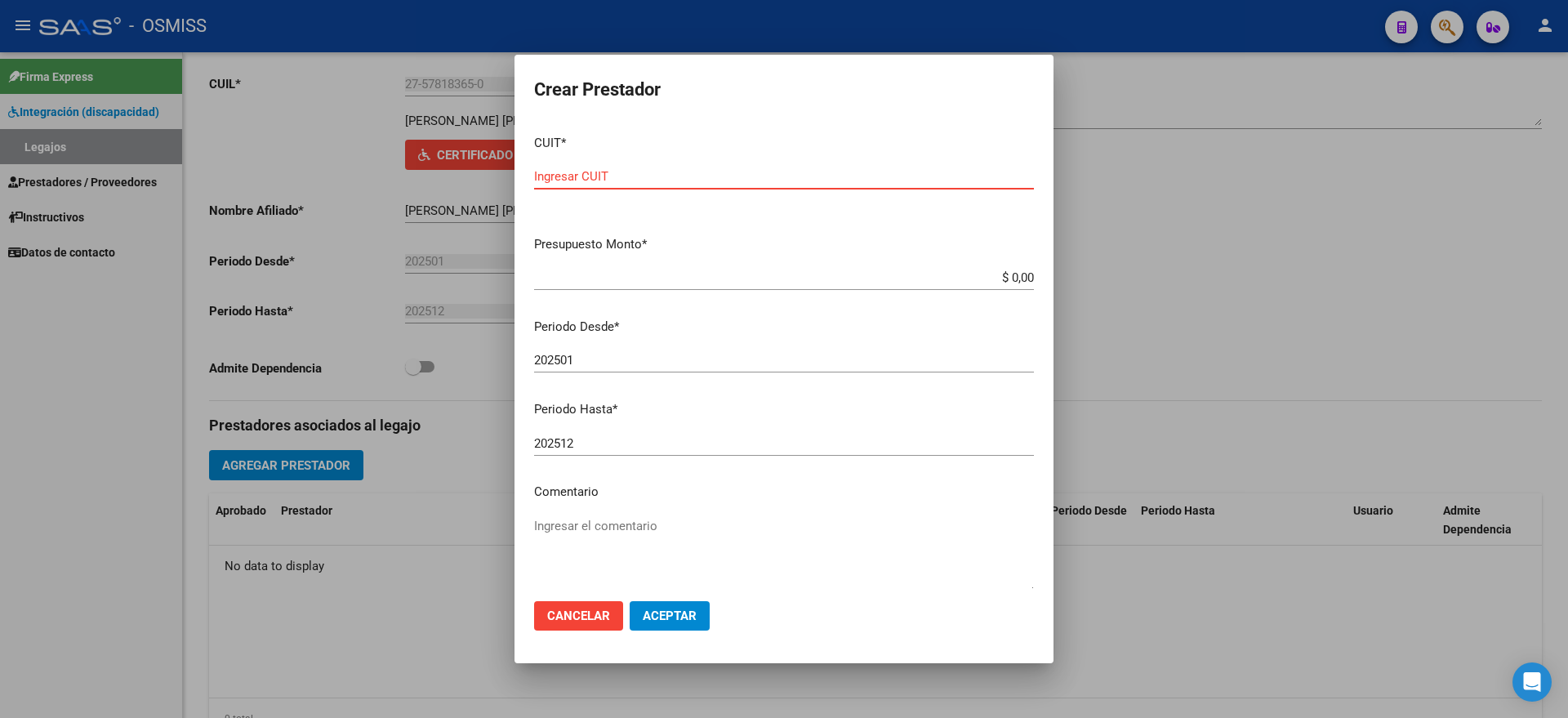
paste input "30-71282420-0"
click at [677, 609] on span "Aceptar" at bounding box center [670, 615] width 54 height 14
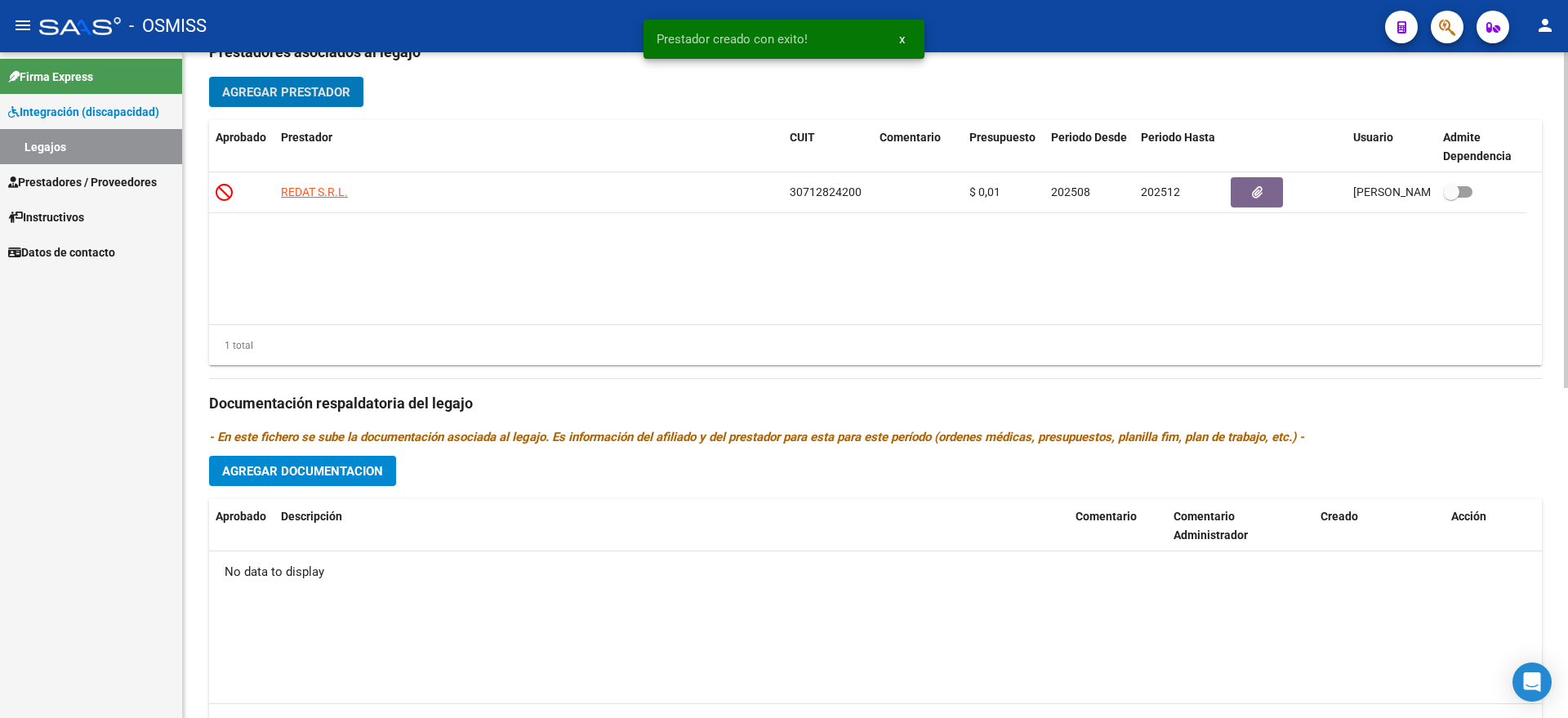
scroll to position [612, 0]
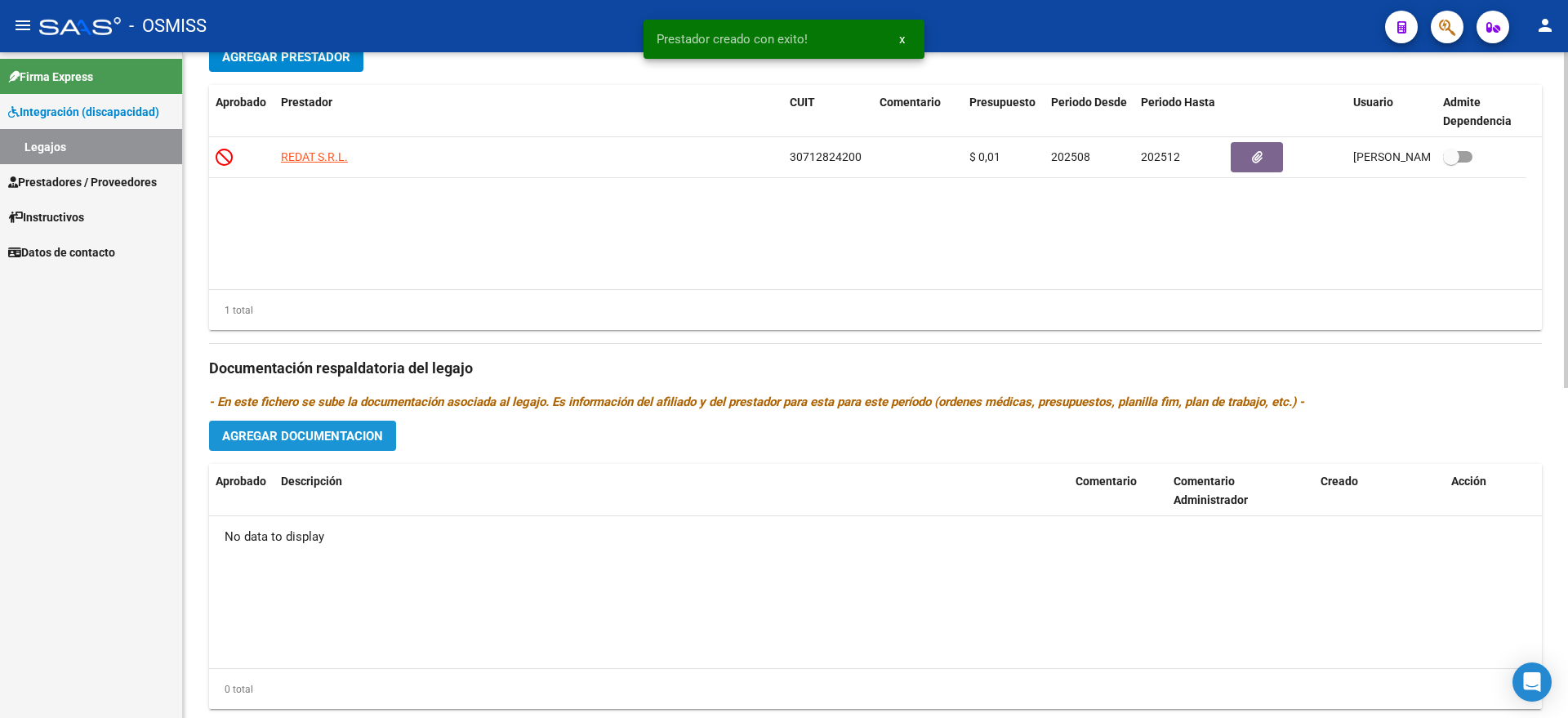
click at [285, 439] on span "Agregar Documentacion" at bounding box center [302, 436] width 161 height 14
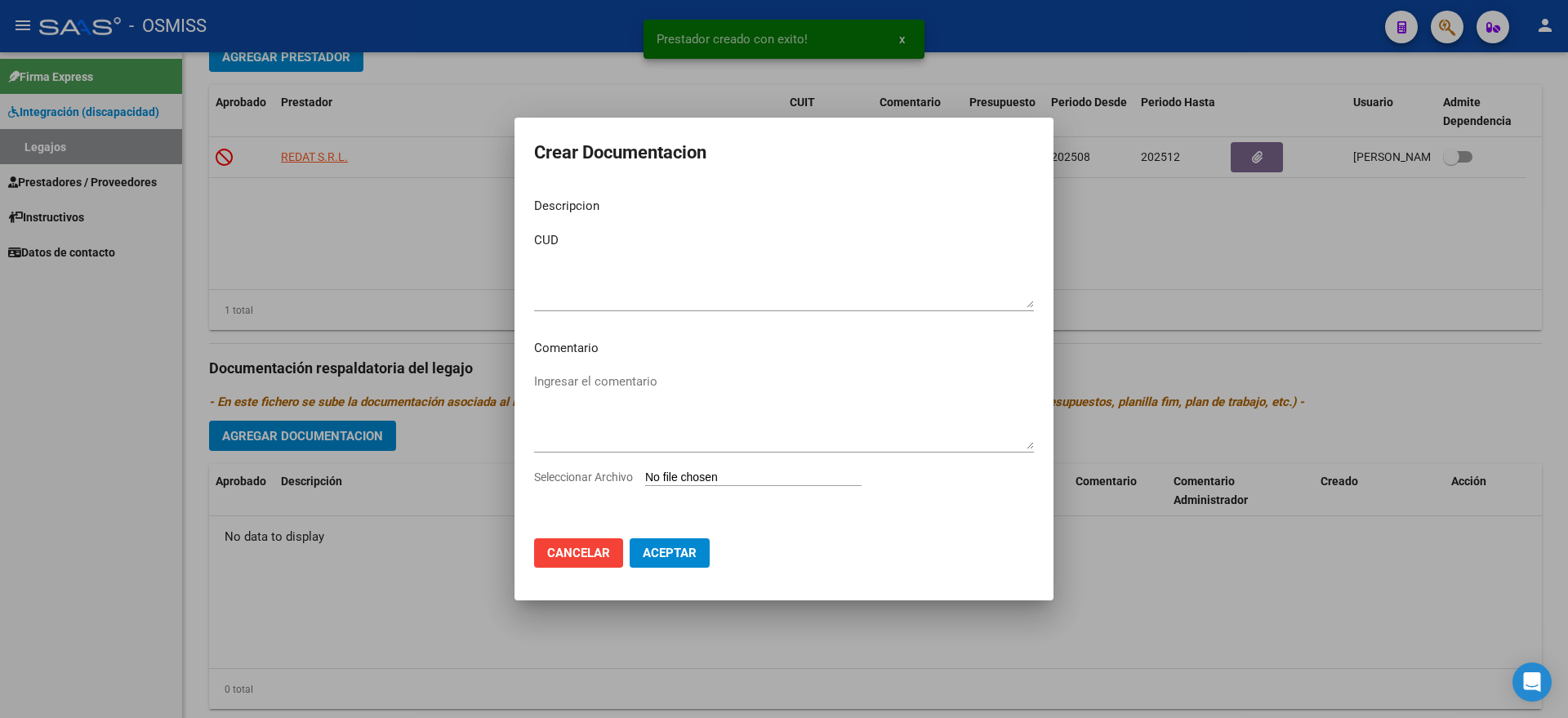
click at [743, 473] on input "Seleccionar Archivo" at bounding box center [753, 478] width 217 height 15
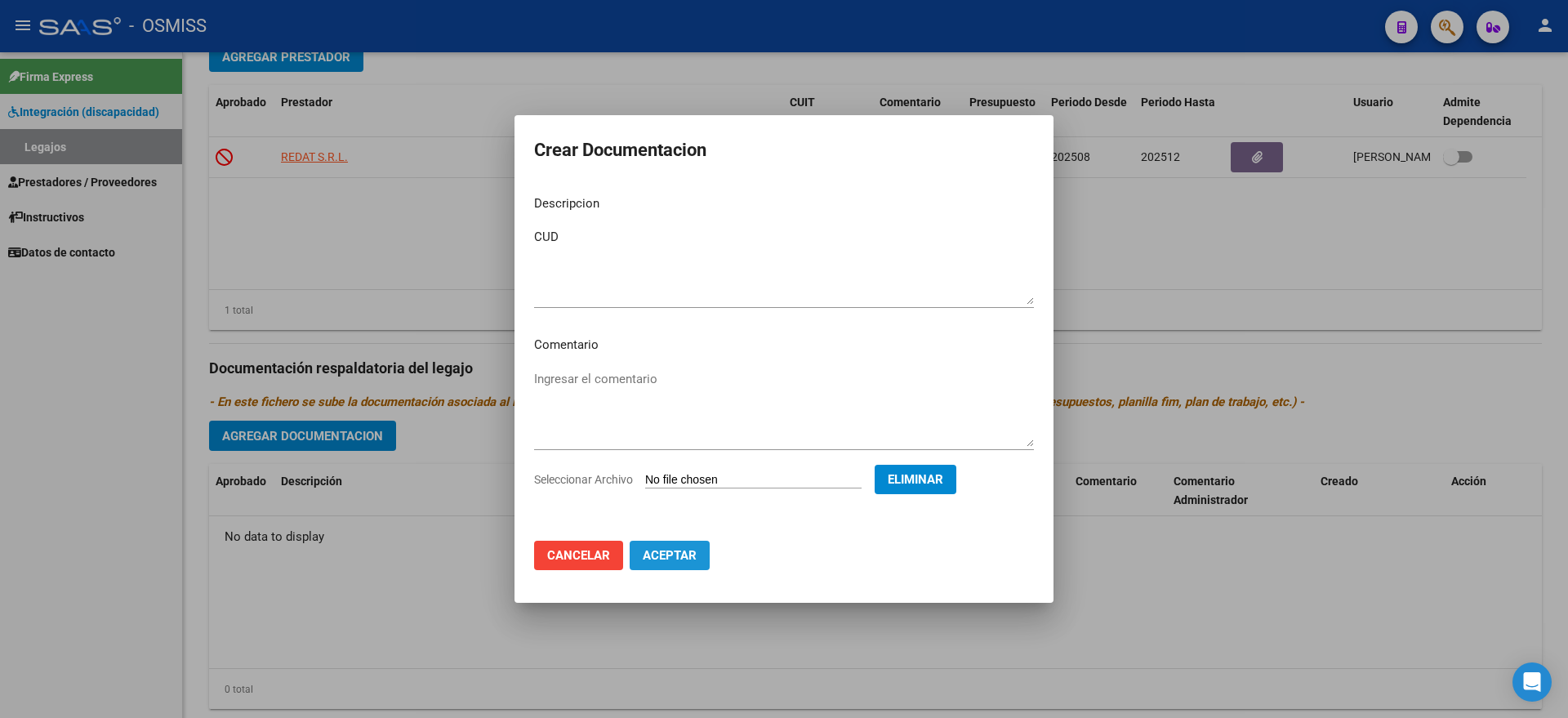
click at [680, 548] on span "Aceptar" at bounding box center [670, 555] width 54 height 14
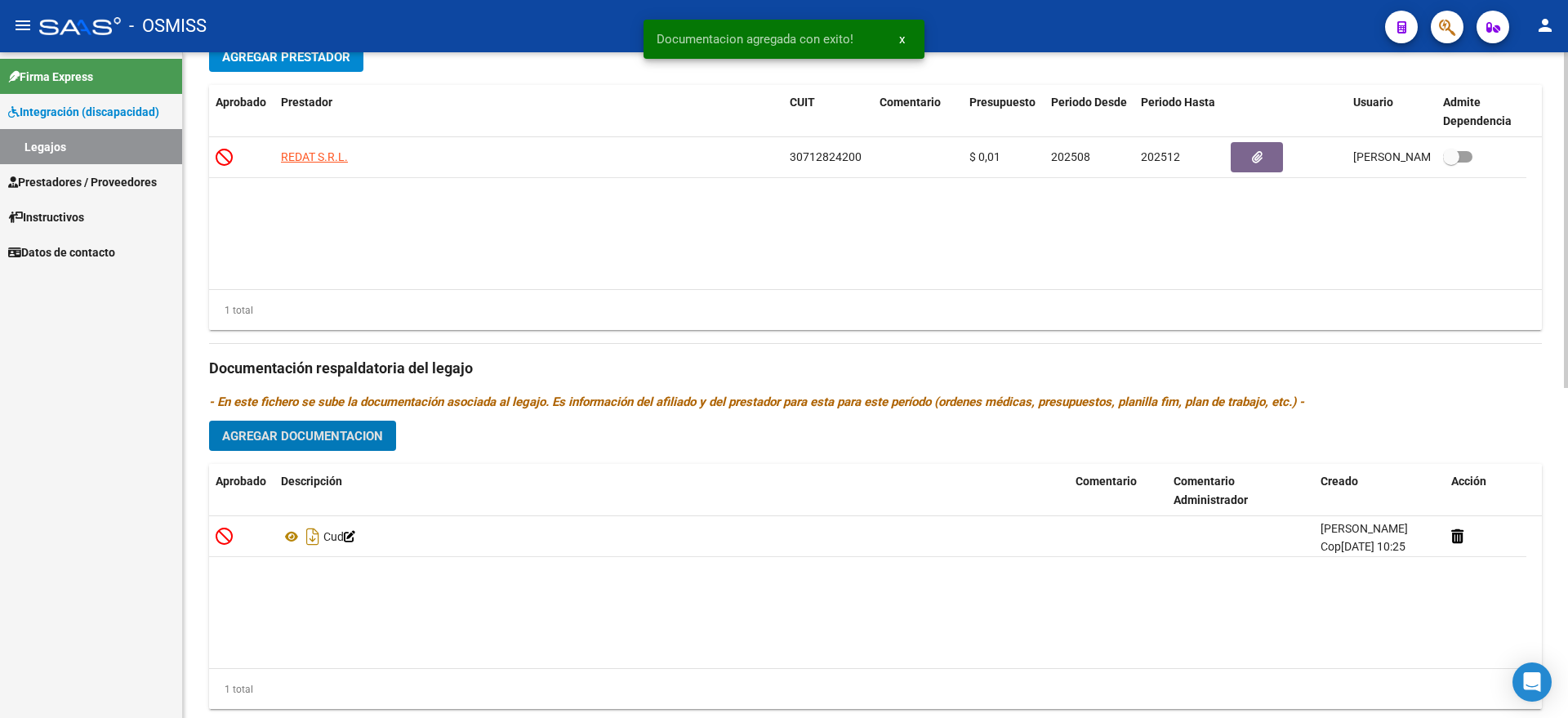
click at [296, 434] on span "Agregar Documentacion" at bounding box center [302, 436] width 161 height 14
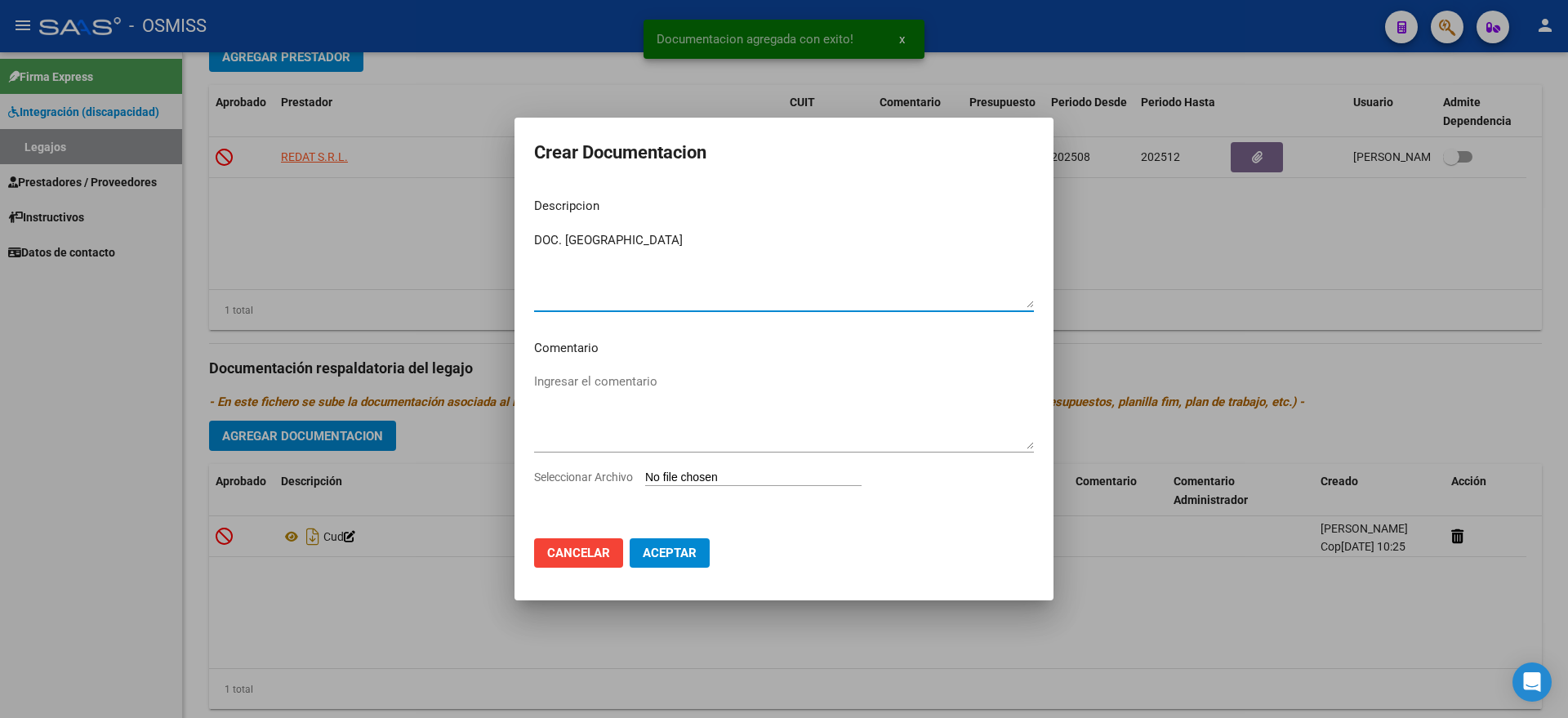
click at [741, 478] on input "Seleccionar Archivo" at bounding box center [753, 478] width 217 height 15
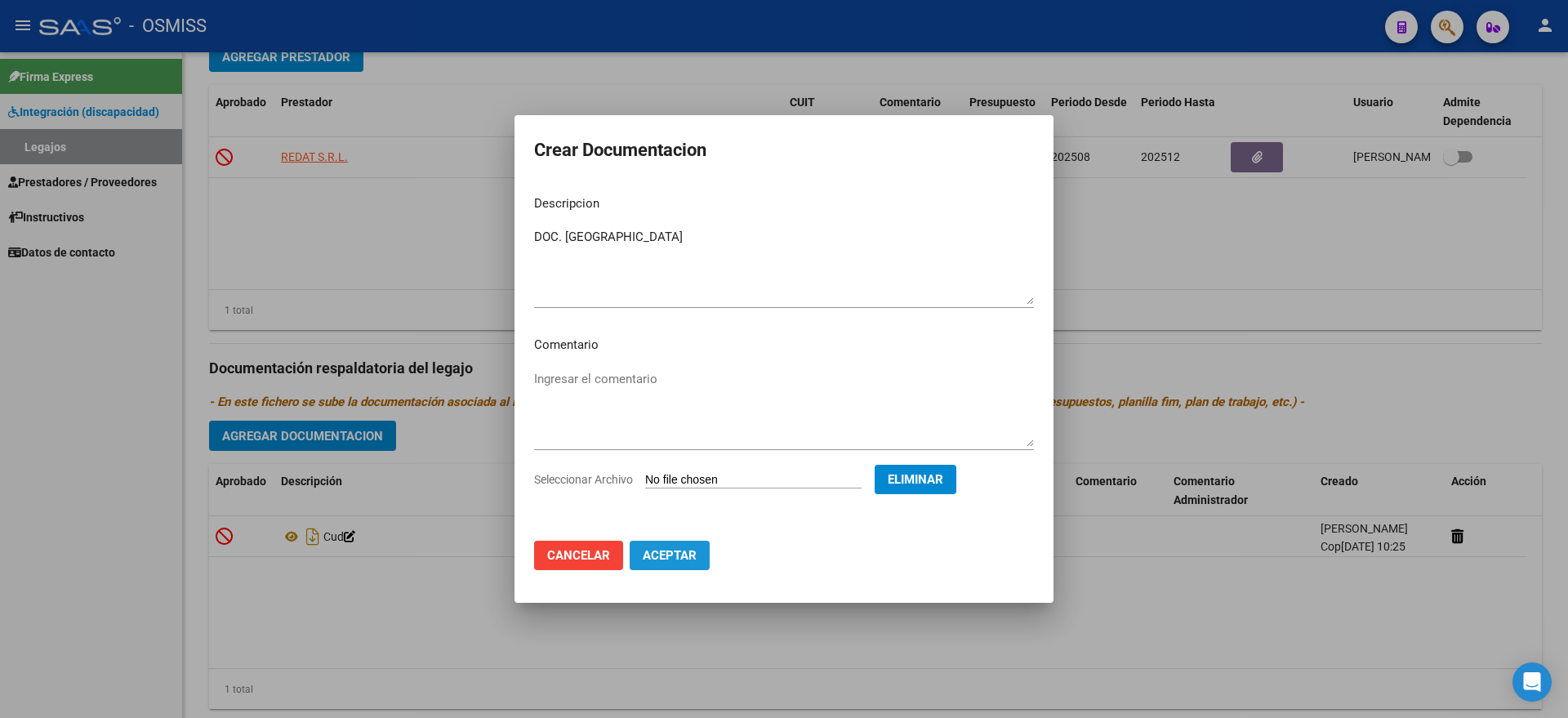
click at [676, 558] on span "Aceptar" at bounding box center [670, 555] width 54 height 14
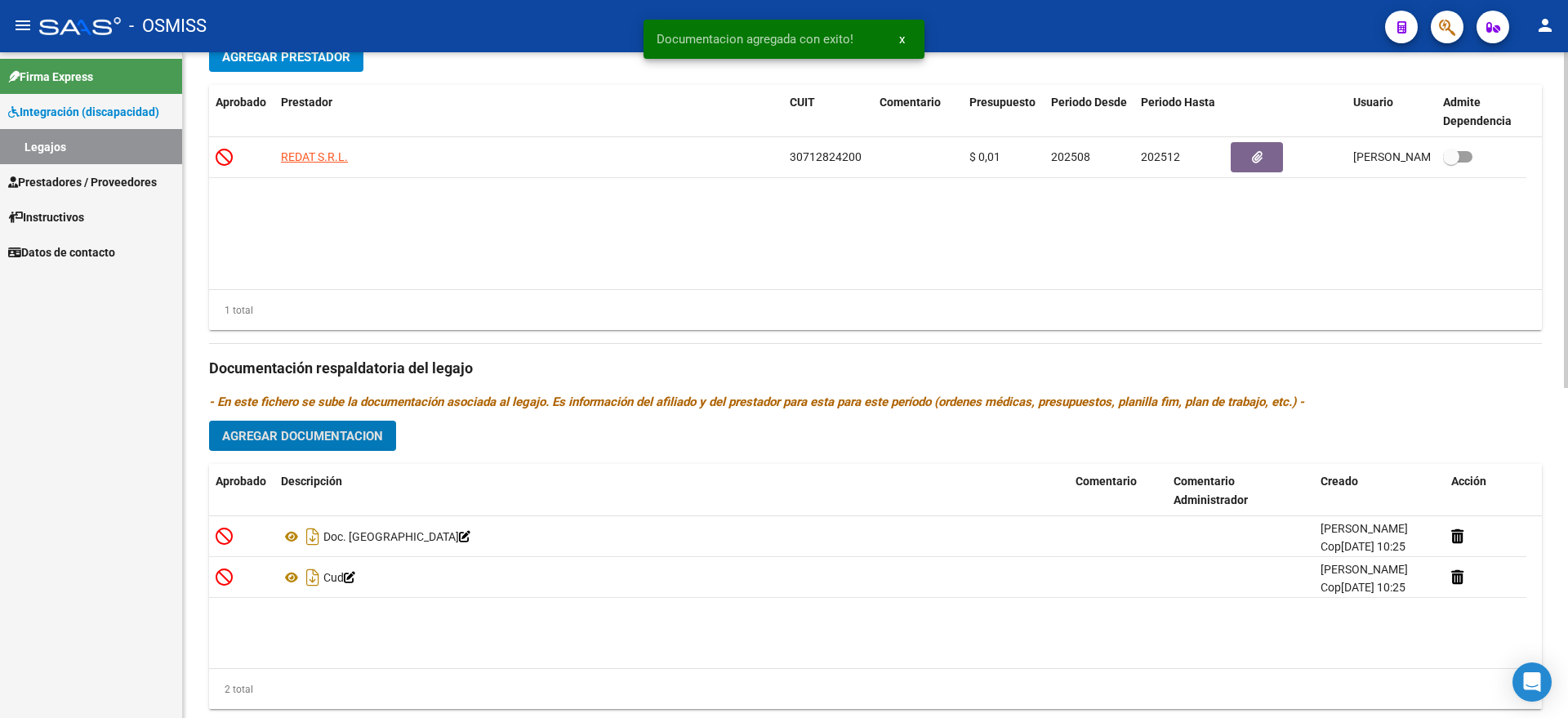
click at [300, 441] on span "Agregar Documentacion" at bounding box center [302, 436] width 161 height 14
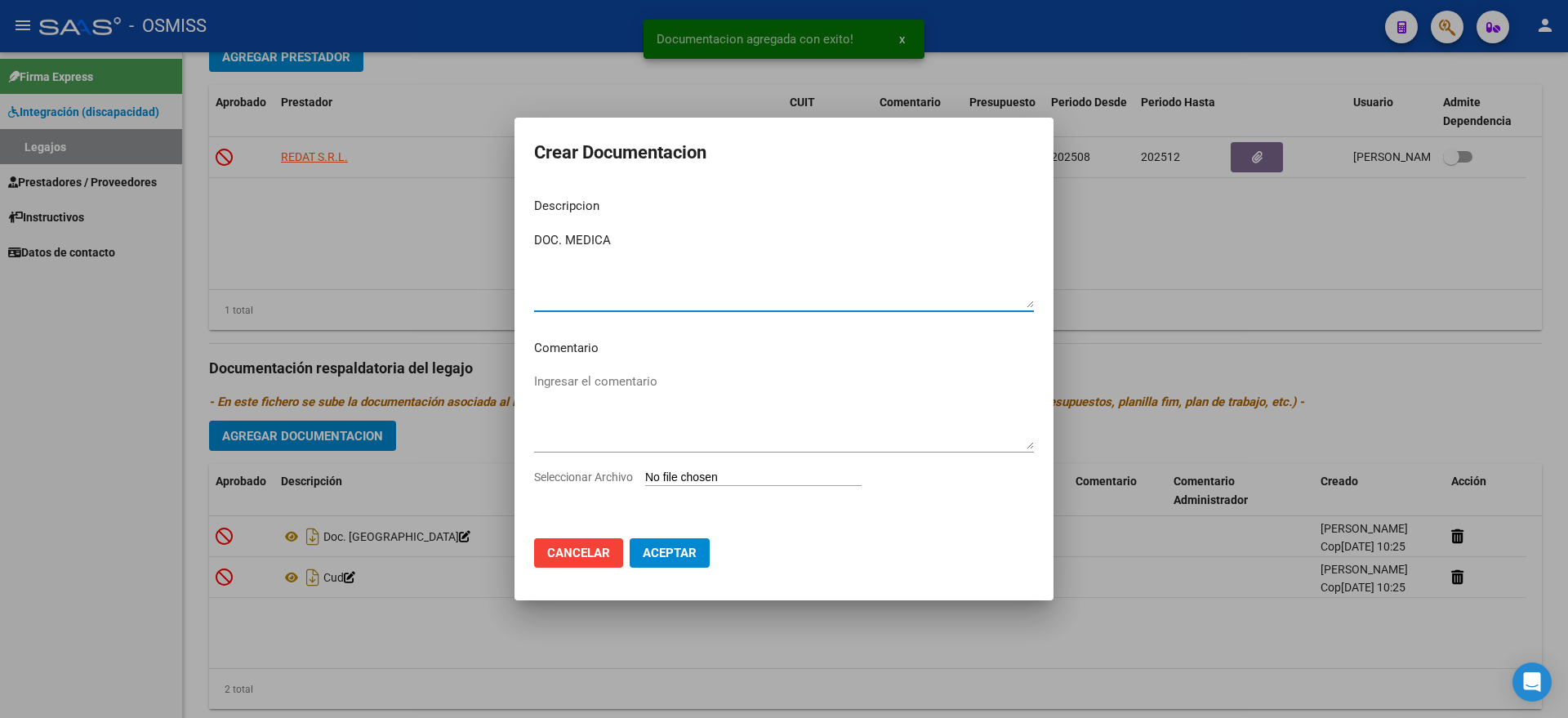
click at [655, 481] on input "Seleccionar Archivo" at bounding box center [753, 478] width 217 height 15
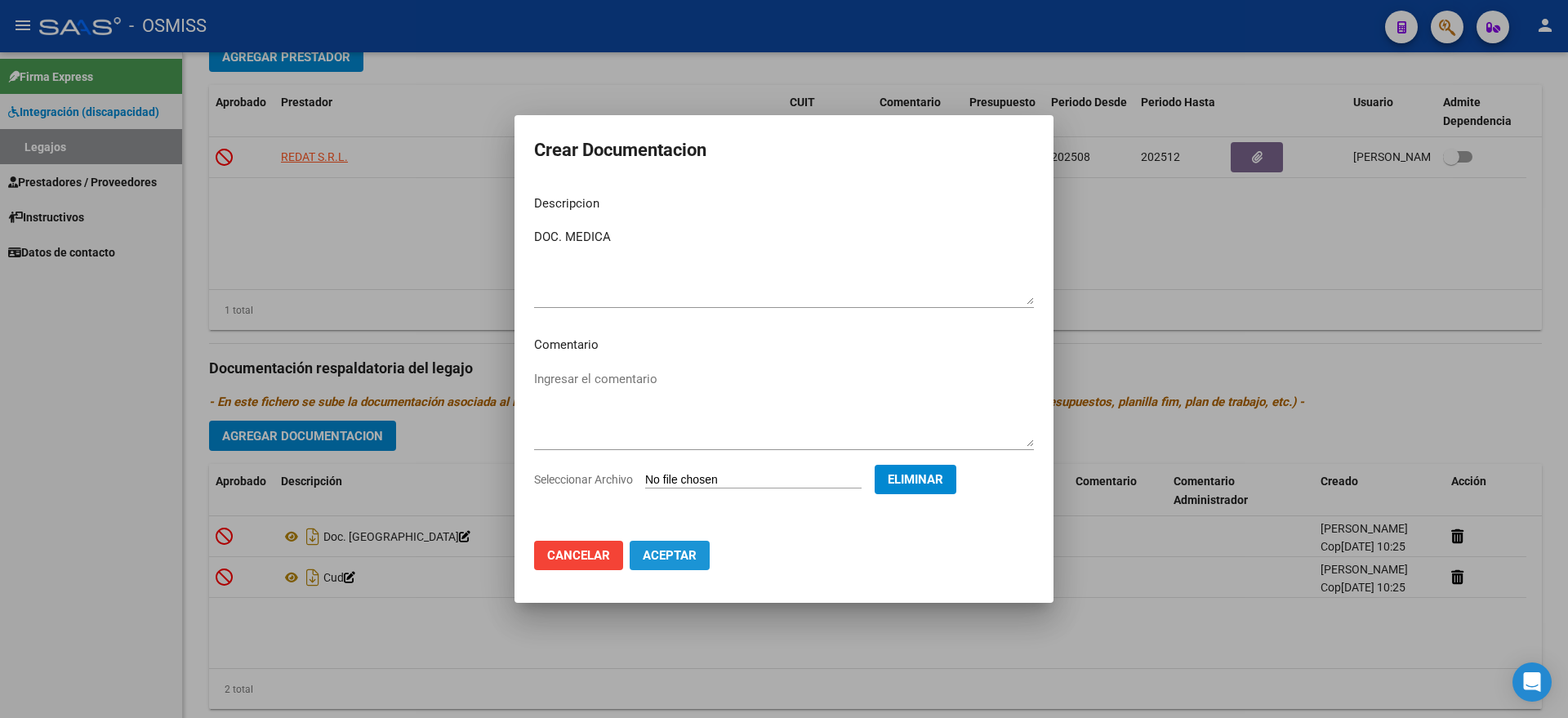
click at [679, 561] on span "Aceptar" at bounding box center [670, 555] width 54 height 14
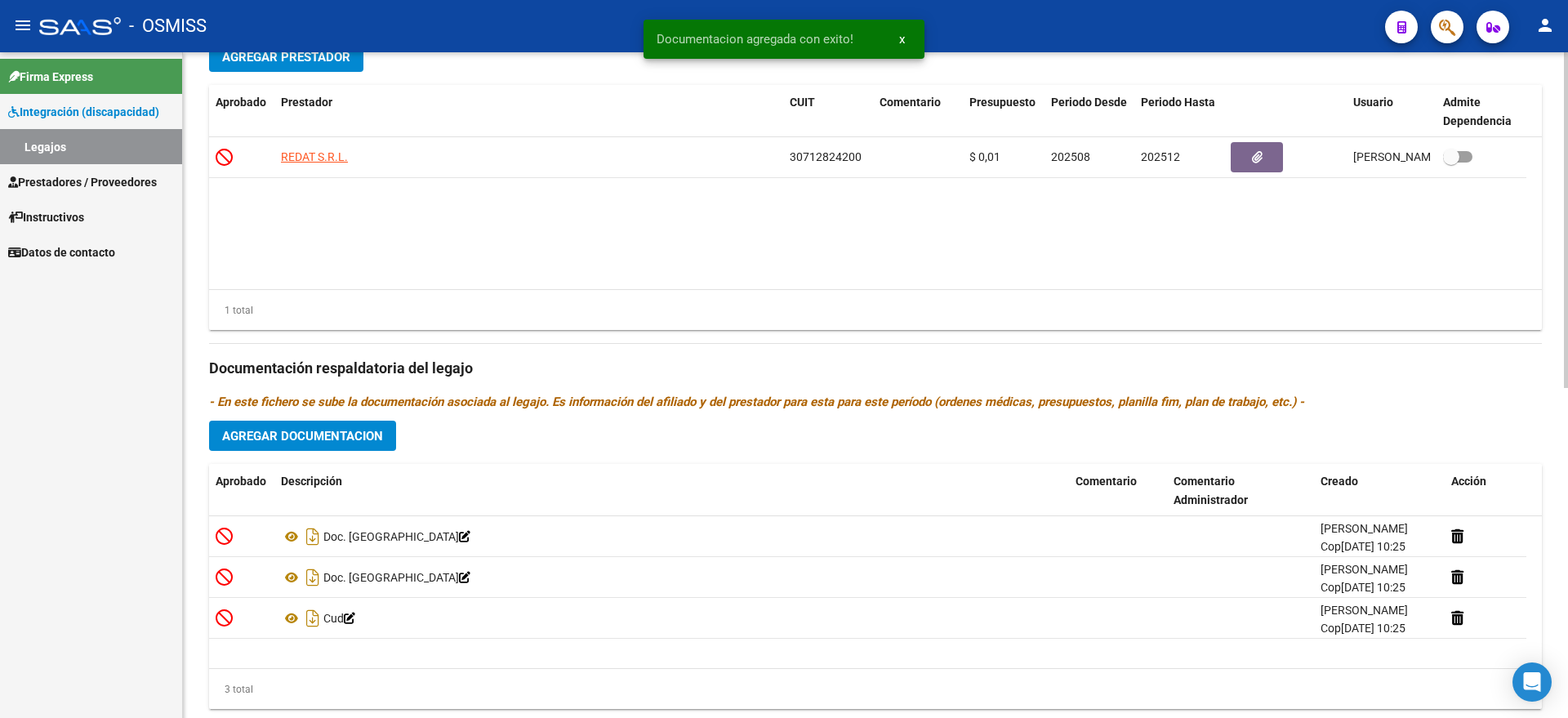
click at [614, 244] on datatable-body "REDAT S.R.L. 30712824200 $ 0,01 202508 202512 [PERSON_NAME] Cop [DATE]" at bounding box center [875, 213] width 1333 height 152
click at [345, 429] on span "Agregar Documentacion" at bounding box center [302, 436] width 161 height 14
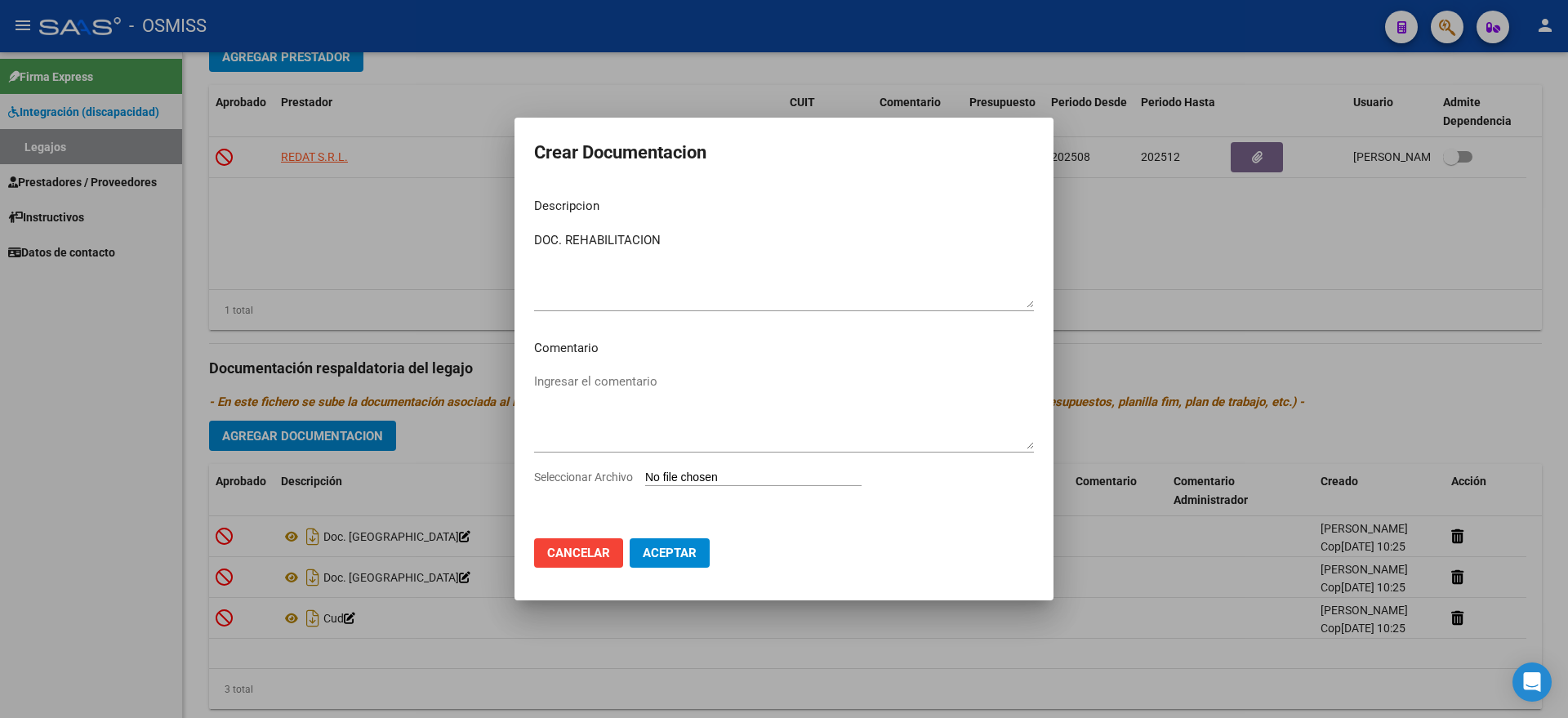
click at [670, 470] on input "Seleccionar Archivo" at bounding box center [753, 478] width 217 height 15
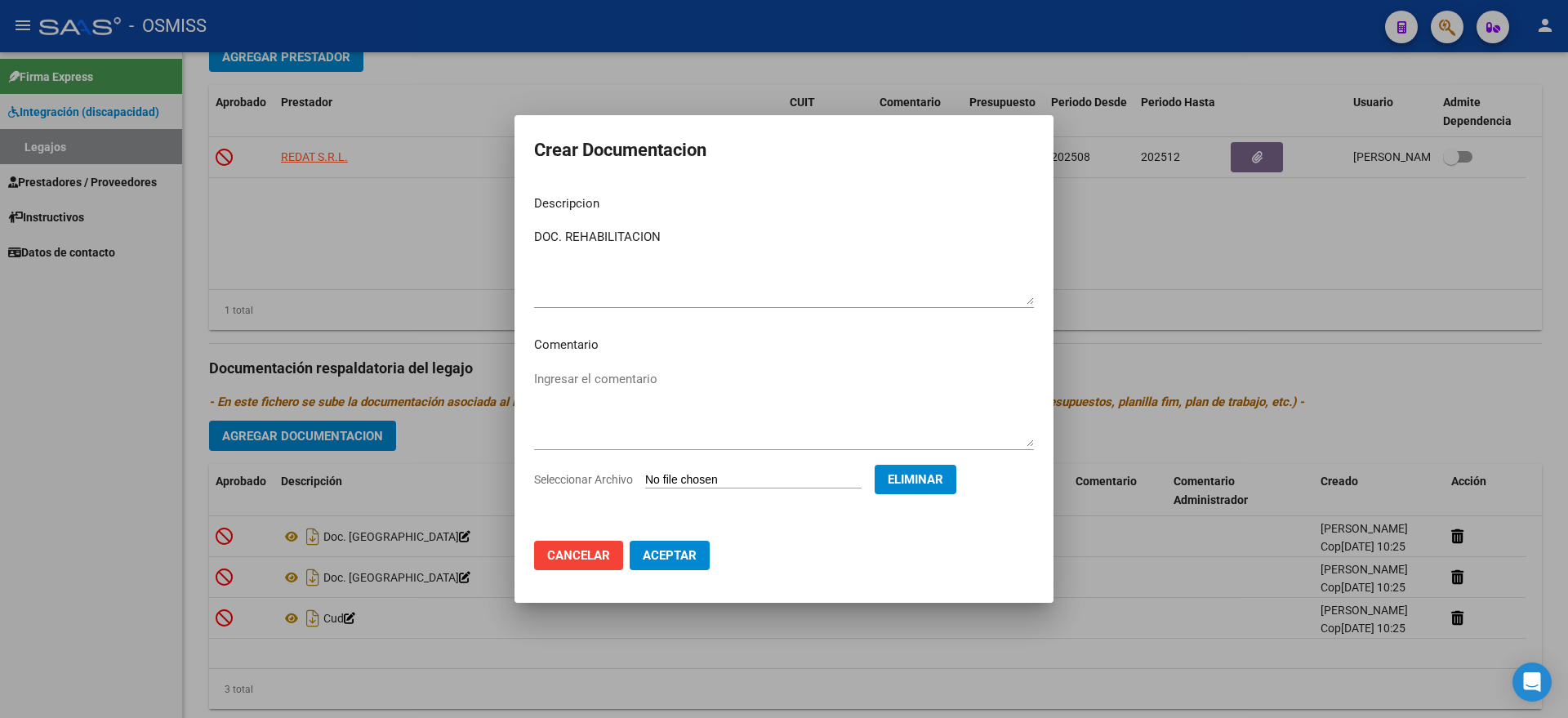
click at [683, 548] on span "Aceptar" at bounding box center [670, 555] width 54 height 14
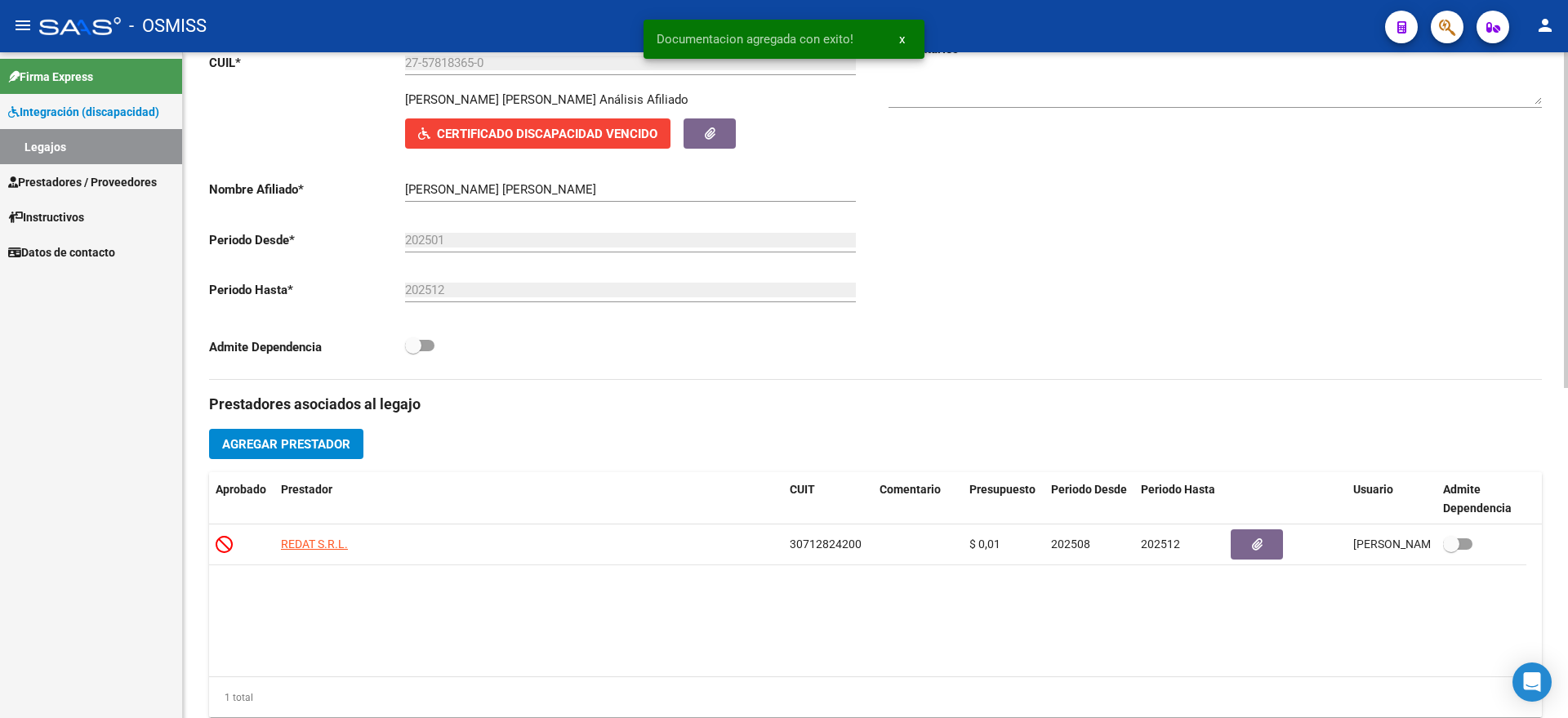
scroll to position [0, 0]
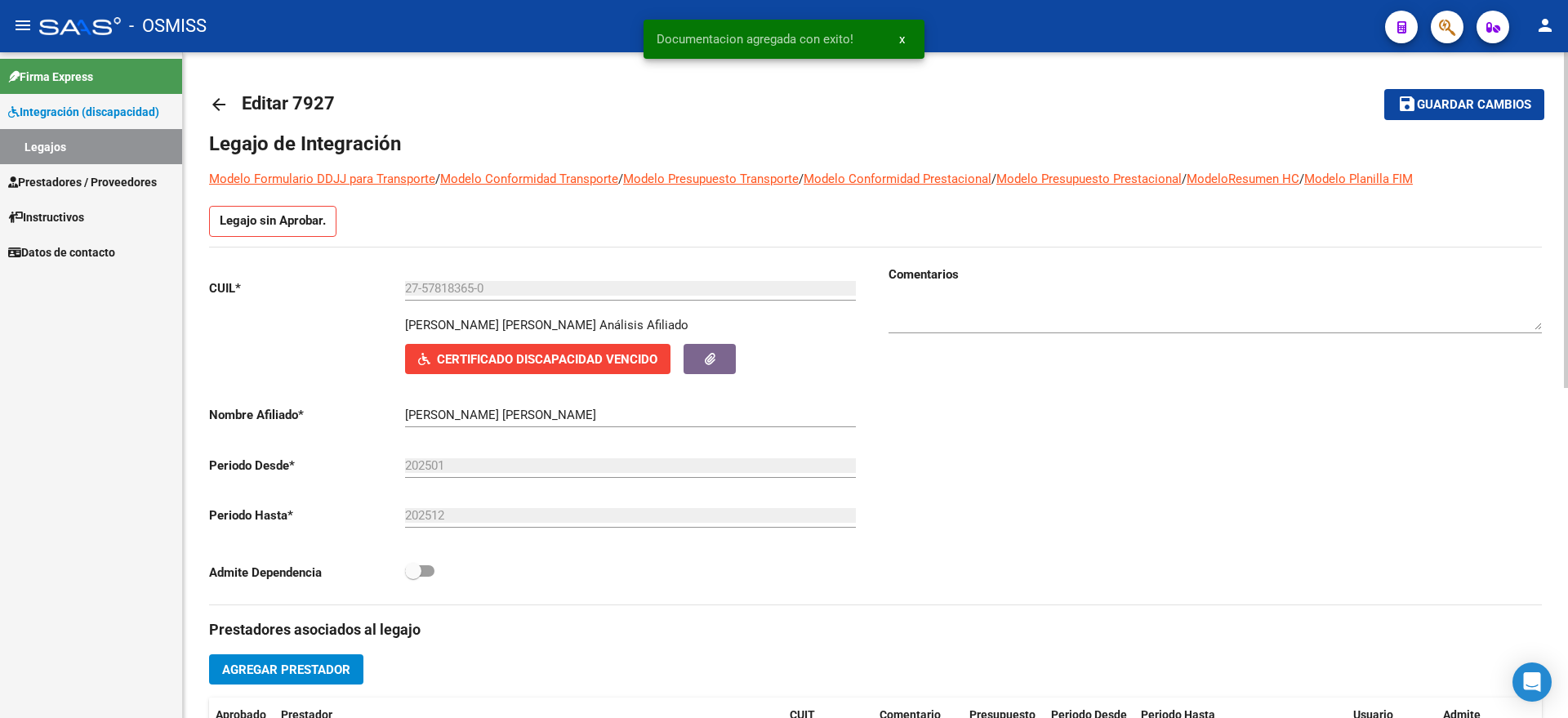
click at [998, 311] on textarea at bounding box center [1215, 313] width 653 height 33
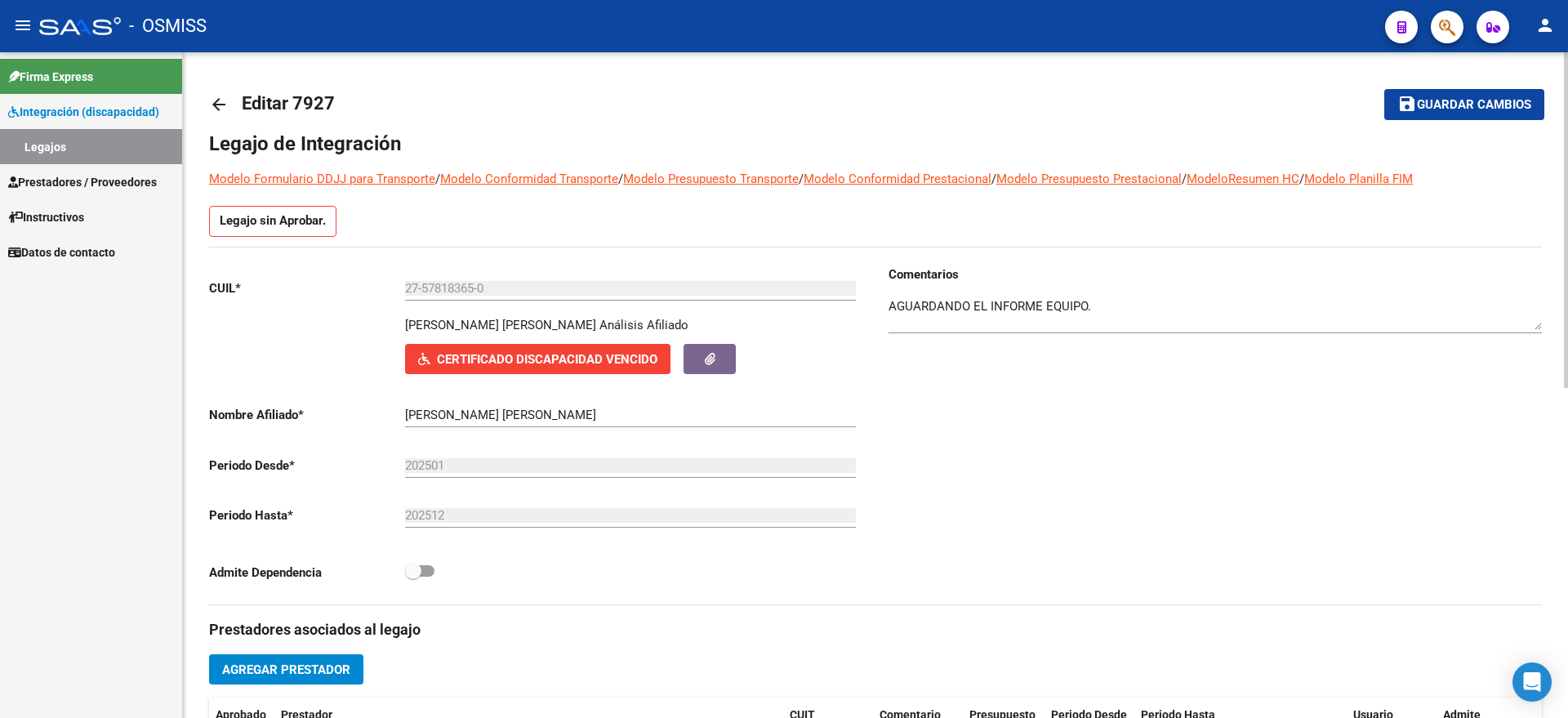
drag, startPoint x: 1458, startPoint y: 129, endPoint x: 1459, endPoint y: 102, distance: 27.0
click at [1458, 125] on mat-toolbar-row "save Guardar cambios" at bounding box center [1405, 104] width 278 height 52
click at [1459, 102] on span "Guardar cambios" at bounding box center [1474, 105] width 115 height 14
click at [1450, 106] on span "Guardar cambios" at bounding box center [1474, 105] width 115 height 14
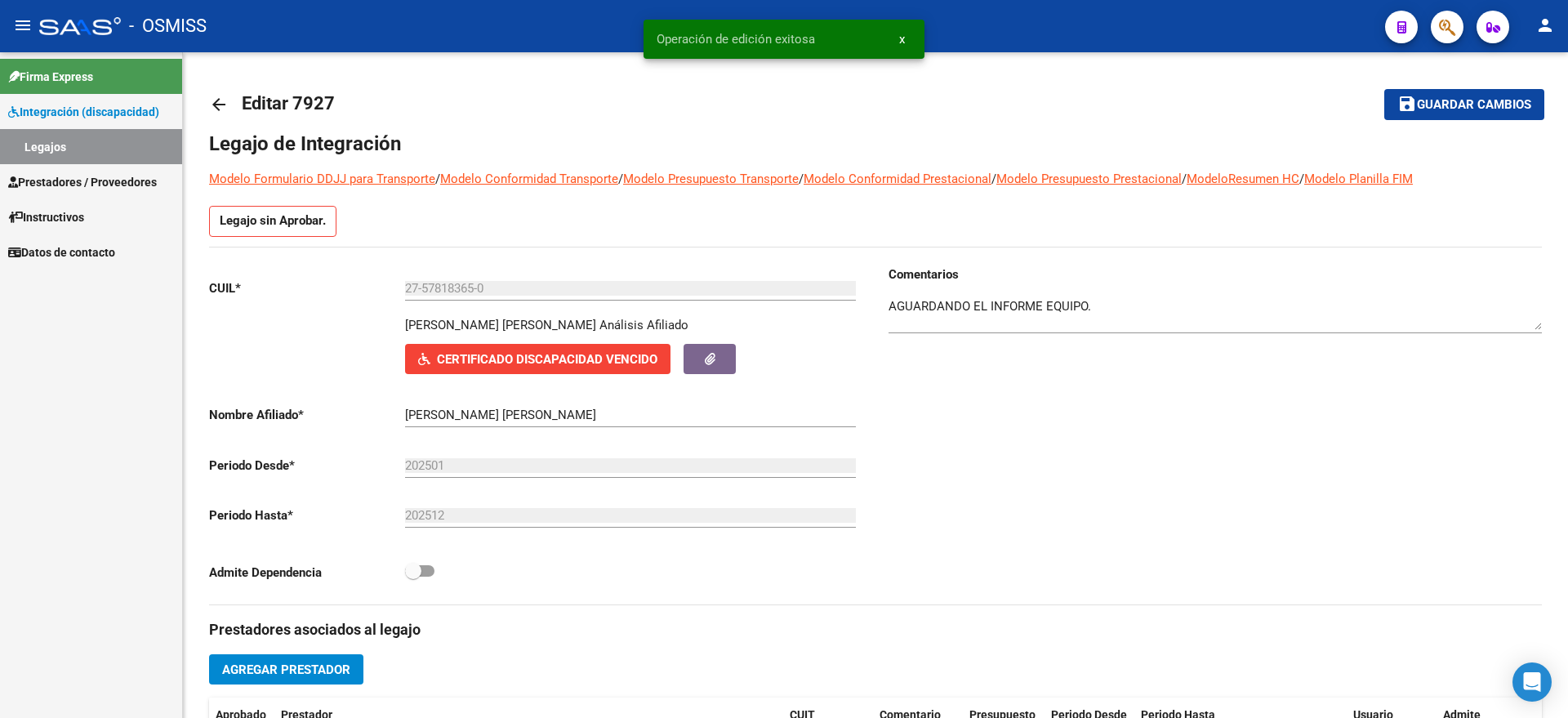
click at [100, 152] on link "Legajos" at bounding box center [91, 146] width 182 height 35
